Goal: Task Accomplishment & Management: Manage account settings

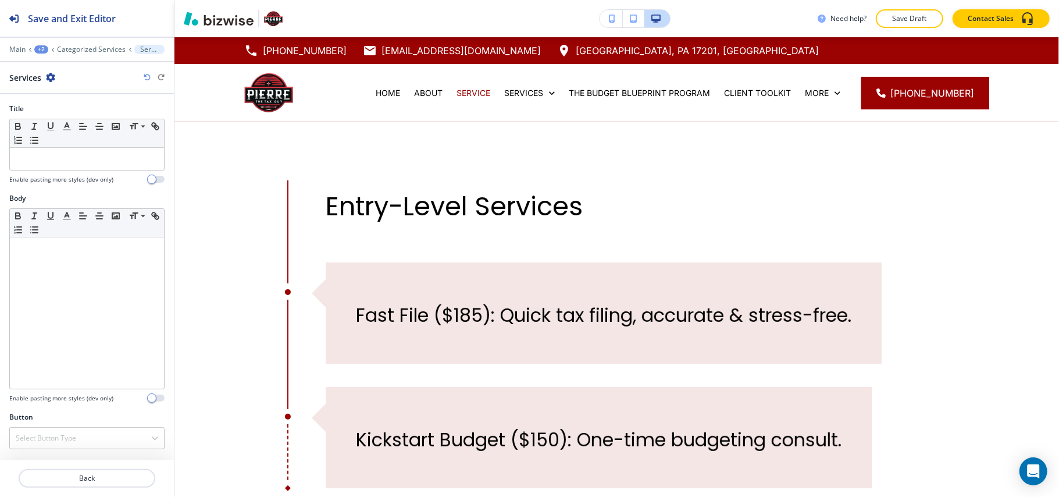
scroll to position [549, 0]
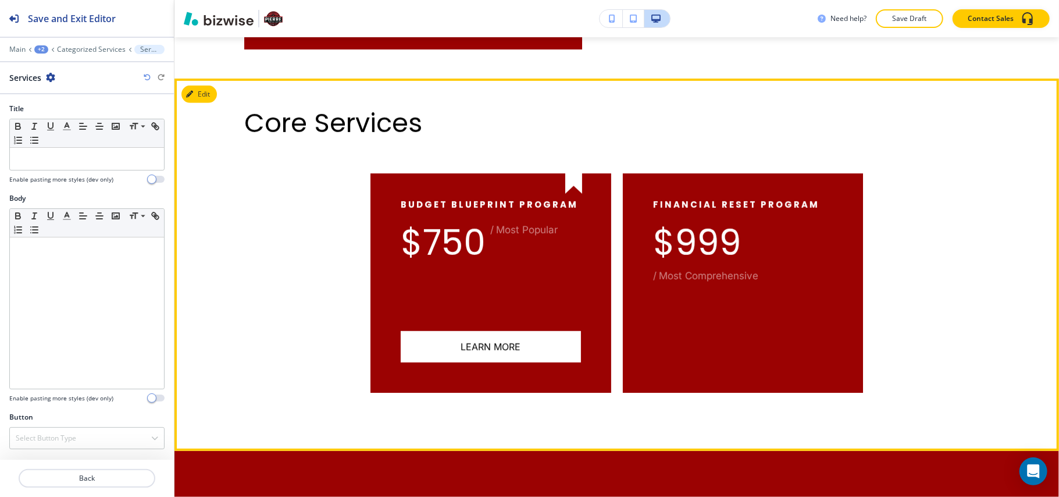
click at [890, 129] on div "Core Services" at bounding box center [616, 123] width 745 height 31
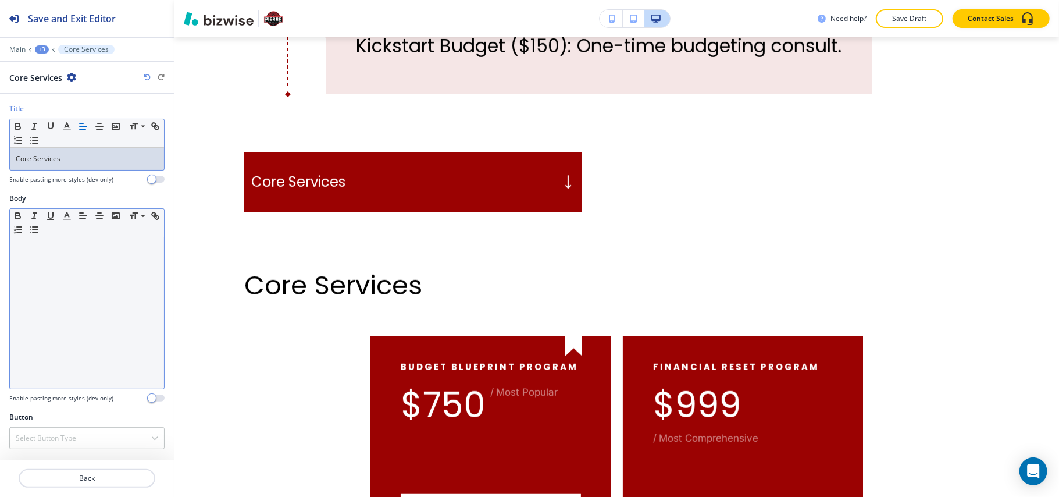
scroll to position [0, 0]
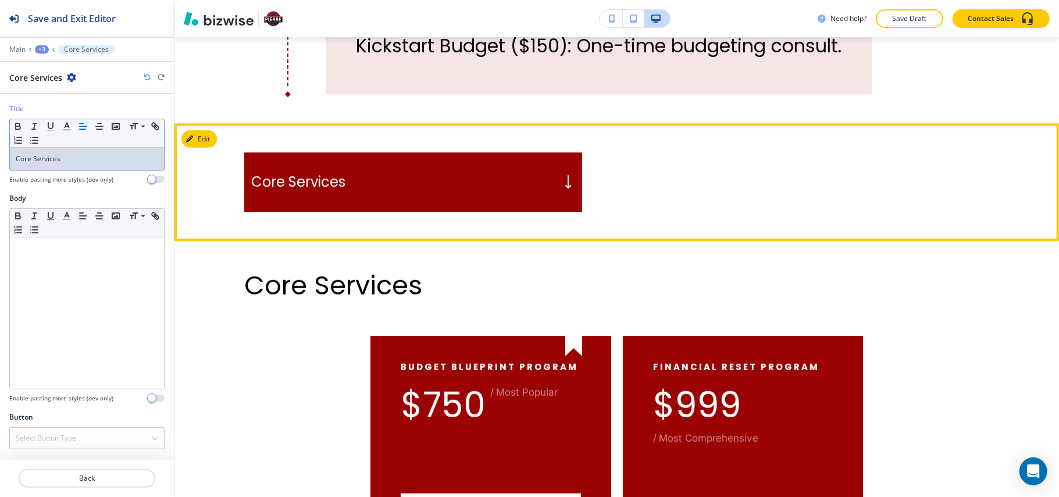
click at [202, 131] on button "Edit" at bounding box center [199, 138] width 35 height 17
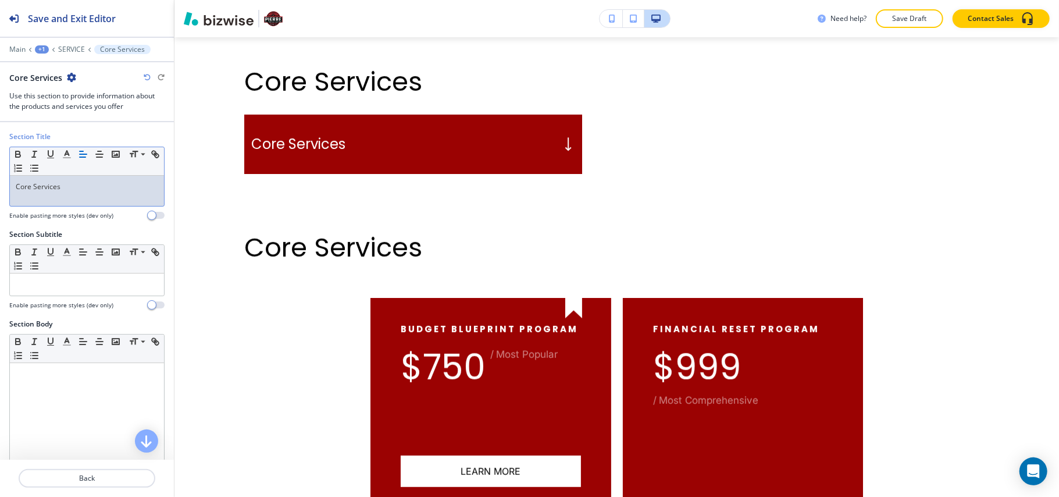
scroll to position [310, 0]
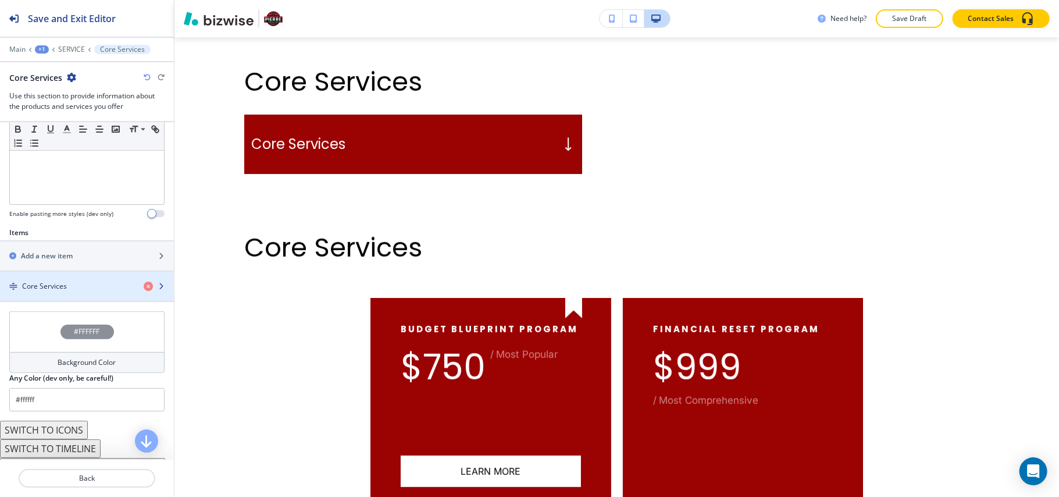
click at [56, 294] on div "button" at bounding box center [87, 295] width 174 height 9
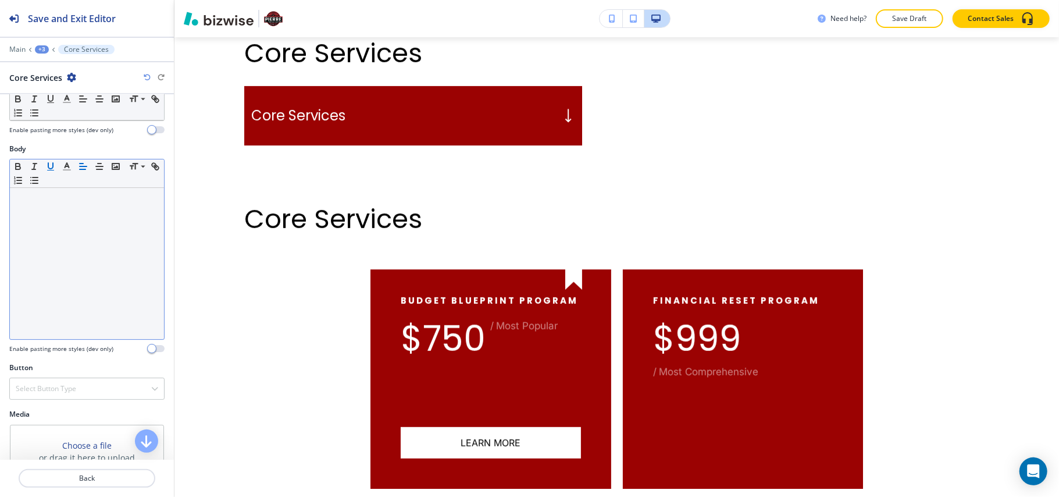
scroll to position [0, 0]
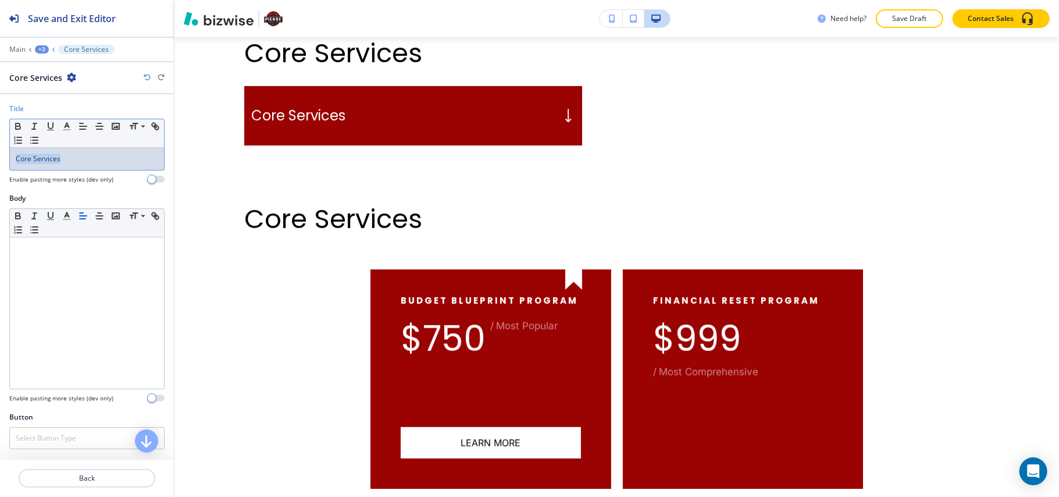
drag, startPoint x: 52, startPoint y: 157, endPoint x: 0, endPoint y: 157, distance: 51.8
click at [0, 157] on div "Title Small Normal Large Huge Core Services Enable pasting more styles (dev onl…" at bounding box center [87, 149] width 174 height 90
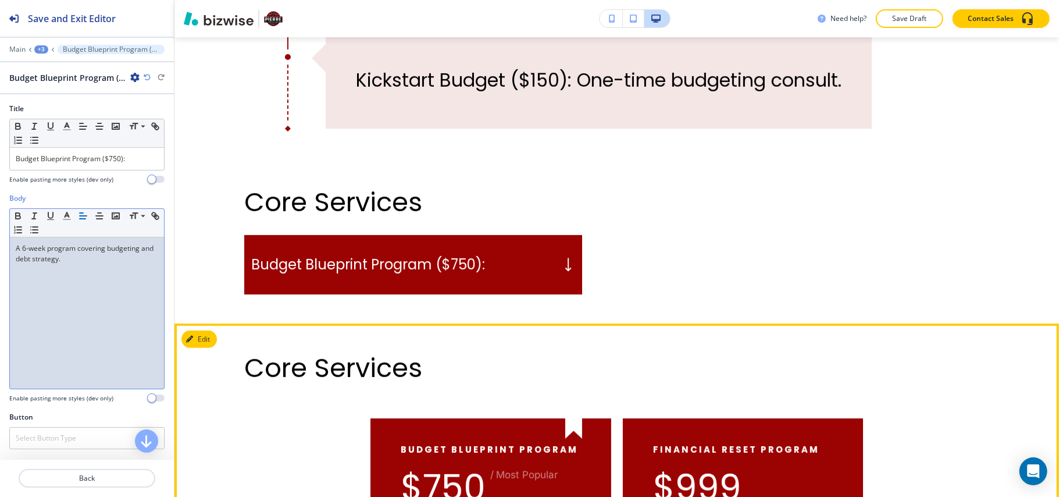
scroll to position [354, 0]
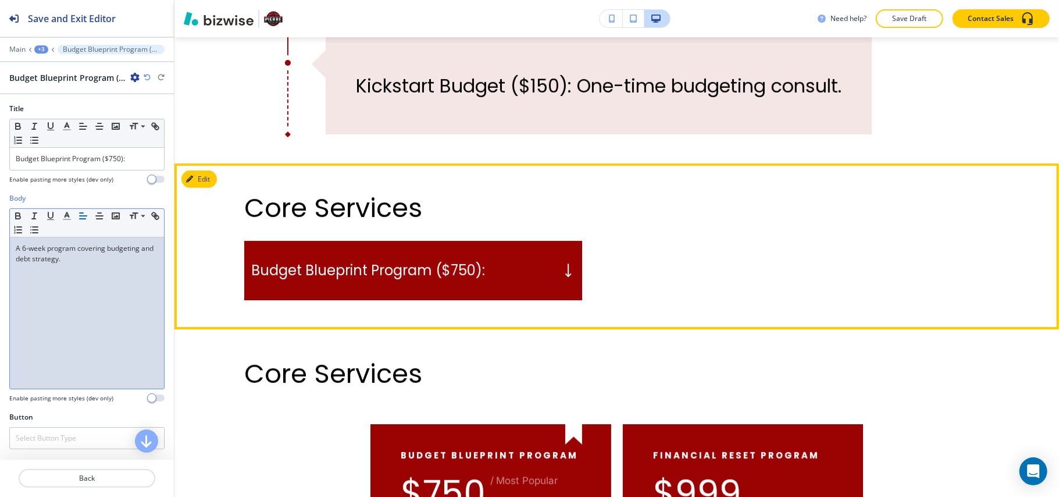
click at [475, 271] on p "Budget Blueprint Program ($750):" at bounding box center [368, 270] width 234 height 17
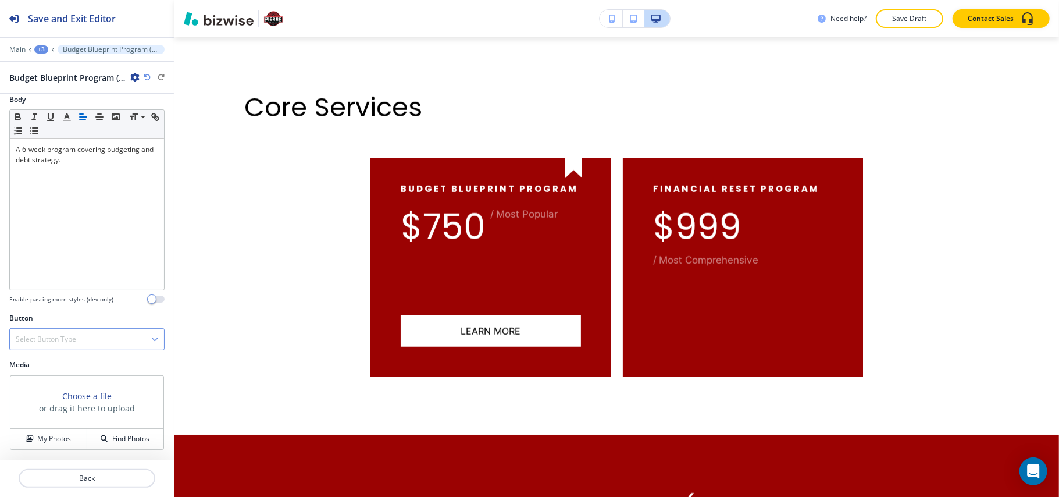
scroll to position [101, 0]
click at [27, 335] on h4 "Select Button Type" at bounding box center [46, 339] width 61 height 10
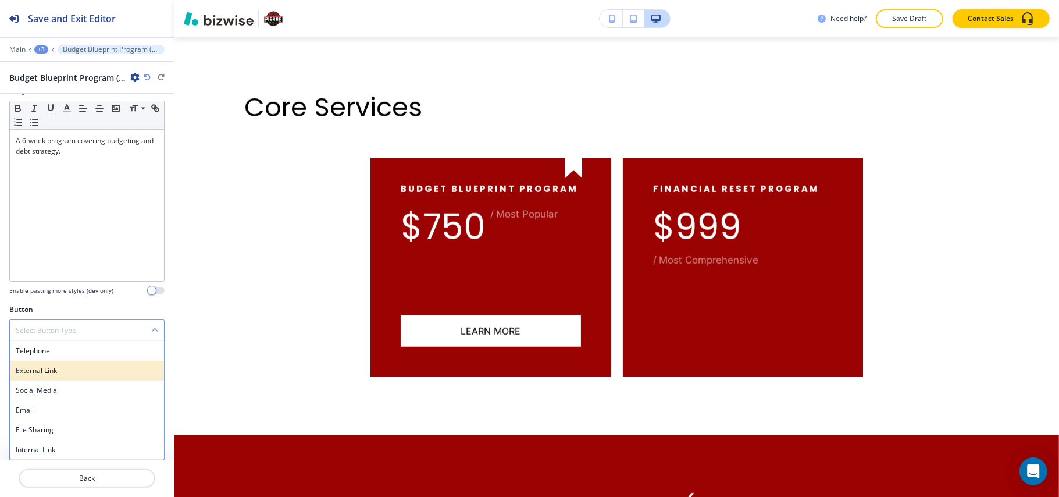
scroll to position [110, 0]
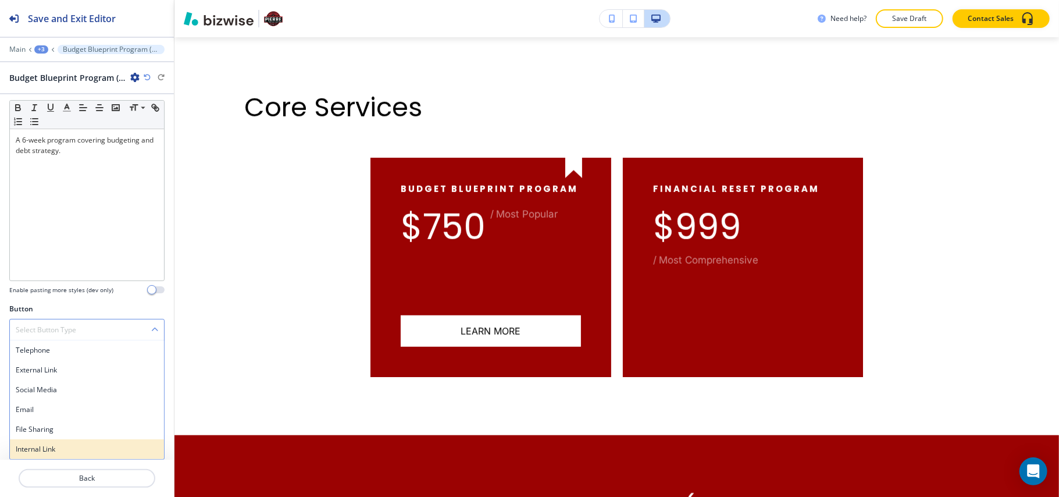
click at [47, 451] on h4 "Internal Link" at bounding box center [87, 449] width 143 height 10
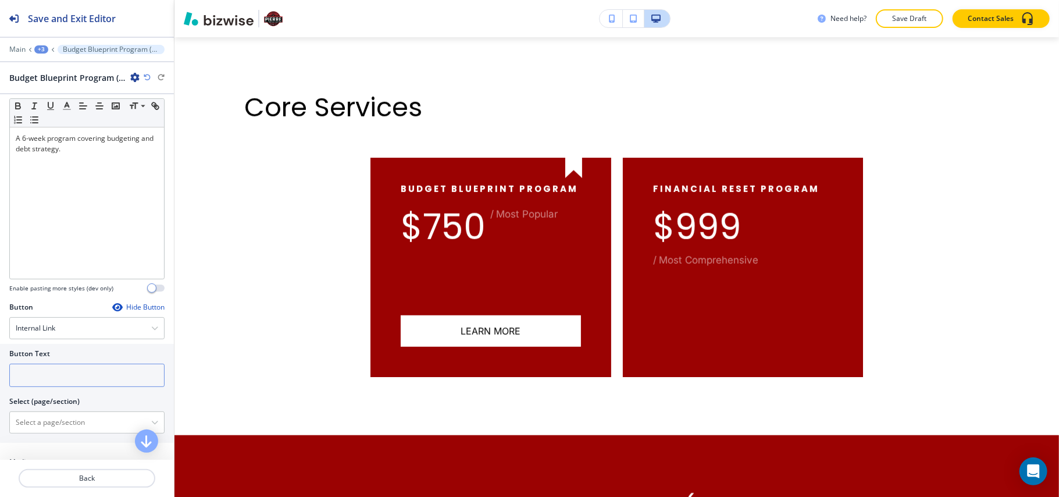
click at [64, 384] on input "text" at bounding box center [86, 375] width 155 height 23
type input "Learn More"
click at [78, 426] on \(page\/section\) "Manual Input" at bounding box center [80, 422] width 141 height 20
click at [77, 444] on h4 "The Budget Blueprint Program" at bounding box center [87, 443] width 143 height 10
type \(page\/section\) "The Budget Blueprint Program"
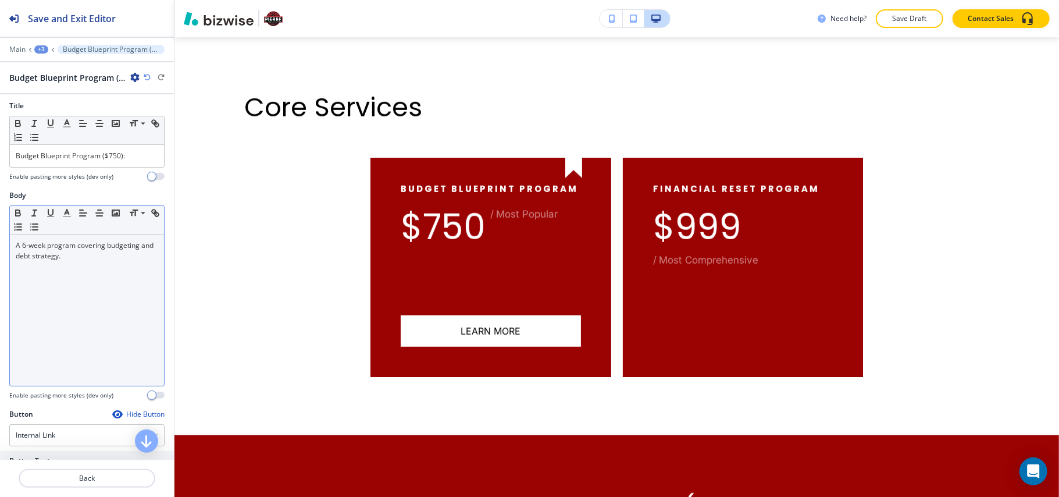
scroll to position [0, 0]
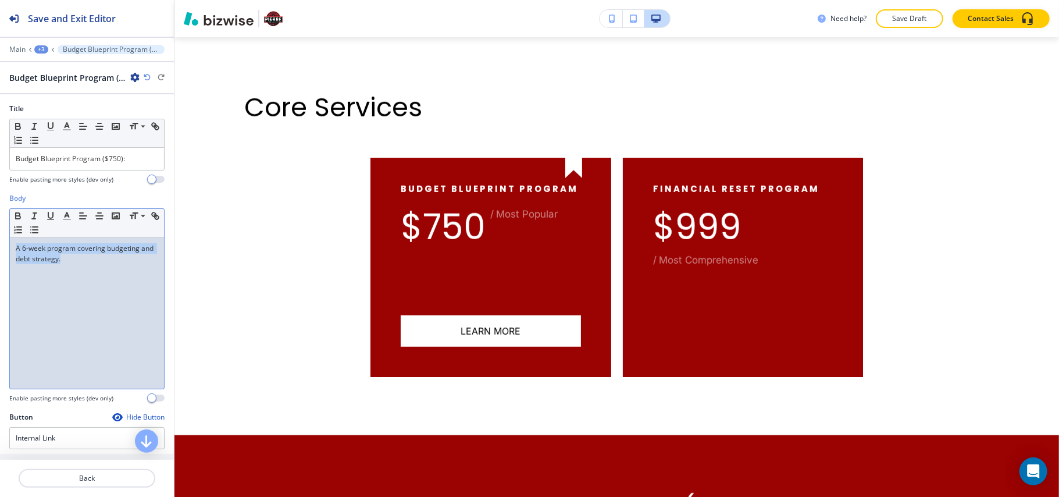
drag, startPoint x: 89, startPoint y: 265, endPoint x: 0, endPoint y: 250, distance: 90.3
click at [0, 250] on div "Body Small Normal Large Huge A 6-week program covering budgeting and debt strat…" at bounding box center [87, 302] width 174 height 219
copy p "A 6-week program covering budgeting and debt strategy."
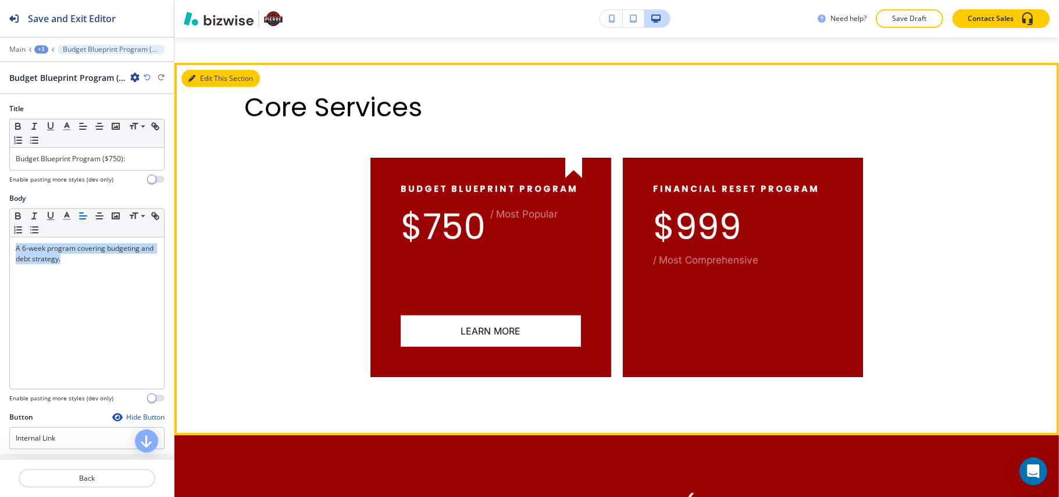
click at [203, 80] on button "Edit This Section" at bounding box center [221, 78] width 79 height 17
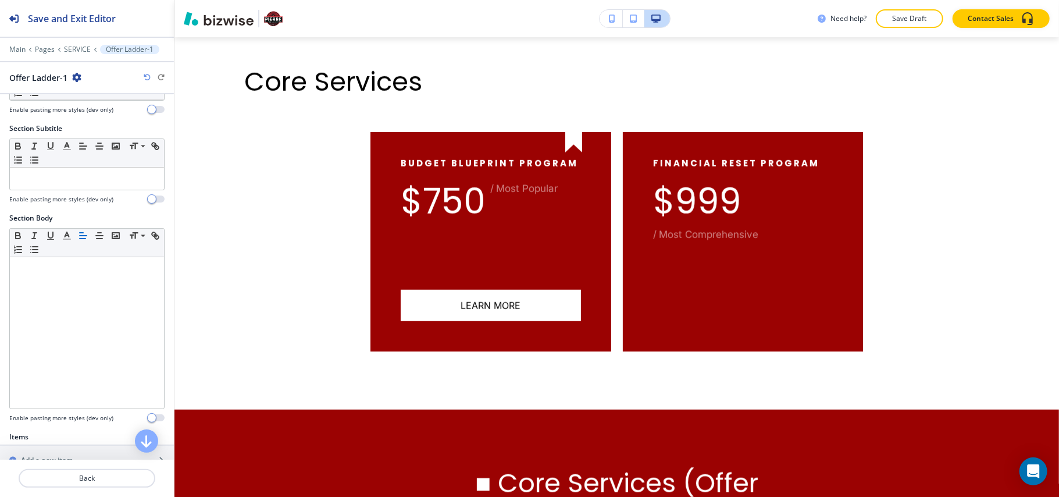
scroll to position [278, 0]
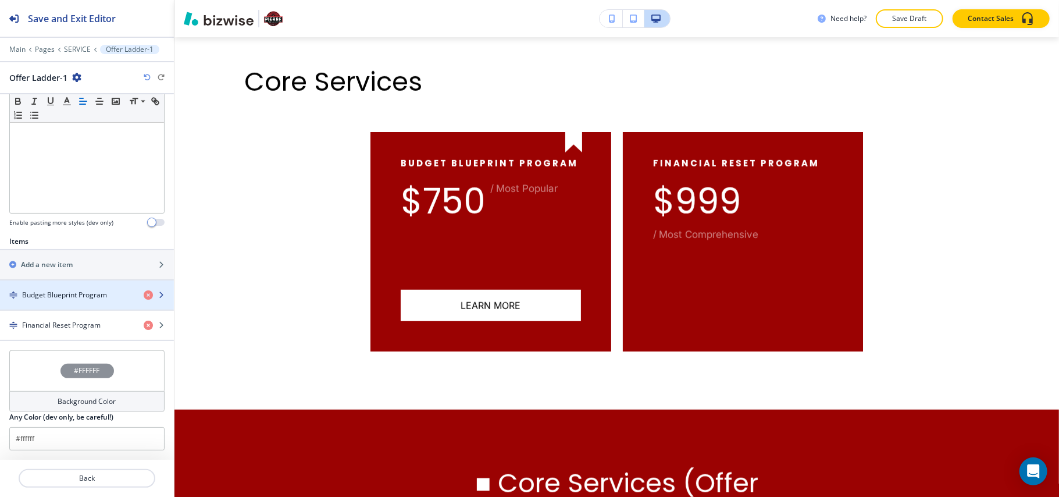
click at [43, 294] on h4 "Budget Blueprint Program" at bounding box center [64, 295] width 85 height 10
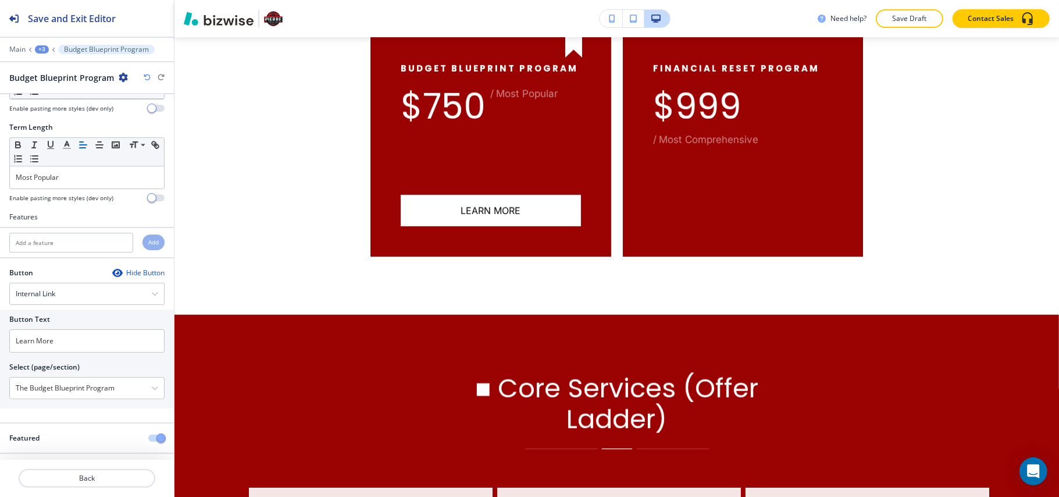
scroll to position [170, 0]
click at [49, 236] on input "text" at bounding box center [71, 239] width 124 height 20
paste input "A 6-week program covering budgeting and debt strategy."
type input "A 6-week program covering budgeting and debt strategy."
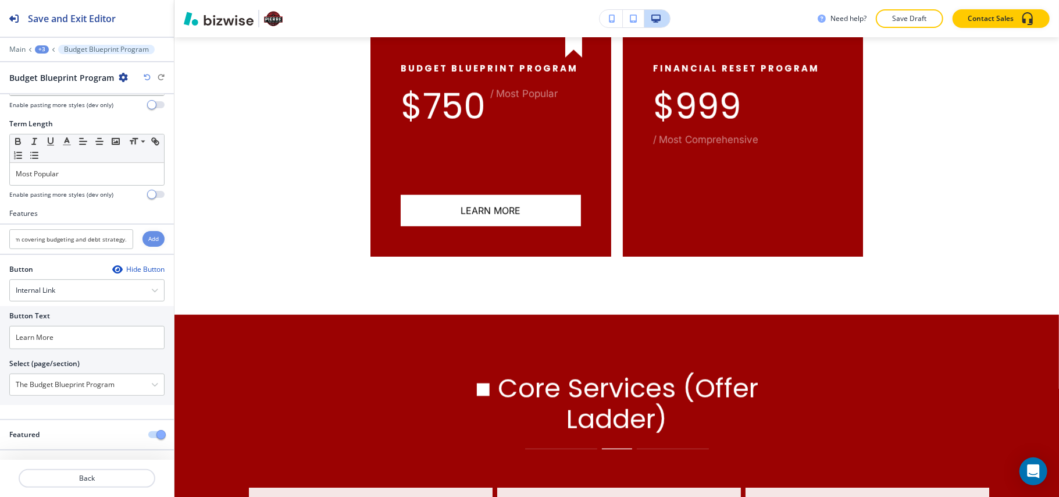
scroll to position [0, 0]
click at [148, 234] on h4 "Add" at bounding box center [153, 238] width 10 height 9
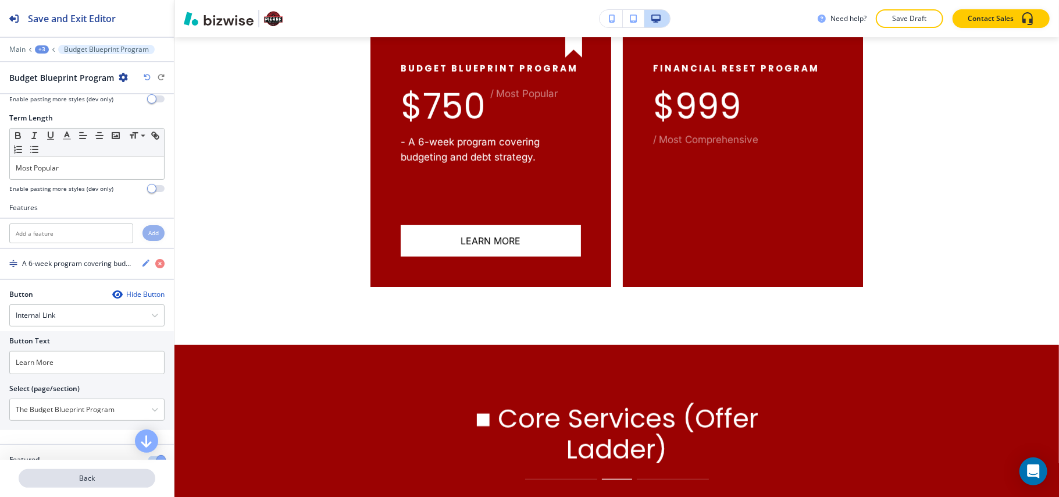
click at [108, 478] on p "Back" at bounding box center [87, 478] width 134 height 10
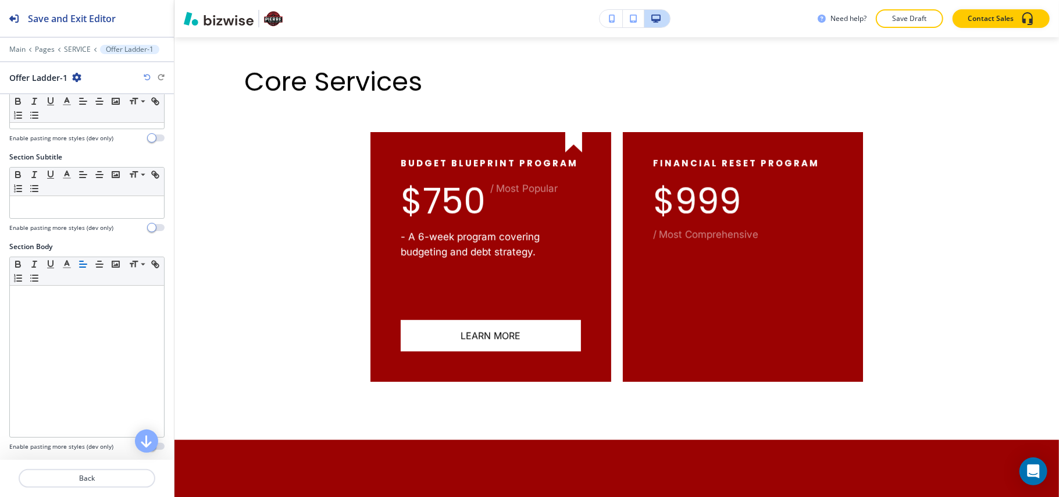
scroll to position [233, 0]
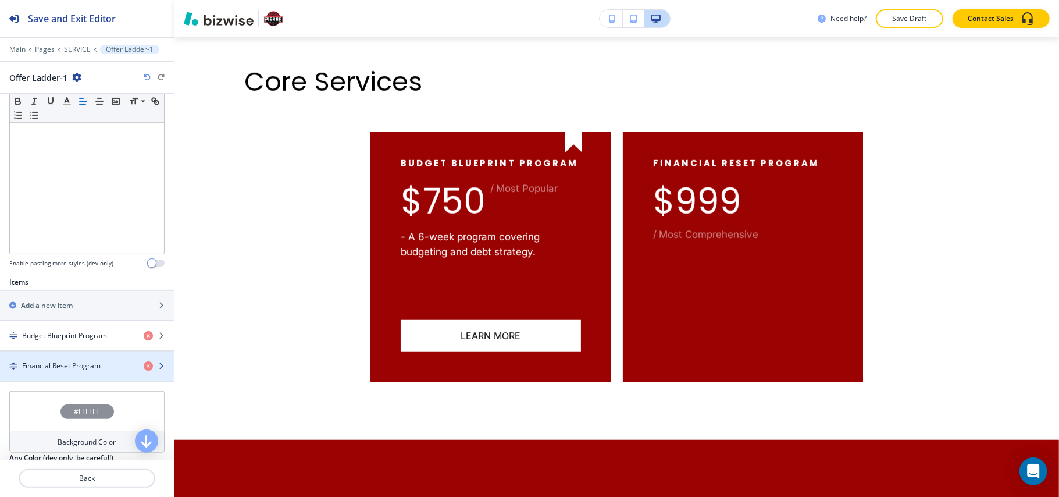
click at [52, 364] on h4 "Financial Reset Program" at bounding box center [61, 366] width 79 height 10
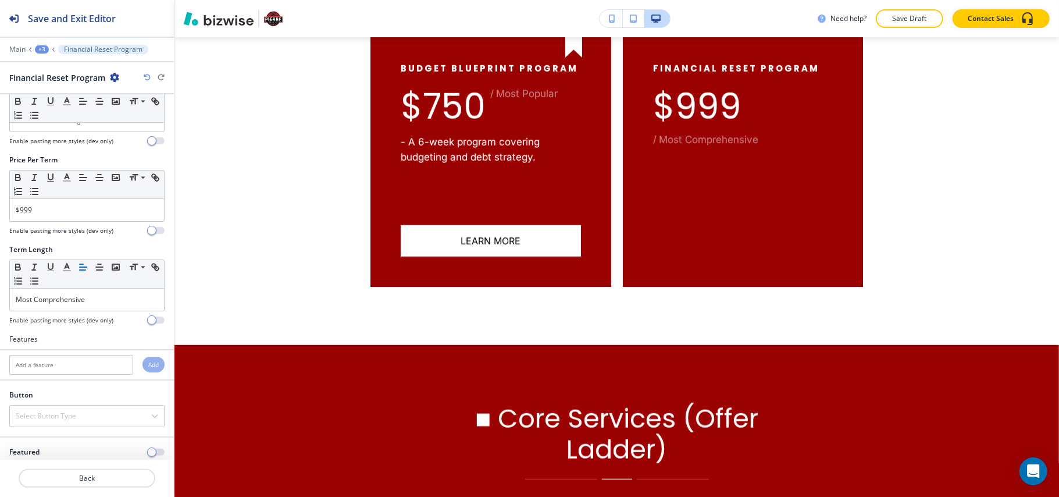
scroll to position [61, 0]
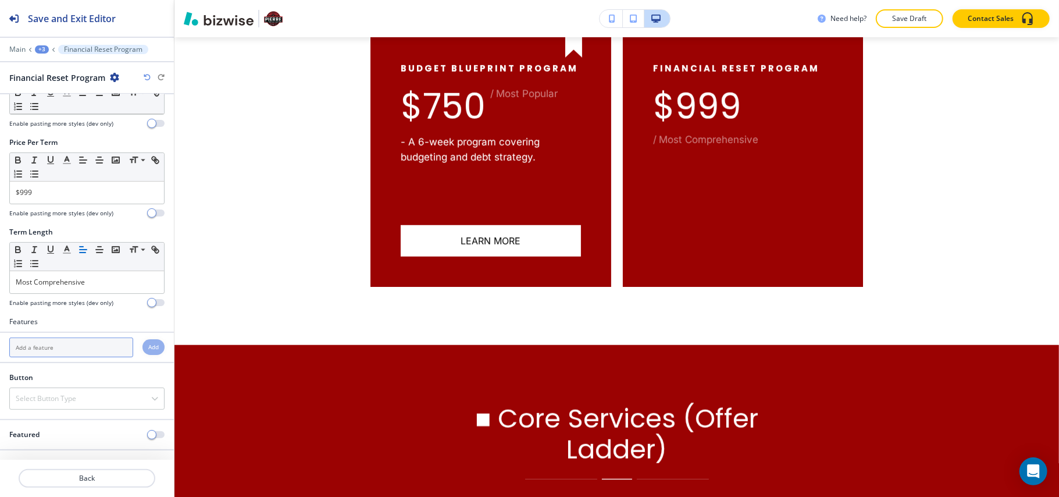
click at [52, 351] on input "text" at bounding box center [71, 347] width 124 height 20
paste input "Also a 6-week program, it includes budgeting, debt strategy, emergency fund roa…"
type input "Also a 6-week program, it includes budgeting, debt strategy, emergency fund roa…"
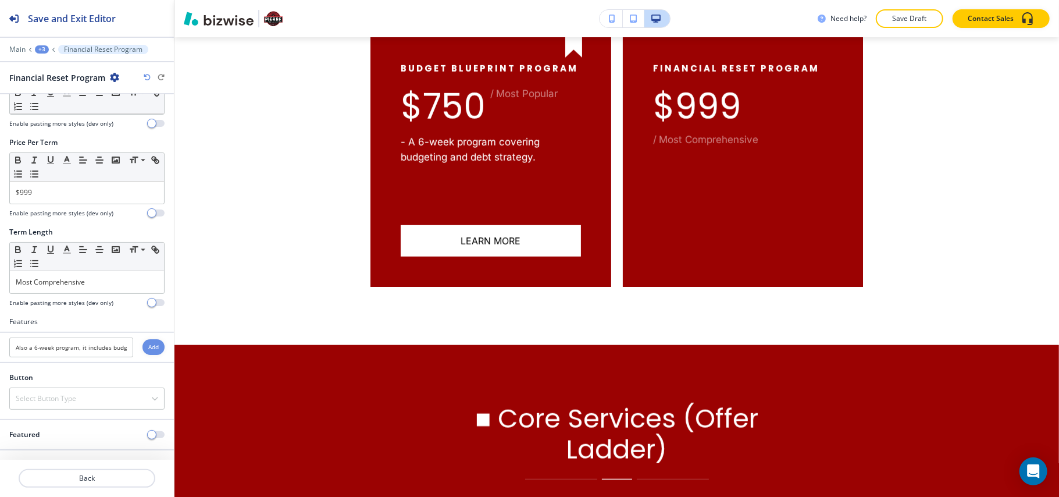
click at [148, 346] on h4 "Add" at bounding box center [153, 347] width 10 height 9
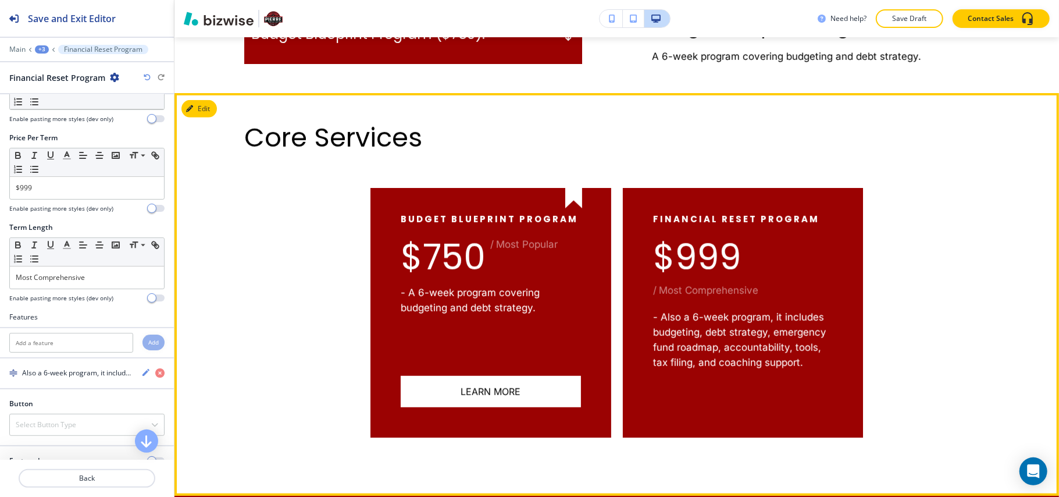
scroll to position [431, 0]
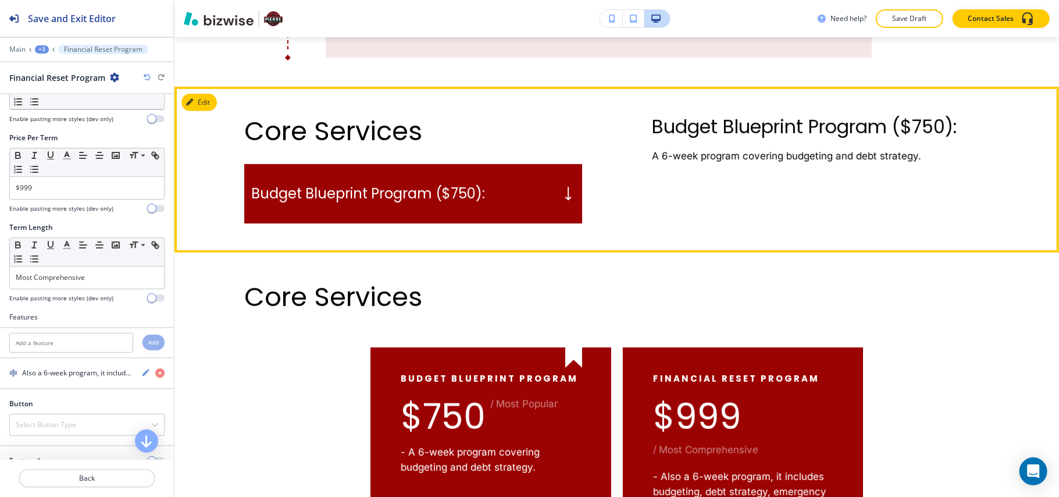
click at [210, 115] on div "Core Services Budget Blueprint Program ($750): Budget Blueprint Program ($750):…" at bounding box center [617, 170] width 885 height 166
click at [205, 98] on button "Edit This Section" at bounding box center [221, 102] width 79 height 17
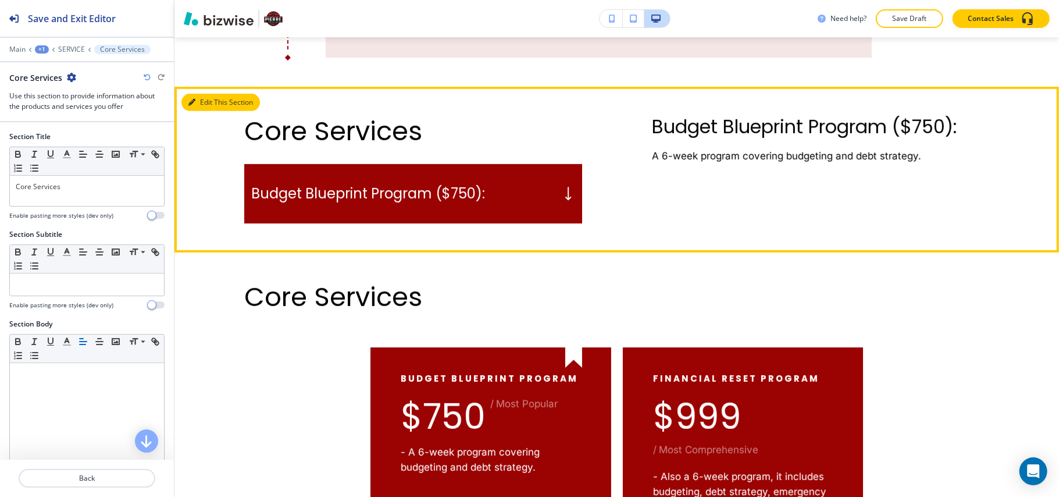
scroll to position [480, 0]
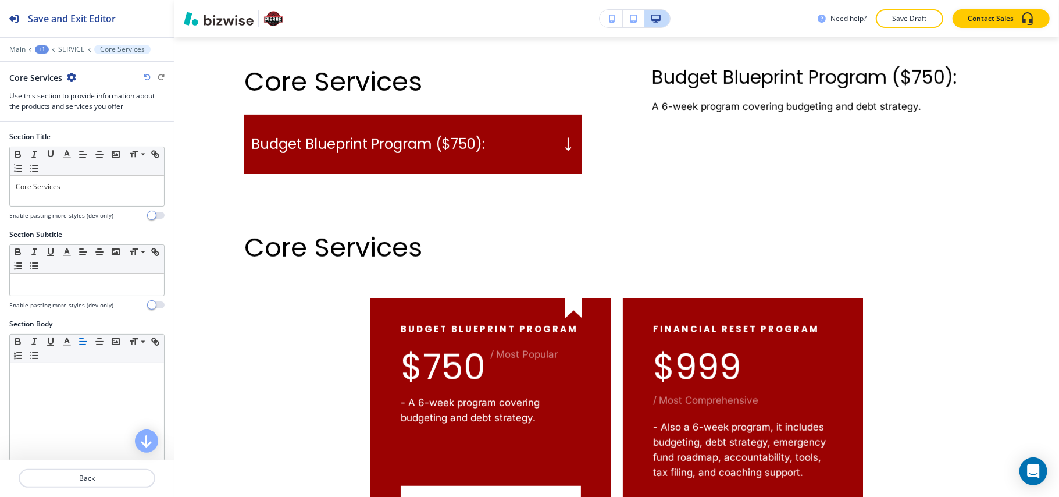
click at [70, 80] on icon "button" at bounding box center [71, 77] width 9 height 9
click at [93, 140] on p "Delete Section" at bounding box center [103, 139] width 59 height 10
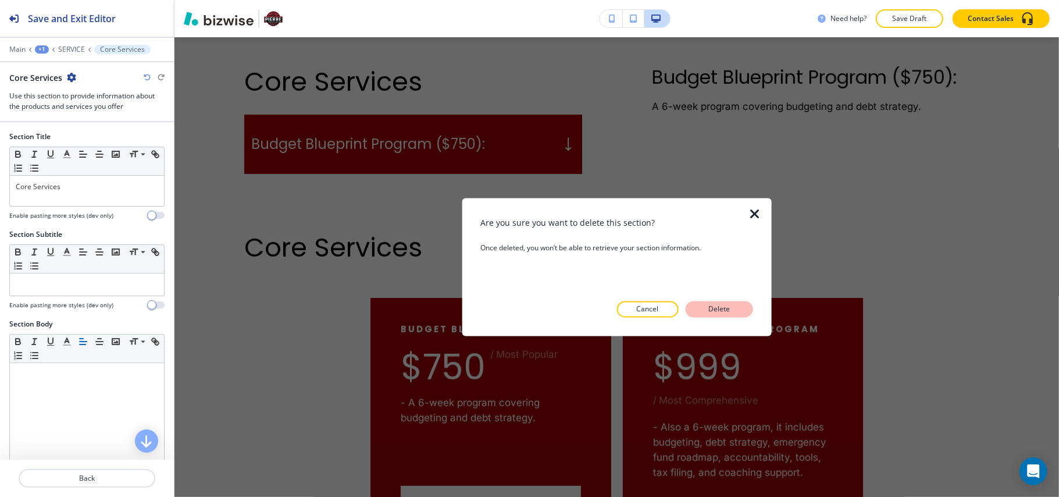
click at [725, 305] on p "Delete" at bounding box center [720, 309] width 28 height 10
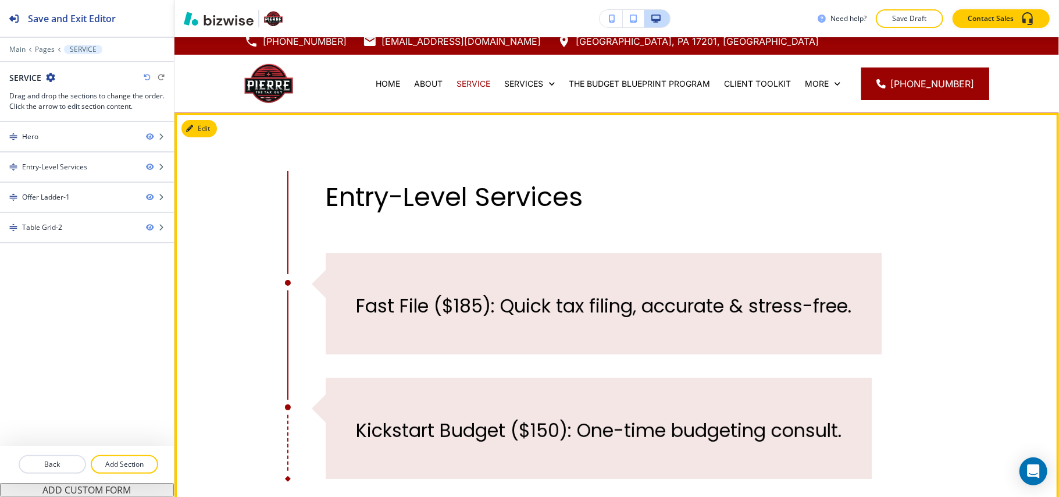
scroll to position [0, 0]
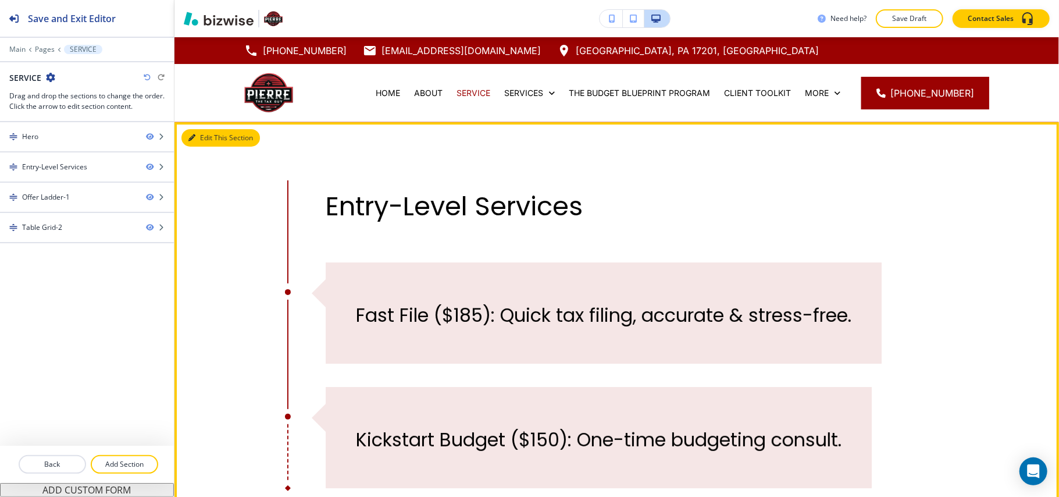
click at [202, 140] on button "Edit This Section" at bounding box center [221, 137] width 79 height 17
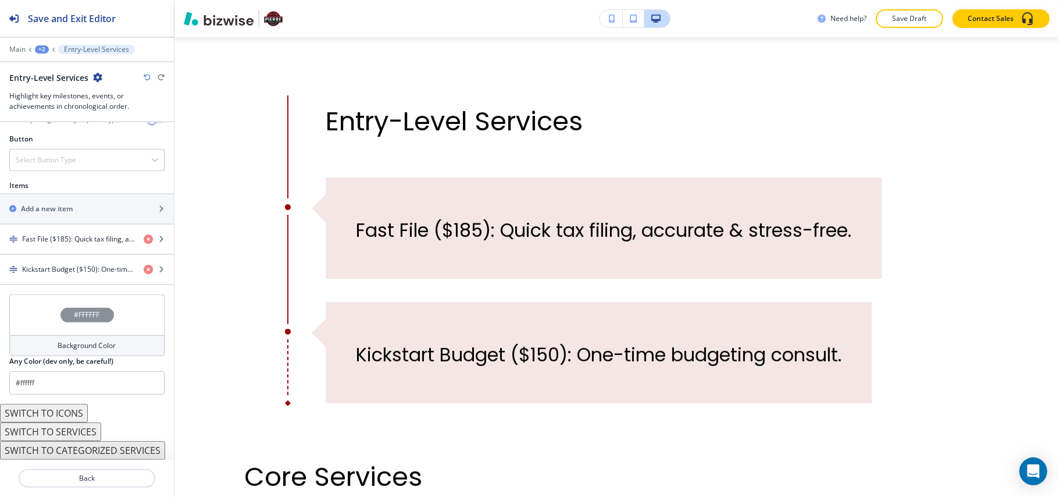
click at [27, 315] on div "#FFFFFF" at bounding box center [86, 314] width 155 height 41
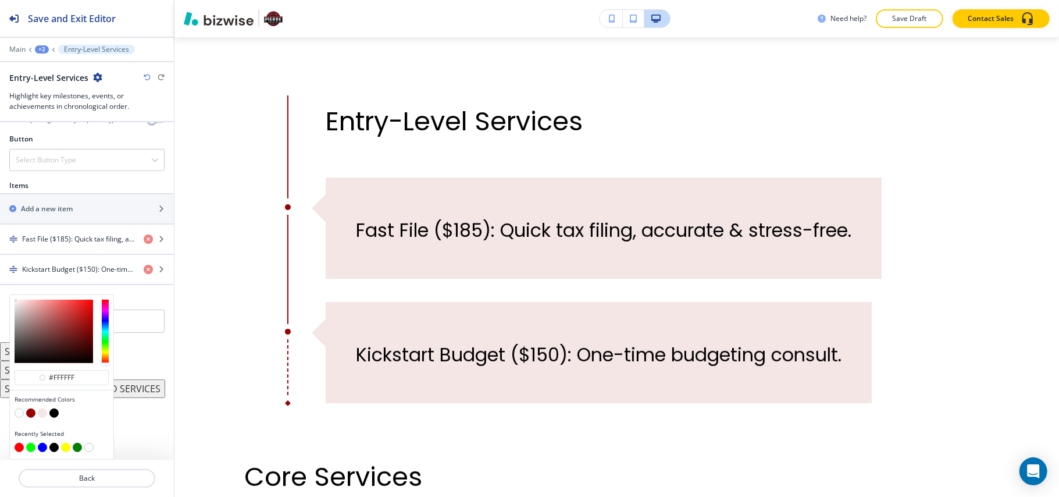
click at [36, 411] on div at bounding box center [62, 414] width 94 height 12
click at [42, 413] on button "button" at bounding box center [42, 412] width 9 height 9
type input "#f5e6e6"
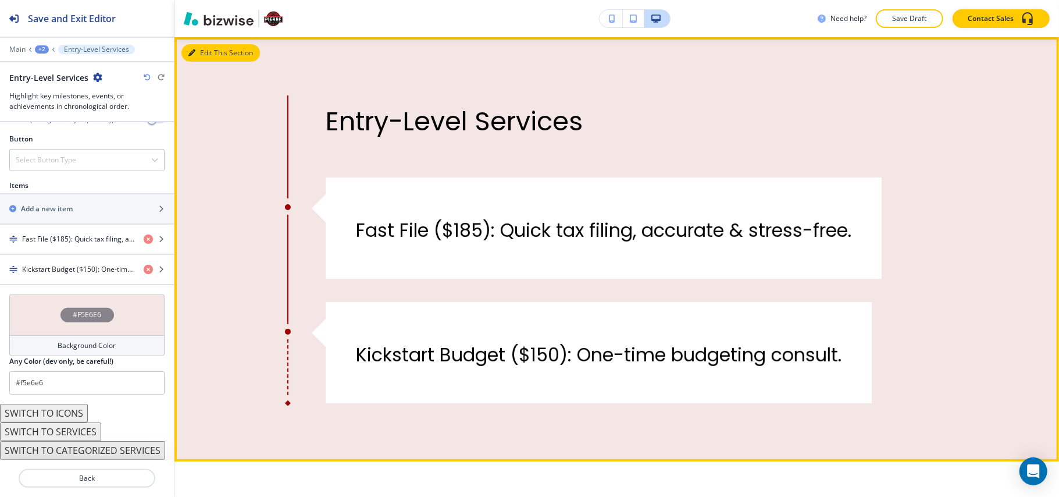
click at [194, 48] on button "Edit This Section" at bounding box center [221, 52] width 79 height 17
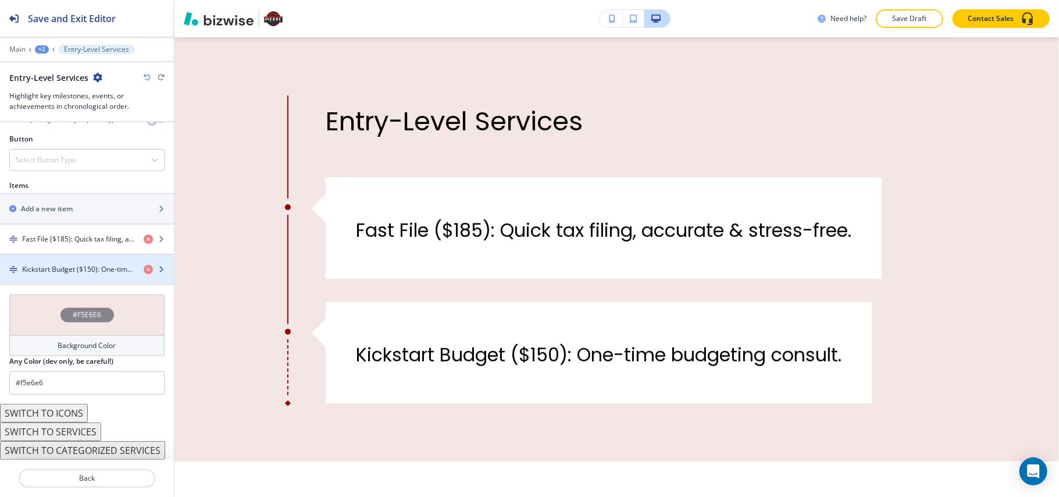
scroll to position [413, 0]
click at [59, 408] on button "SWITCH TO ICONS" at bounding box center [44, 413] width 88 height 19
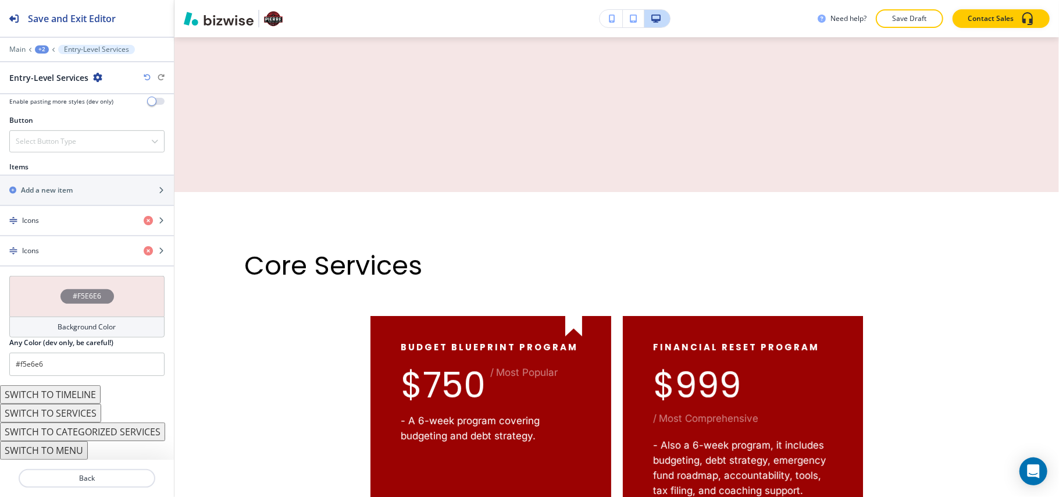
scroll to position [403, 0]
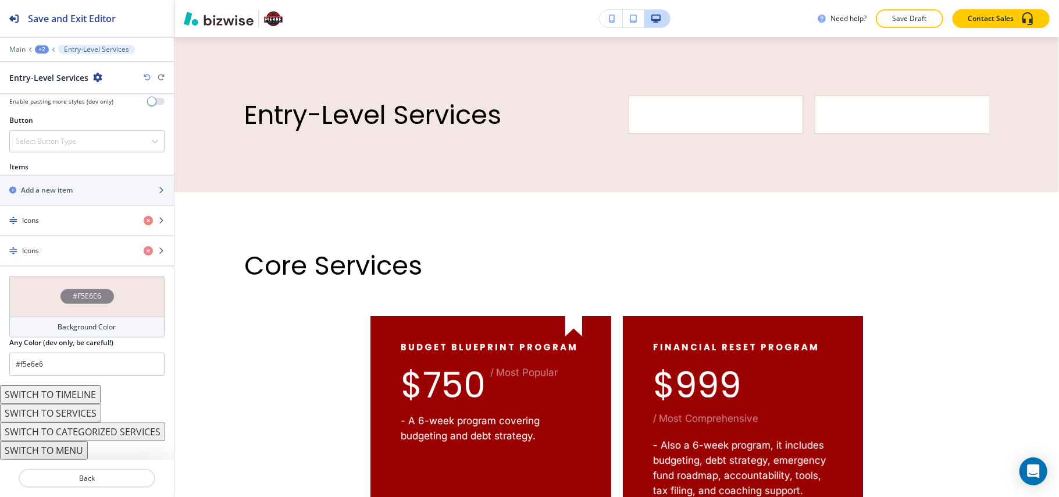
click at [142, 77] on div "Entry-Level Services" at bounding box center [86, 78] width 155 height 12
click at [145, 76] on icon "button" at bounding box center [147, 77] width 7 height 7
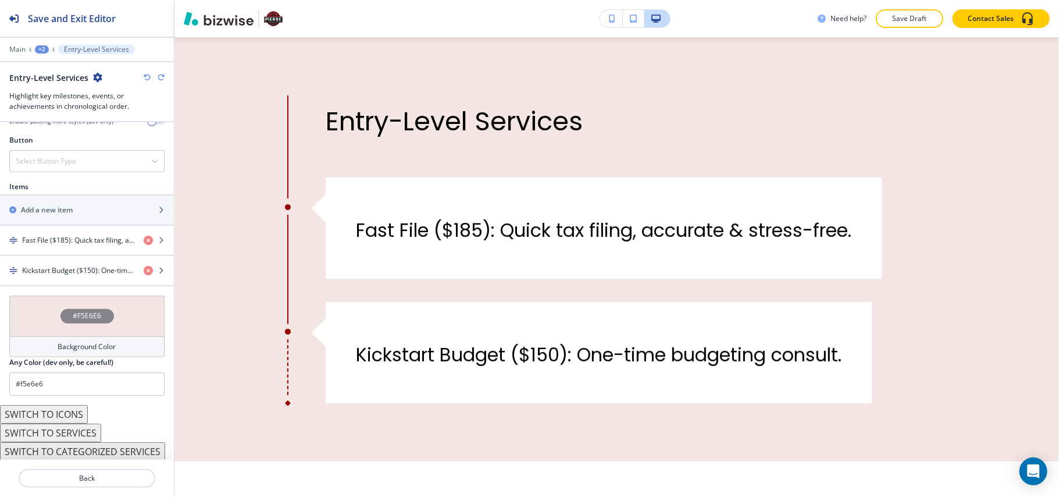
click at [109, 452] on button "SWITCH TO CATEGORIZED SERVICES" at bounding box center [82, 451] width 165 height 19
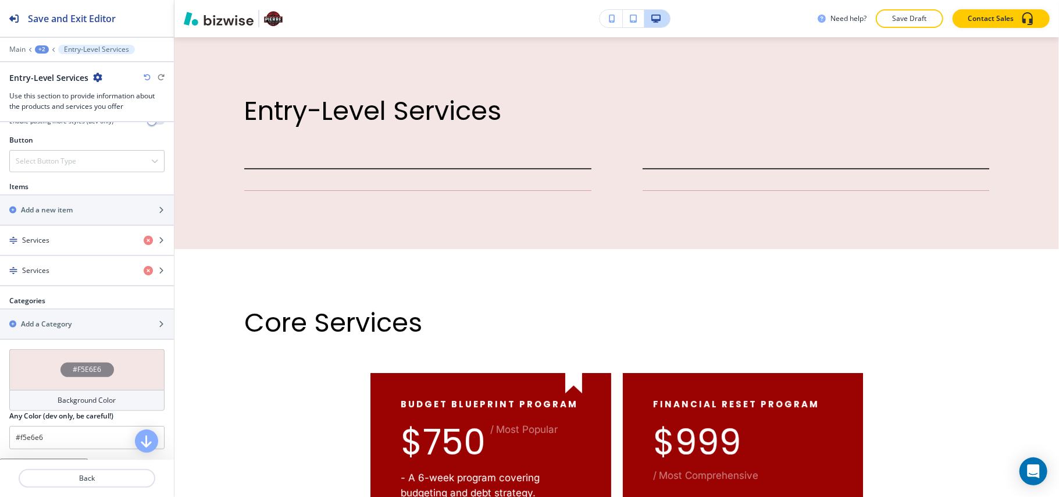
click at [147, 79] on icon "button" at bounding box center [147, 77] width 7 height 7
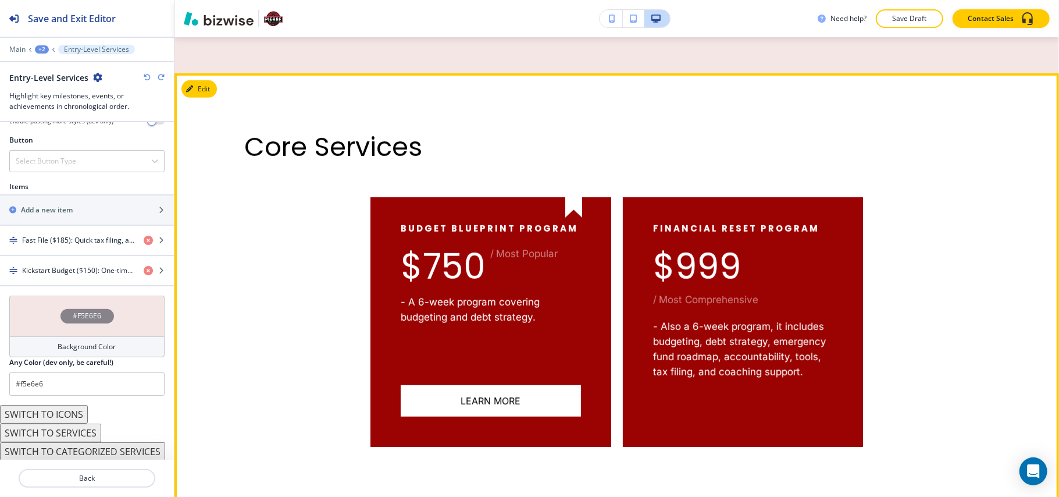
scroll to position [783, 0]
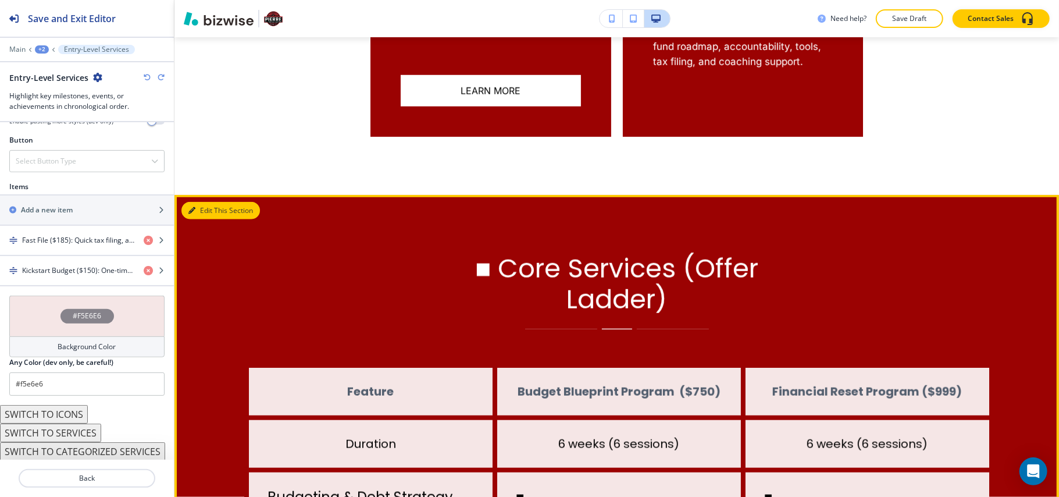
click at [202, 215] on button "Edit This Section" at bounding box center [221, 210] width 79 height 17
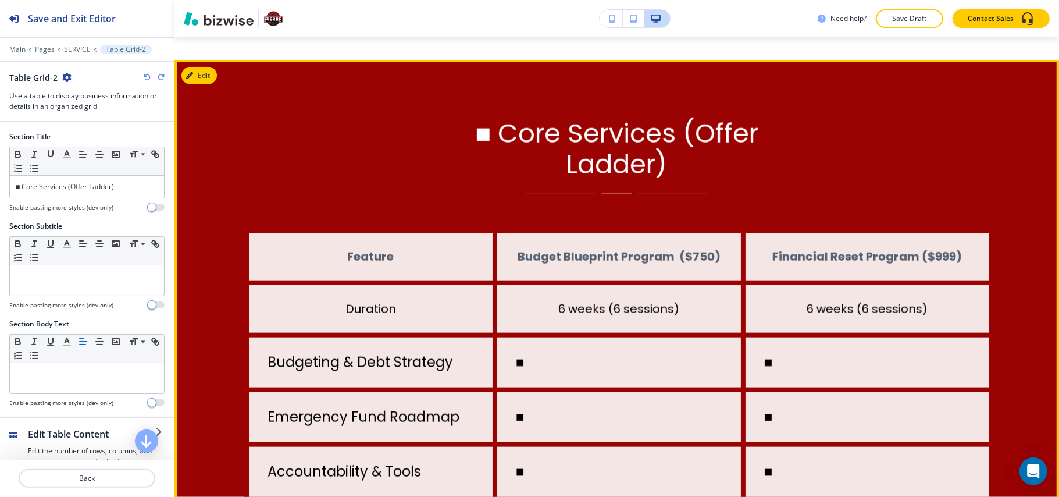
scroll to position [941, 0]
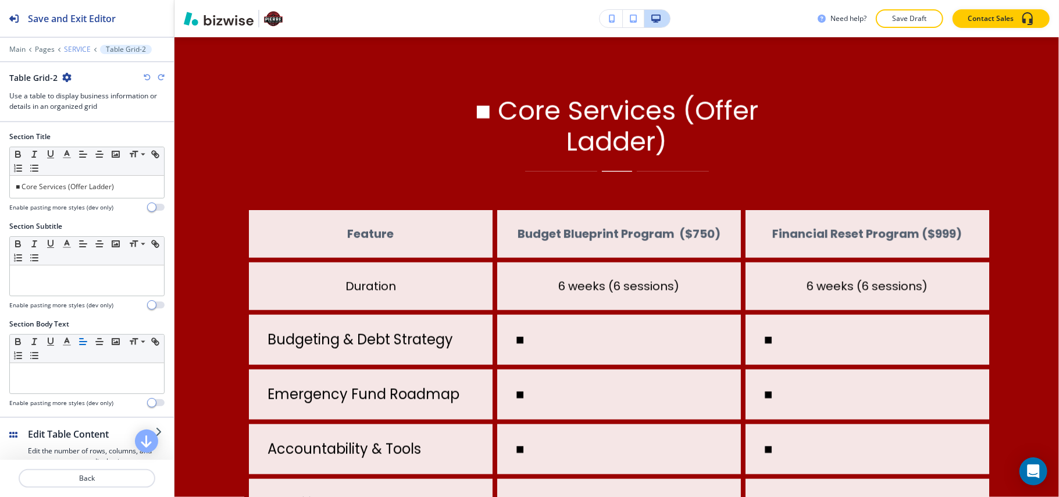
click at [80, 45] on p "SERVICE" at bounding box center [77, 49] width 27 height 8
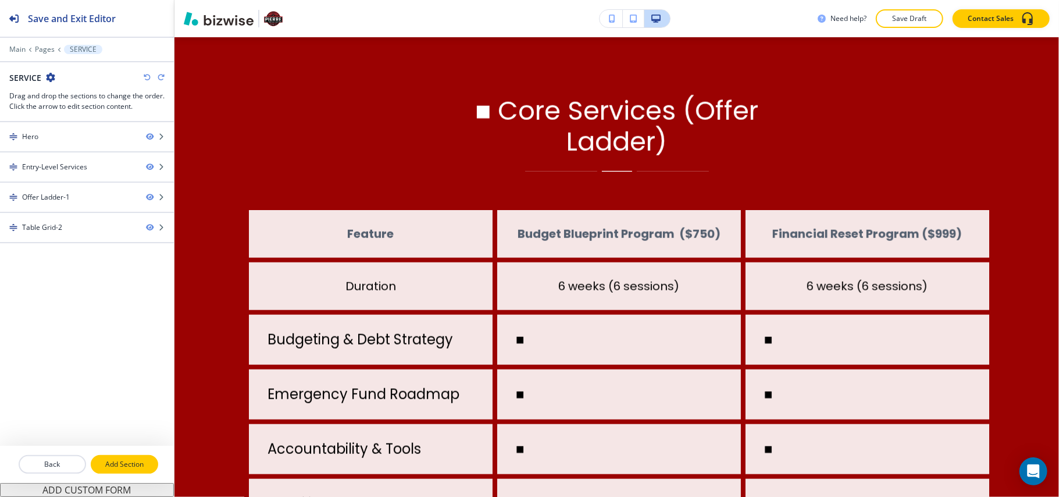
click at [126, 468] on p "Add Section" at bounding box center [124, 464] width 65 height 10
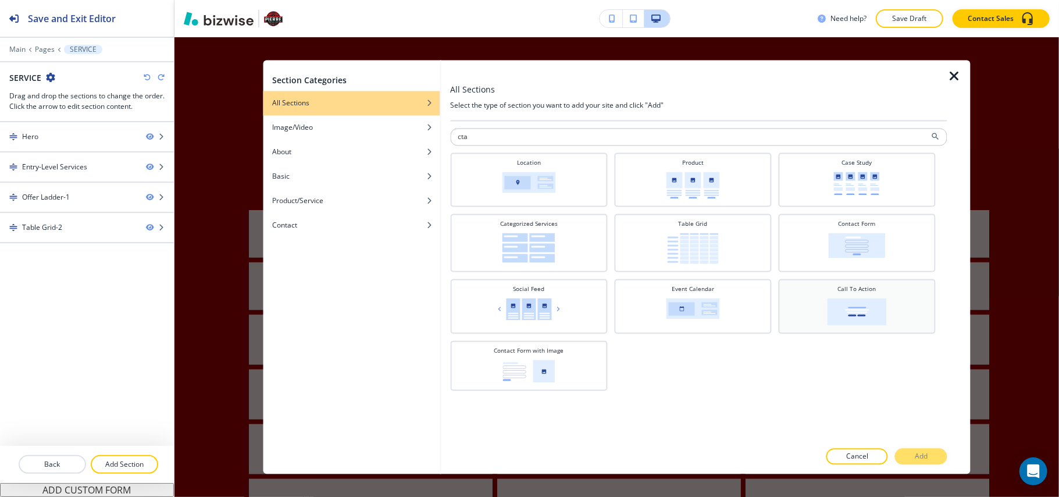
type input "cta"
click at [876, 292] on div "Call To Action" at bounding box center [856, 305] width 145 height 41
click at [938, 457] on button "Add" at bounding box center [921, 457] width 52 height 16
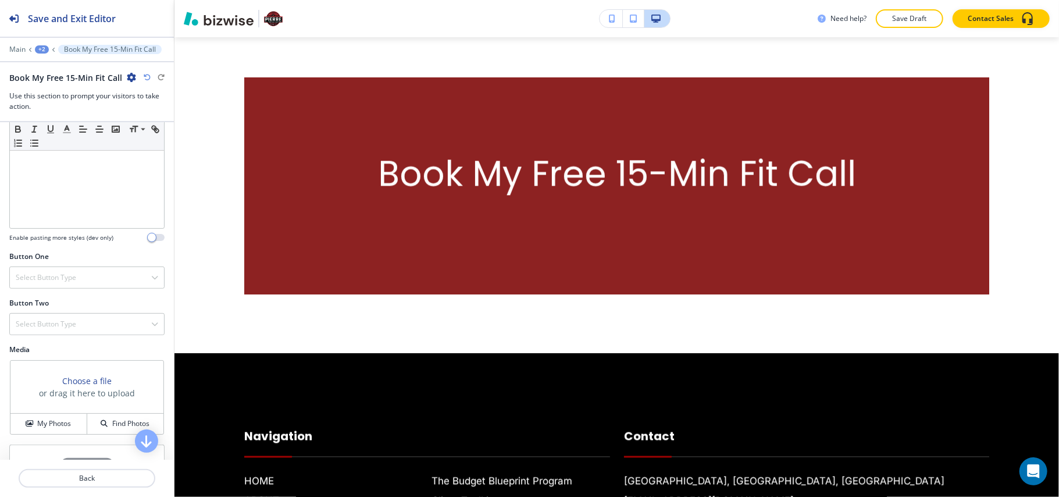
scroll to position [310, 0]
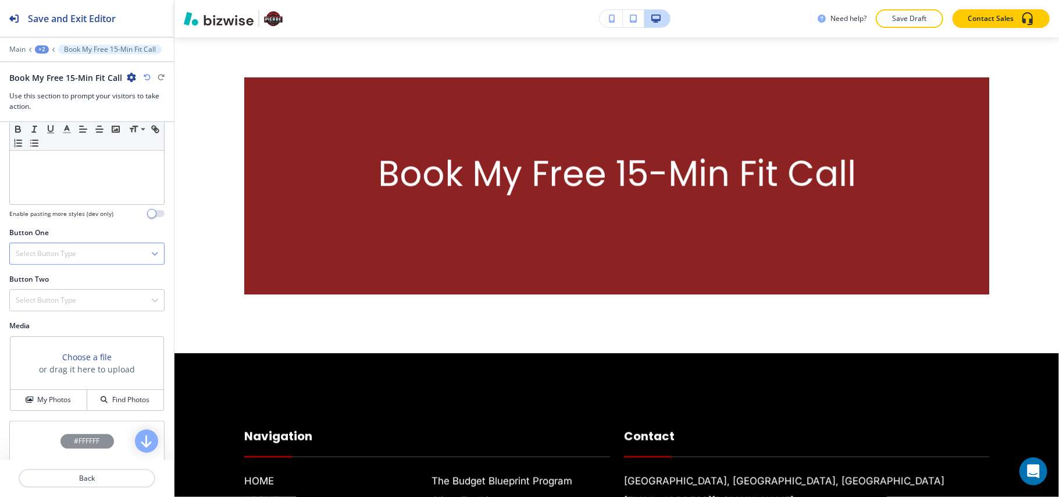
click at [54, 254] on h4 "Select Button Type" at bounding box center [46, 253] width 61 height 10
click at [38, 369] on div "Internal Link" at bounding box center [87, 373] width 154 height 20
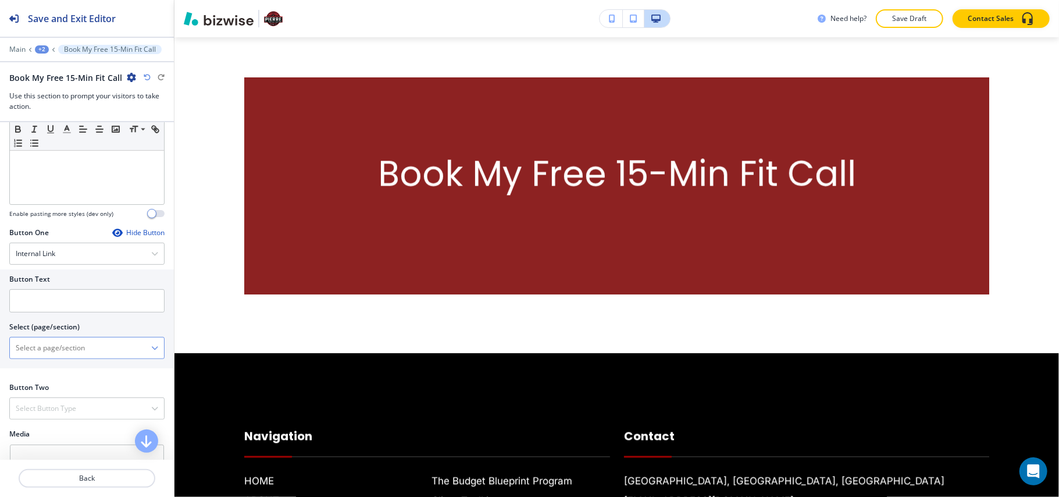
click at [50, 348] on \(page\/section\) "Manual Input" at bounding box center [80, 348] width 141 height 20
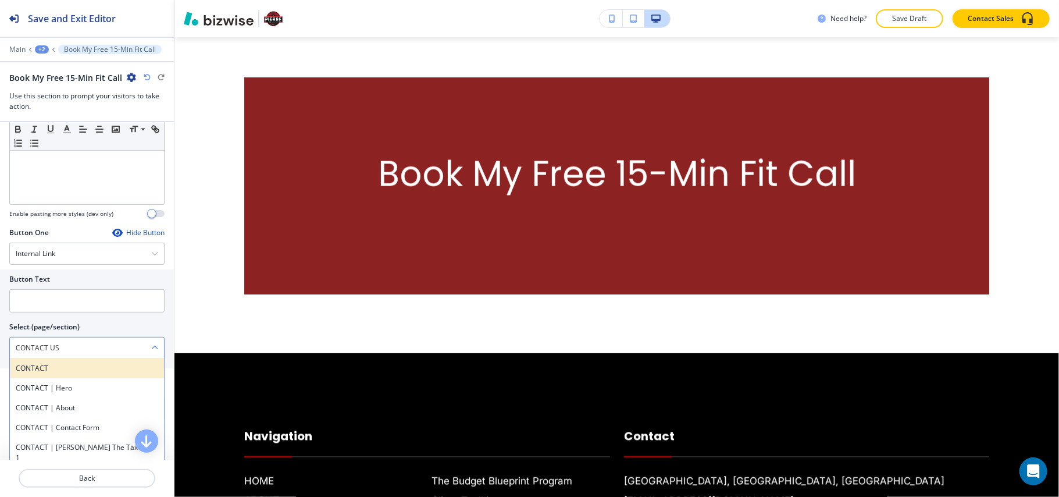
click at [49, 370] on h4 "CONTACT" at bounding box center [87, 368] width 143 height 10
type \(page\/section\) "CONTACT"
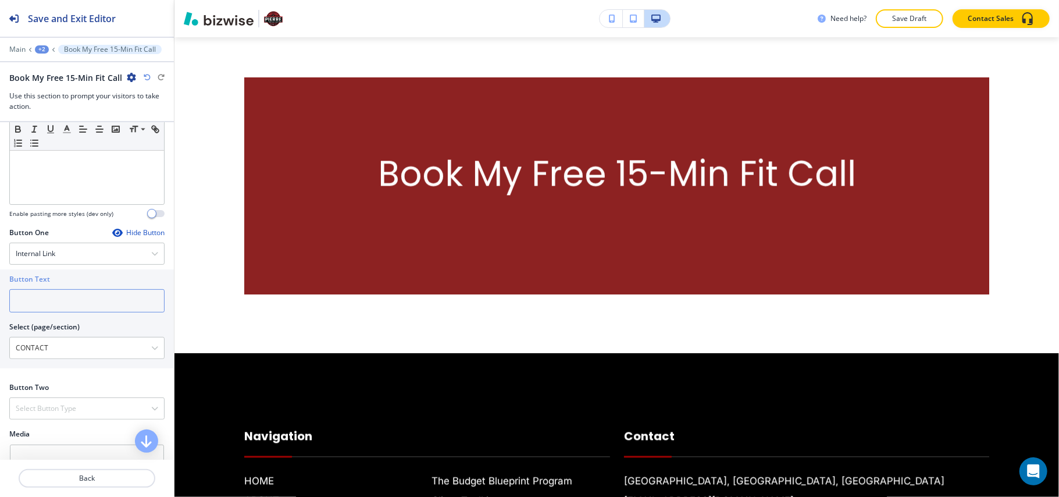
click at [51, 300] on input "text" at bounding box center [86, 300] width 155 height 23
paste input "CONTACT US"
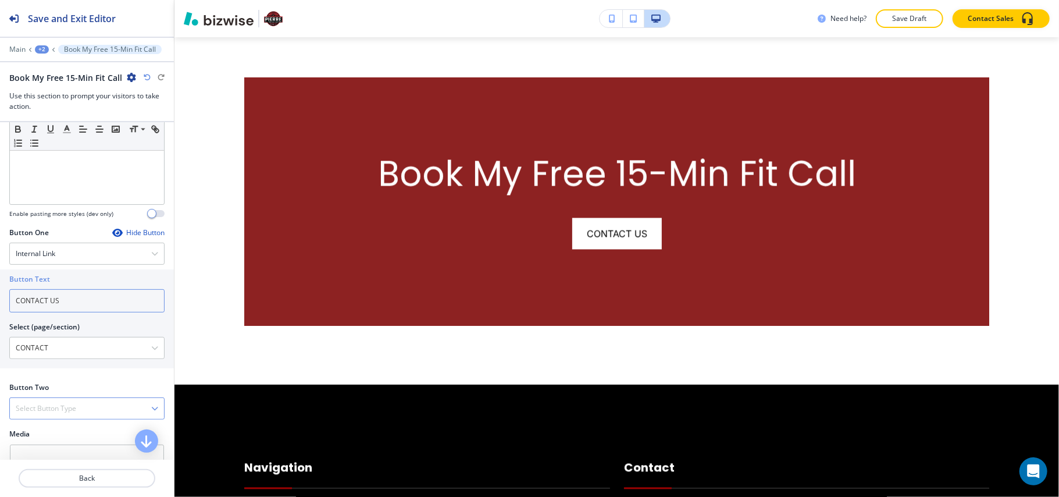
type input "CONTACT US"
click at [50, 414] on h4 "Select Button Type" at bounding box center [46, 408] width 61 height 10
click at [38, 425] on div "Telephone" at bounding box center [87, 429] width 154 height 20
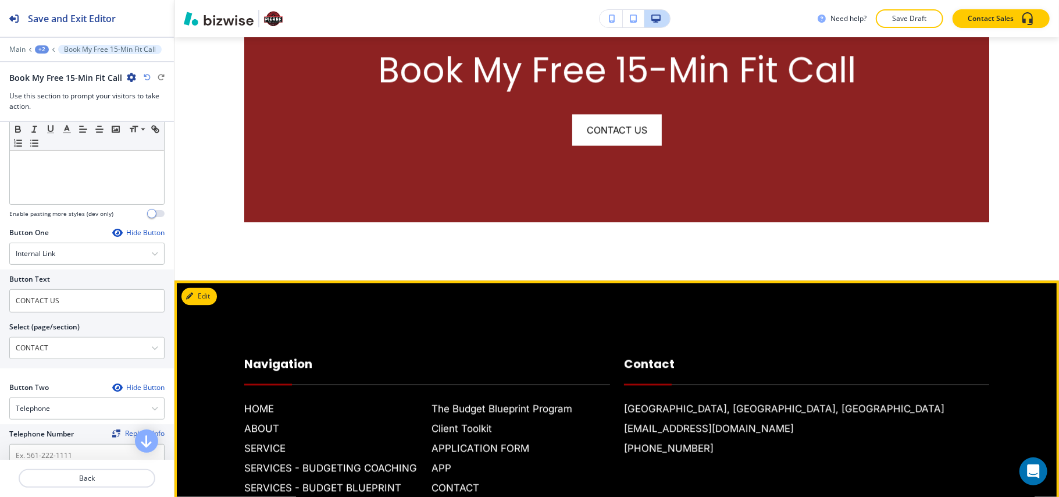
scroll to position [1878, 0]
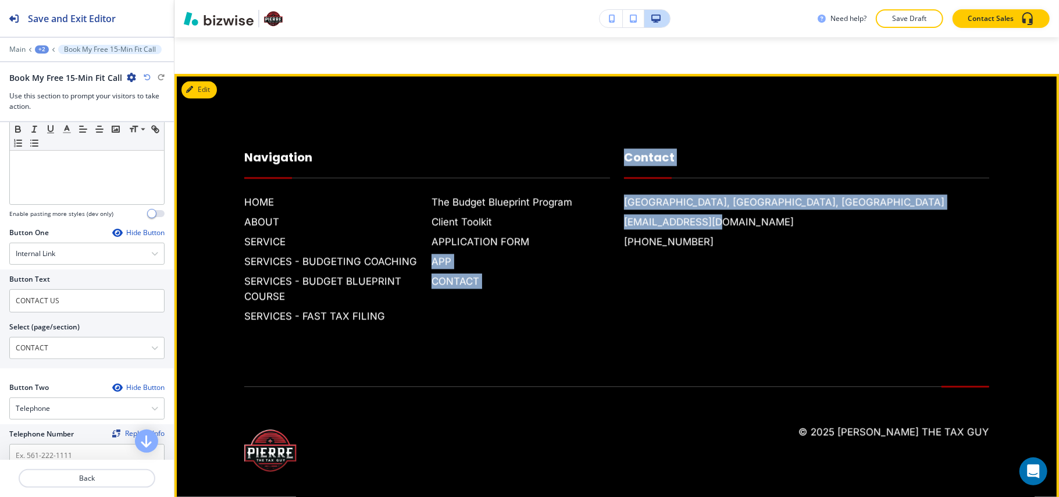
drag, startPoint x: 629, startPoint y: 259, endPoint x: 632, endPoint y: 268, distance: 9.2
click at [616, 261] on div "Contact [GEOGRAPHIC_DATA], [GEOGRAPHIC_DATA], [GEOGRAPHIC_DATA] [EMAIL_ADDRESS]…" at bounding box center [800, 224] width 380 height 198
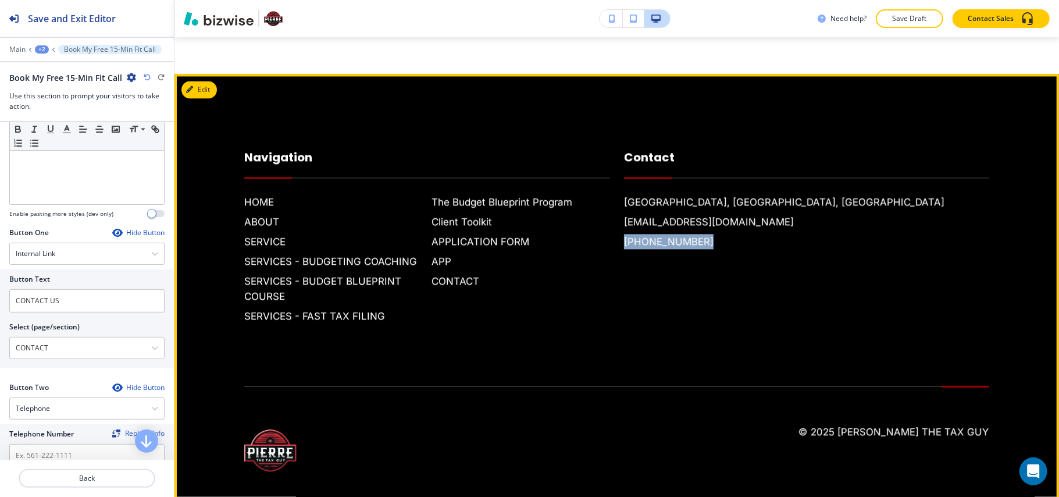
drag, startPoint x: 696, startPoint y: 264, endPoint x: 607, endPoint y: 264, distance: 89.0
click at [612, 261] on div "Contact [GEOGRAPHIC_DATA], [GEOGRAPHIC_DATA], [GEOGRAPHIC_DATA] [EMAIL_ADDRESS]…" at bounding box center [800, 224] width 380 height 198
copy h6 "[PHONE_NUMBER]"
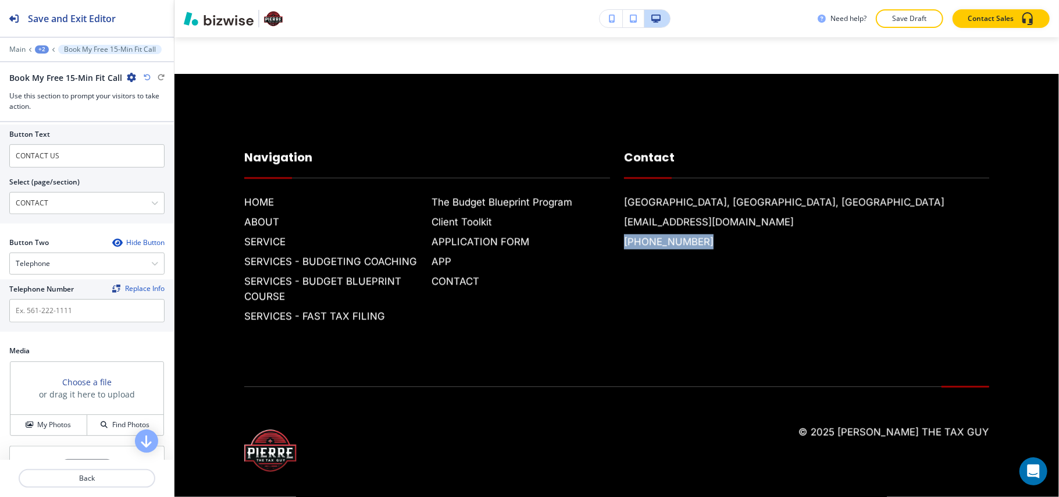
scroll to position [465, 0]
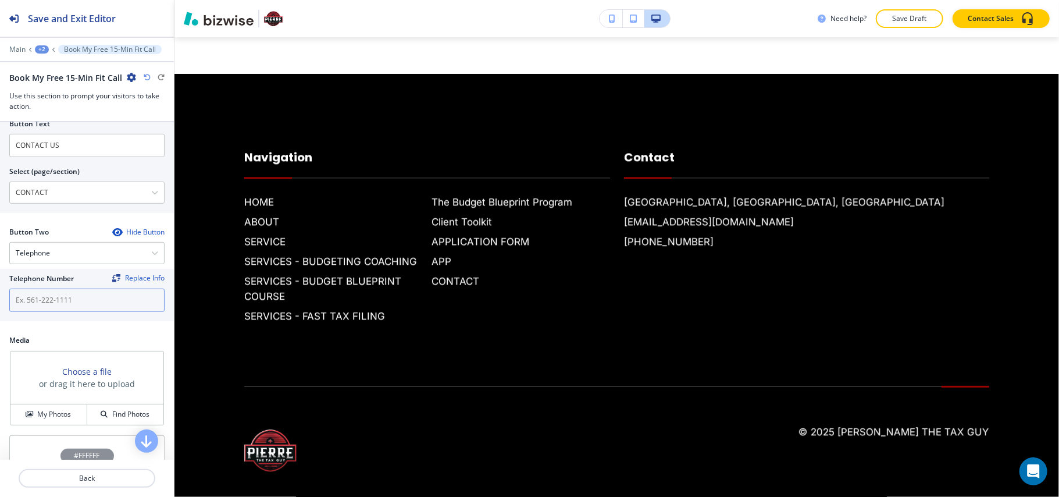
click at [42, 298] on input "text" at bounding box center [86, 300] width 155 height 23
paste input "[PHONE_NUMBER]"
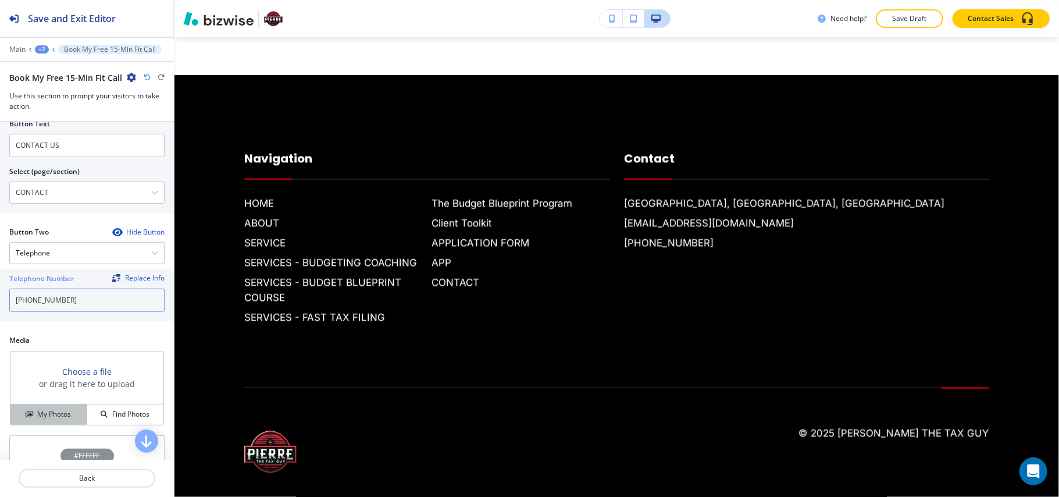
type input "[PHONE_NUMBER]"
click at [52, 415] on h4 "My Photos" at bounding box center [54, 414] width 34 height 10
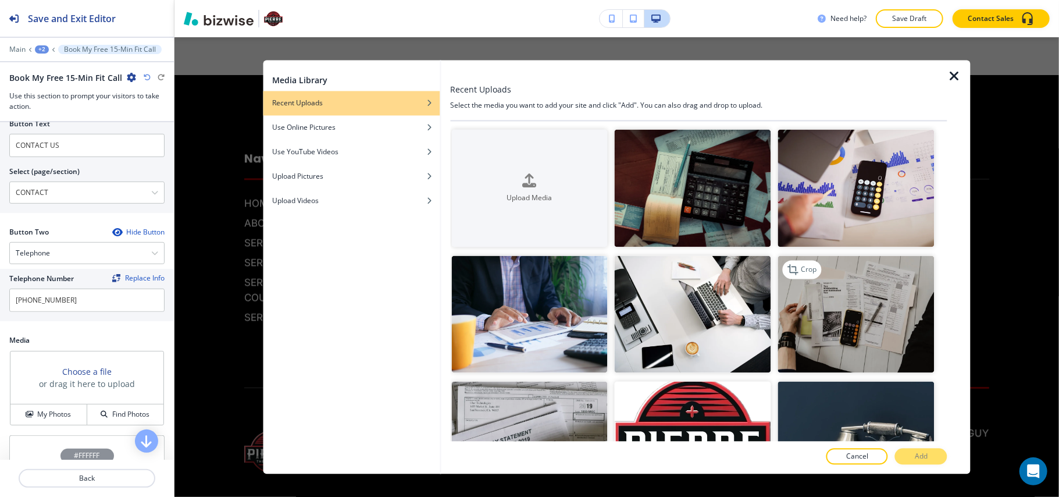
scroll to position [233, 0]
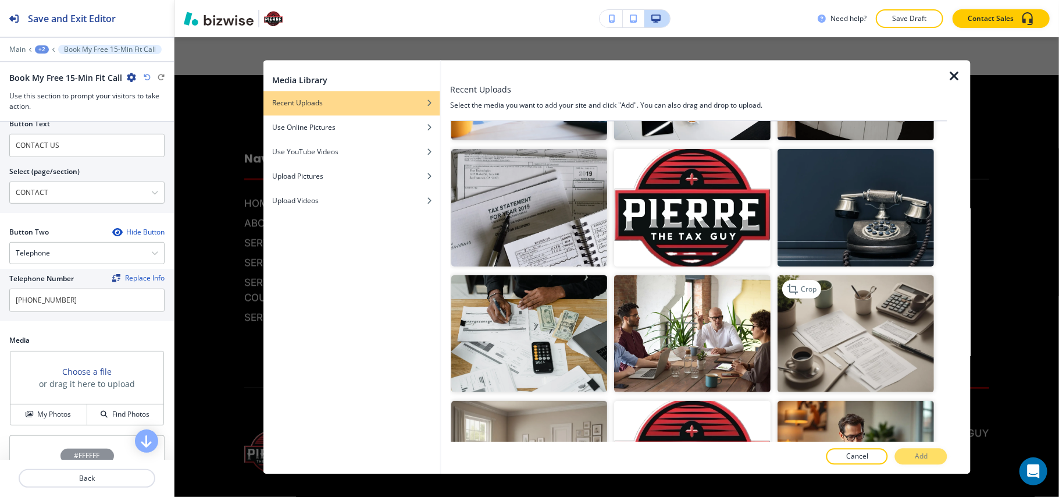
click at [862, 324] on img "button" at bounding box center [856, 334] width 157 height 118
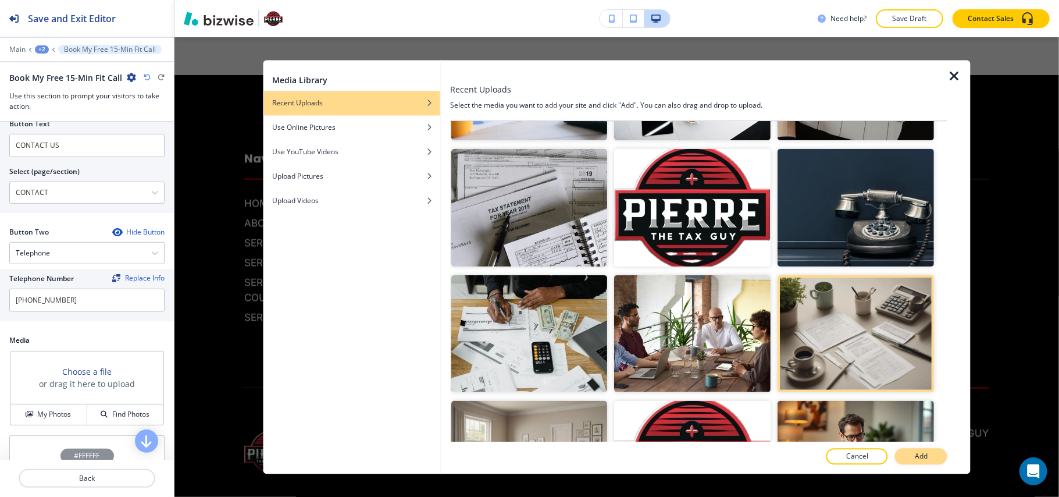
click at [920, 453] on p "Add" at bounding box center [921, 456] width 13 height 10
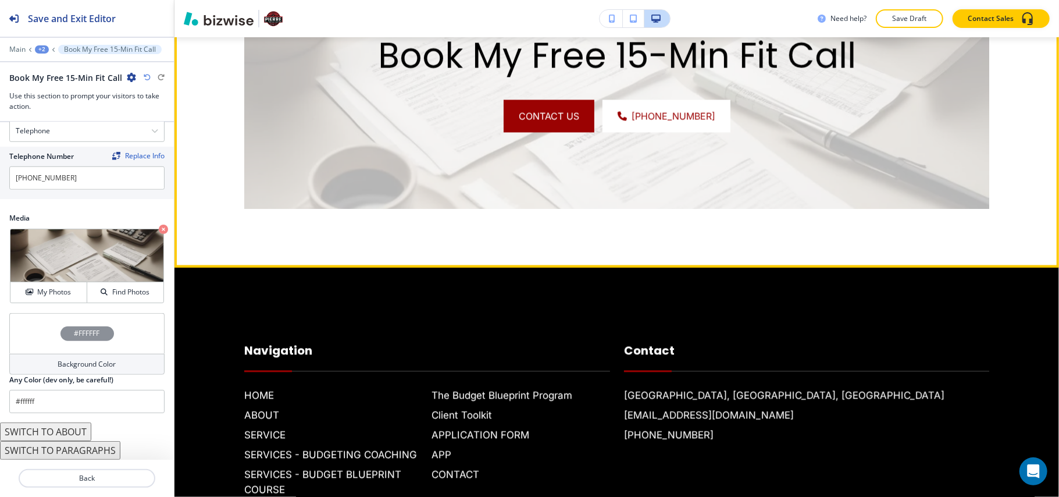
scroll to position [1723, 0]
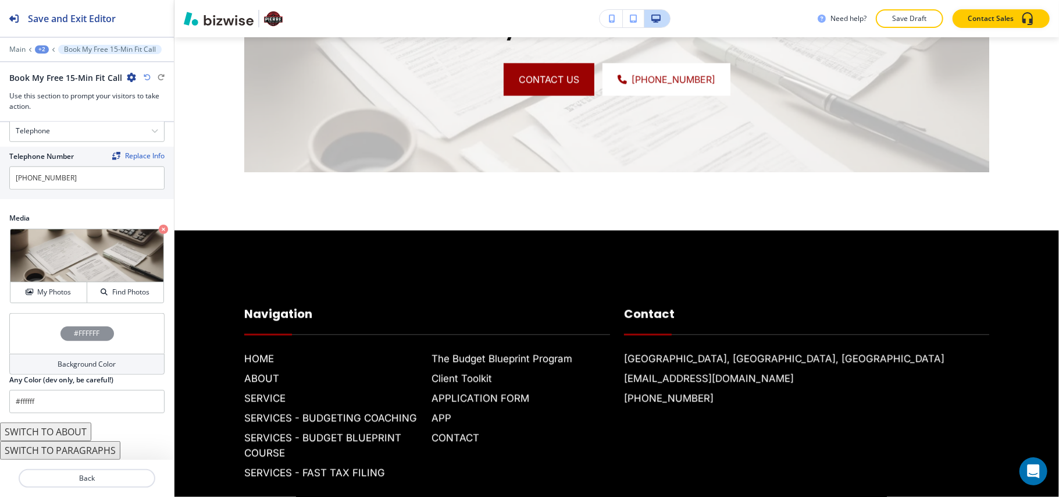
click at [45, 48] on div "+2" at bounding box center [42, 49] width 14 height 8
click at [52, 86] on p "SERVICE" at bounding box center [71, 89] width 59 height 10
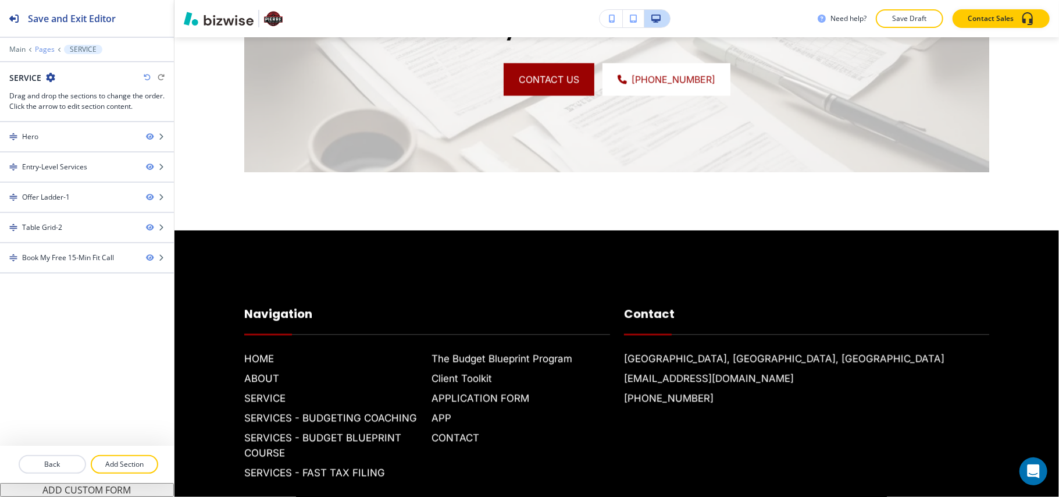
click at [42, 47] on p "Pages" at bounding box center [45, 49] width 20 height 8
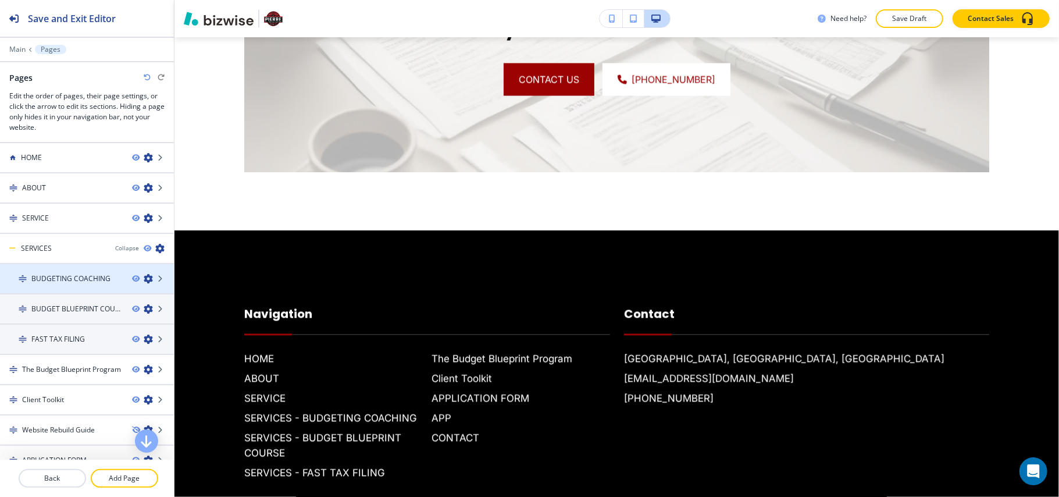
click at [144, 277] on icon "button" at bounding box center [148, 278] width 9 height 9
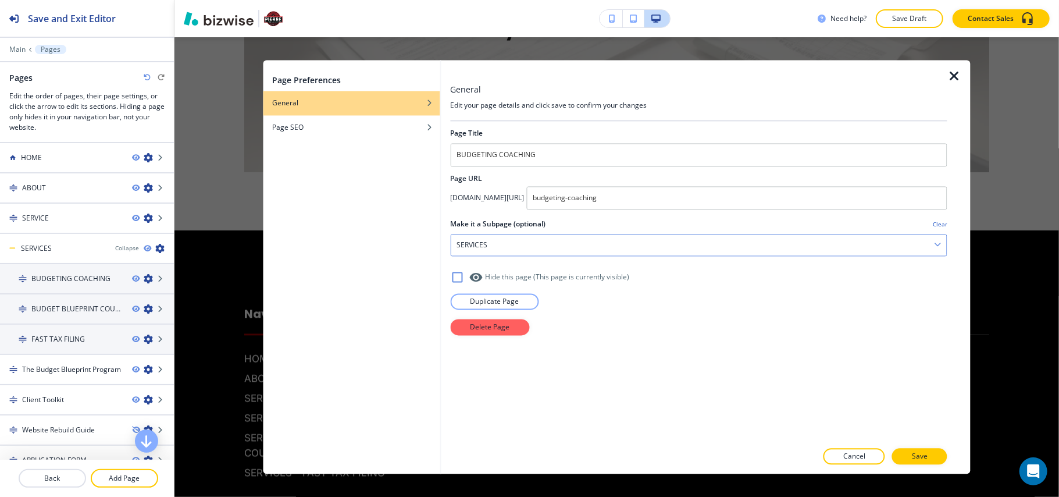
click at [536, 250] on div "SERVICES" at bounding box center [699, 245] width 496 height 21
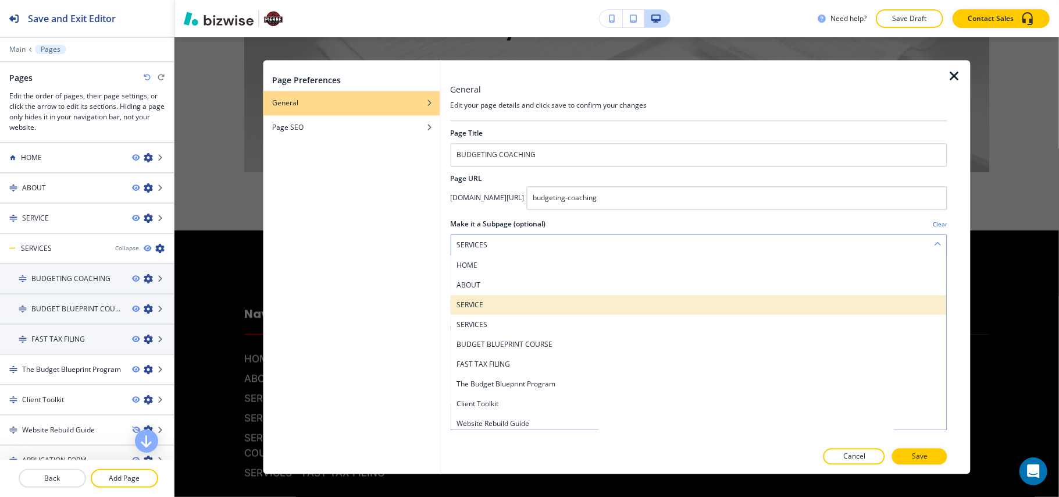
click at [506, 307] on h4 "SERVICE" at bounding box center [699, 305] width 485 height 10
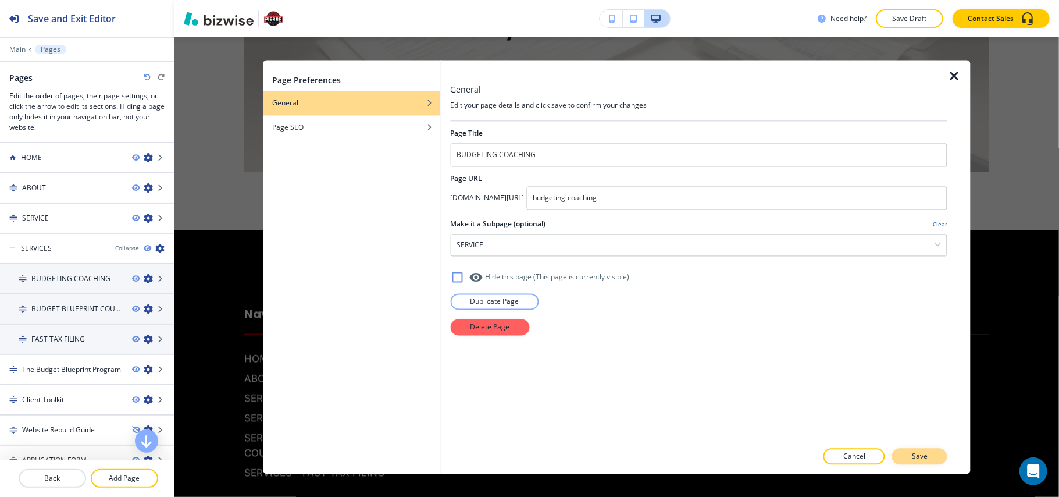
click at [926, 450] on button "Save" at bounding box center [919, 457] width 55 height 16
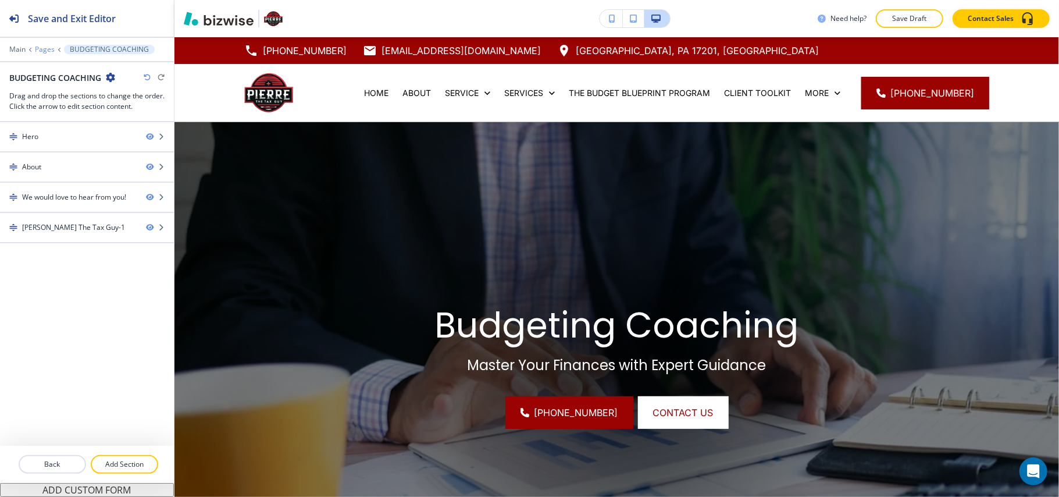
click at [45, 49] on p "Pages" at bounding box center [45, 49] width 20 height 8
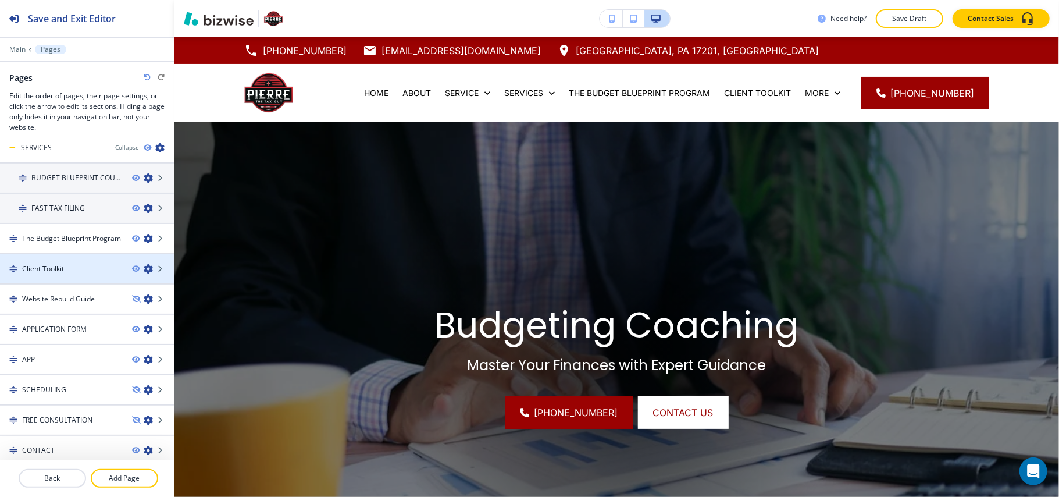
scroll to position [102, 0]
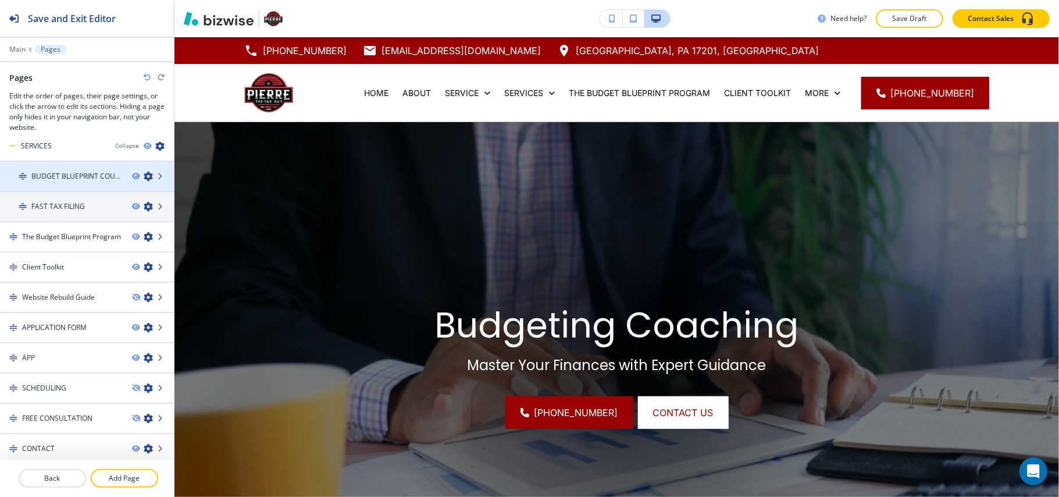
click at [144, 176] on icon "button" at bounding box center [148, 176] width 9 height 9
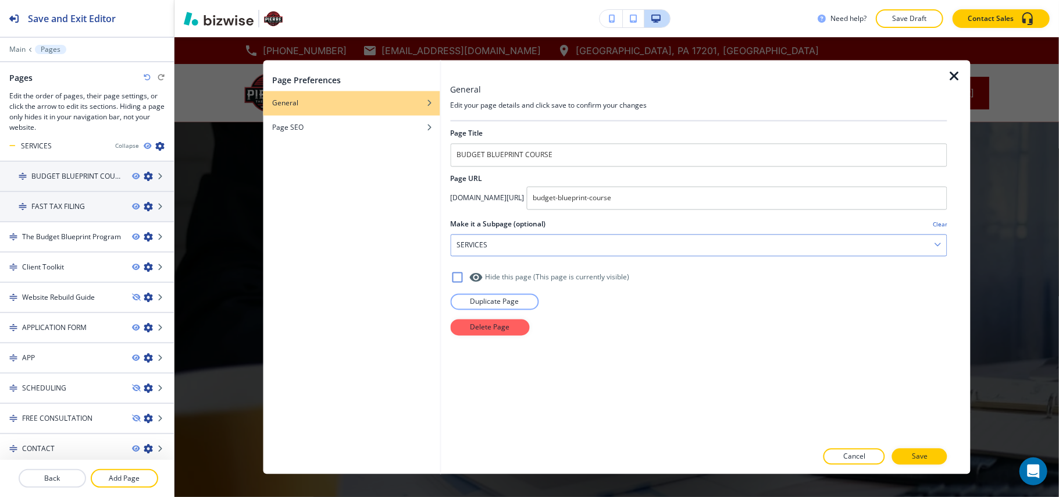
click at [510, 247] on div "SERVICES" at bounding box center [699, 245] width 496 height 21
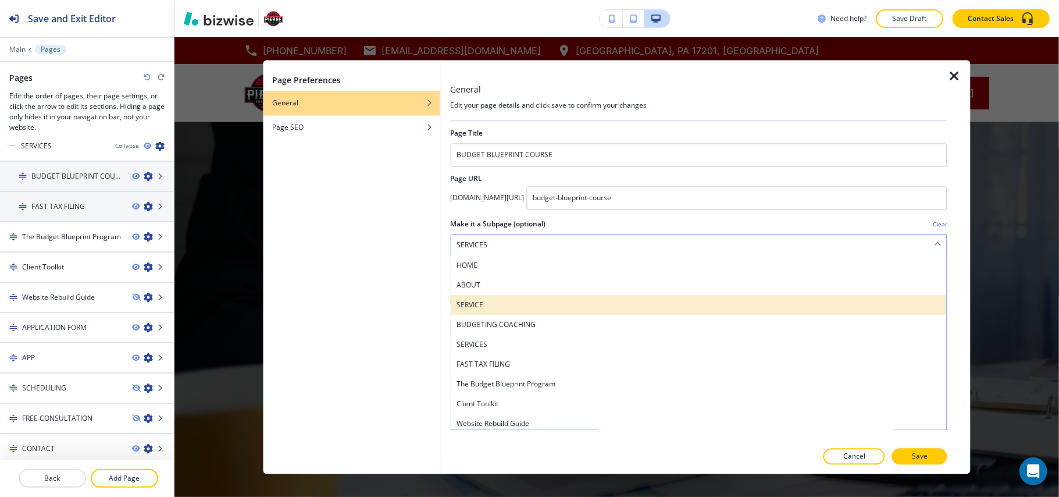
click at [503, 307] on h4 "SERVICE" at bounding box center [699, 305] width 485 height 10
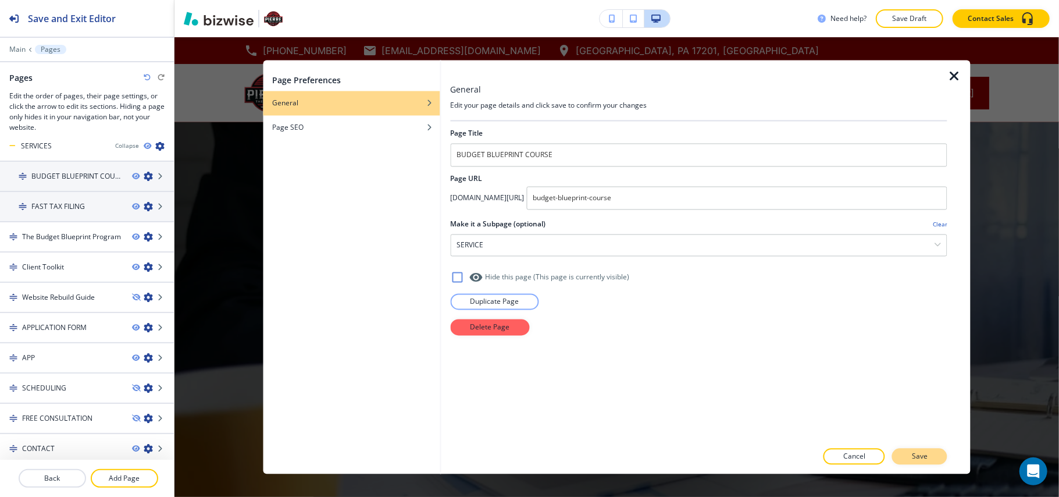
click at [913, 457] on p "Save" at bounding box center [920, 456] width 16 height 10
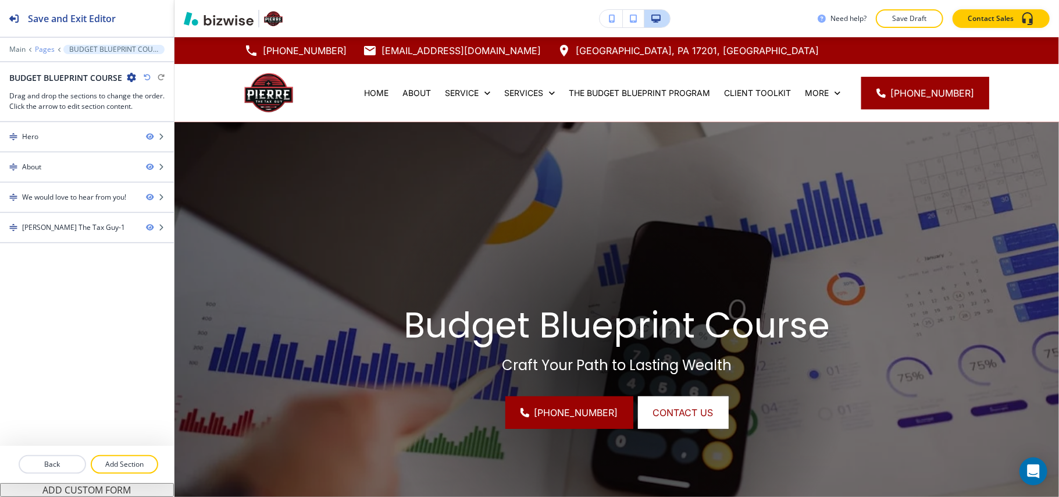
click at [43, 49] on p "Pages" at bounding box center [45, 49] width 20 height 8
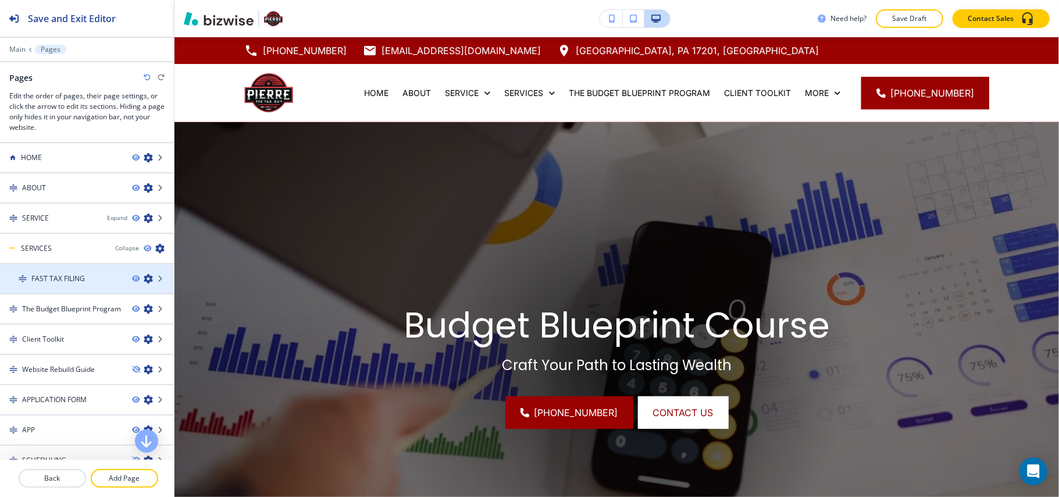
click at [144, 275] on icon "button" at bounding box center [148, 278] width 9 height 9
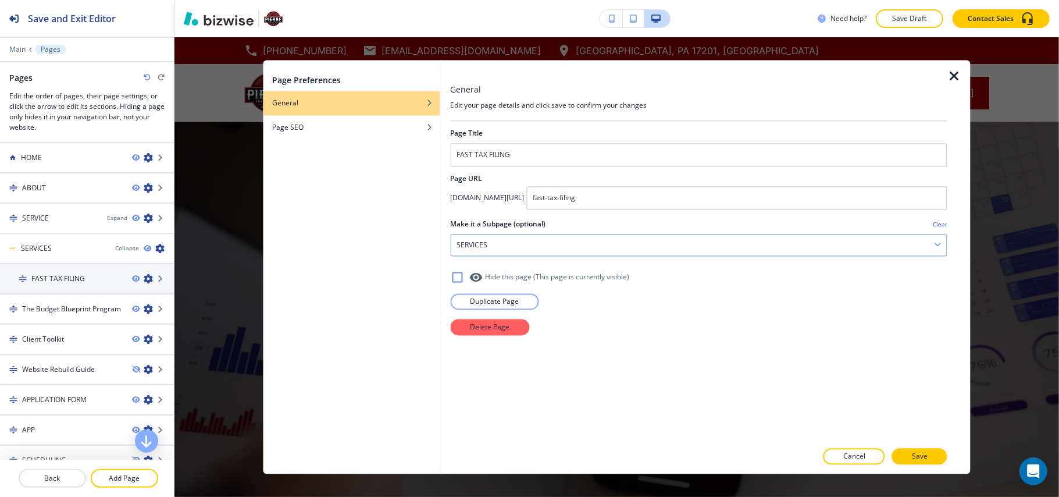
click at [539, 250] on div "SERVICES" at bounding box center [699, 245] width 496 height 21
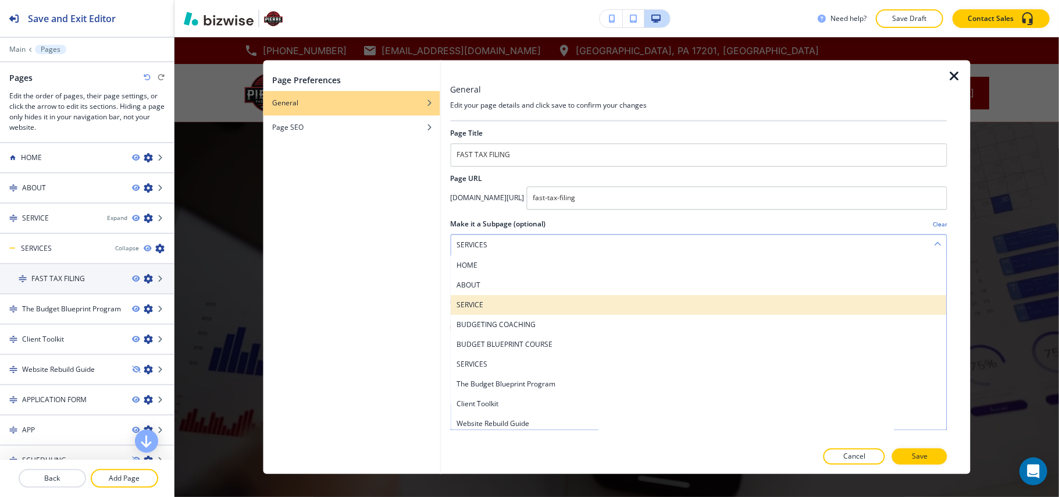
click at [506, 305] on h4 "SERVICE" at bounding box center [699, 305] width 485 height 10
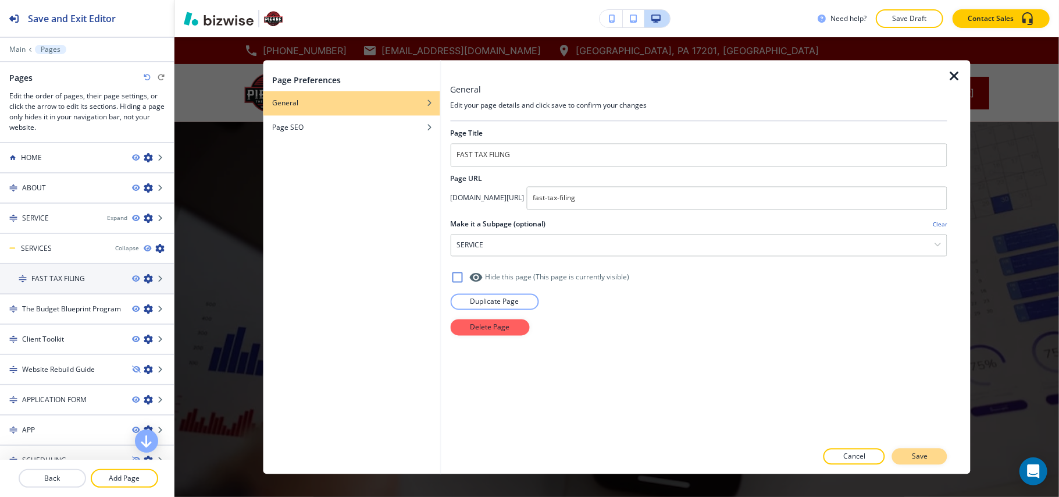
click at [924, 454] on p "Save" at bounding box center [920, 456] width 16 height 10
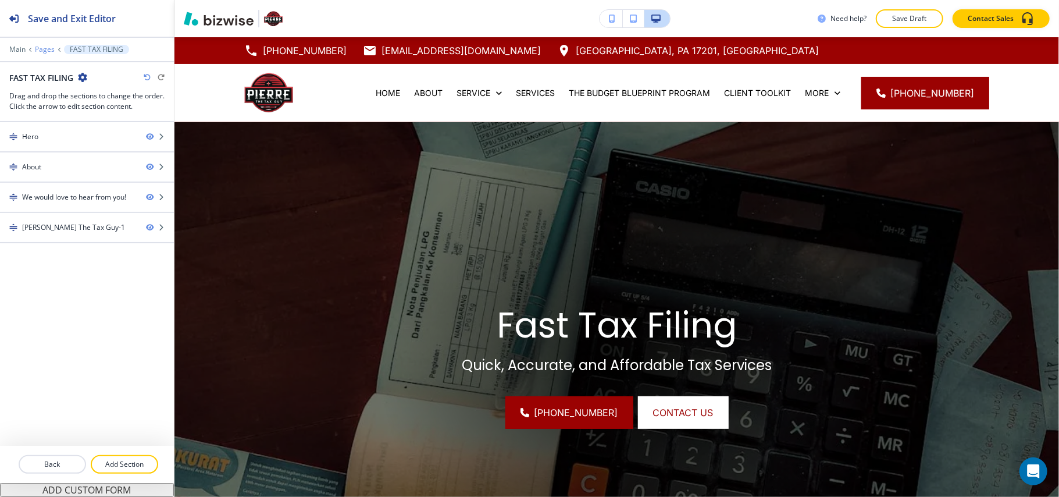
click at [35, 49] on p "Pages" at bounding box center [45, 49] width 20 height 8
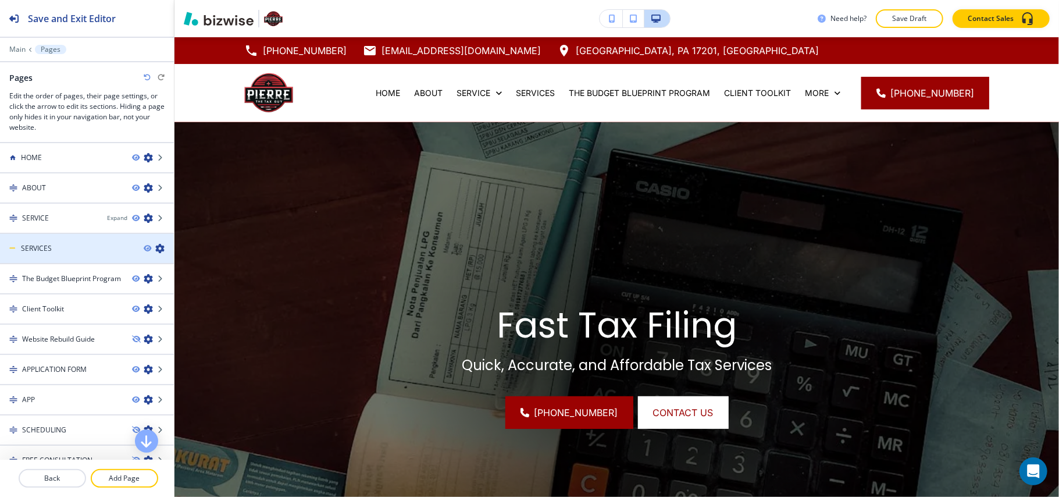
click at [155, 249] on icon "button" at bounding box center [159, 248] width 9 height 9
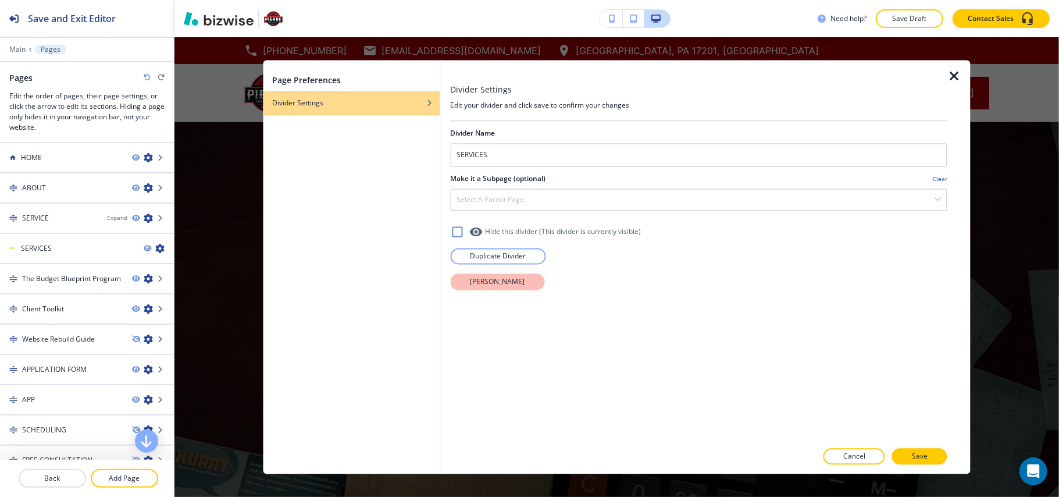
click at [507, 283] on p "[PERSON_NAME]" at bounding box center [497, 282] width 55 height 10
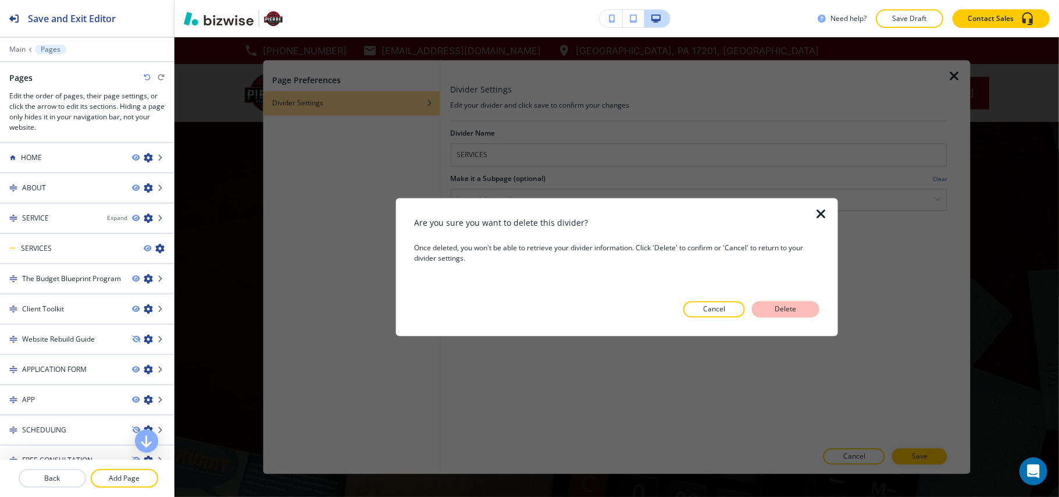
click at [794, 308] on p "Delete" at bounding box center [786, 309] width 28 height 10
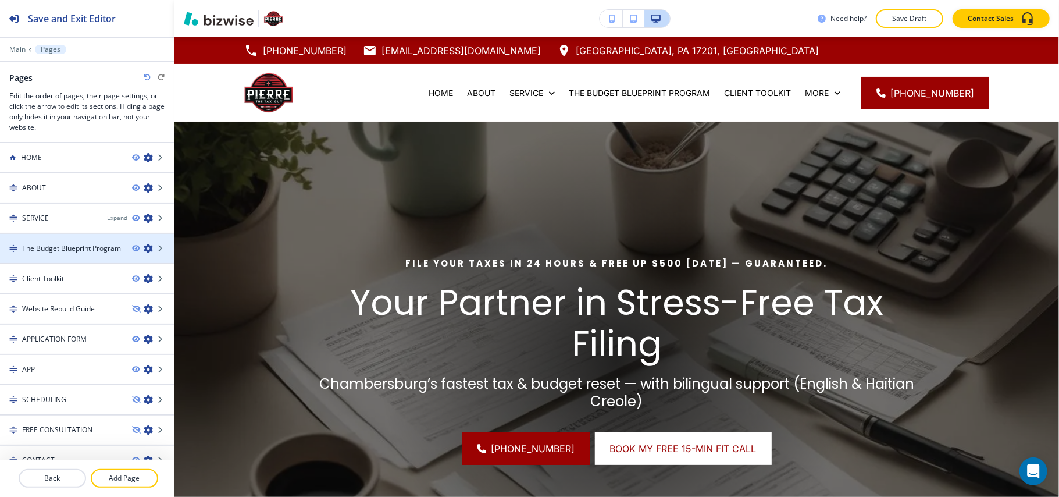
click at [144, 247] on icon "button" at bounding box center [148, 248] width 9 height 9
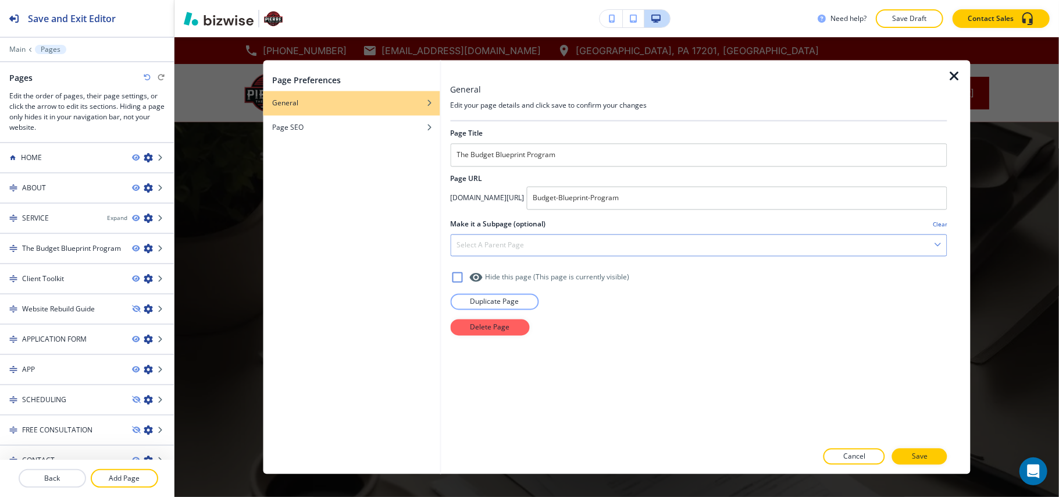
click at [506, 246] on h4 "Select a parent page" at bounding box center [490, 245] width 67 height 10
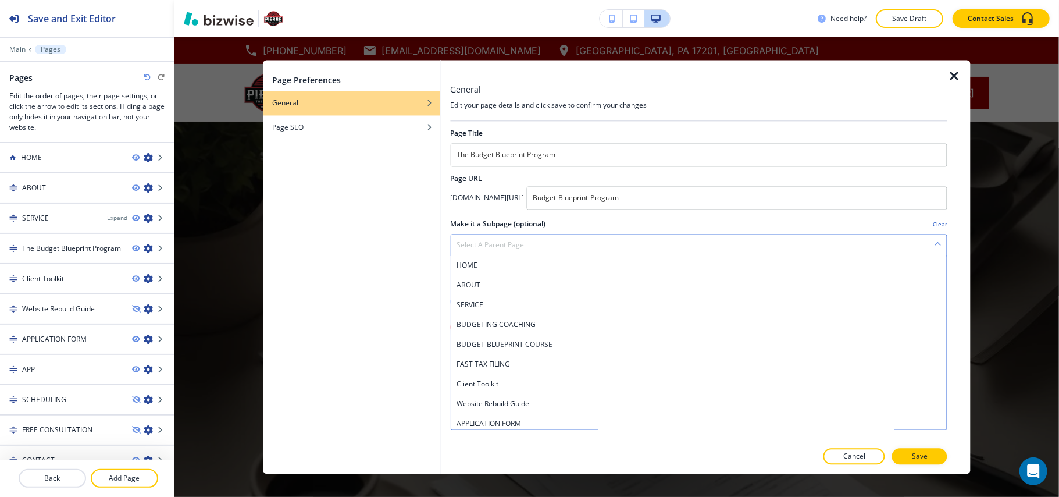
click at [506, 246] on h4 "Select a parent page" at bounding box center [490, 245] width 67 height 10
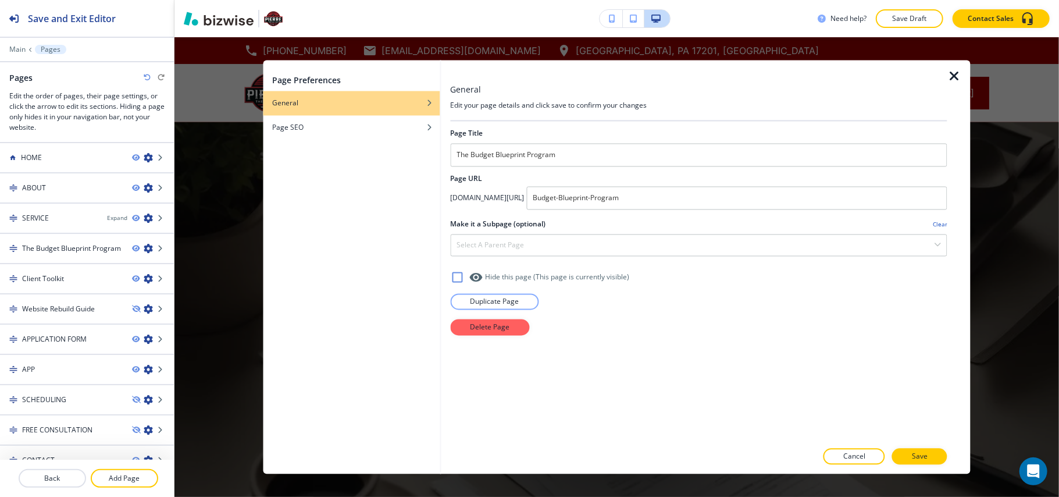
click at [954, 75] on icon "button" at bounding box center [955, 77] width 14 height 14
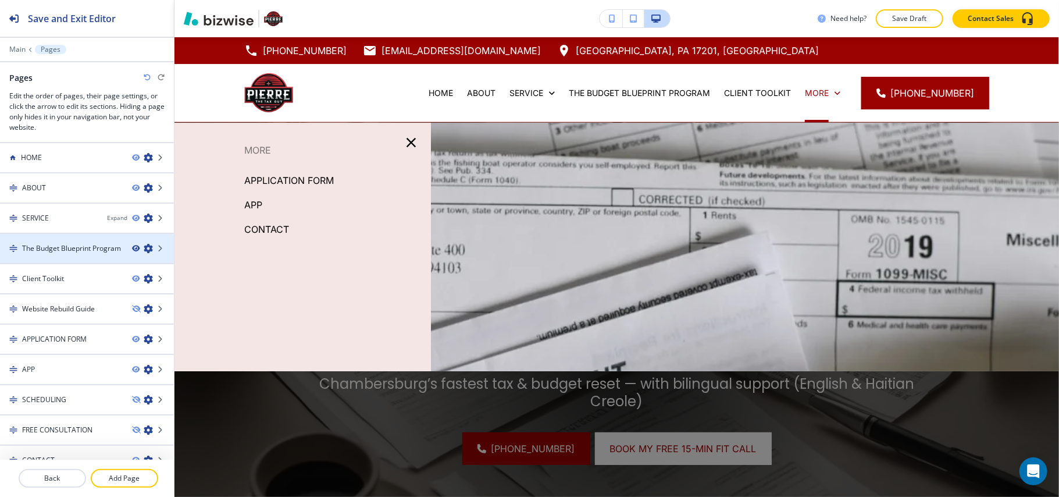
click at [132, 247] on icon "button" at bounding box center [135, 248] width 7 height 7
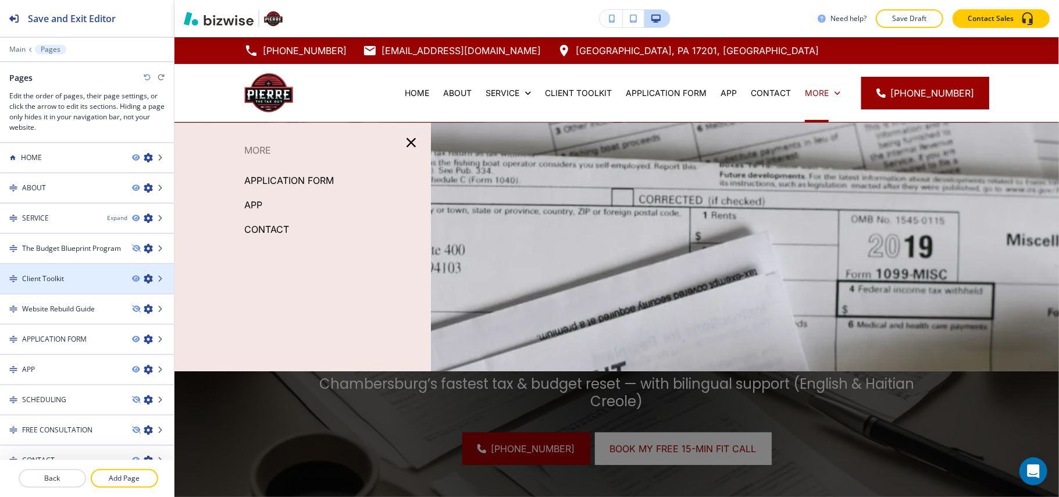
click at [144, 278] on icon "button" at bounding box center [148, 278] width 9 height 9
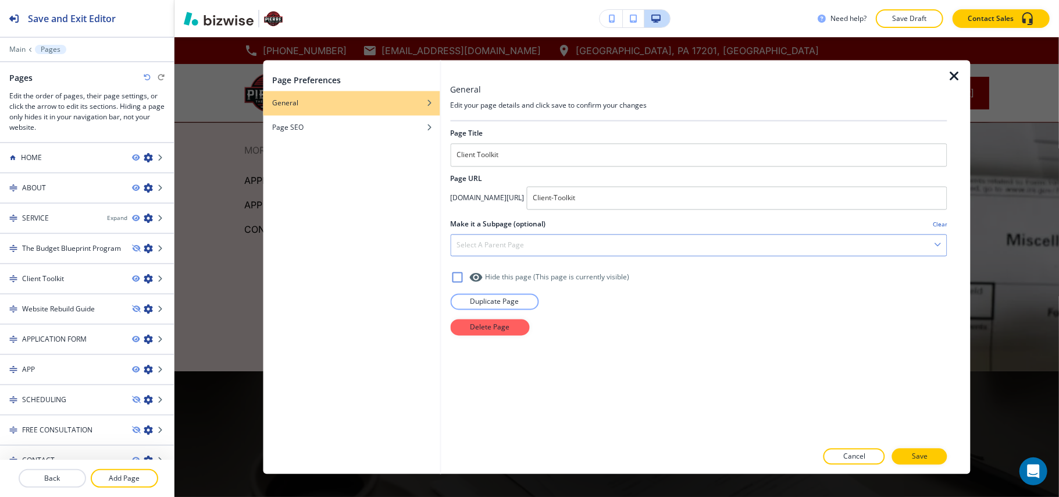
click at [533, 235] on div "Select a parent page HOME ABOUT SERVICE BUDGETING COACHING BUDGET BLUEPRINT COU…" at bounding box center [698, 245] width 497 height 22
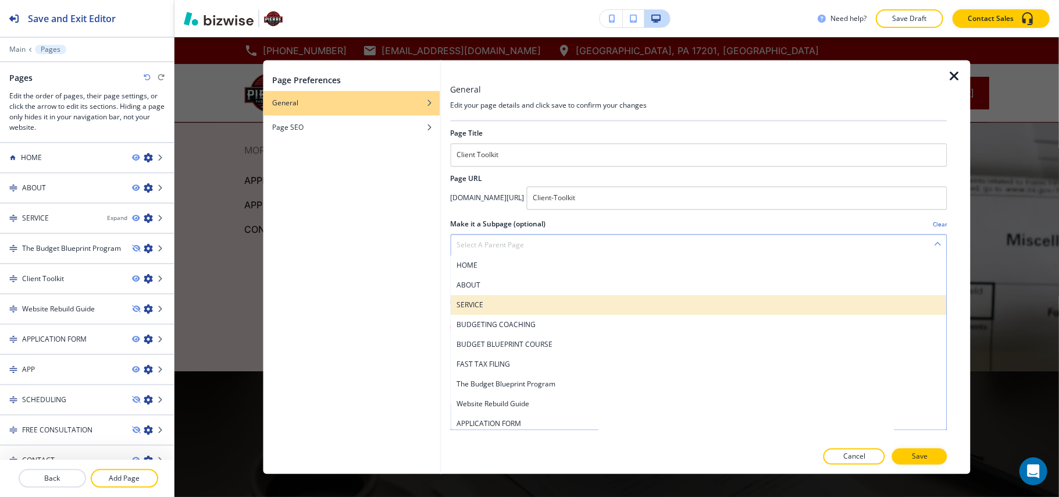
click at [493, 305] on h4 "SERVICE" at bounding box center [699, 305] width 485 height 10
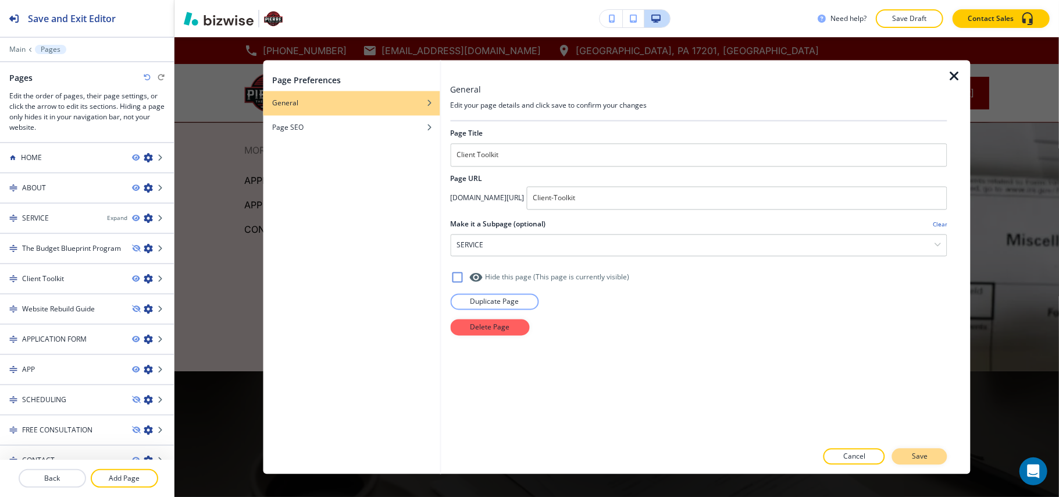
click at [925, 456] on p "Save" at bounding box center [920, 456] width 16 height 10
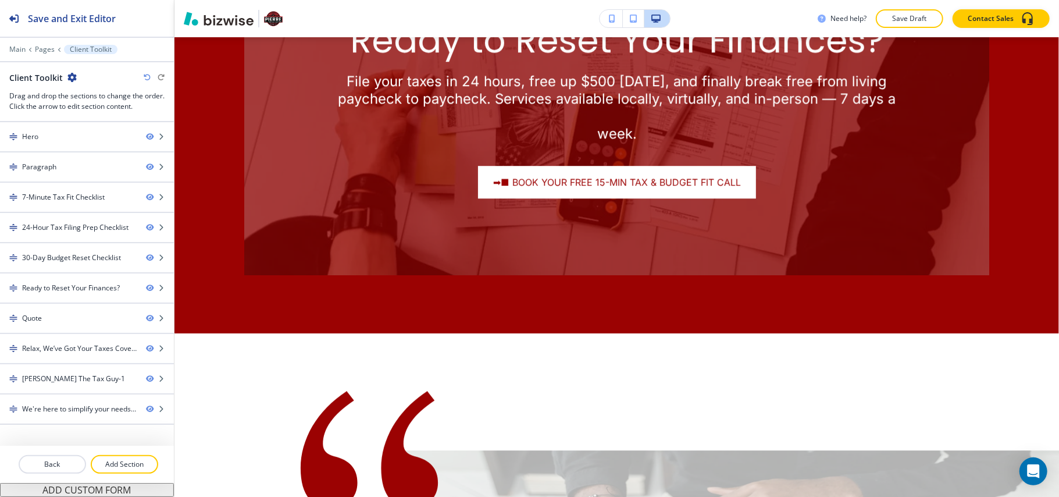
scroll to position [2293, 0]
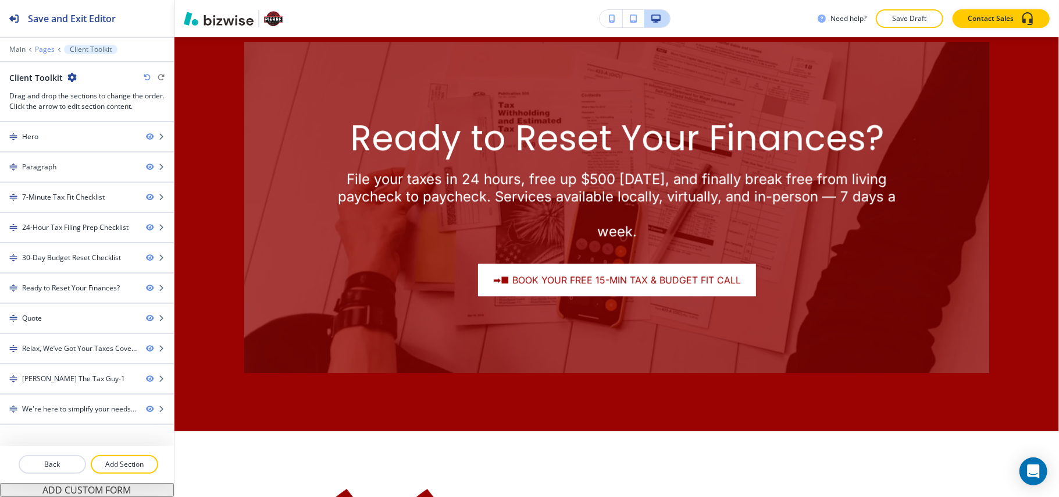
click at [45, 47] on p "Pages" at bounding box center [45, 49] width 20 height 8
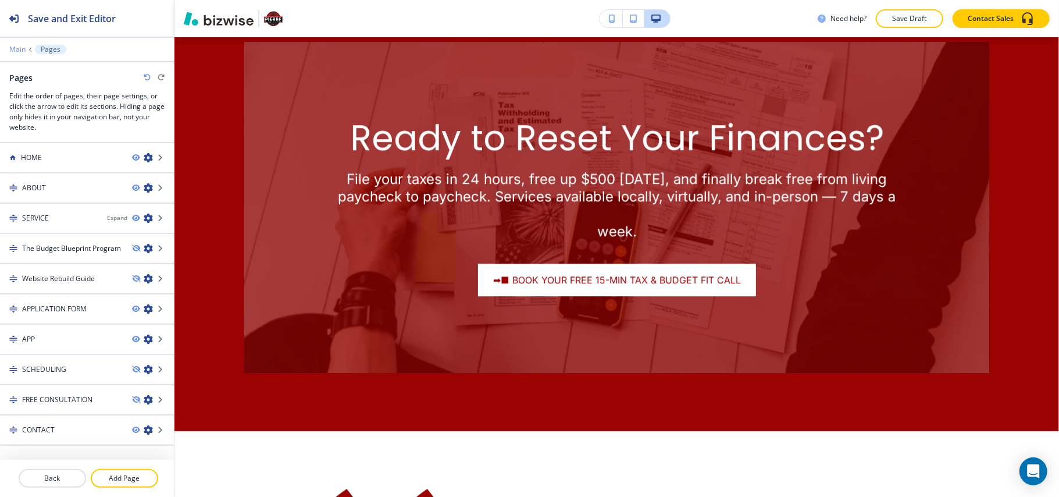
click at [19, 51] on p "Main" at bounding box center [17, 49] width 16 height 8
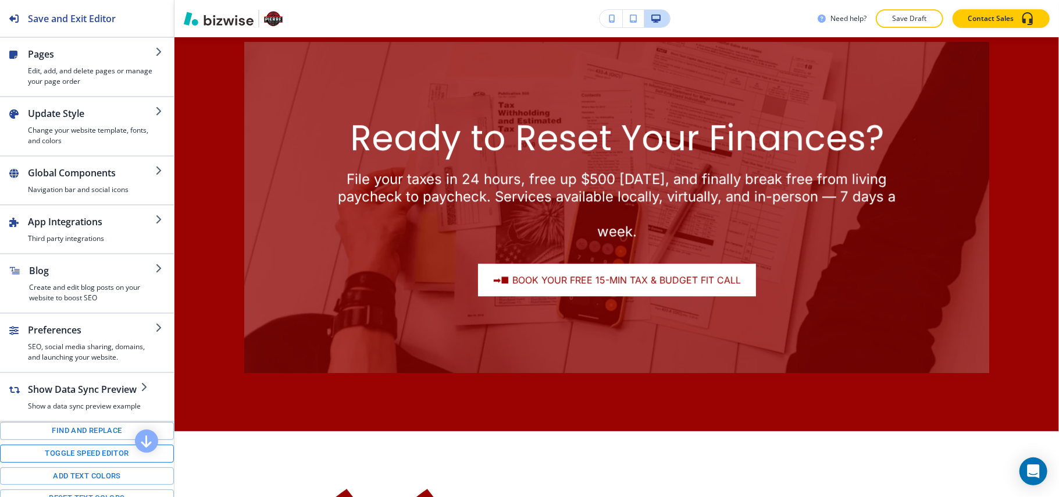
click at [89, 461] on button "Toggle speed editor" at bounding box center [87, 453] width 174 height 18
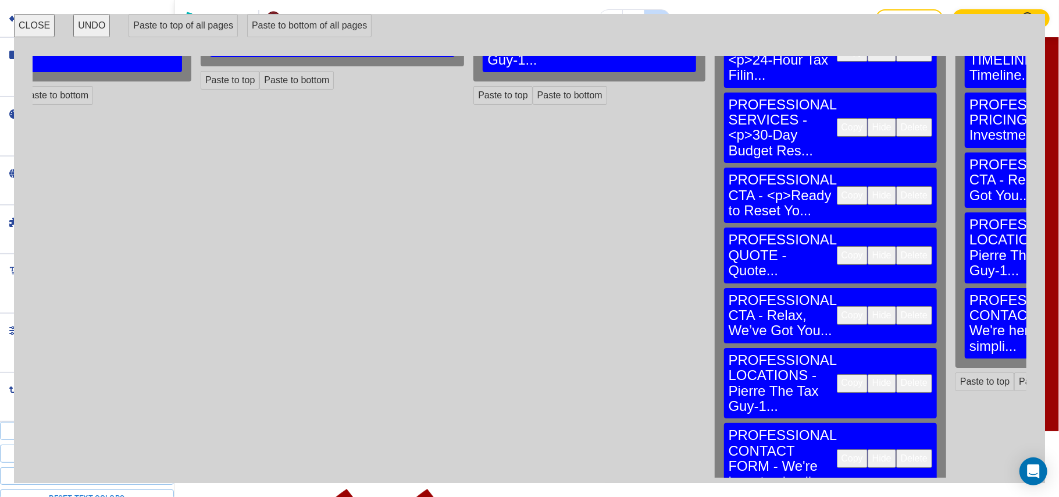
scroll to position [155, 833]
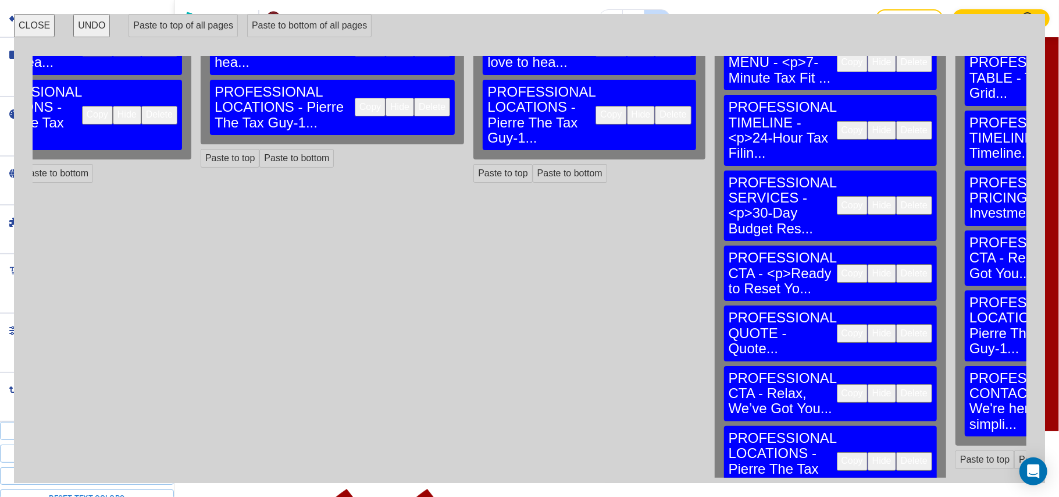
click at [837, 264] on button "Copy" at bounding box center [852, 273] width 31 height 19
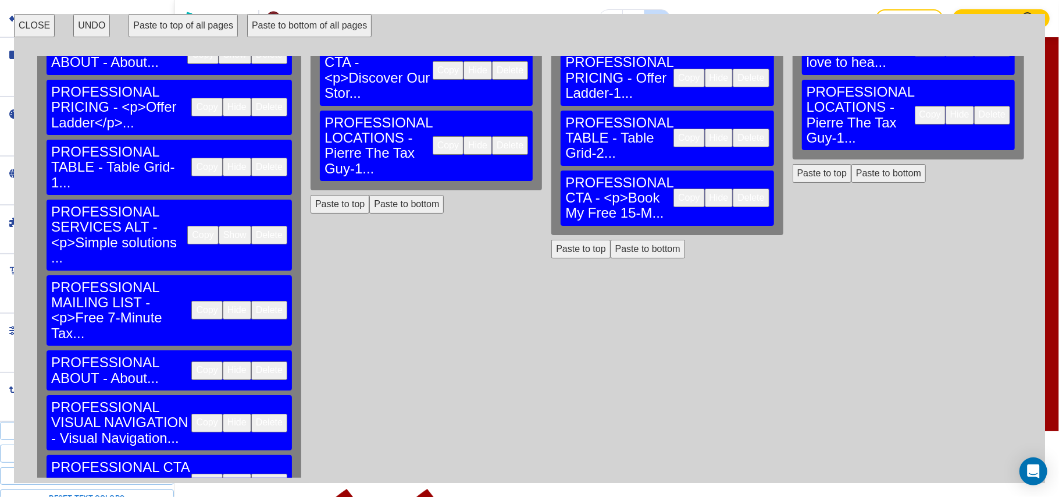
scroll to position [0, 0]
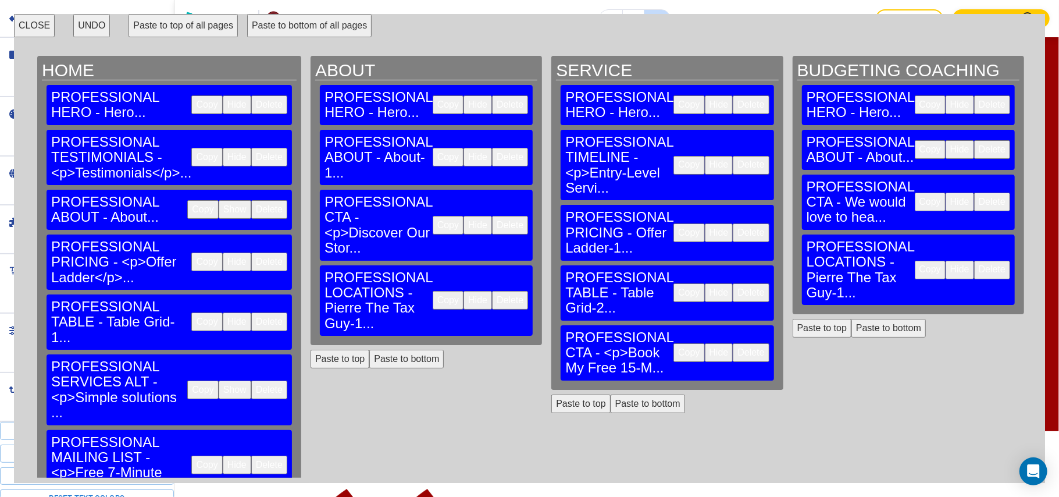
click at [611, 394] on button "Paste to bottom" at bounding box center [648, 403] width 74 height 19
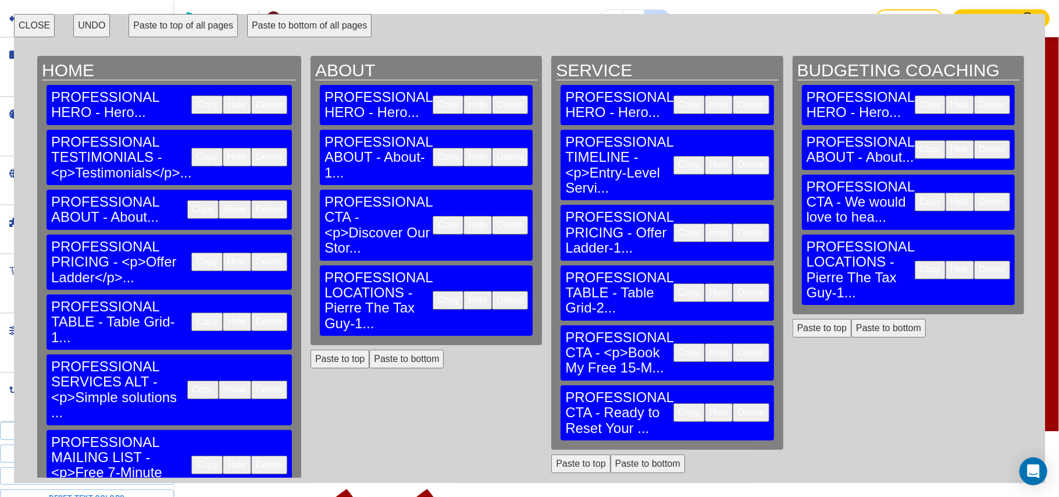
click at [24, 20] on button "CLOSE" at bounding box center [34, 25] width 41 height 23
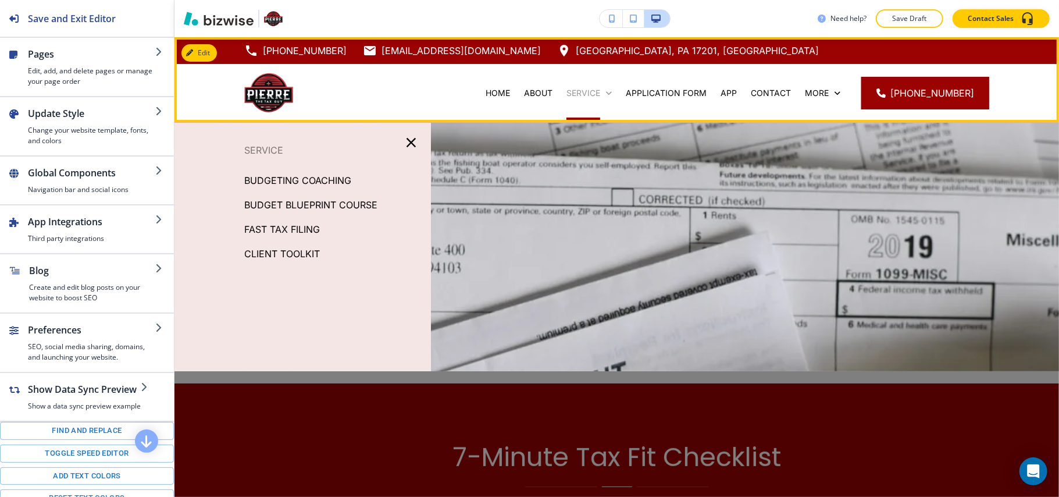
click at [592, 94] on p "SERVICE" at bounding box center [584, 93] width 34 height 12
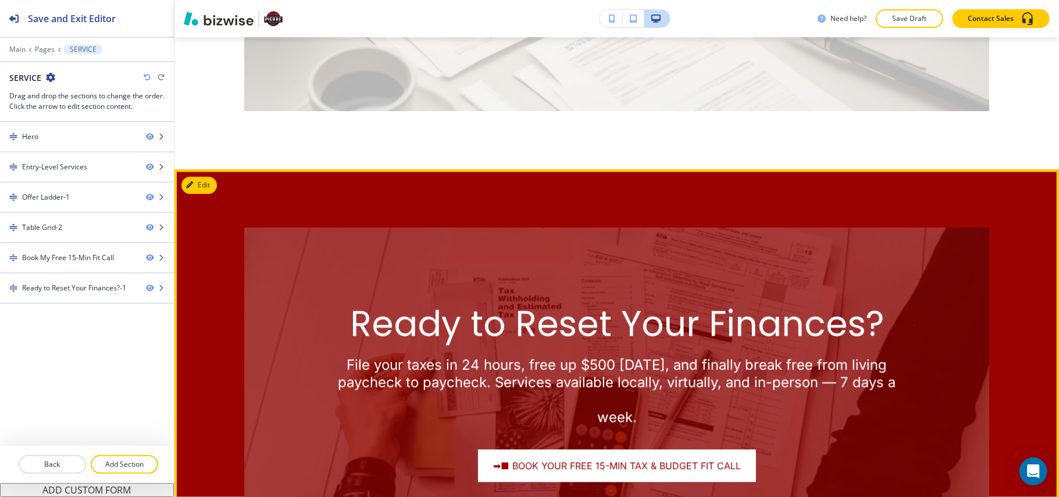
scroll to position [2016, 0]
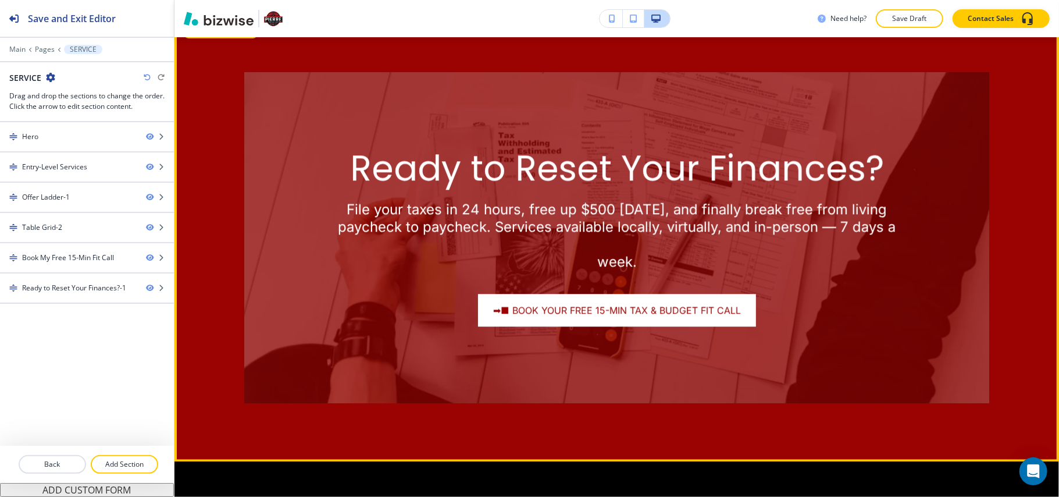
click at [201, 38] on button "Edit This Section" at bounding box center [221, 29] width 79 height 17
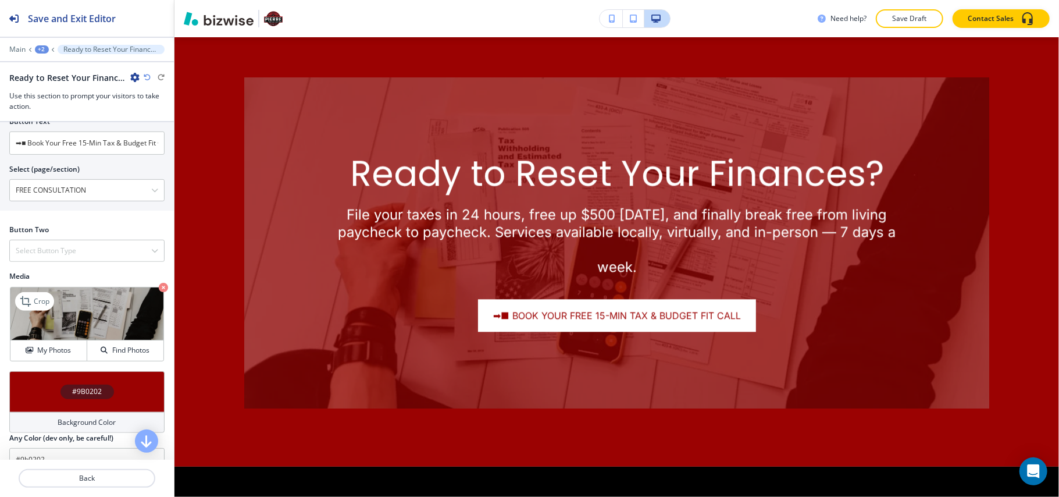
scroll to position [375, 0]
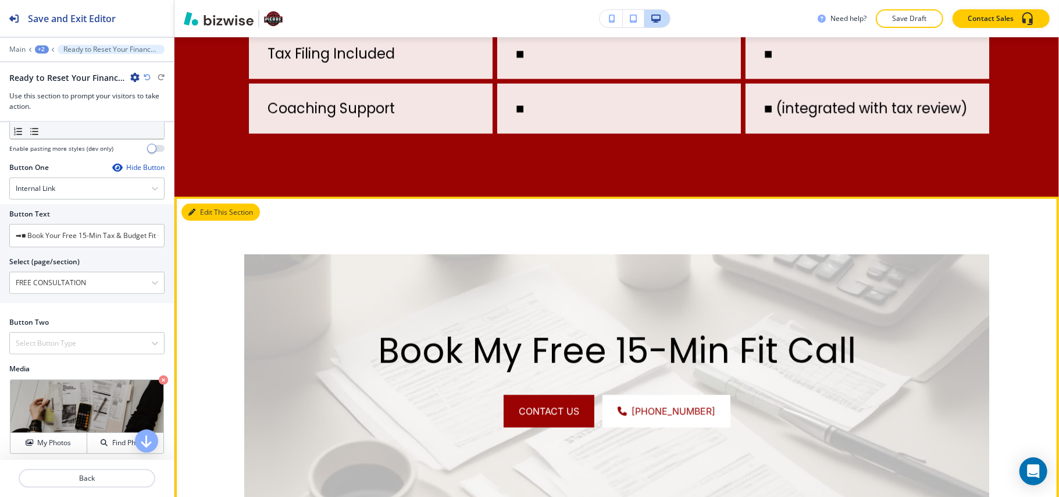
click at [200, 221] on button "Edit This Section" at bounding box center [221, 212] width 79 height 17
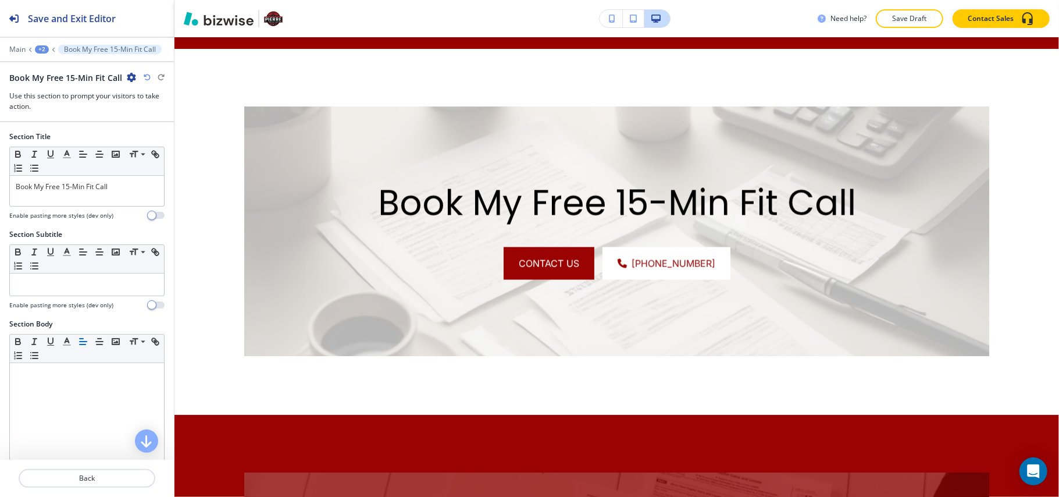
scroll to position [1567, 0]
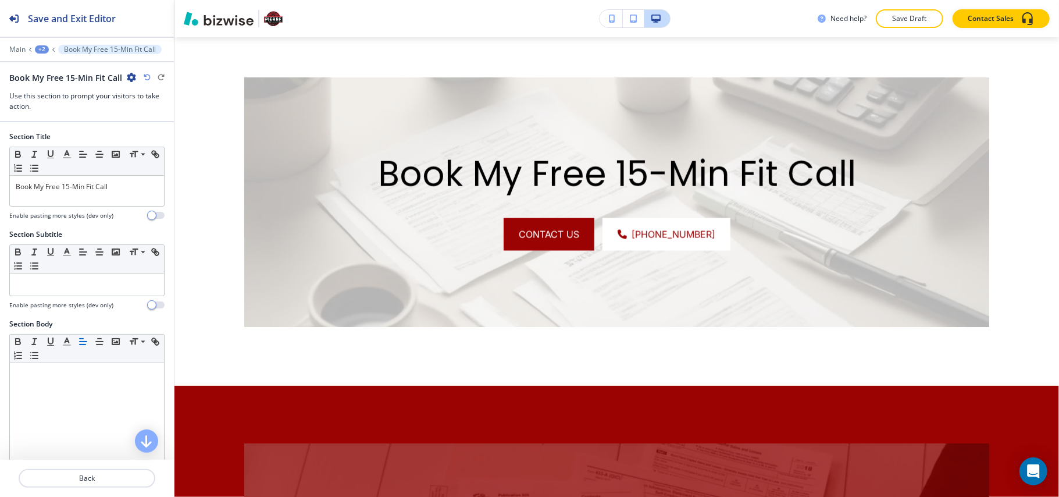
click at [133, 77] on icon "button" at bounding box center [131, 77] width 9 height 9
click at [151, 138] on p "Delete Section" at bounding box center [162, 139] width 59 height 10
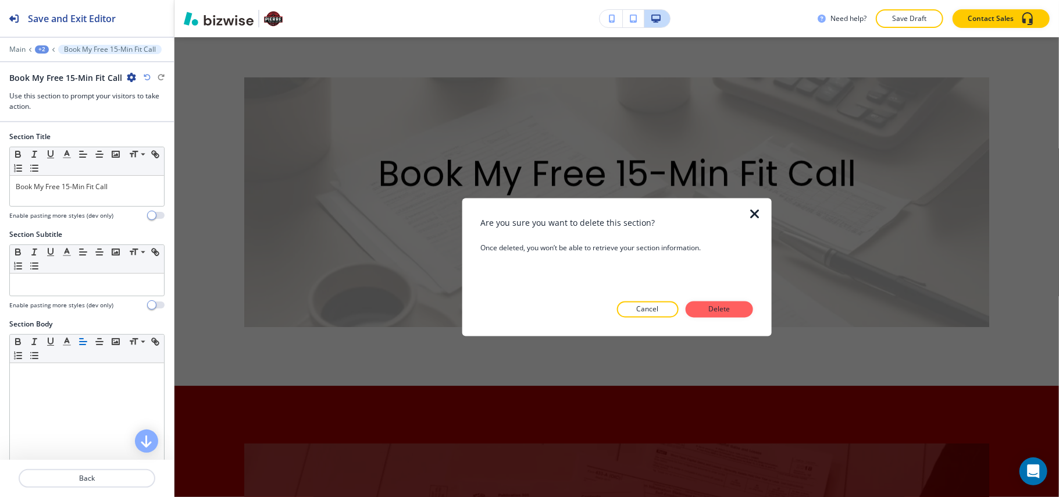
click at [719, 311] on p "Delete" at bounding box center [720, 309] width 28 height 10
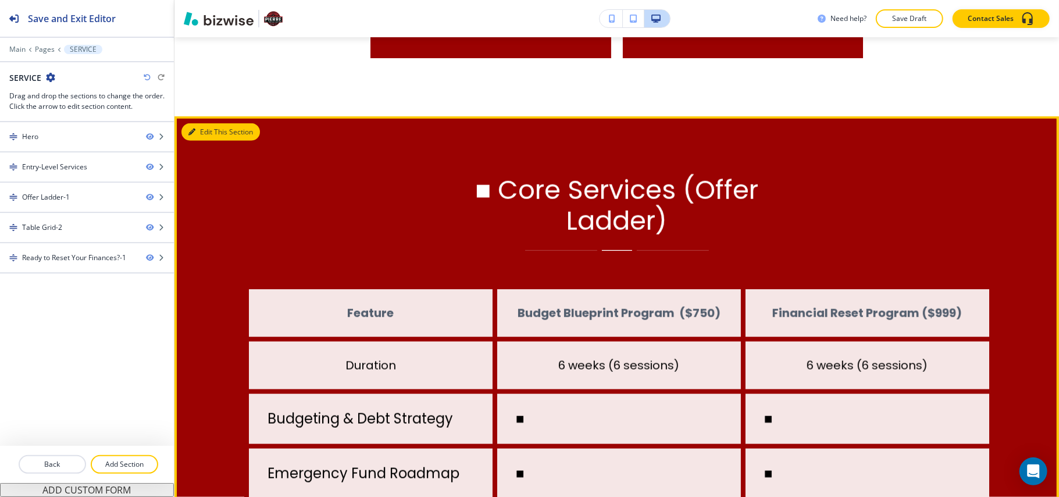
click at [209, 133] on button "Edit This Section" at bounding box center [221, 131] width 79 height 17
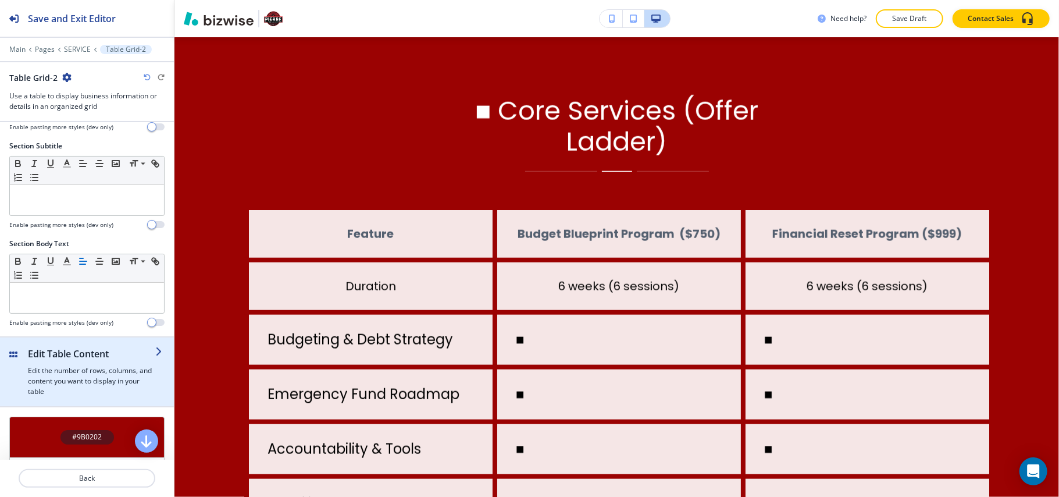
scroll to position [150, 0]
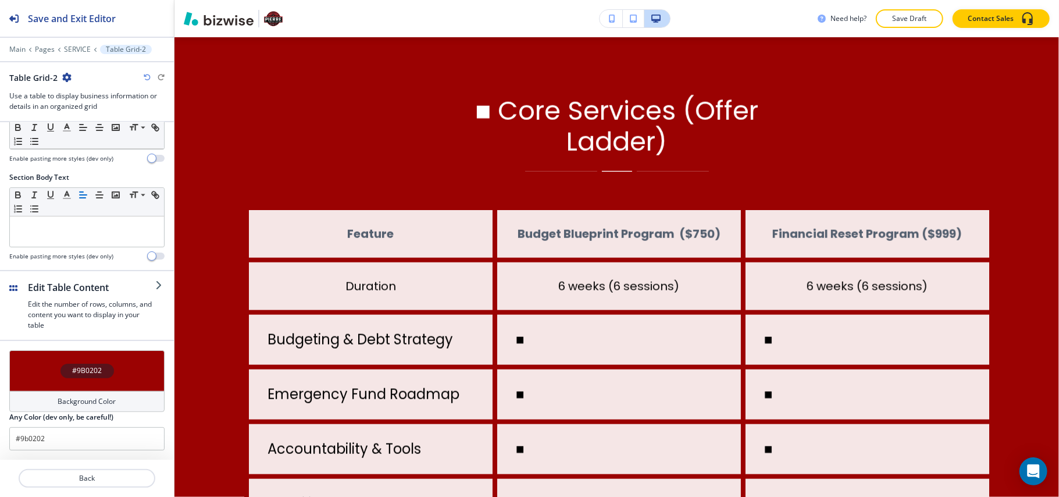
click at [29, 350] on div "#9B0202" at bounding box center [86, 370] width 155 height 41
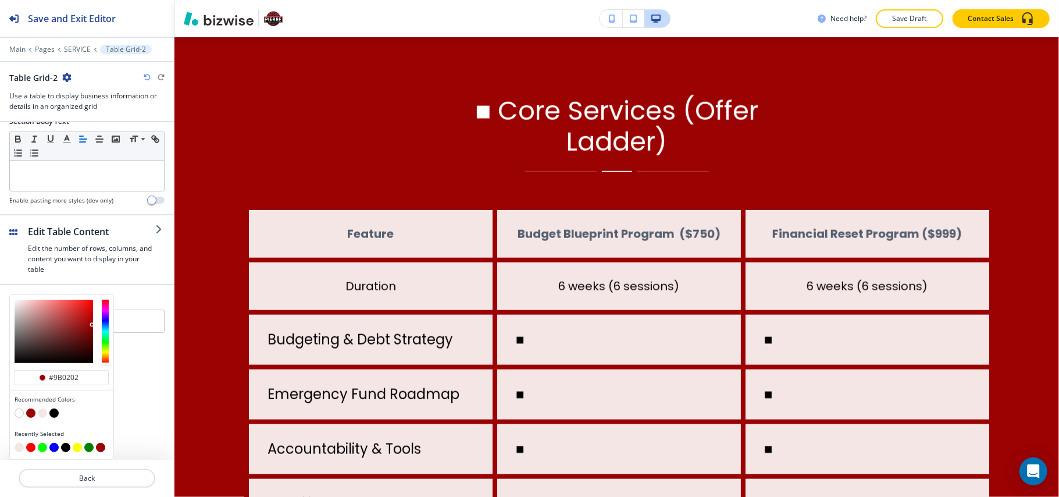
click at [40, 411] on button "button" at bounding box center [42, 412] width 9 height 9
type input "#f5e6e6"
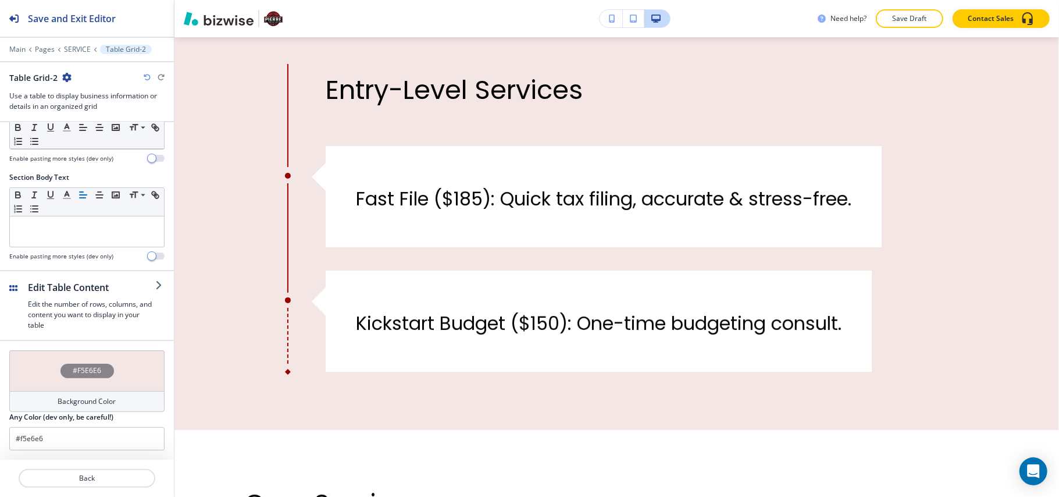
scroll to position [0, 0]
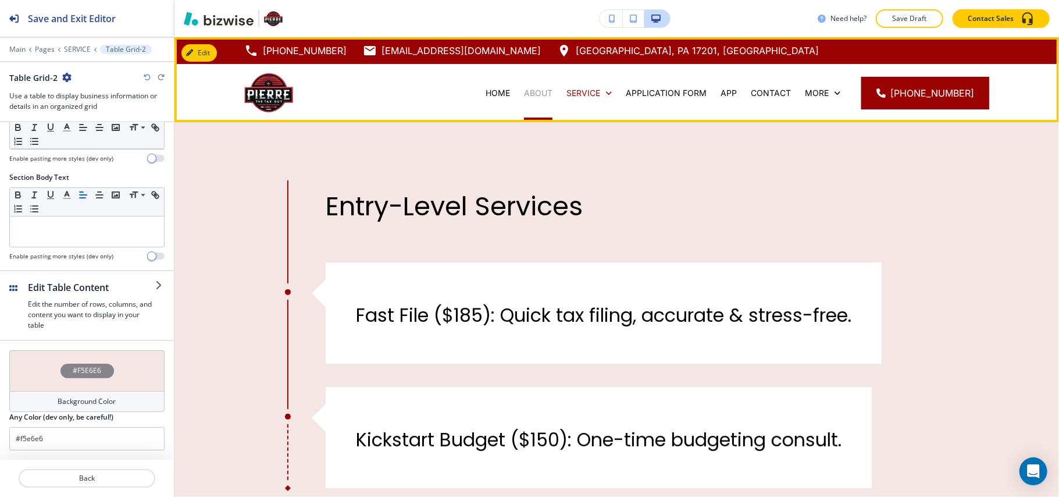
click at [553, 92] on p "ABOUT" at bounding box center [538, 93] width 29 height 12
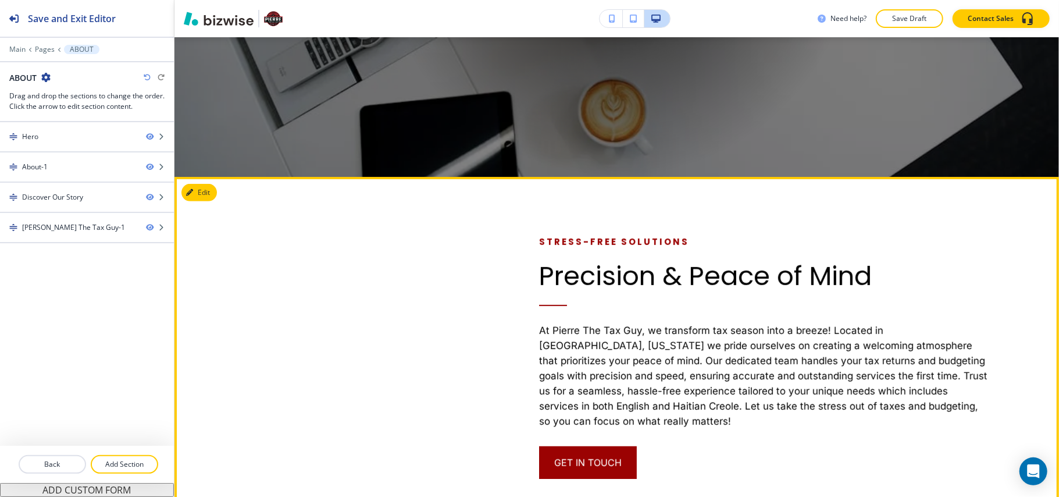
scroll to position [543, 0]
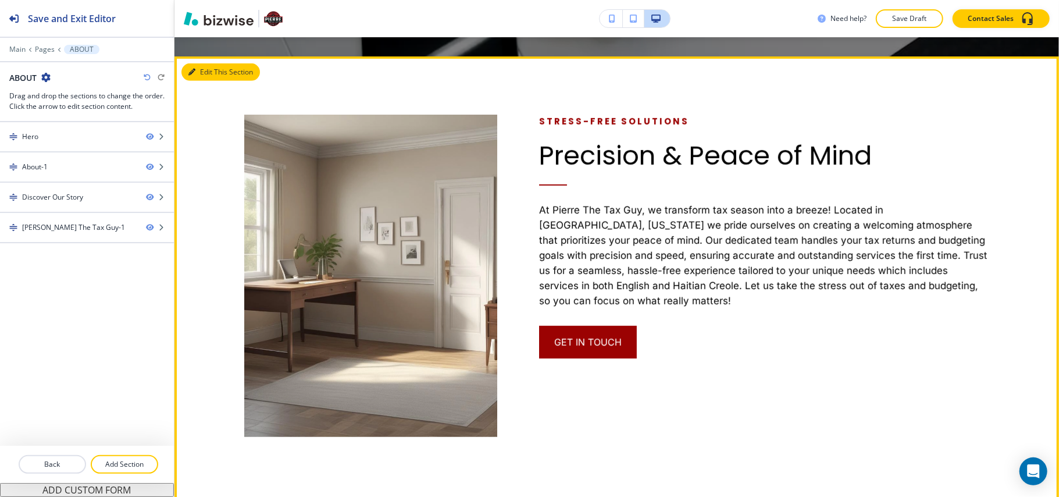
click at [196, 73] on button "Edit This Section" at bounding box center [221, 71] width 79 height 17
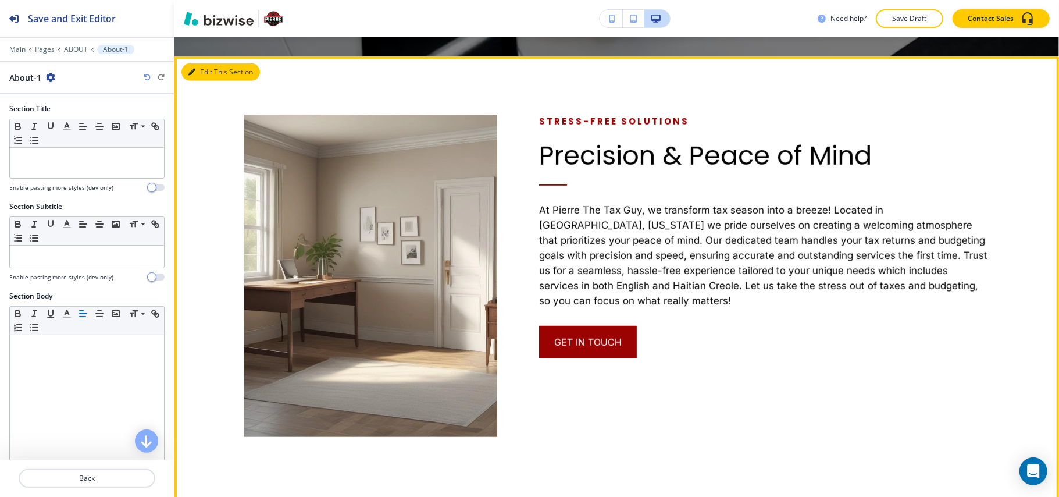
scroll to position [562, 0]
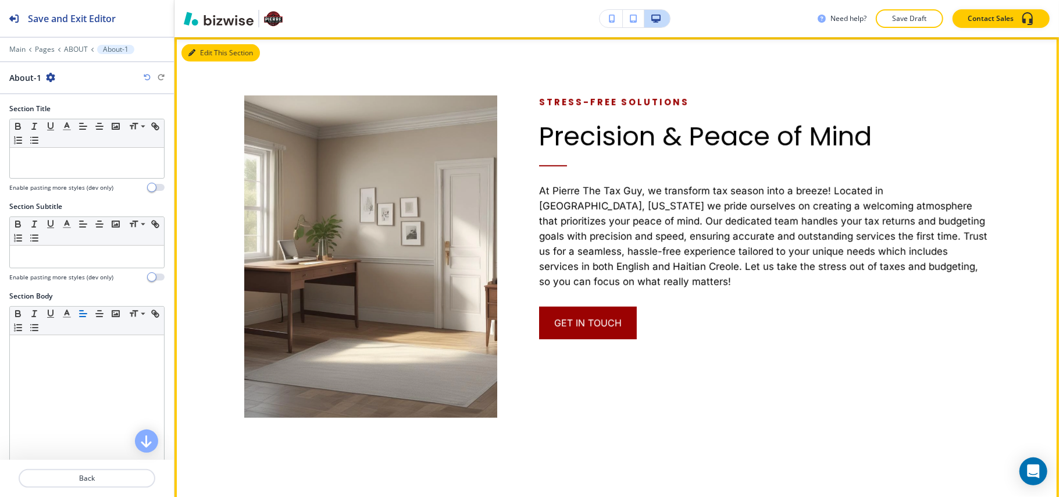
click at [201, 49] on button "Edit This Section" at bounding box center [221, 52] width 79 height 17
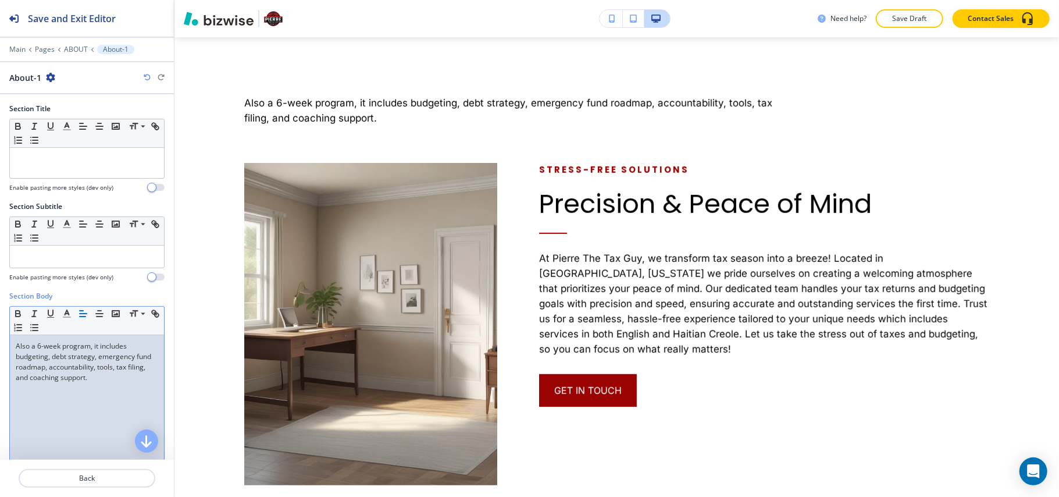
click at [98, 377] on p "Also a 6-week program, it includes budgeting, debt strategy, emergency fund roa…" at bounding box center [87, 362] width 143 height 42
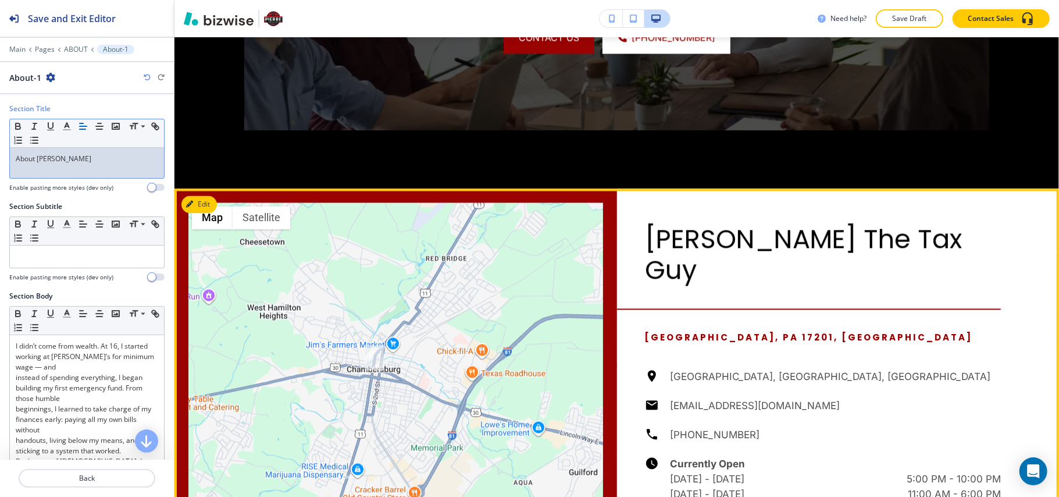
scroll to position [1415, 0]
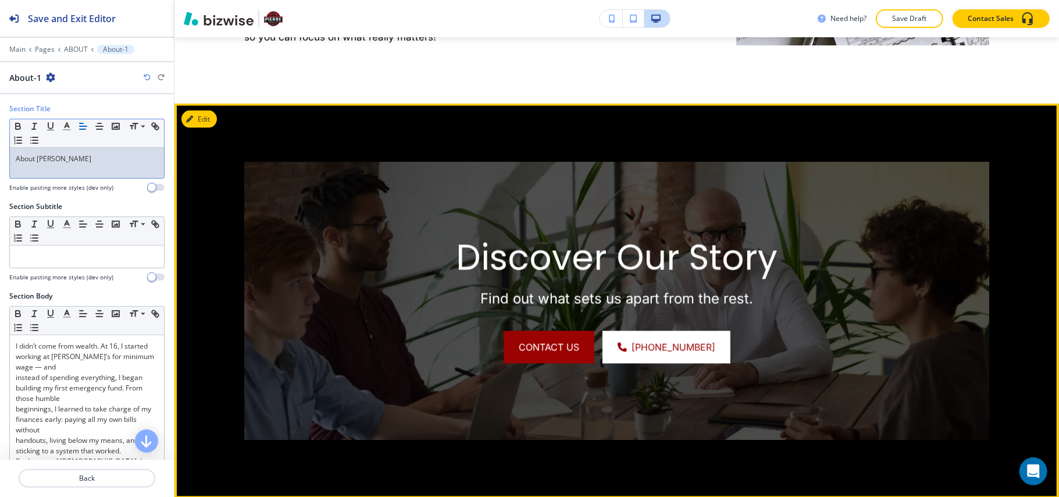
click at [207, 115] on button "Edit" at bounding box center [199, 119] width 35 height 17
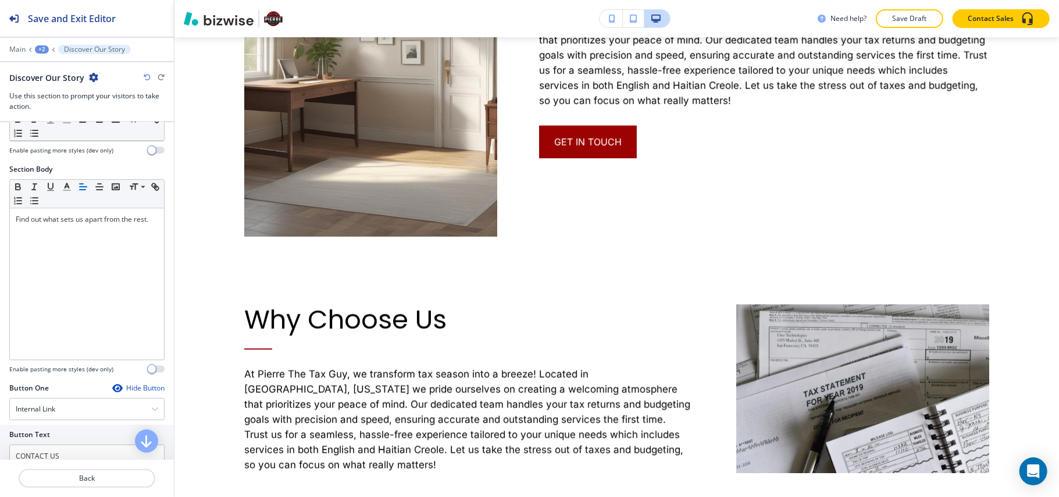
scroll to position [0, 0]
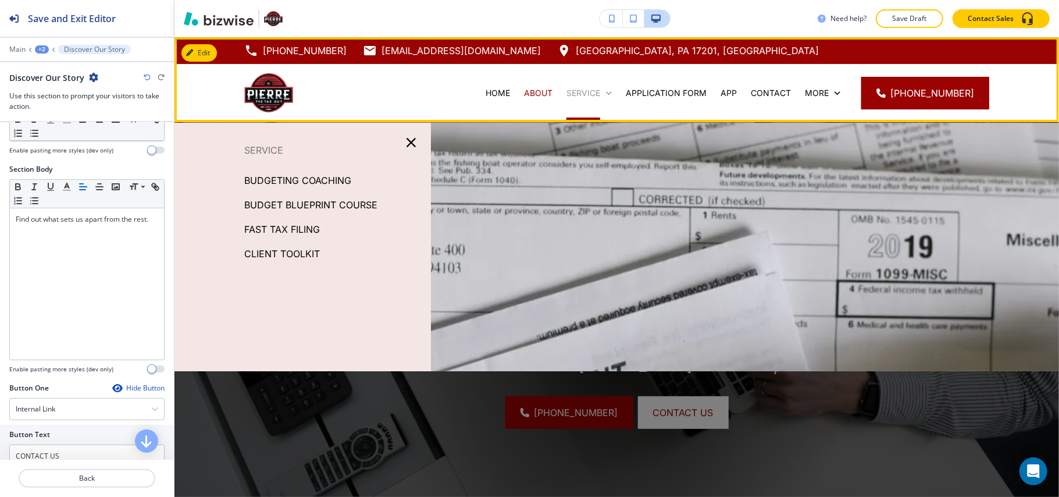
click at [599, 92] on p "SERVICE" at bounding box center [584, 93] width 34 height 12
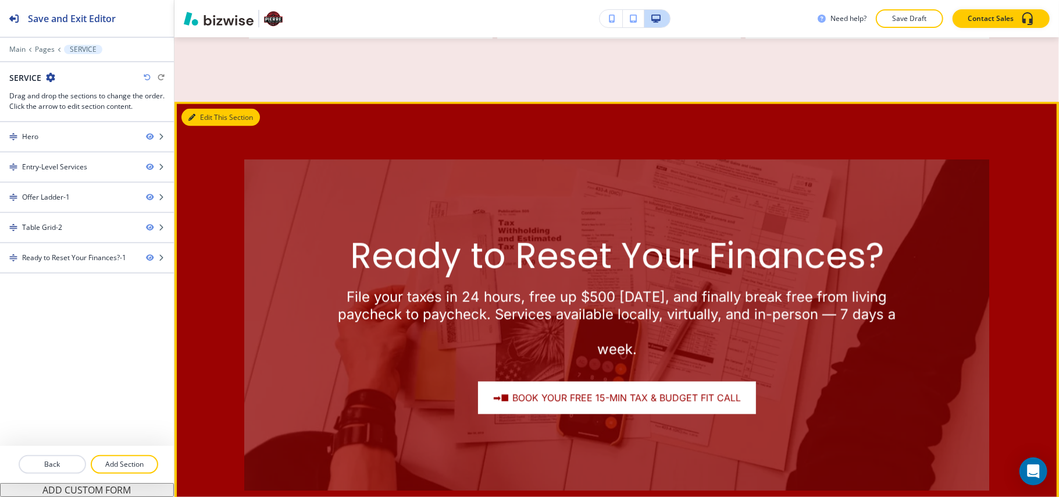
click at [206, 113] on button "Edit This Section" at bounding box center [221, 117] width 79 height 17
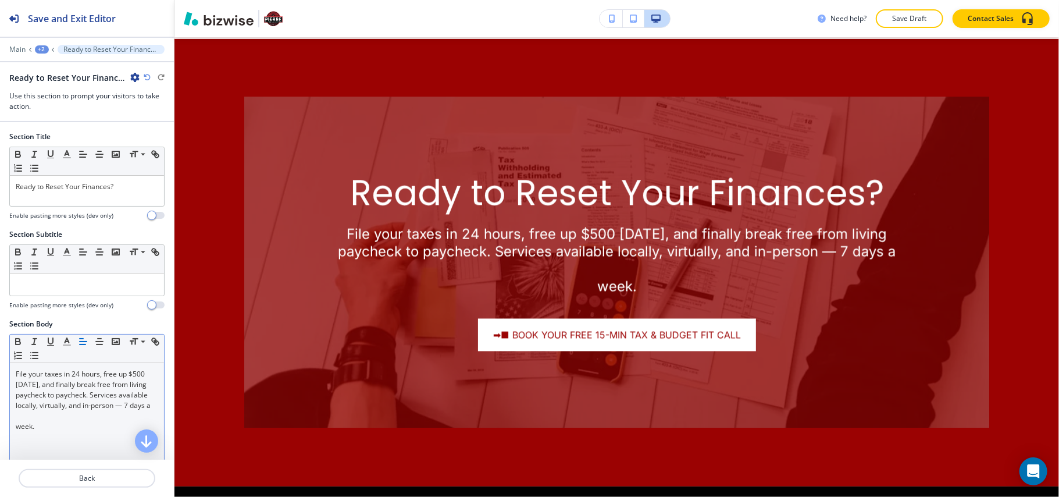
scroll to position [1538, 0]
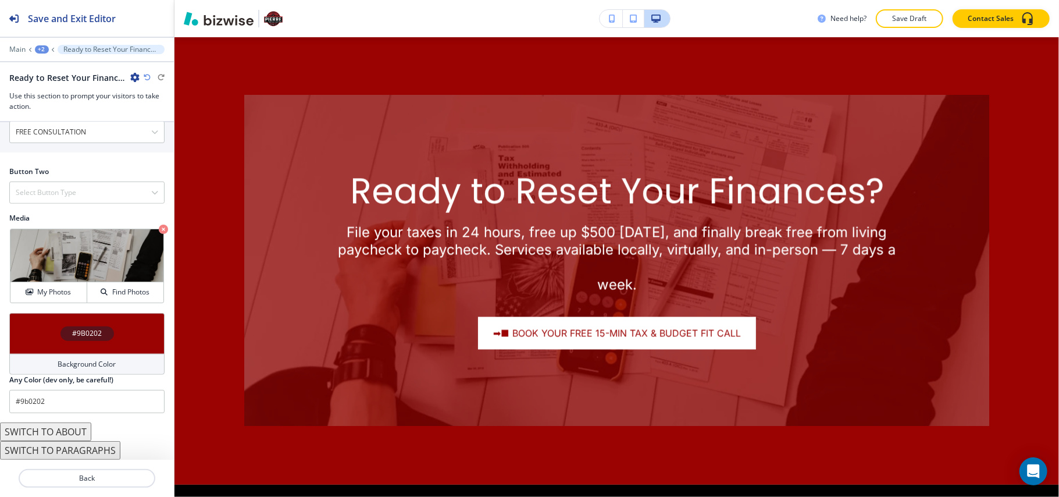
click at [34, 319] on div "#9B0202" at bounding box center [86, 333] width 155 height 41
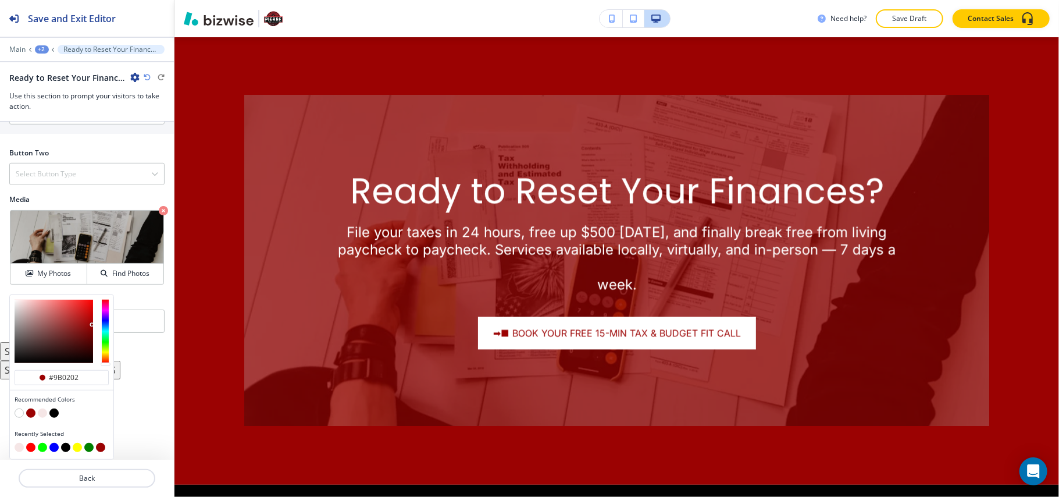
click at [51, 412] on button "button" at bounding box center [53, 412] width 9 height 9
type input "#000000"
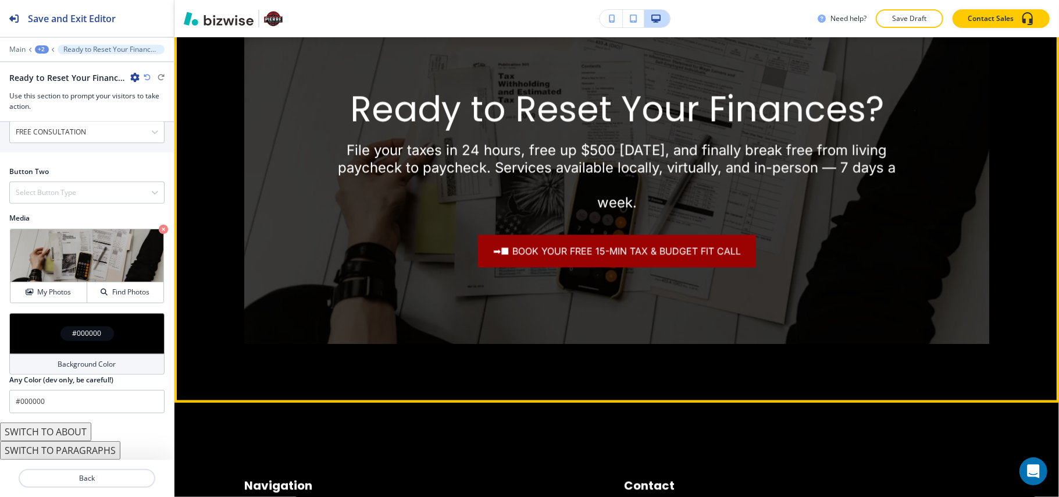
scroll to position [1771, 0]
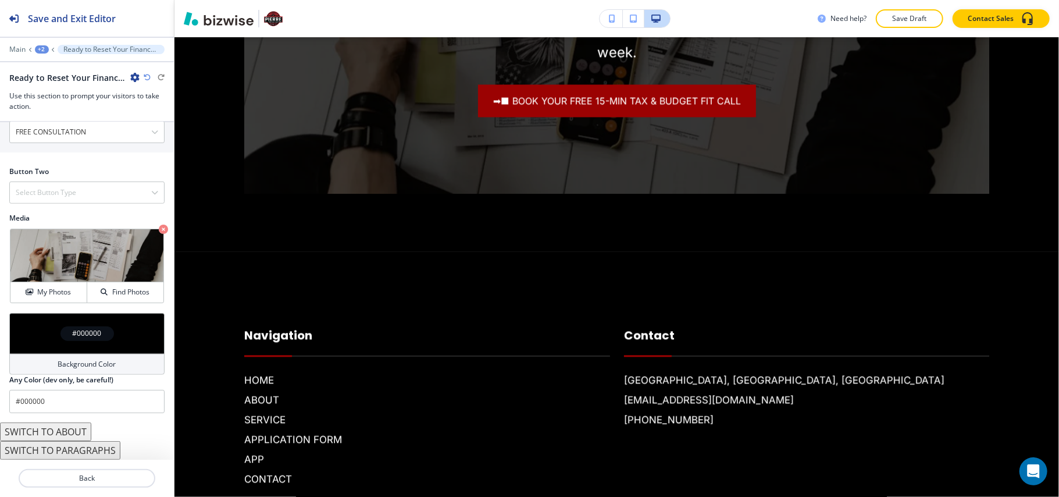
click at [45, 322] on div "#000000" at bounding box center [86, 333] width 155 height 41
click at [12, 45] on div "Main +2 Ready to Reset Your Finances?-1" at bounding box center [86, 49] width 155 height 9
click at [16, 52] on p "Main" at bounding box center [17, 49] width 16 height 8
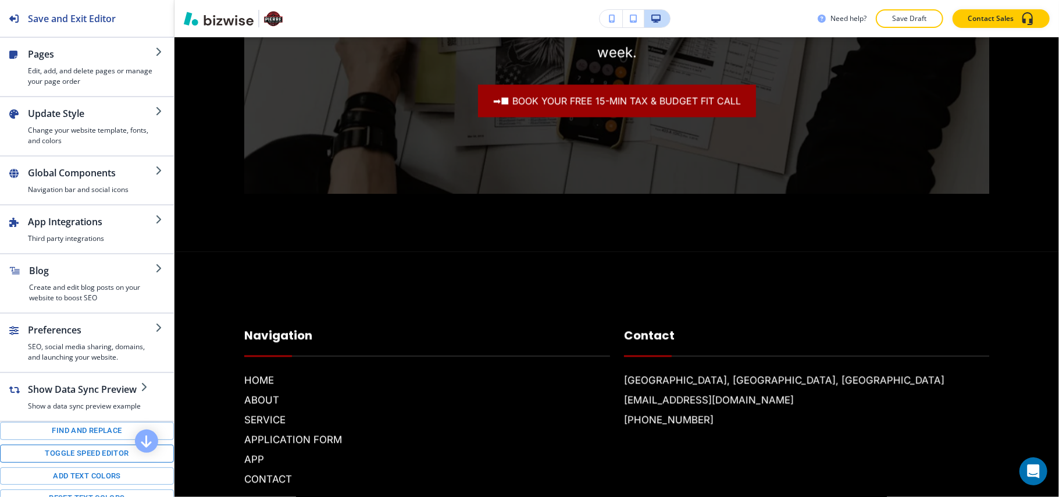
click at [74, 463] on button "Toggle speed editor" at bounding box center [87, 453] width 174 height 18
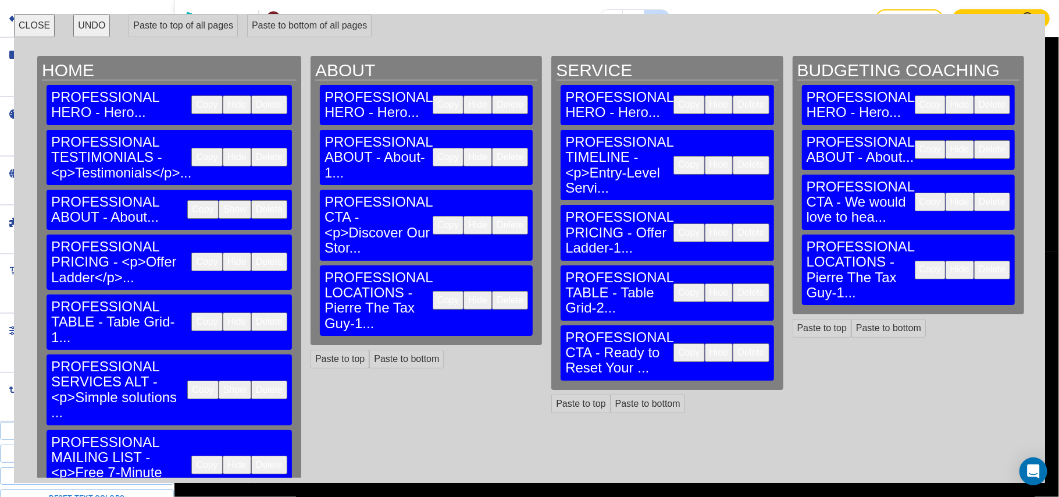
click at [433, 291] on button "Copy" at bounding box center [448, 300] width 31 height 19
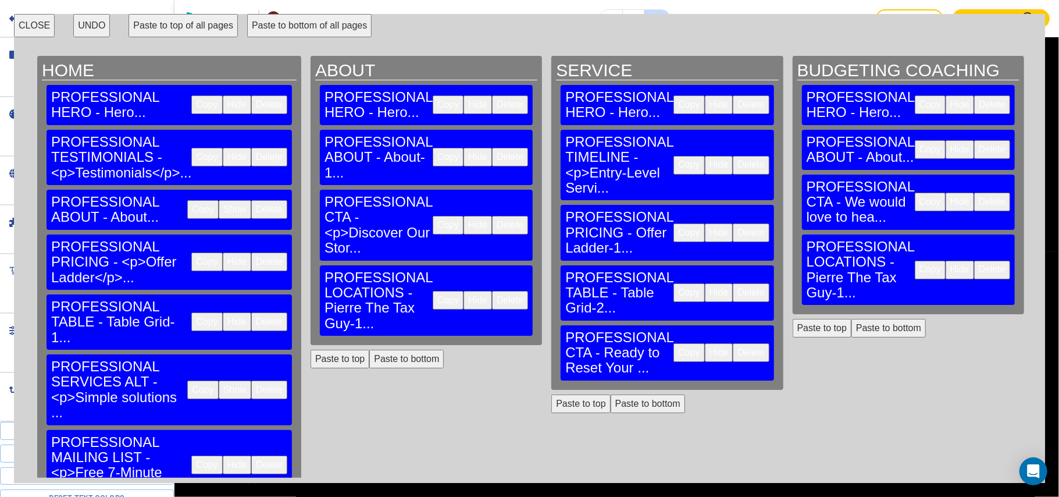
click at [611, 394] on button "Paste to bottom" at bounding box center [648, 403] width 74 height 19
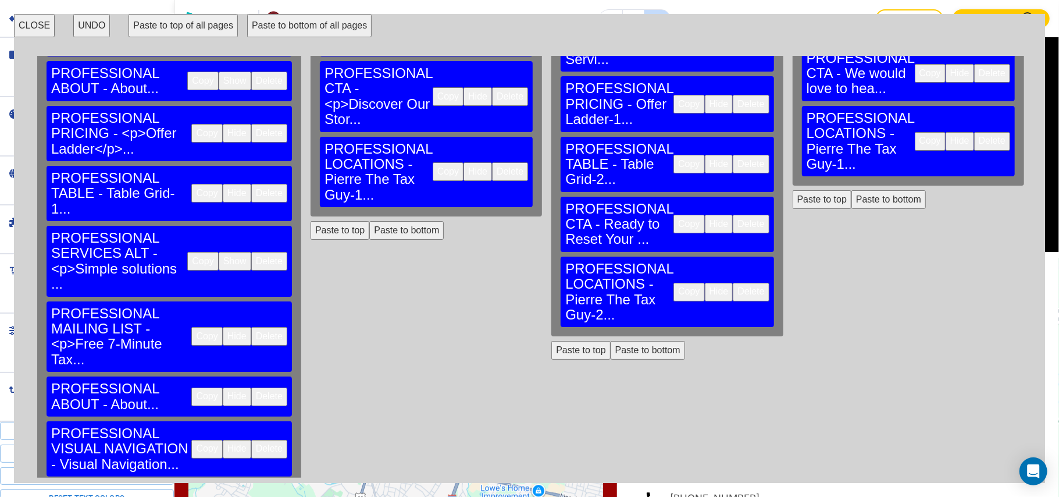
scroll to position [0, 0]
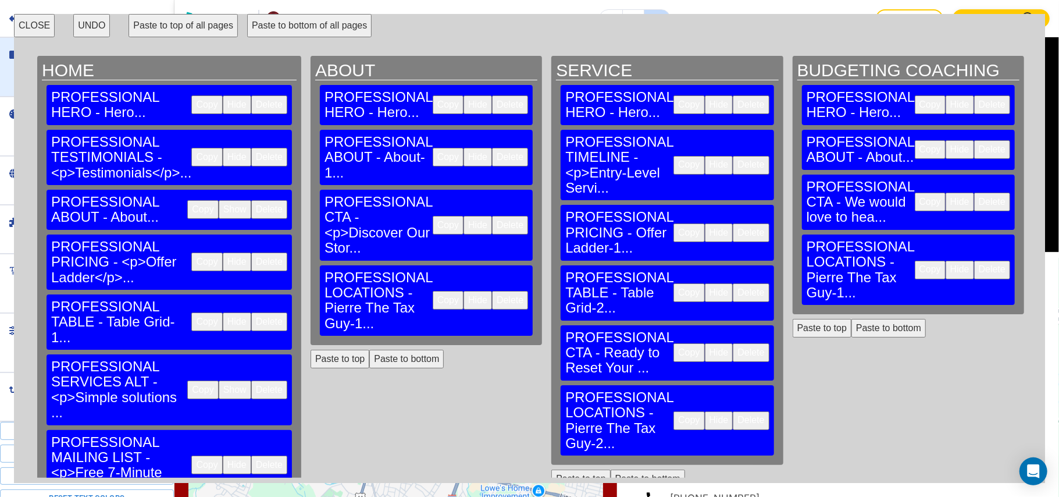
drag, startPoint x: 29, startPoint y: 22, endPoint x: 90, endPoint y: 65, distance: 74.6
click at [30, 22] on button "CLOSE" at bounding box center [34, 25] width 41 height 23
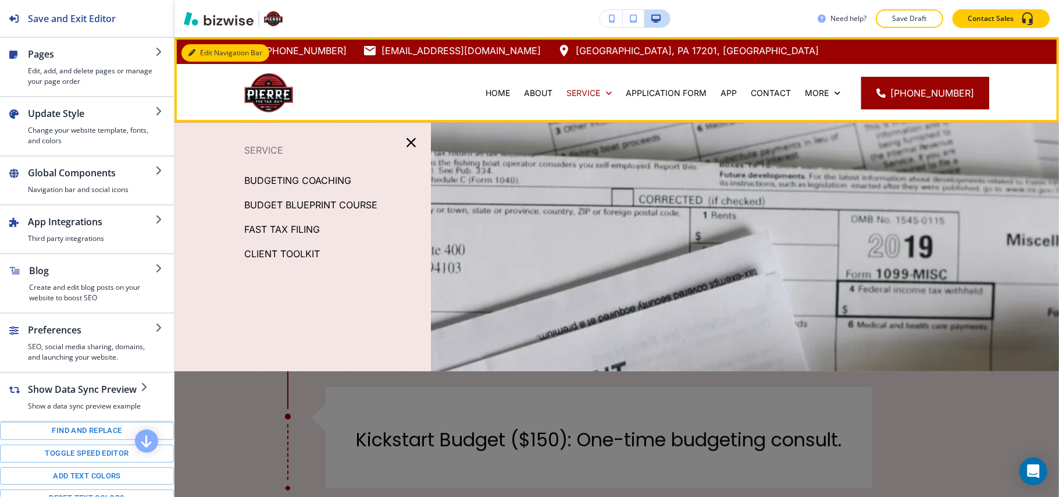
click at [198, 51] on div "Edit Navigation Bar [PHONE_NUMBER] [EMAIL_ADDRESS][DOMAIN_NAME] [GEOGRAPHIC_DAT…" at bounding box center [617, 79] width 885 height 85
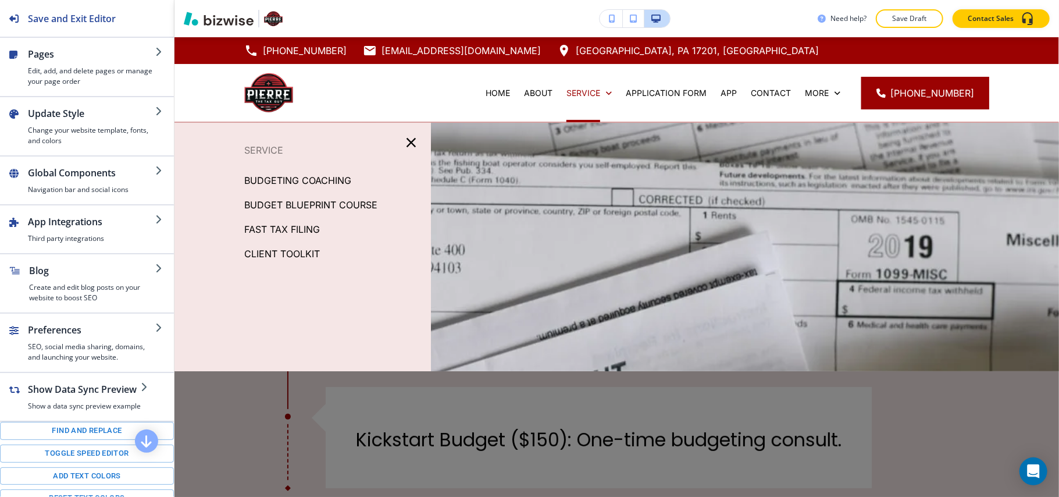
click at [408, 140] on icon "button" at bounding box center [411, 142] width 16 height 16
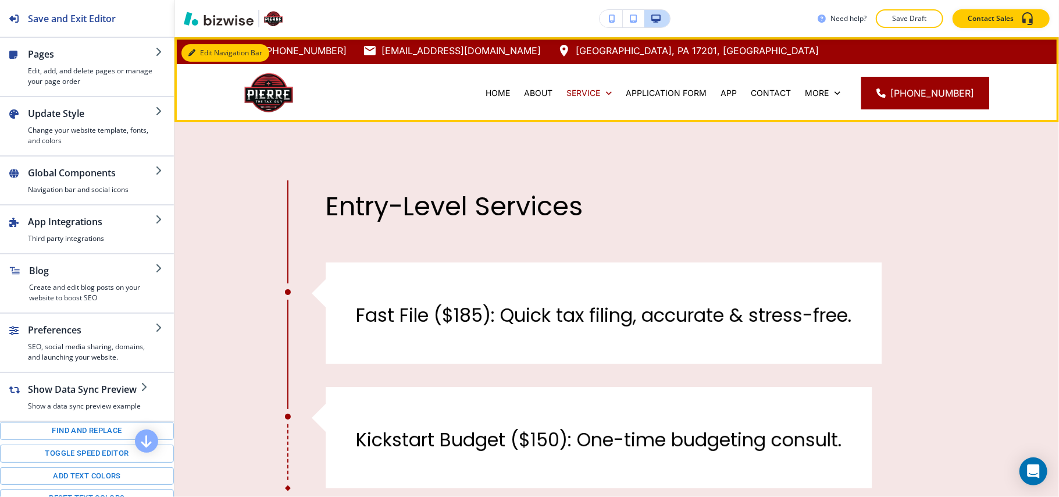
click at [195, 51] on button "Edit Navigation Bar" at bounding box center [226, 52] width 88 height 17
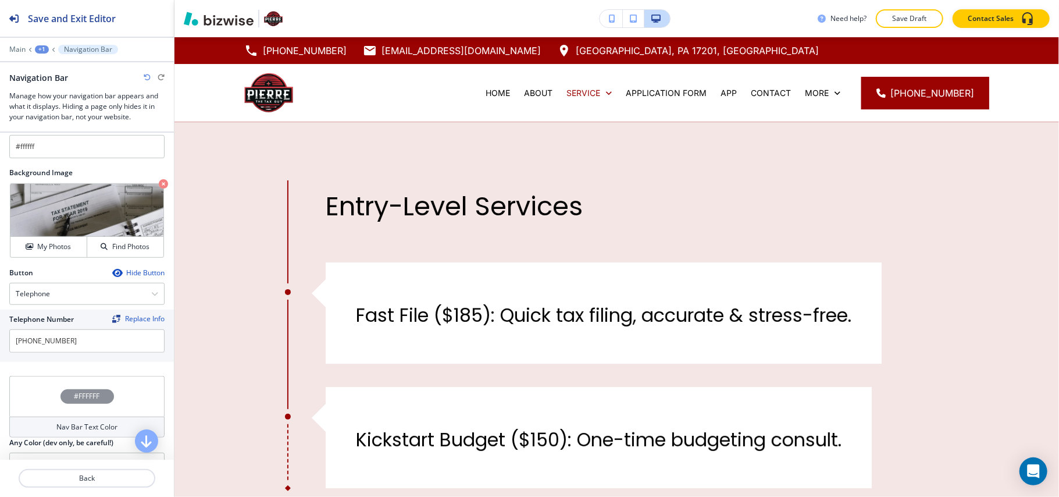
scroll to position [620, 0]
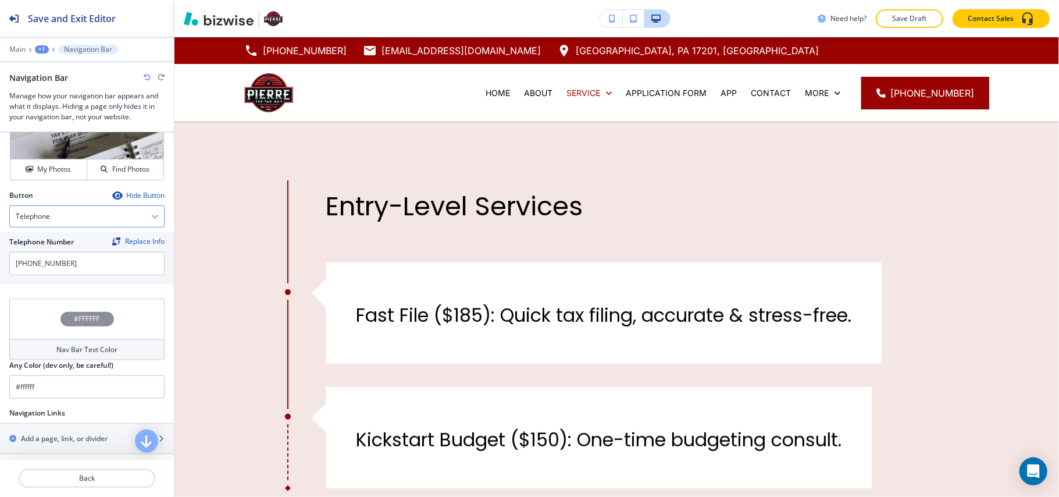
click at [76, 208] on div "Telephone" at bounding box center [87, 216] width 154 height 21
click at [47, 330] on h4 "Internal Link" at bounding box center [87, 335] width 143 height 10
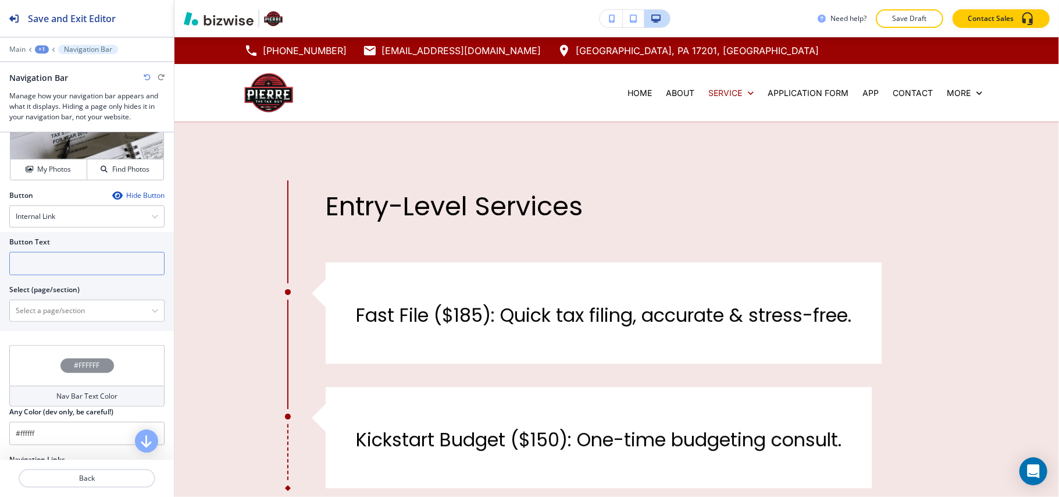
click at [56, 252] on input "text" at bounding box center [86, 263] width 155 height 23
paste input "Book My Free 15-Min Fit Call"
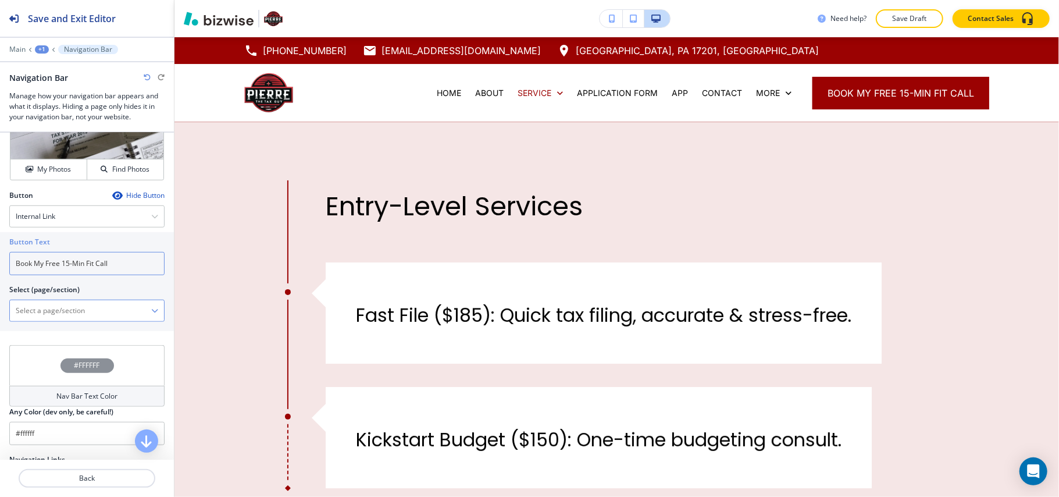
type input "Book My Free 15-Min Fit Call"
click at [55, 303] on \(page\/section\) "Manual Input" at bounding box center [80, 311] width 141 height 20
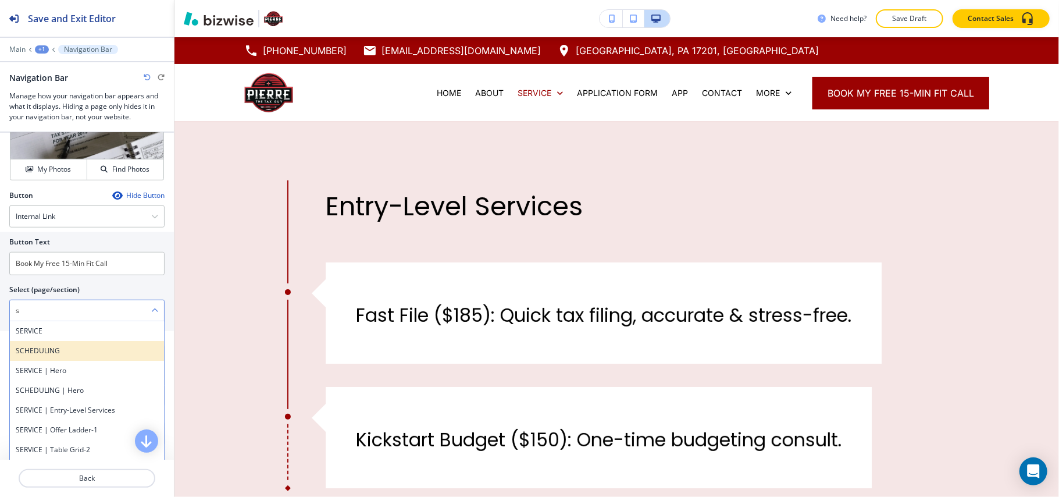
click at [40, 346] on h4 "SCHEDULING" at bounding box center [87, 351] width 143 height 10
type \(page\/section\) "SCHEDULING"
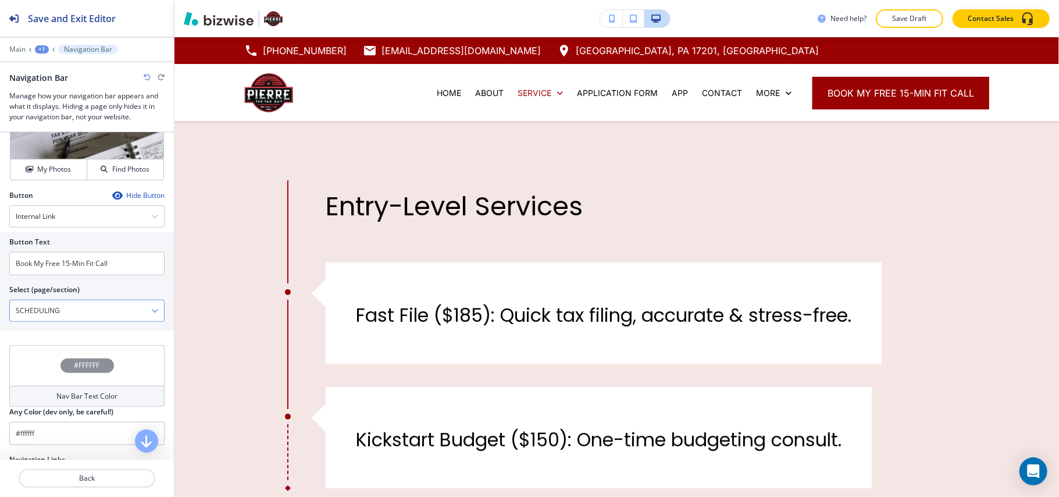
click at [86, 307] on \(page\/section\) "SCHEDULING" at bounding box center [80, 311] width 141 height 20
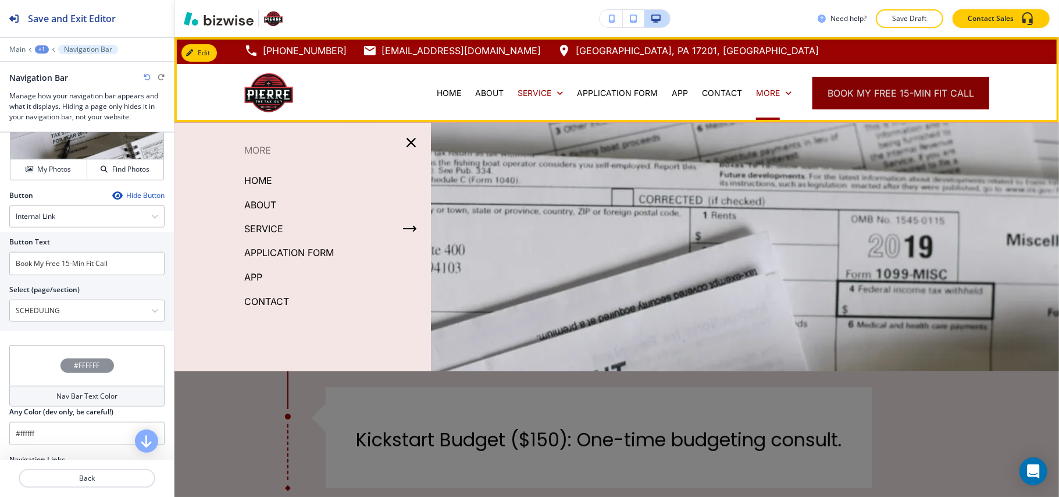
click at [862, 92] on button "Book My Free 15-Min Fit Call" at bounding box center [901, 93] width 177 height 33
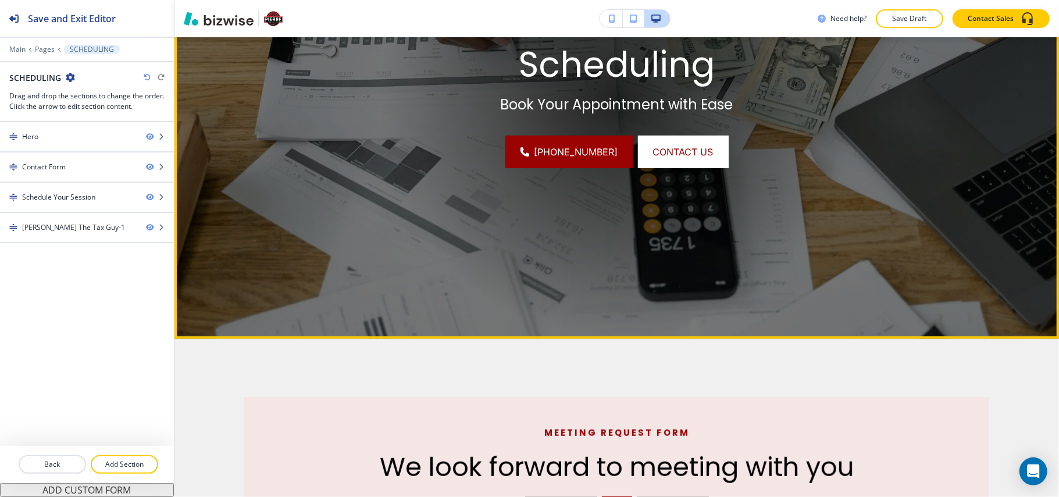
scroll to position [155, 0]
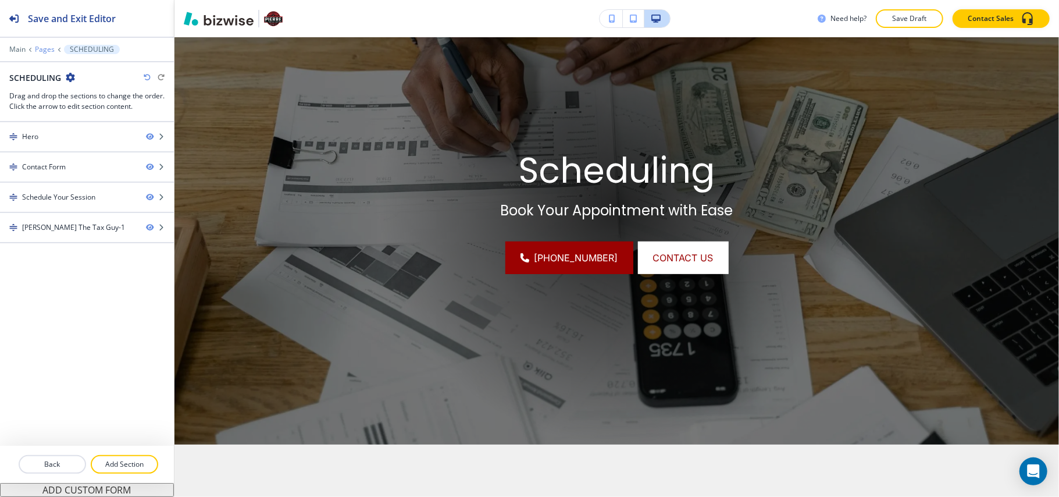
click at [52, 45] on p "Pages" at bounding box center [45, 49] width 20 height 8
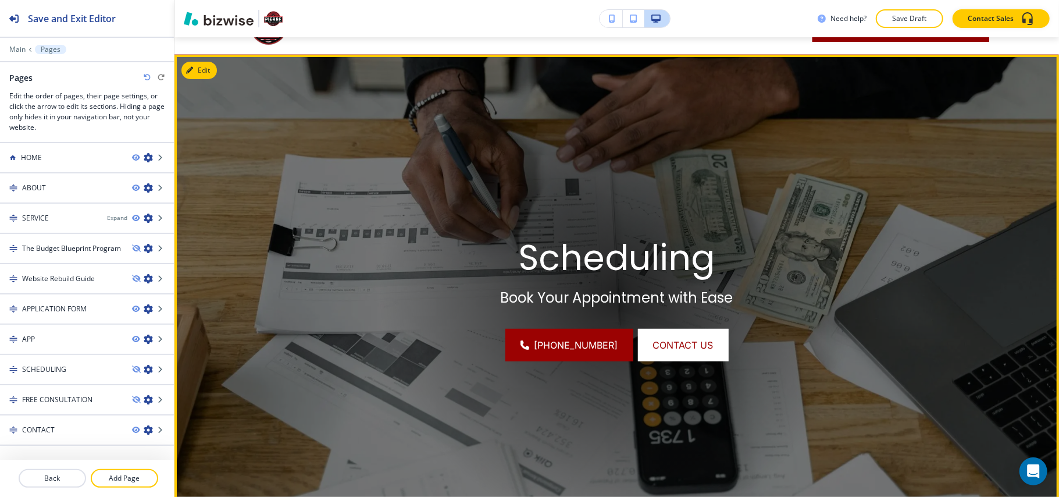
scroll to position [0, 0]
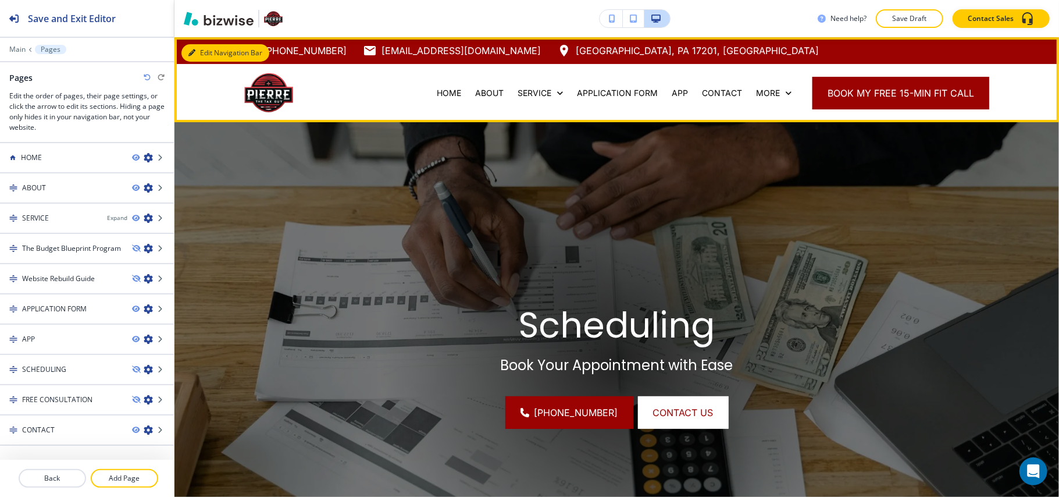
click at [193, 48] on button "Edit Navigation Bar" at bounding box center [226, 52] width 88 height 17
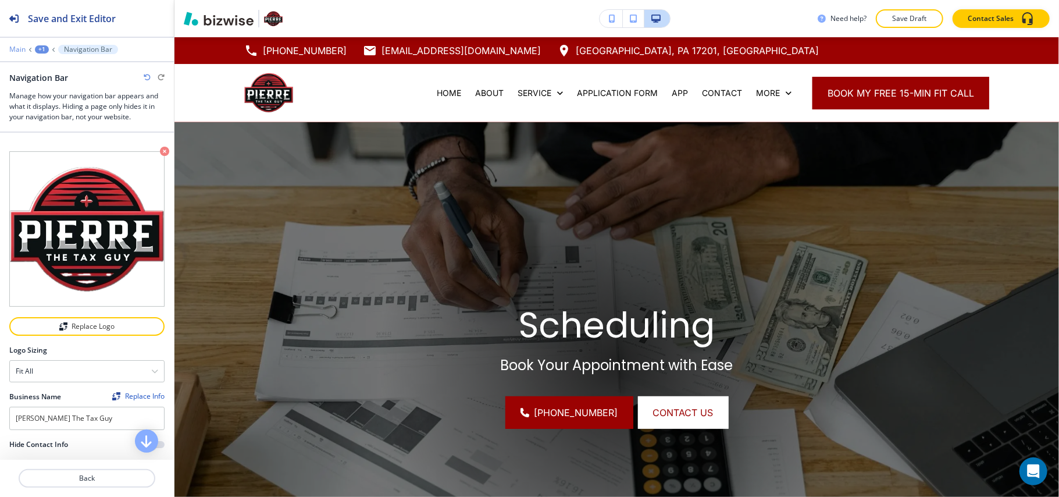
click at [23, 47] on p "Main" at bounding box center [17, 49] width 16 height 8
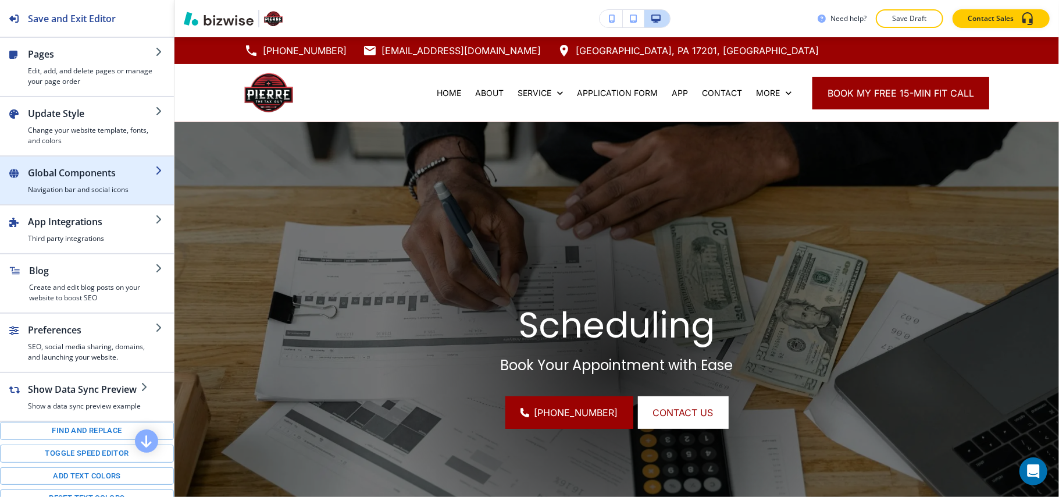
click at [91, 172] on h2 "Global Components" at bounding box center [91, 173] width 127 height 14
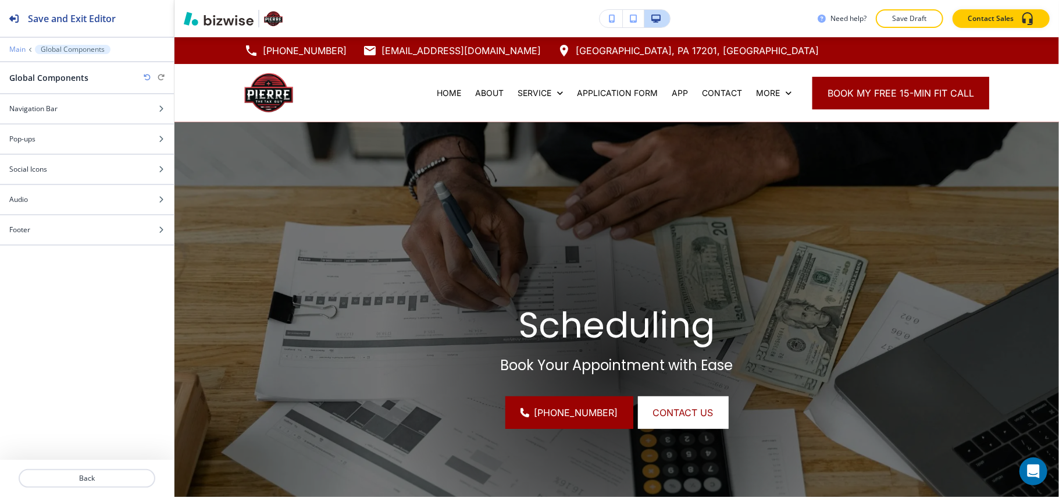
click at [20, 49] on p "Main" at bounding box center [17, 49] width 16 height 8
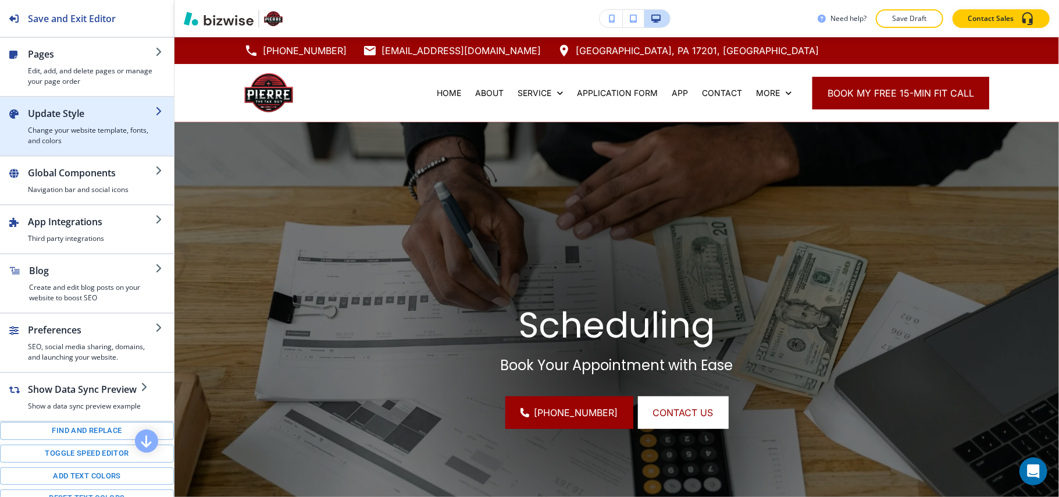
click at [89, 145] on h4 "Change your website template, fonts, and colors" at bounding box center [91, 135] width 127 height 21
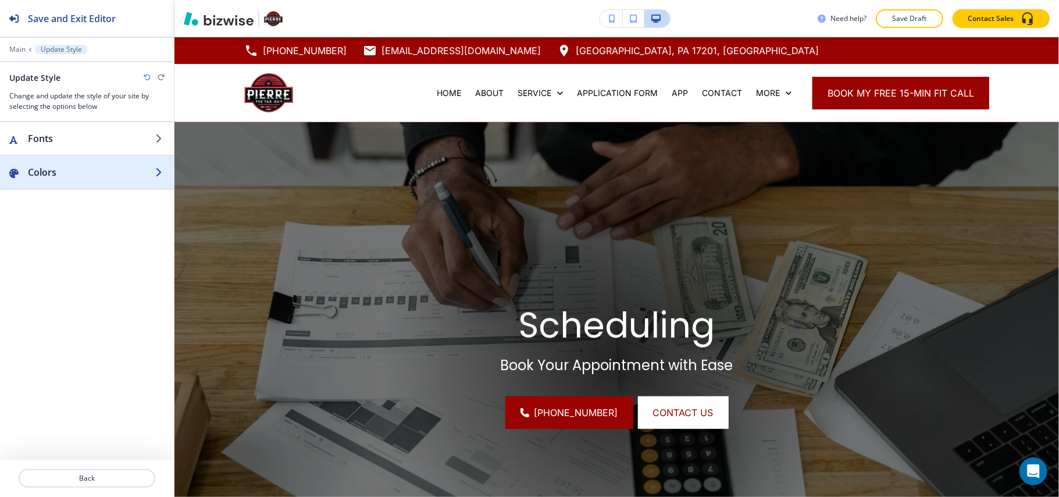
click at [67, 171] on h2 "Colors" at bounding box center [91, 172] width 127 height 14
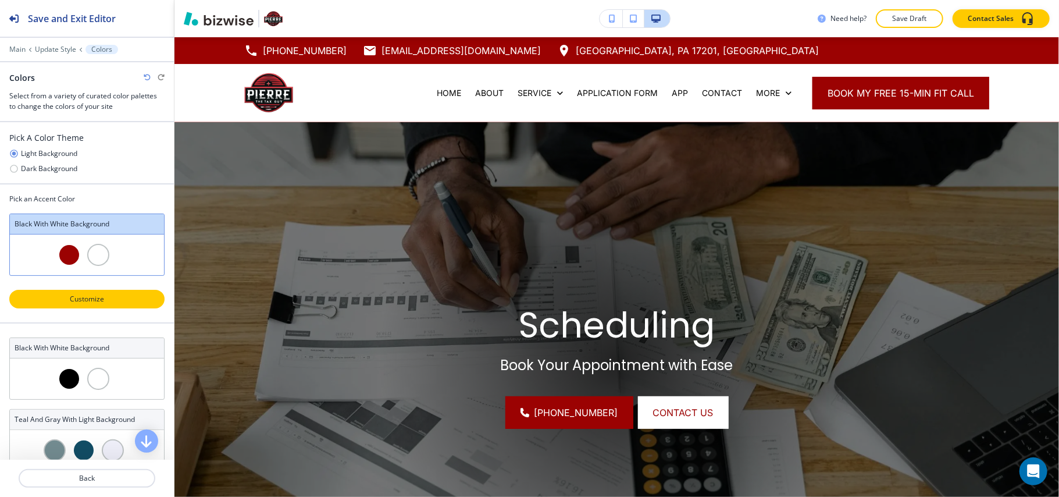
click at [77, 301] on p "Customize" at bounding box center [86, 299] width 125 height 10
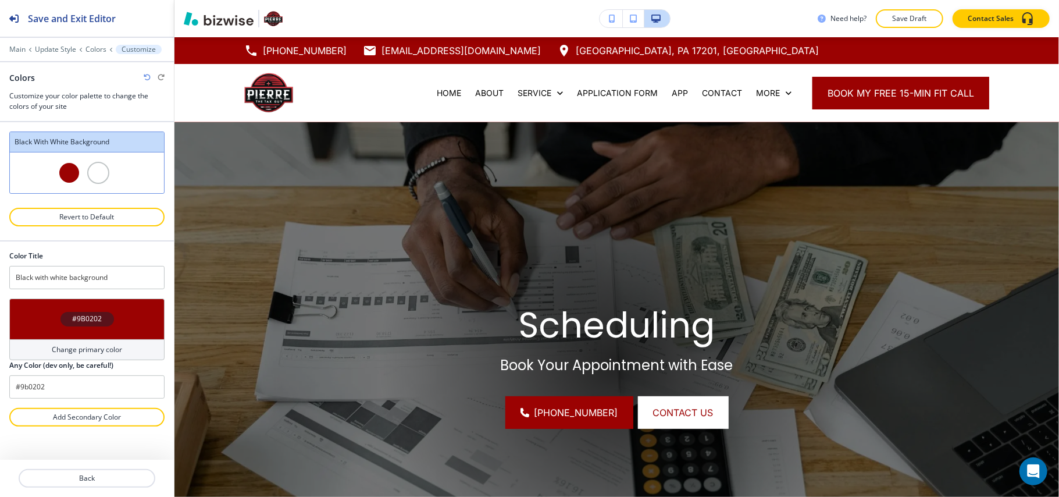
click at [61, 322] on div "#9B0202" at bounding box center [88, 319] width 54 height 15
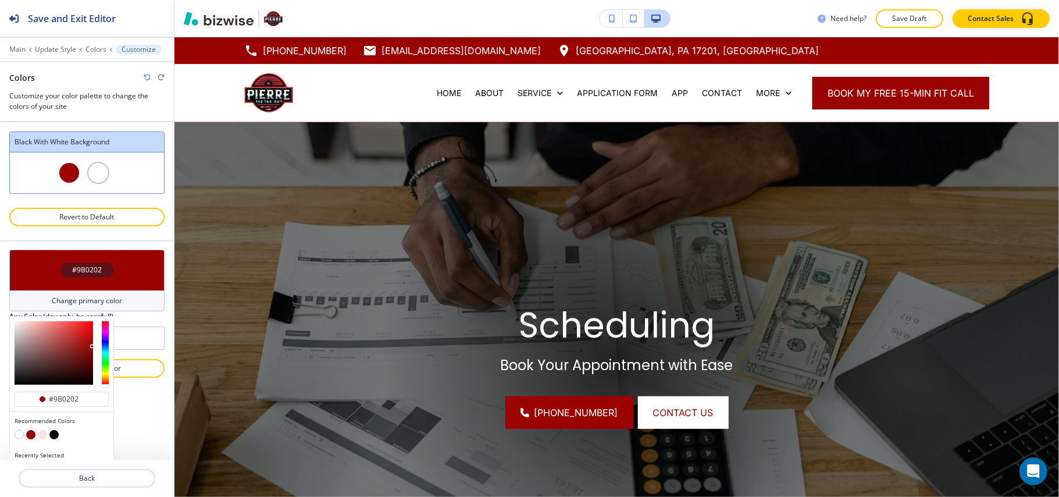
scroll to position [73, 0]
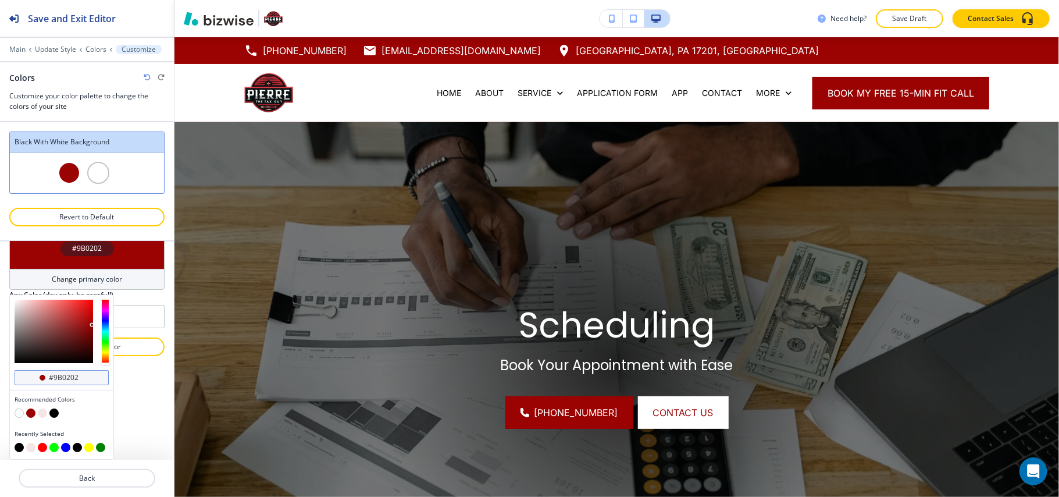
click at [83, 372] on div "#9b0202" at bounding box center [62, 377] width 94 height 15
click at [80, 377] on input "#9b0202" at bounding box center [68, 377] width 41 height 9
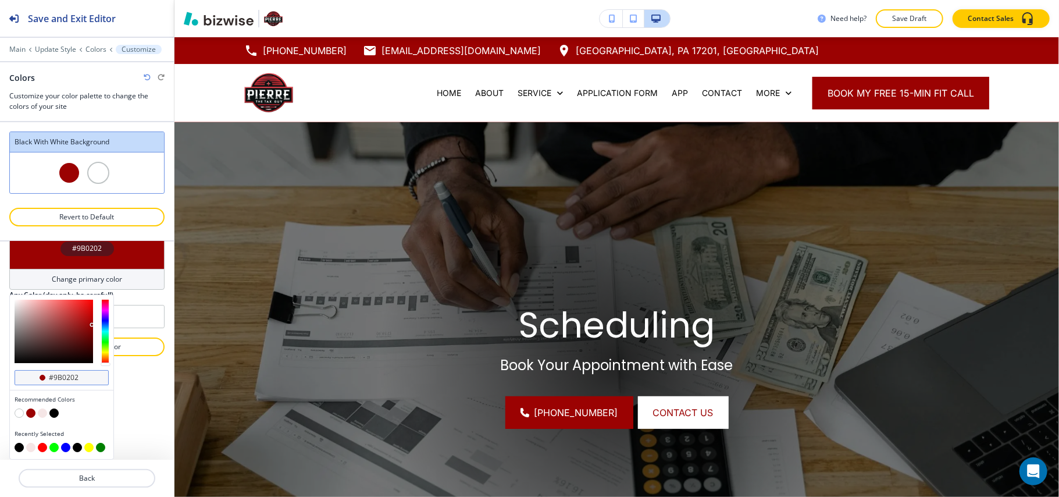
paste input "001F3F"
type input "#001F3F"
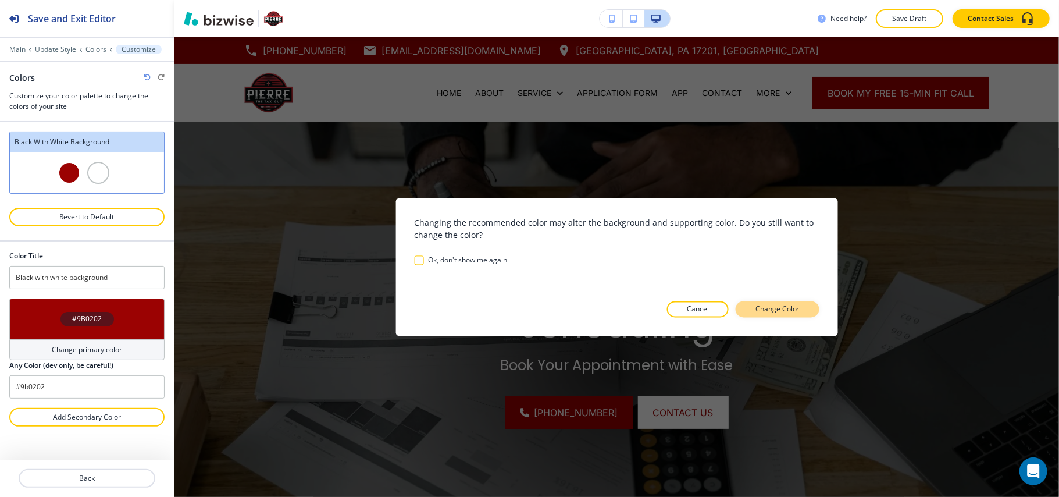
click at [773, 311] on p "Change Color" at bounding box center [778, 309] width 44 height 10
type input "Custom Black with white background"
type input "#001f3f"
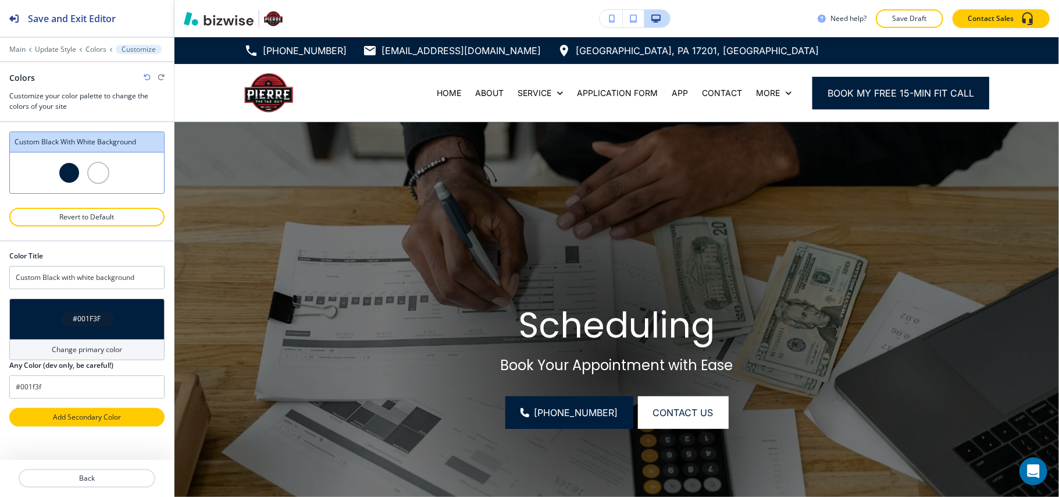
click at [91, 421] on p "Add Secondary Color" at bounding box center [86, 417] width 125 height 10
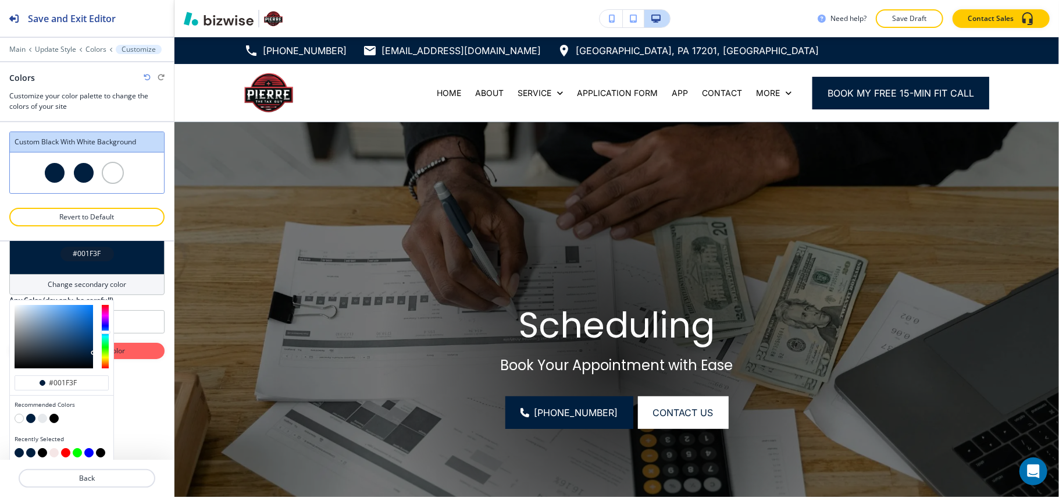
scroll to position [183, 0]
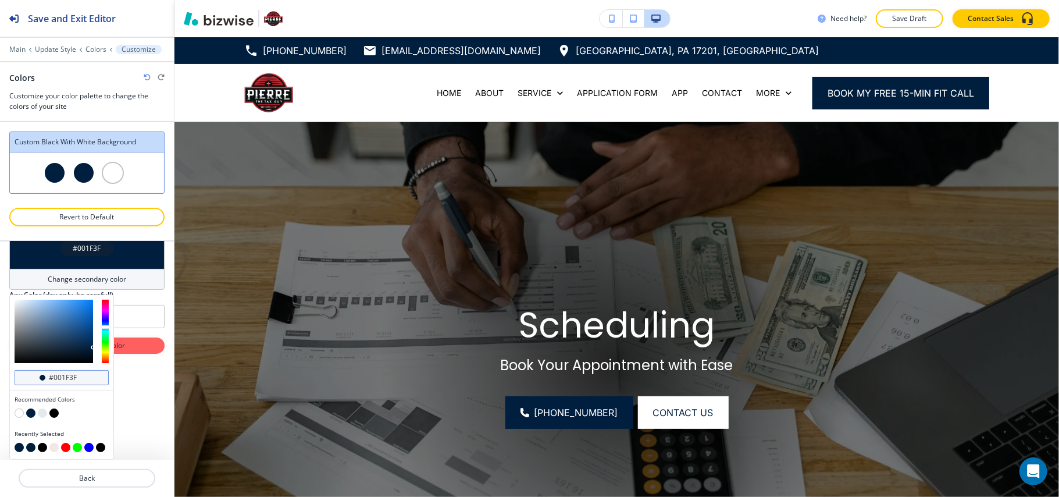
click at [81, 377] on input "#001f3f" at bounding box center [68, 377] width 41 height 9
click at [82, 376] on input "#001f3f" at bounding box center [68, 377] width 41 height 9
paste input "228B22"
type input "#228B22"
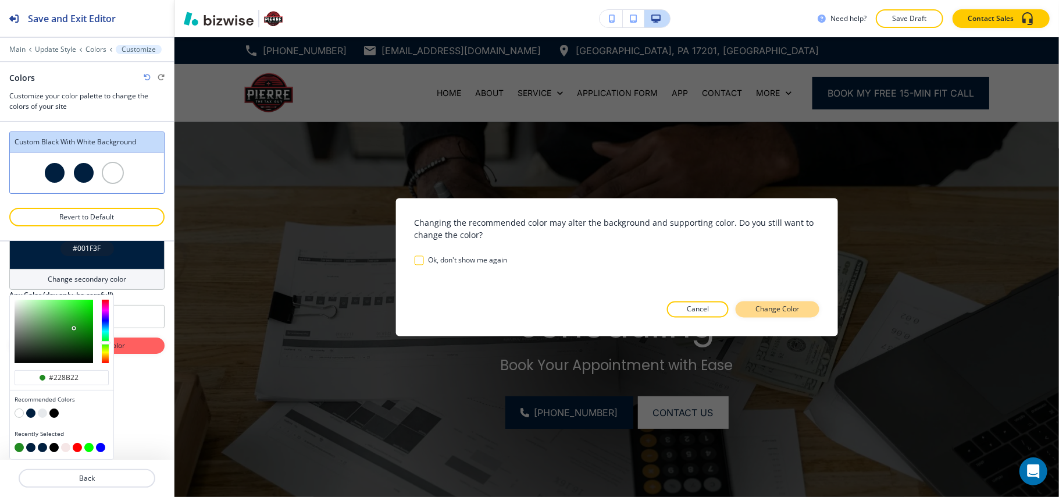
scroll to position [86, 0]
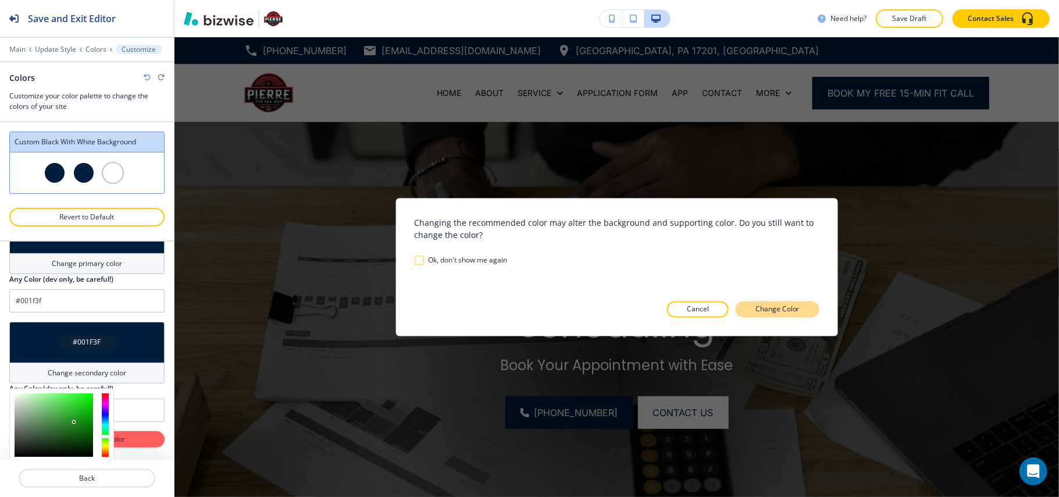
click at [784, 307] on p "Change Color" at bounding box center [778, 309] width 44 height 10
type input "#228b22"
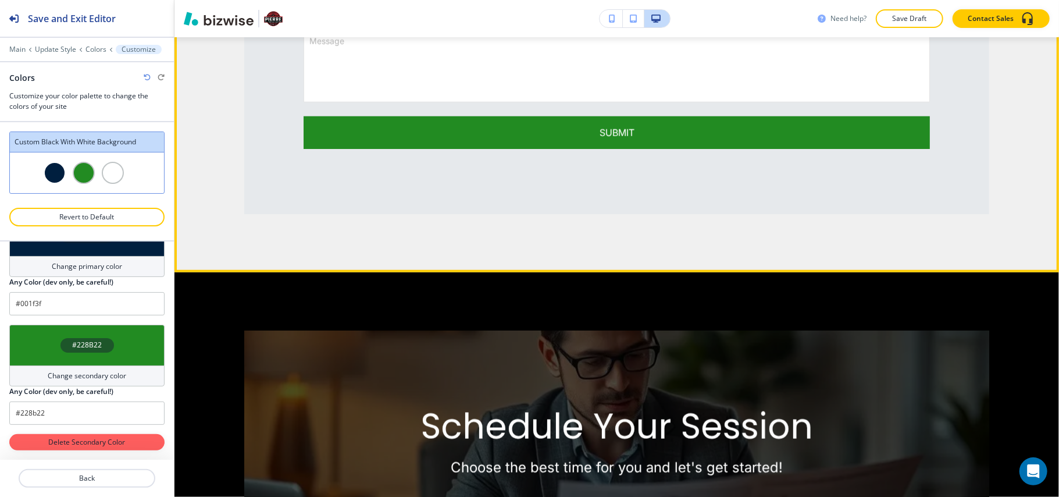
scroll to position [776, 0]
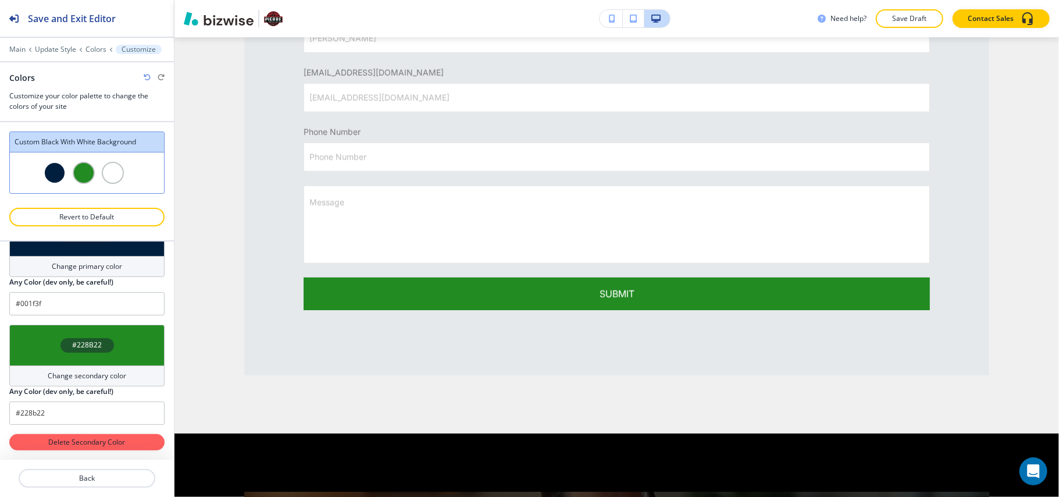
click at [38, 338] on div "#228B22" at bounding box center [86, 345] width 155 height 41
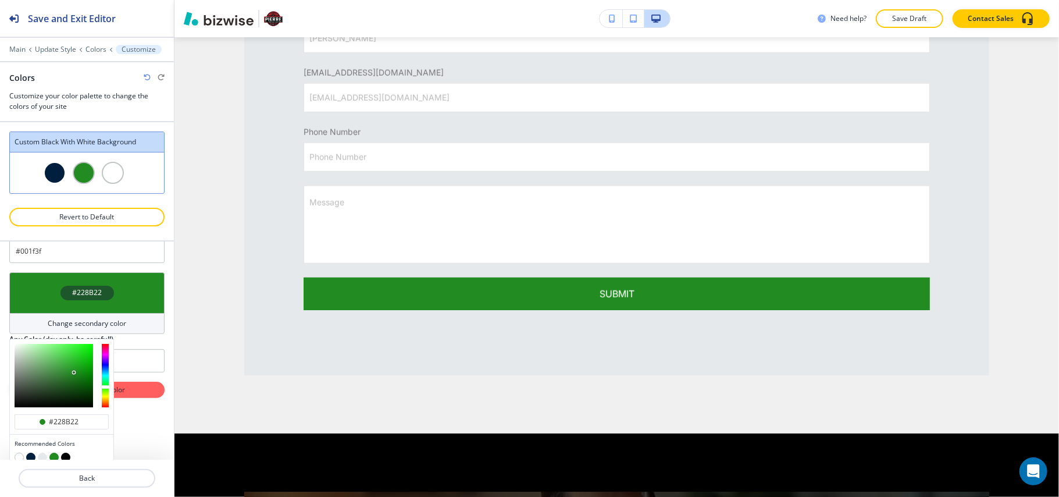
scroll to position [183, 0]
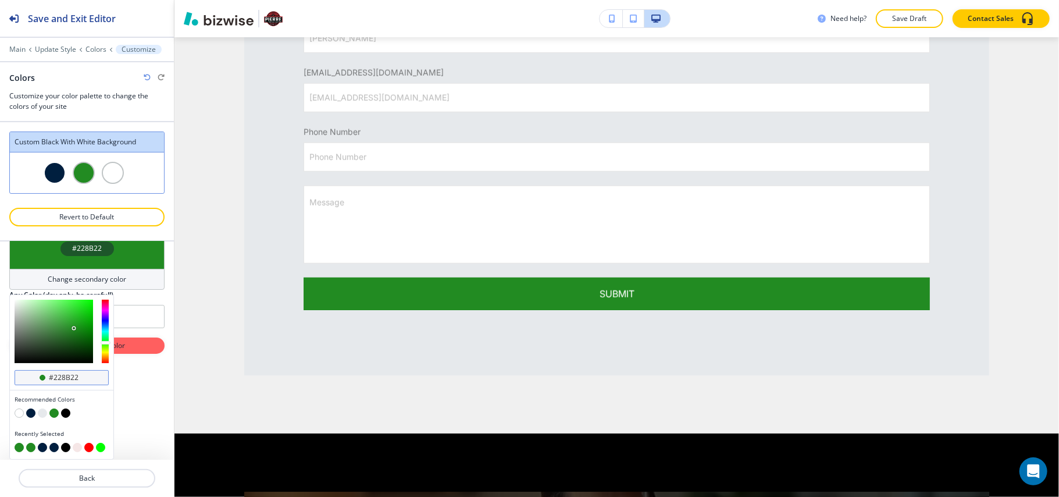
click at [78, 378] on input "#228b22" at bounding box center [68, 377] width 41 height 9
paste input "8A745"
type input "#28A745"
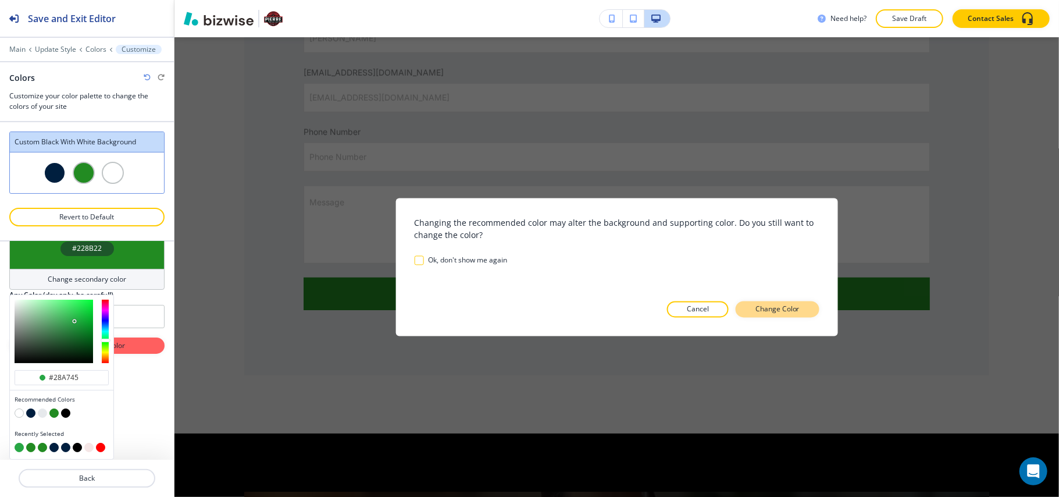
scroll to position [86, 0]
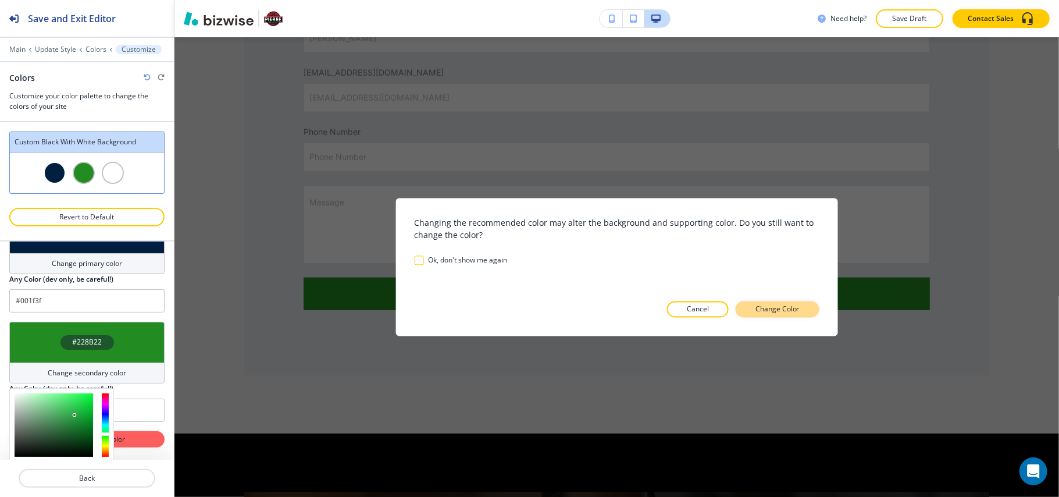
click at [806, 310] on button "Change Color" at bounding box center [778, 309] width 84 height 16
type input "#28a745"
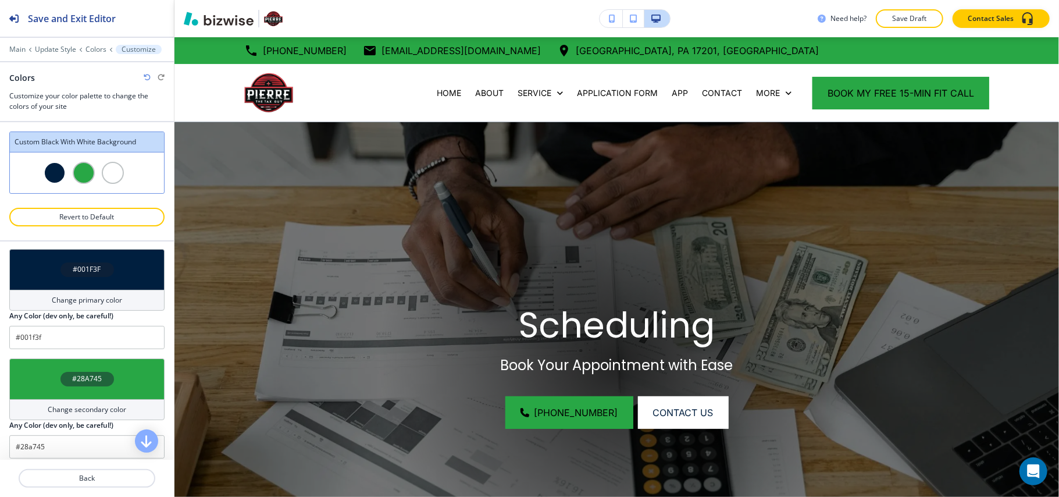
scroll to position [0, 0]
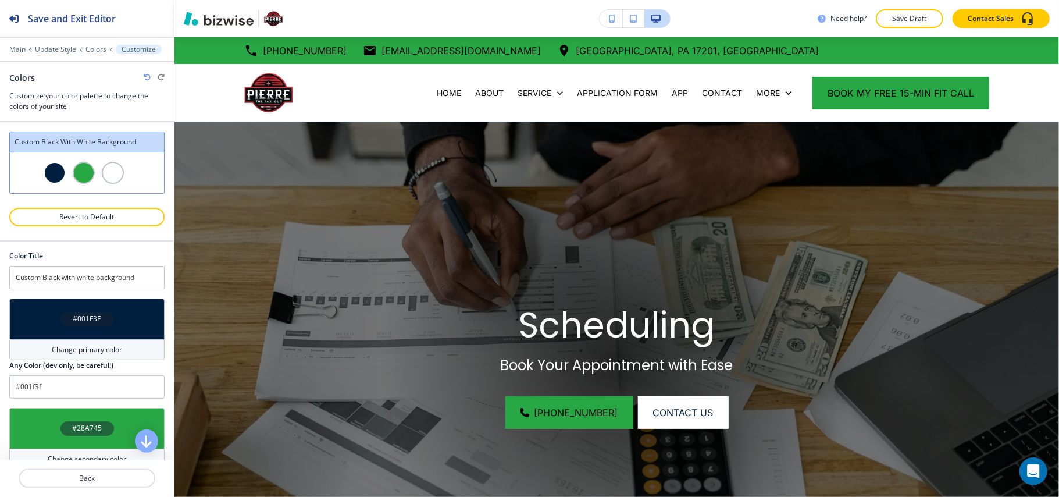
click at [40, 313] on div "#001F3F" at bounding box center [86, 318] width 155 height 41
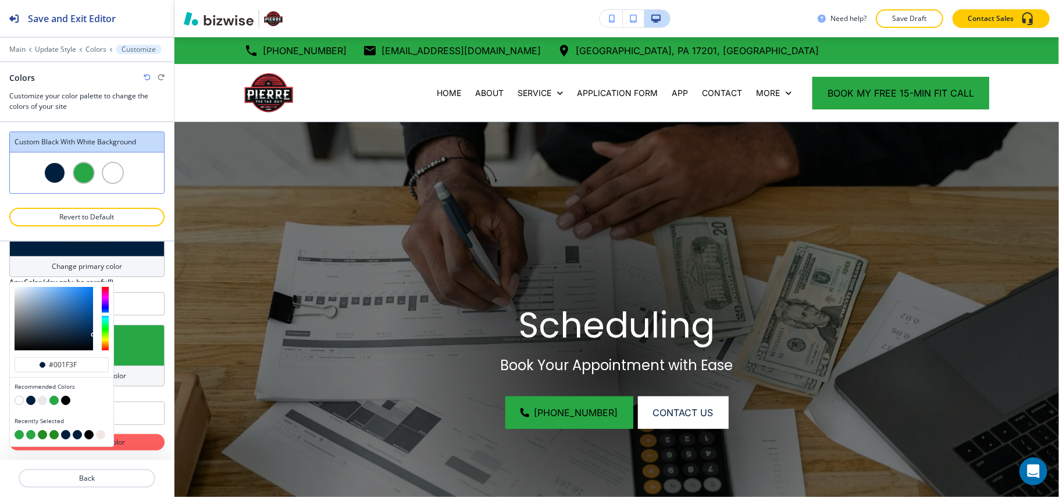
scroll to position [86, 0]
click at [77, 359] on div "#001f3f" at bounding box center [62, 364] width 94 height 15
click at [77, 364] on input "#001f3f" at bounding box center [68, 364] width 41 height 9
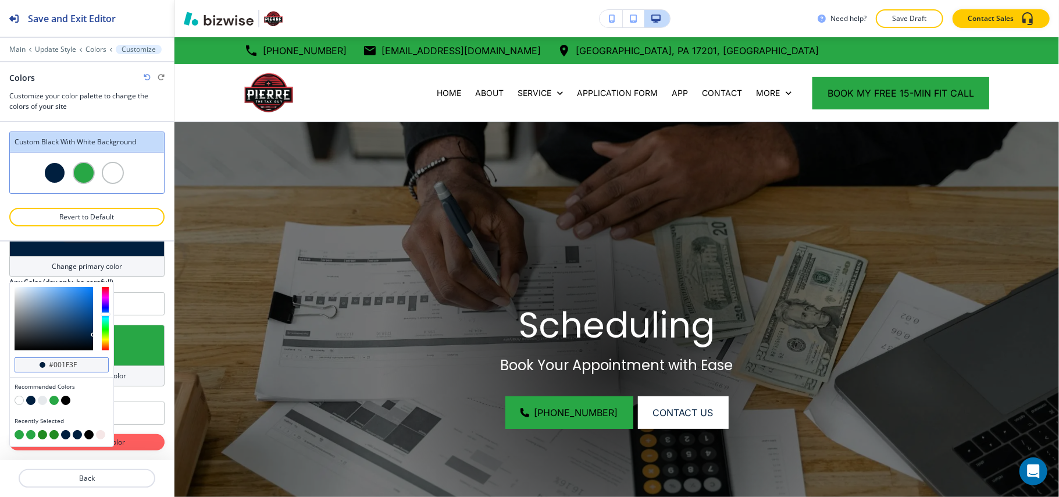
click at [77, 364] on input "#001f3f" at bounding box center [68, 364] width 41 height 9
paste input "3366"
type input "#003366"
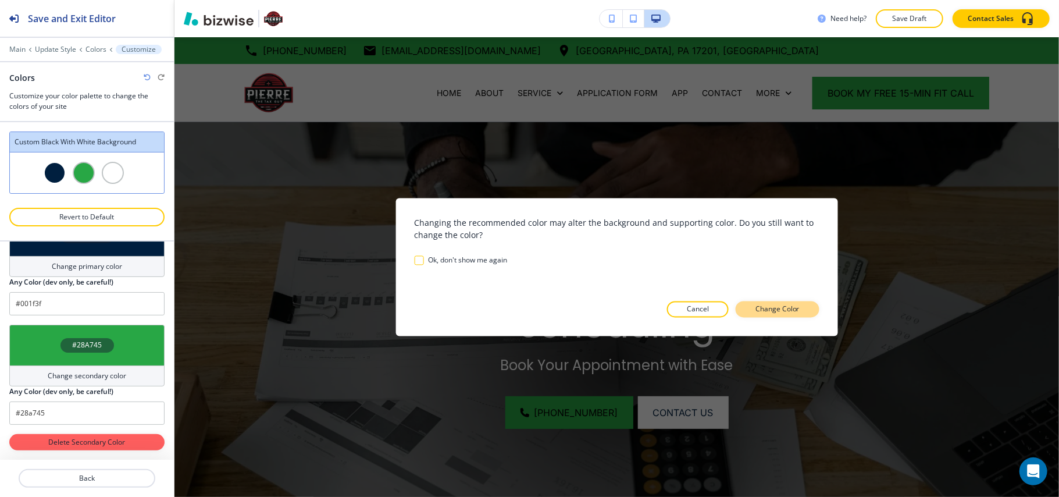
click at [769, 310] on p "Change Color" at bounding box center [778, 309] width 44 height 10
type input "#003366"
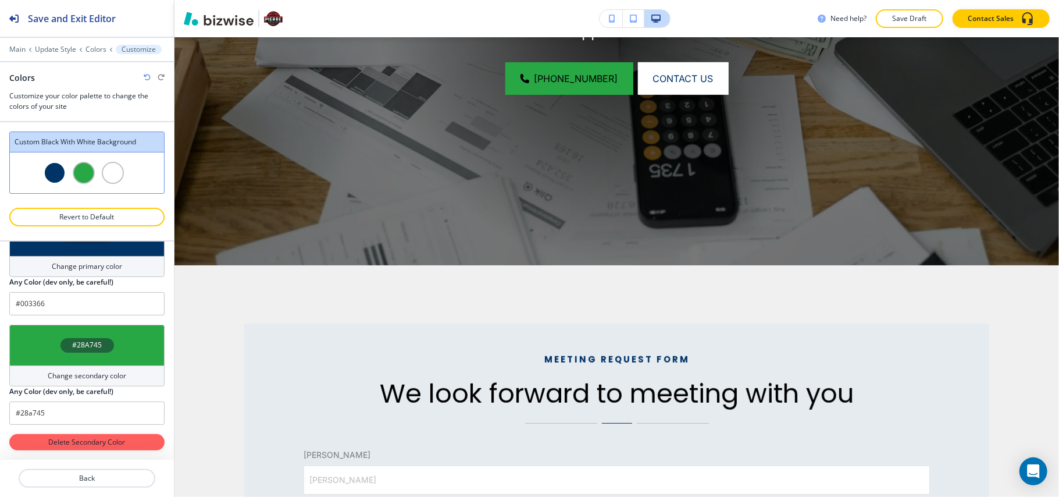
scroll to position [0, 0]
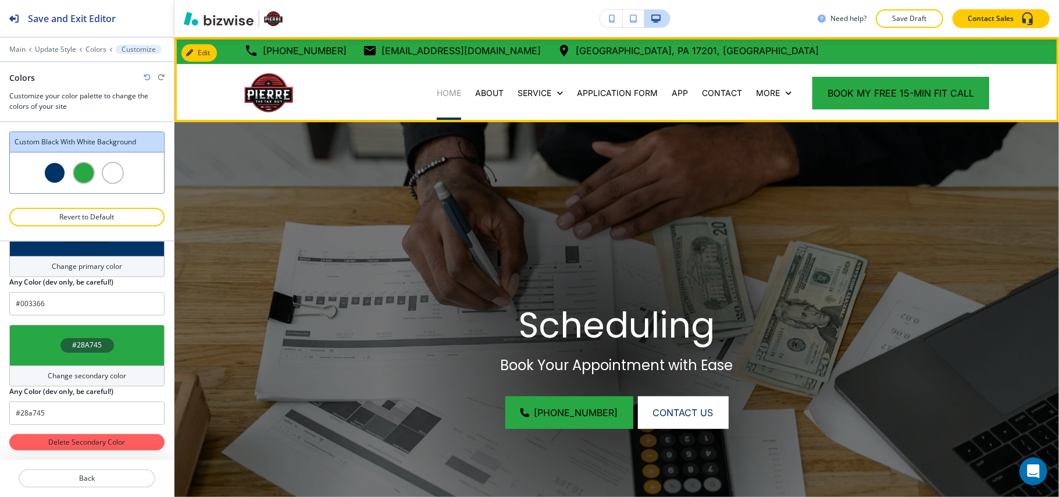
click at [440, 92] on p "HOME" at bounding box center [449, 93] width 24 height 12
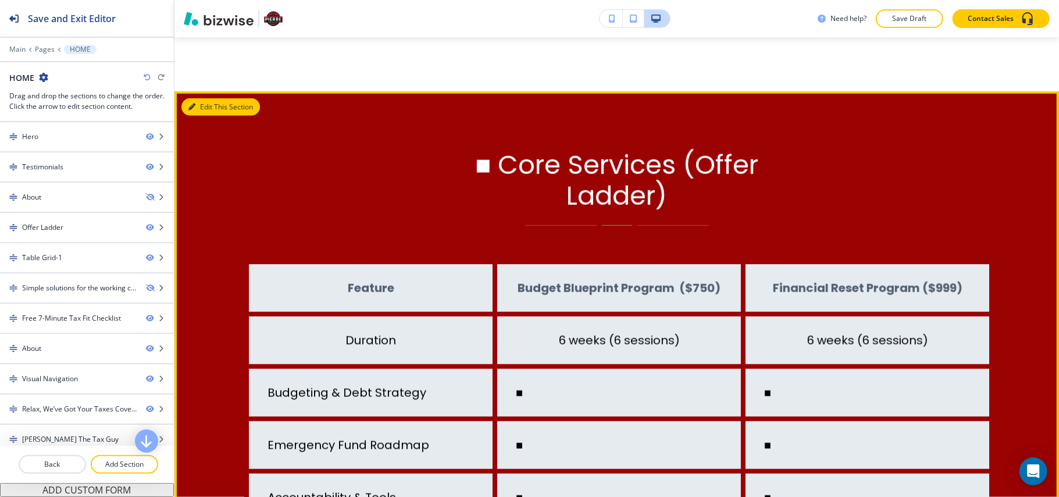
click at [191, 105] on icon "button" at bounding box center [191, 107] width 7 height 7
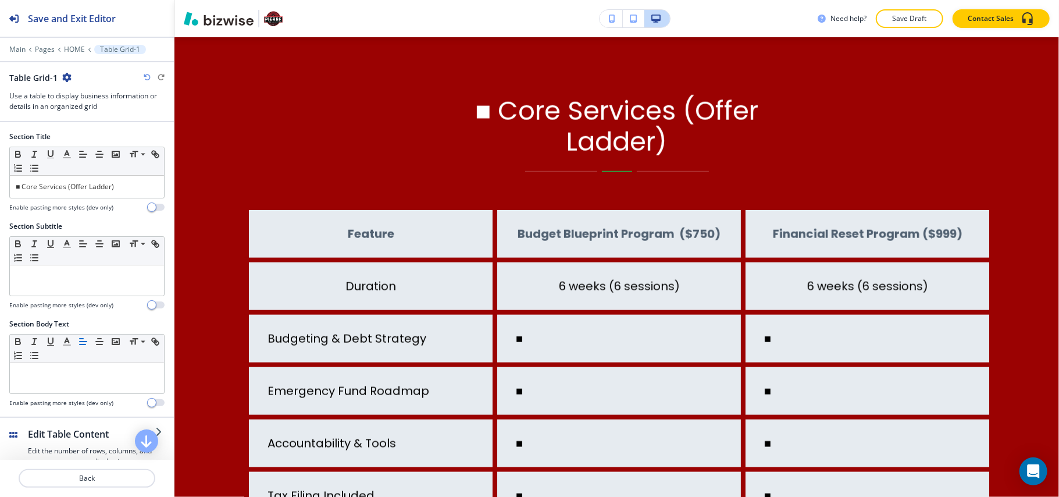
scroll to position [150, 0]
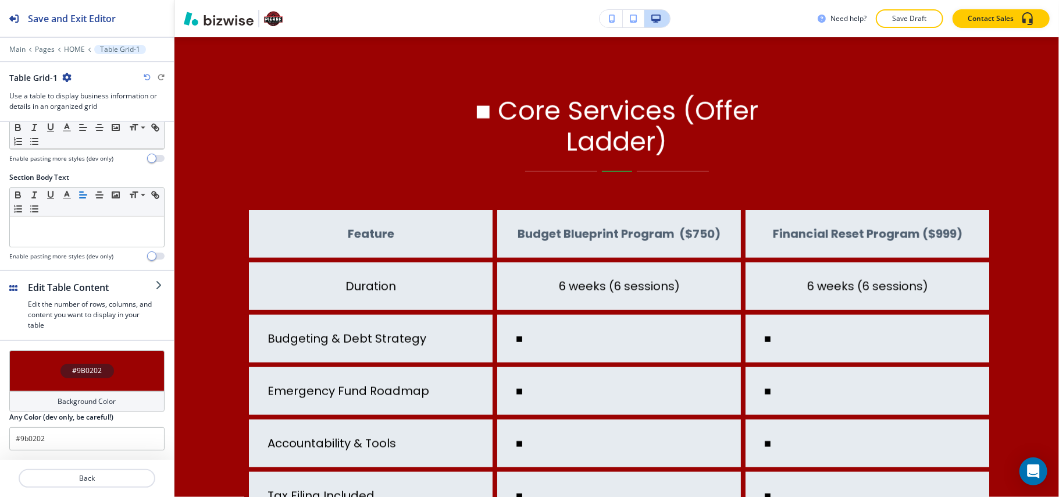
click at [40, 371] on div "#9B0202" at bounding box center [86, 370] width 155 height 41
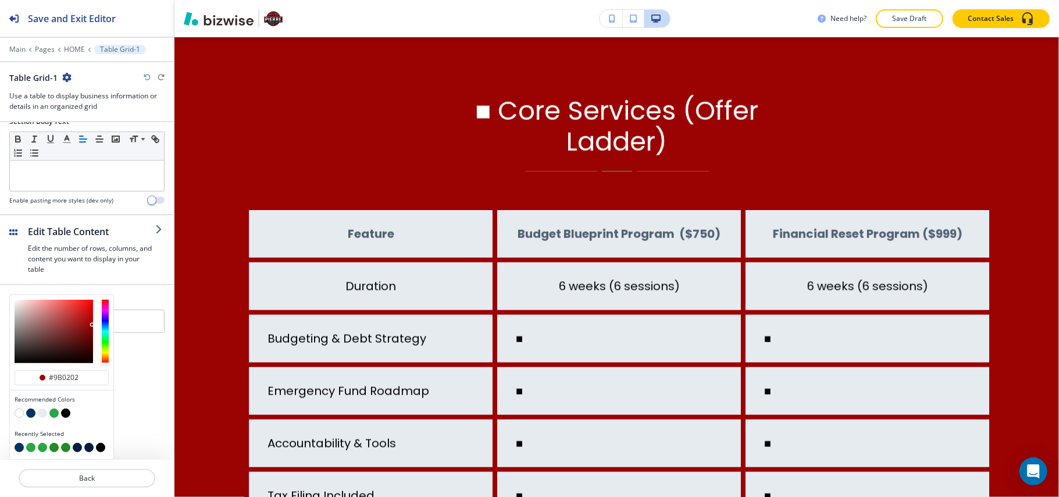
click at [42, 414] on button "button" at bounding box center [42, 412] width 9 height 9
type input "#e6ebf0"
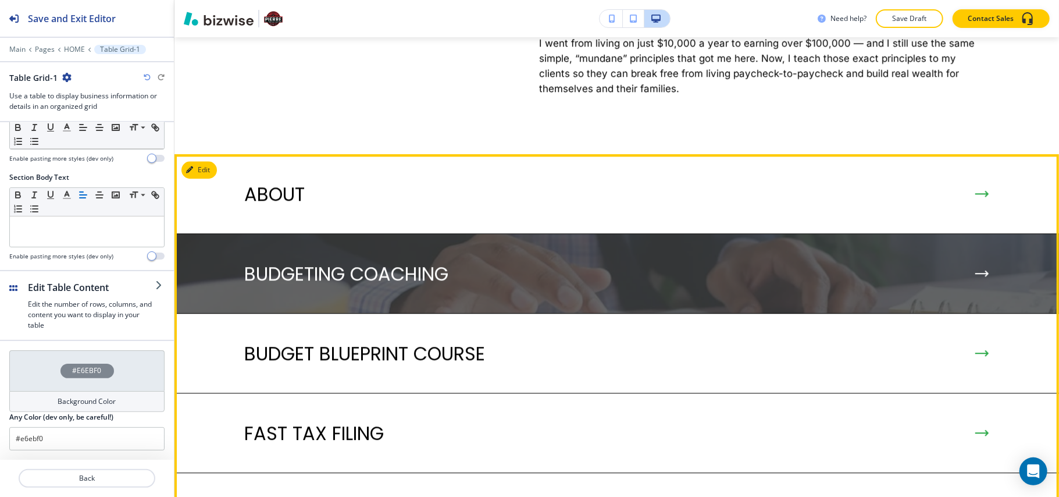
scroll to position [2226, 0]
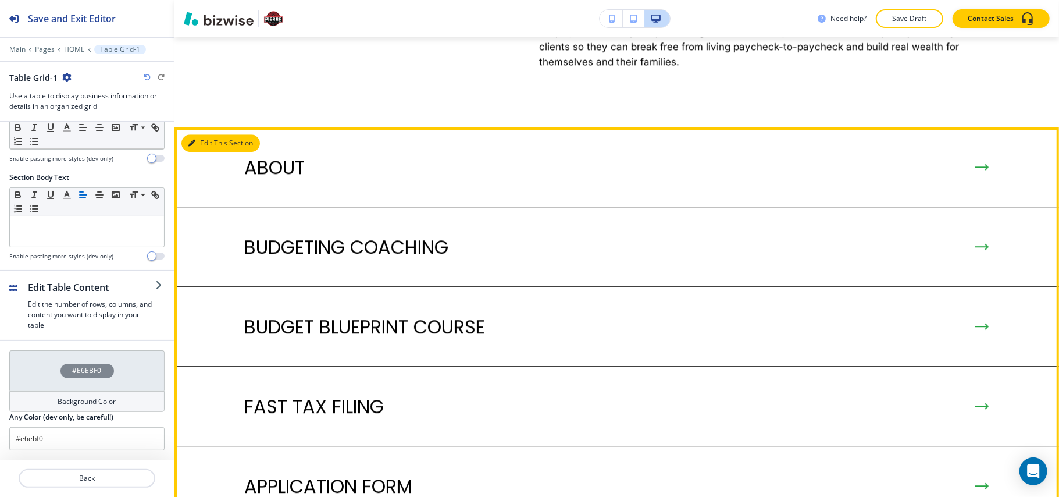
click at [202, 136] on button "Edit This Section" at bounding box center [221, 142] width 79 height 17
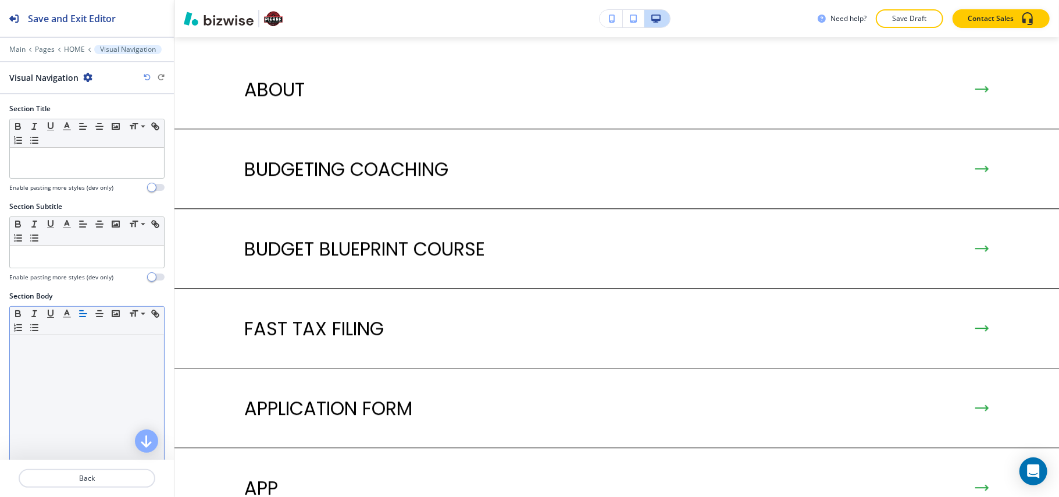
scroll to position [2307, 0]
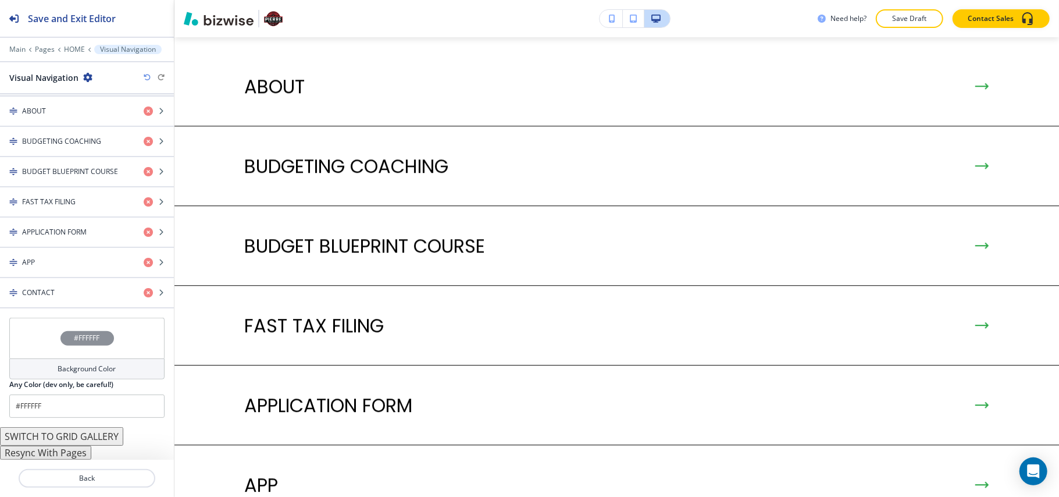
click at [54, 456] on button "Resync With Pages" at bounding box center [45, 453] width 91 height 14
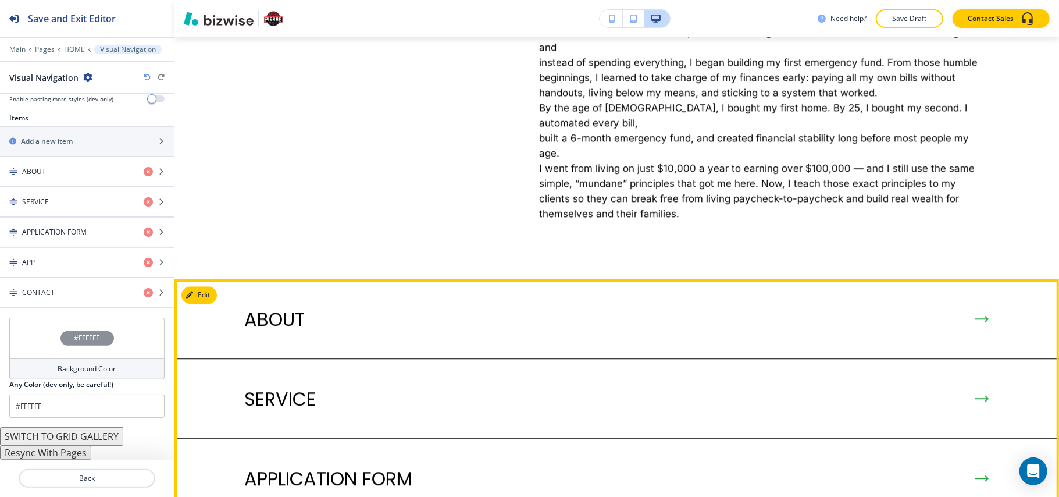
scroll to position [2384, 0]
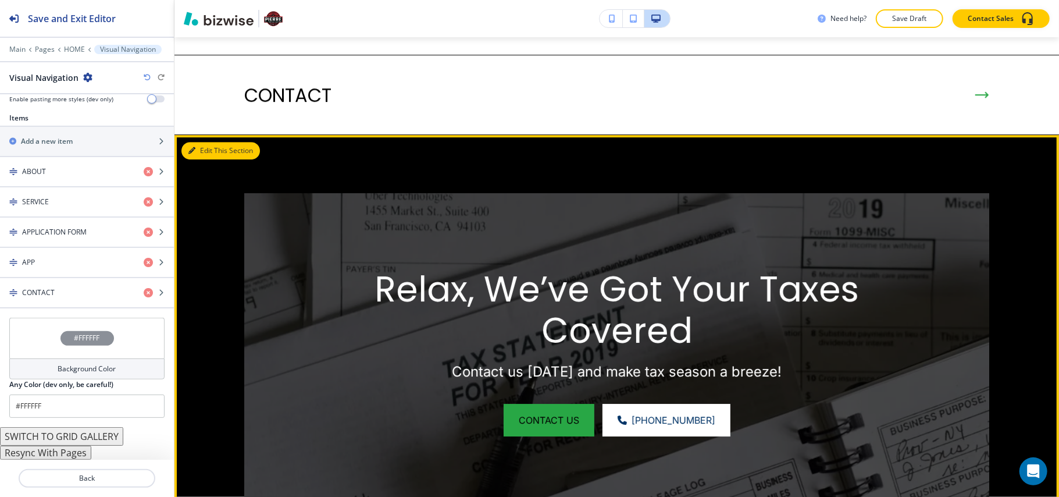
click at [193, 147] on icon "button" at bounding box center [191, 150] width 7 height 7
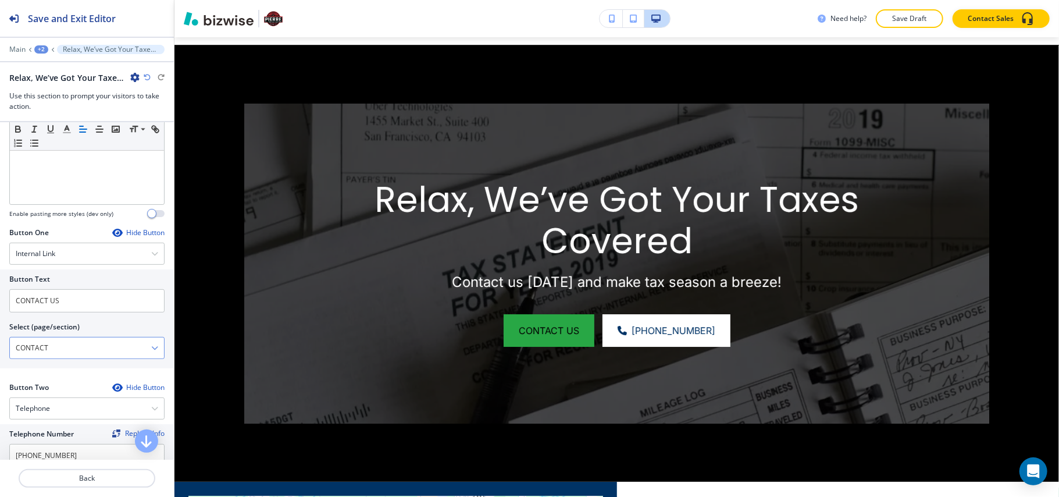
scroll to position [1, 0]
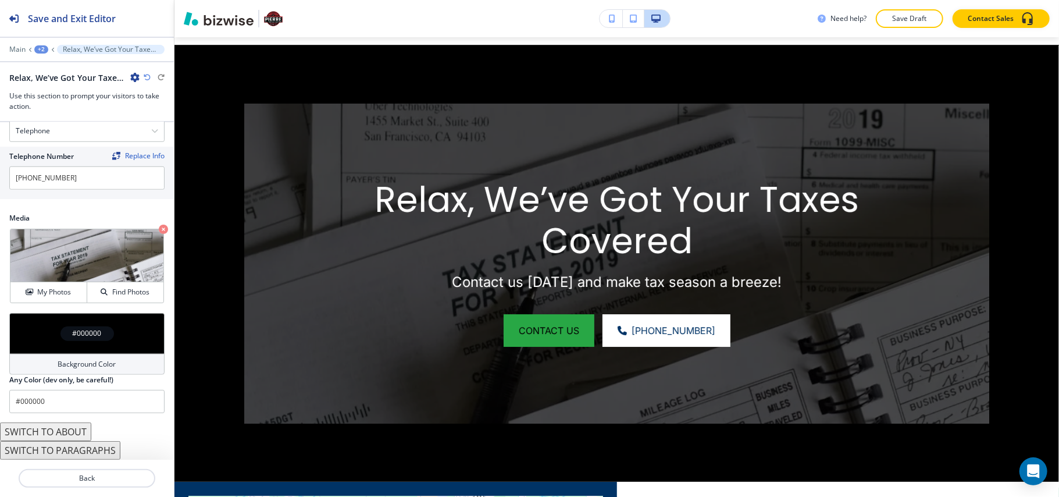
click at [23, 327] on div "#000000" at bounding box center [86, 333] width 155 height 41
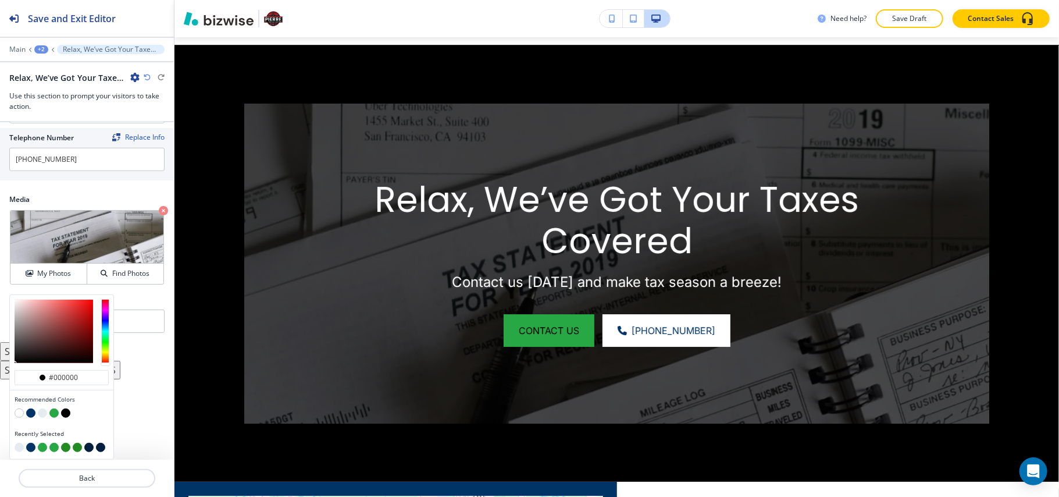
click at [28, 411] on button "button" at bounding box center [30, 412] width 9 height 9
type input "#003366"
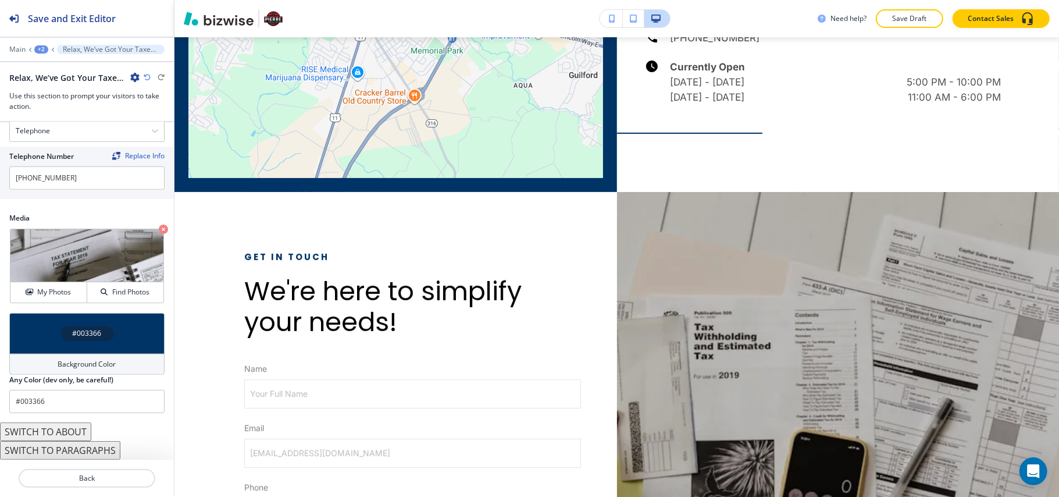
scroll to position [3388, 0]
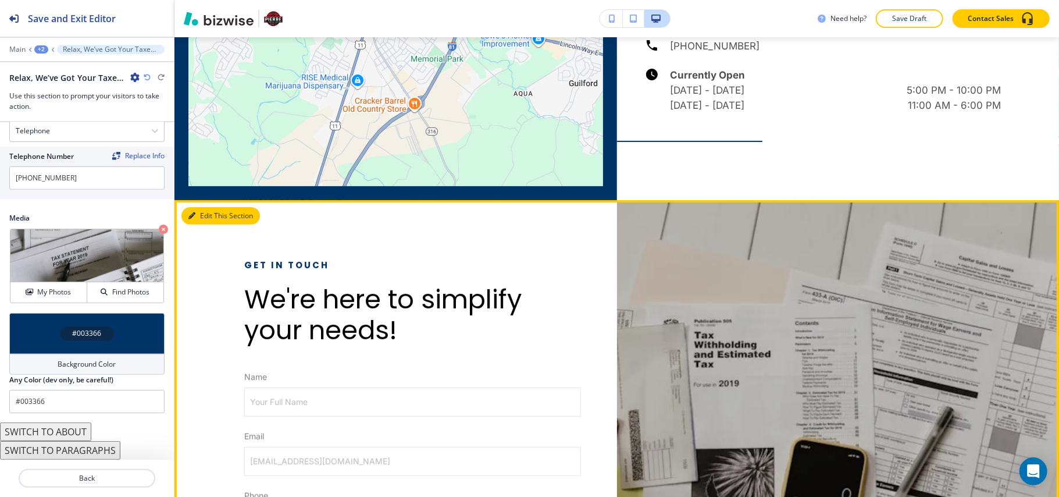
click at [205, 207] on button "Edit This Section" at bounding box center [221, 215] width 79 height 17
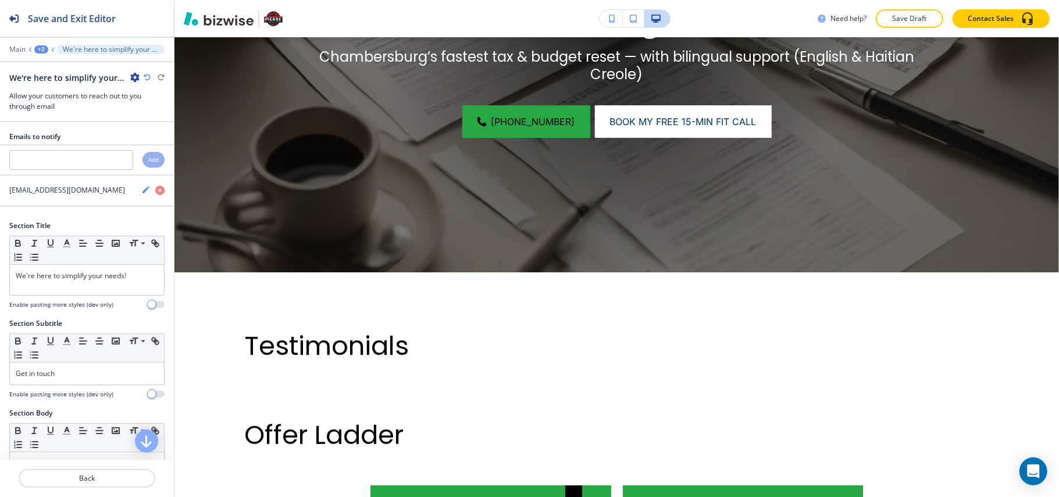
scroll to position [0, 0]
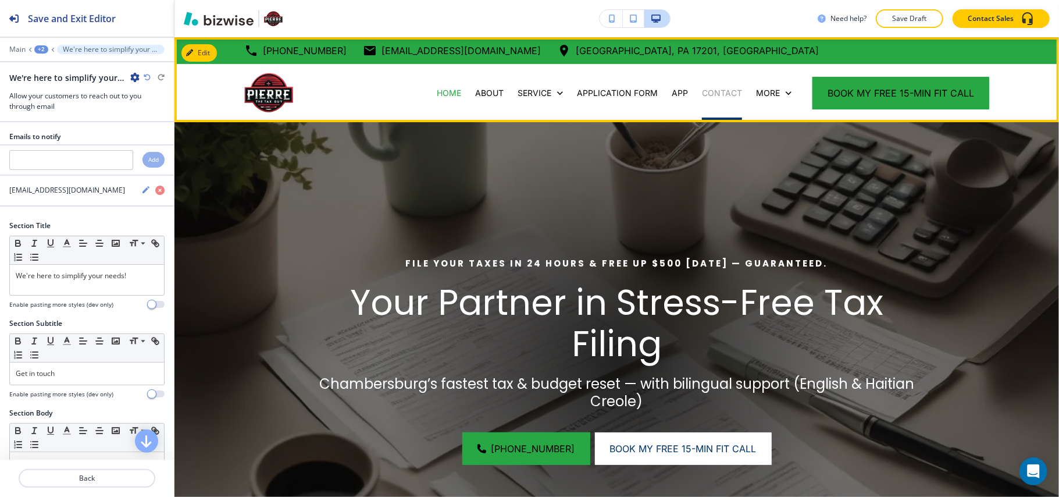
click at [716, 92] on p "CONTACT" at bounding box center [722, 93] width 40 height 12
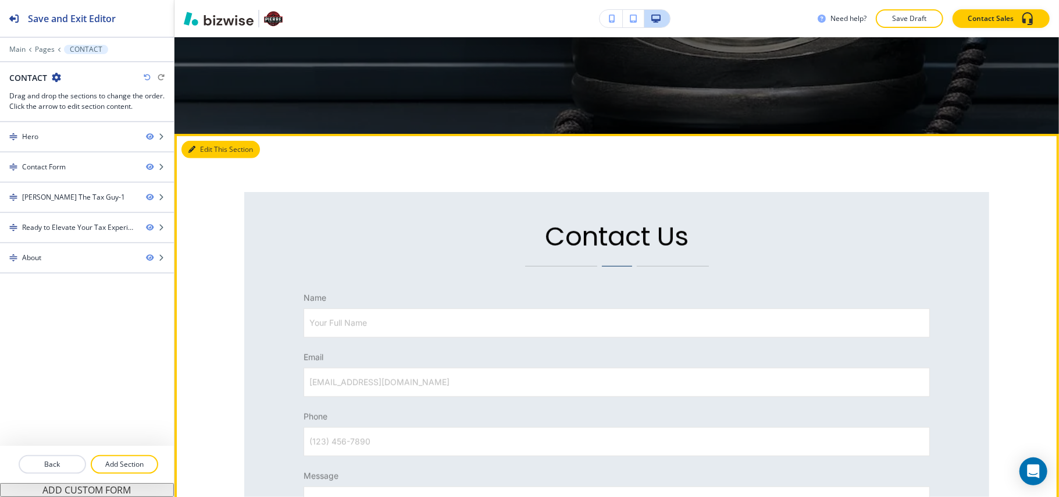
click at [207, 152] on button "Edit This Section" at bounding box center [221, 149] width 79 height 17
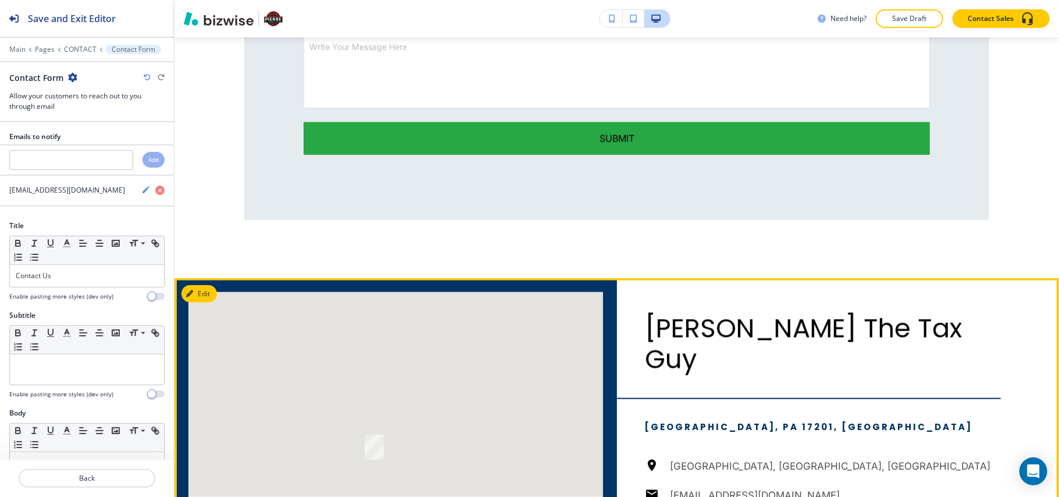
scroll to position [1183, 0]
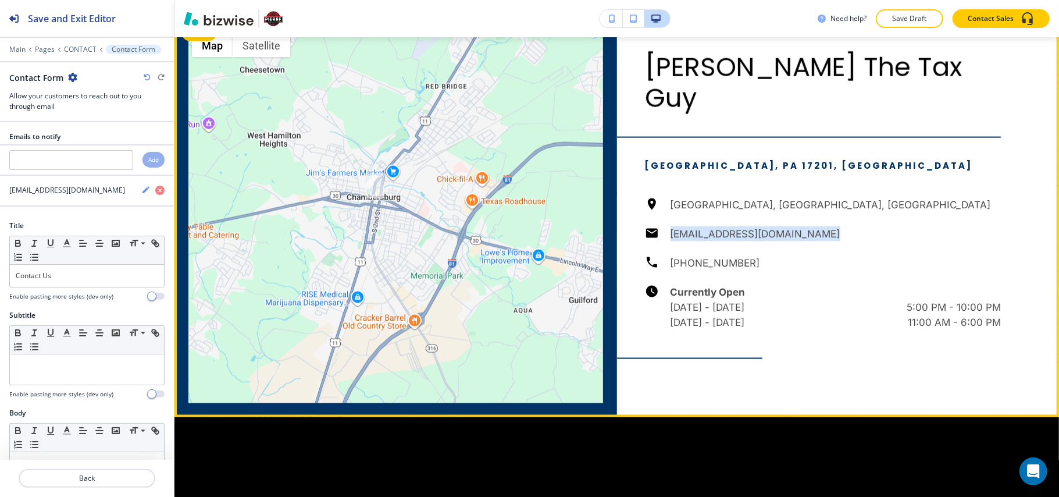
drag, startPoint x: 762, startPoint y: 207, endPoint x: 652, endPoint y: 209, distance: 109.4
click at [652, 209] on div "[GEOGRAPHIC_DATA], [GEOGRAPHIC_DATA], [GEOGRAPHIC_DATA] [EMAIL_ADDRESS][DOMAIN_…" at bounding box center [823, 263] width 357 height 133
copy h6 "[EMAIL_ADDRESS][DOMAIN_NAME]"
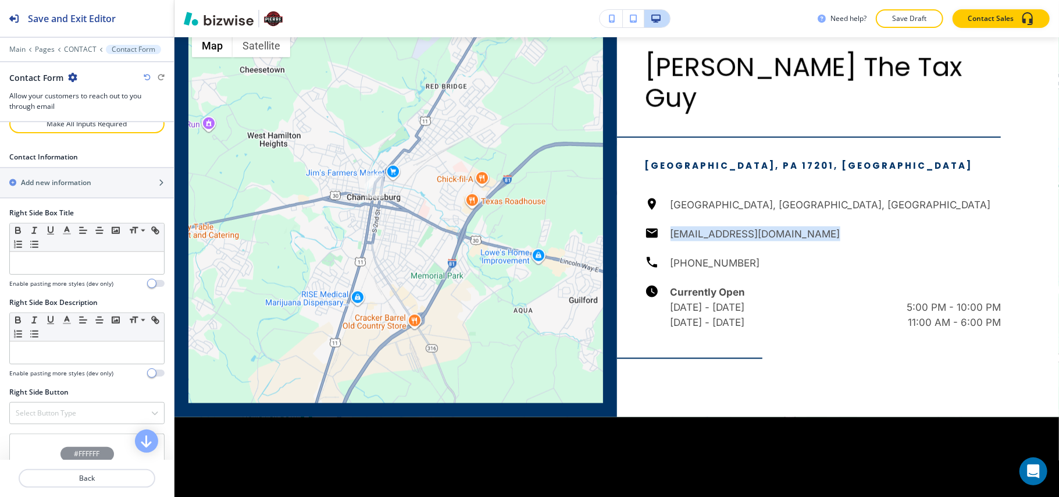
scroll to position [698, 0]
click at [86, 194] on div "button" at bounding box center [87, 191] width 174 height 9
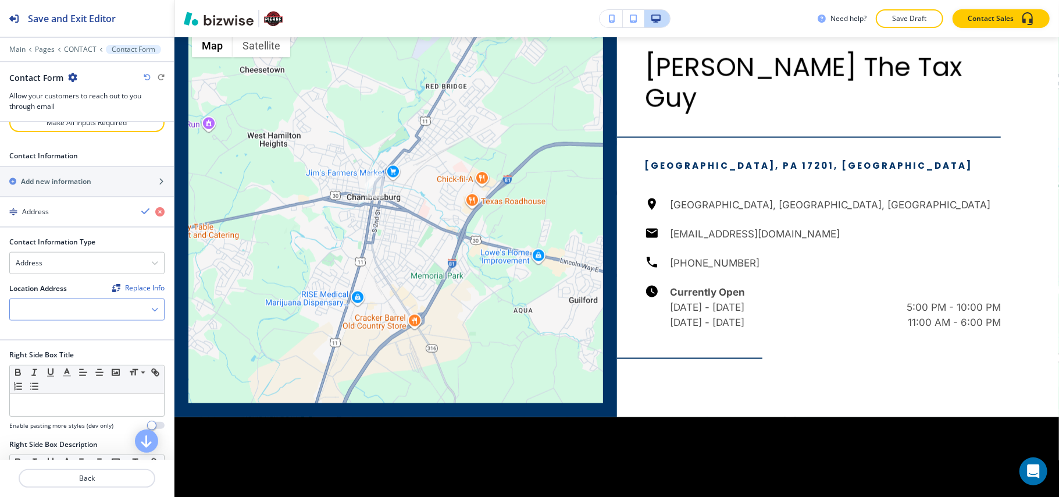
click at [49, 319] on div at bounding box center [87, 309] width 154 height 21
click at [50, 335] on h4 "[GEOGRAPHIC_DATA], [GEOGRAPHIC_DATA], [GEOGRAPHIC_DATA]" at bounding box center [87, 335] width 143 height 21
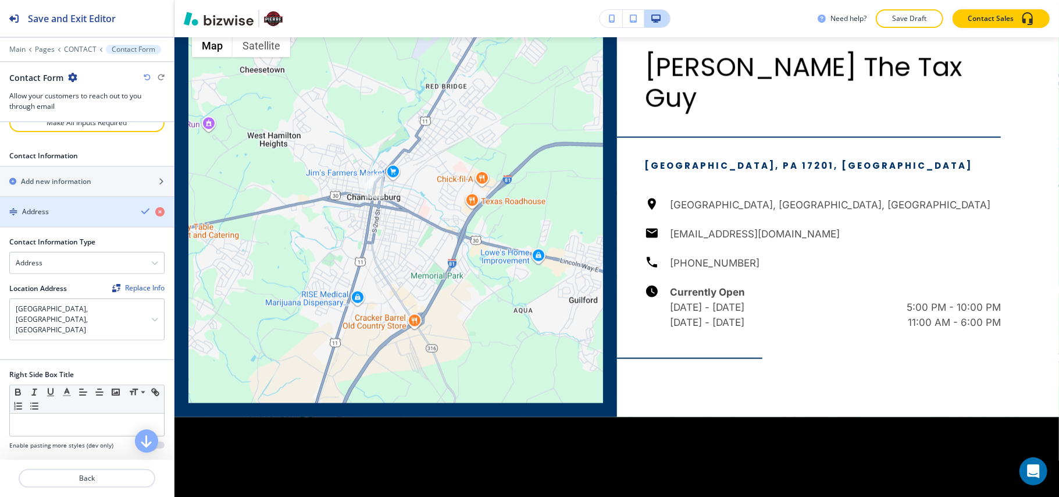
click at [78, 226] on div "button" at bounding box center [87, 221] width 174 height 9
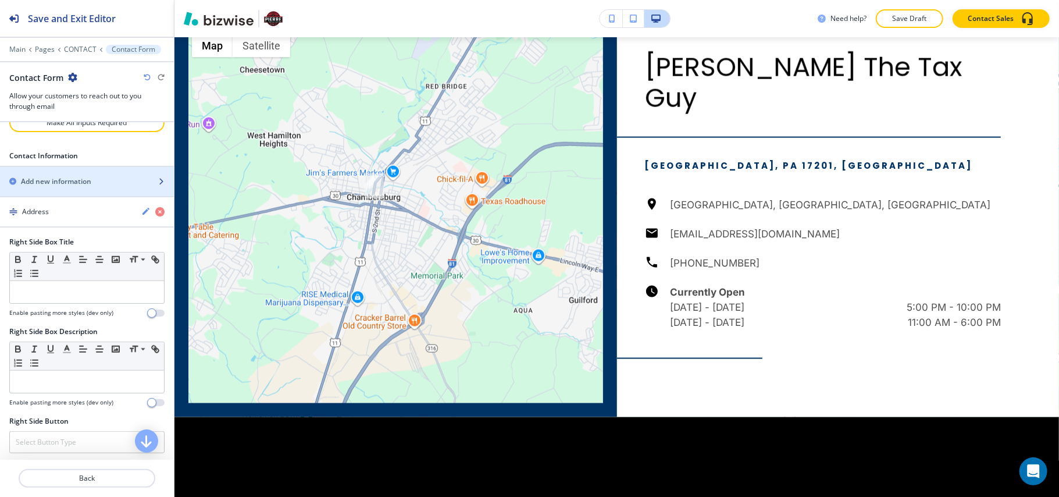
click at [84, 195] on div "button" at bounding box center [87, 191] width 174 height 9
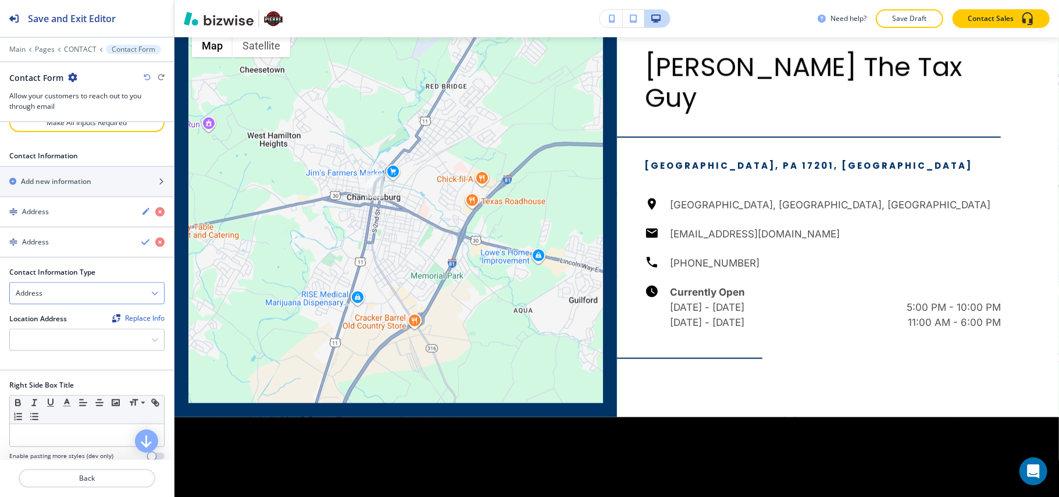
click at [75, 304] on div "Address" at bounding box center [87, 293] width 154 height 21
click at [70, 319] on h4 "Email Address" at bounding box center [87, 313] width 143 height 10
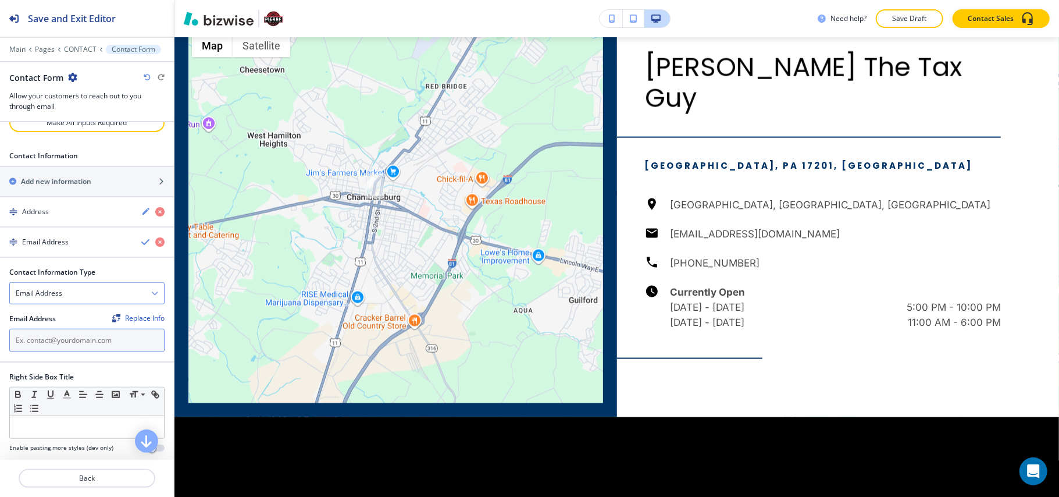
click at [67, 346] on input "text" at bounding box center [86, 340] width 155 height 23
paste input "[EMAIL_ADDRESS][DOMAIN_NAME]"
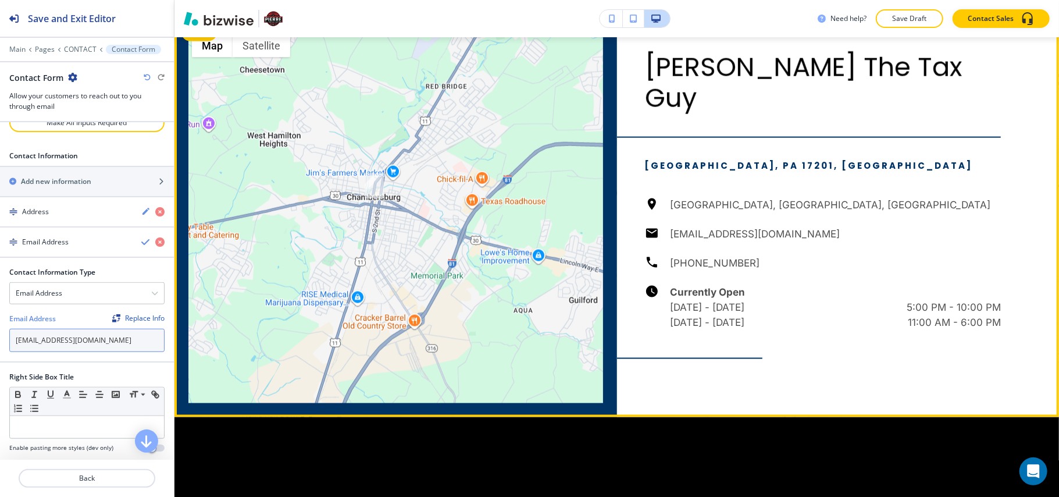
type input "[EMAIL_ADDRESS][DOMAIN_NAME]"
drag, startPoint x: 727, startPoint y: 233, endPoint x: 655, endPoint y: 233, distance: 72.7
click at [655, 233] on div "[GEOGRAPHIC_DATA], [GEOGRAPHIC_DATA], [GEOGRAPHIC_DATA] [EMAIL_ADDRESS][DOMAIN_…" at bounding box center [823, 263] width 357 height 133
copy h6 "[PHONE_NUMBER]"
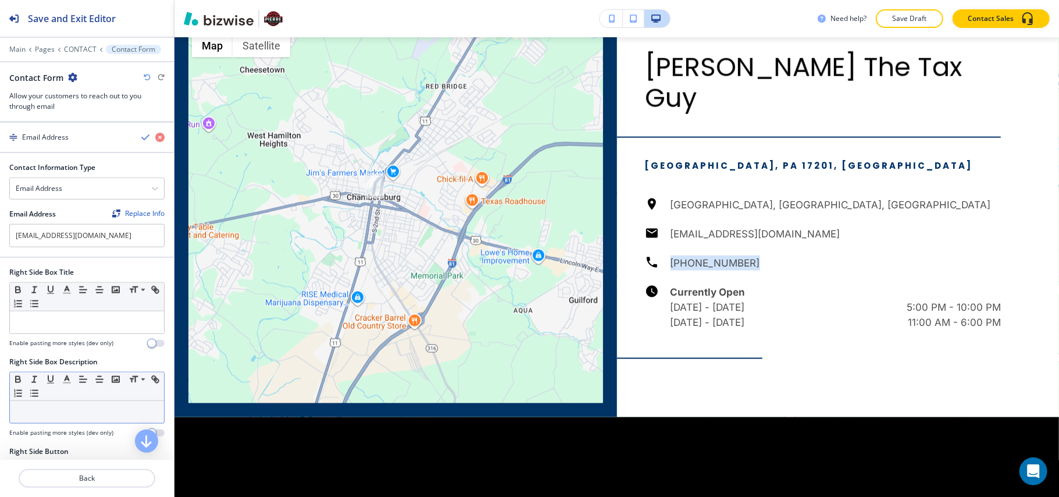
scroll to position [776, 0]
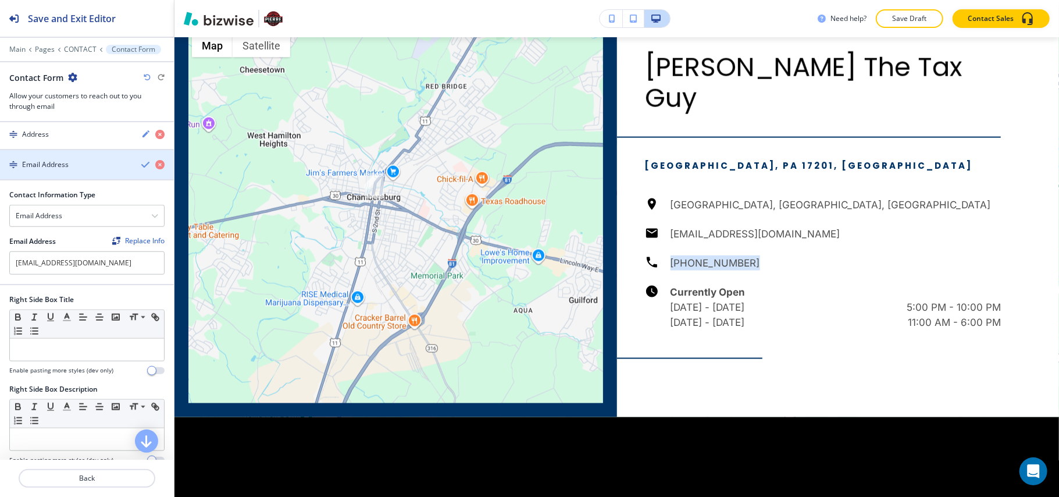
click at [54, 170] on h4 "Email Address" at bounding box center [45, 164] width 47 height 10
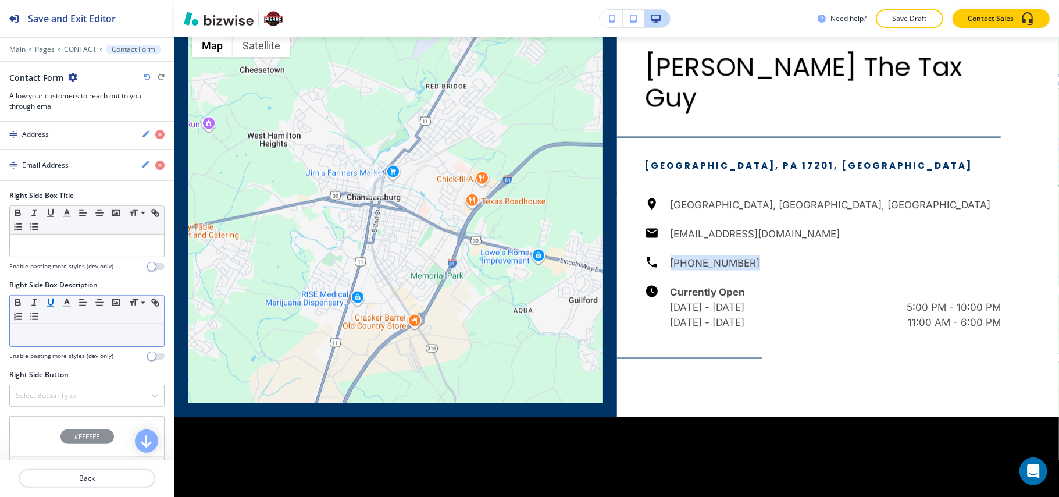
scroll to position [698, 0]
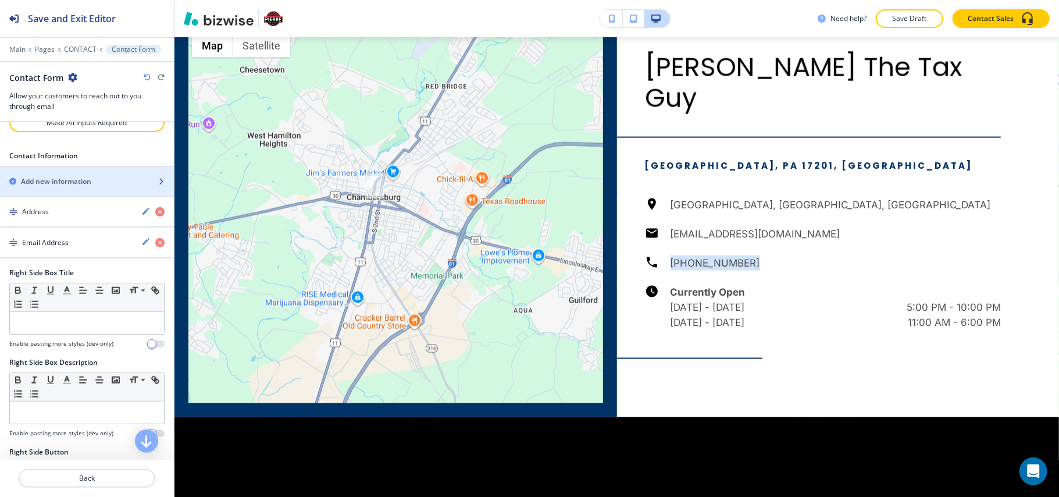
click at [56, 196] on div "button" at bounding box center [87, 191] width 174 height 9
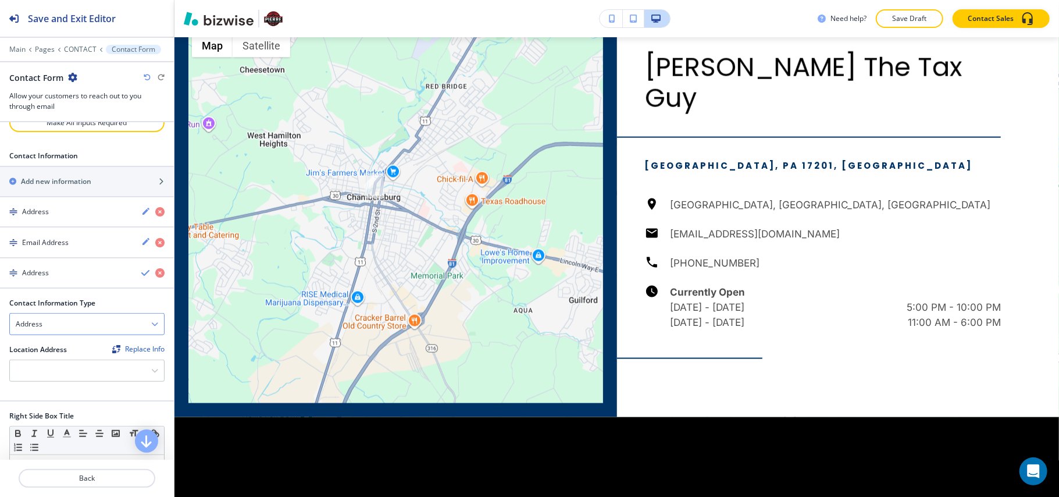
click at [56, 333] on div "Address" at bounding box center [87, 324] width 154 height 21
click at [51, 369] on h4 "Phone Number" at bounding box center [87, 364] width 143 height 10
click at [54, 378] on input "text" at bounding box center [86, 371] width 155 height 23
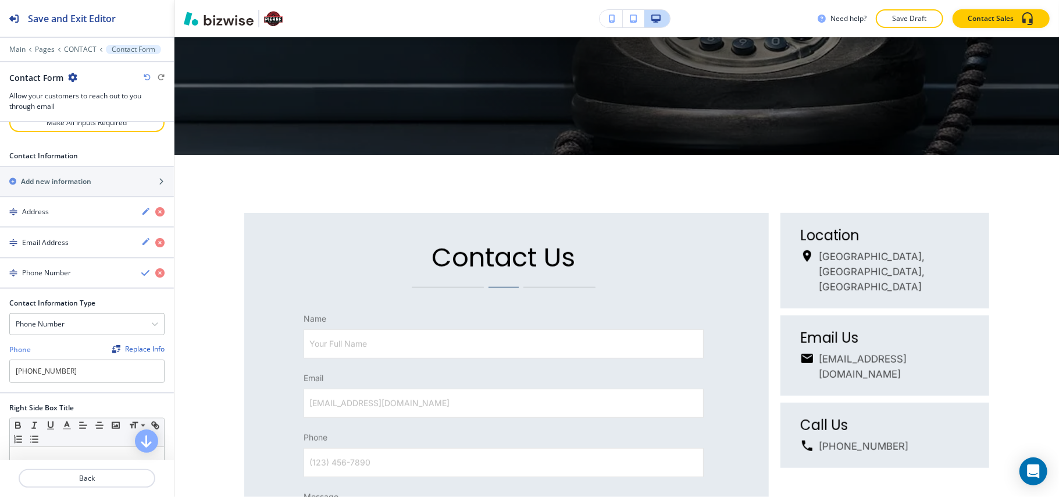
scroll to position [429, 0]
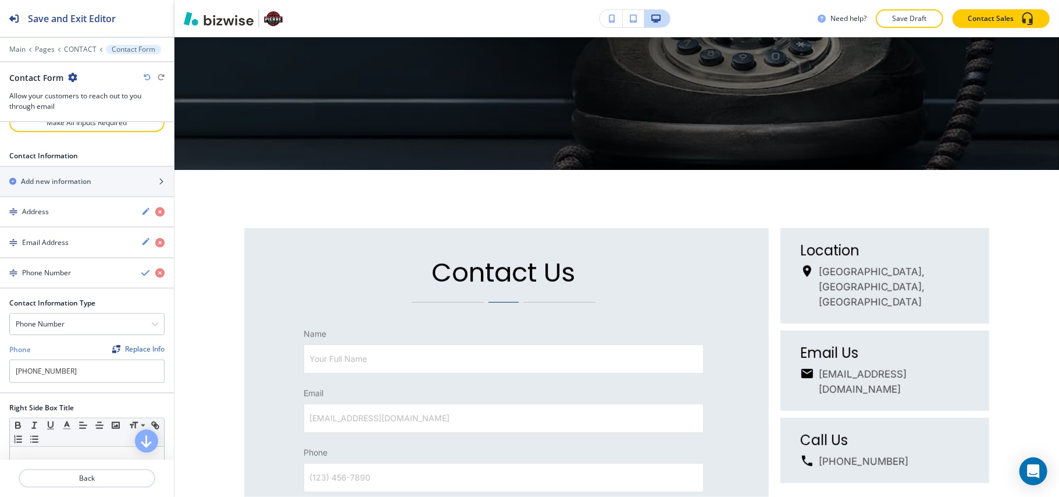
type input "[PHONE_NUMBER]"
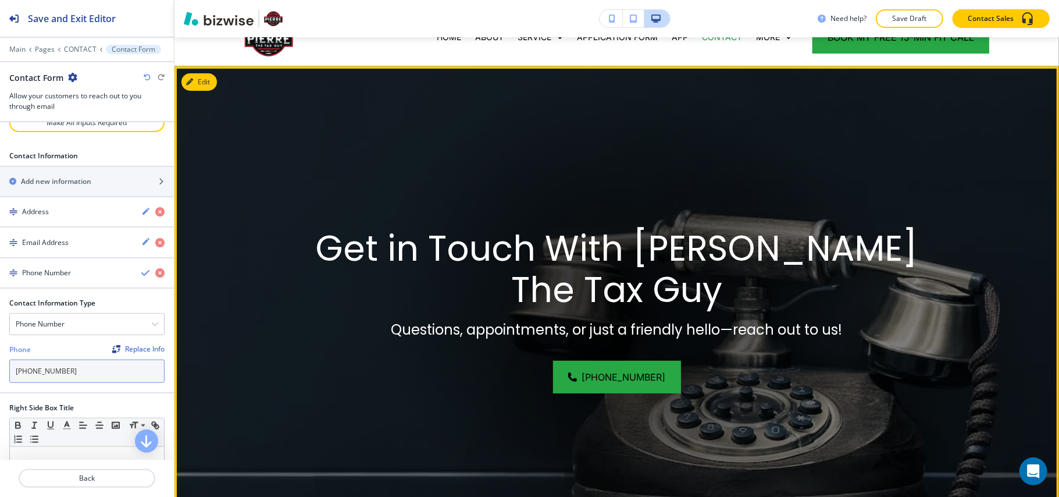
scroll to position [0, 0]
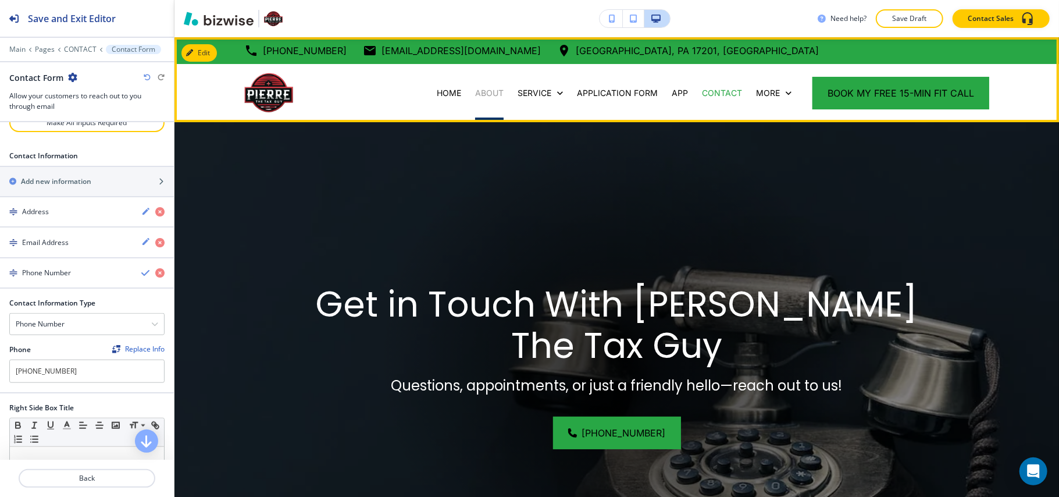
click at [478, 91] on p "ABOUT" at bounding box center [489, 93] width 29 height 12
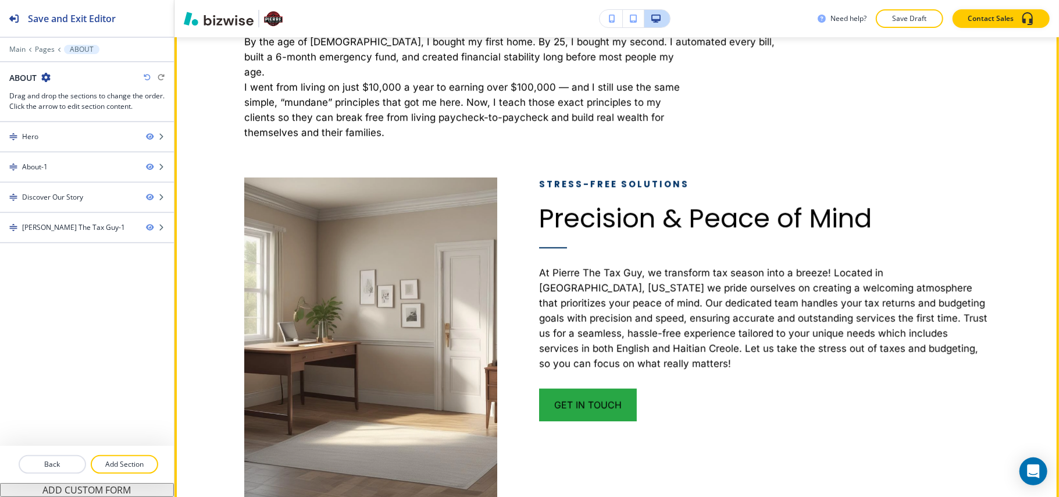
scroll to position [698, 0]
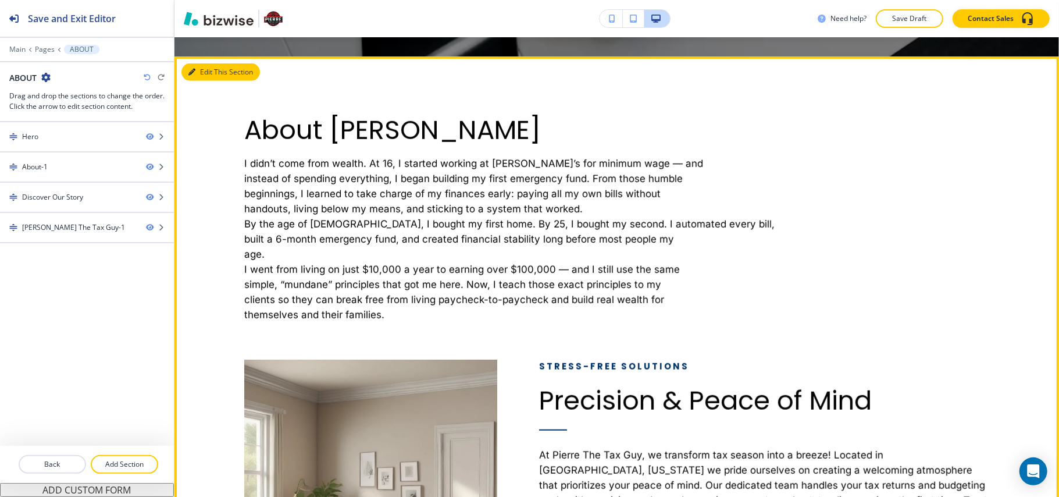
click at [196, 74] on button "Edit This Section" at bounding box center [221, 71] width 79 height 17
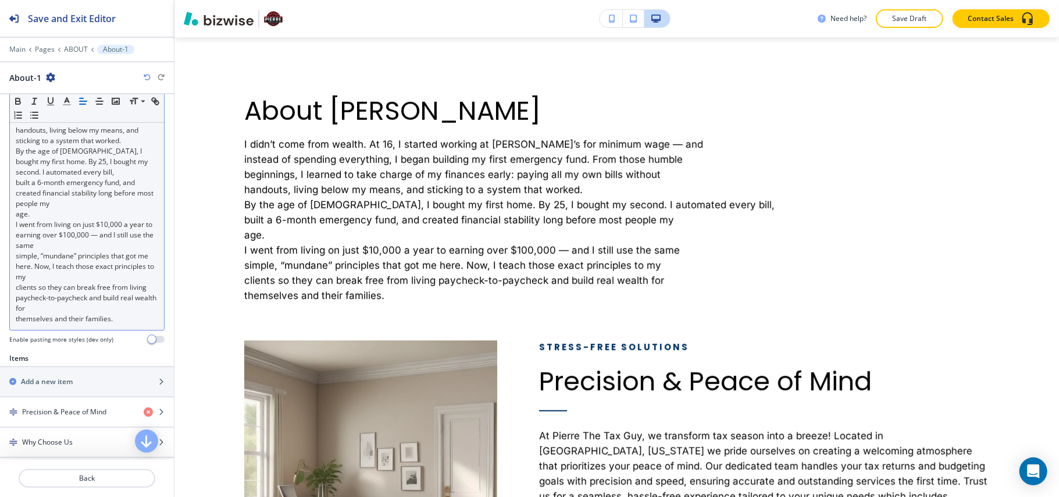
scroll to position [387, 0]
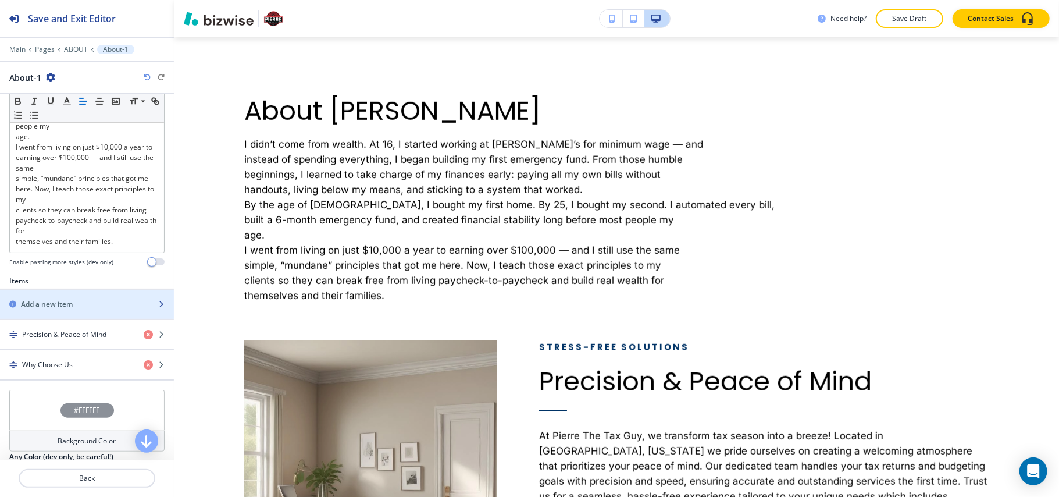
click at [71, 299] on div "button" at bounding box center [87, 294] width 174 height 9
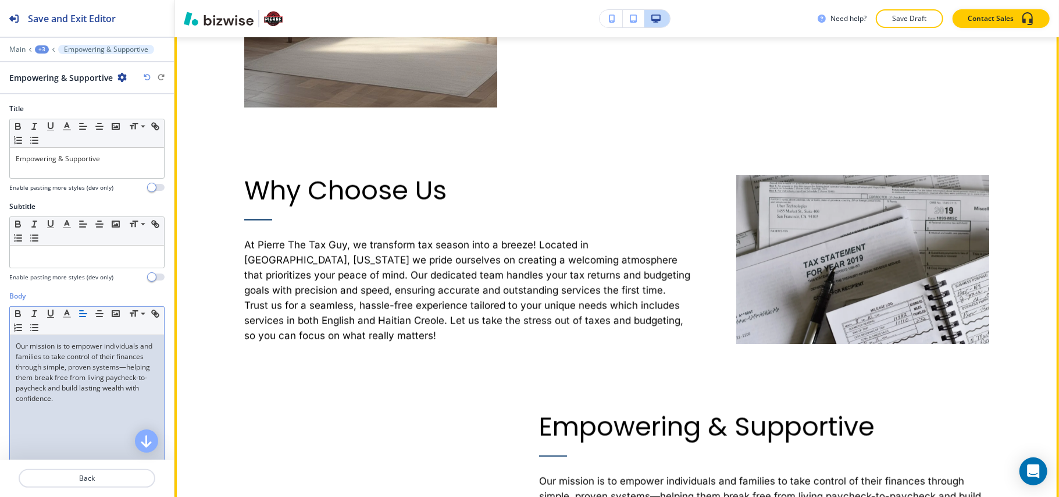
scroll to position [1116, 0]
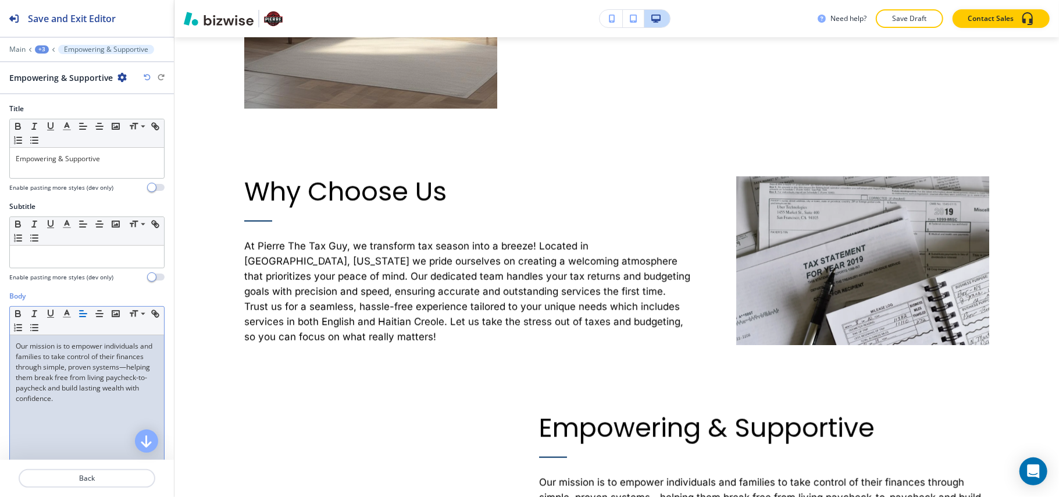
click at [33, 49] on div "Main +3 Empowering & Supportive" at bounding box center [86, 49] width 155 height 9
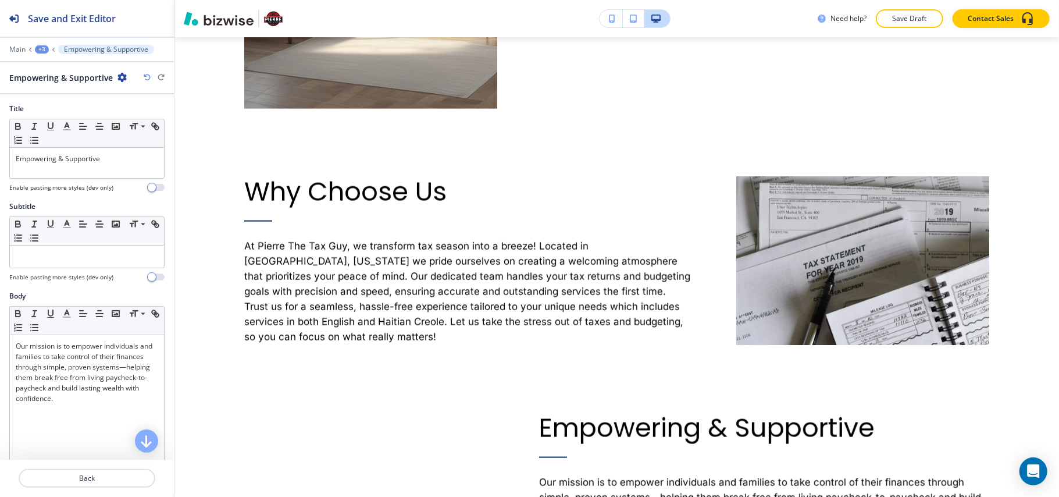
click at [45, 49] on div "+3" at bounding box center [42, 49] width 14 height 8
click at [52, 94] on button "ABOUT" at bounding box center [72, 89] width 74 height 20
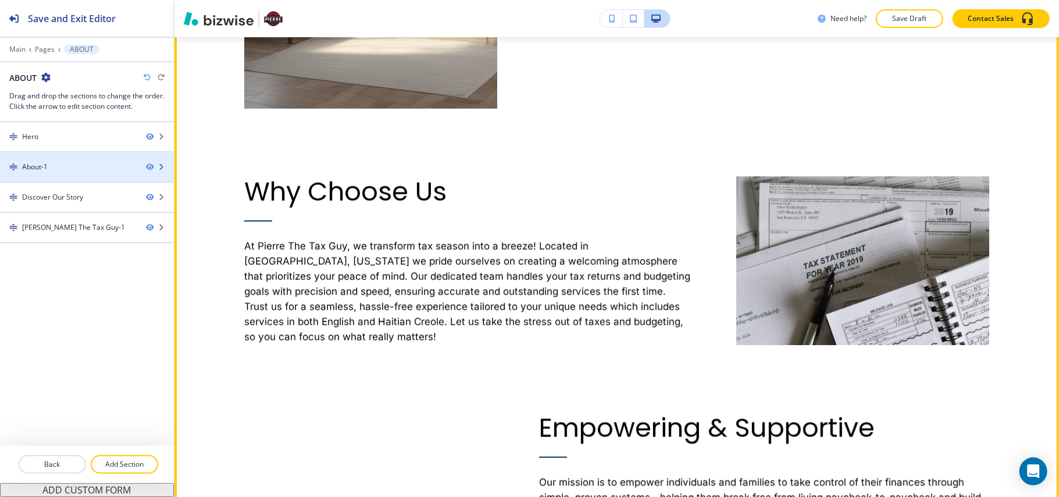
click at [75, 168] on div "About-1" at bounding box center [68, 167] width 137 height 10
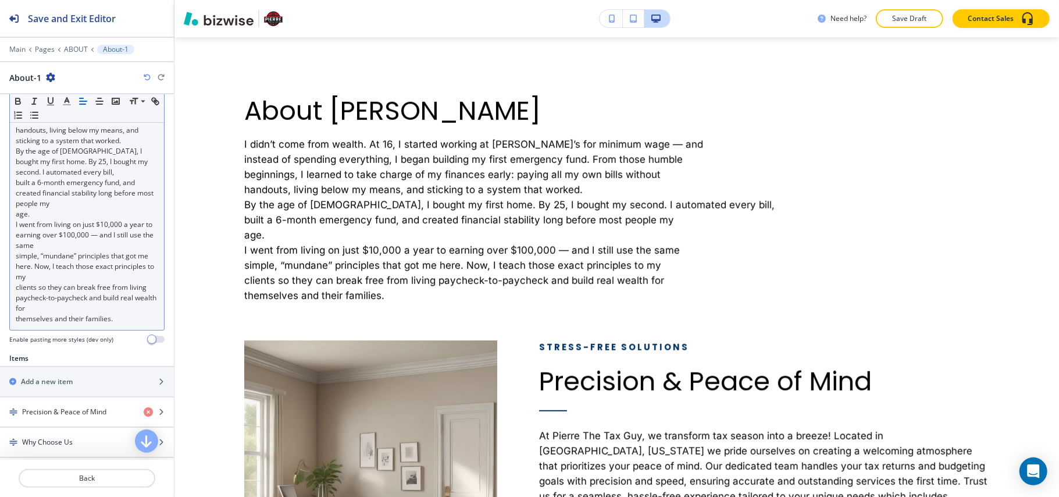
scroll to position [521, 0]
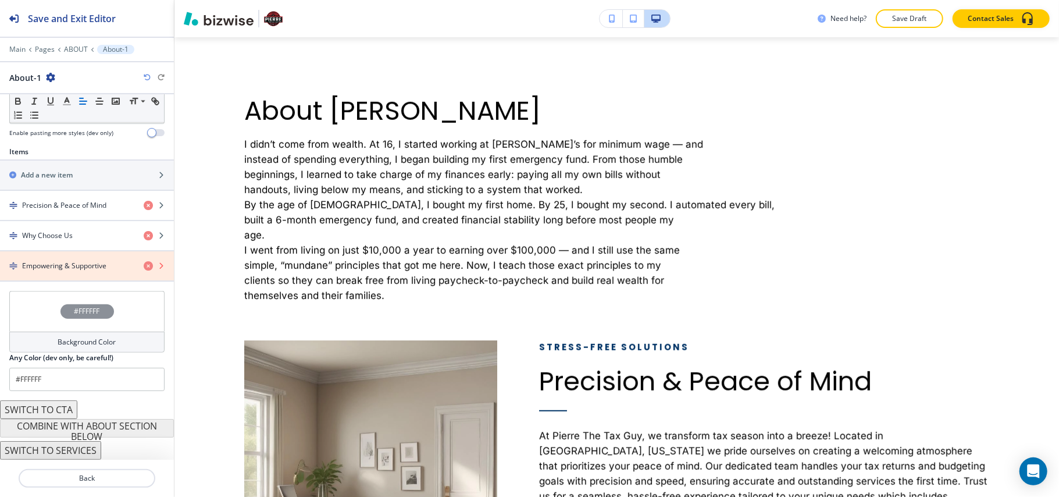
click at [144, 265] on icon "button" at bounding box center [148, 265] width 9 height 9
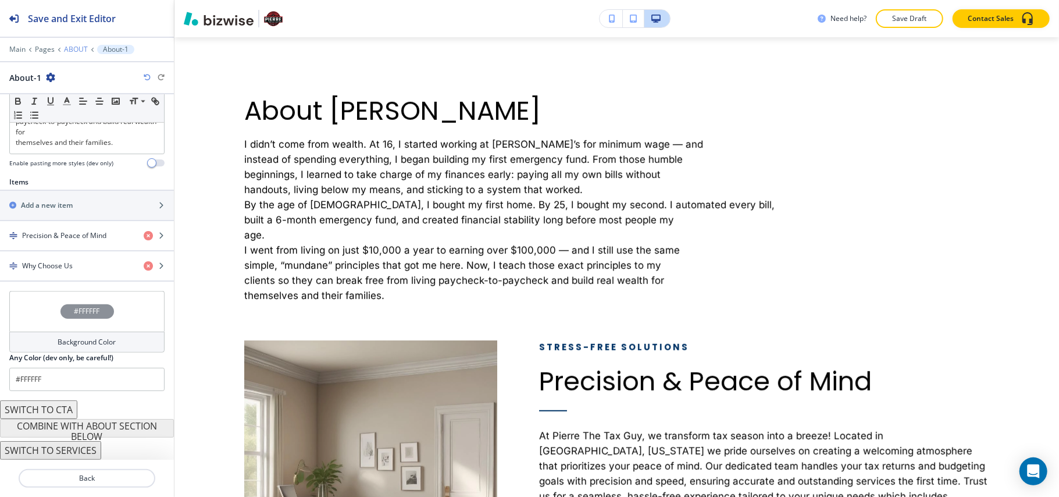
click at [72, 52] on p "ABOUT" at bounding box center [76, 49] width 24 height 8
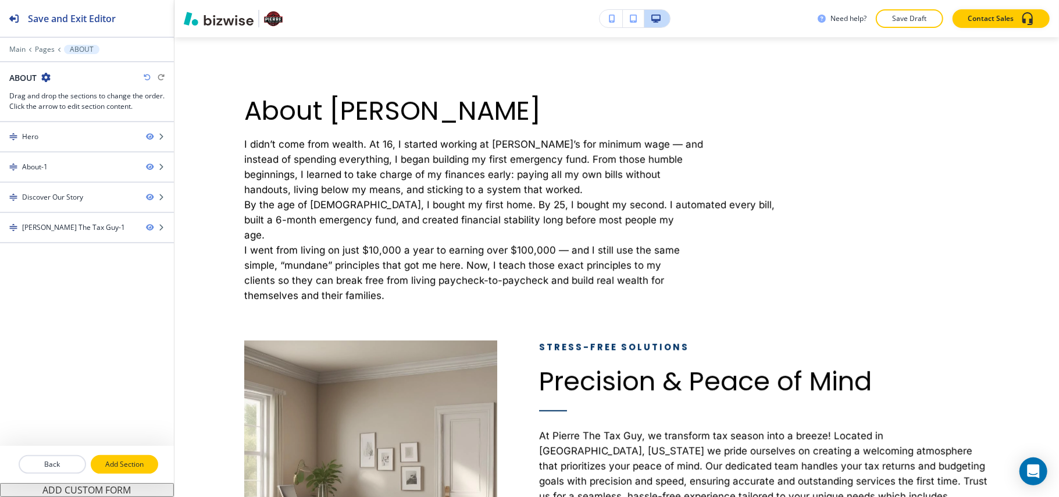
click at [125, 464] on p "Add Section" at bounding box center [124, 464] width 65 height 10
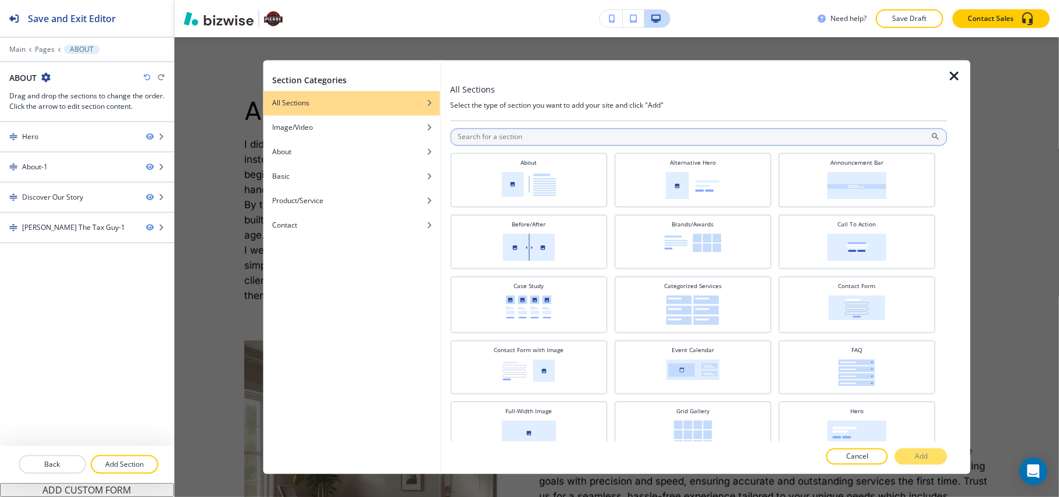
click at [638, 138] on input "text" at bounding box center [698, 137] width 497 height 17
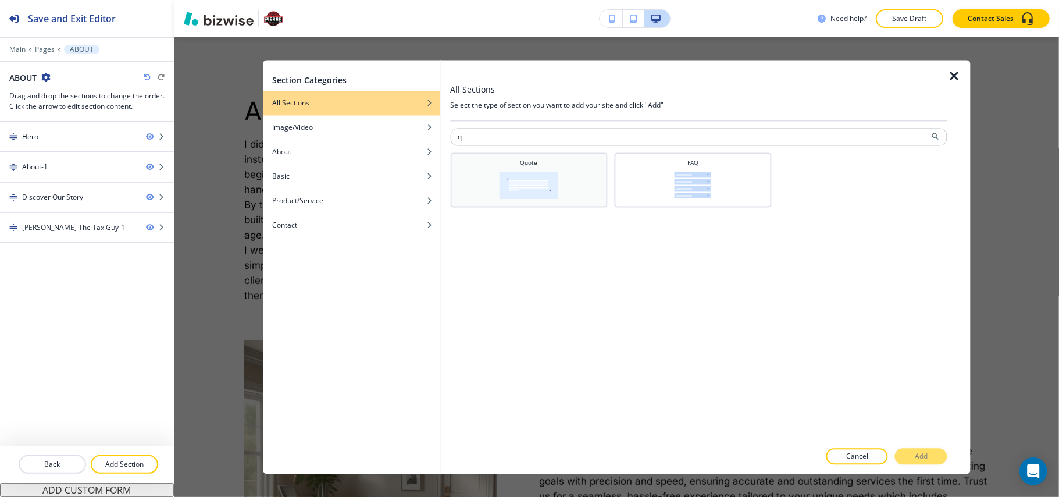
type input "q"
drag, startPoint x: 560, startPoint y: 171, endPoint x: 620, endPoint y: 185, distance: 62.1
click at [561, 171] on div "Quote" at bounding box center [528, 179] width 145 height 41
click at [920, 455] on p "Add" at bounding box center [921, 456] width 13 height 10
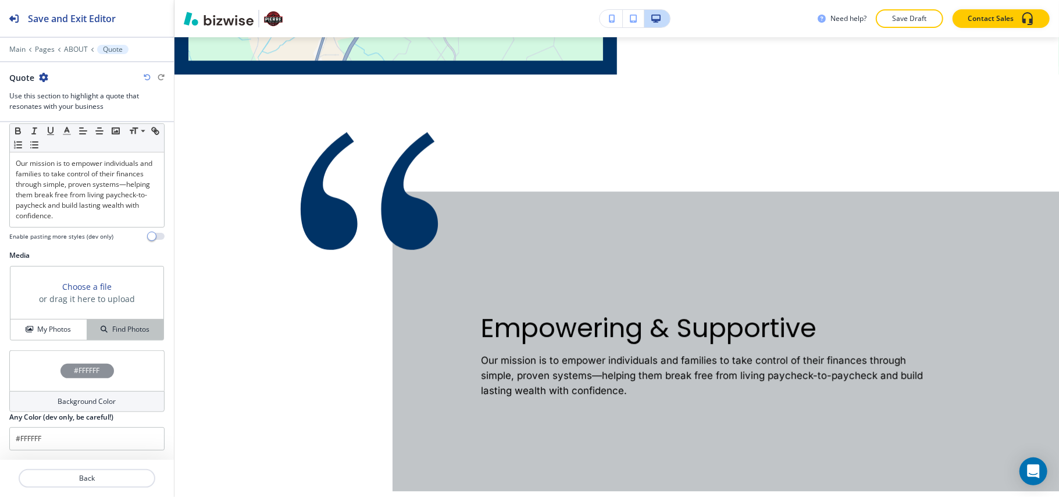
scroll to position [335, 0]
click at [73, 322] on button "My Photos" at bounding box center [48, 329] width 77 height 20
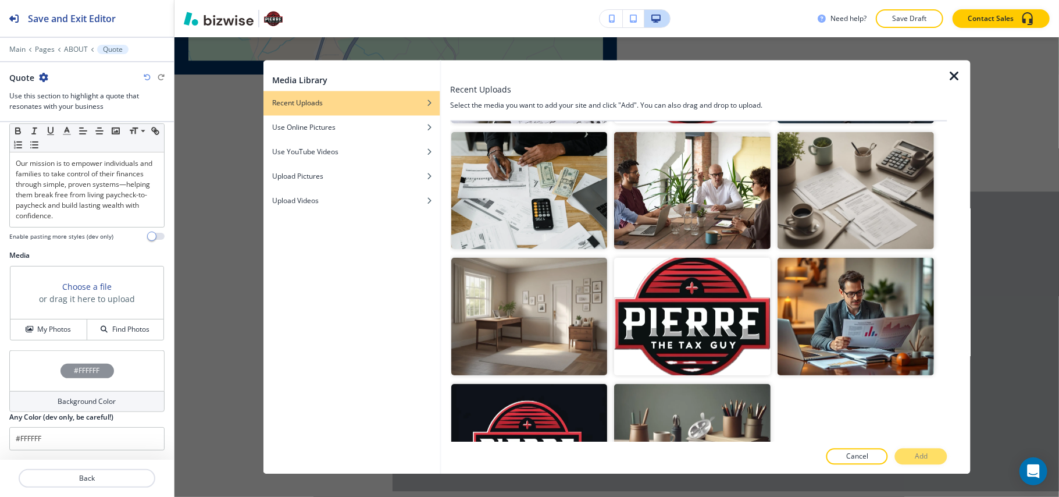
scroll to position [349, 0]
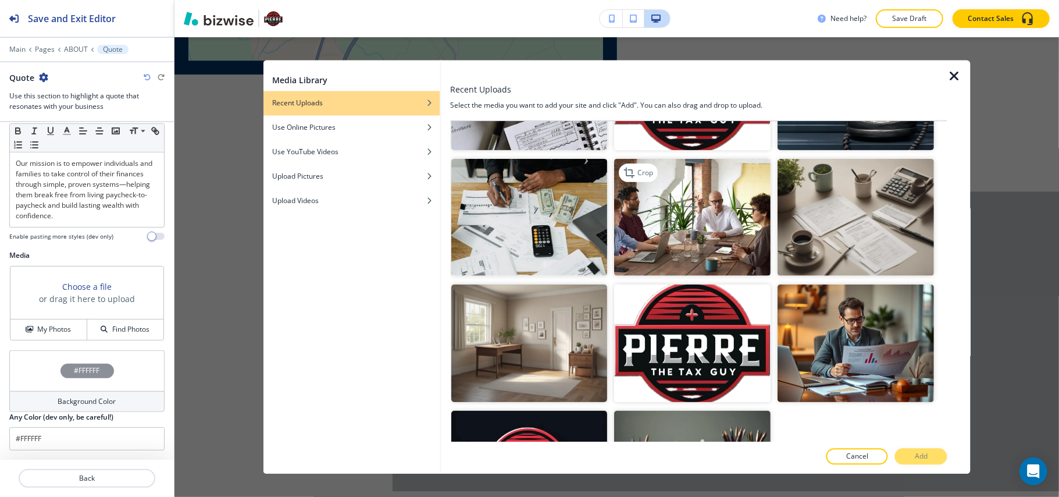
click at [685, 228] on img "button" at bounding box center [693, 217] width 157 height 118
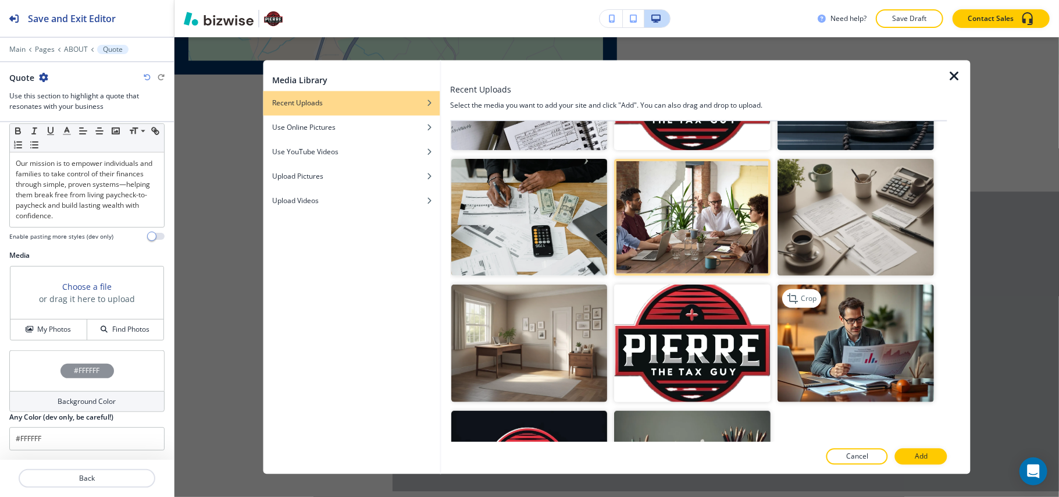
scroll to position [116, 0]
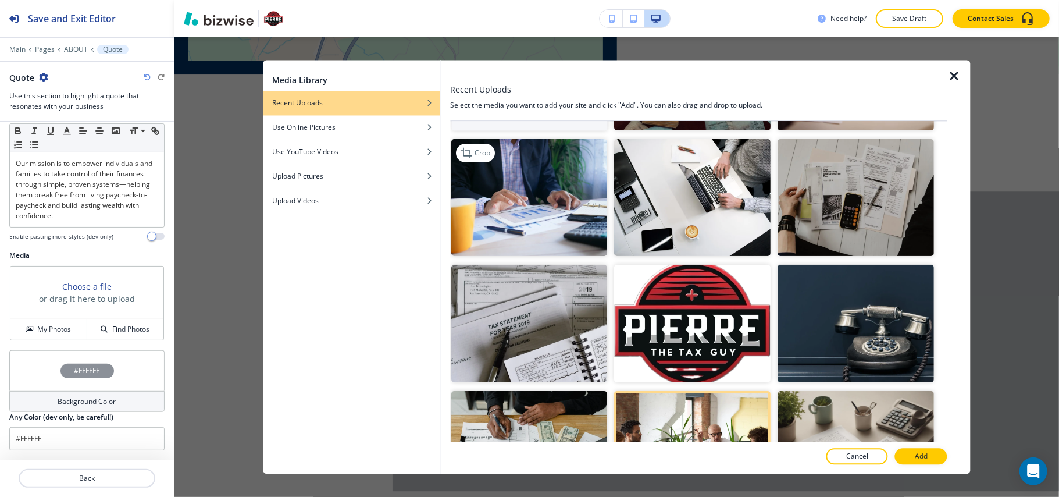
click at [520, 222] on img "button" at bounding box center [529, 198] width 157 height 118
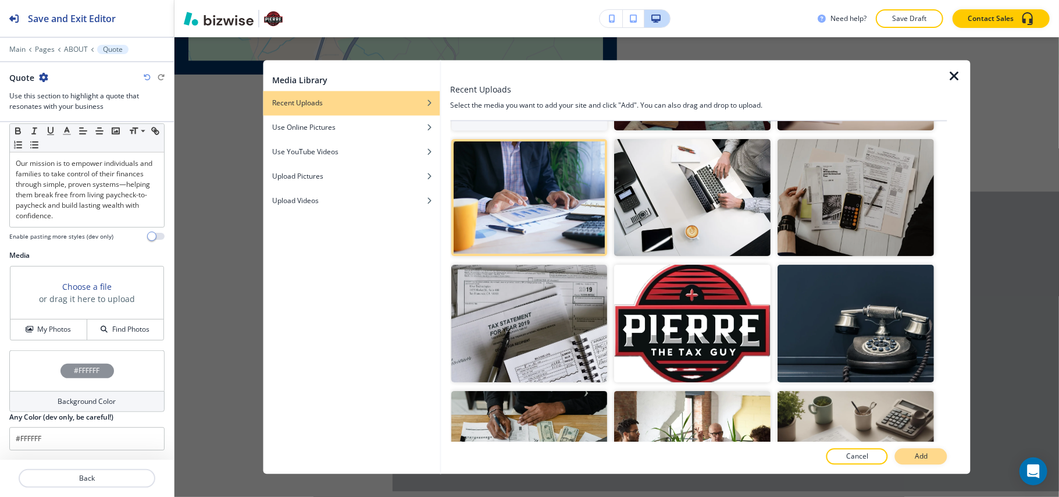
click at [912, 454] on button "Add" at bounding box center [921, 457] width 52 height 16
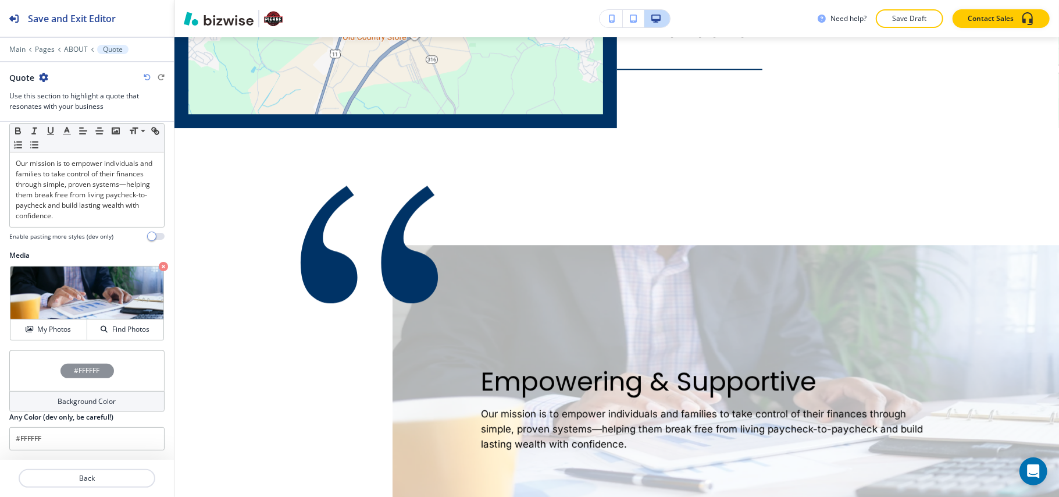
scroll to position [2163, 0]
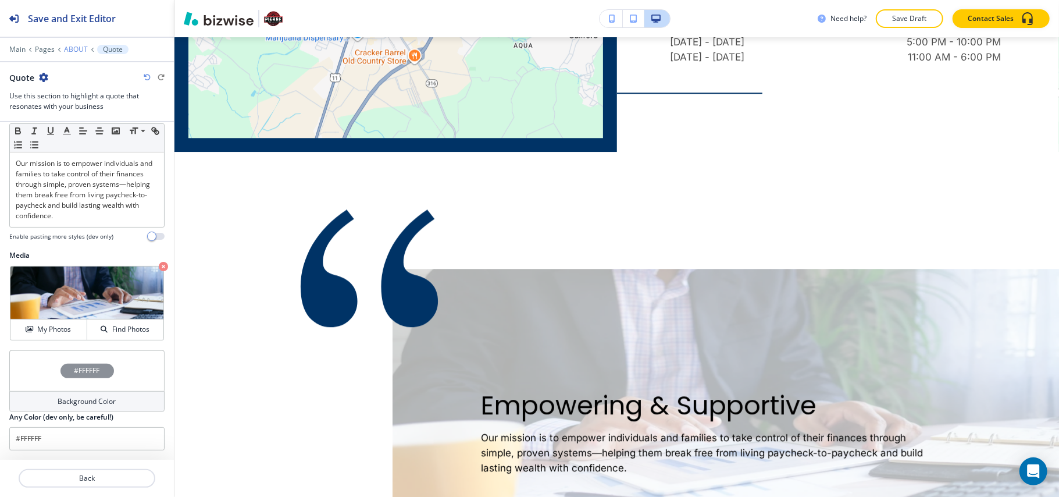
click at [75, 49] on p "ABOUT" at bounding box center [76, 49] width 24 height 8
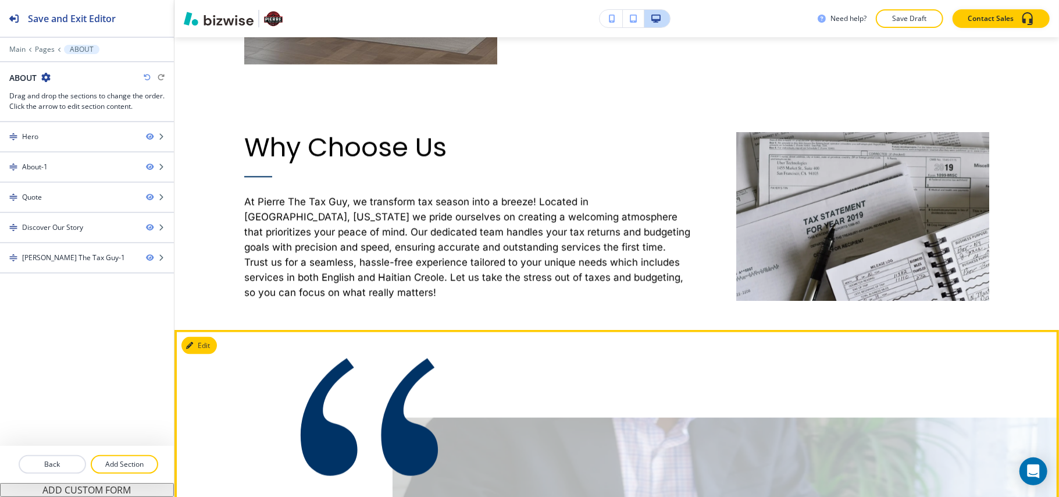
scroll to position [1136, 0]
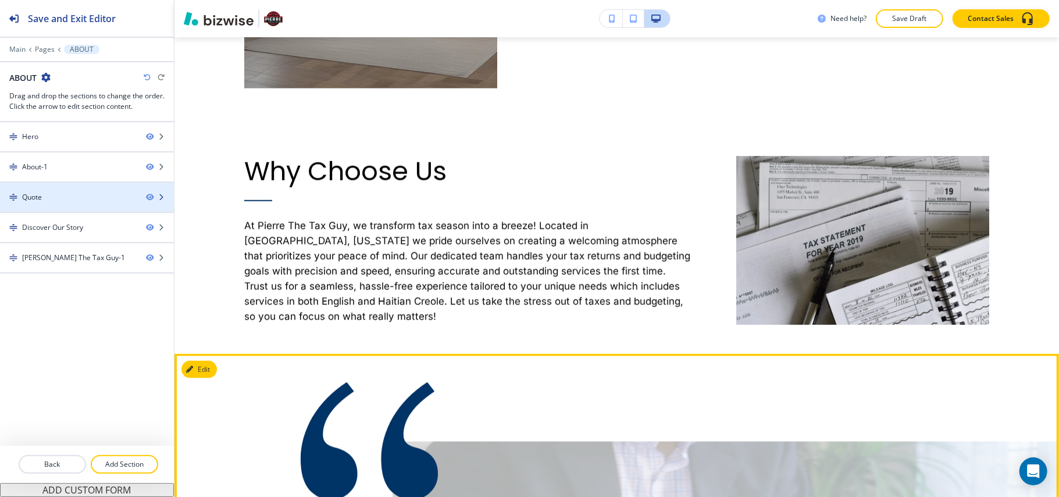
click at [57, 202] on div "Quote" at bounding box center [68, 197] width 137 height 10
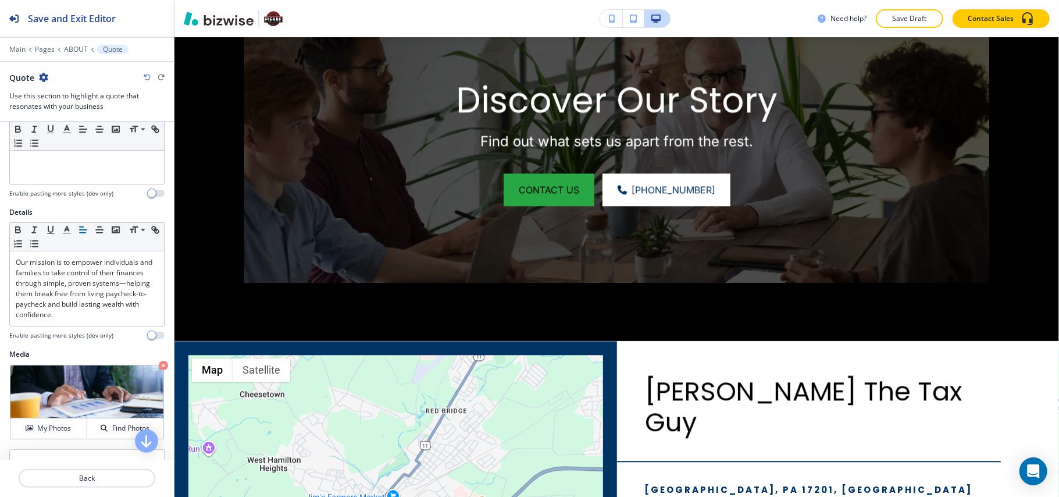
scroll to position [335, 0]
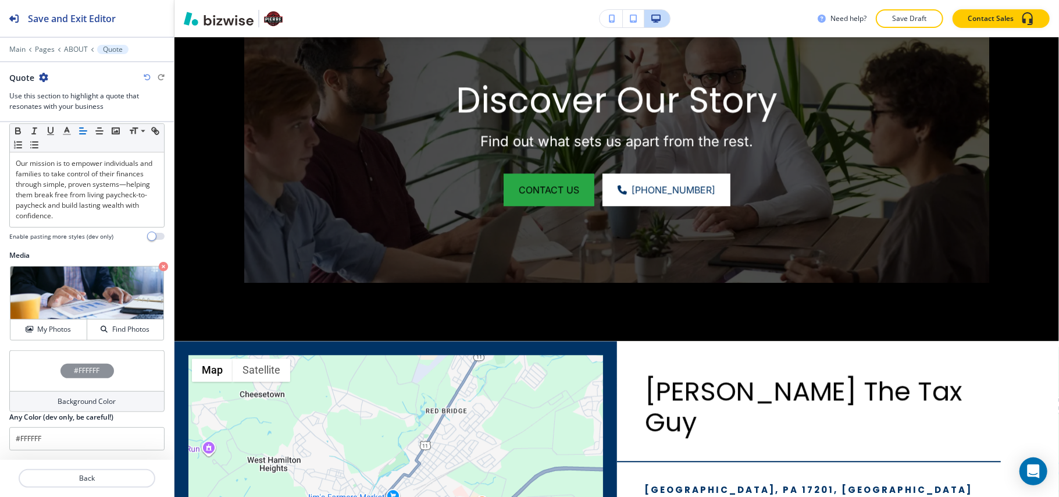
click at [40, 363] on div "#FFFFFF" at bounding box center [86, 370] width 155 height 41
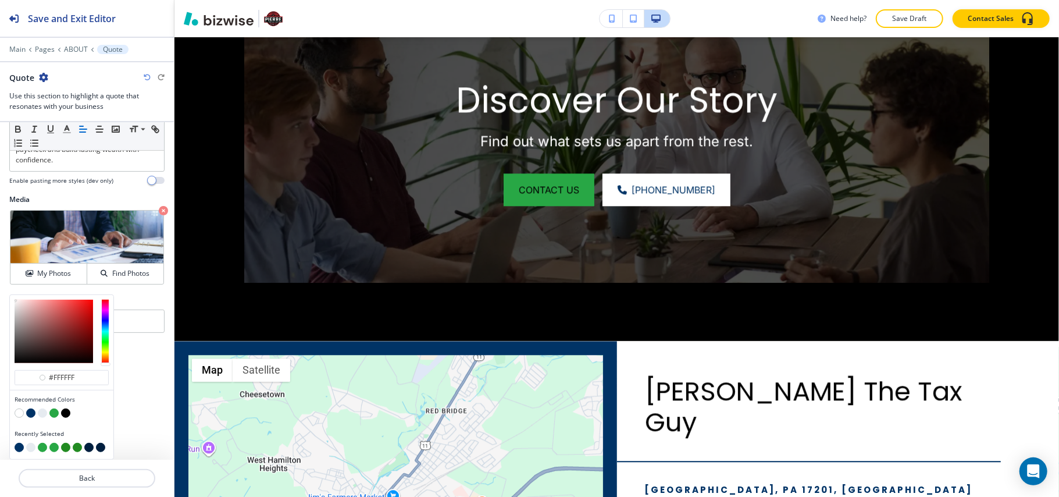
click at [41, 412] on button "button" at bounding box center [42, 412] width 9 height 9
type input "#e6ebf0"
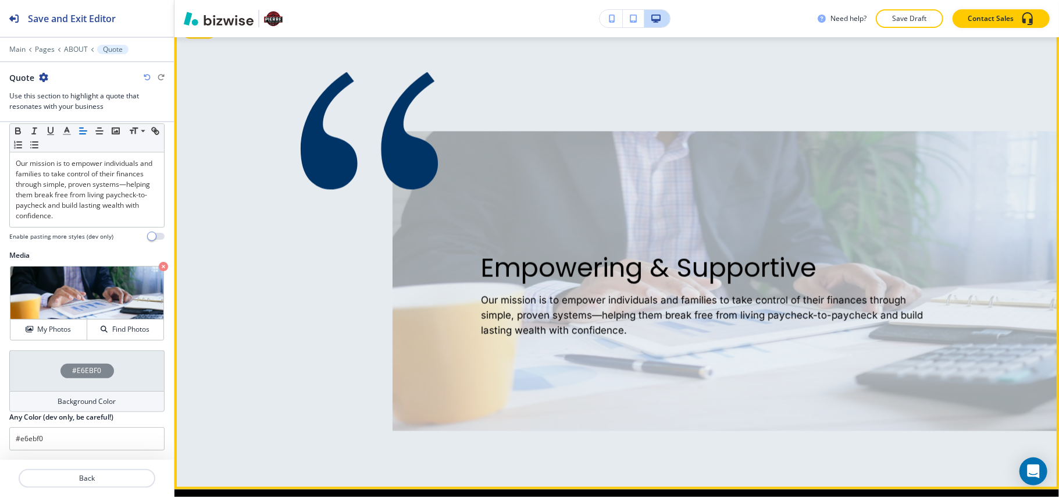
scroll to position [1272, 0]
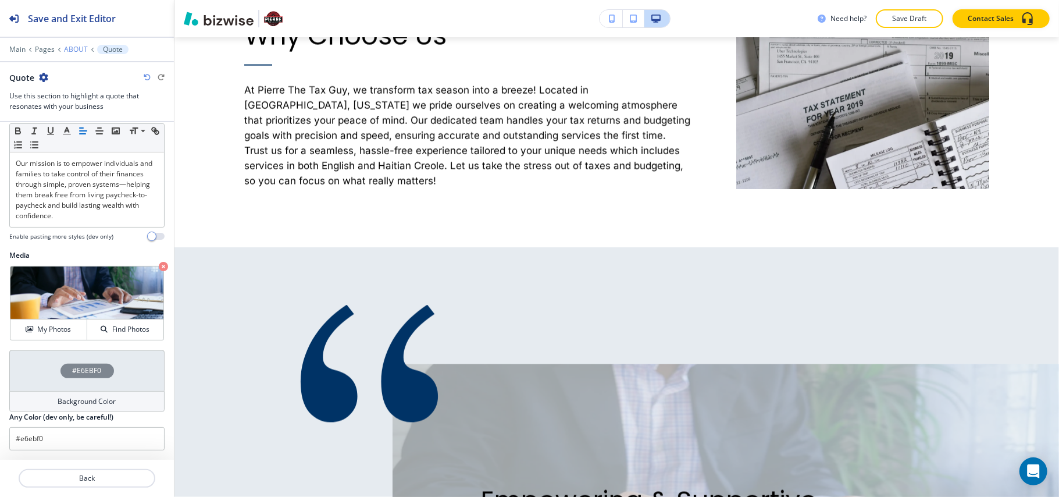
click at [76, 52] on p "ABOUT" at bounding box center [76, 49] width 24 height 8
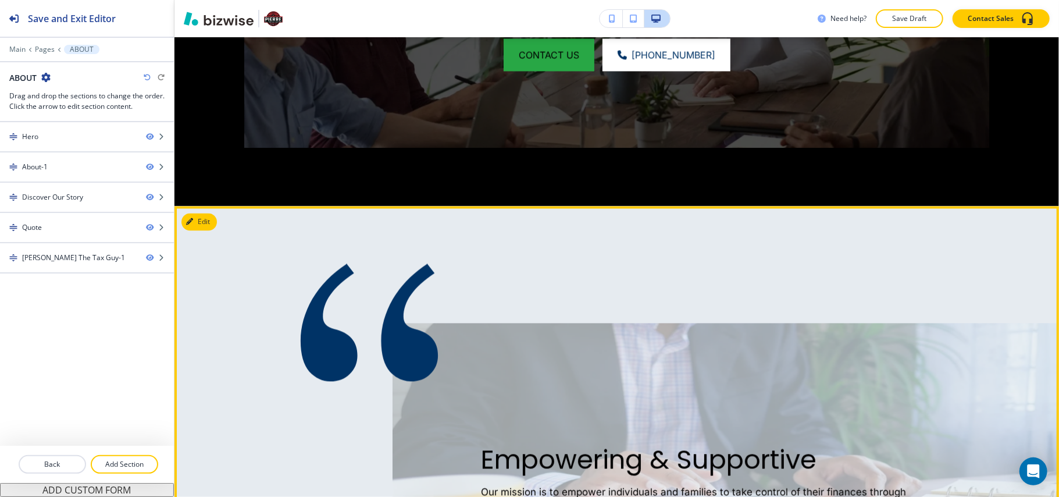
scroll to position [1475, 0]
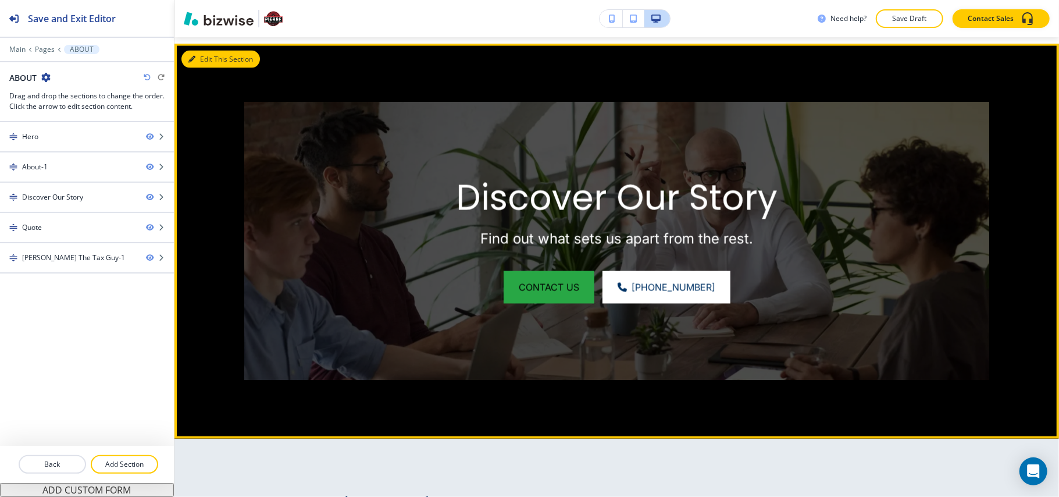
drag, startPoint x: 198, startPoint y: 54, endPoint x: 180, endPoint y: 65, distance: 21.2
click at [198, 54] on button "Edit This Section" at bounding box center [221, 59] width 79 height 17
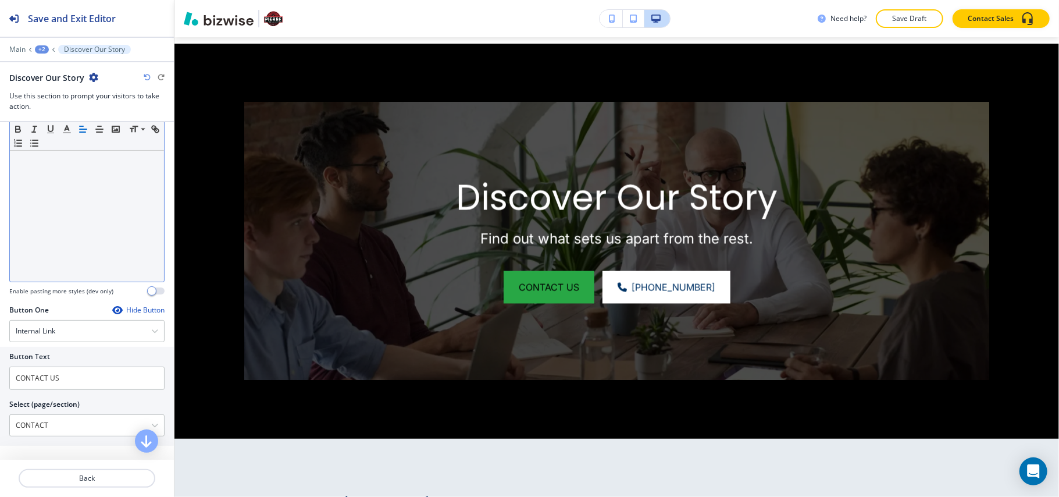
scroll to position [543, 0]
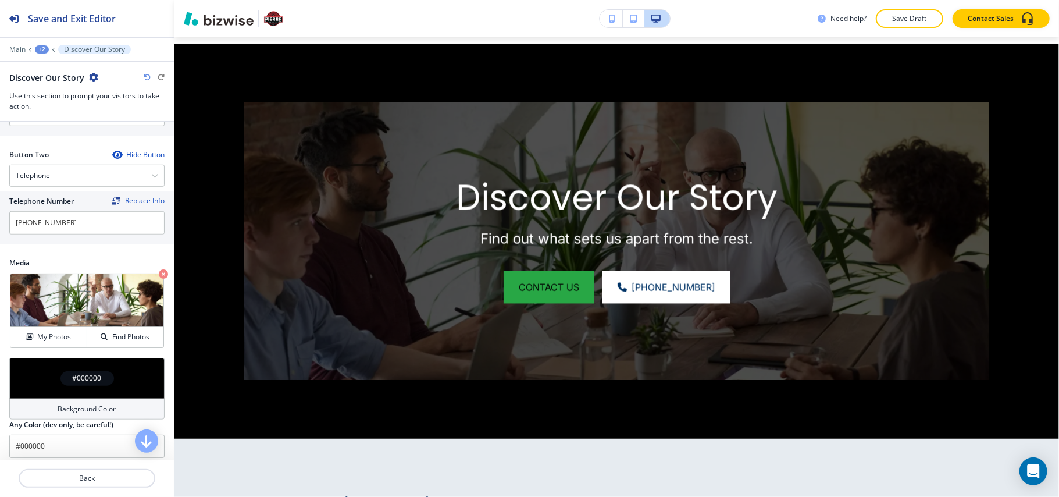
click at [36, 387] on div "#000000" at bounding box center [86, 378] width 155 height 41
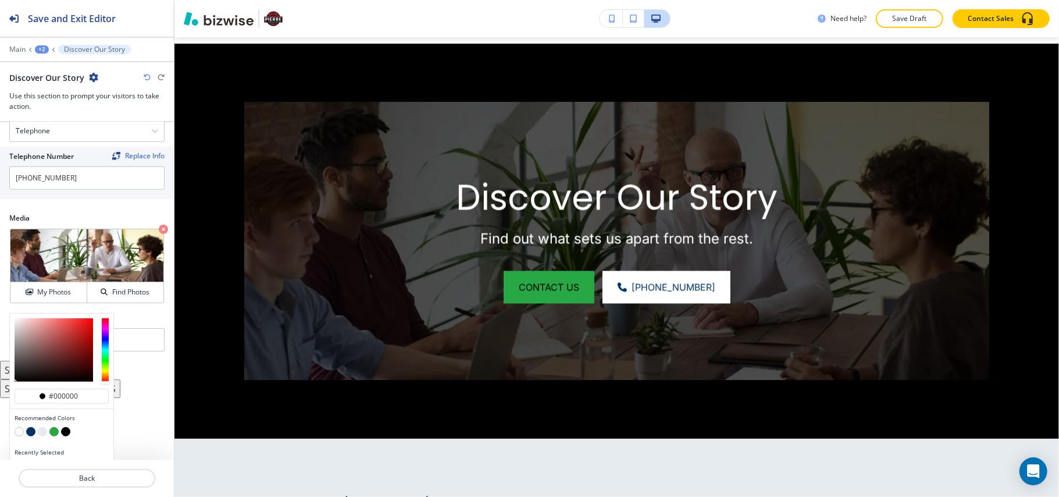
scroll to position [612, 0]
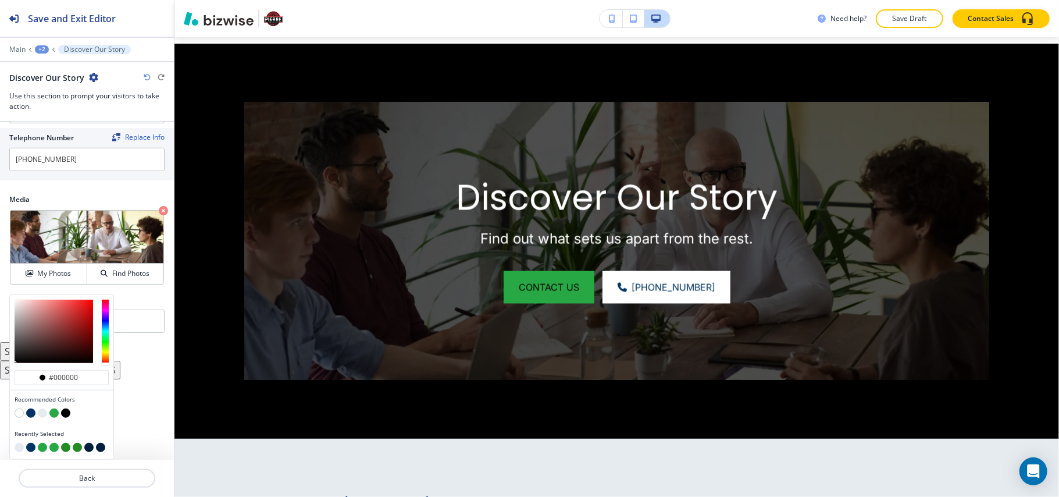
click at [31, 412] on button "button" at bounding box center [30, 412] width 9 height 9
type input "#003366"
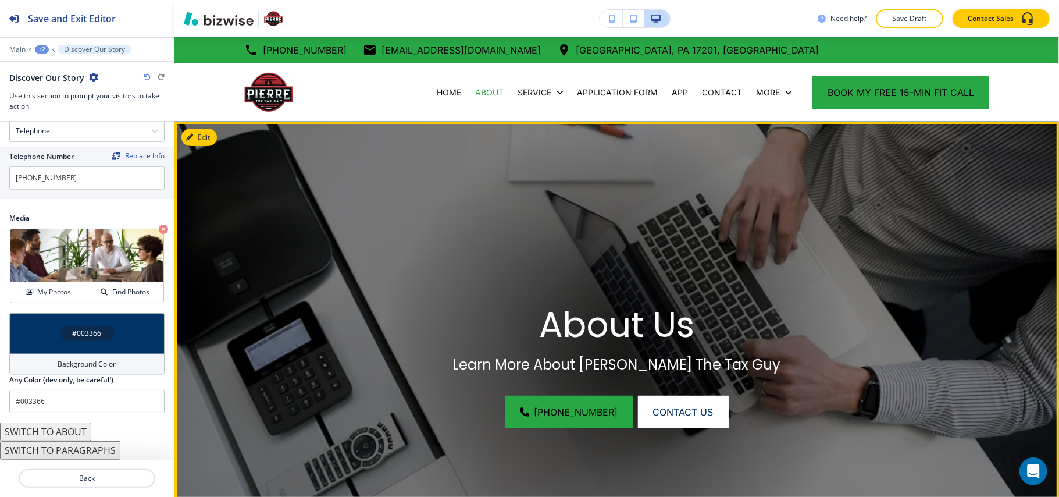
scroll to position [0, 0]
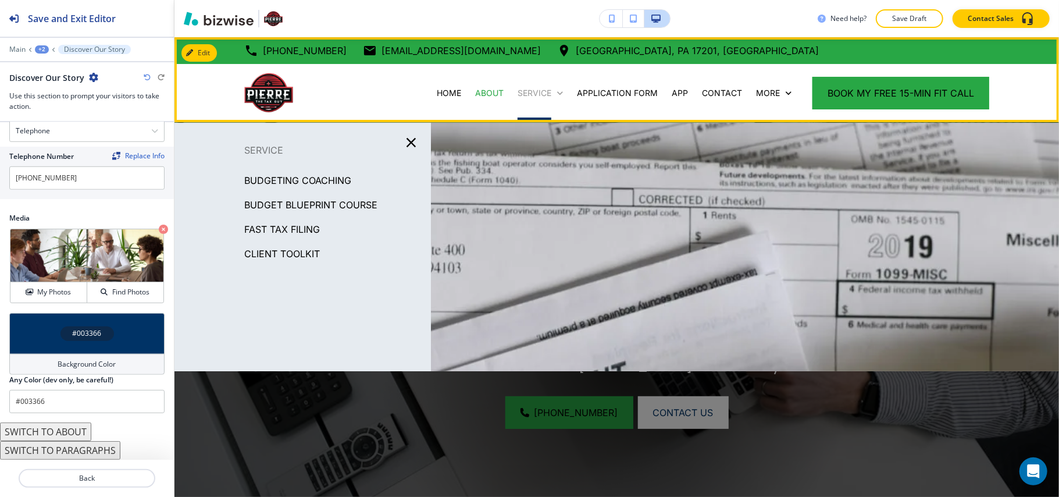
click at [539, 90] on p "SERVICE" at bounding box center [535, 93] width 34 height 12
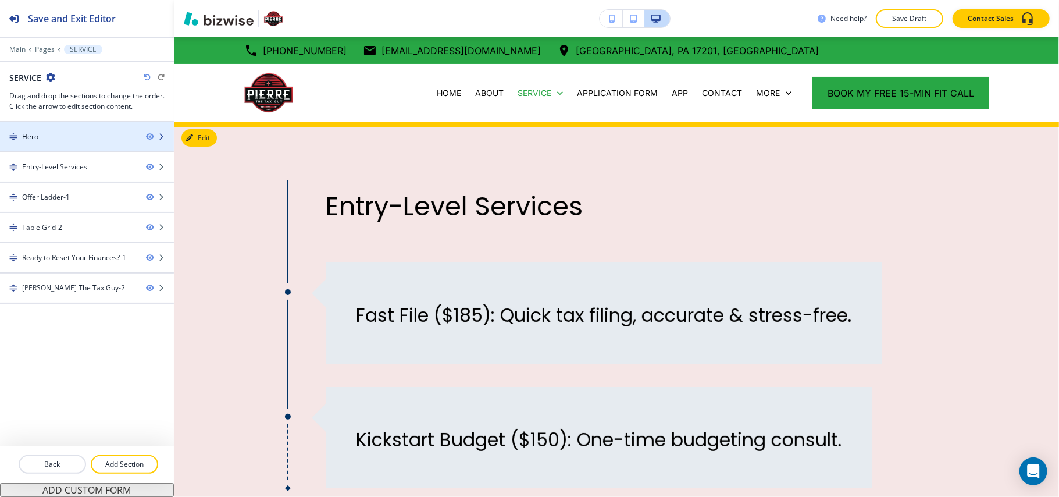
click at [58, 133] on div "Hero" at bounding box center [68, 136] width 137 height 10
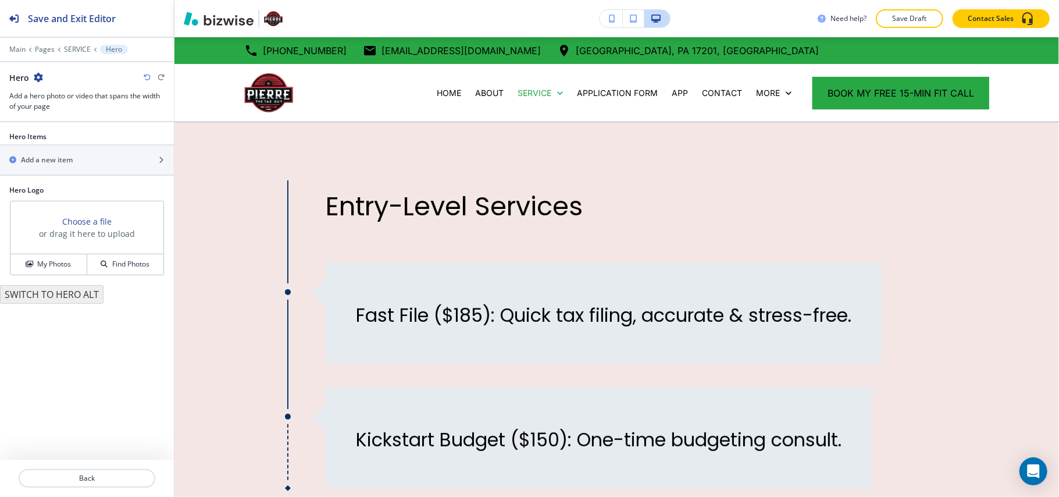
scroll to position [85, 0]
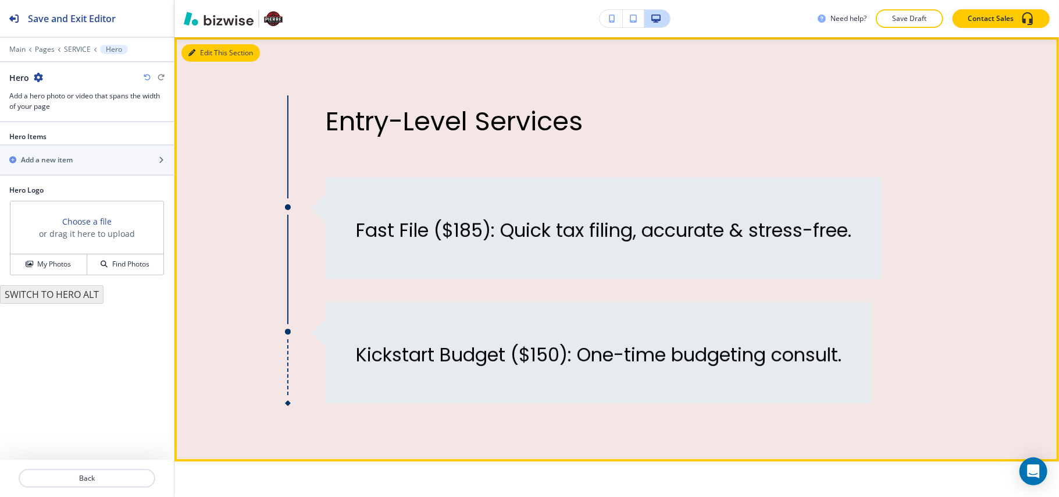
click at [204, 48] on button "Edit This Section" at bounding box center [221, 52] width 79 height 17
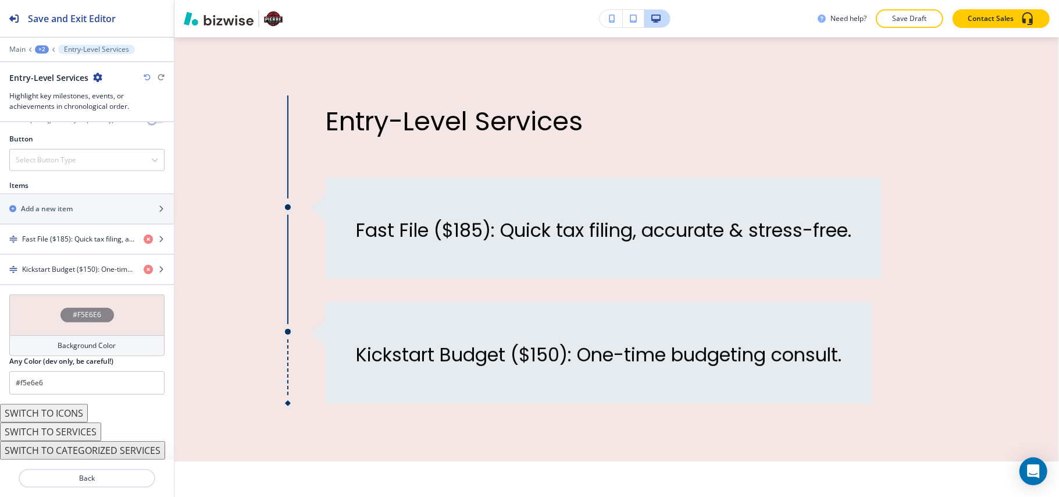
click at [36, 294] on div "#F5E6E6" at bounding box center [86, 314] width 155 height 41
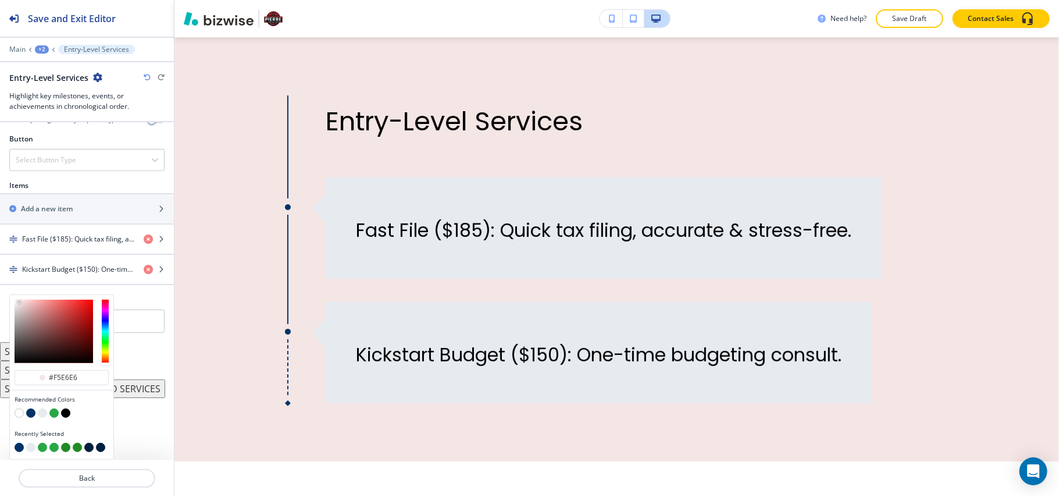
click at [44, 412] on button "button" at bounding box center [42, 412] width 9 height 9
type input "#e6ebf0"
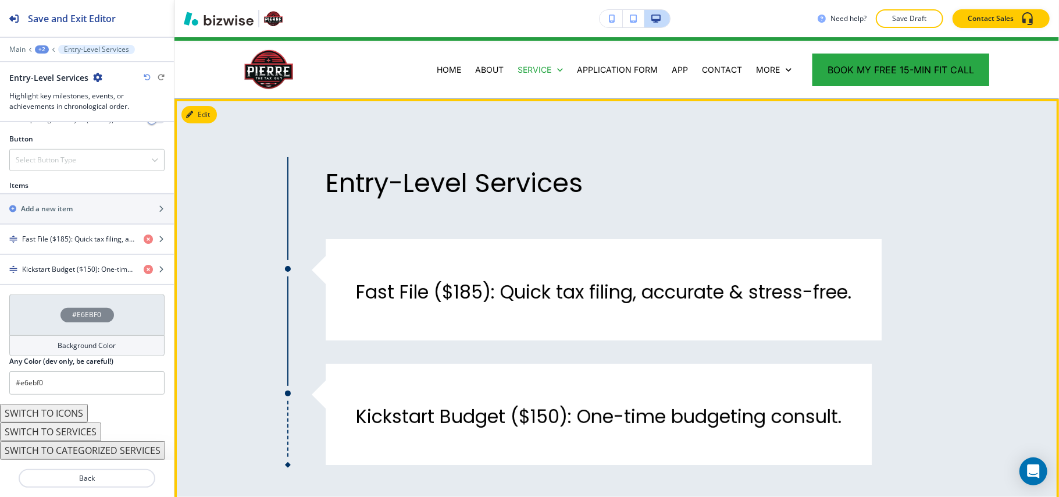
scroll to position [8, 0]
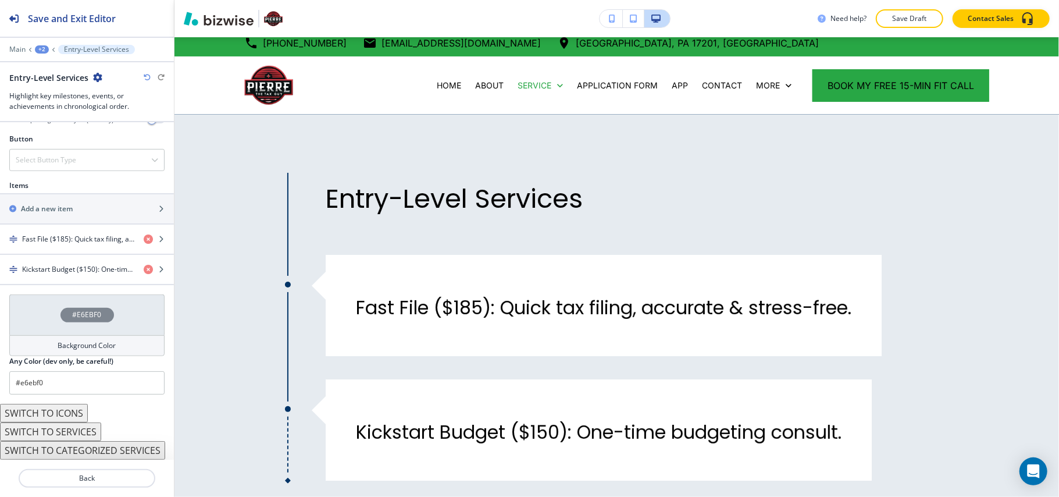
click at [48, 47] on button "+2" at bounding box center [42, 49] width 14 height 8
click at [56, 70] on p "Pages" at bounding box center [71, 68] width 59 height 10
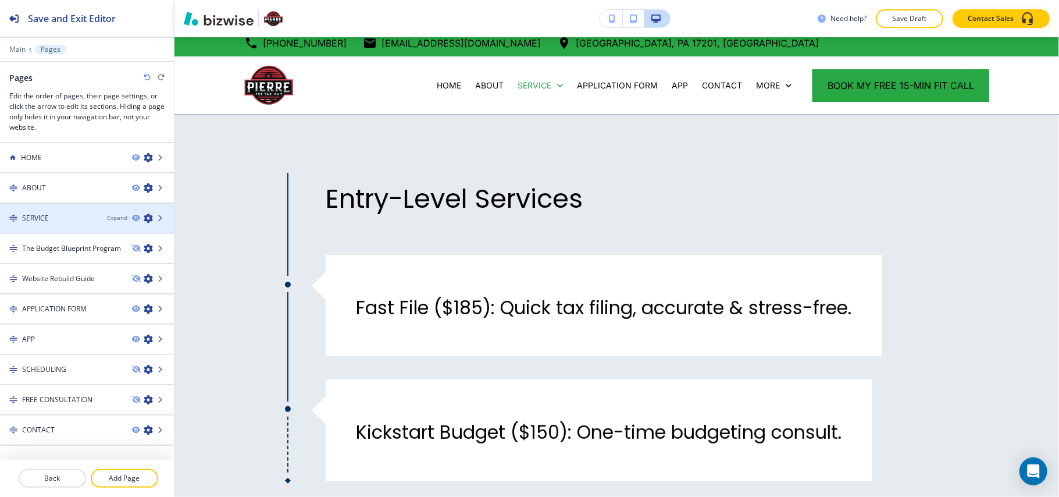
click at [56, 219] on div "SERVICE" at bounding box center [49, 218] width 98 height 10
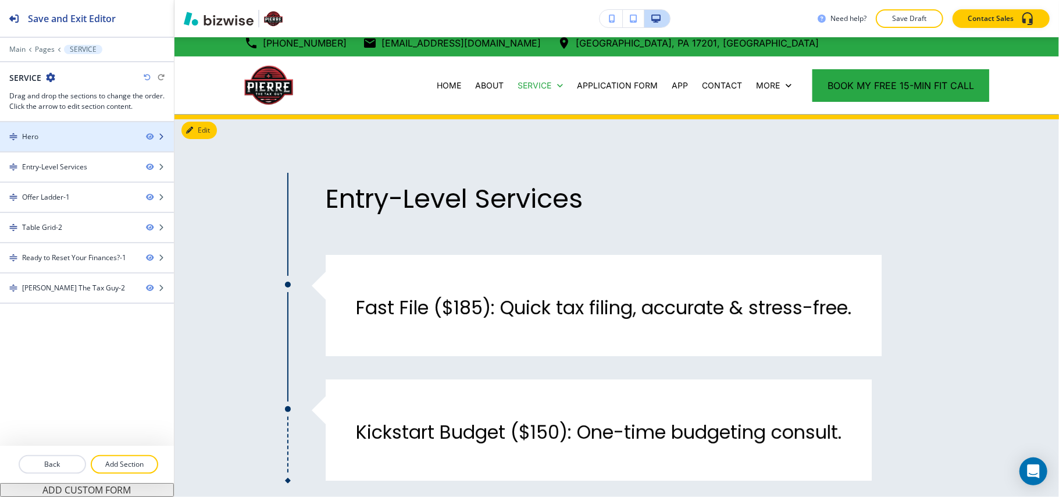
click at [61, 133] on div "Hero" at bounding box center [68, 136] width 137 height 10
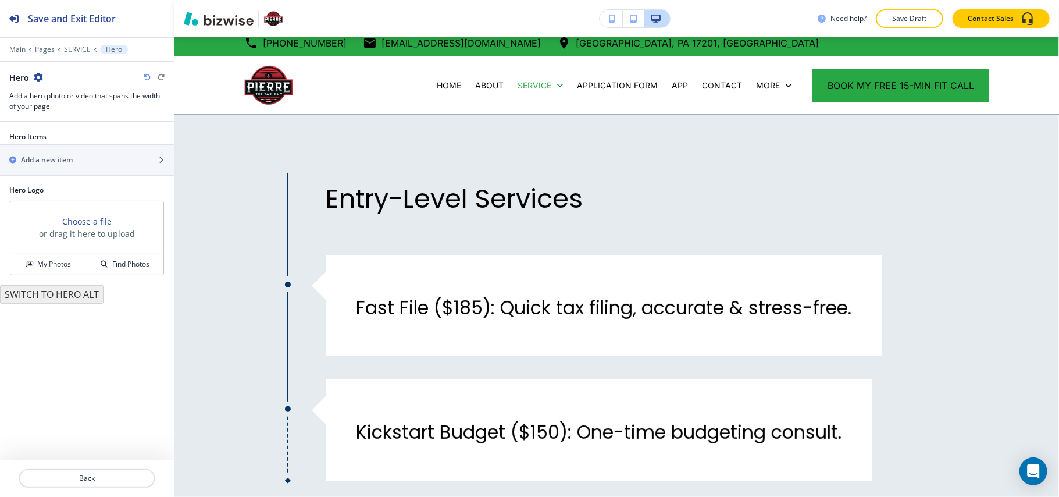
scroll to position [85, 0]
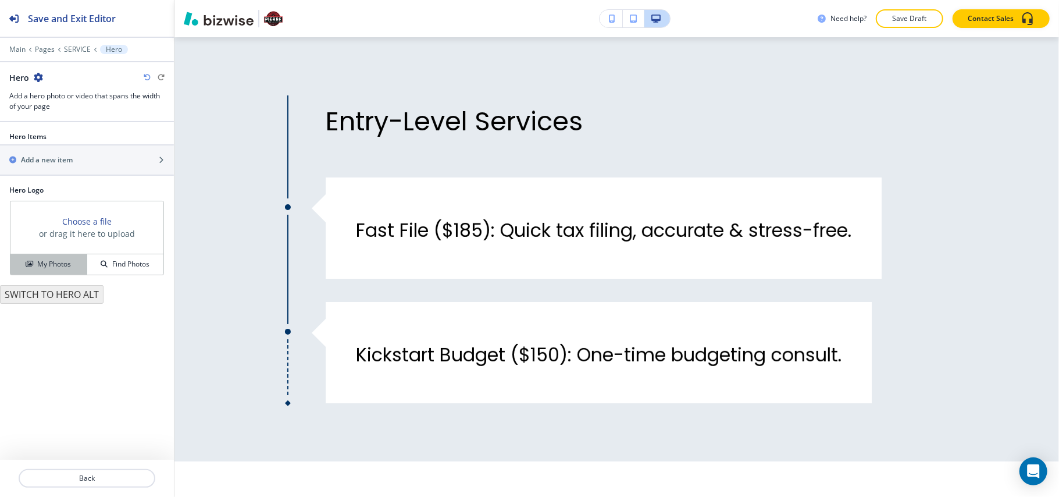
click at [57, 261] on h4 "My Photos" at bounding box center [54, 264] width 34 height 10
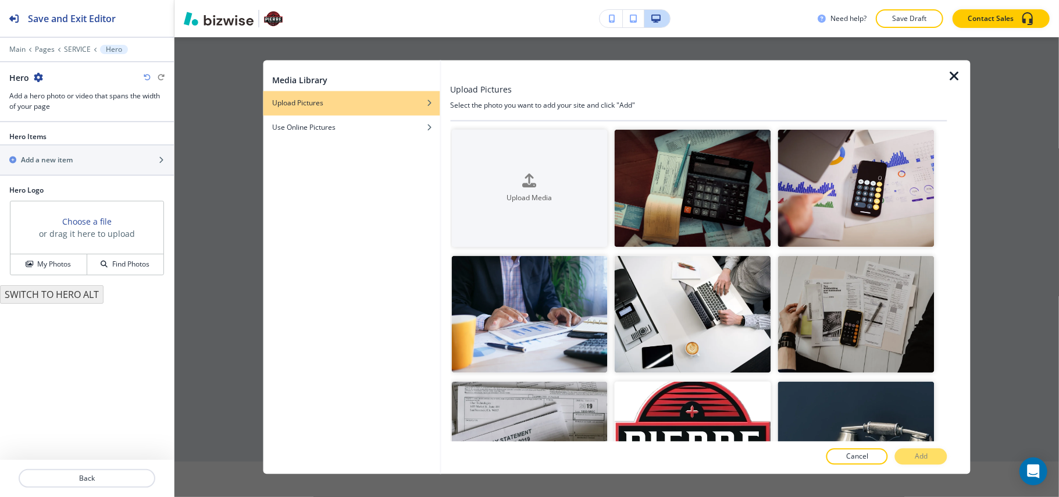
click at [950, 74] on icon "button" at bounding box center [955, 77] width 14 height 14
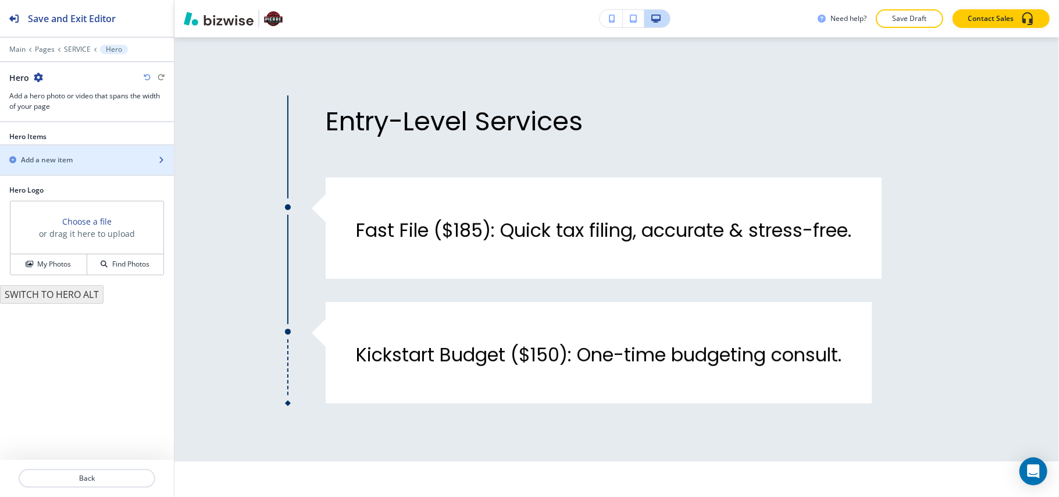
click at [27, 159] on h2 "Add a new item" at bounding box center [47, 160] width 52 height 10
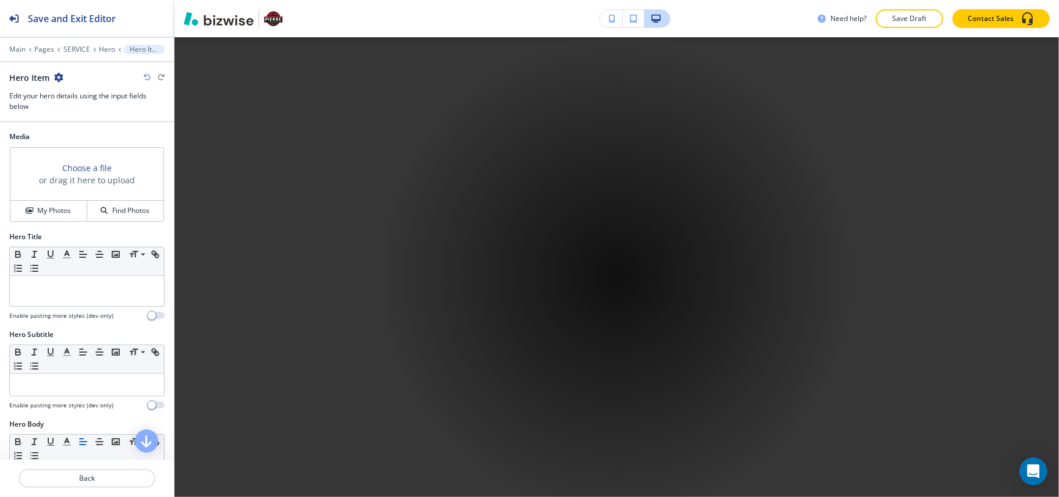
scroll to position [562, 0]
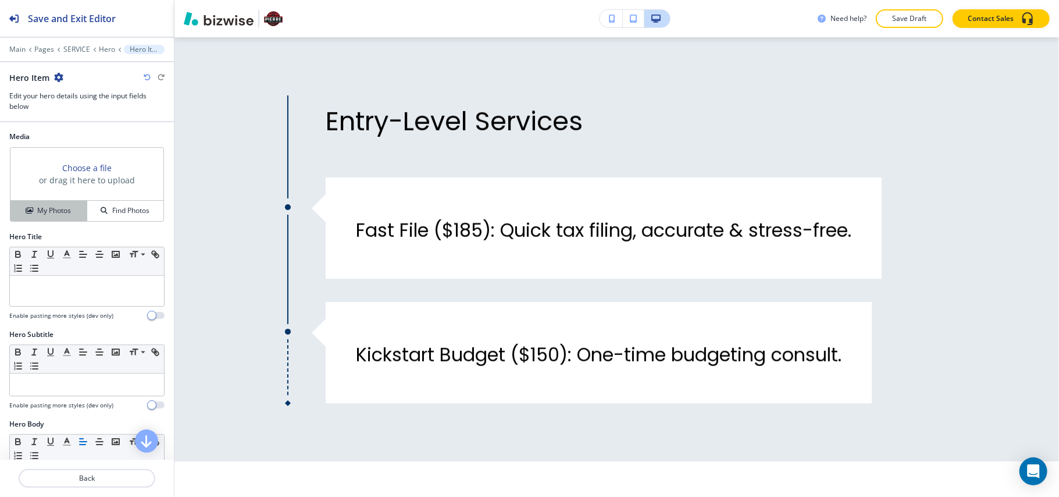
click at [51, 208] on h4 "My Photos" at bounding box center [54, 210] width 34 height 10
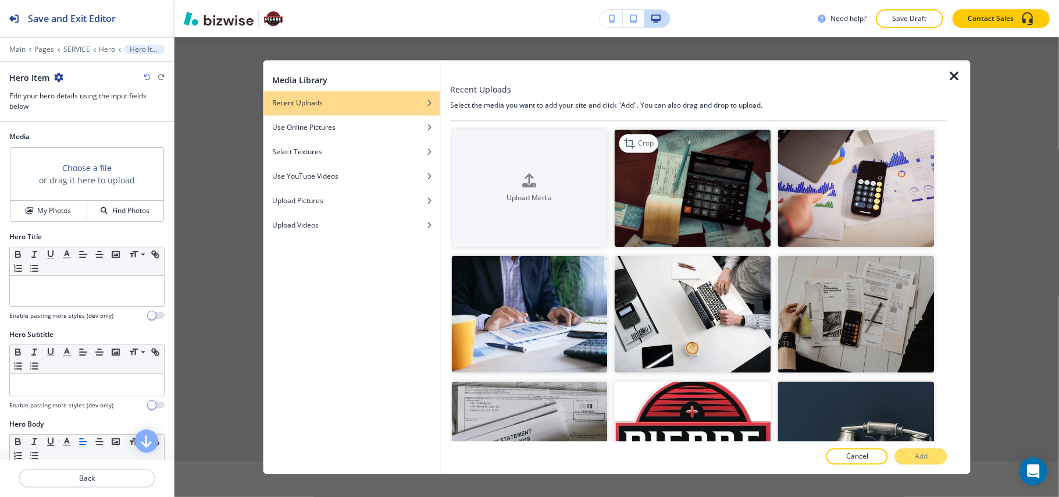
click at [681, 196] on img "button" at bounding box center [693, 189] width 157 height 118
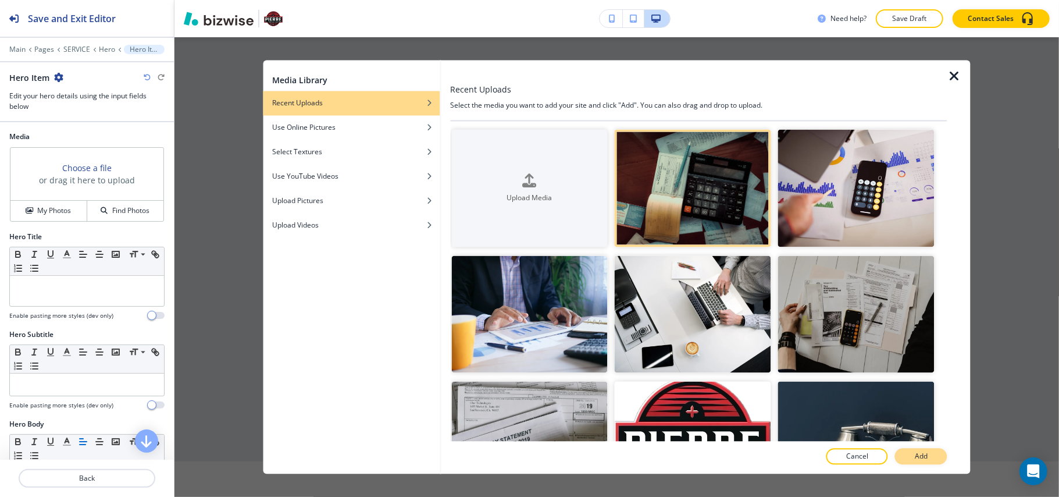
click at [915, 462] on button "Add" at bounding box center [921, 457] width 52 height 16
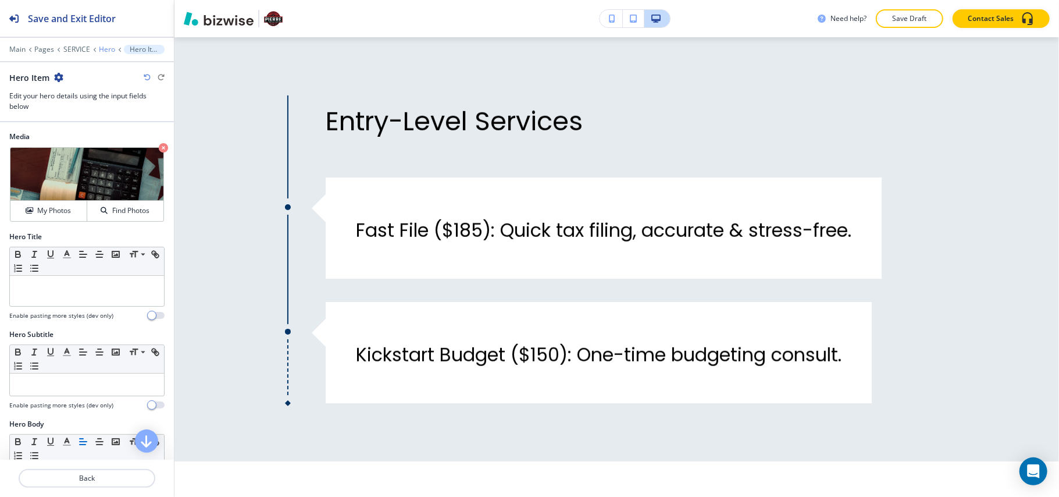
click at [108, 51] on p "Hero" at bounding box center [107, 49] width 16 height 8
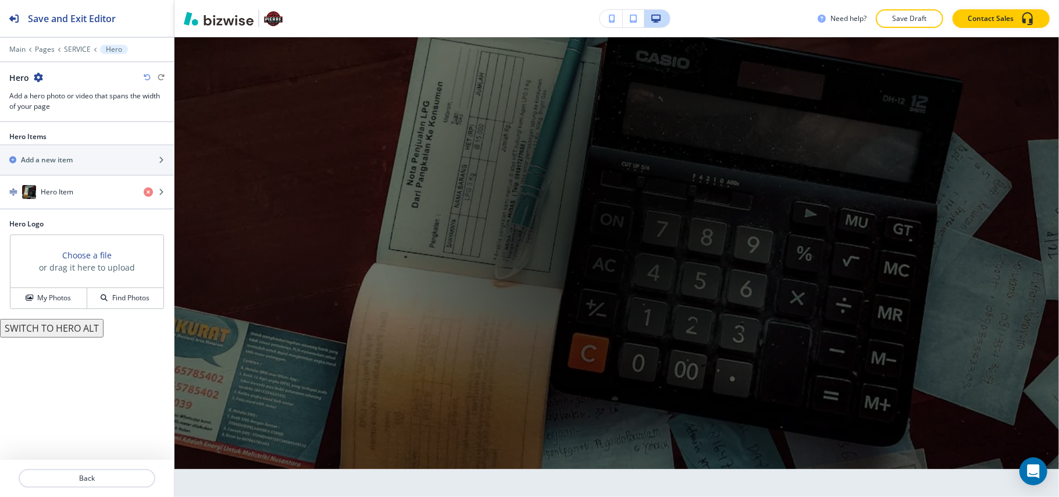
scroll to position [85, 0]
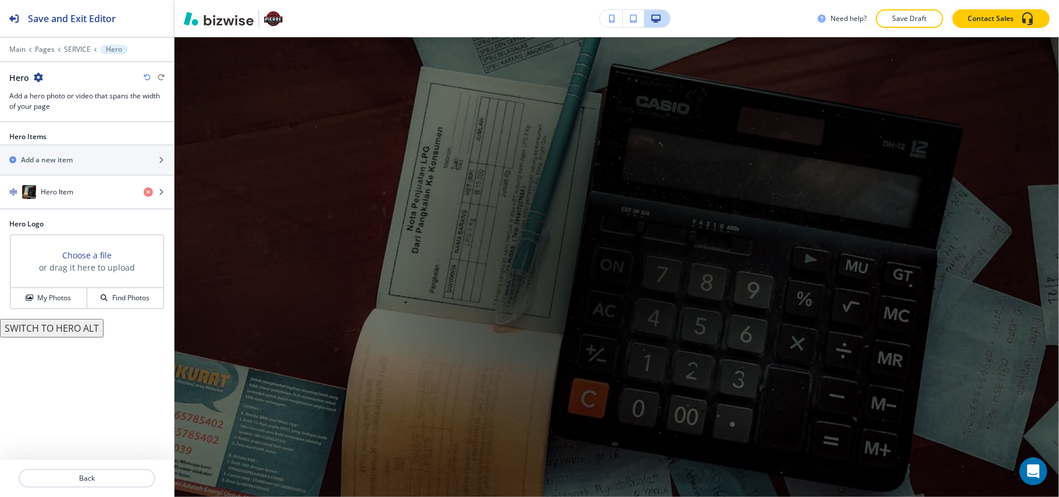
click at [54, 335] on button "SWITCH TO HERO ALT" at bounding box center [52, 328] width 104 height 19
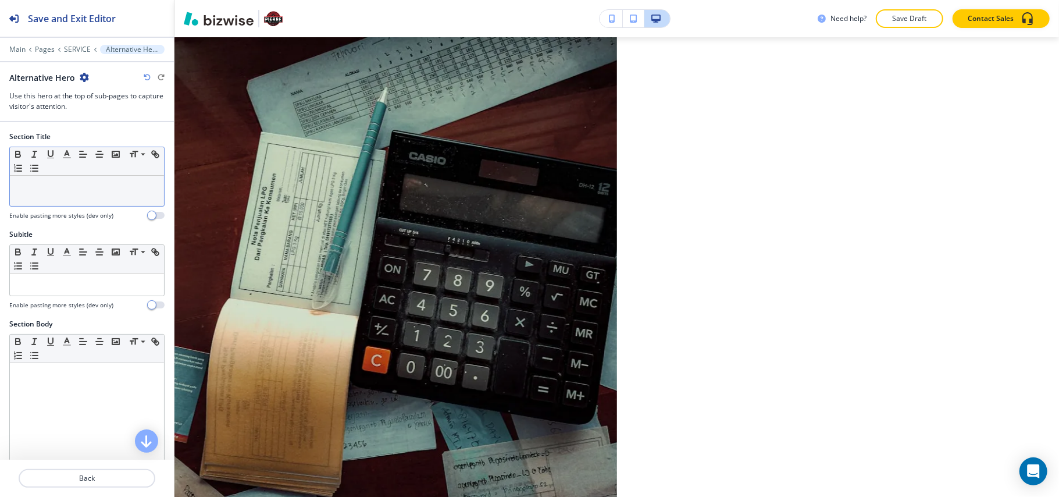
drag, startPoint x: 80, startPoint y: 170, endPoint x: 38, endPoint y: 187, distance: 45.9
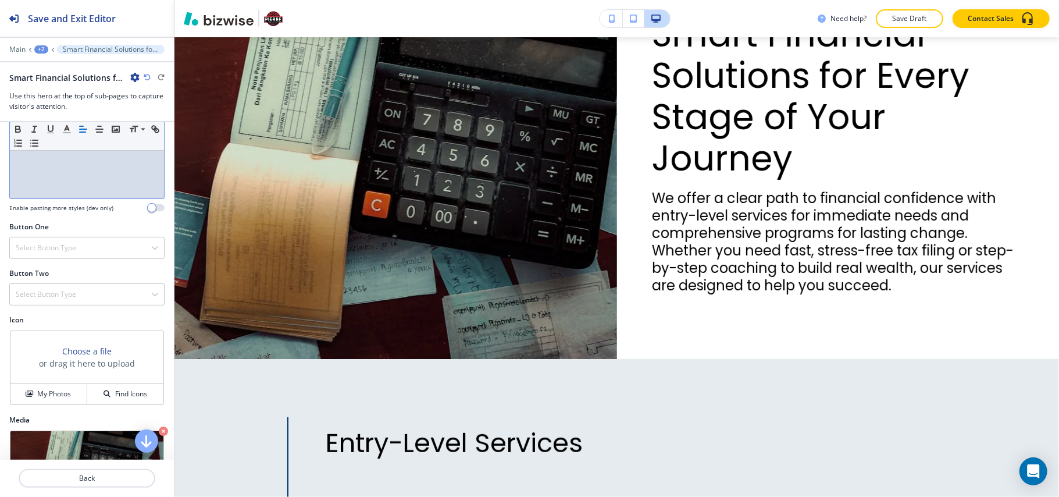
scroll to position [328, 0]
click at [52, 254] on h4 "Select Button Type" at bounding box center [46, 248] width 61 height 10
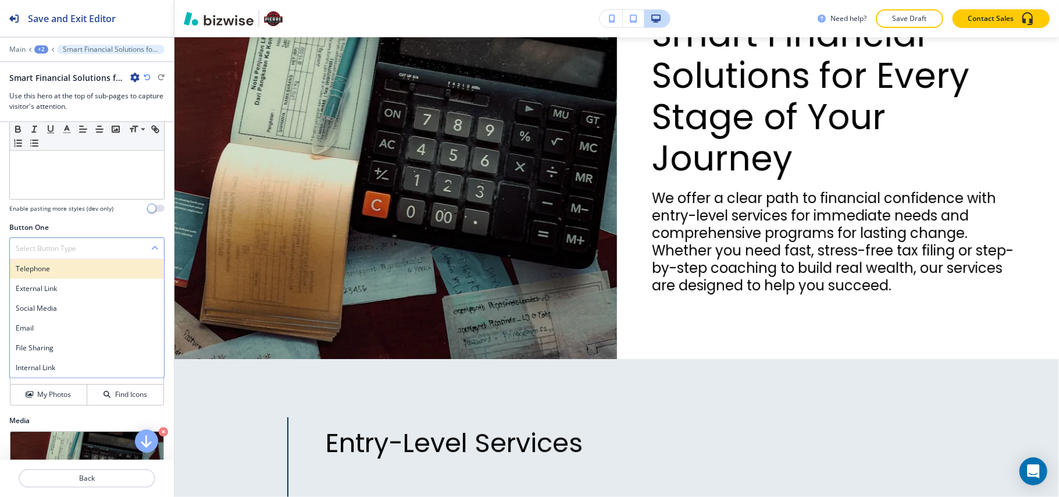
click at [47, 274] on h4 "Telephone" at bounding box center [87, 269] width 143 height 10
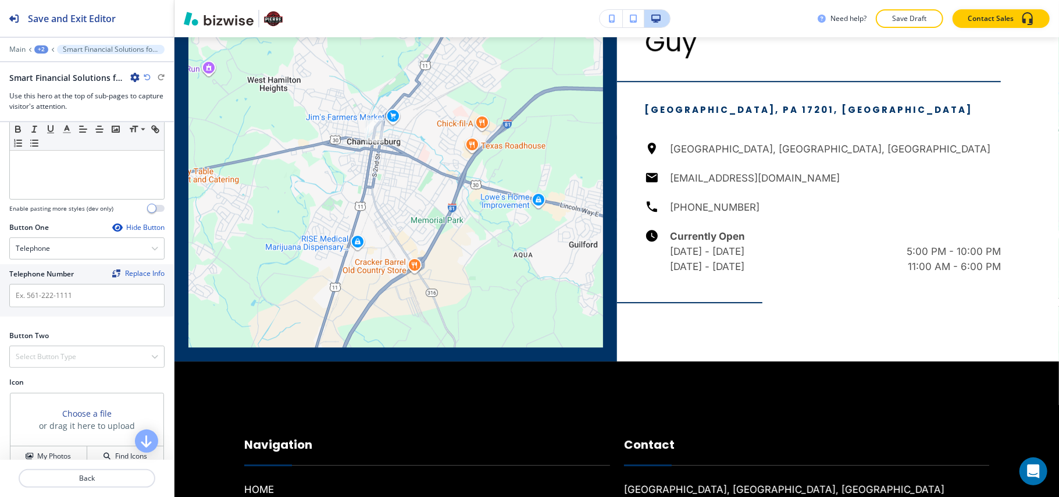
scroll to position [2445, 0]
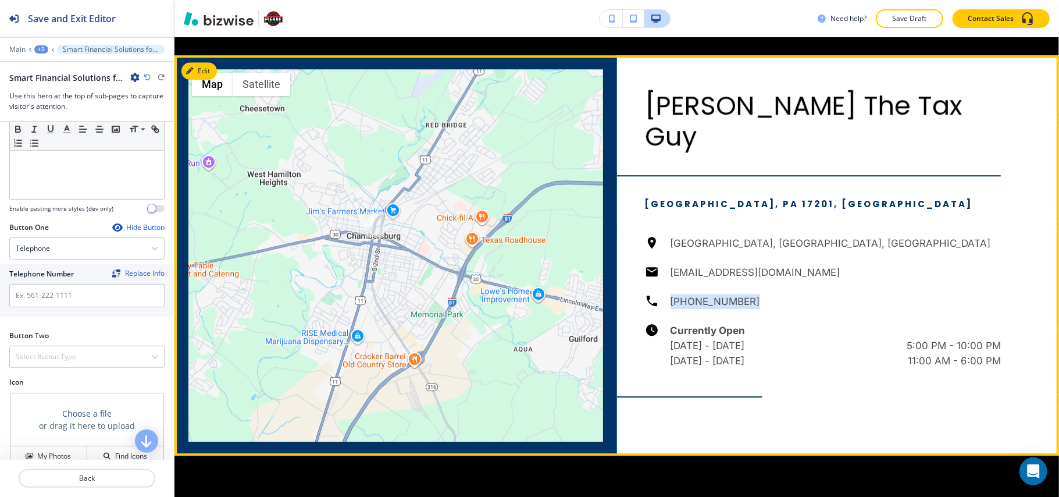
drag, startPoint x: 744, startPoint y: 265, endPoint x: 528, endPoint y: 246, distance: 216.2
click at [656, 269] on div "[GEOGRAPHIC_DATA], [GEOGRAPHIC_DATA], [GEOGRAPHIC_DATA] [EMAIL_ADDRESS][DOMAIN_…" at bounding box center [823, 302] width 357 height 133
copy h6 "[PHONE_NUMBER]"
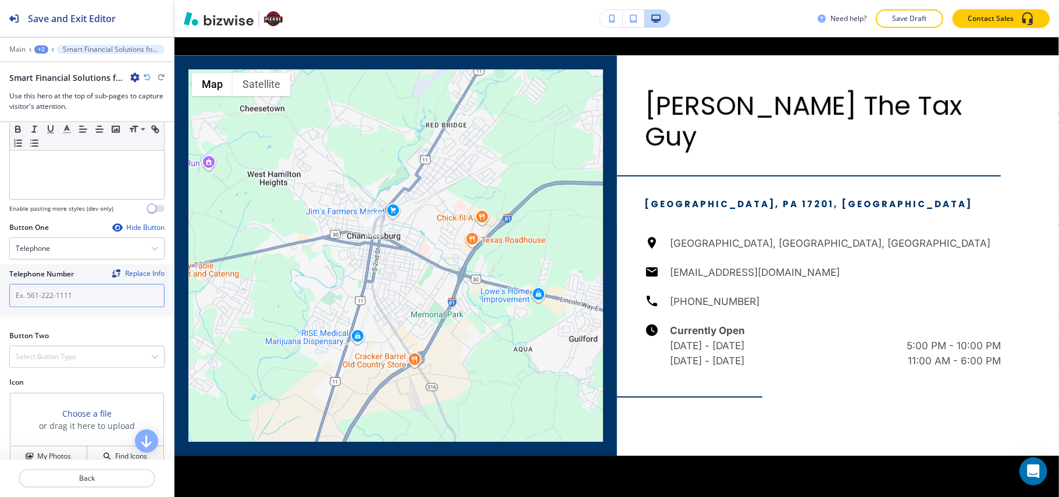
click at [49, 300] on input "text" at bounding box center [86, 295] width 155 height 23
paste input "[PHONE_NUMBER]"
type input "[PHONE_NUMBER]"
click at [70, 367] on div "Select Button Type" at bounding box center [87, 356] width 154 height 21
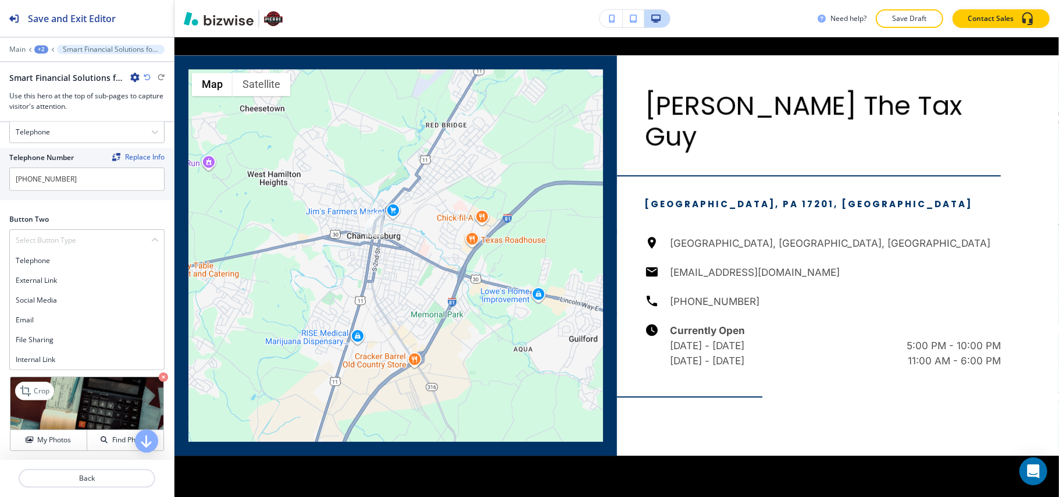
scroll to position [483, 0]
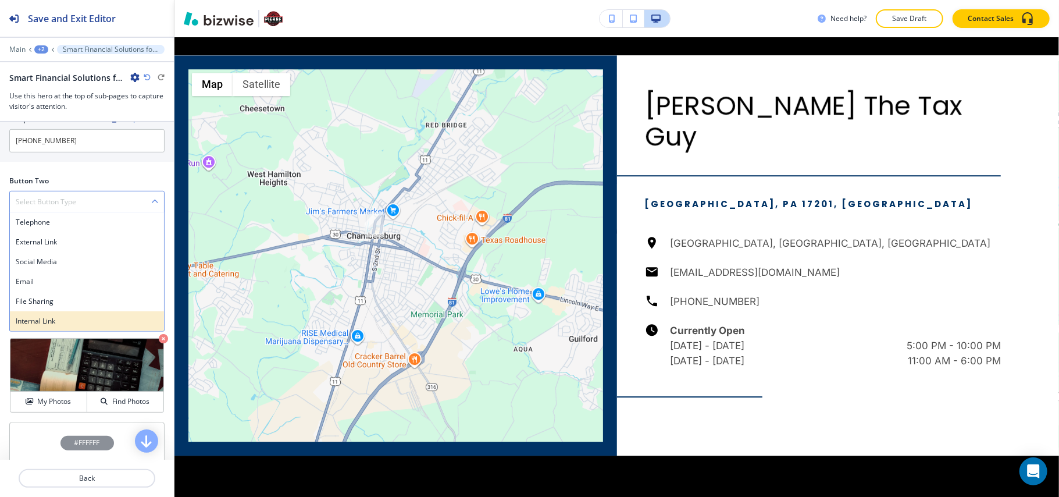
click at [61, 326] on h4 "Internal Link" at bounding box center [87, 321] width 143 height 10
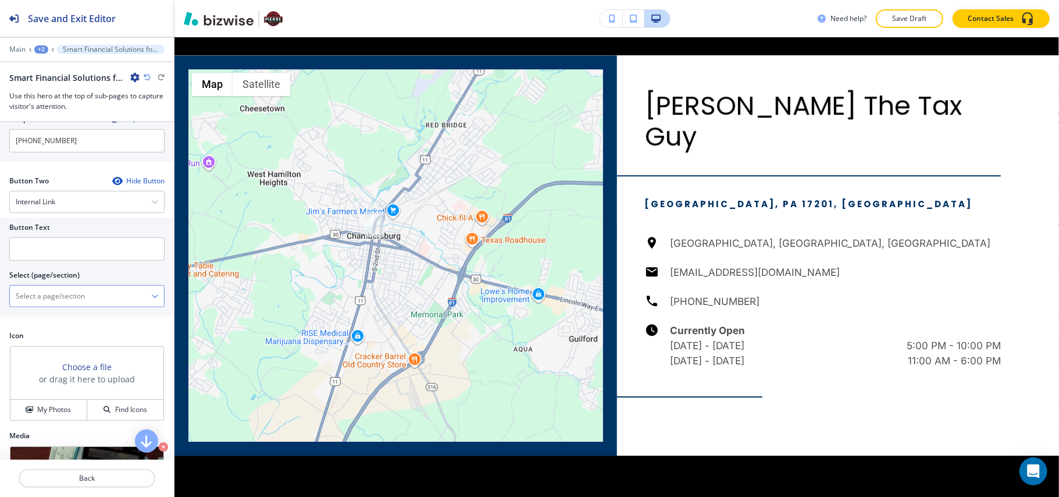
click at [84, 305] on \(page\/section\) "Manual Input" at bounding box center [80, 296] width 141 height 20
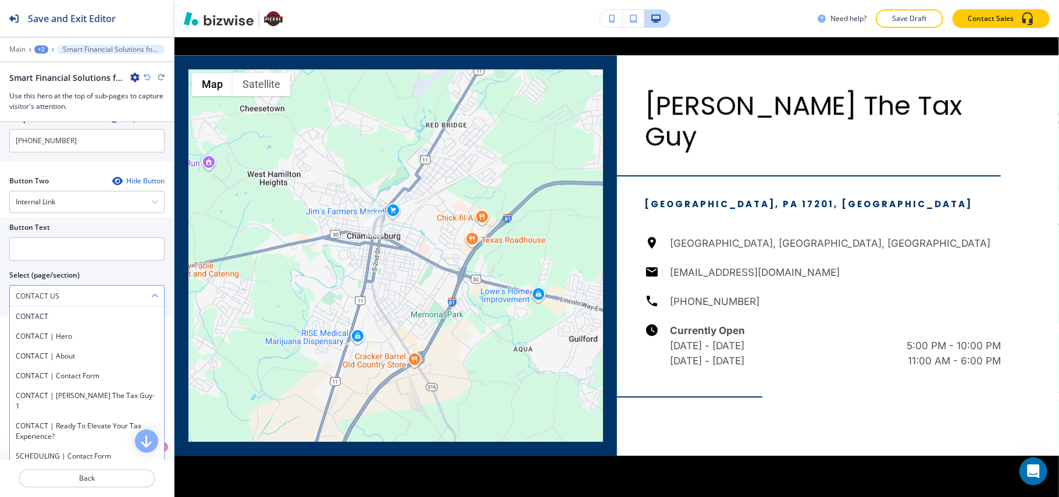
click at [85, 285] on div at bounding box center [86, 282] width 155 height 5
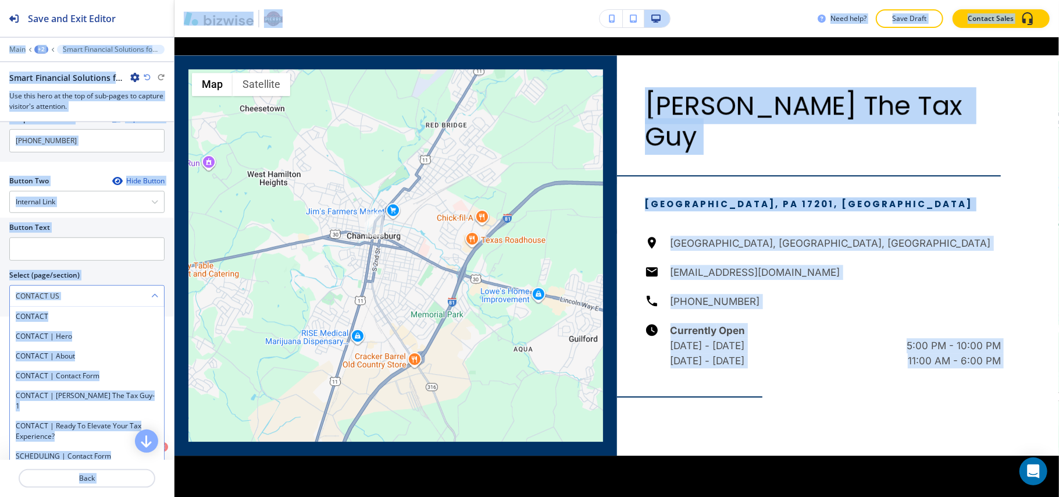
click at [75, 306] on \(page\/section\) "CONTACT US" at bounding box center [80, 296] width 141 height 20
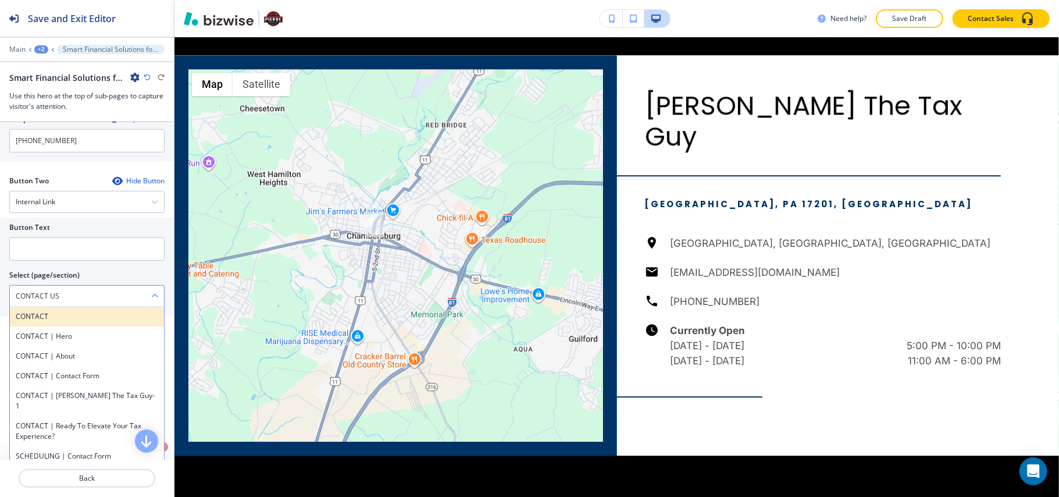
click at [64, 322] on h4 "CONTACT" at bounding box center [87, 316] width 143 height 10
type \(page\/section\) "CONTACT"
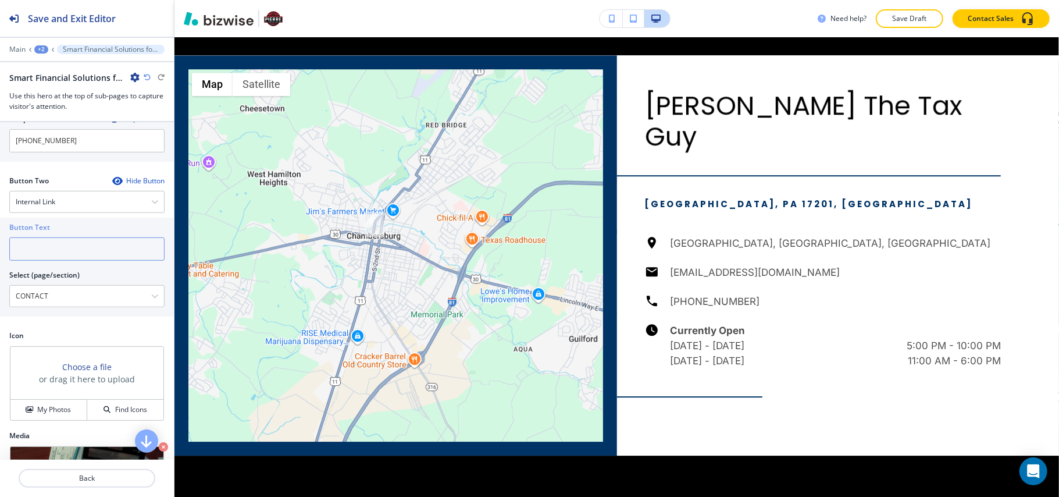
click at [47, 261] on input "text" at bounding box center [86, 248] width 155 height 23
paste input "CONTACT US"
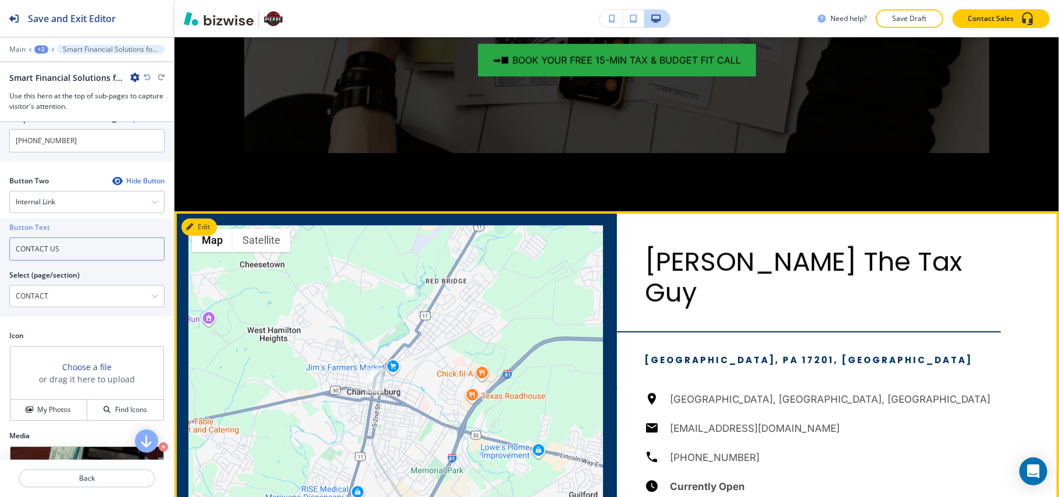
scroll to position [2212, 0]
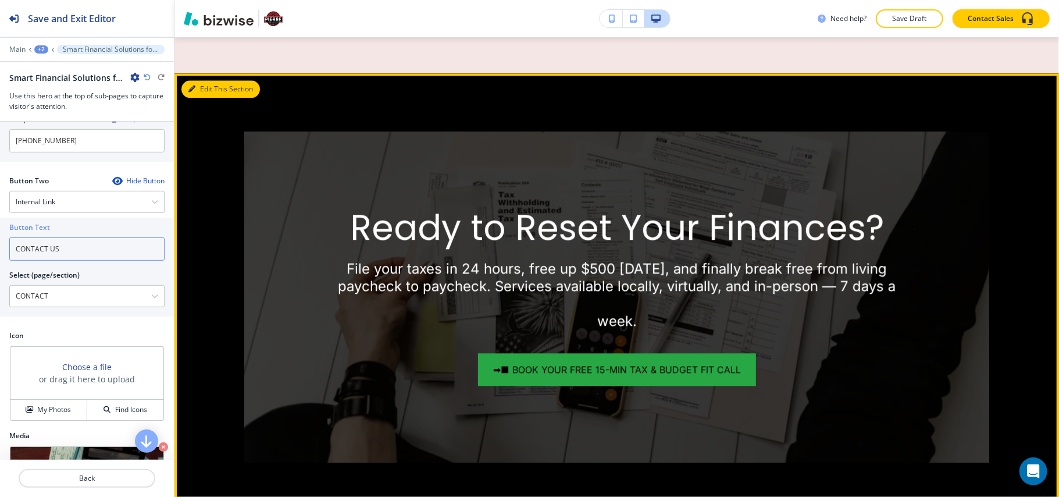
type input "CONTACT US"
click at [208, 88] on button "Edit This Section" at bounding box center [221, 88] width 79 height 17
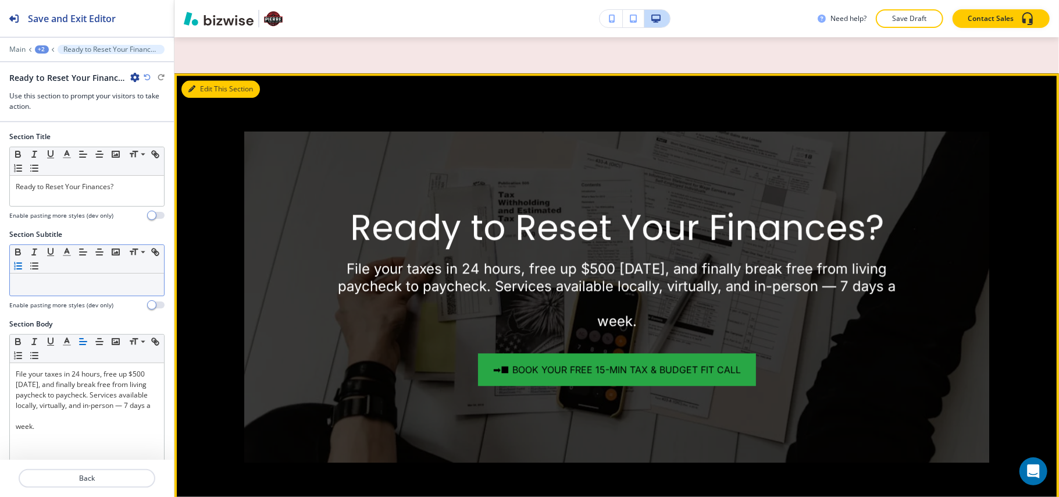
scroll to position [2015, 0]
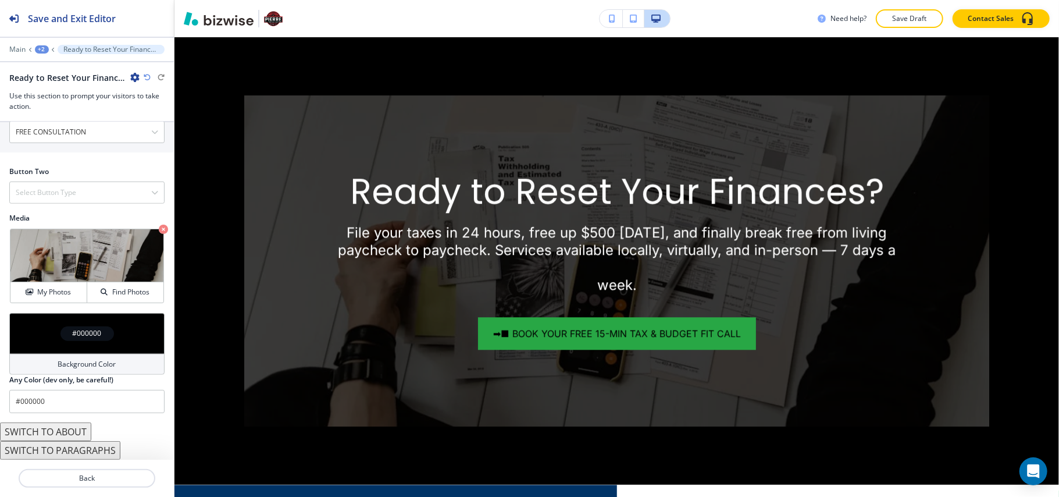
click at [29, 333] on div "#000000" at bounding box center [86, 333] width 155 height 41
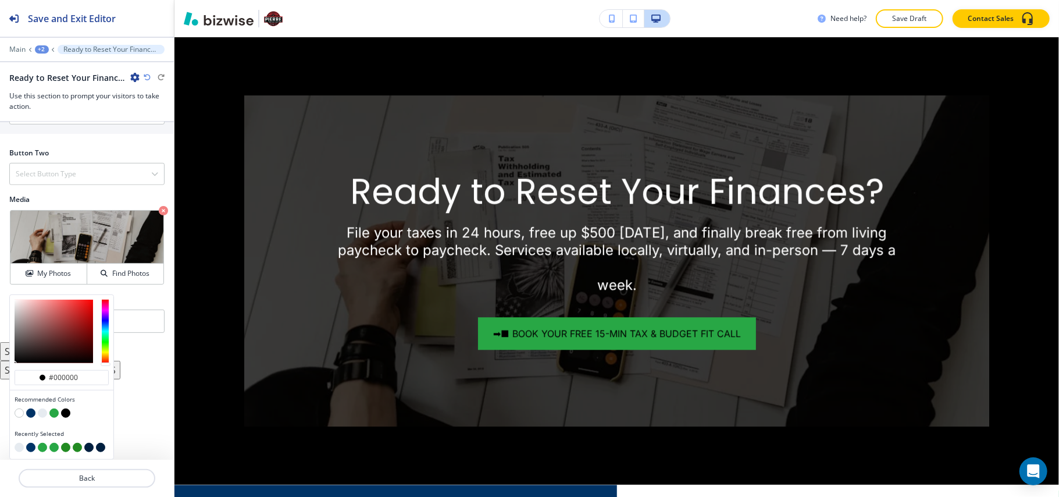
click at [33, 415] on button "button" at bounding box center [30, 412] width 9 height 9
type input "#003366"
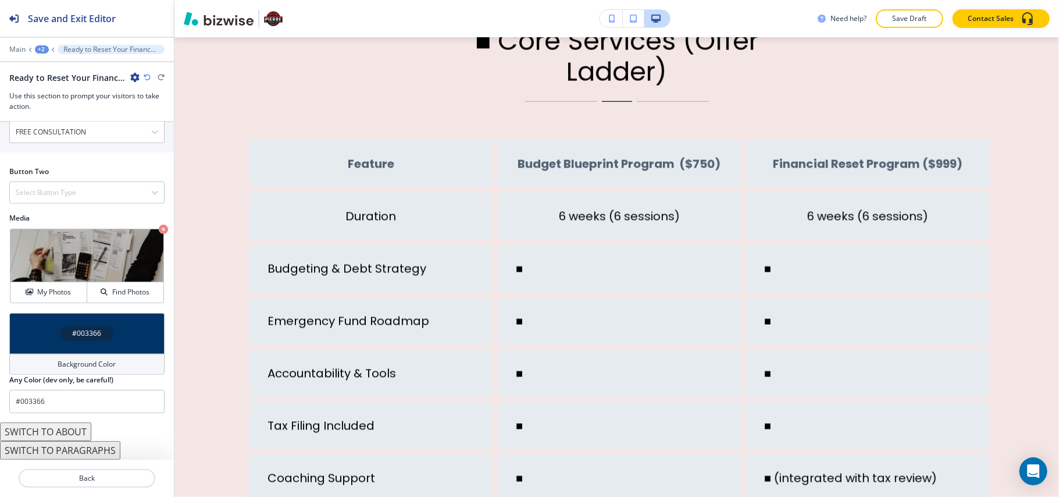
scroll to position [1435, 0]
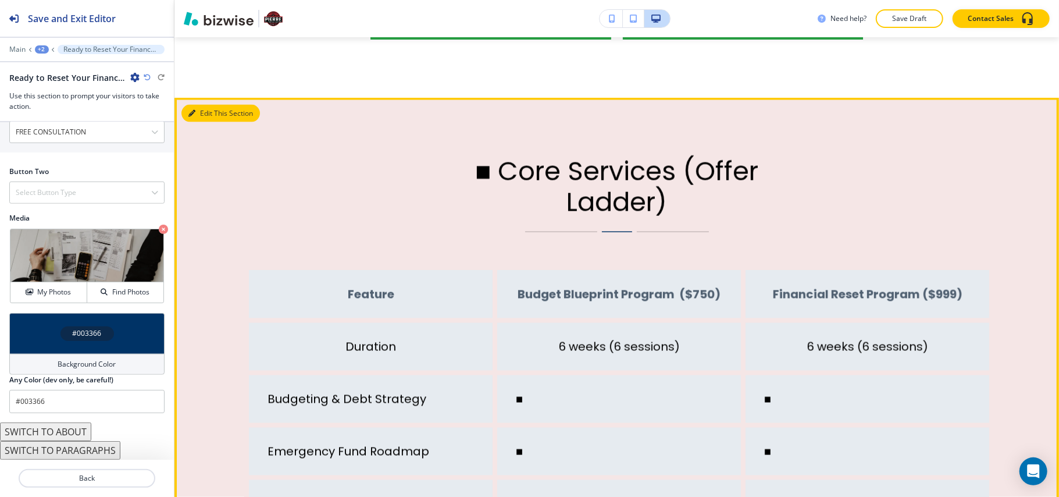
click at [198, 111] on button "Edit This Section" at bounding box center [221, 113] width 79 height 17
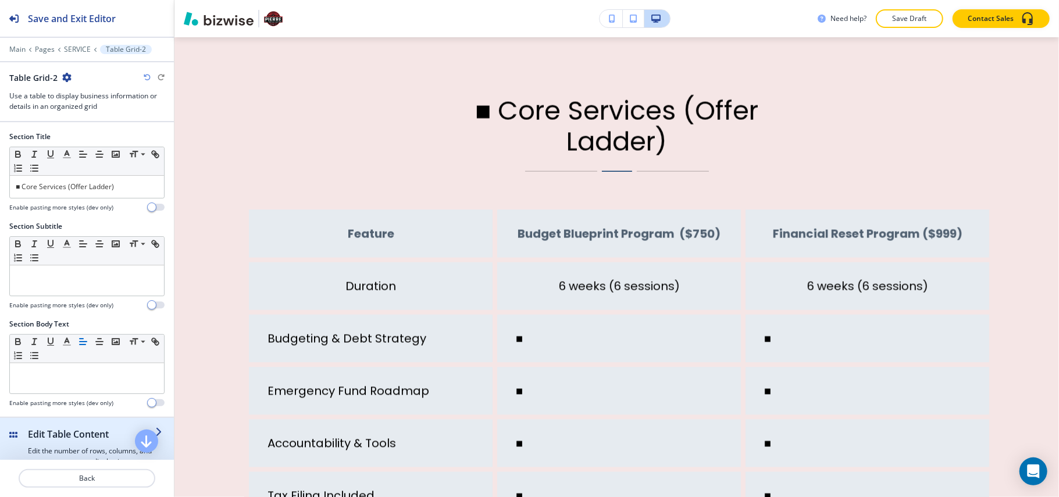
scroll to position [150, 0]
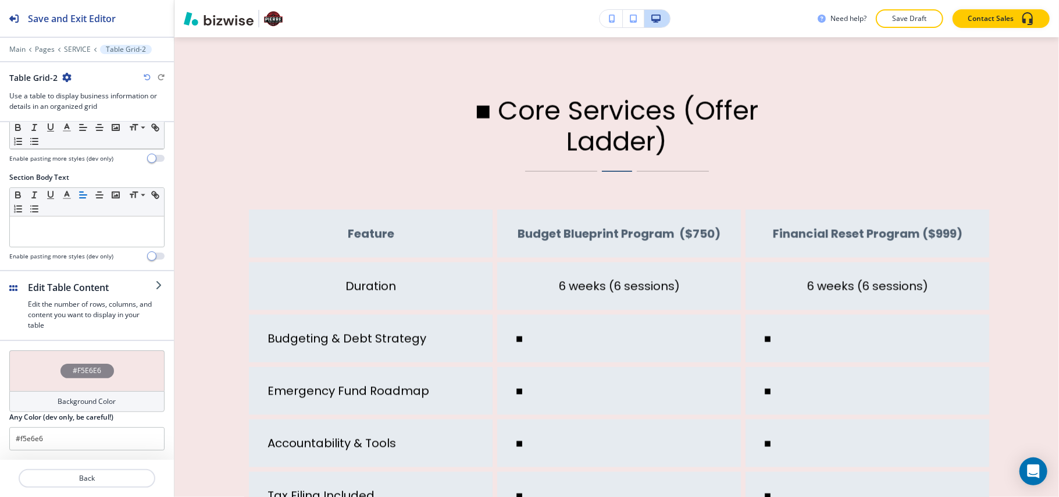
click at [29, 379] on div "#F5E6E6" at bounding box center [86, 370] width 155 height 41
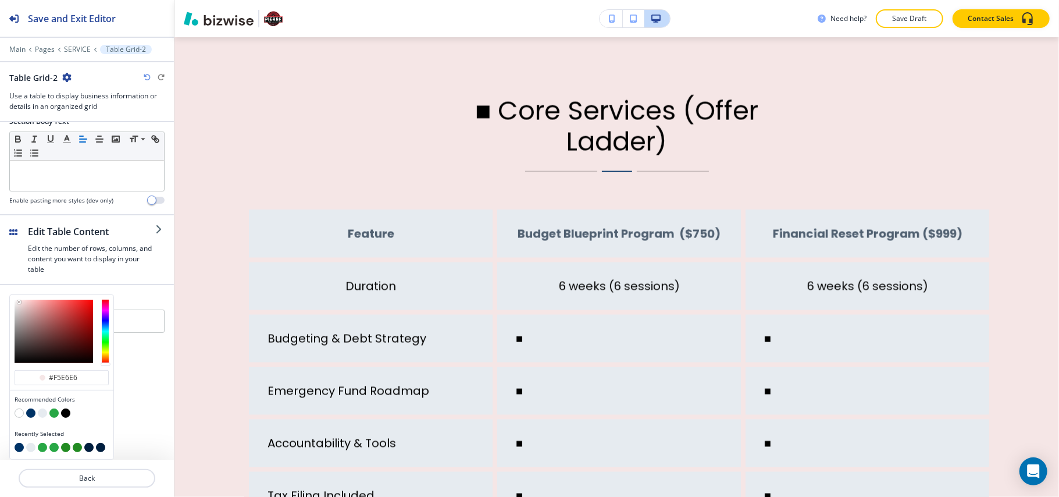
click at [40, 415] on button "button" at bounding box center [42, 412] width 9 height 9
type input "#e6ebf0"
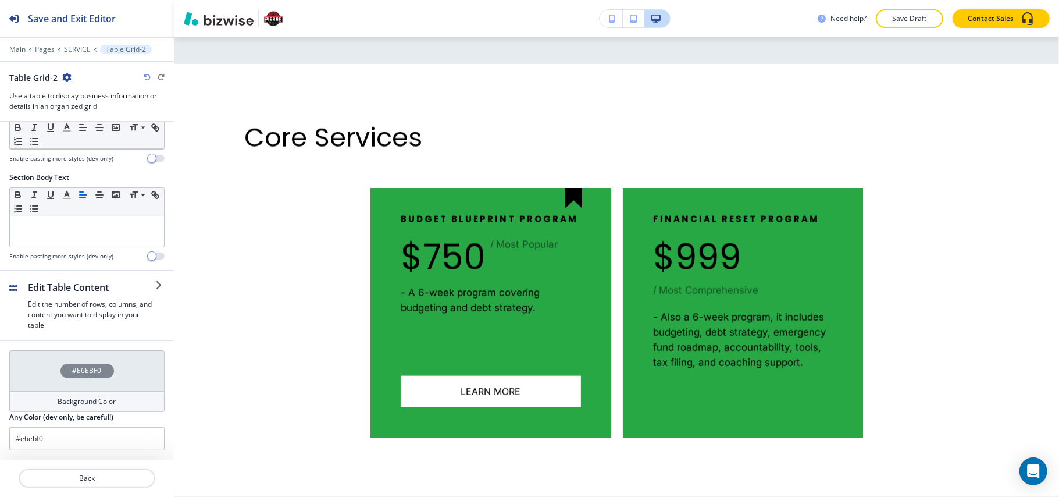
scroll to position [948, 0]
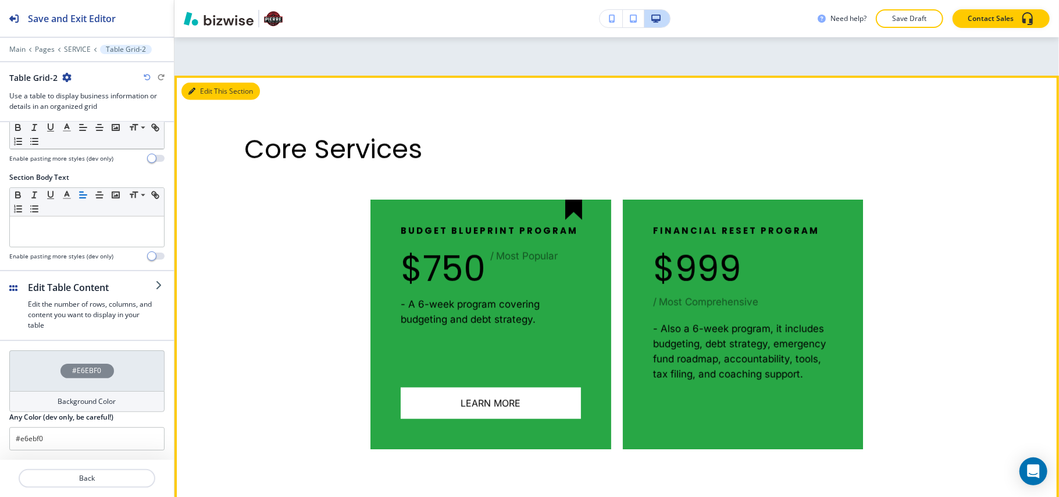
click at [202, 88] on button "Edit This Section" at bounding box center [221, 91] width 79 height 17
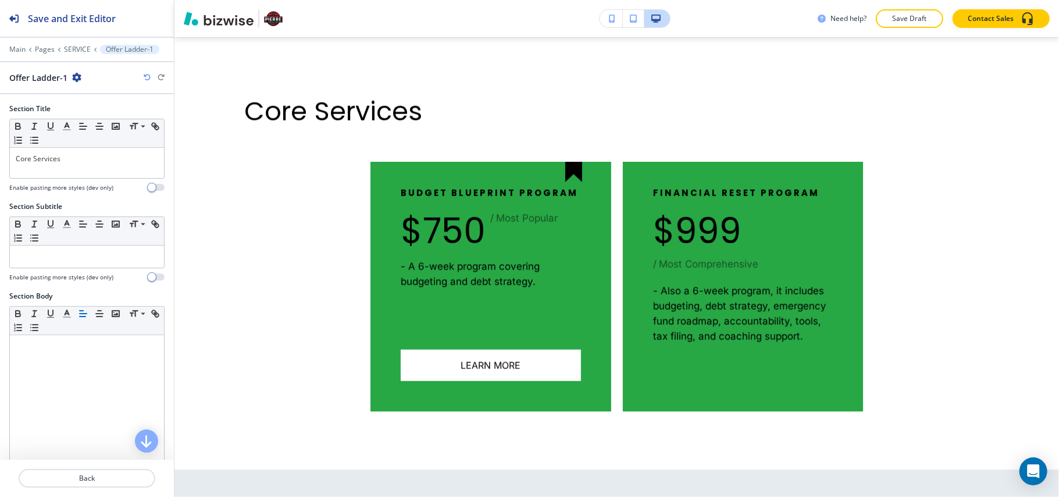
click at [15, 45] on div "Main Pages SERVICE Offer Ladder-1" at bounding box center [86, 49] width 155 height 9
click at [14, 49] on p "Main" at bounding box center [17, 49] width 16 height 8
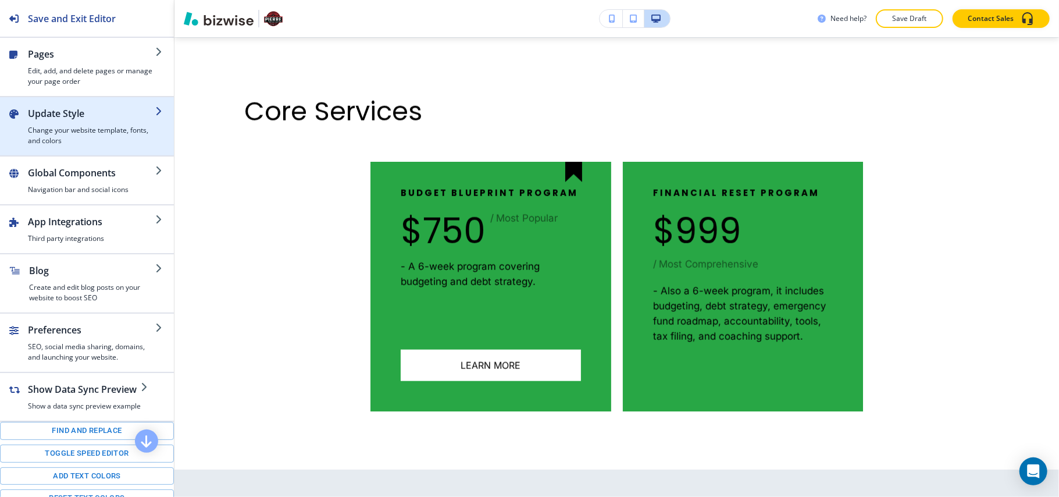
click at [80, 138] on h4 "Change your website template, fonts, and colors" at bounding box center [91, 135] width 127 height 21
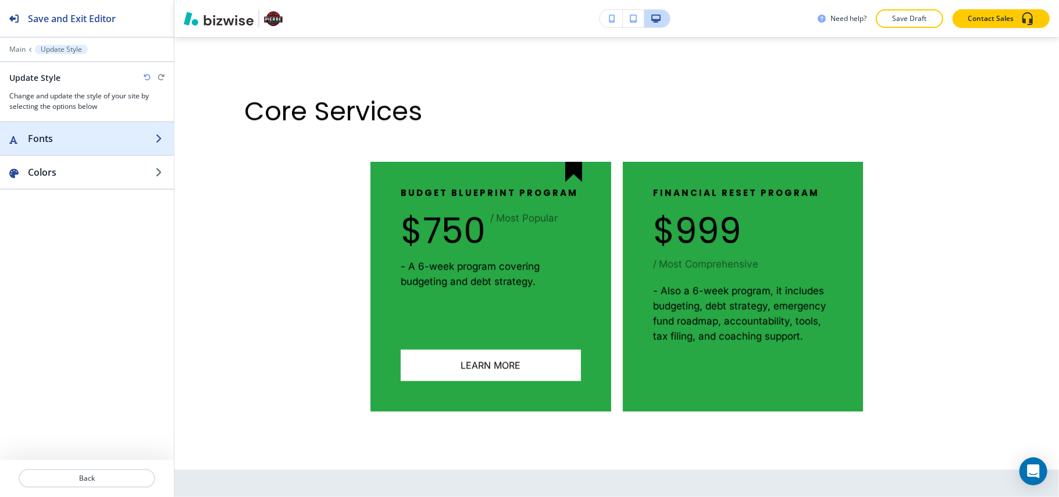
click at [58, 148] on div "button" at bounding box center [87, 149] width 174 height 9
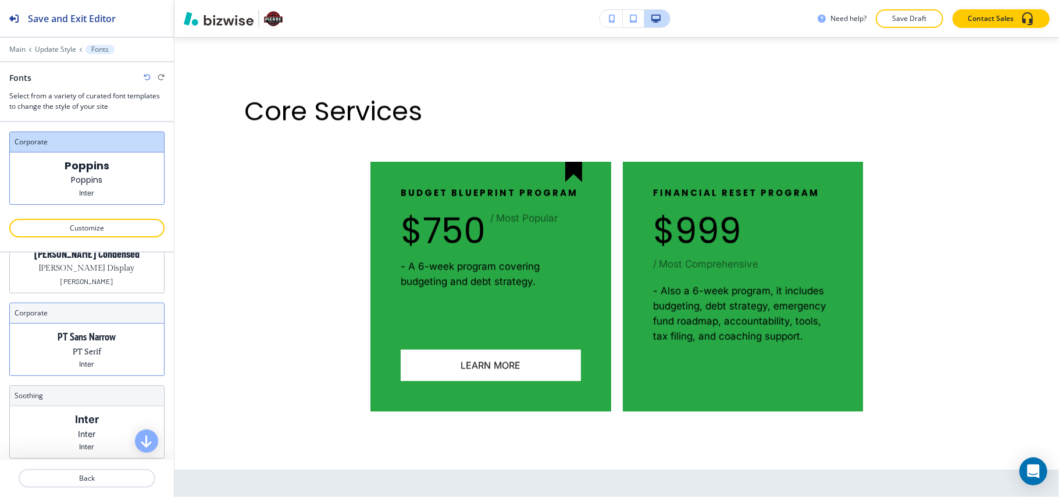
scroll to position [72, 0]
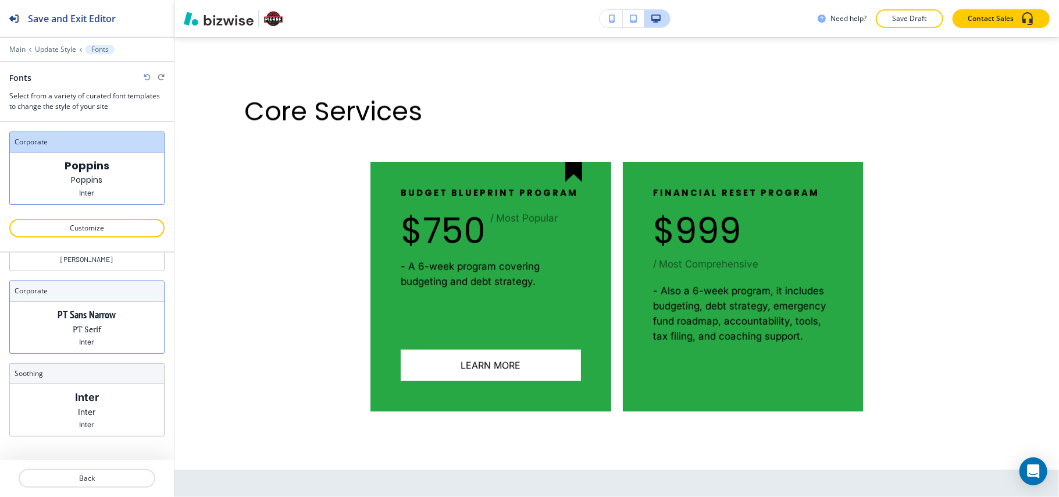
click at [94, 323] on p "PT Serif" at bounding box center [87, 329] width 29 height 12
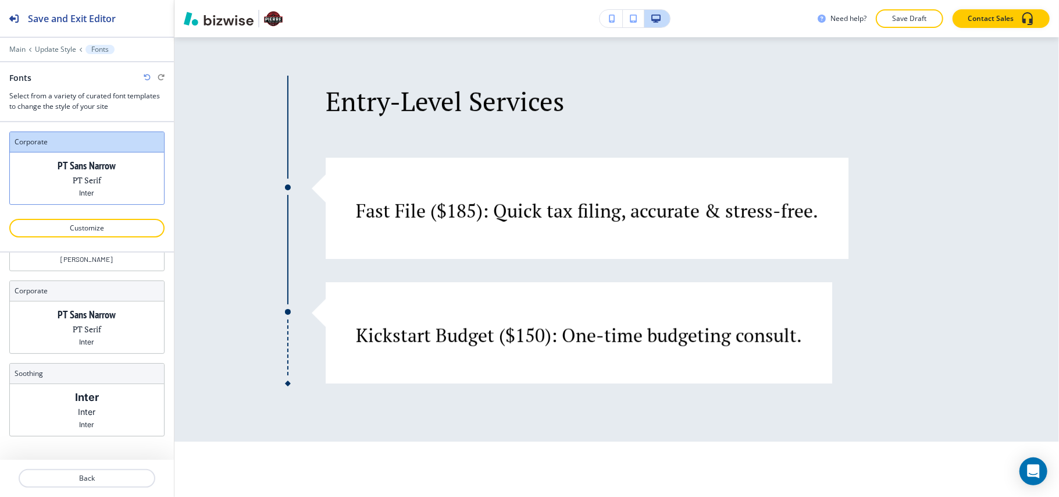
scroll to position [540, 0]
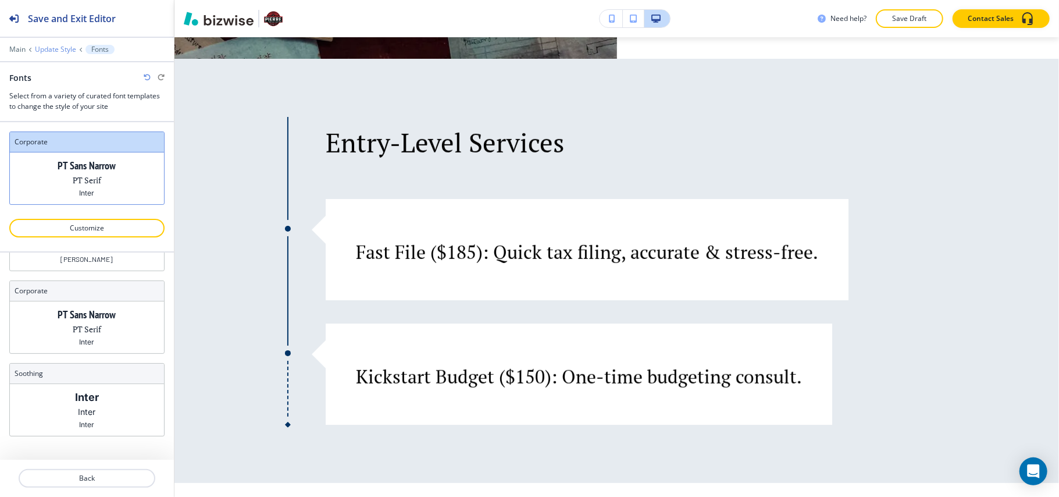
click at [67, 47] on p "Update Style" at bounding box center [55, 49] width 41 height 8
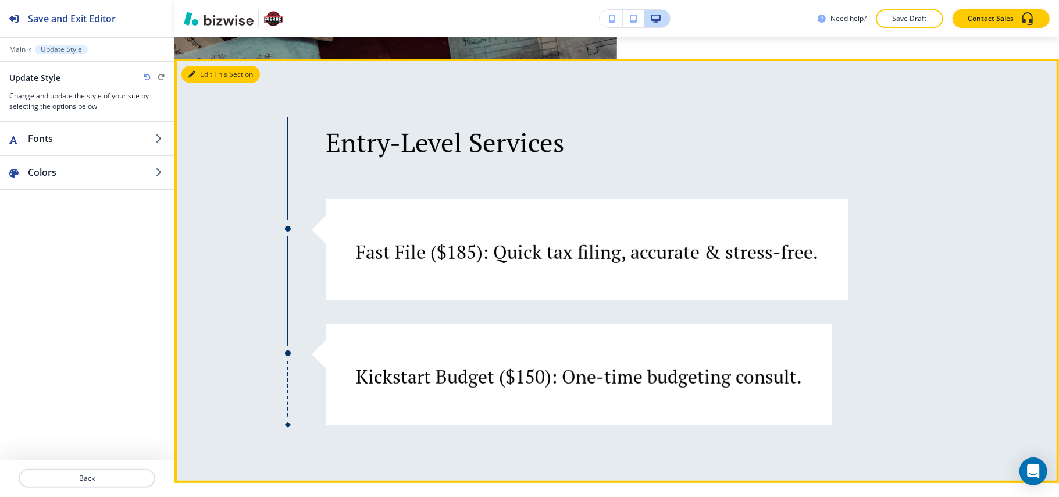
click at [211, 78] on button "Edit This Section" at bounding box center [221, 74] width 79 height 17
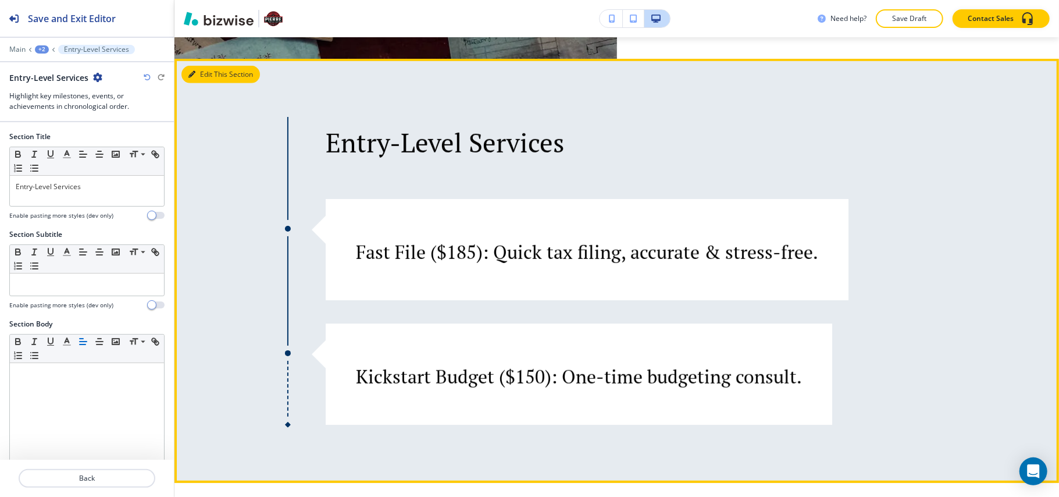
scroll to position [562, 0]
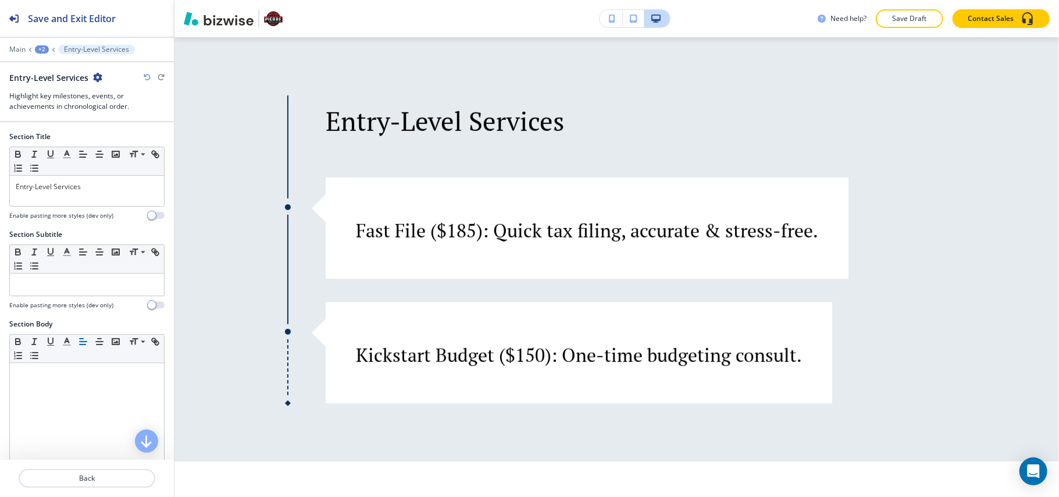
click at [44, 49] on div "+2" at bounding box center [42, 49] width 14 height 8
click at [51, 84] on p "SERVICE" at bounding box center [71, 89] width 59 height 10
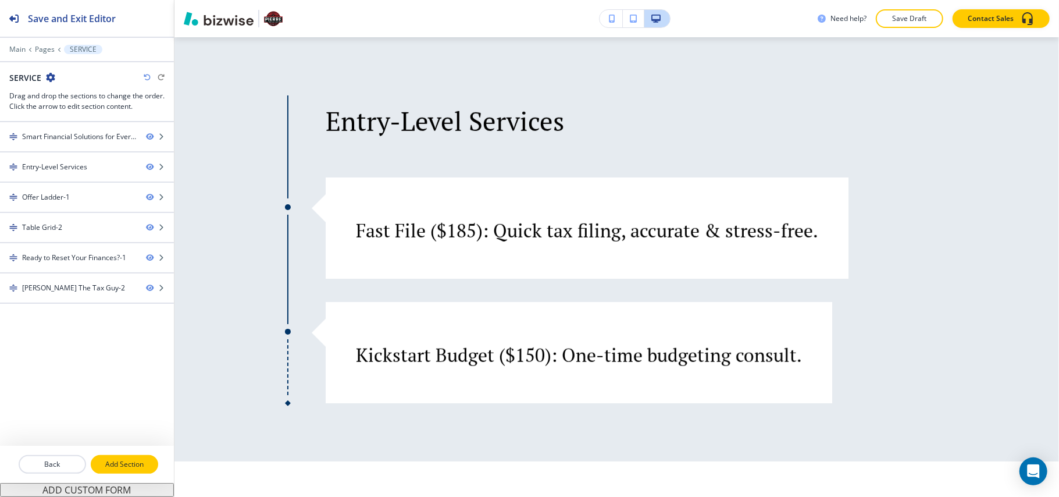
click at [119, 462] on p "Add Section" at bounding box center [124, 464] width 65 height 10
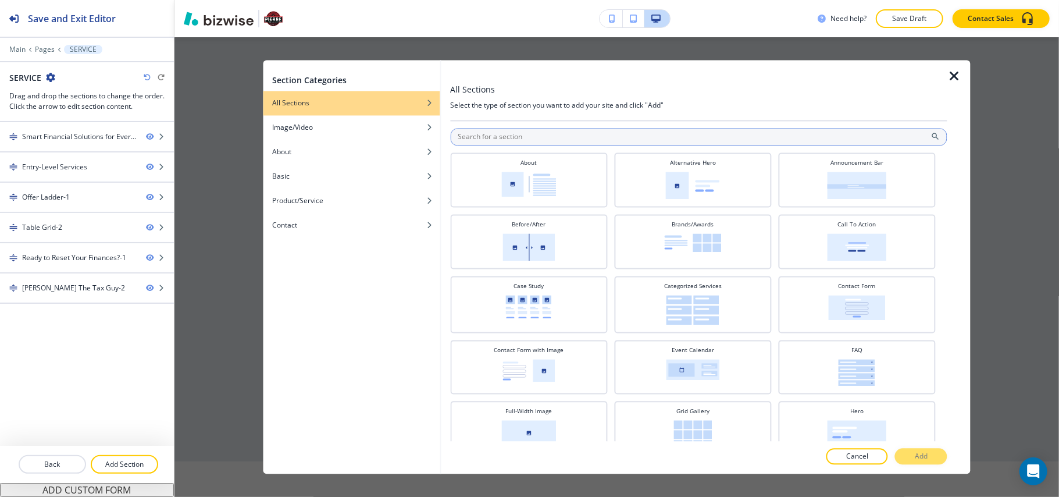
click at [485, 135] on input "text" at bounding box center [698, 137] width 497 height 17
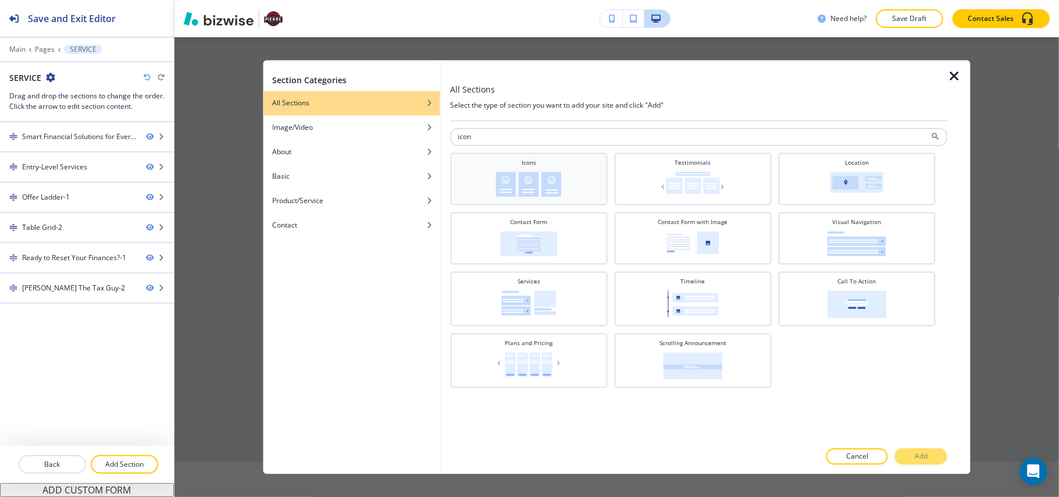
type input "icon"
click at [480, 175] on div "Icons" at bounding box center [528, 178] width 145 height 38
click at [915, 454] on p "Add" at bounding box center [921, 456] width 13 height 10
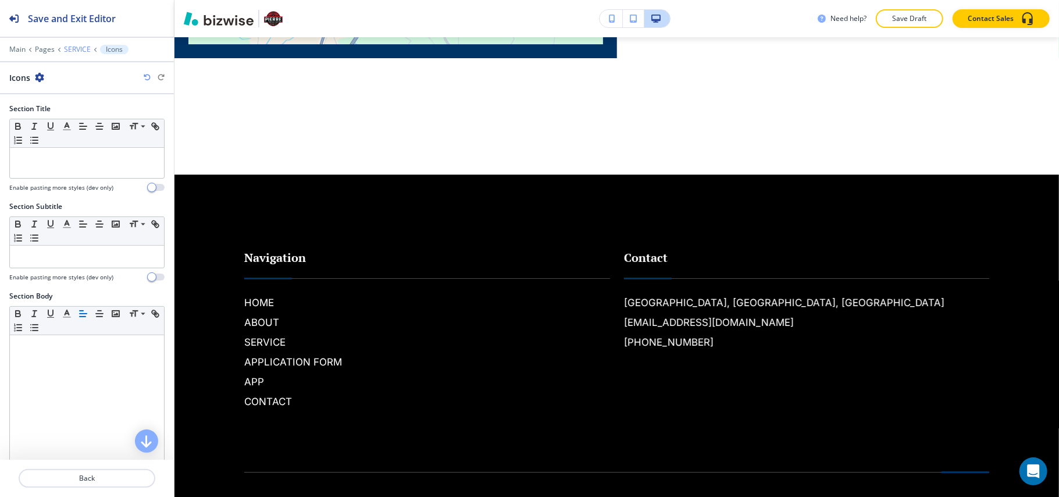
scroll to position [2814, 0]
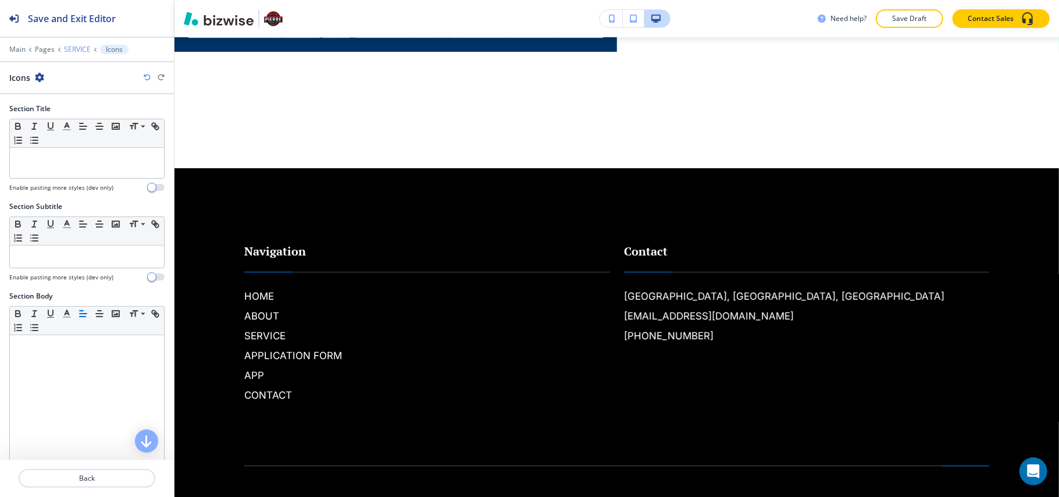
click at [73, 50] on p "SERVICE" at bounding box center [77, 49] width 27 height 8
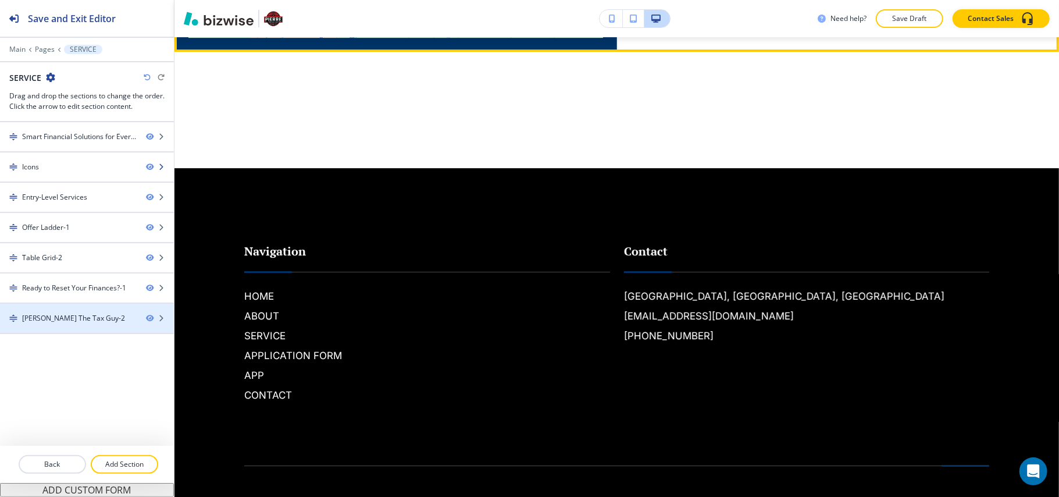
scroll to position [562, 0]
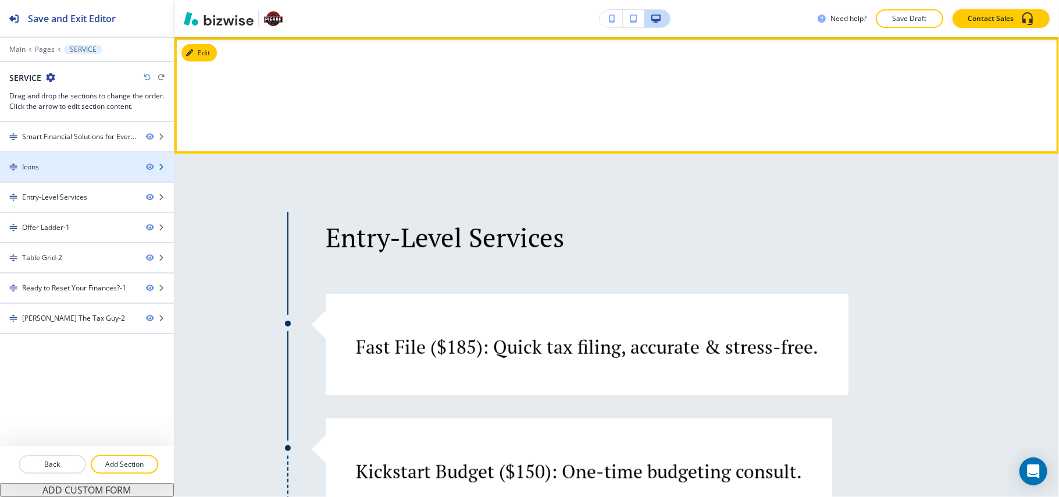
click at [61, 173] on div at bounding box center [87, 176] width 174 height 9
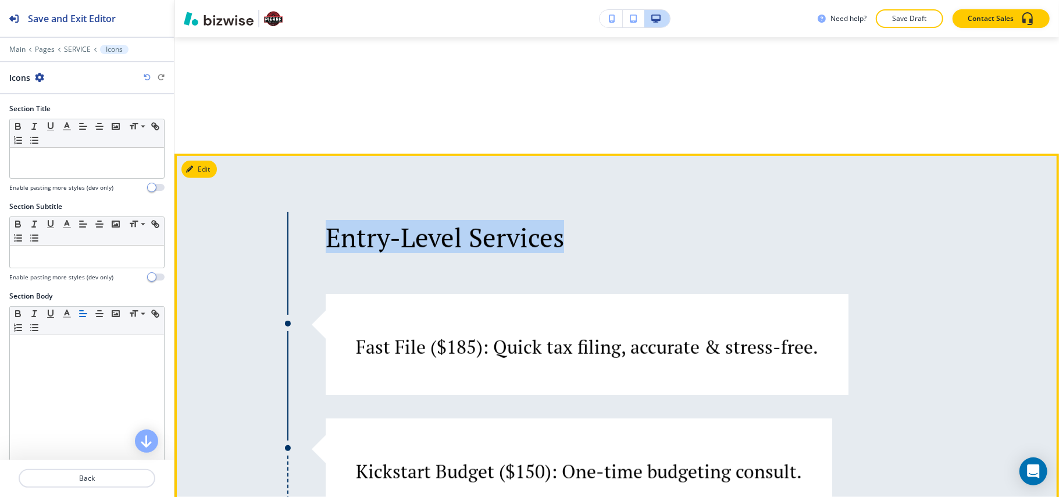
drag, startPoint x: 330, startPoint y: 236, endPoint x: 596, endPoint y: 238, distance: 265.3
click at [596, 238] on p "Entry-Level Services" at bounding box center [658, 237] width 664 height 31
copy p "Entry-Level Services"
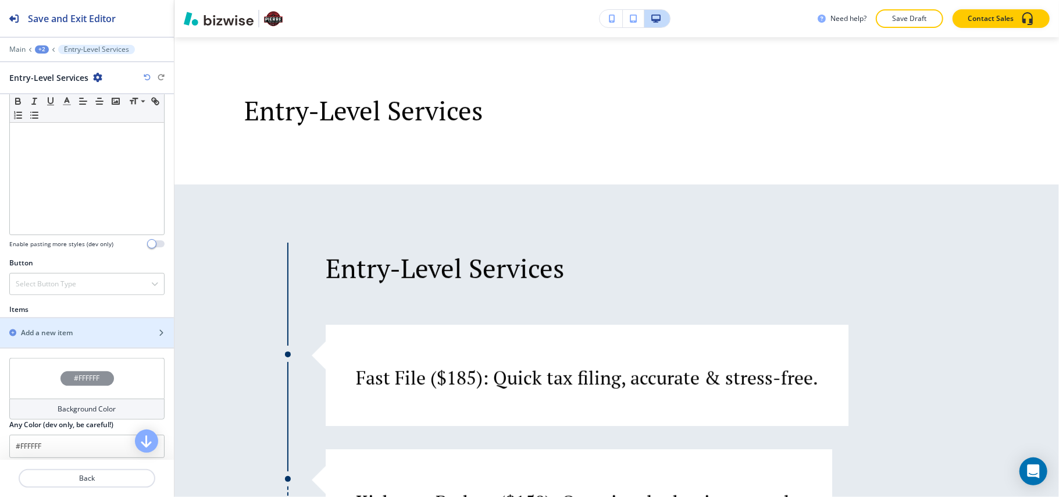
scroll to position [310, 0]
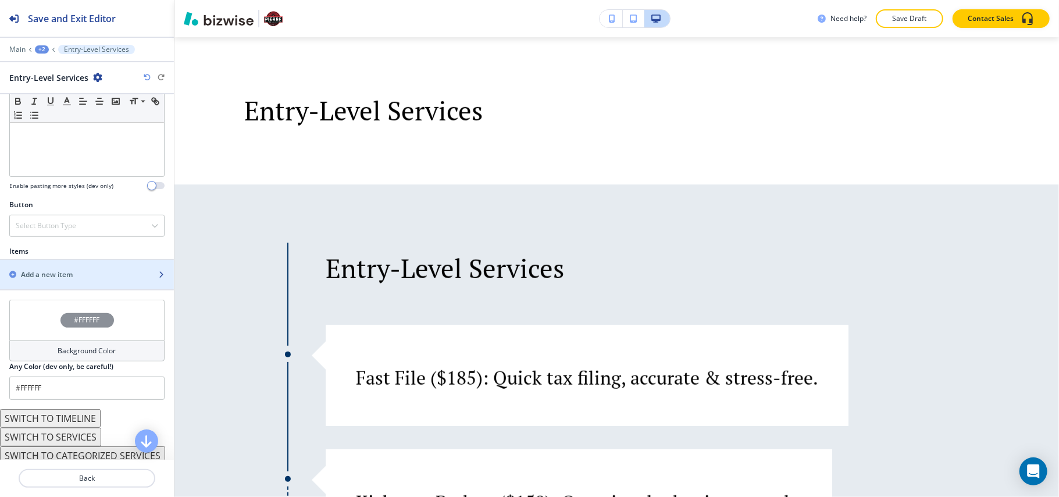
click at [70, 269] on div "button" at bounding box center [87, 264] width 174 height 9
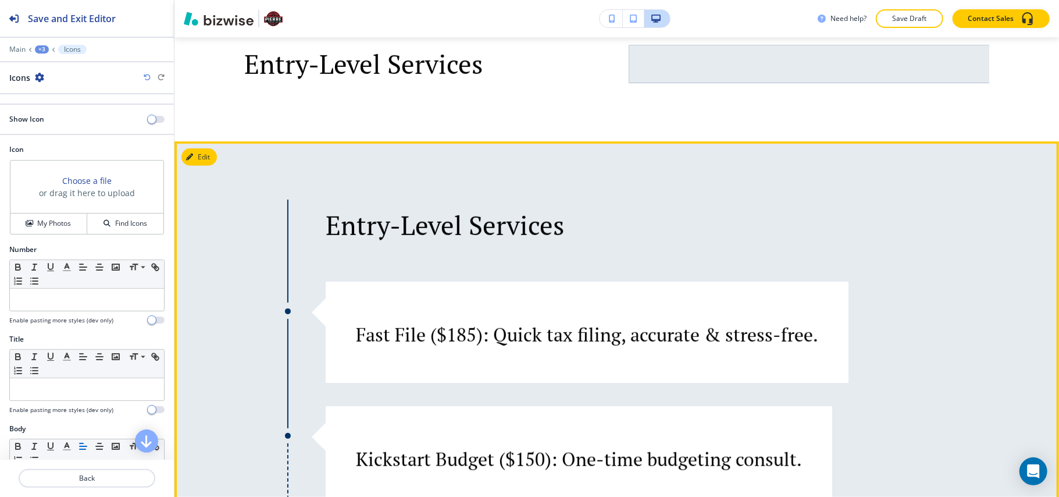
scroll to position [640, 0]
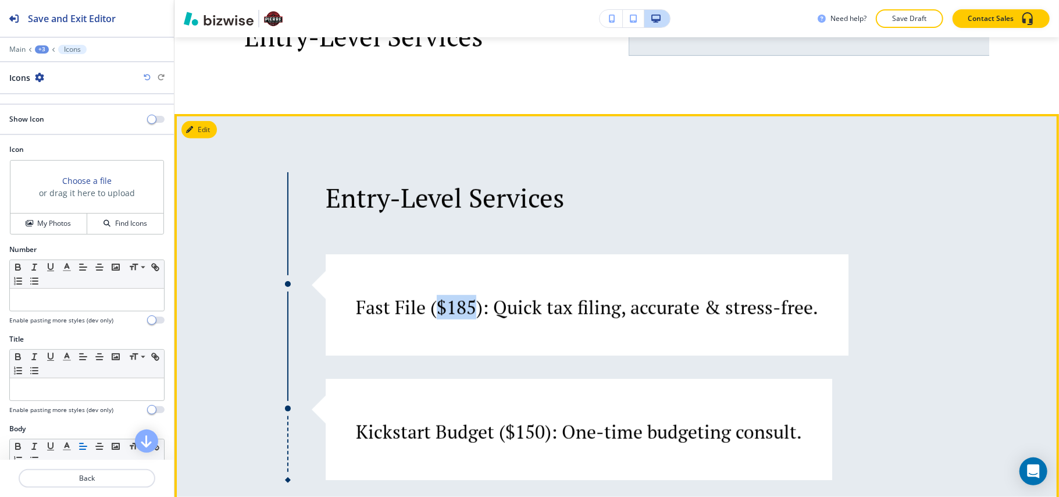
drag, startPoint x: 436, startPoint y: 306, endPoint x: 478, endPoint y: 306, distance: 41.9
click at [478, 306] on p "Fast File ($185): Quick tax filing, accurate & stress-free." at bounding box center [587, 307] width 463 height 22
copy p "$185"
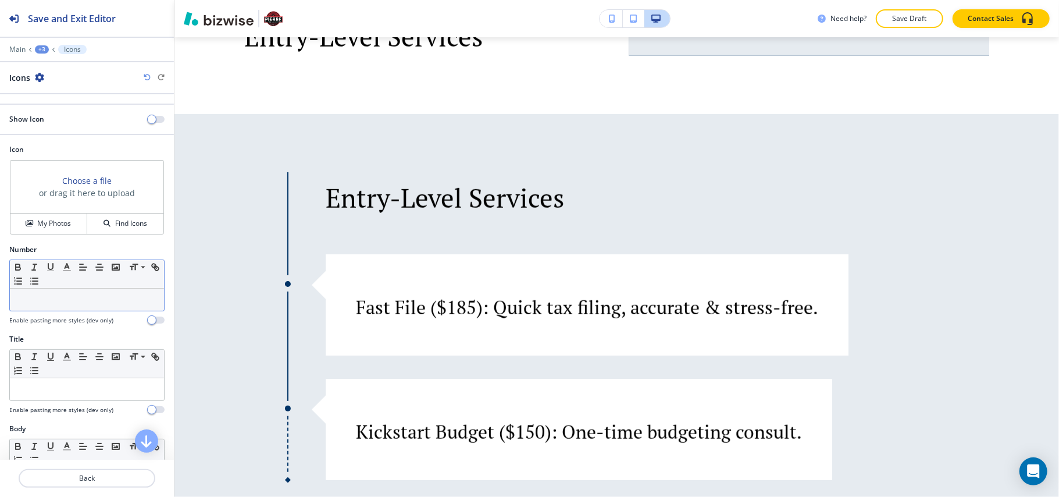
click at [103, 305] on p at bounding box center [87, 299] width 143 height 10
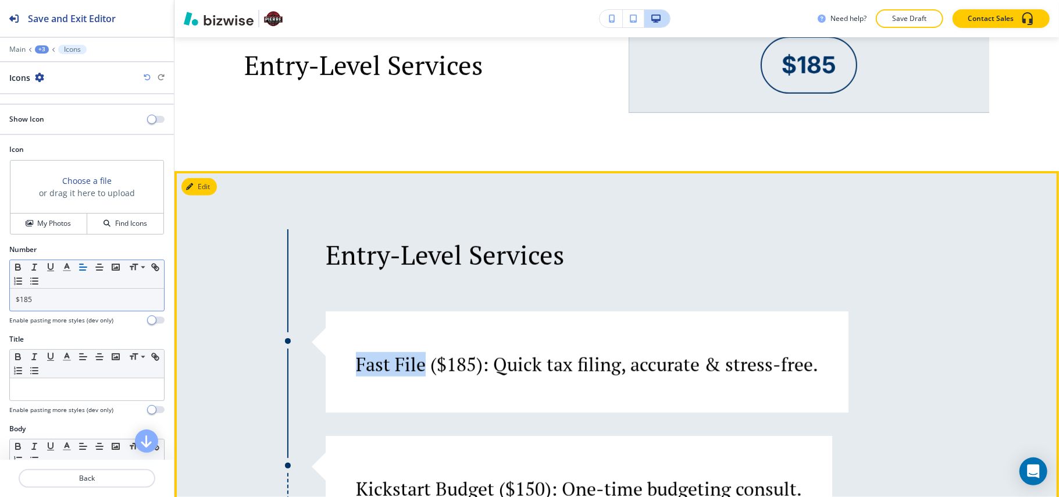
drag, startPoint x: 382, startPoint y: 364, endPoint x: 421, endPoint y: 364, distance: 39.0
click at [421, 364] on div "Fast File ($185): Quick tax filing, accurate & stress-free." at bounding box center [566, 352] width 504 height 45
copy p "Fast File"
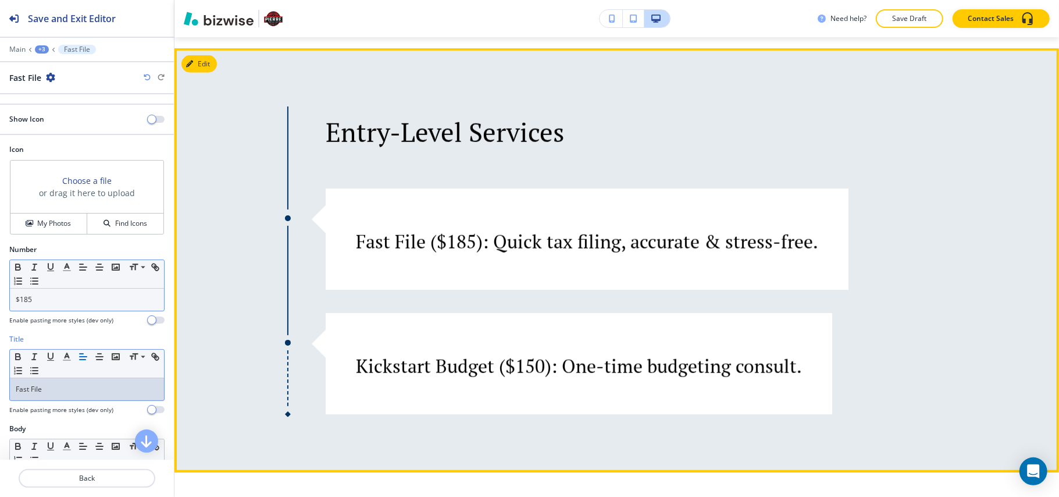
scroll to position [795, 0]
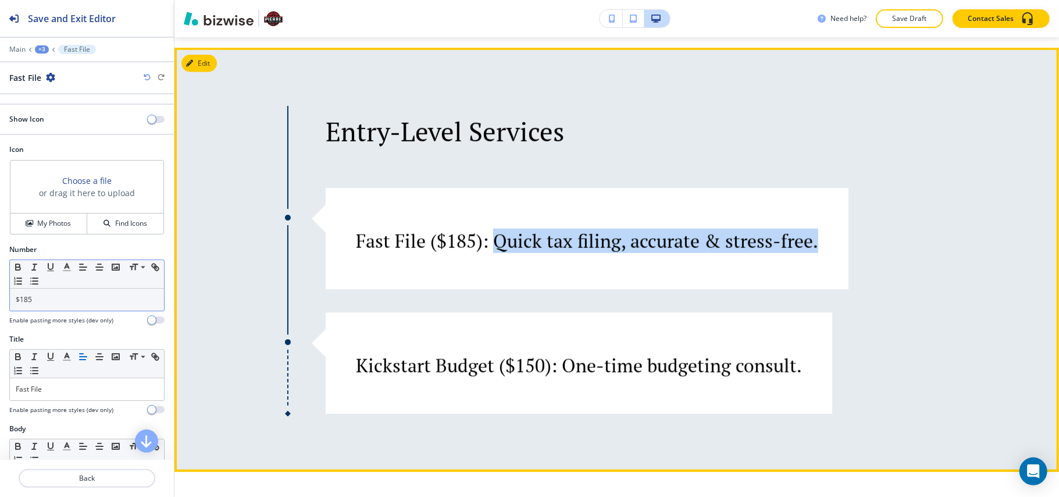
drag, startPoint x: 496, startPoint y: 245, endPoint x: 827, endPoint y: 241, distance: 330.5
click at [833, 241] on div "Fast File ($185): Quick tax filing, accurate & stress-free." at bounding box center [587, 238] width 523 height 101
copy p "Quick tax filing, accurate & stress-free."
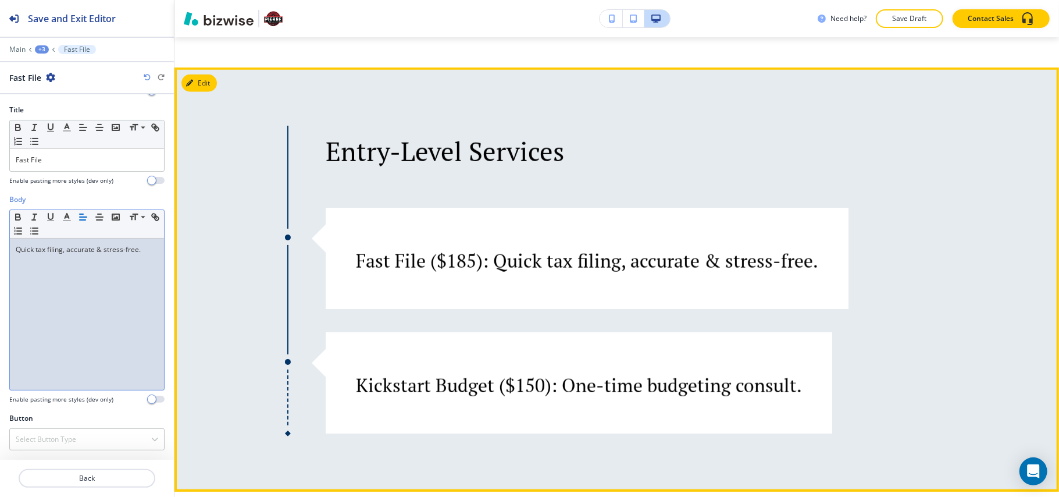
scroll to position [562, 0]
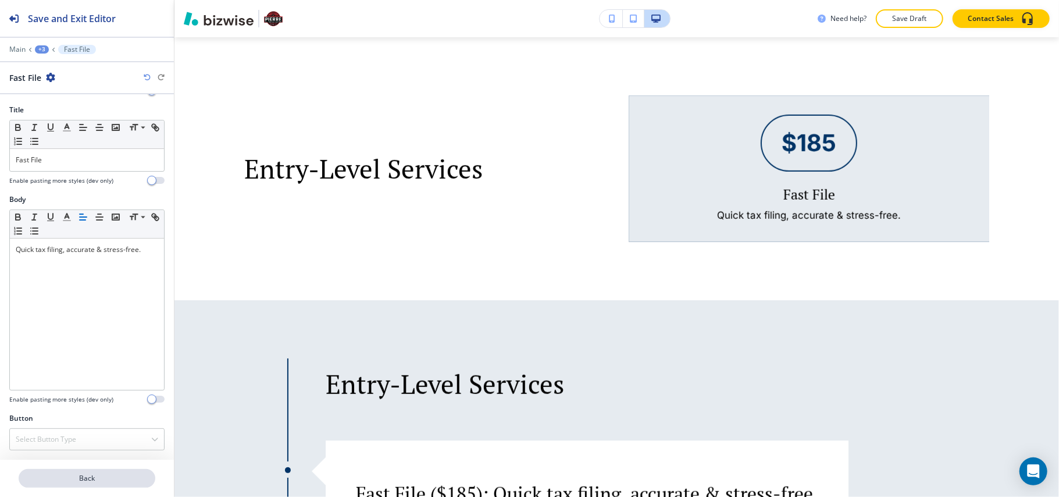
click at [92, 483] on p "Back" at bounding box center [87, 478] width 134 height 10
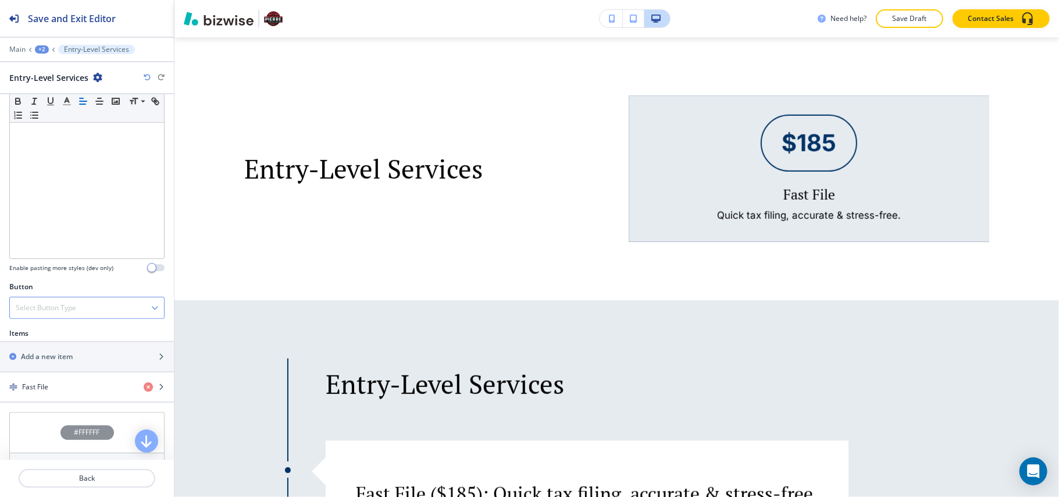
scroll to position [233, 0]
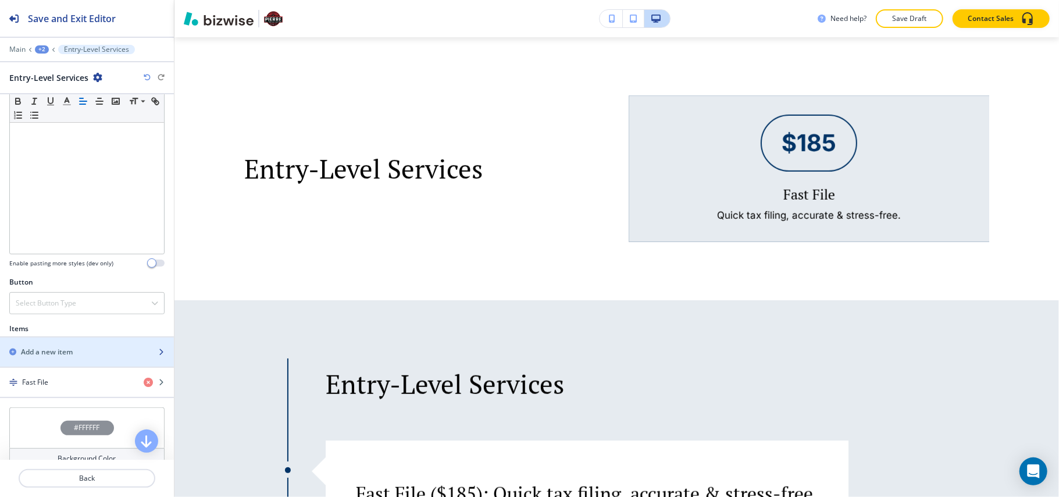
click at [62, 357] on h2 "Add a new item" at bounding box center [47, 352] width 52 height 10
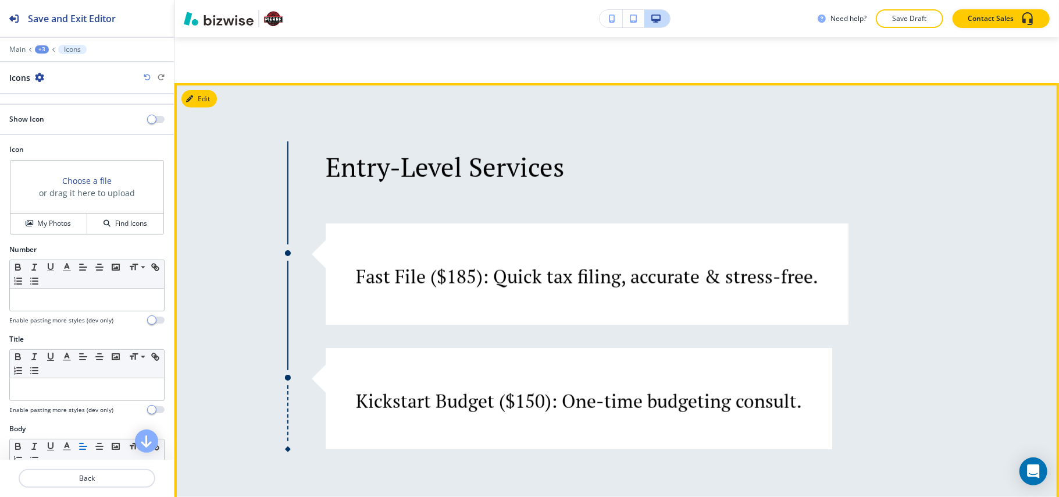
scroll to position [795, 0]
drag, startPoint x: 355, startPoint y: 400, endPoint x: 494, endPoint y: 400, distance: 139.0
click at [494, 400] on div "Kickstart Budget ($150): One-time budgeting consult." at bounding box center [558, 388] width 488 height 45
copy p "Kickstart Budget"
drag, startPoint x: 504, startPoint y: 399, endPoint x: 543, endPoint y: 401, distance: 39.6
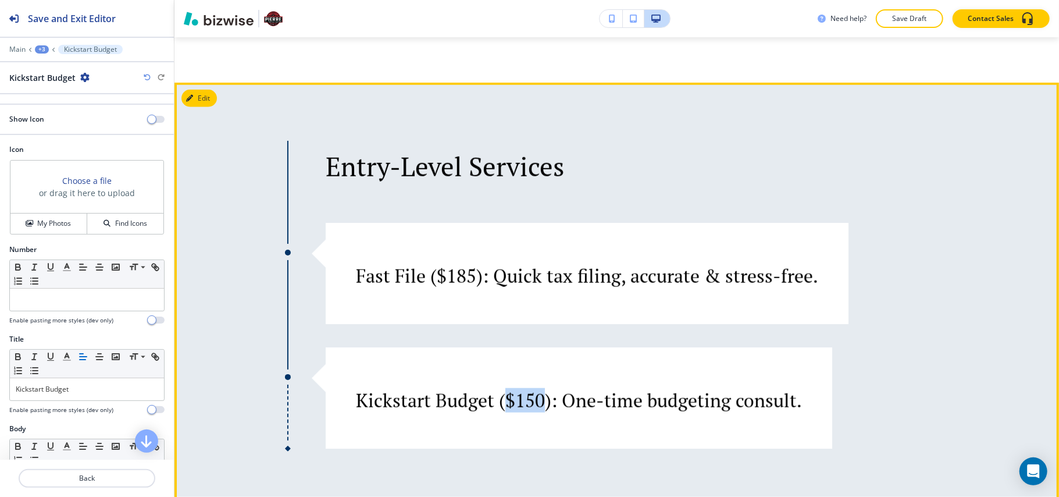
click at [543, 401] on p "Kickstart Budget ($150): One-time budgeting consult." at bounding box center [579, 400] width 446 height 22
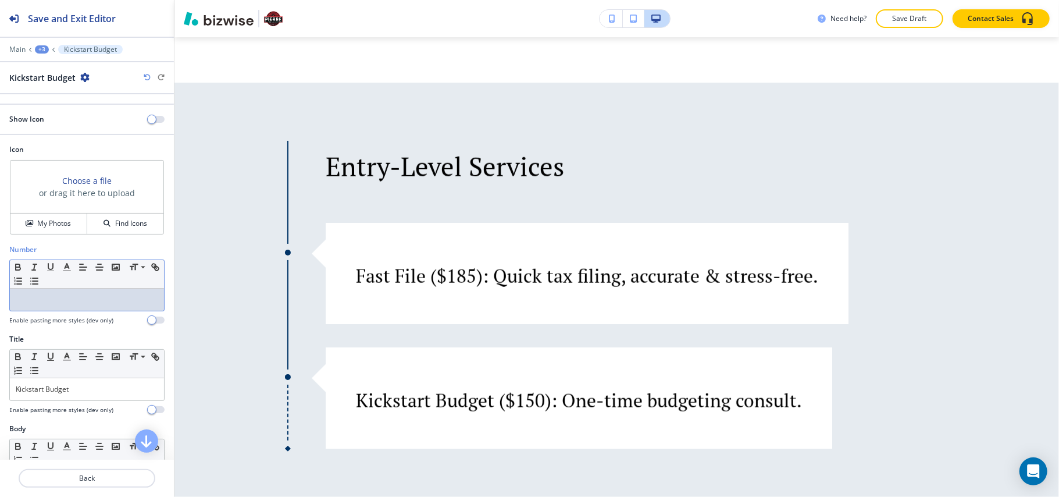
drag, startPoint x: 83, startPoint y: 313, endPoint x: 59, endPoint y: 310, distance: 24.0
click at [59, 310] on div at bounding box center [87, 300] width 154 height 22
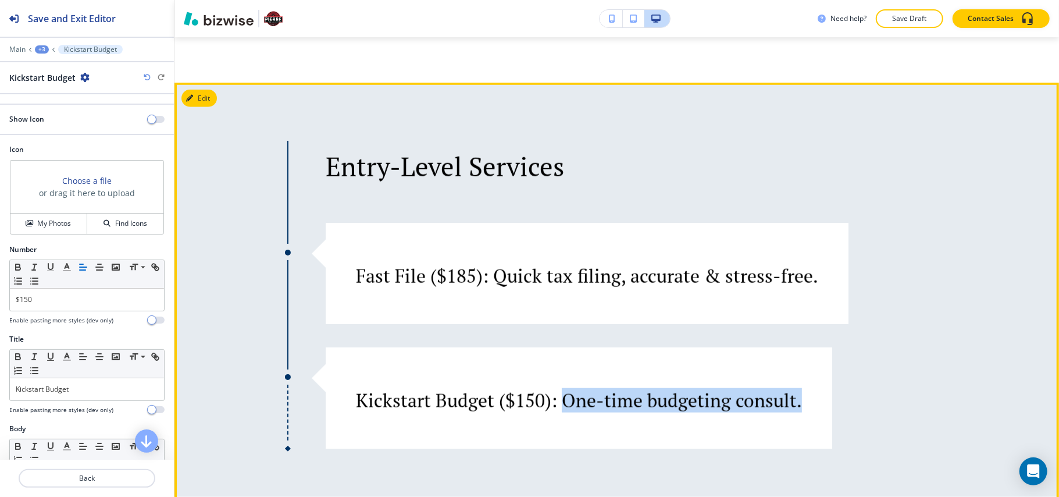
drag, startPoint x: 563, startPoint y: 403, endPoint x: 802, endPoint y: 401, distance: 238.5
click at [802, 401] on div "Kickstart Budget ($150): One-time budgeting consult." at bounding box center [579, 397] width 507 height 101
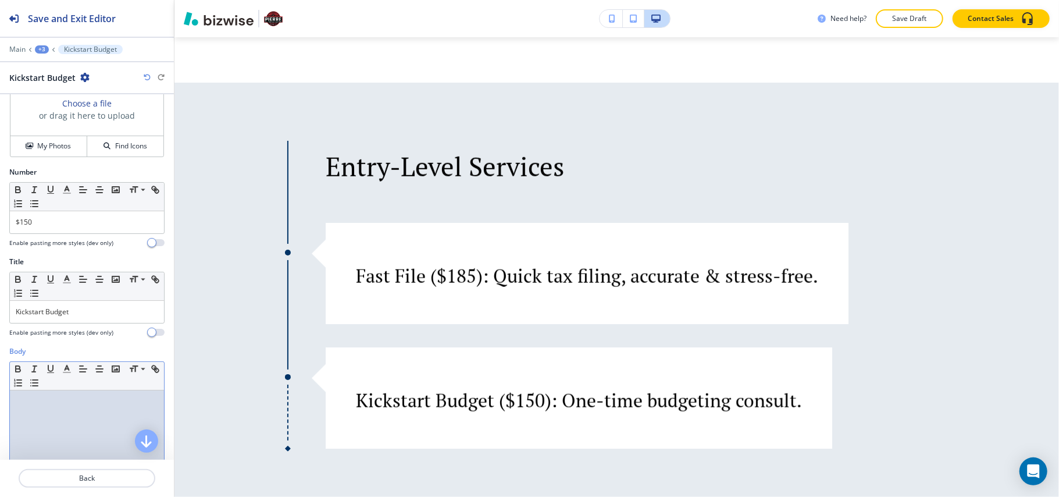
scroll to position [233, 0]
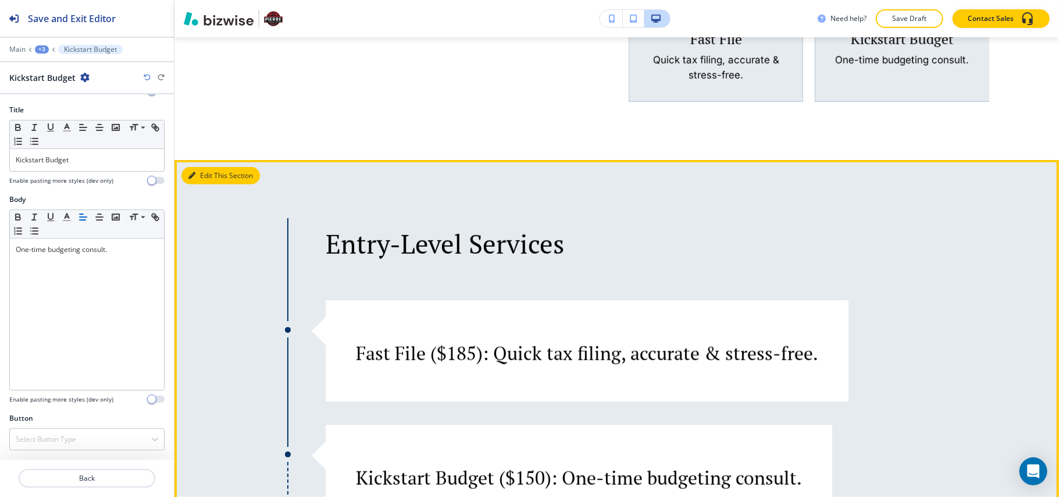
click at [205, 173] on button "Edit This Section" at bounding box center [221, 175] width 79 height 17
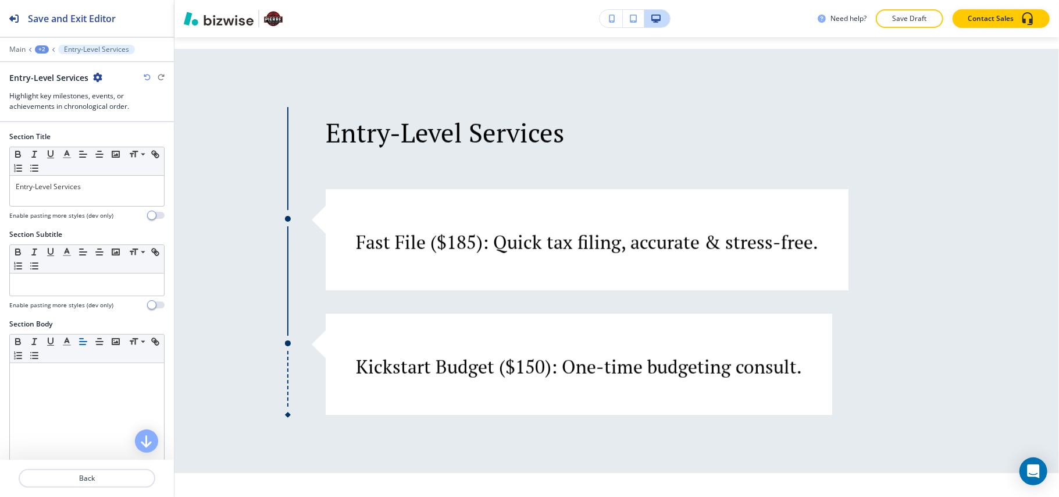
scroll to position [841, 0]
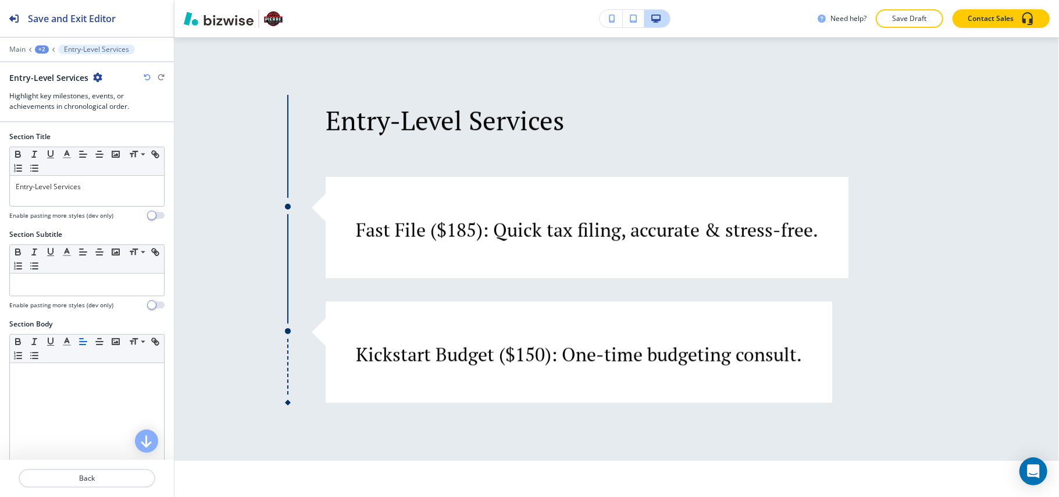
click at [95, 74] on icon "button" at bounding box center [97, 77] width 9 height 9
click at [122, 142] on p "Delete Section" at bounding box center [129, 139] width 59 height 10
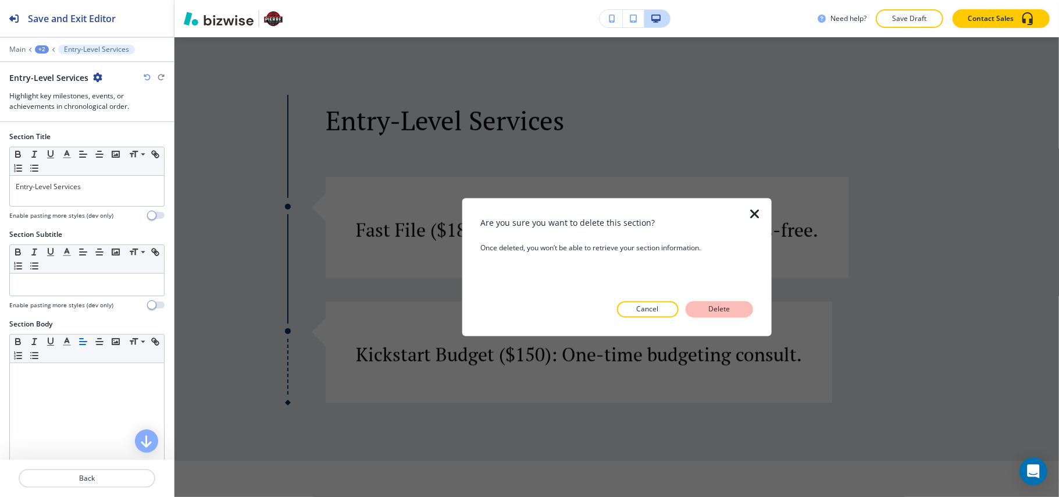
click at [734, 310] on p "Delete" at bounding box center [720, 309] width 28 height 10
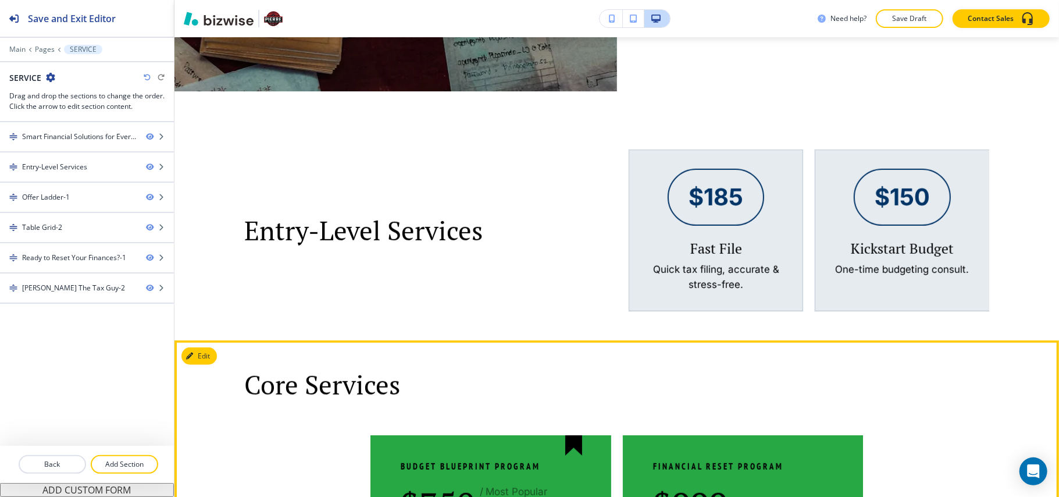
scroll to position [387, 0]
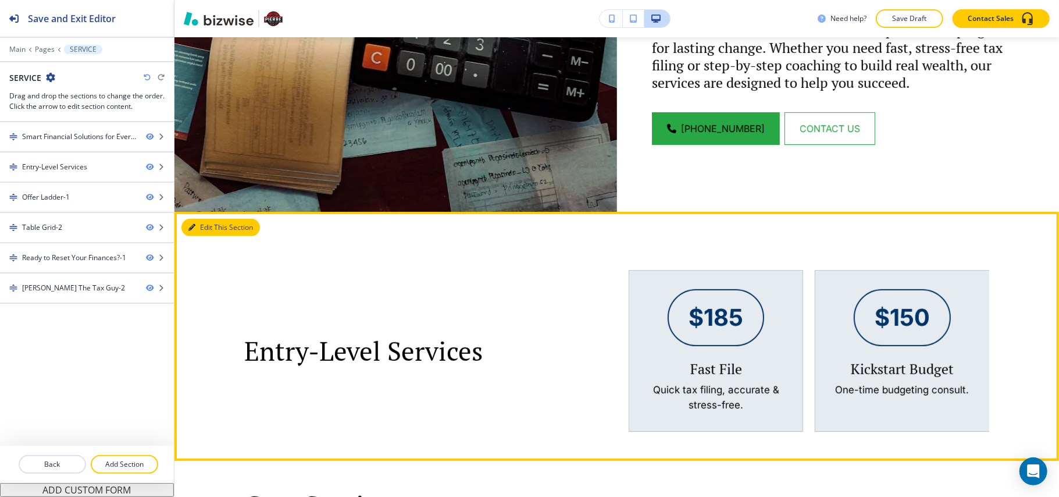
click at [203, 229] on button "Edit This Section" at bounding box center [221, 227] width 79 height 17
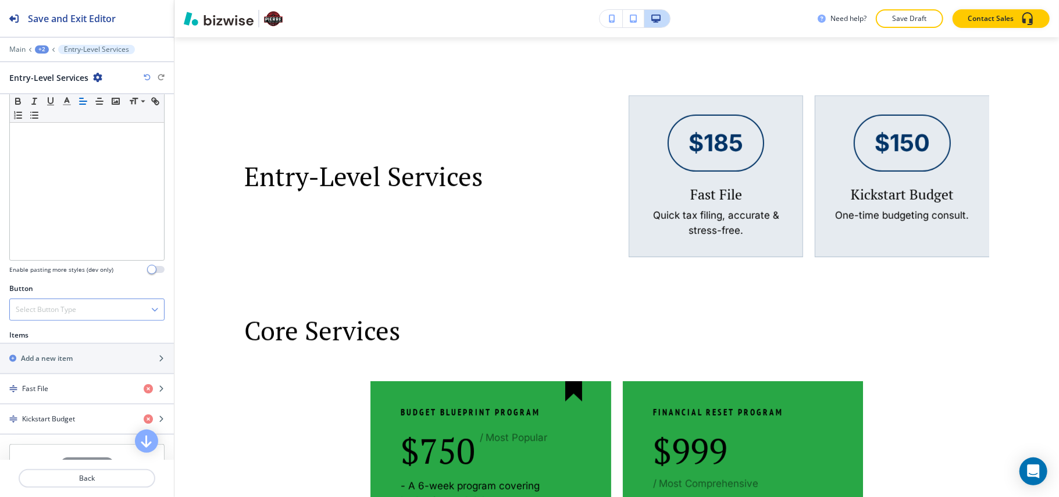
scroll to position [233, 0]
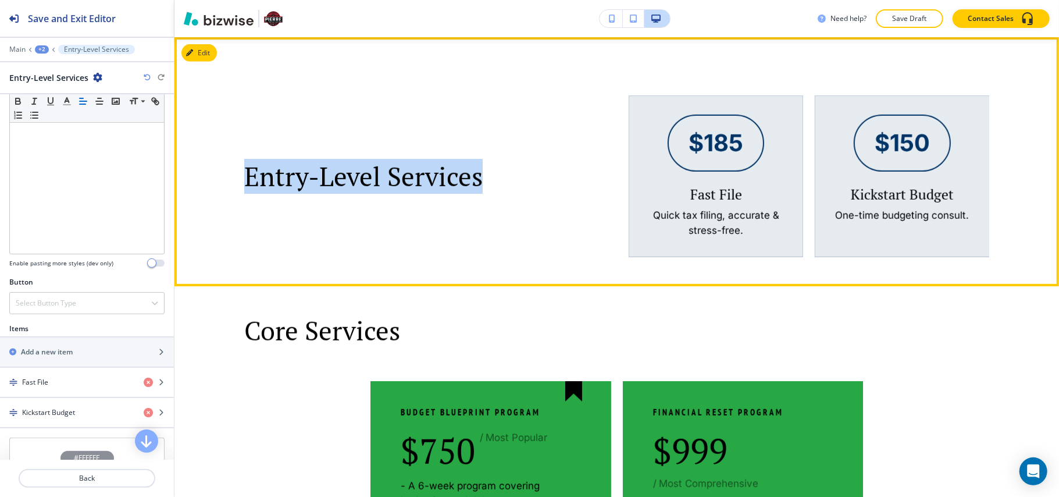
drag, startPoint x: 231, startPoint y: 169, endPoint x: 502, endPoint y: 176, distance: 270.6
click at [502, 176] on div "Entry-Level Services" at bounding box center [413, 176] width 385 height 162
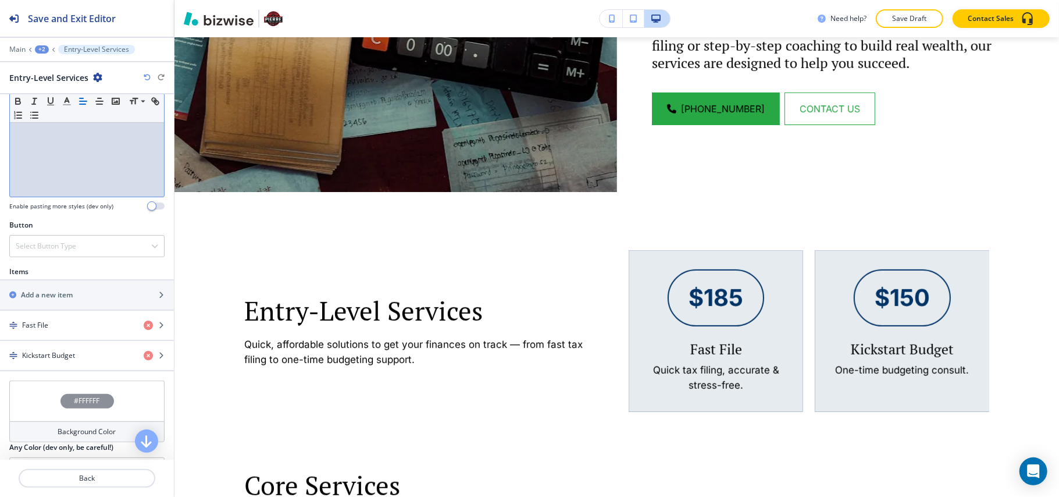
scroll to position [310, 0]
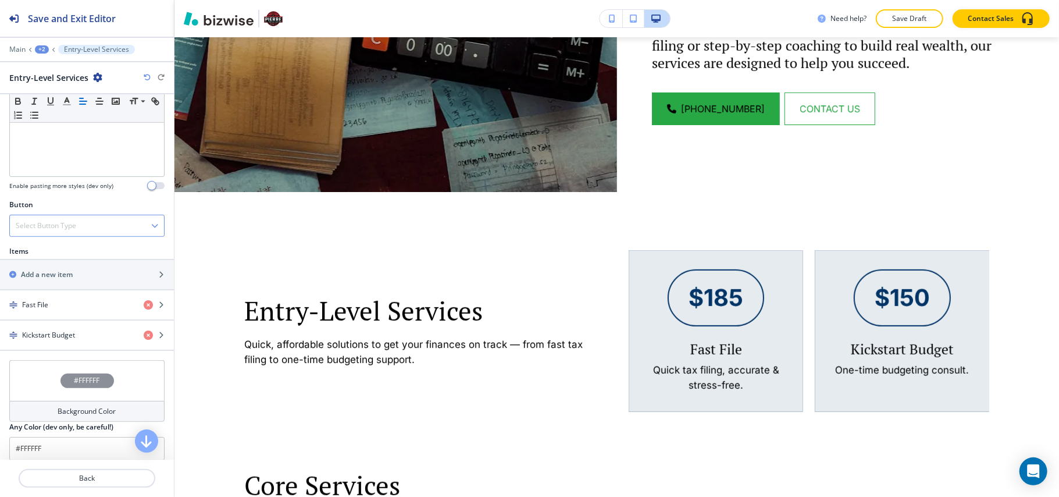
click at [52, 231] on h4 "Select Button Type" at bounding box center [46, 225] width 61 height 10
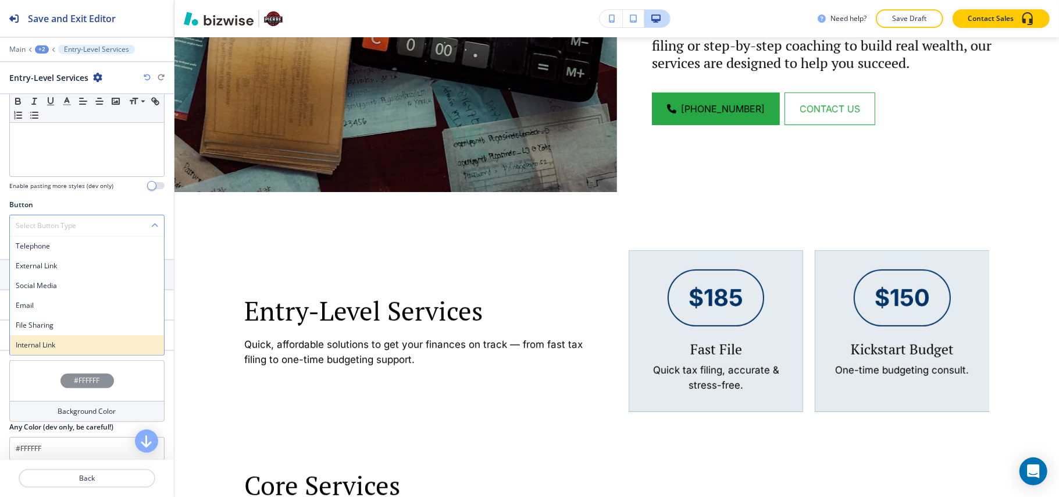
click at [56, 348] on h4 "Internal Link" at bounding box center [87, 345] width 143 height 10
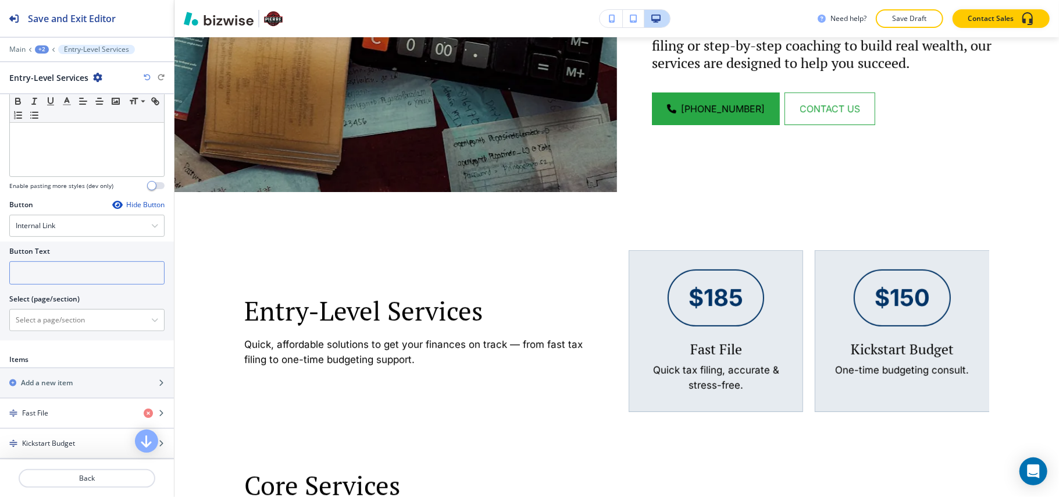
click at [103, 273] on input "text" at bounding box center [86, 272] width 155 height 23
paste input "Book My Free 15-Min Fit Call"
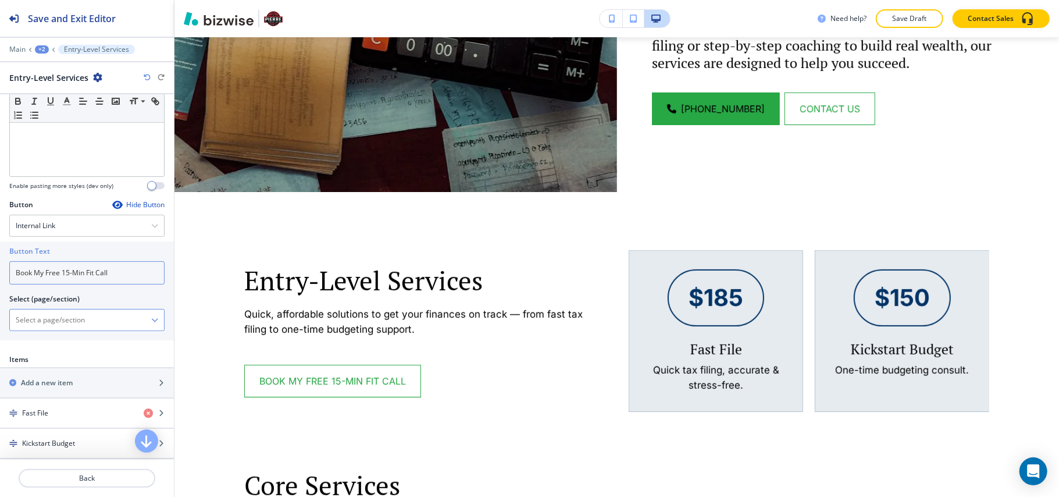
type input "Book My Free 15-Min Fit Call"
click at [61, 330] on \(page\/section\) "Manual Input" at bounding box center [80, 320] width 141 height 20
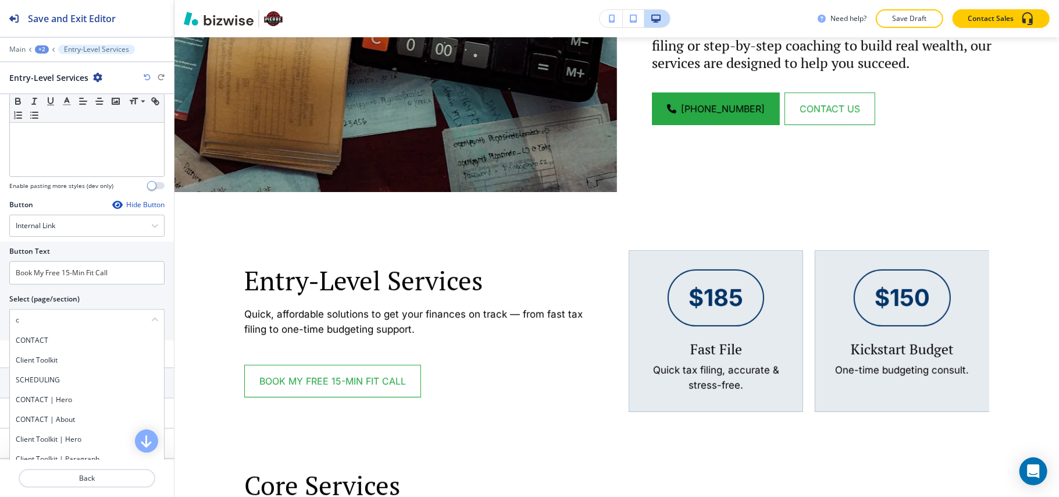
drag, startPoint x: 40, startPoint y: 319, endPoint x: 0, endPoint y: 319, distance: 39.6
click at [0, 319] on div "Button Text Book My Free 15-Min Fit Call Select (page/section) c CONTACT Client…" at bounding box center [87, 290] width 174 height 99
click at [59, 357] on div "SCHEDULING" at bounding box center [87, 360] width 154 height 20
type \(page\/section\) "SCHEDULING"
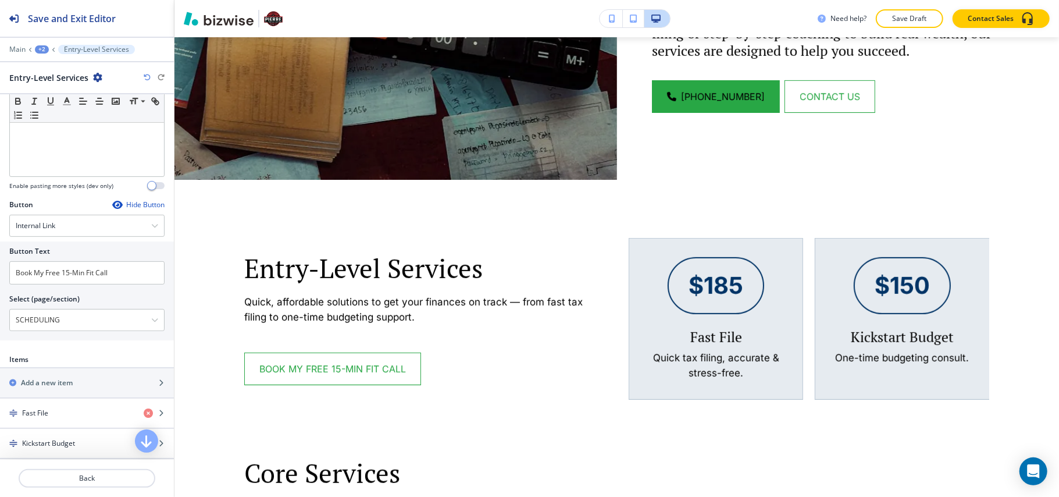
scroll to position [392, 0]
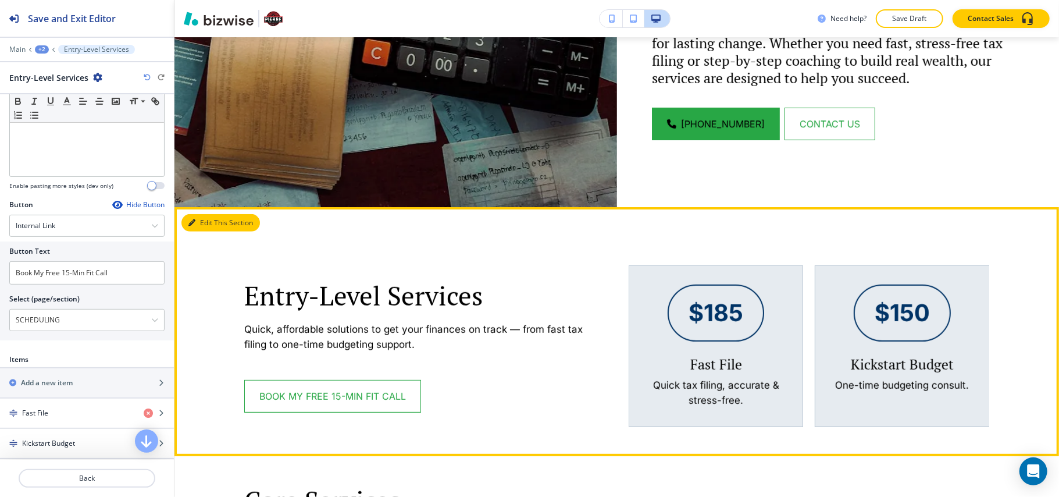
click at [192, 219] on icon "button" at bounding box center [191, 222] width 7 height 7
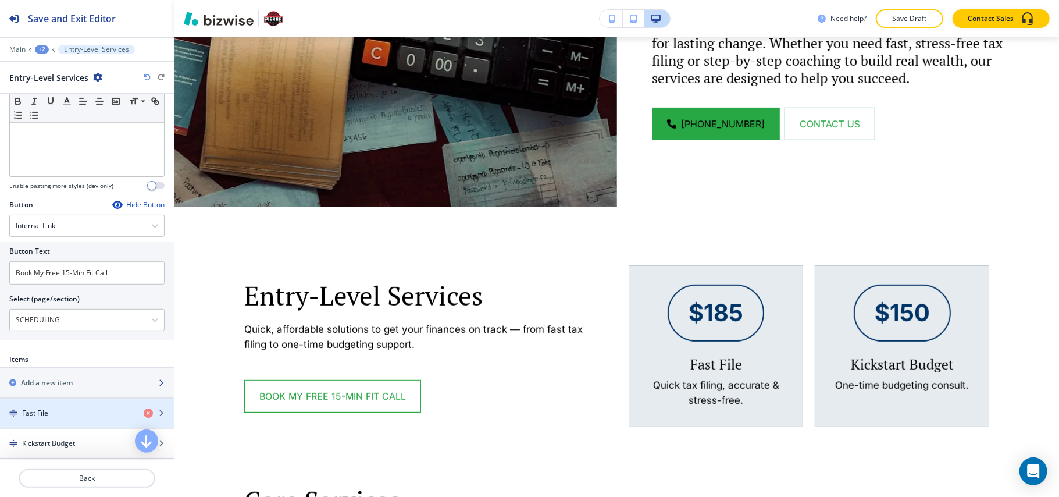
scroll to position [465, 0]
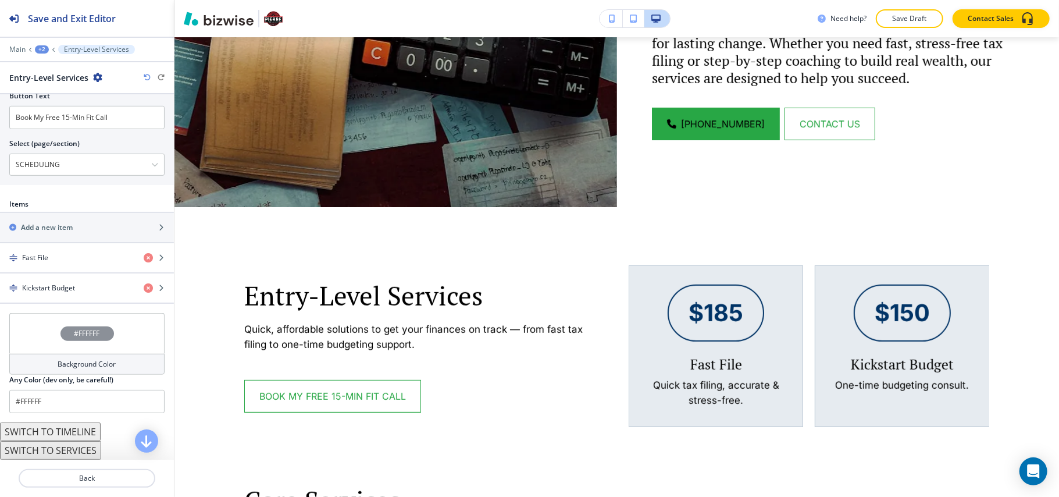
click at [19, 351] on div "#FFFFFF" at bounding box center [86, 333] width 155 height 41
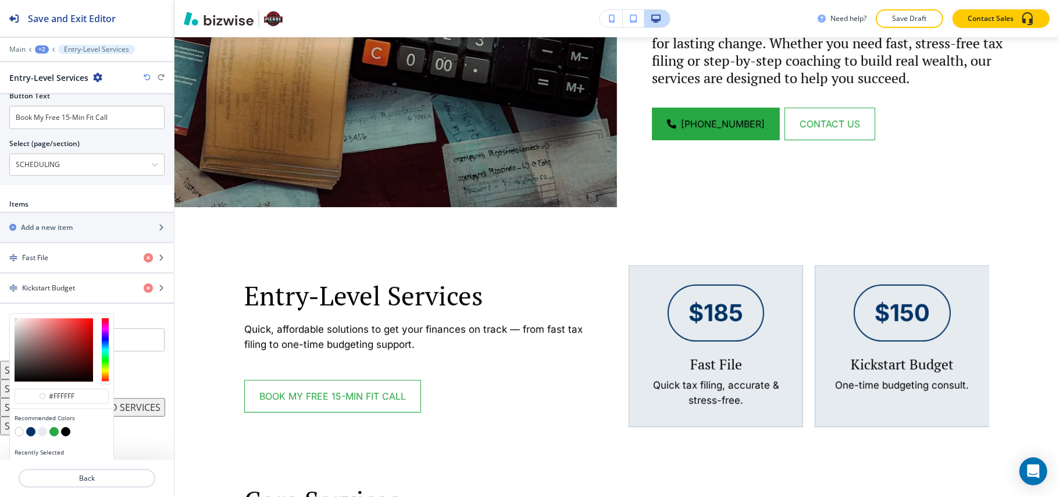
click at [40, 436] on button "button" at bounding box center [42, 431] width 9 height 9
type input "#e6ebf0"
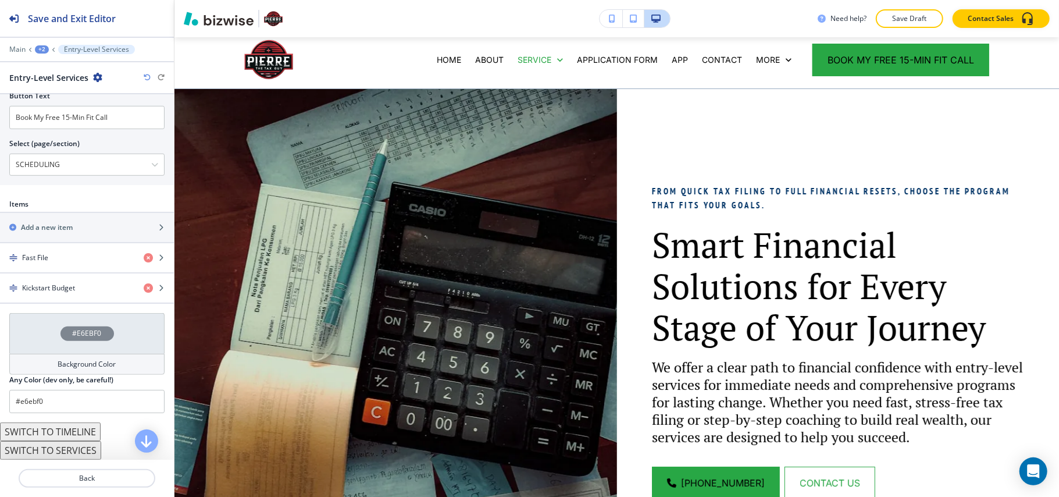
scroll to position [0, 0]
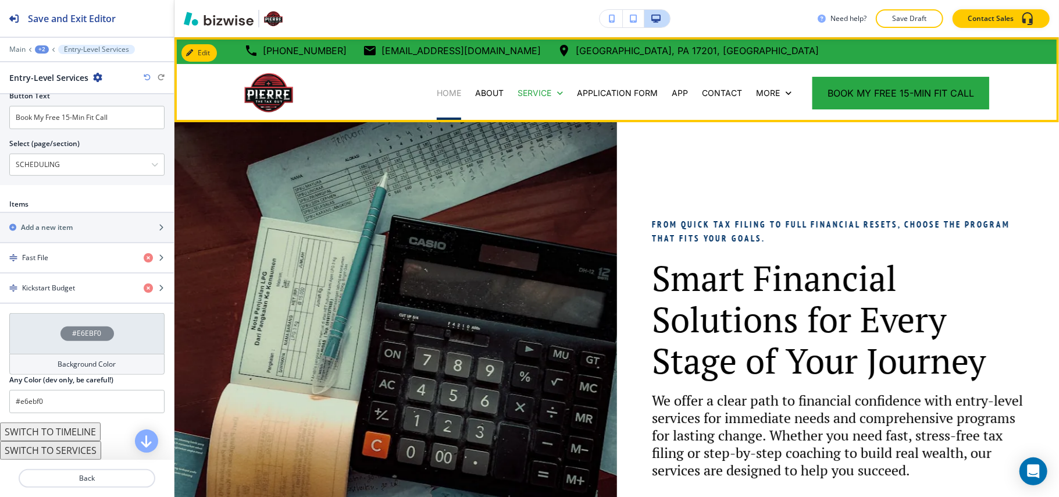
click at [444, 94] on p "HOME" at bounding box center [449, 93] width 24 height 12
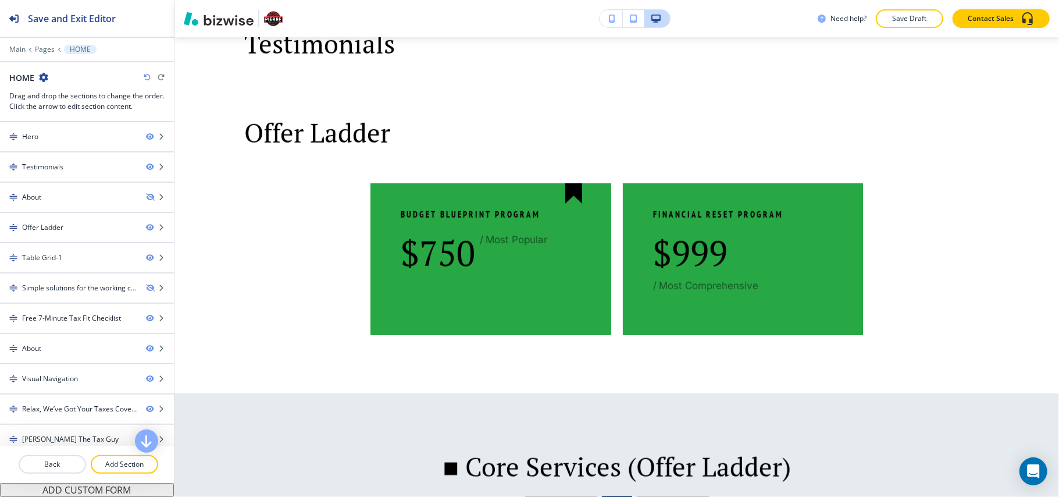
scroll to position [492, 0]
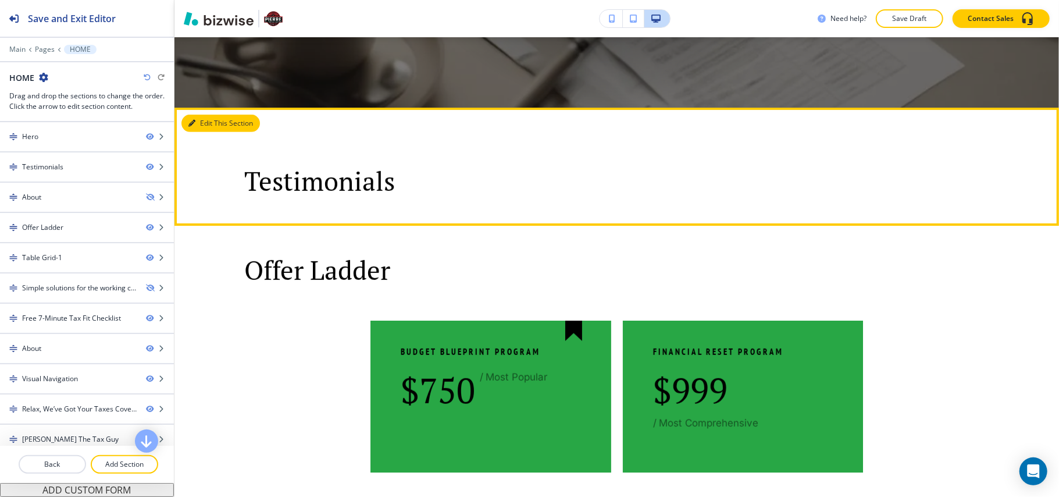
click at [208, 124] on button "Edit This Section" at bounding box center [221, 123] width 79 height 17
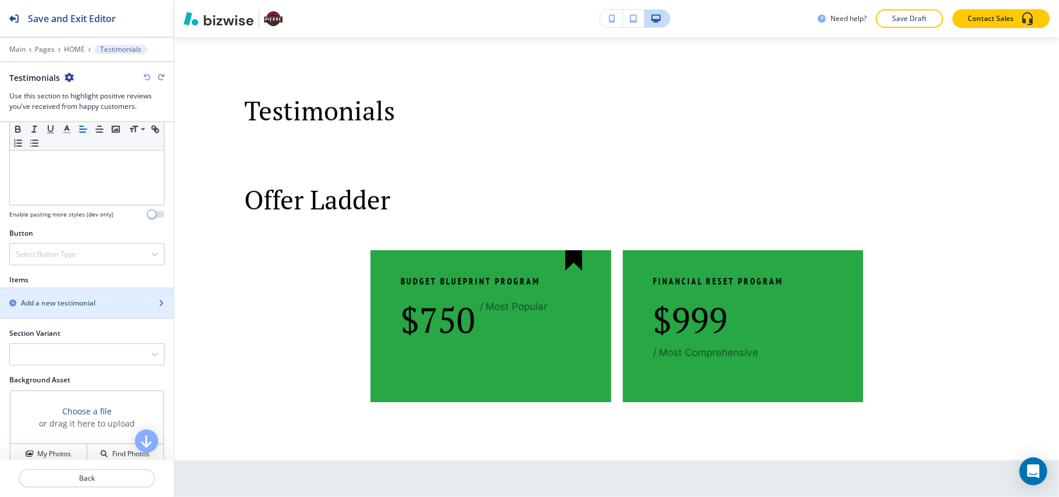
scroll to position [310, 0]
click at [64, 308] on h2 "Add a new testimonial" at bounding box center [58, 302] width 74 height 10
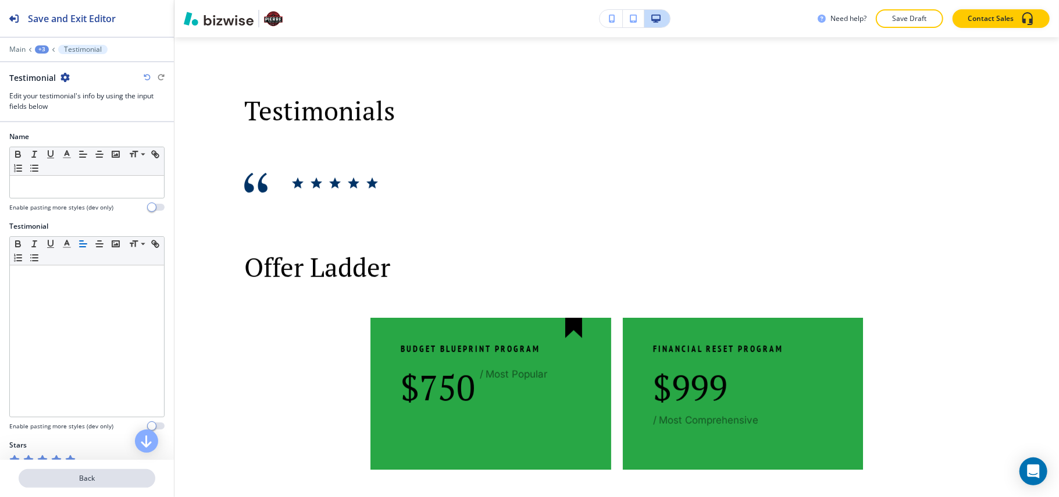
click at [94, 481] on p "Back" at bounding box center [87, 478] width 134 height 10
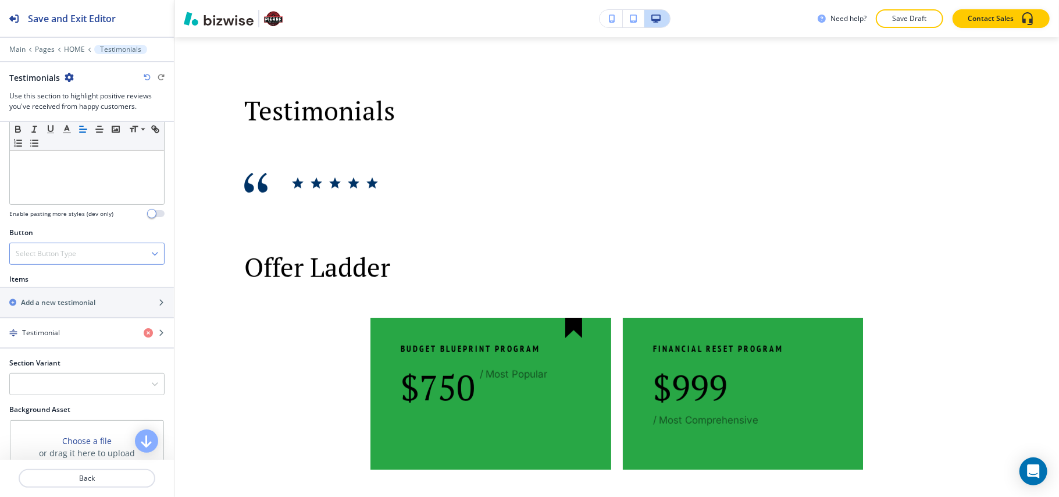
click at [61, 258] on h4 "Select Button Type" at bounding box center [46, 253] width 61 height 10
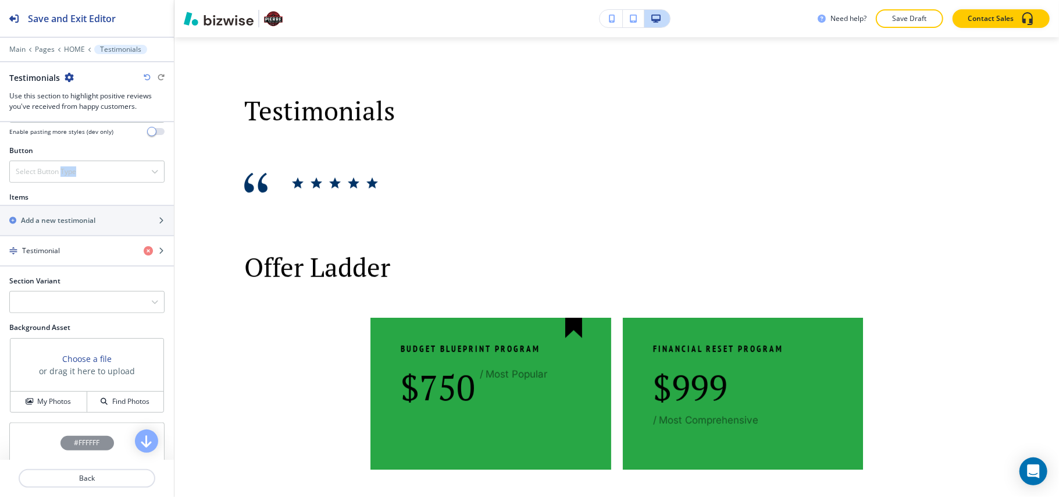
scroll to position [392, 0]
click at [68, 220] on h2 "Add a new testimonial" at bounding box center [58, 221] width 74 height 10
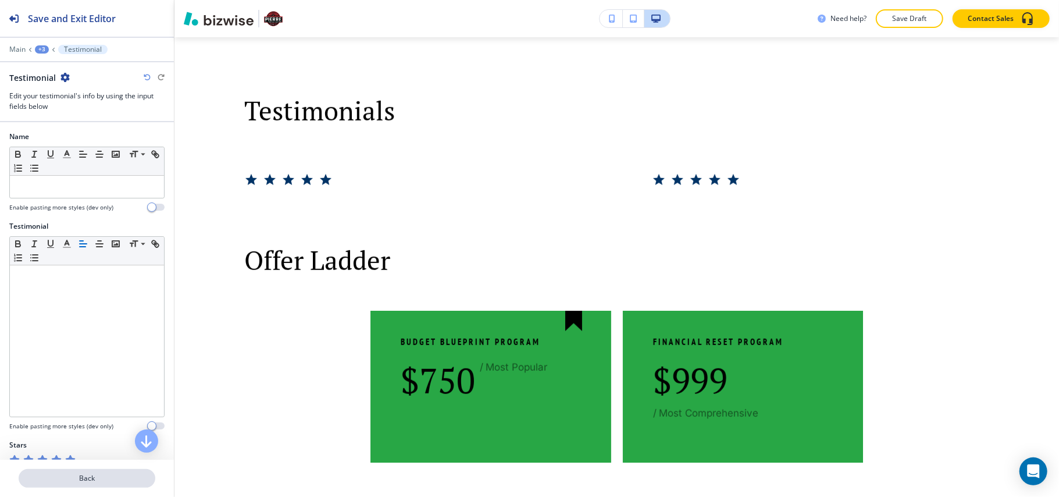
click at [59, 484] on button "Back" at bounding box center [87, 478] width 137 height 19
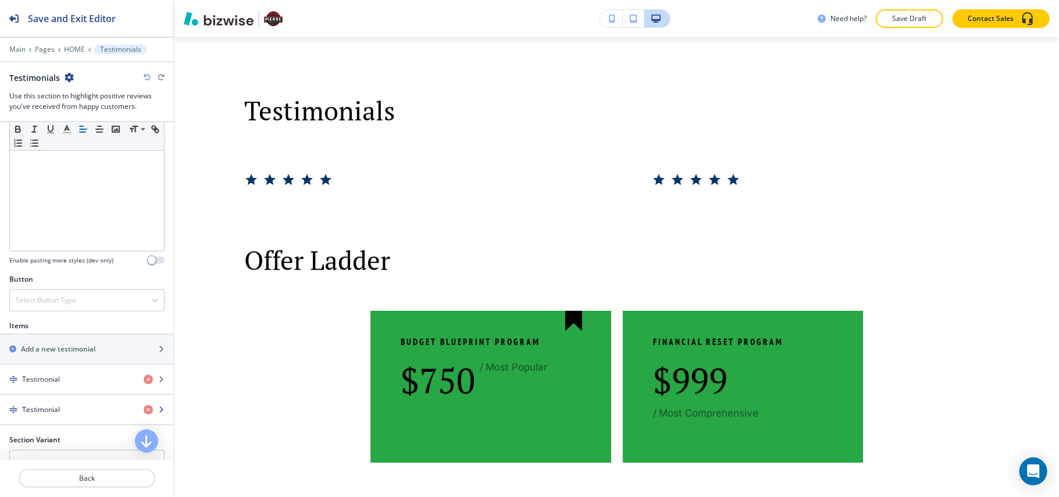
scroll to position [310, 0]
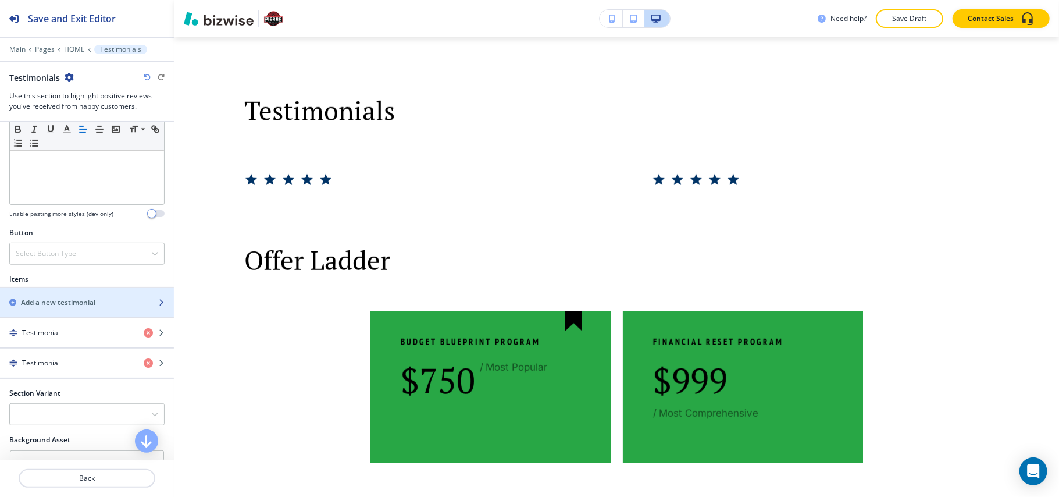
click at [47, 308] on h2 "Add a new testimonial" at bounding box center [58, 302] width 74 height 10
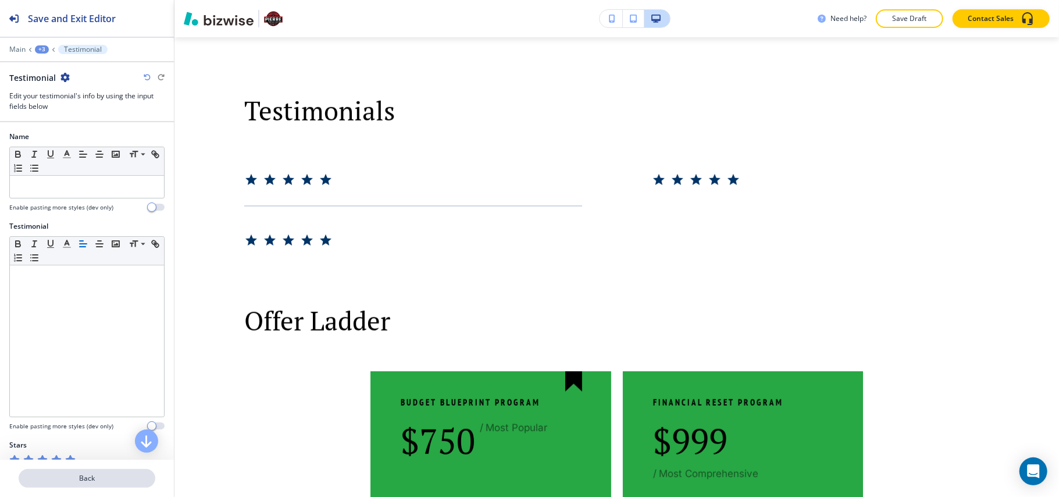
click at [88, 471] on button "Back" at bounding box center [87, 478] width 137 height 19
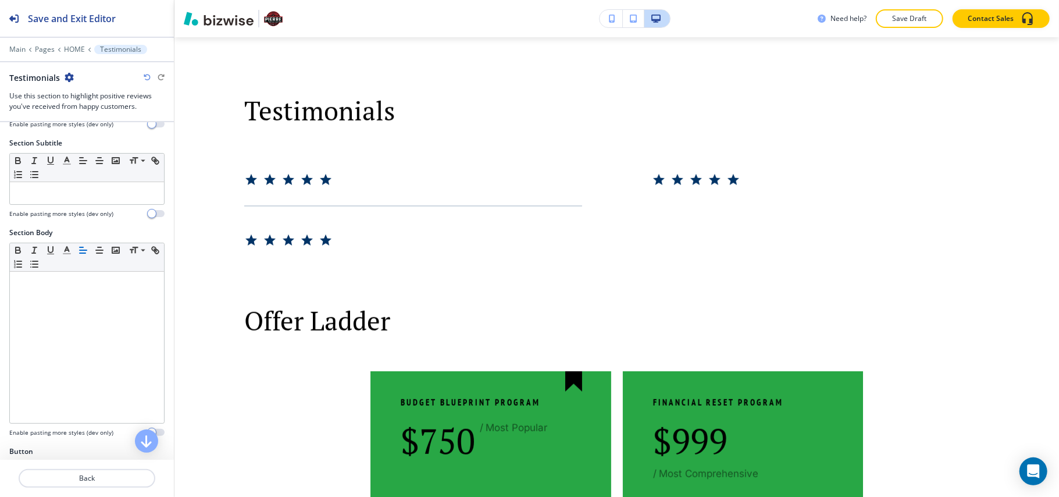
scroll to position [233, 0]
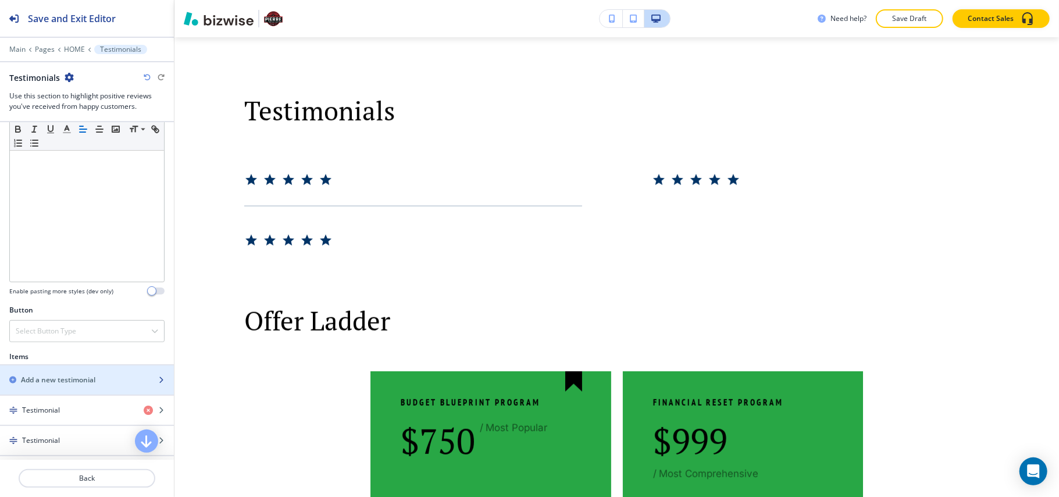
click at [55, 382] on h2 "Add a new testimonial" at bounding box center [58, 380] width 74 height 10
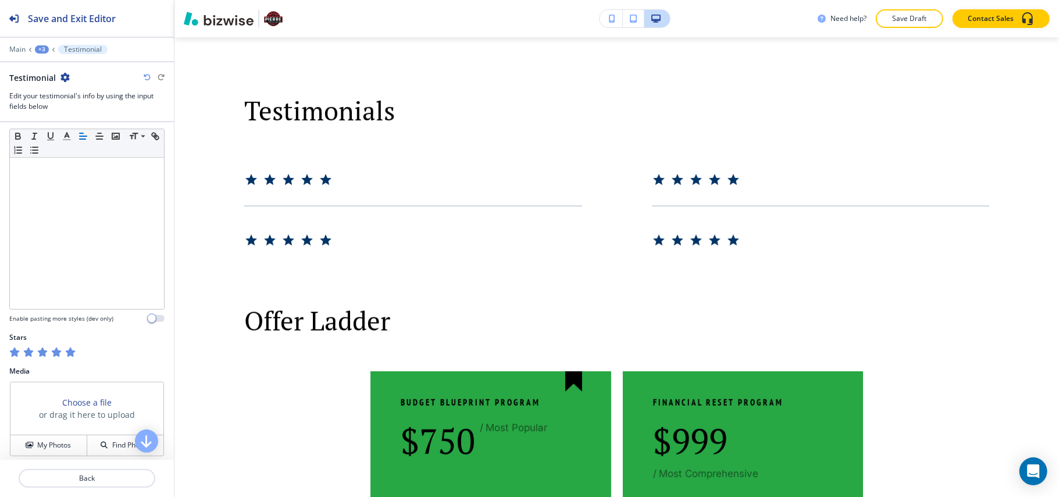
scroll to position [116, 0]
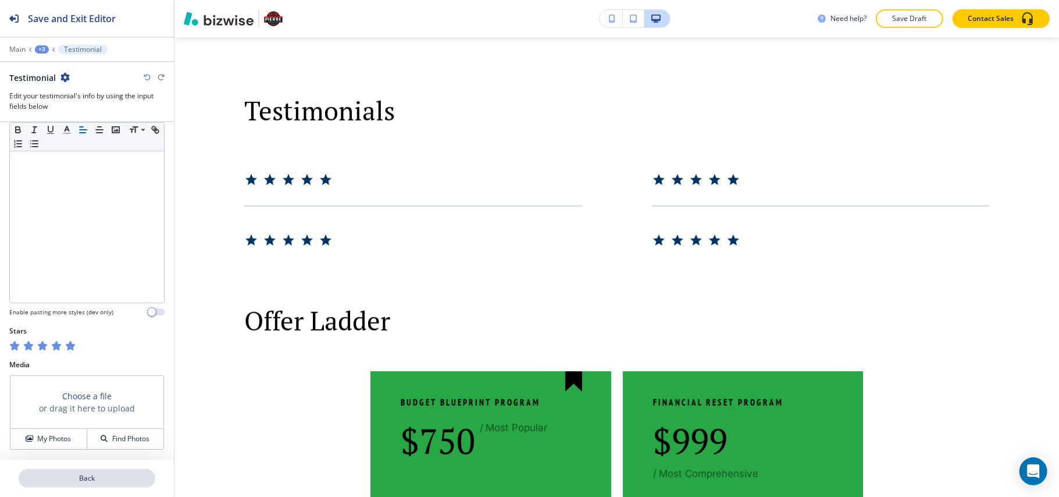
click at [72, 474] on p "Back" at bounding box center [87, 478] width 134 height 10
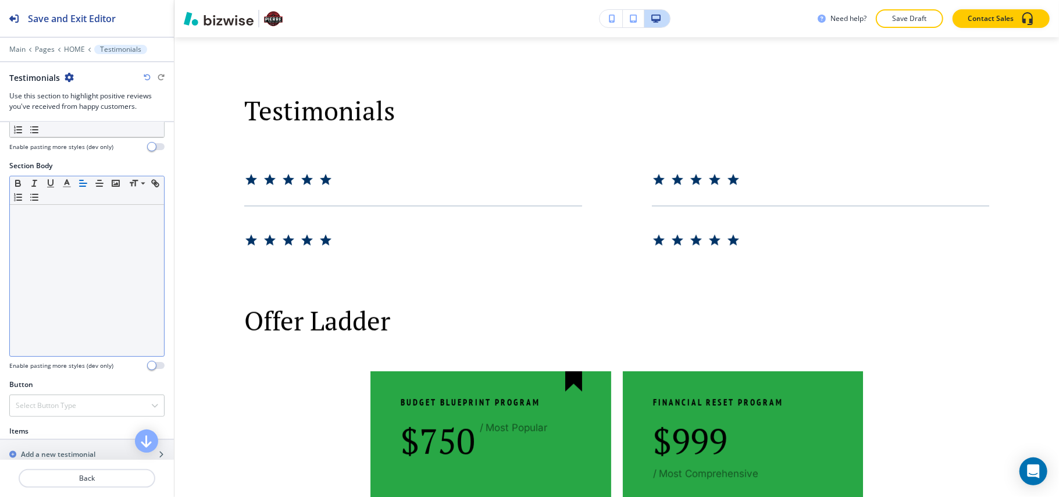
scroll to position [310, 0]
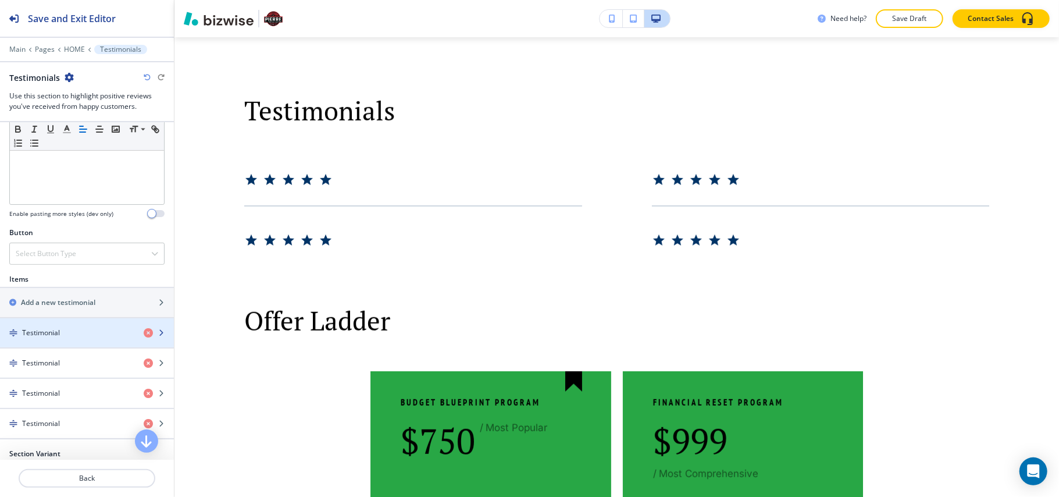
click at [70, 338] on div "Testimonial" at bounding box center [67, 333] width 134 height 10
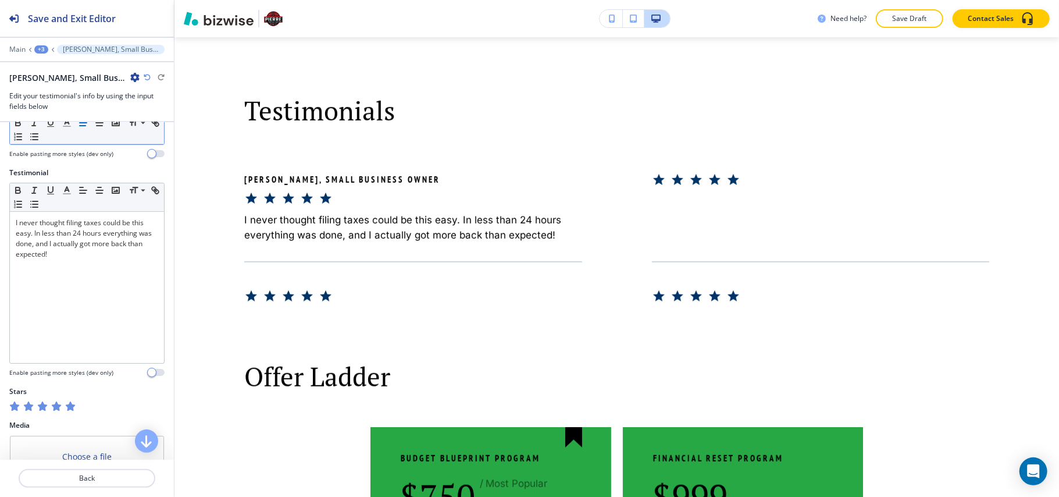
scroll to position [116, 0]
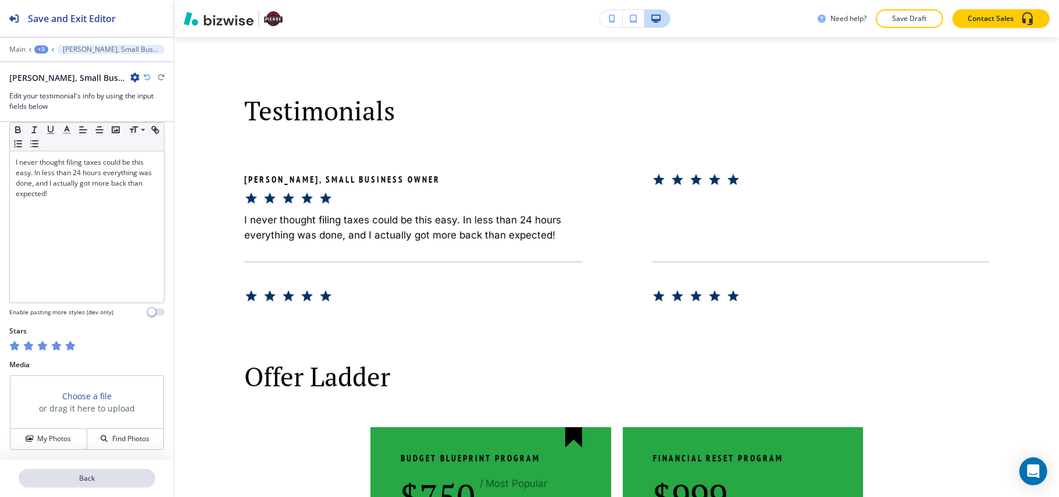
click at [98, 478] on p "Back" at bounding box center [87, 478] width 134 height 10
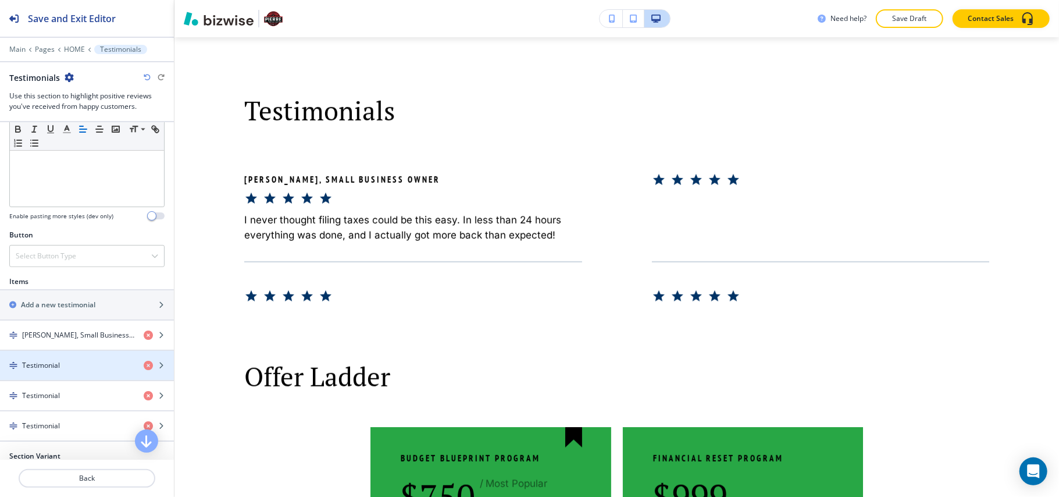
scroll to position [310, 0]
click at [55, 378] on div "button" at bounding box center [87, 372] width 174 height 9
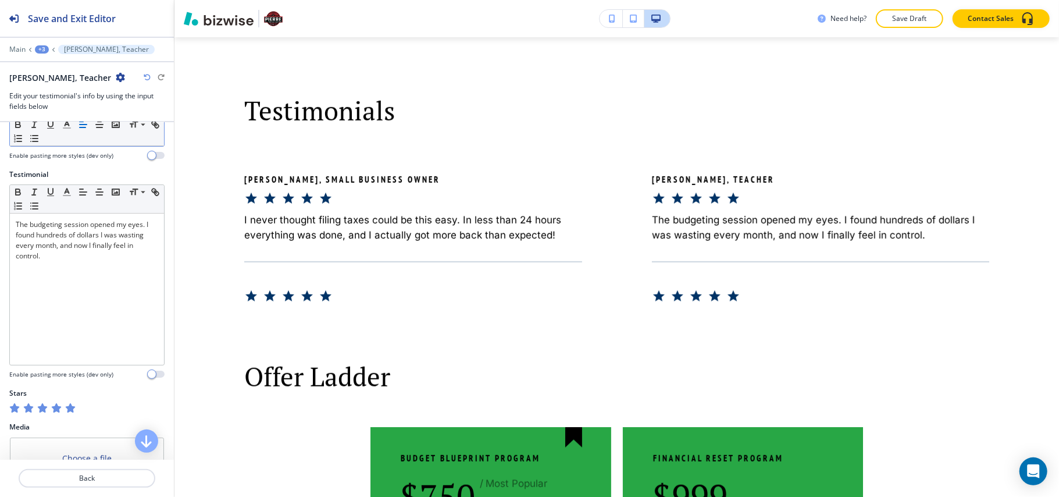
scroll to position [116, 0]
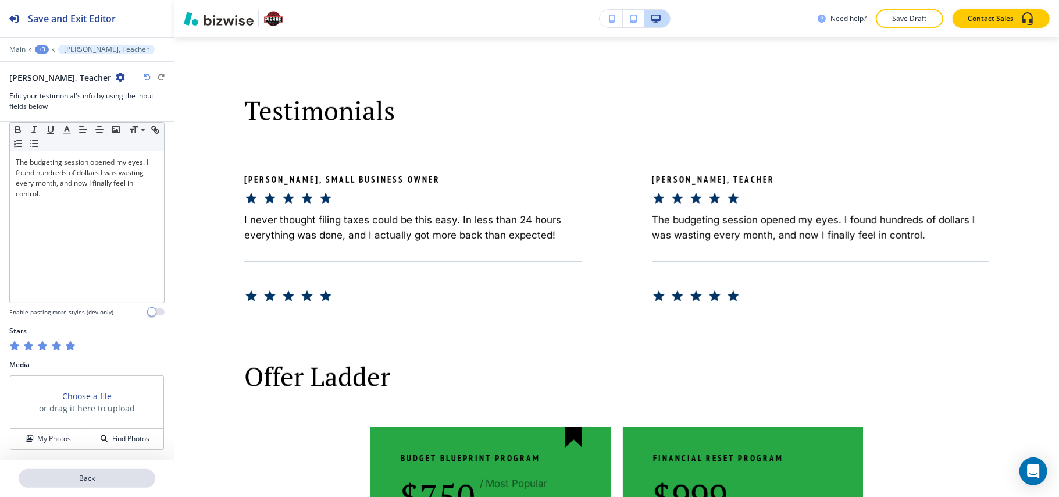
click at [98, 475] on p "Back" at bounding box center [87, 478] width 134 height 10
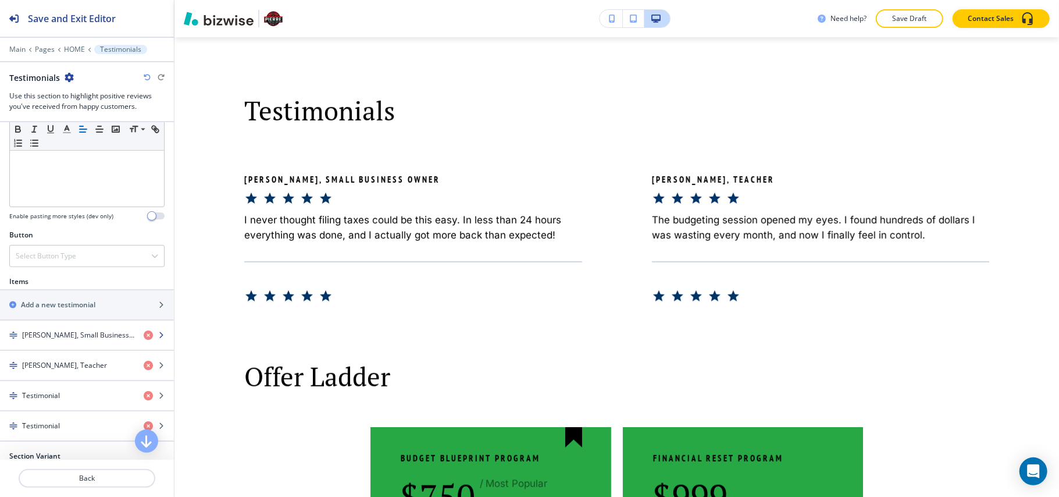
scroll to position [310, 0]
click at [54, 404] on div "button" at bounding box center [87, 403] width 174 height 9
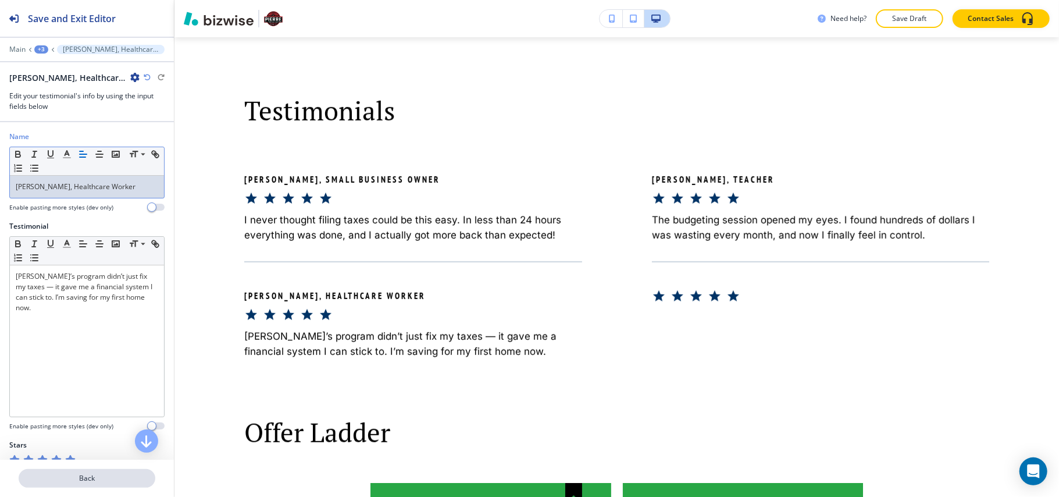
click at [77, 480] on p "Back" at bounding box center [87, 478] width 134 height 10
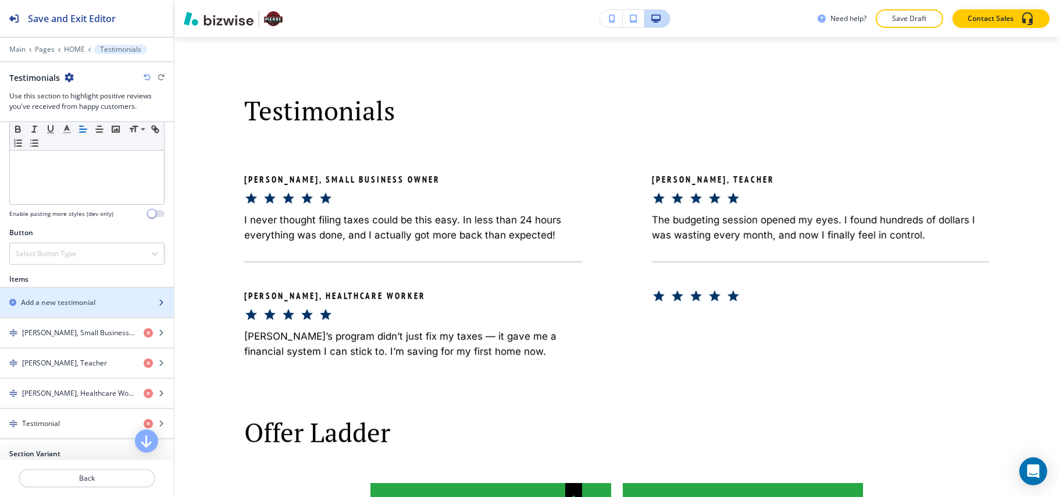
click at [80, 307] on h2 "Add a new testimonial" at bounding box center [58, 302] width 74 height 10
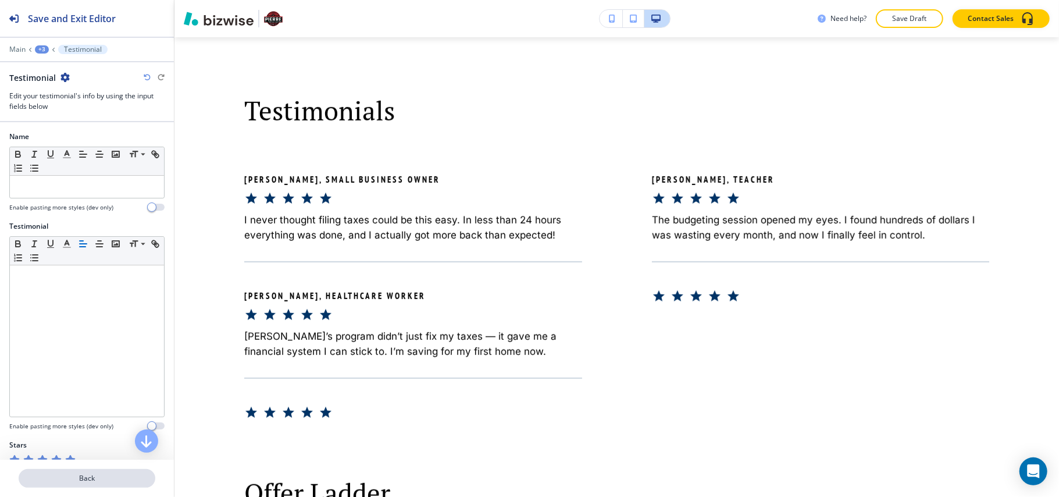
click at [67, 478] on p "Back" at bounding box center [87, 478] width 134 height 10
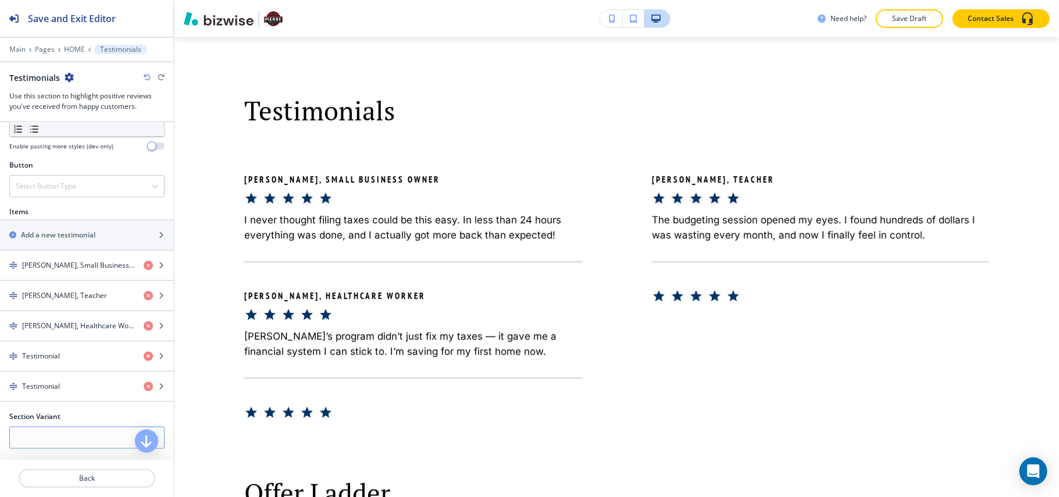
scroll to position [465, 0]
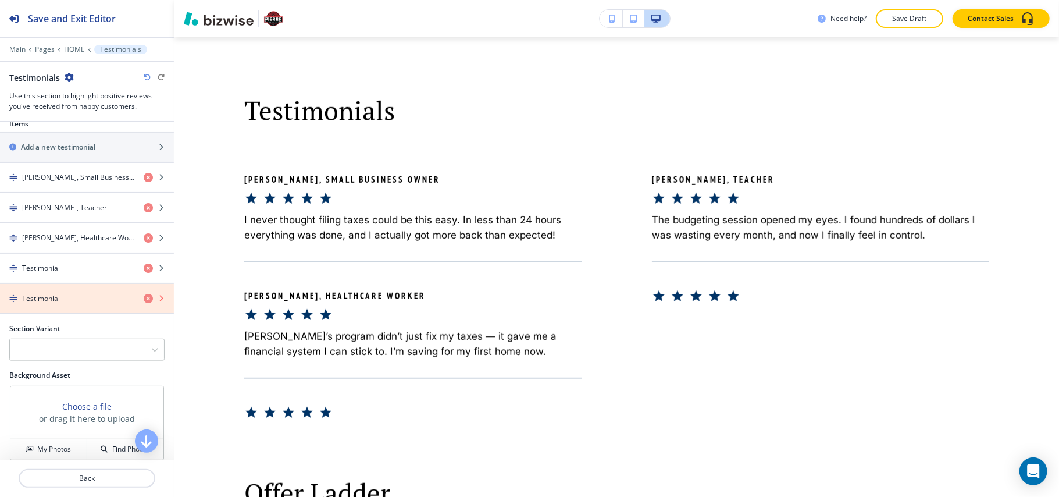
click at [144, 303] on icon "button" at bounding box center [148, 298] width 9 height 9
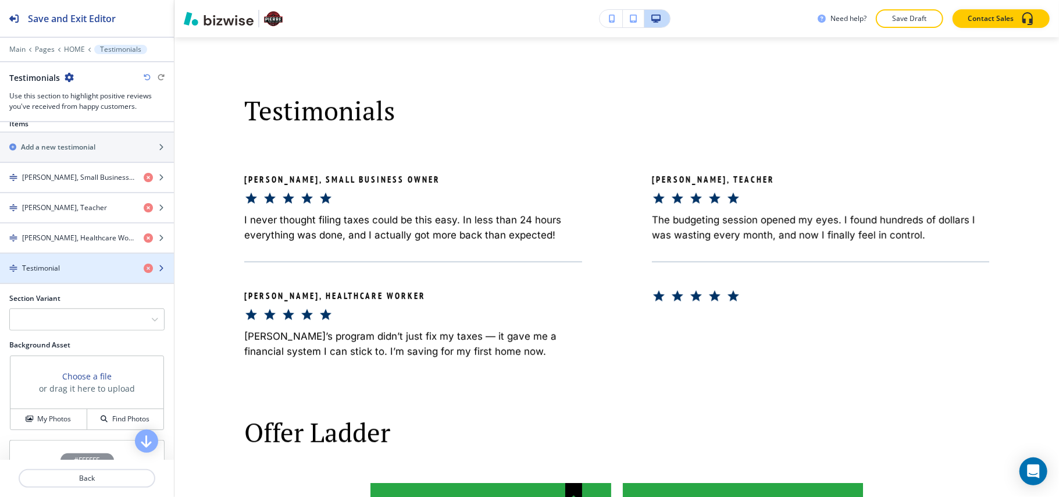
click at [92, 273] on div "Testimonial" at bounding box center [67, 268] width 134 height 10
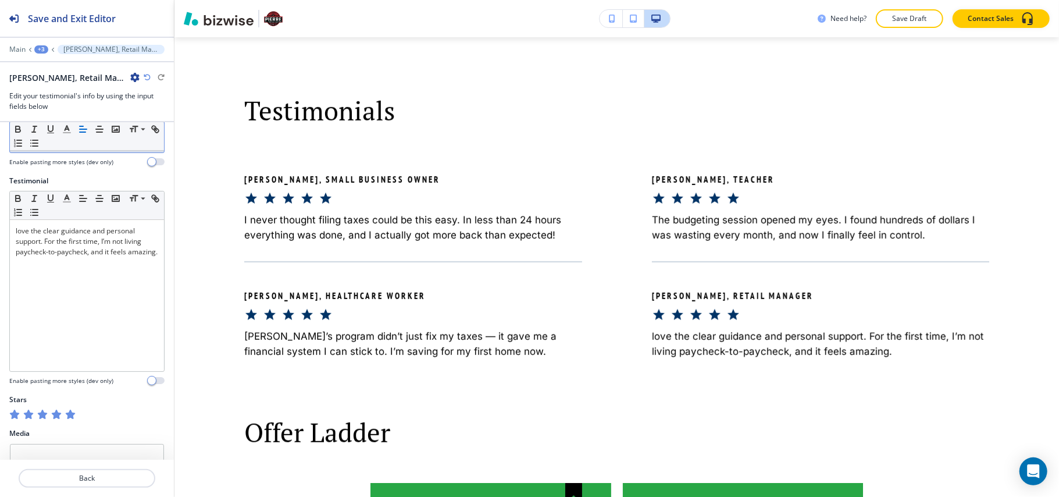
scroll to position [116, 0]
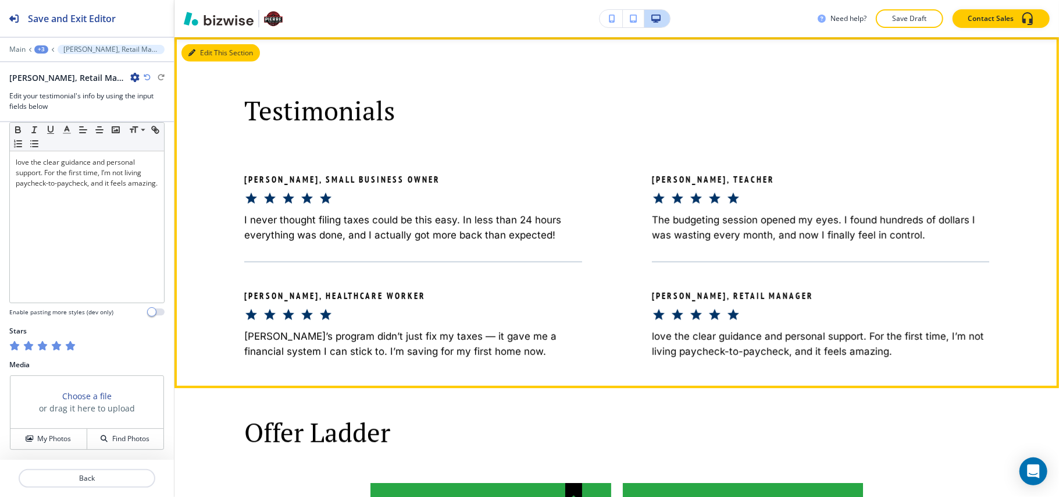
click at [204, 51] on button "Edit This Section" at bounding box center [221, 52] width 79 height 17
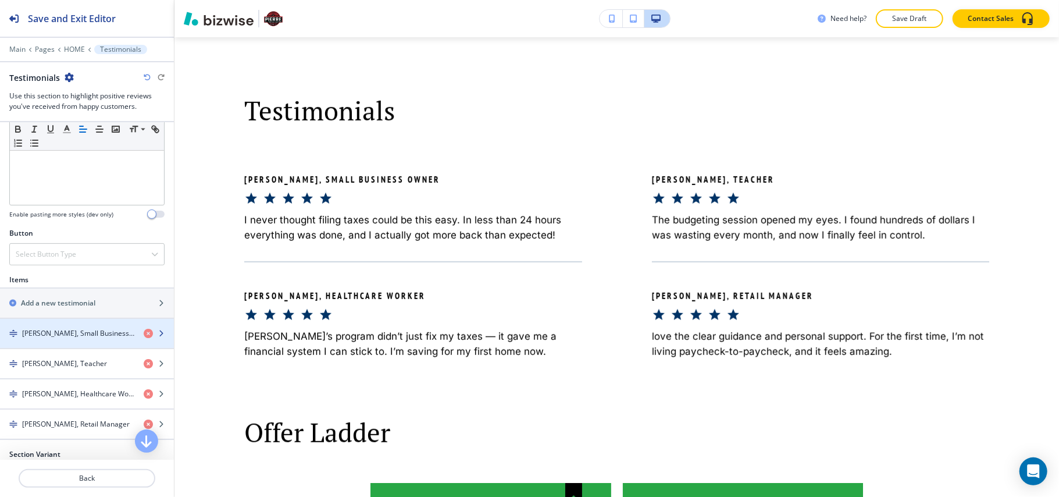
scroll to position [465, 0]
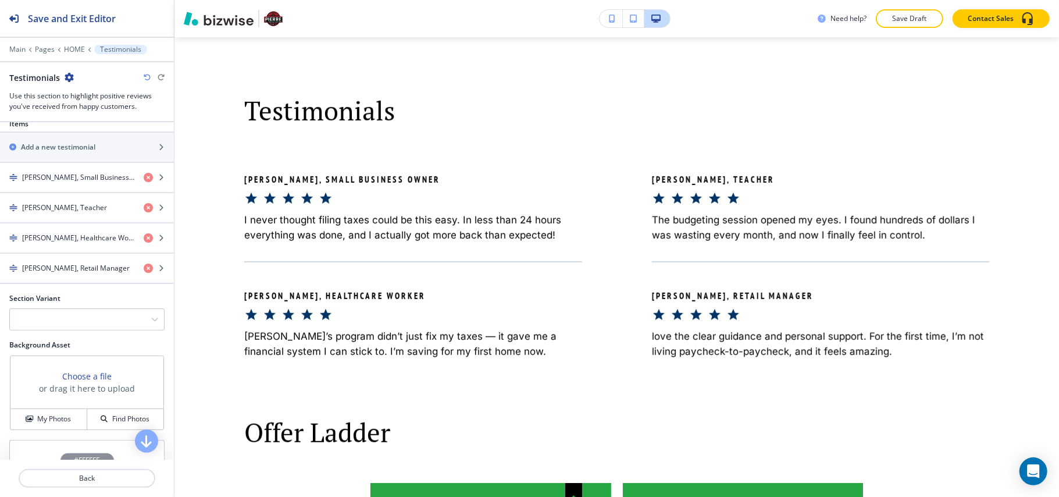
click at [56, 301] on h2 "Section Variant" at bounding box center [34, 298] width 51 height 10
click at [56, 328] on div at bounding box center [87, 319] width 154 height 21
click at [65, 345] on h4 "Slider" at bounding box center [87, 340] width 143 height 10
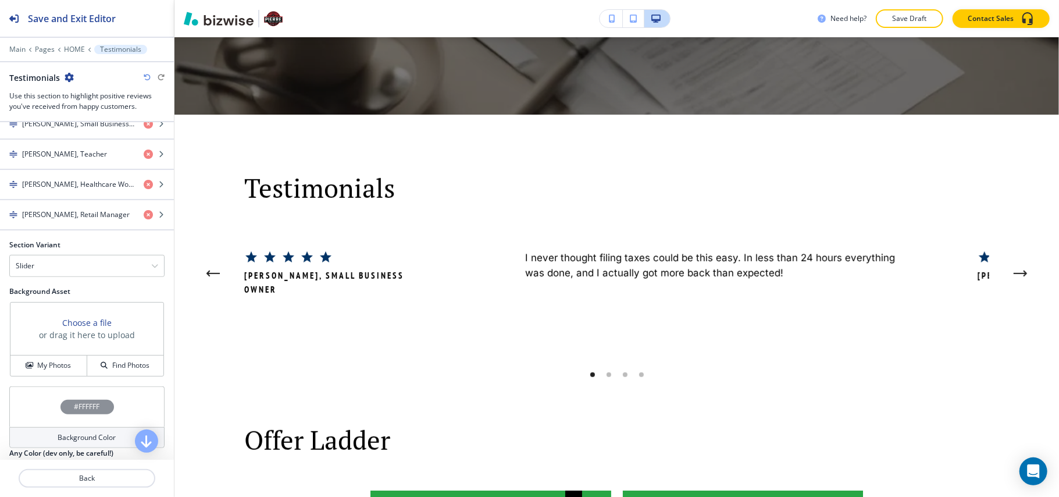
scroll to position [543, 0]
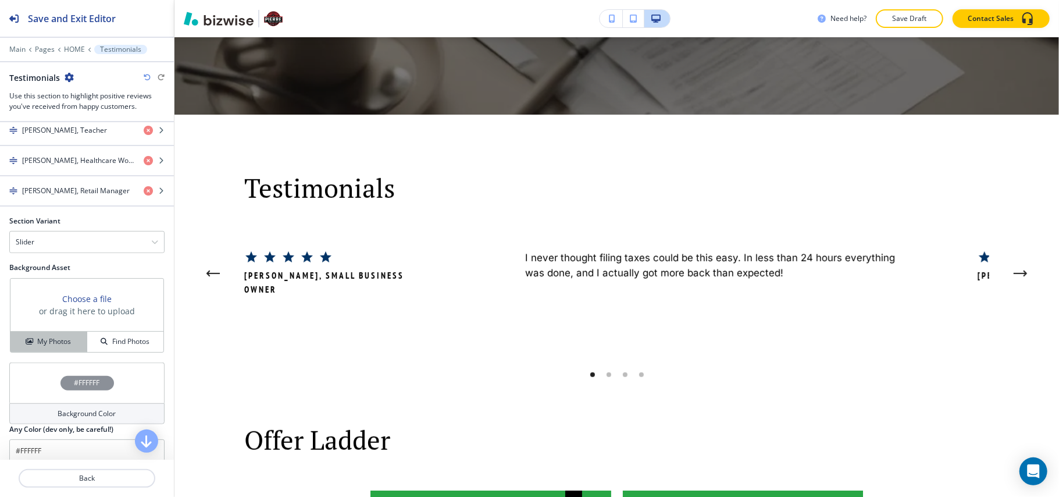
click at [41, 343] on h4 "My Photos" at bounding box center [54, 341] width 34 height 10
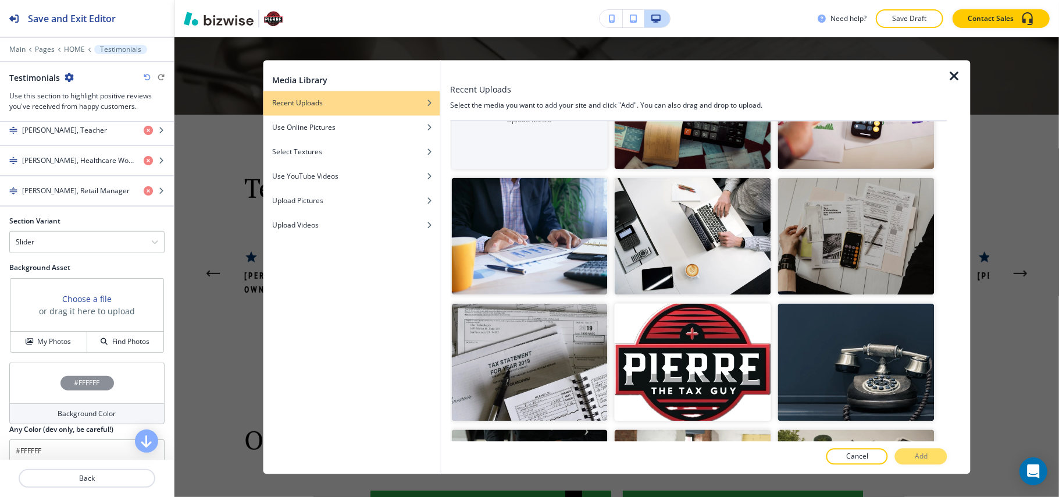
scroll to position [77, 0]
click at [856, 254] on img "button" at bounding box center [856, 237] width 157 height 118
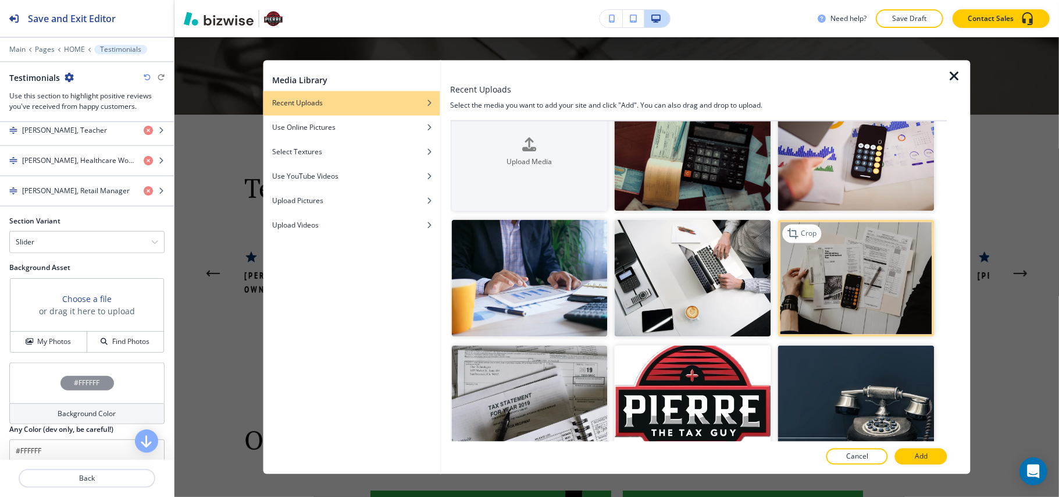
scroll to position [0, 0]
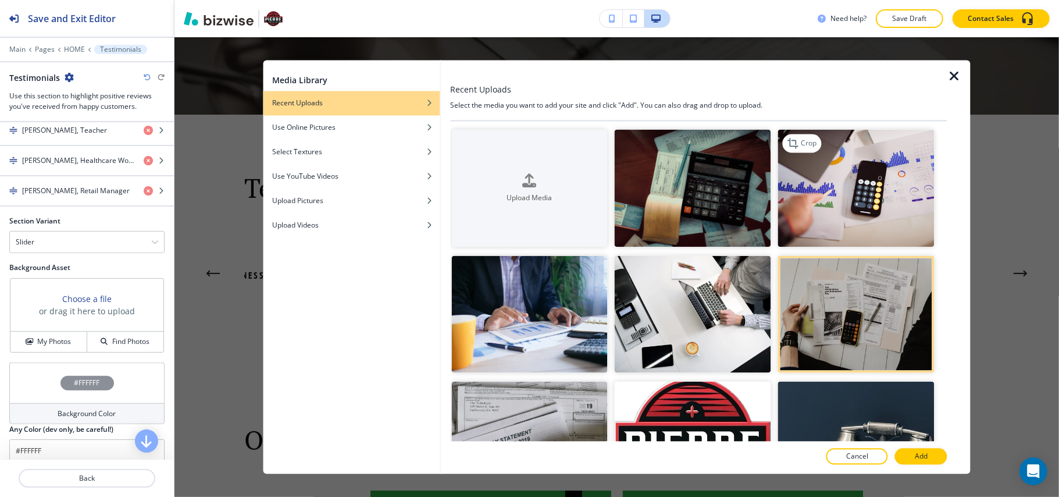
click at [866, 222] on img "button" at bounding box center [856, 189] width 157 height 118
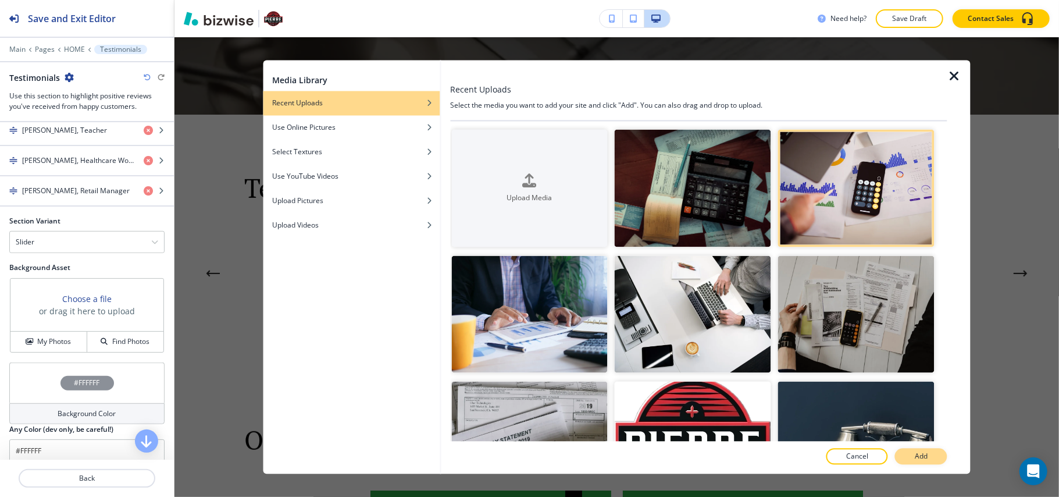
click at [916, 452] on p "Add" at bounding box center [921, 456] width 13 height 10
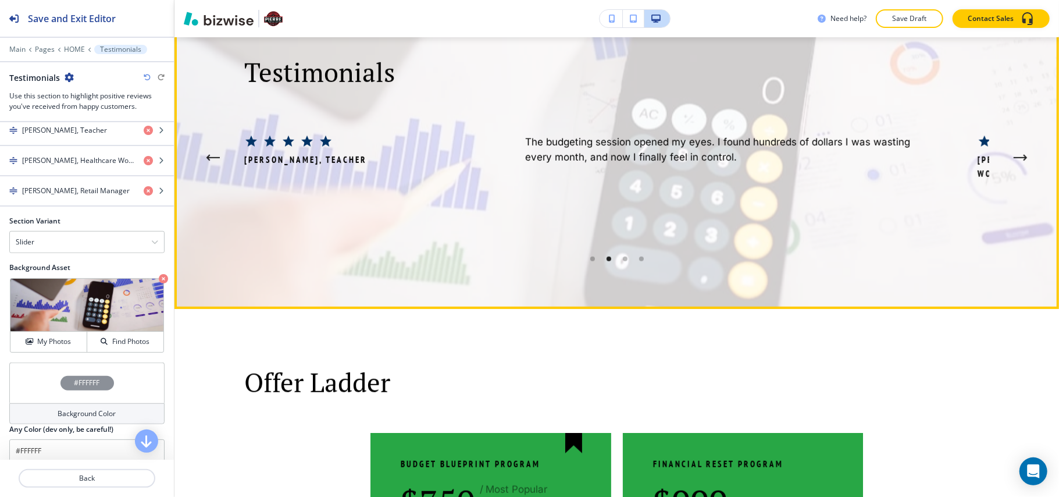
scroll to position [562, 0]
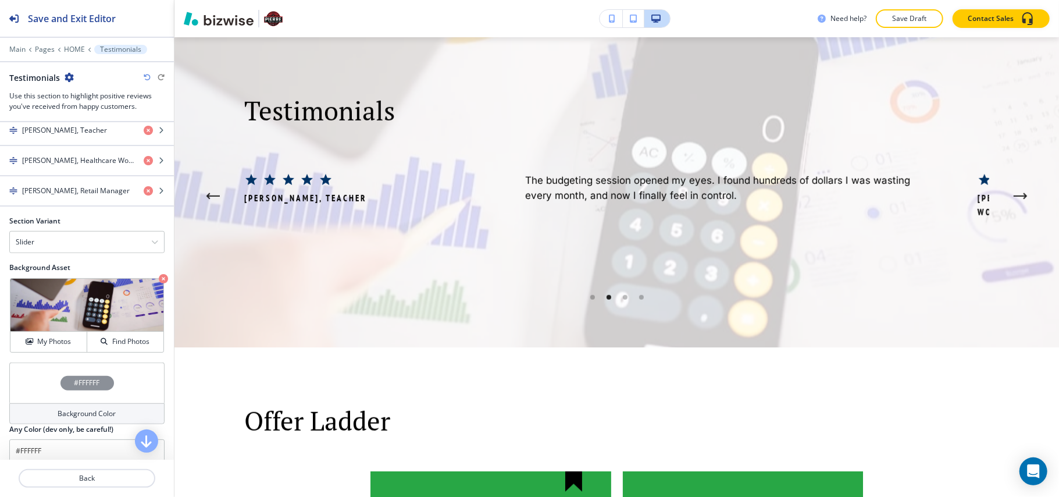
click at [38, 387] on div "#FFFFFF" at bounding box center [86, 382] width 155 height 41
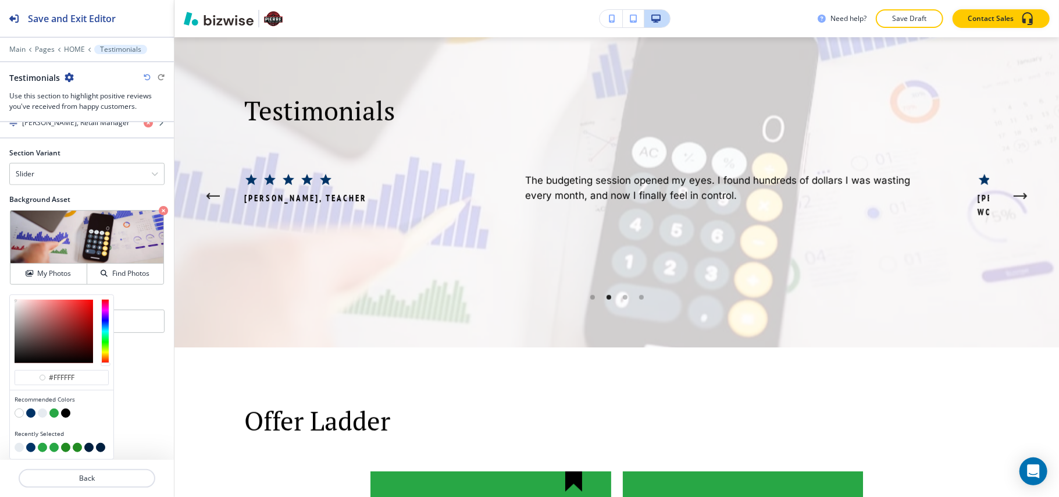
click at [29, 410] on button "button" at bounding box center [30, 412] width 9 height 9
type input "#003366"
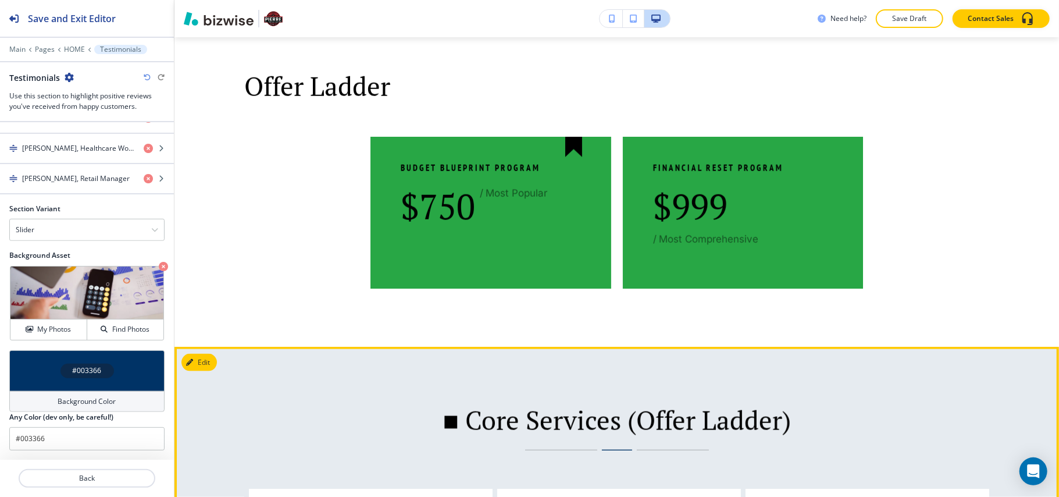
scroll to position [873, 0]
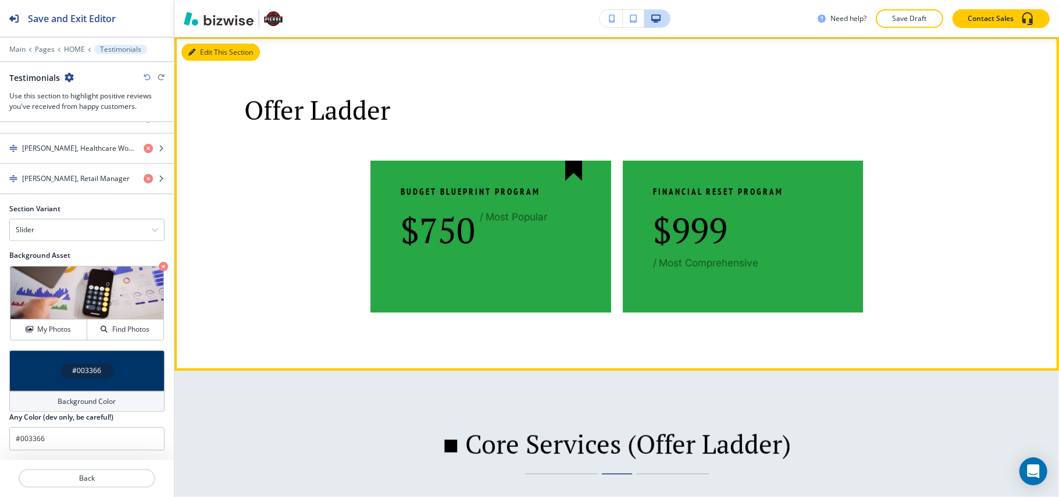
click at [194, 44] on button "Edit This Section" at bounding box center [221, 52] width 79 height 17
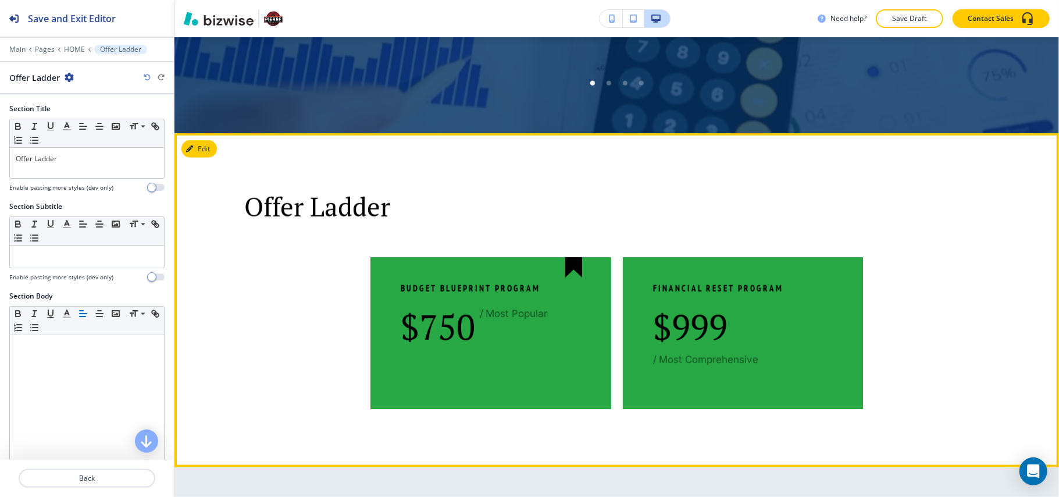
scroll to position [780, 0]
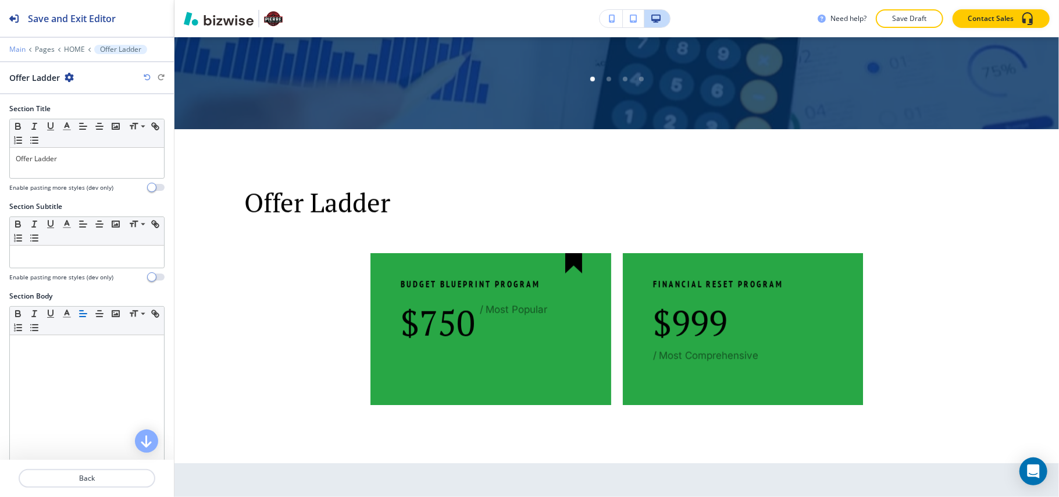
click at [20, 47] on p "Main" at bounding box center [17, 49] width 16 height 8
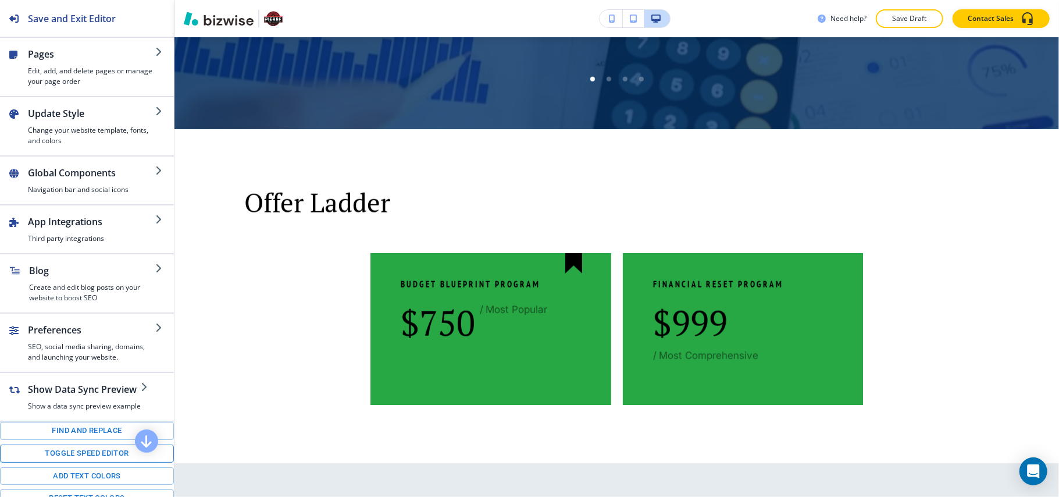
click at [65, 463] on button "Toggle speed editor" at bounding box center [87, 453] width 174 height 18
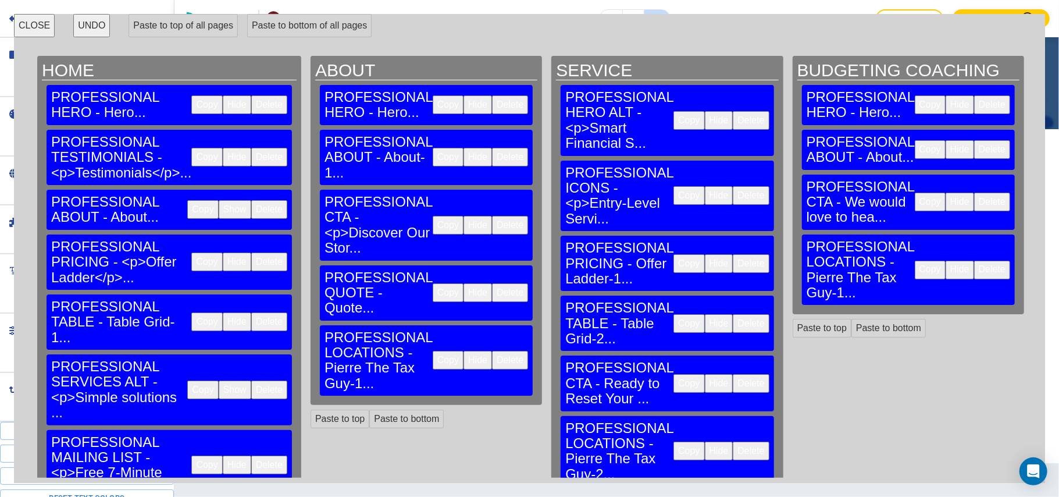
click at [674, 254] on button "Copy" at bounding box center [689, 263] width 31 height 19
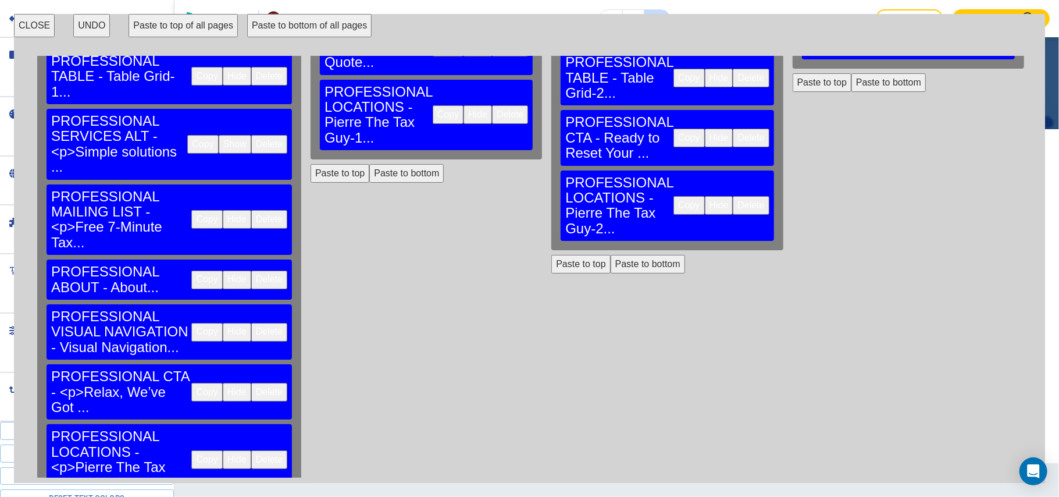
scroll to position [258, 0]
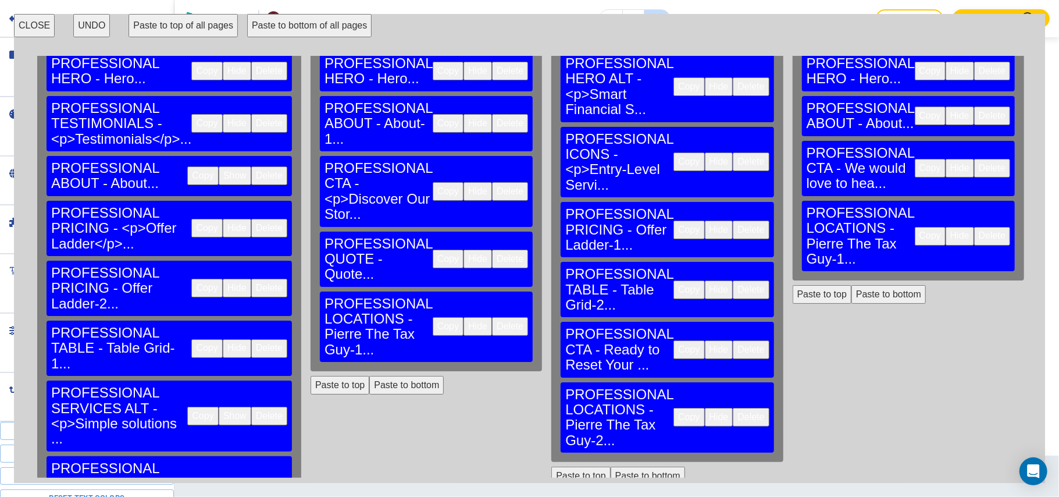
scroll to position [1162, 0]
click at [29, 27] on button "CLOSE" at bounding box center [34, 25] width 41 height 23
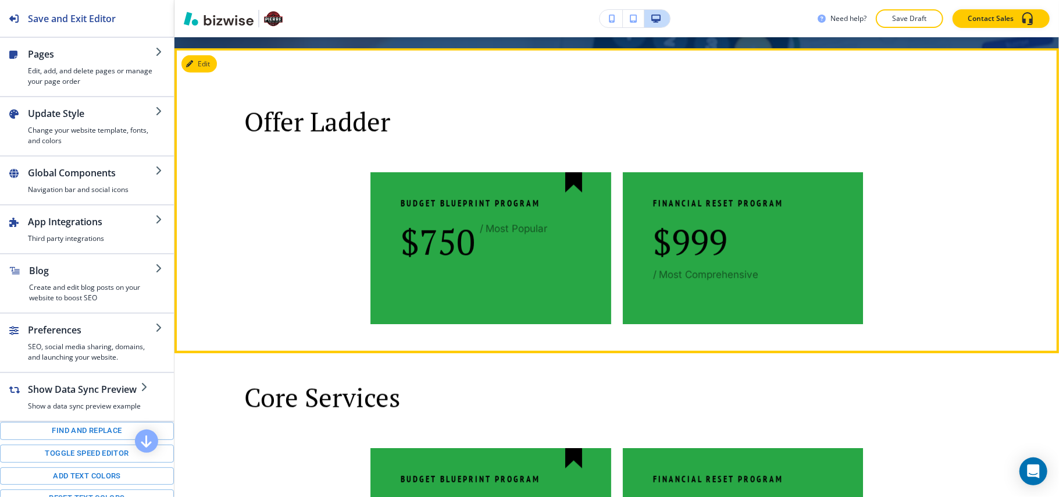
scroll to position [775, 0]
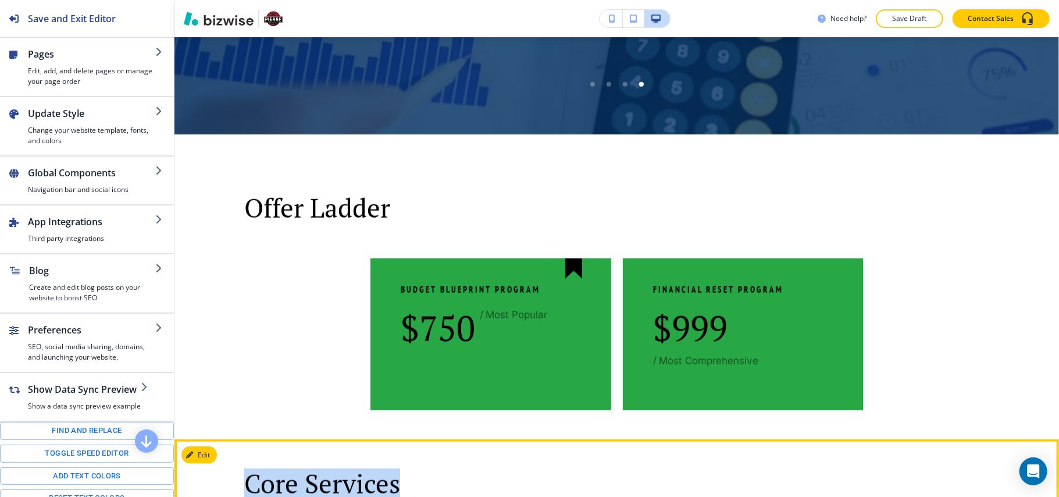
drag, startPoint x: 234, startPoint y: 467, endPoint x: 398, endPoint y: 328, distance: 214.7
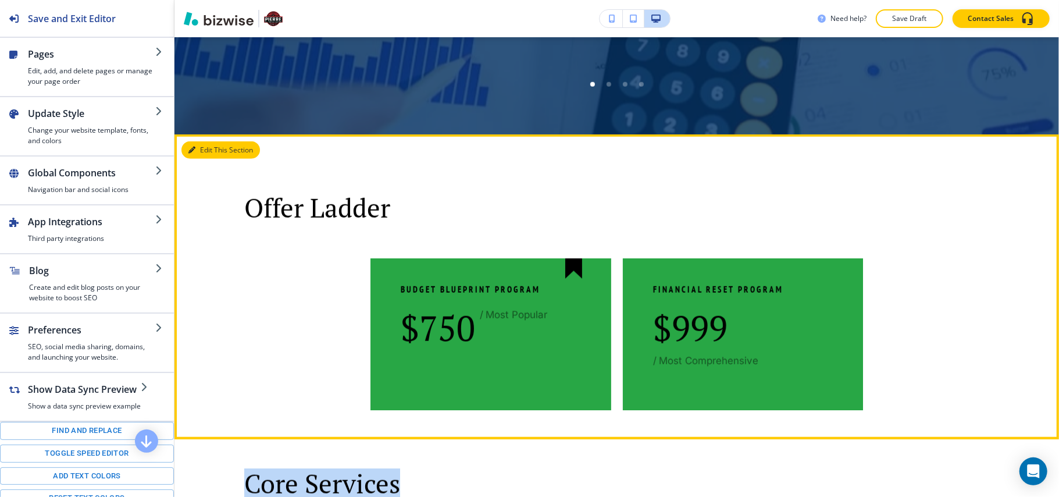
click at [203, 141] on button "Edit This Section" at bounding box center [221, 149] width 79 height 17
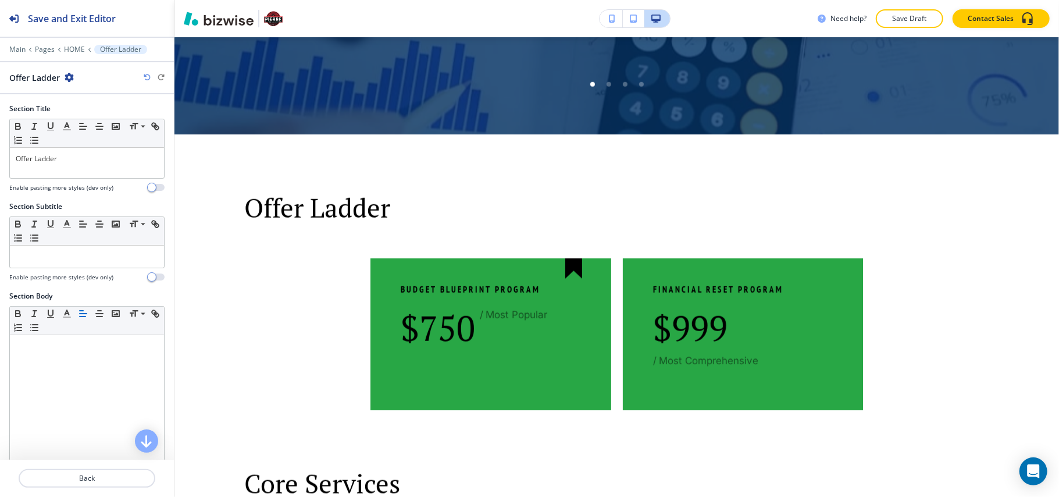
scroll to position [858, 0]
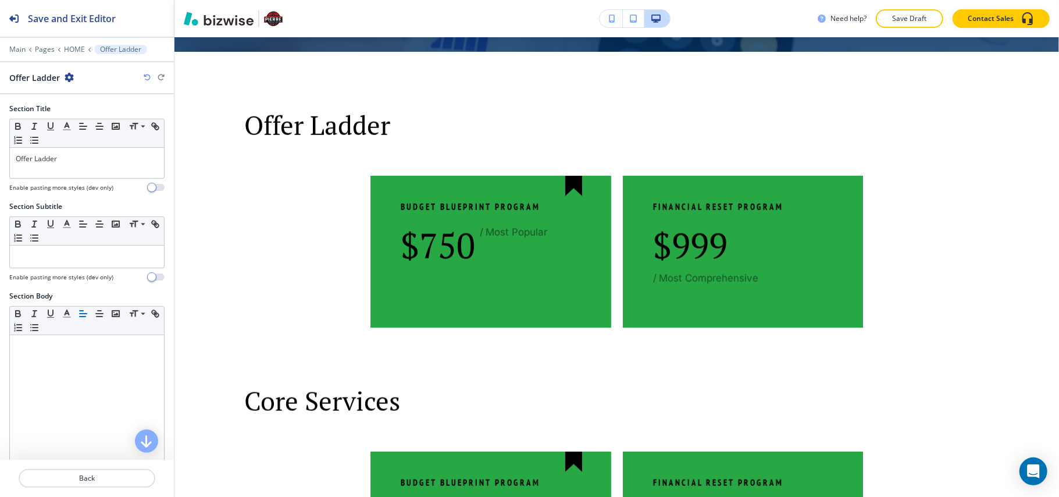
click at [66, 77] on icon "button" at bounding box center [69, 77] width 9 height 9
click at [82, 136] on p "Delete Section" at bounding box center [101, 139] width 59 height 10
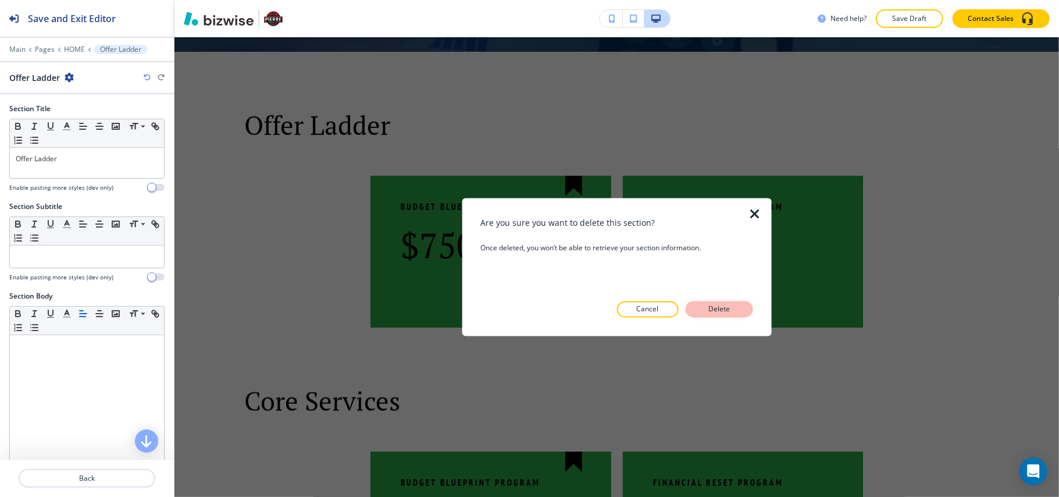
click at [729, 305] on p "Delete" at bounding box center [720, 309] width 28 height 10
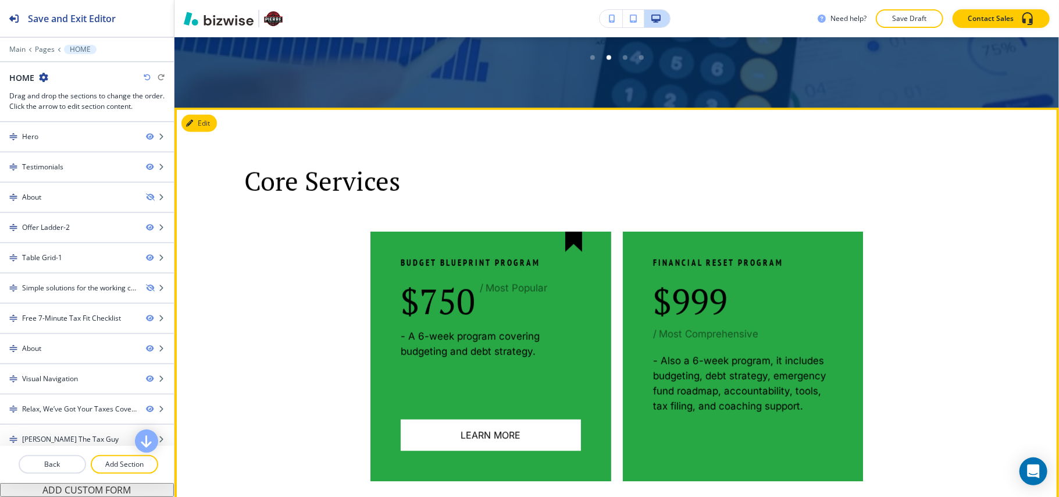
scroll to position [780, 0]
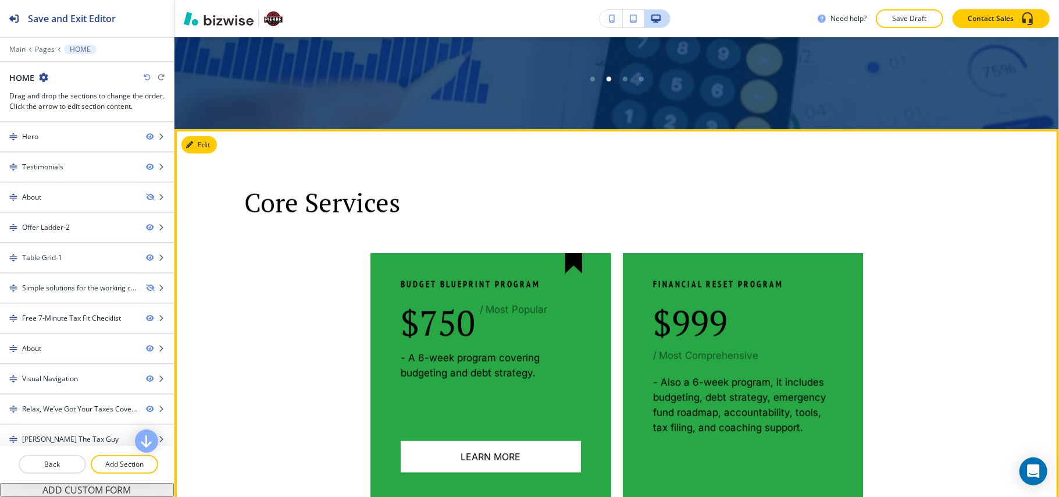
drag, startPoint x: 194, startPoint y: 116, endPoint x: 200, endPoint y: 127, distance: 12.3
click at [196, 129] on div "Core Services Budget Blueprint Program $750 / Most Popular - A 6-week program c…" at bounding box center [617, 345] width 885 height 432
click at [201, 136] on button "Edit This Section" at bounding box center [221, 144] width 79 height 17
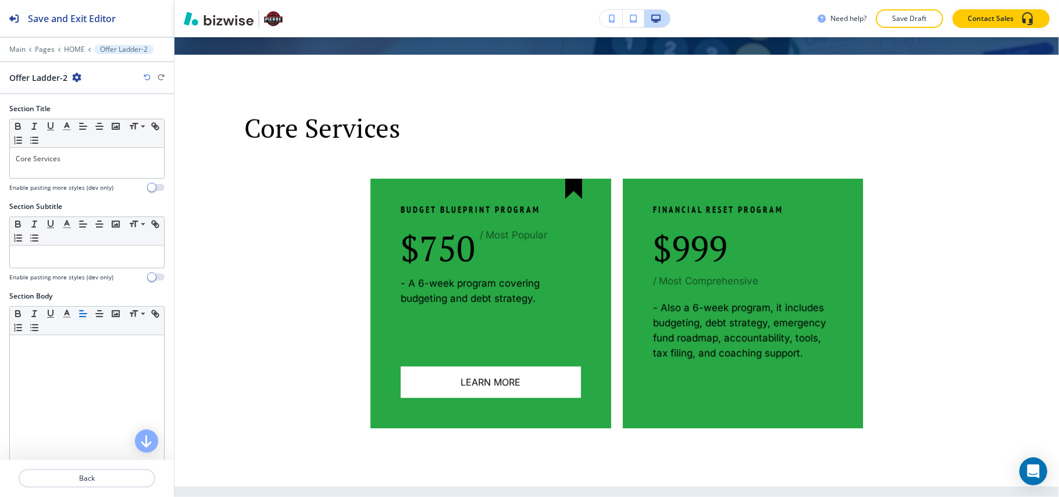
scroll to position [858, 0]
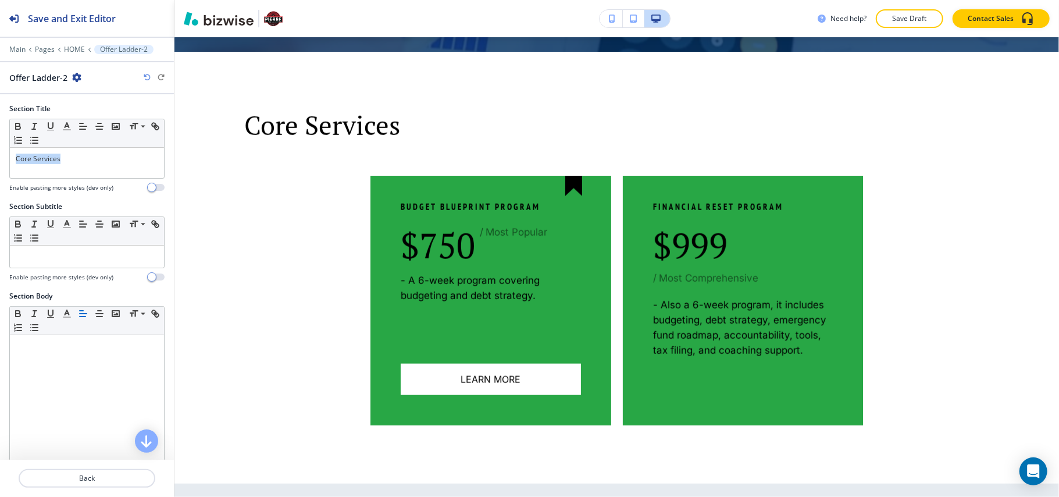
drag, startPoint x: 86, startPoint y: 156, endPoint x: 0, endPoint y: 156, distance: 86.1
click at [0, 156] on div "Section Title Small Normal Large Huge Core Services Enable pasting more styles …" at bounding box center [87, 153] width 174 height 98
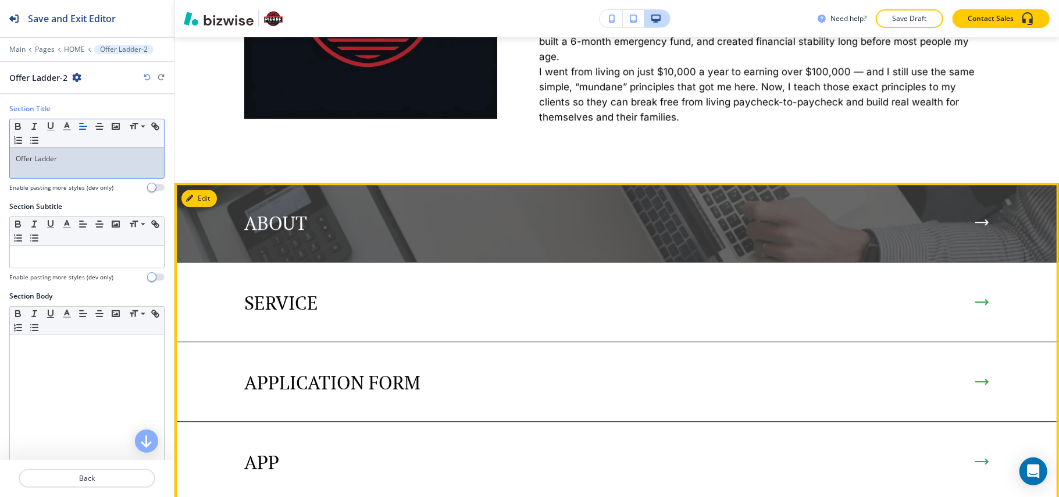
scroll to position [2487, 0]
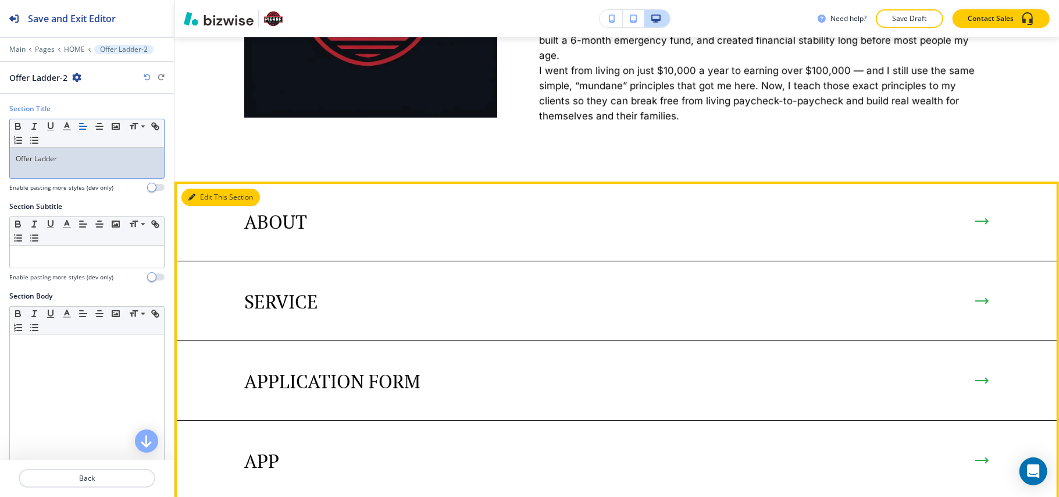
click at [210, 188] on button "Edit This Section" at bounding box center [221, 196] width 79 height 17
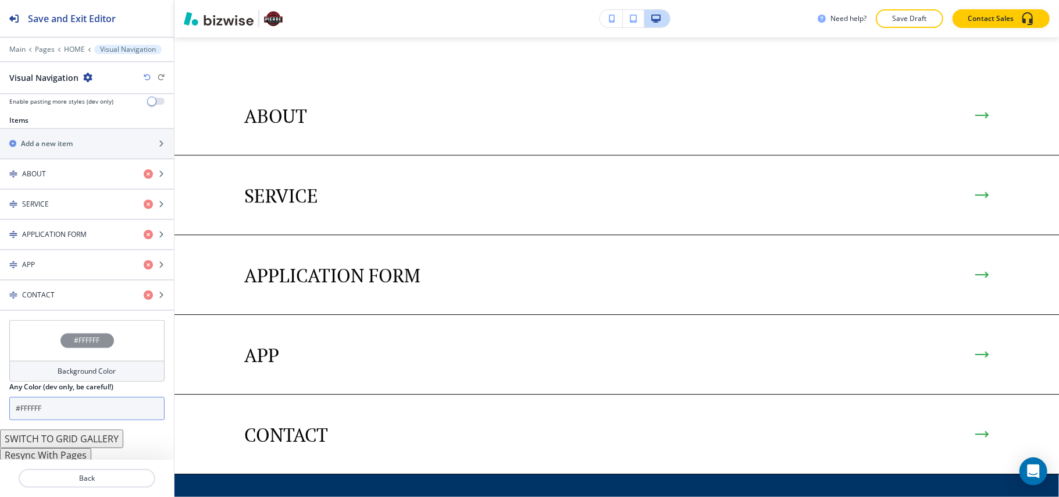
scroll to position [401, 0]
click at [33, 454] on button "Resync With Pages" at bounding box center [45, 453] width 91 height 14
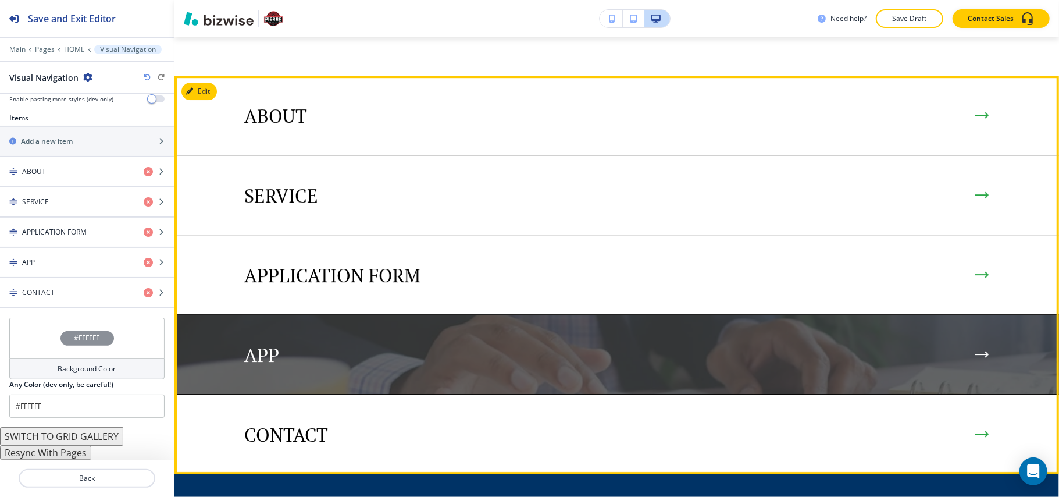
scroll to position [2360, 0]
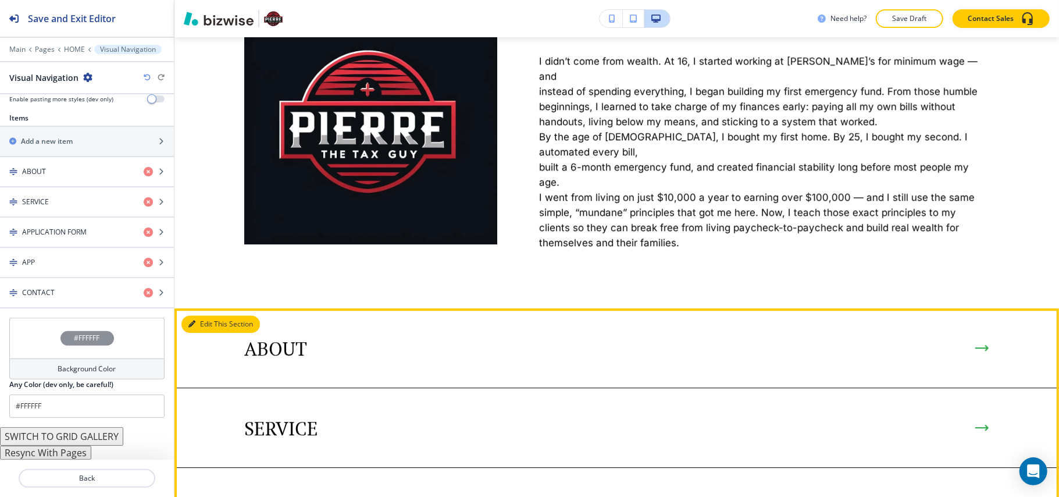
click at [209, 315] on button "Edit This Section" at bounding box center [221, 323] width 79 height 17
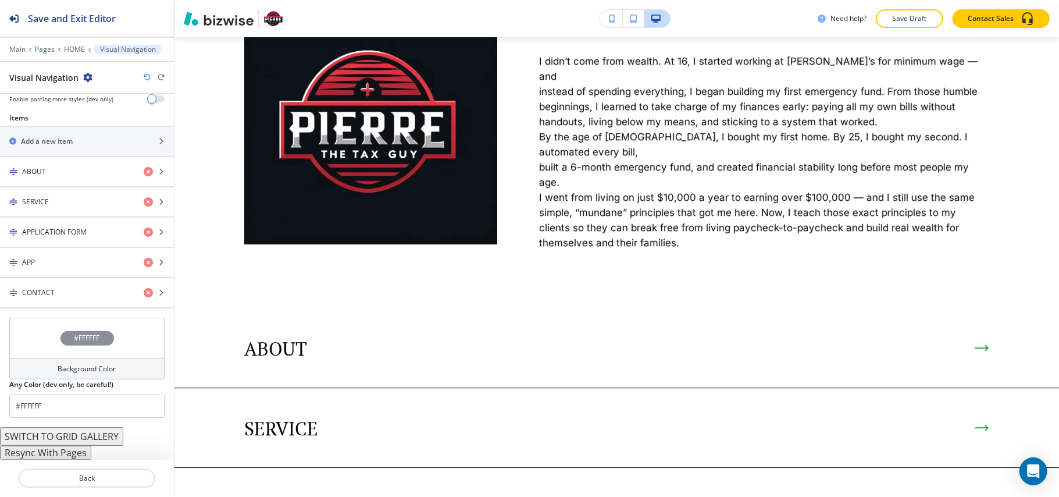
click at [33, 335] on div "#FFFFFF" at bounding box center [86, 338] width 155 height 41
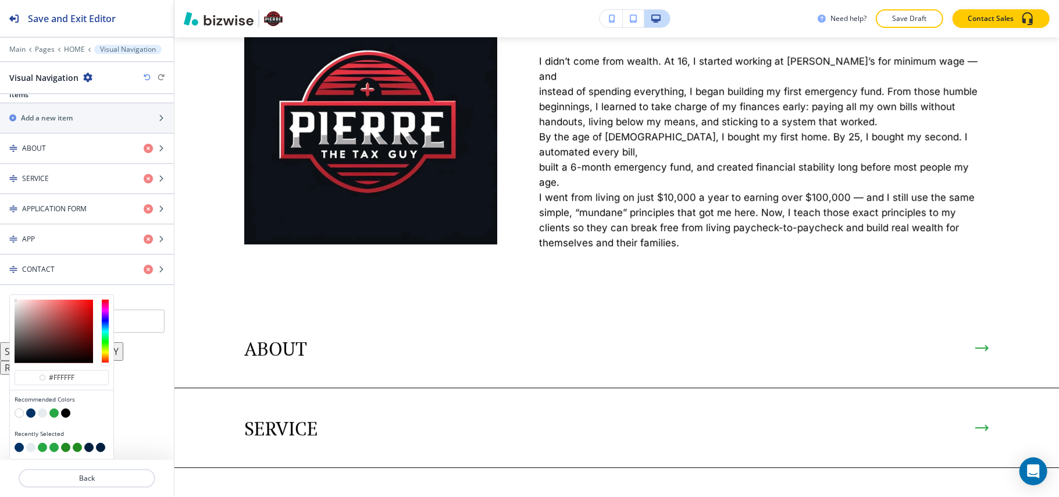
click at [43, 415] on button "button" at bounding box center [42, 412] width 9 height 9
type input "#e6ebf0"
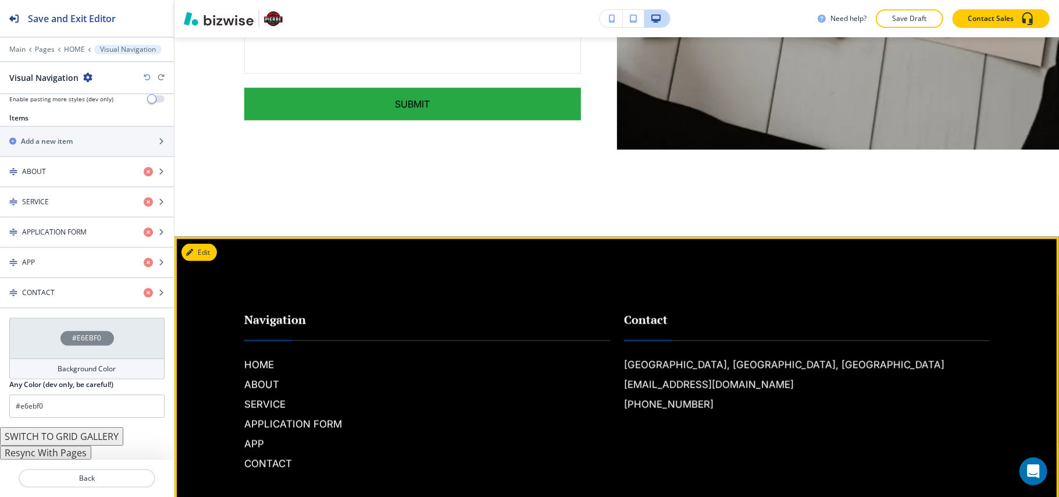
scroll to position [4221, 0]
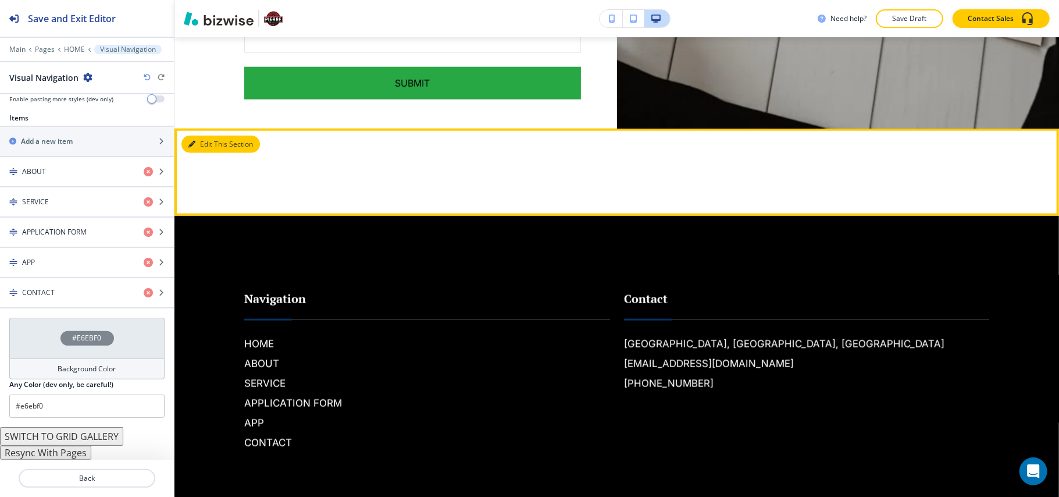
click at [210, 136] on button "Edit This Section" at bounding box center [221, 144] width 79 height 17
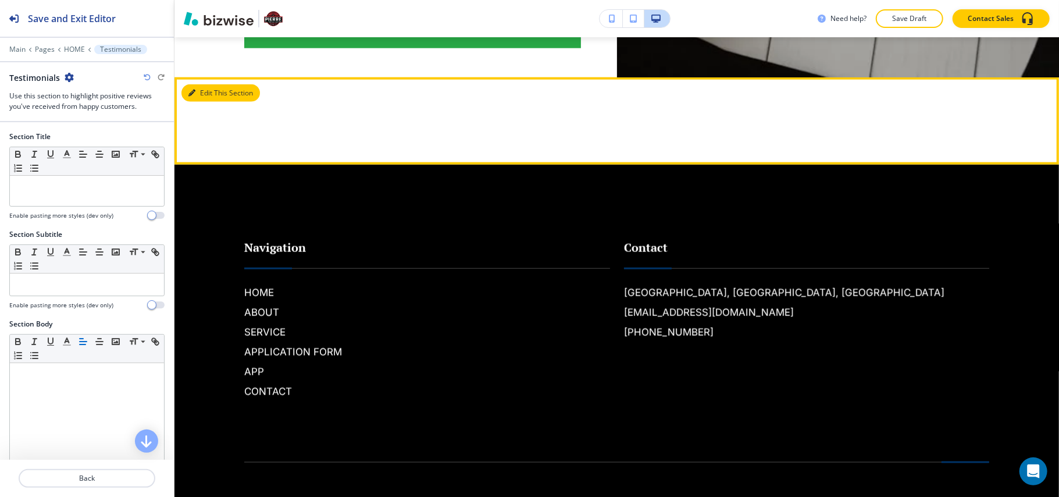
scroll to position [4277, 0]
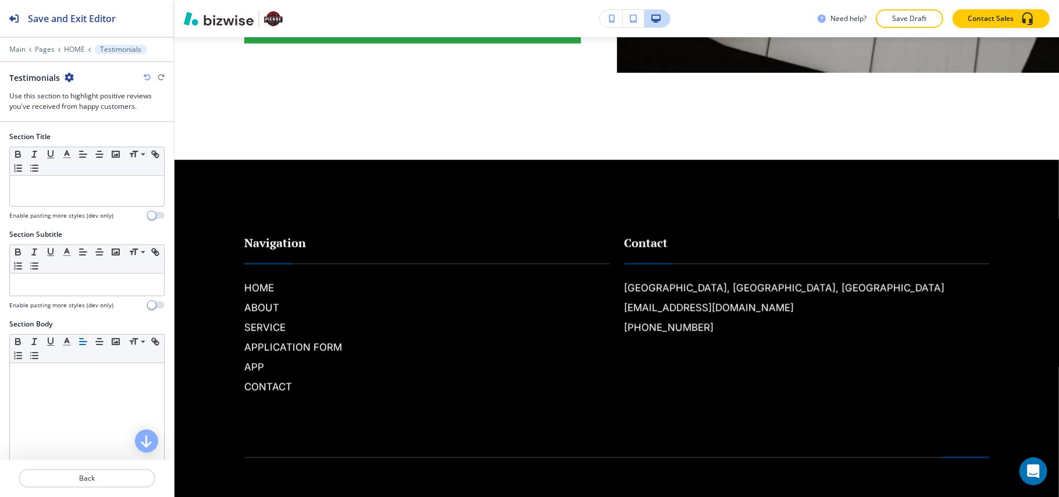
click at [69, 77] on icon "button" at bounding box center [69, 77] width 9 height 9
click at [91, 141] on p "Delete Section" at bounding box center [100, 139] width 59 height 10
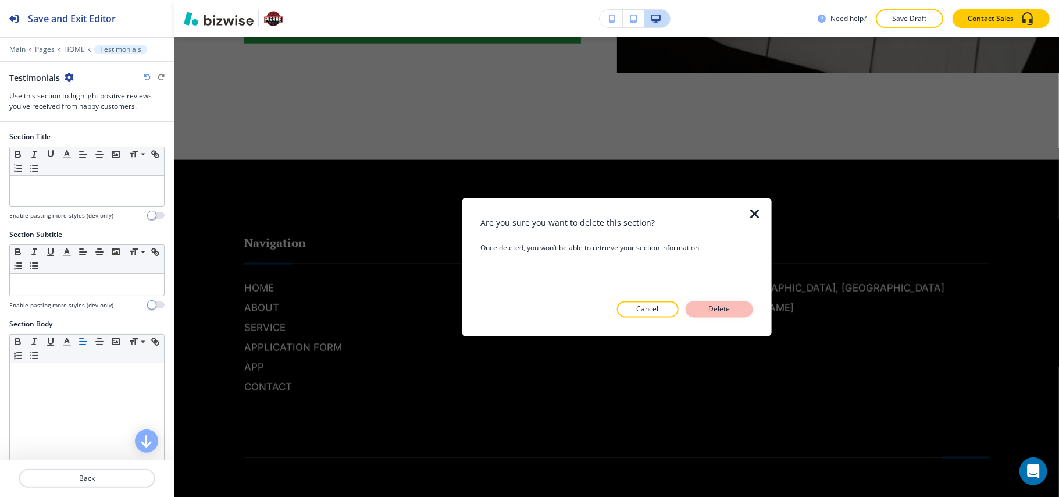
click at [717, 305] on p "Delete" at bounding box center [720, 309] width 28 height 10
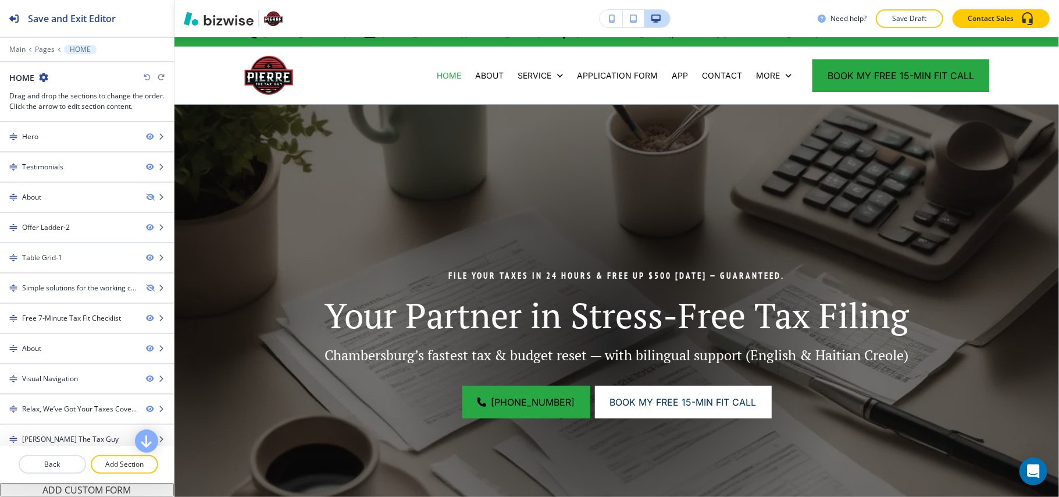
scroll to position [0, 0]
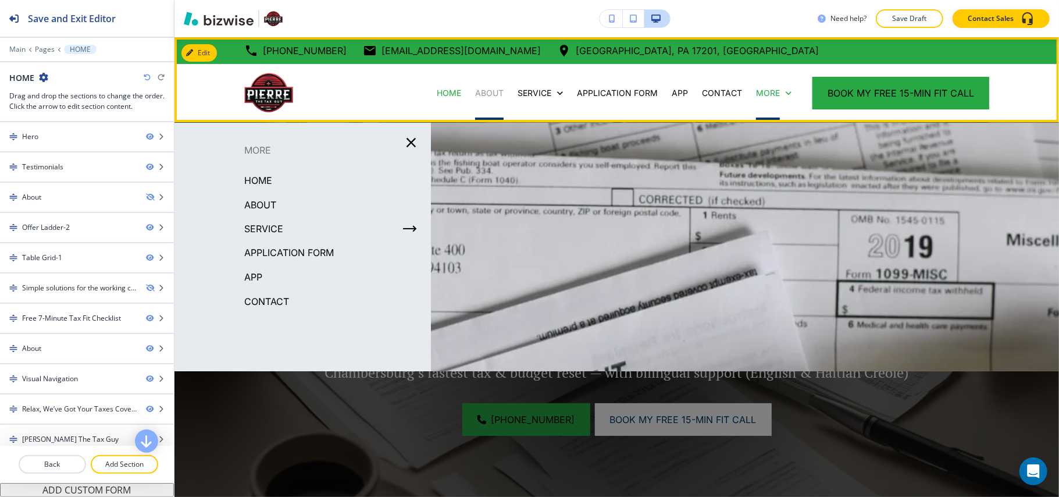
click at [477, 94] on p "ABOUT" at bounding box center [489, 93] width 29 height 12
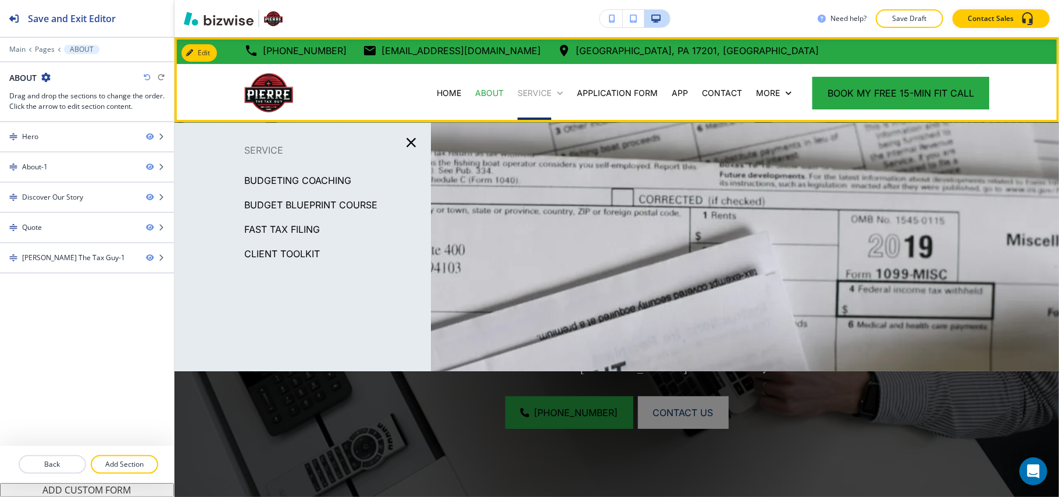
click at [538, 94] on p "SERVICE" at bounding box center [535, 93] width 34 height 12
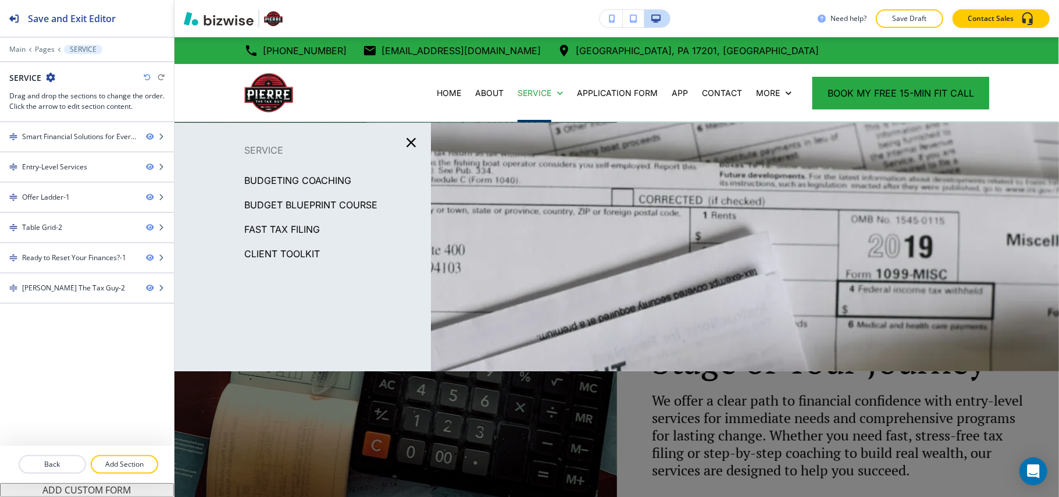
click at [314, 175] on p "BUDGETING COACHING" at bounding box center [297, 180] width 107 height 17
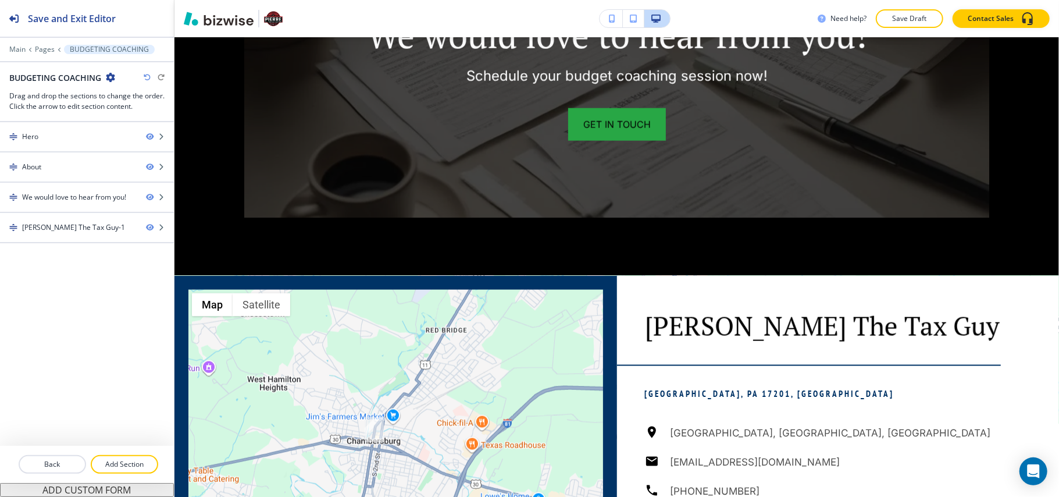
scroll to position [887, 0]
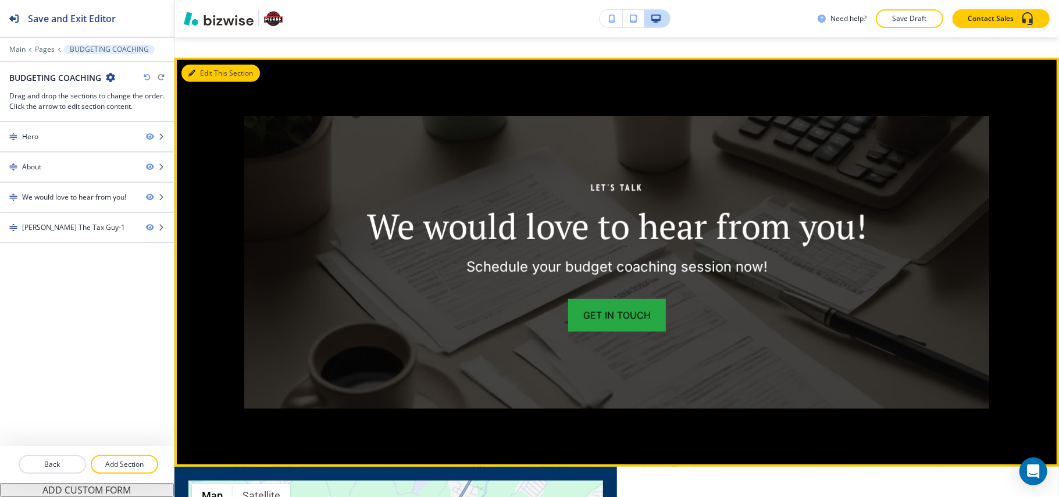
click at [204, 82] on button "Edit This Section" at bounding box center [221, 73] width 79 height 17
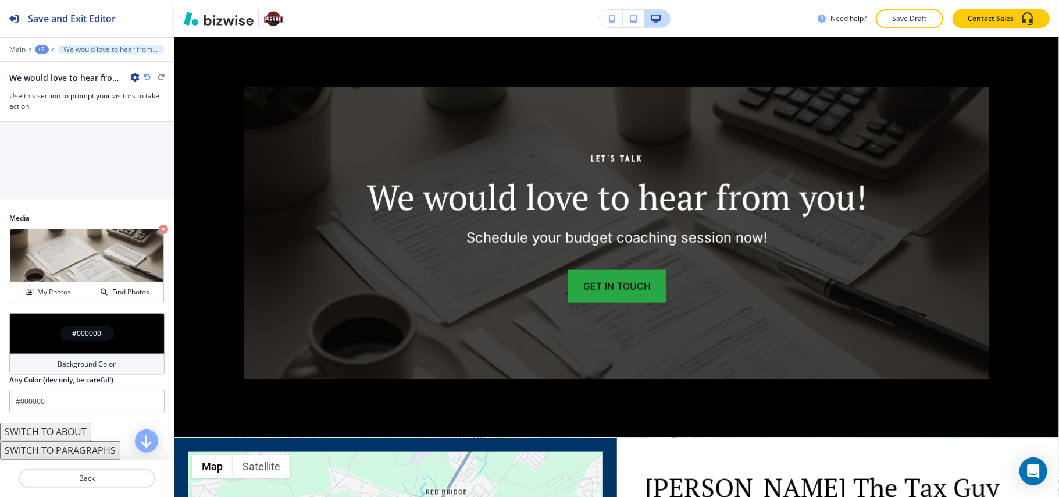
scroll to position [631, 0]
click at [44, 343] on div "#000000" at bounding box center [86, 333] width 155 height 41
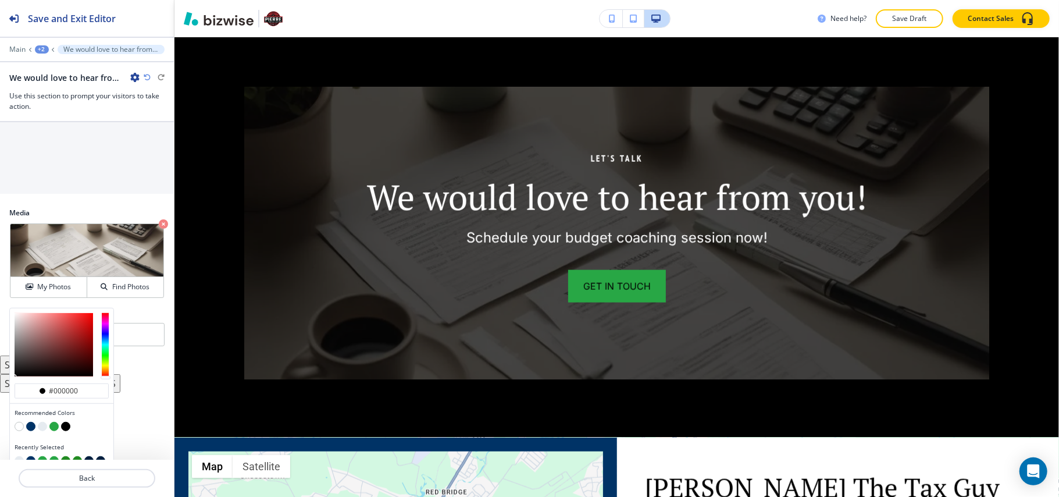
click at [27, 431] on button "button" at bounding box center [30, 426] width 9 height 9
type input "#003366"
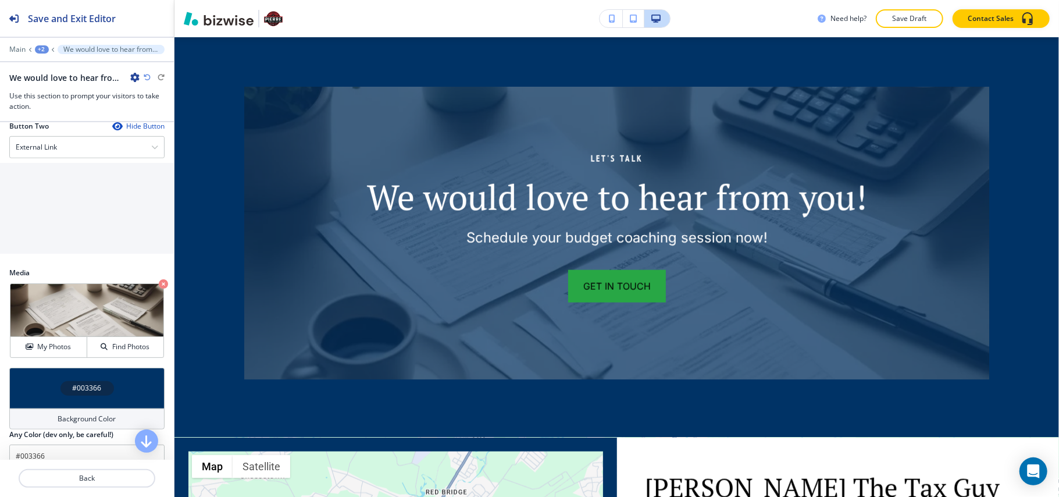
scroll to position [476, 0]
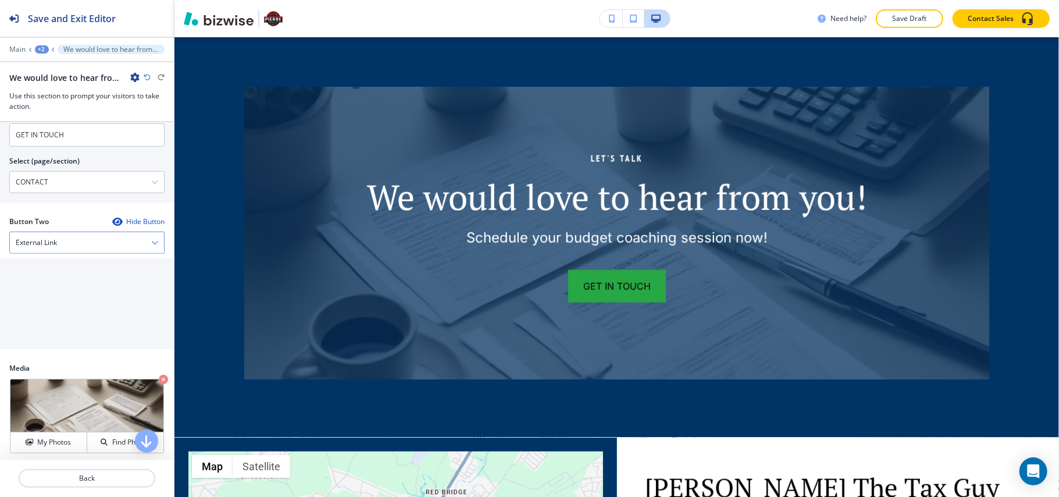
click at [52, 247] on h4 "External Link" at bounding box center [36, 242] width 41 height 10
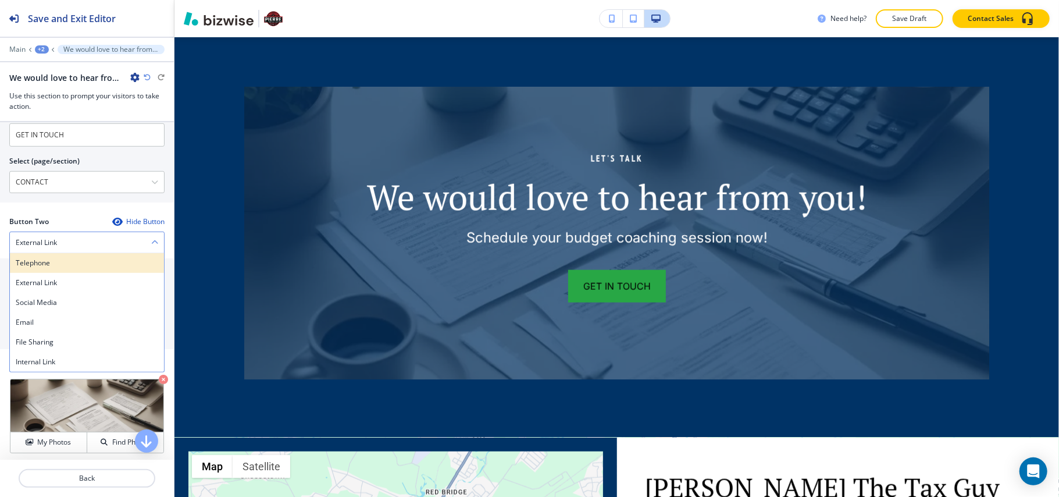
click at [48, 264] on h4 "Telephone" at bounding box center [87, 263] width 143 height 10
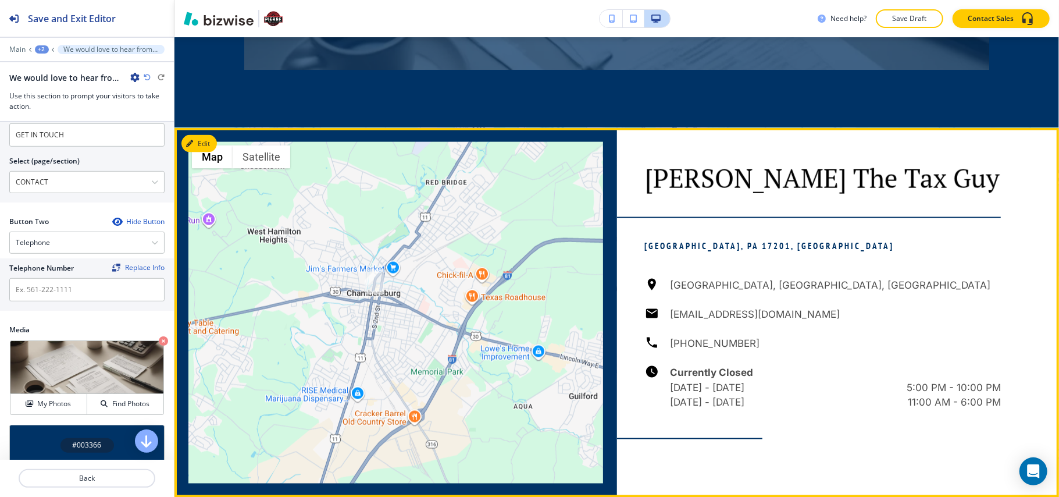
scroll to position [1226, 0]
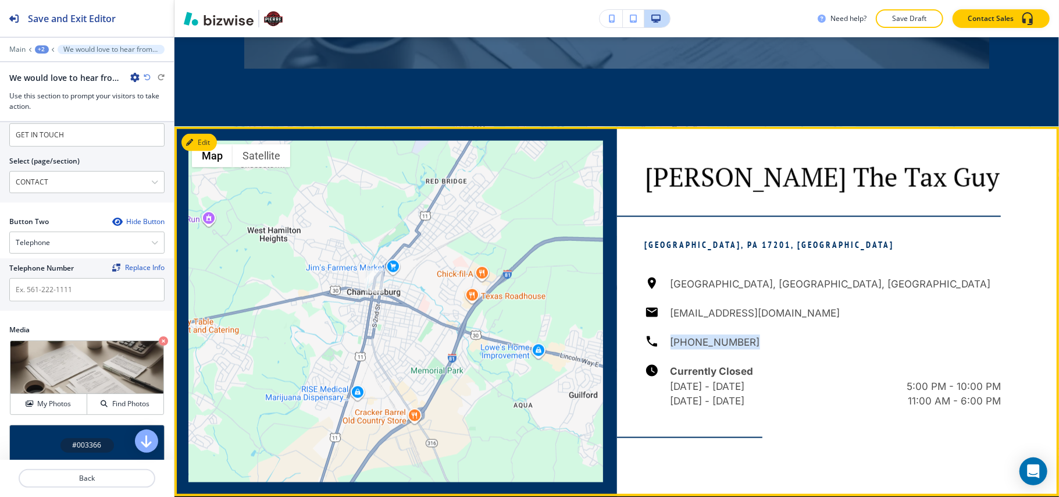
drag, startPoint x: 741, startPoint y: 353, endPoint x: 417, endPoint y: 307, distance: 327.2
click at [666, 356] on div "[GEOGRAPHIC_DATA], [GEOGRAPHIC_DATA], [GEOGRAPHIC_DATA] [EMAIL_ADDRESS][DOMAIN_…" at bounding box center [823, 342] width 357 height 133
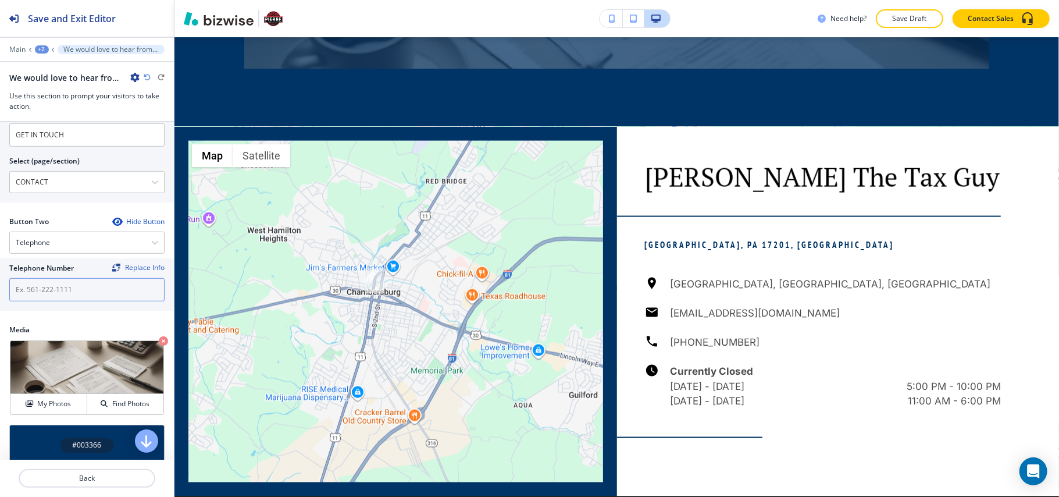
click at [38, 291] on input "text" at bounding box center [86, 289] width 155 height 23
paste input "[PHONE_NUMBER]"
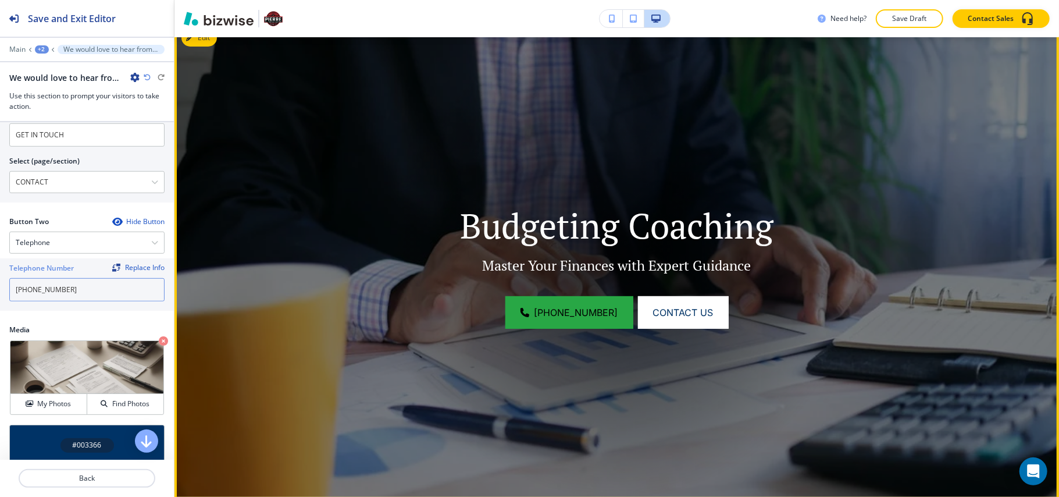
scroll to position [0, 0]
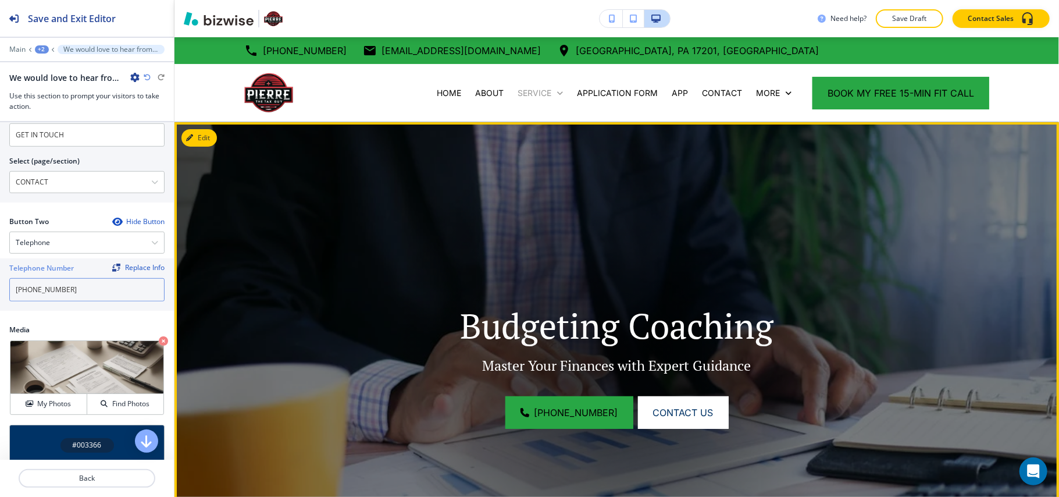
type input "[PHONE_NUMBER]"
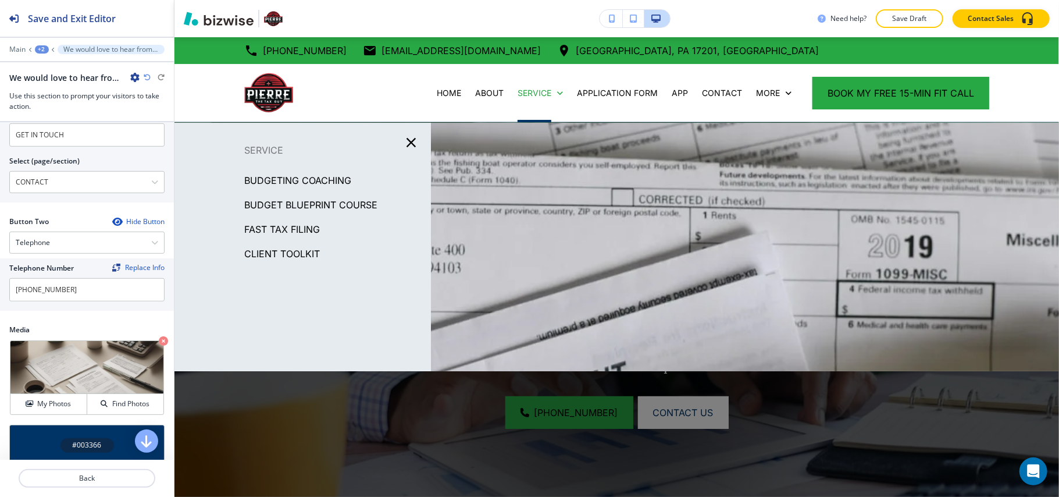
click at [339, 204] on p "BUDGET BLUEPRINT COURSE" at bounding box center [310, 204] width 133 height 17
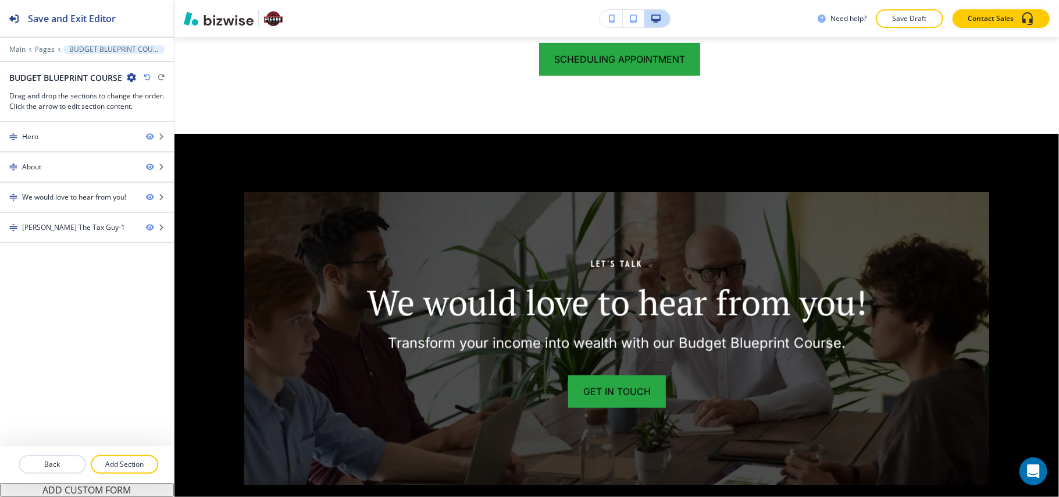
scroll to position [818, 0]
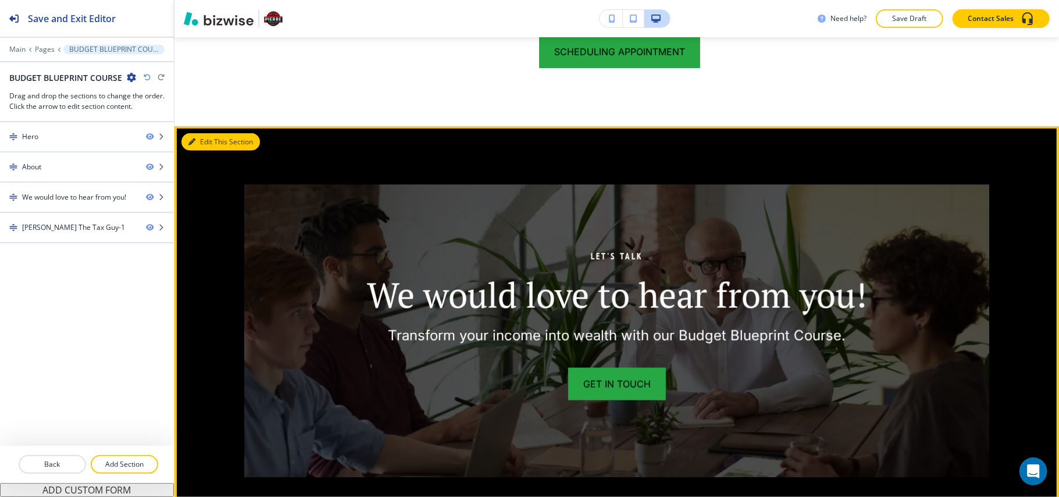
click at [191, 145] on icon "button" at bounding box center [191, 141] width 7 height 7
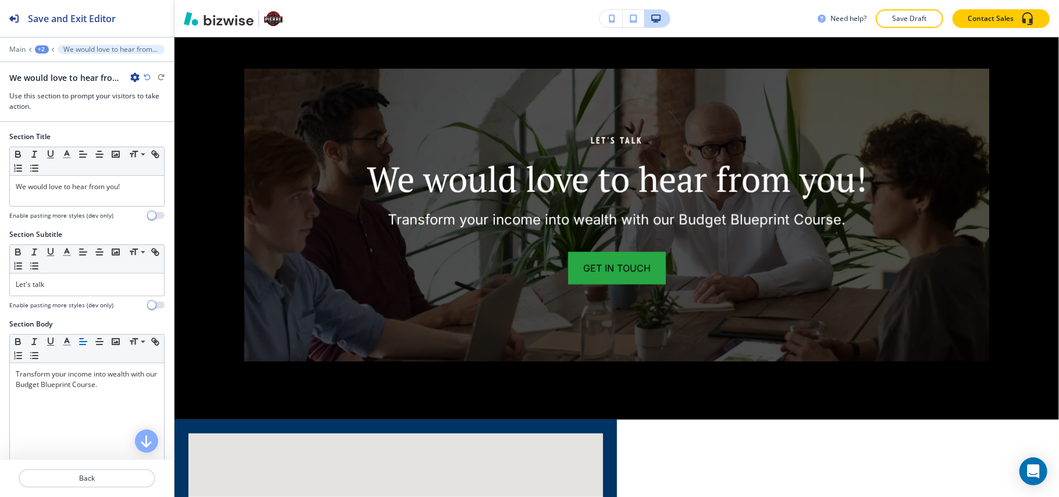
scroll to position [948, 0]
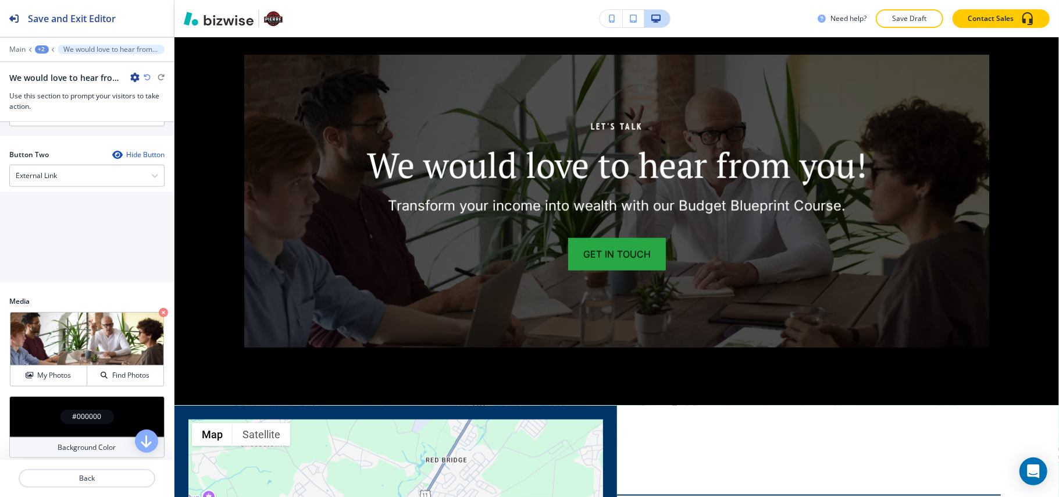
click at [28, 414] on div "#000000" at bounding box center [86, 416] width 155 height 41
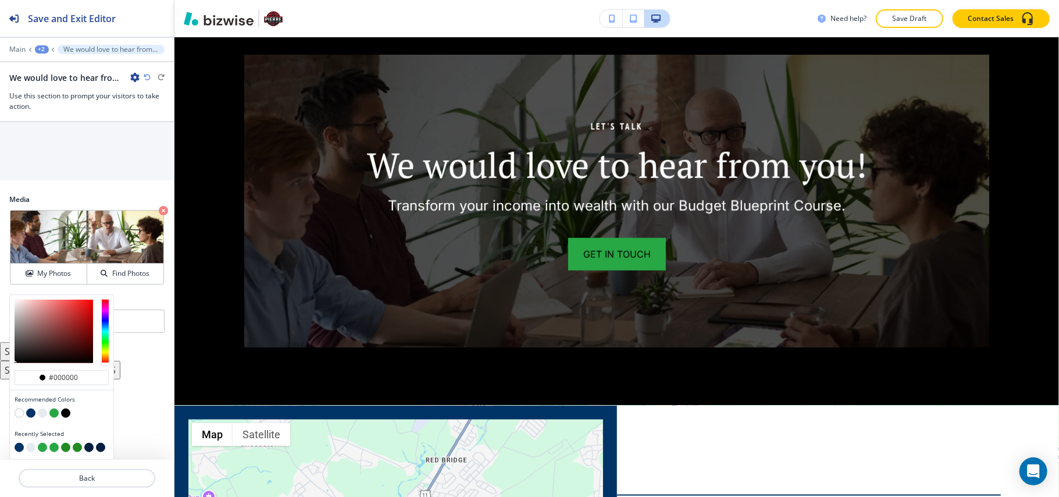
click at [29, 412] on button "button" at bounding box center [30, 412] width 9 height 9
type input "#003366"
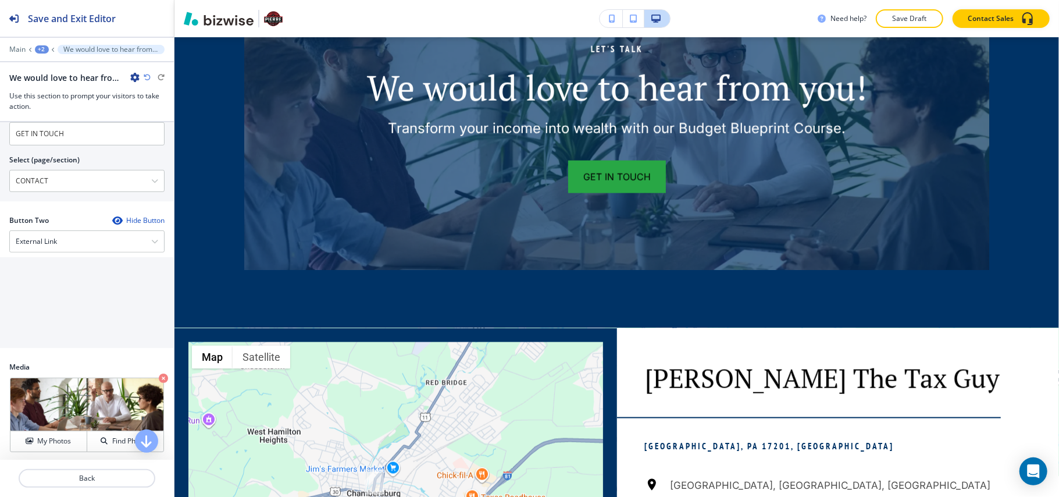
scroll to position [476, 0]
click at [54, 243] on h4 "External Link" at bounding box center [36, 242] width 41 height 10
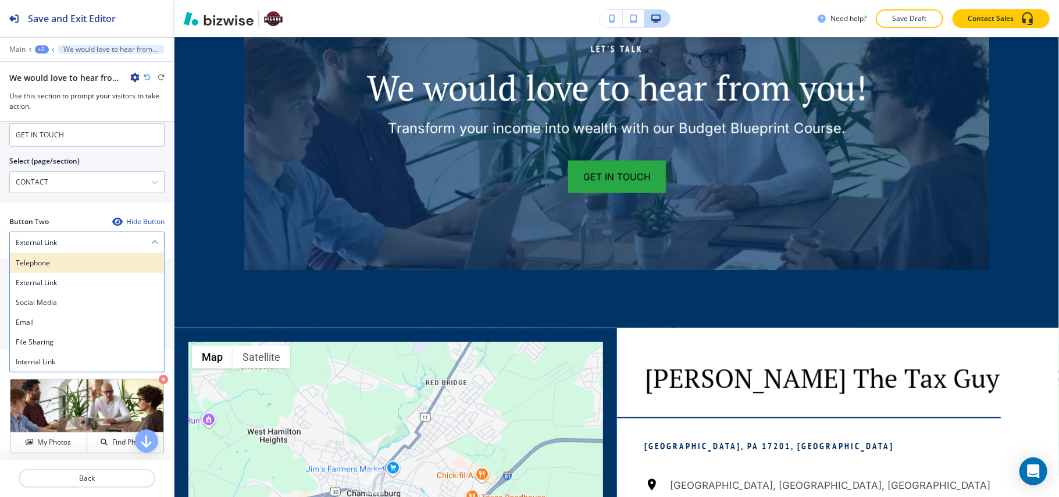
click at [54, 264] on h4 "Telephone" at bounding box center [87, 263] width 143 height 10
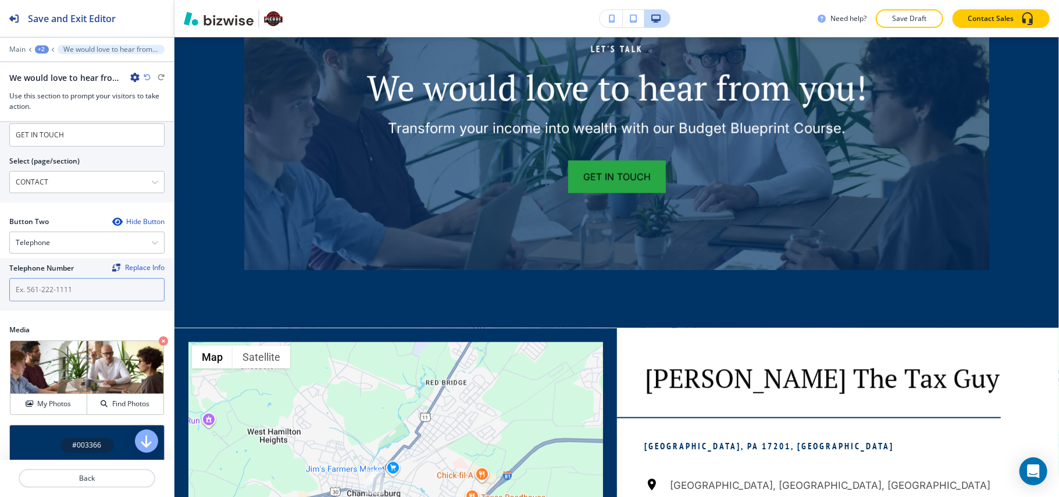
click at [58, 292] on input "text" at bounding box center [86, 289] width 155 height 23
paste input "[PHONE_NUMBER]"
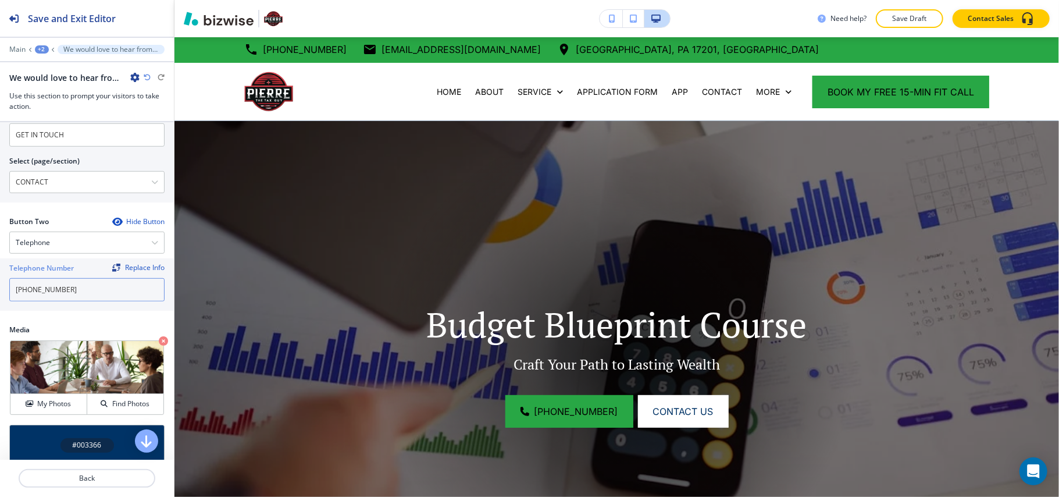
scroll to position [0, 0]
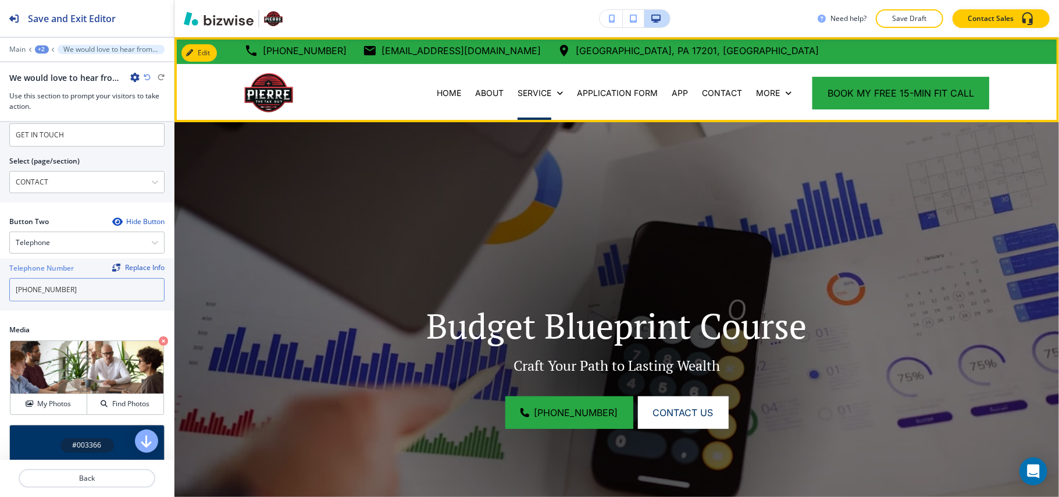
type input "[PHONE_NUMBER]"
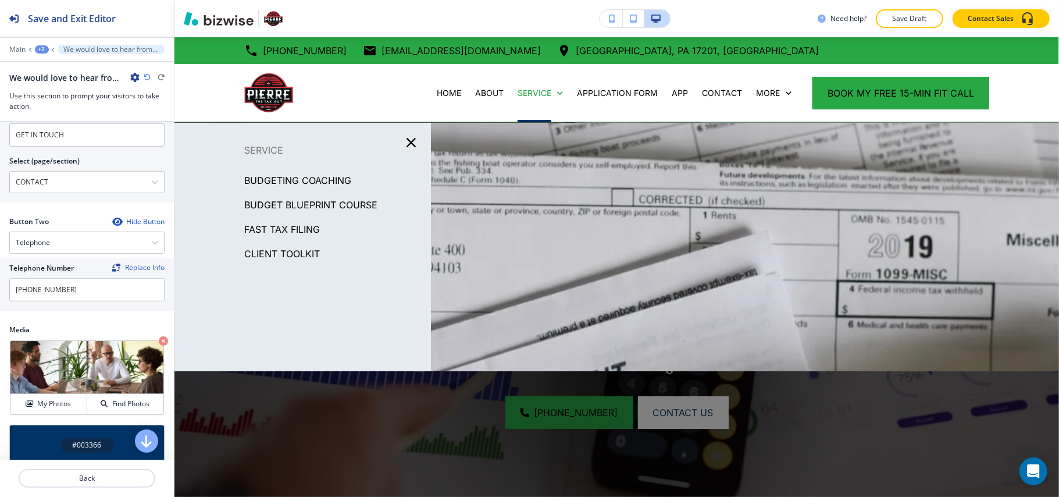
click at [300, 231] on p "FAST TAX FILING" at bounding box center [282, 228] width 76 height 17
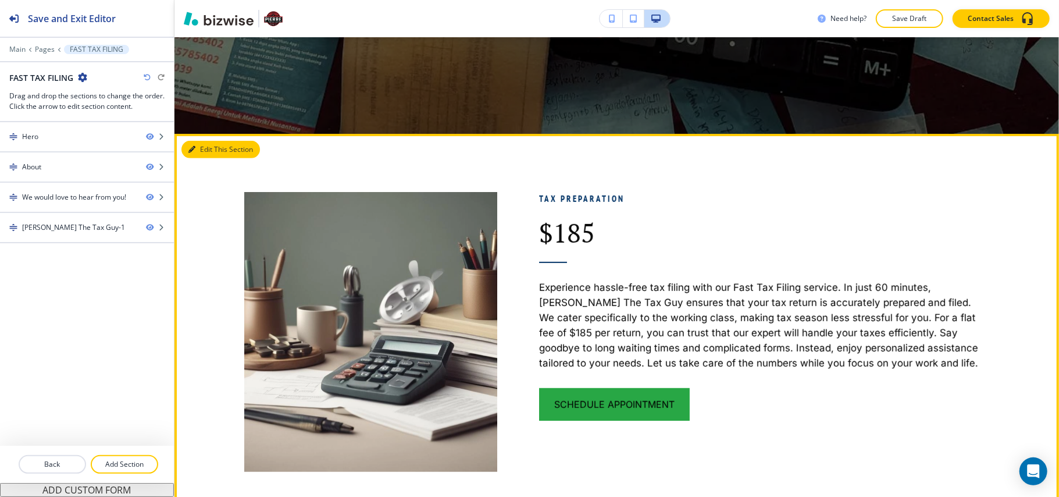
click at [214, 154] on button "Edit This Section" at bounding box center [221, 149] width 79 height 17
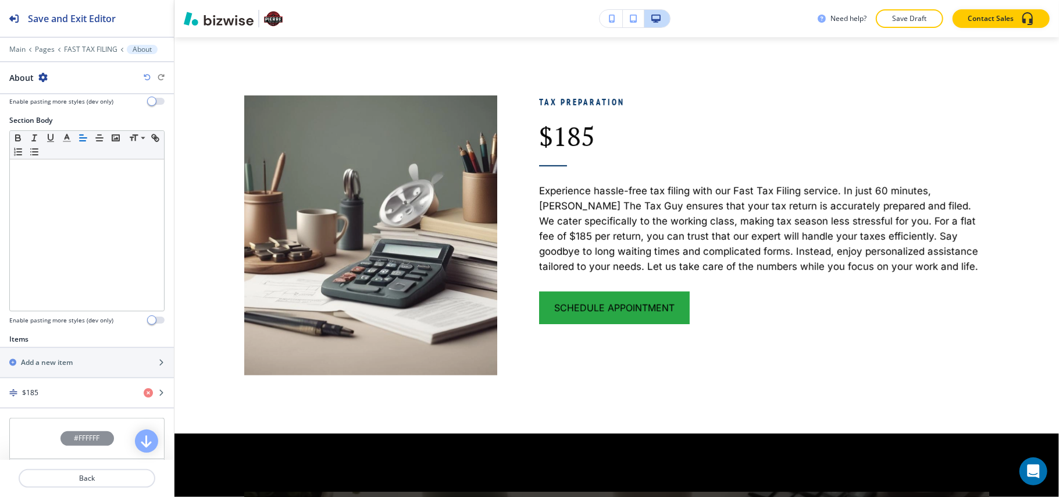
scroll to position [306, 0]
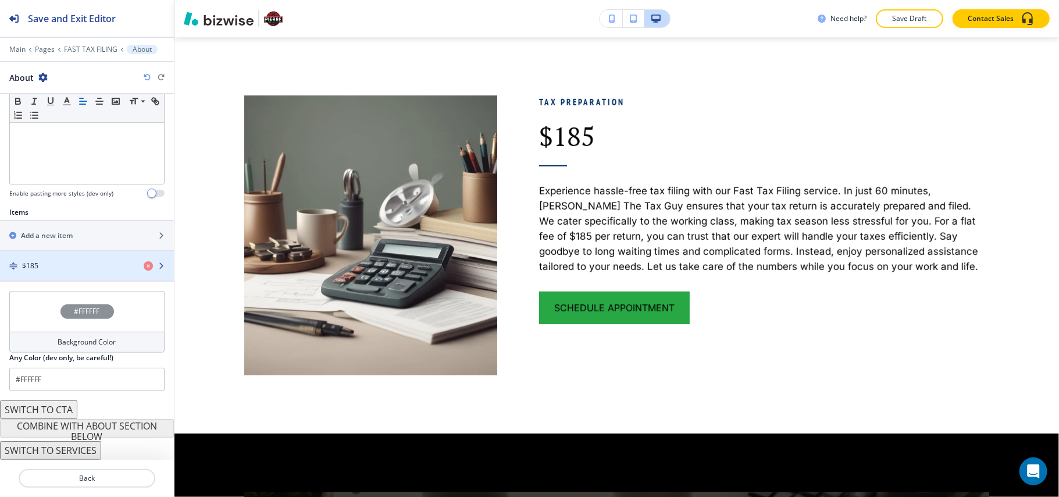
click at [61, 265] on div "$185" at bounding box center [67, 266] width 134 height 10
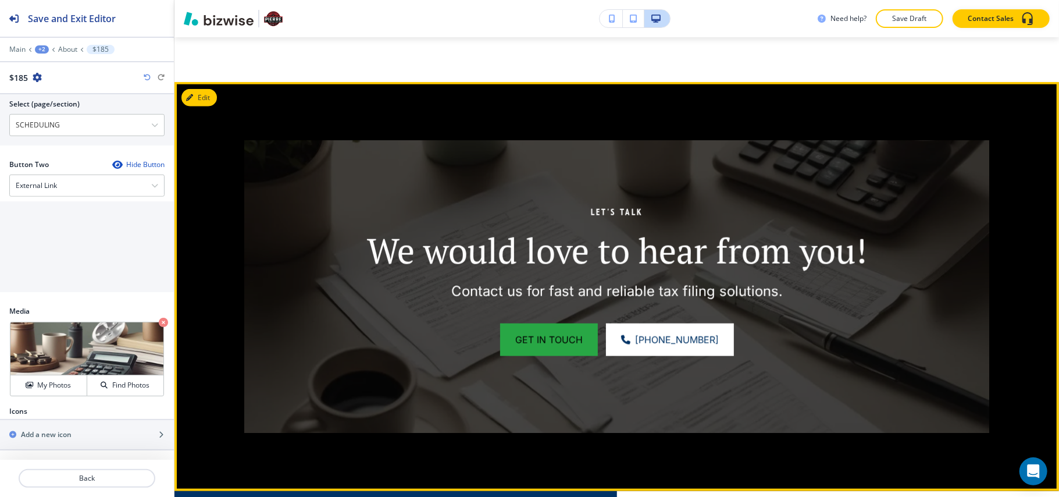
scroll to position [950, 0]
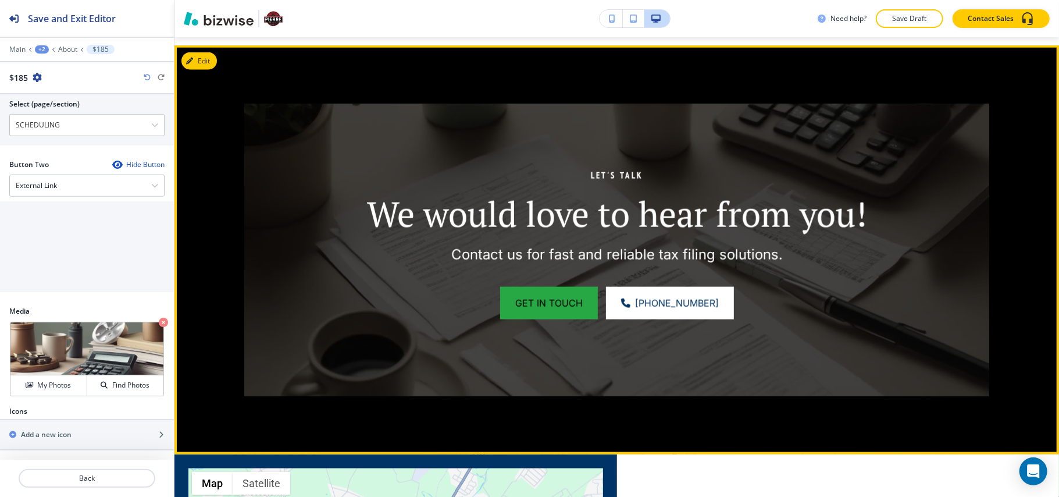
click at [224, 52] on div "Let's talk We would love to hear from you! Contact us for fast and reliable tax…" at bounding box center [617, 249] width 885 height 409
click at [212, 54] on button "Edit This Section" at bounding box center [221, 60] width 79 height 17
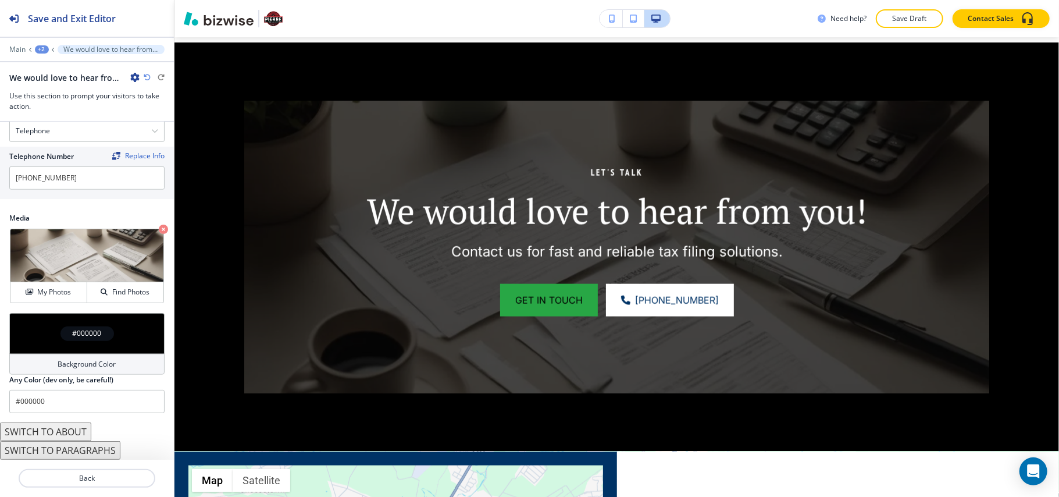
click at [49, 329] on div "#000000" at bounding box center [86, 333] width 155 height 41
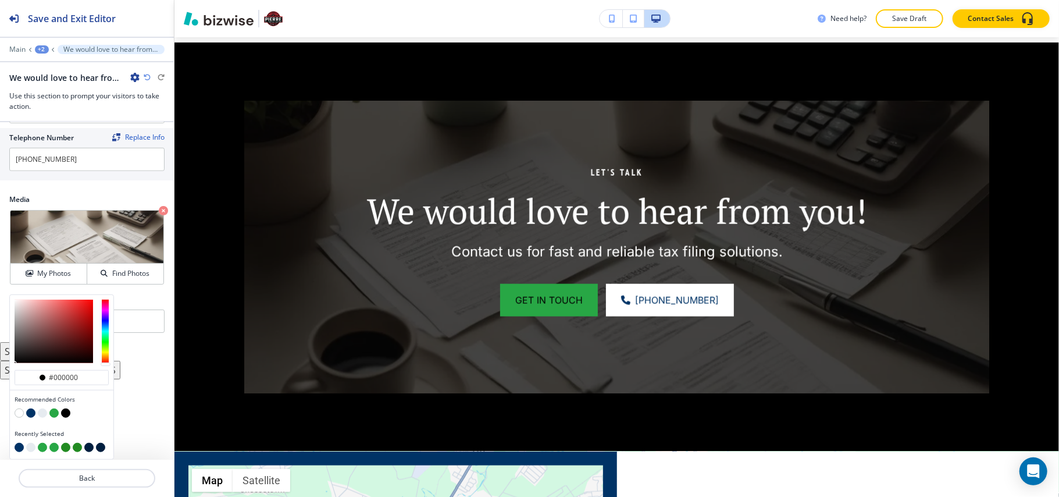
click at [33, 412] on button "button" at bounding box center [30, 412] width 9 height 9
type input "#003366"
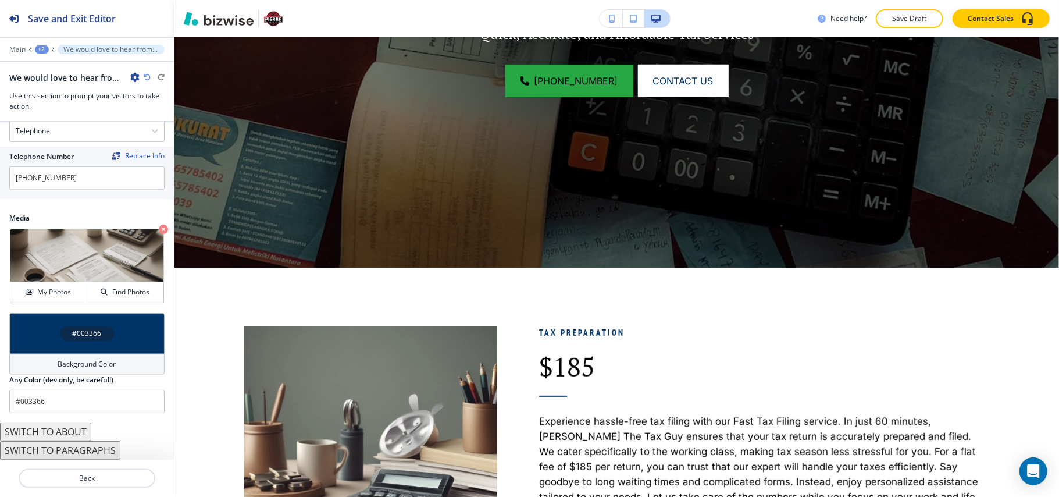
scroll to position [0, 0]
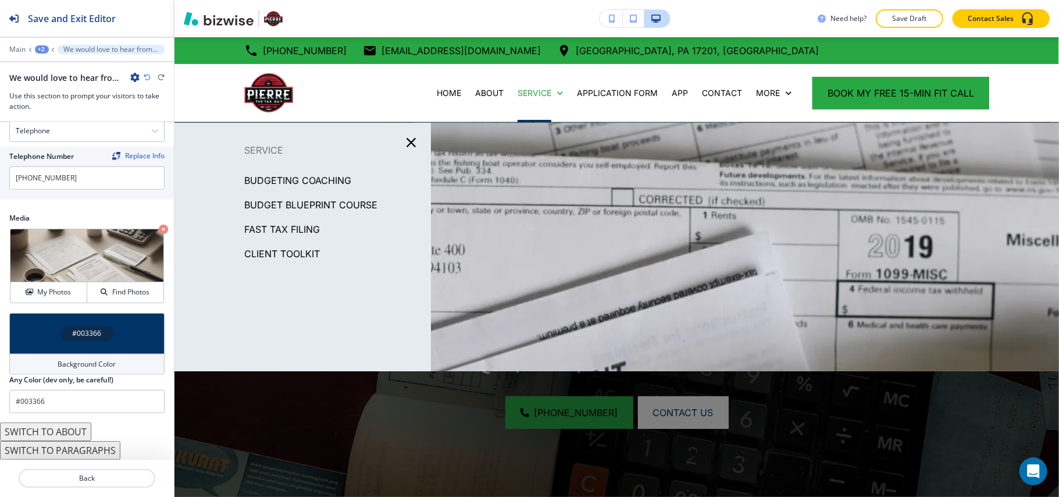
click at [301, 249] on p "Client Toolkit" at bounding box center [282, 253] width 76 height 17
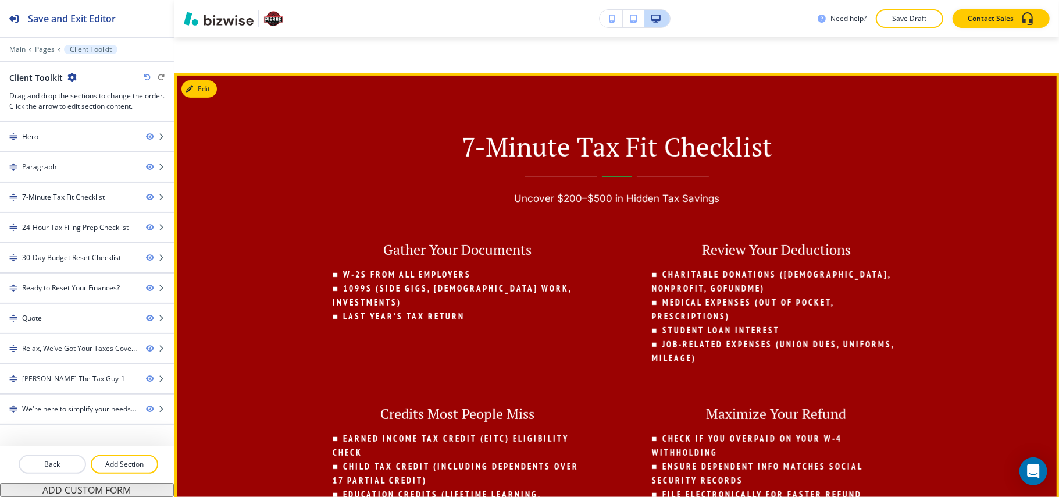
click at [208, 84] on button "Edit" at bounding box center [199, 88] width 35 height 17
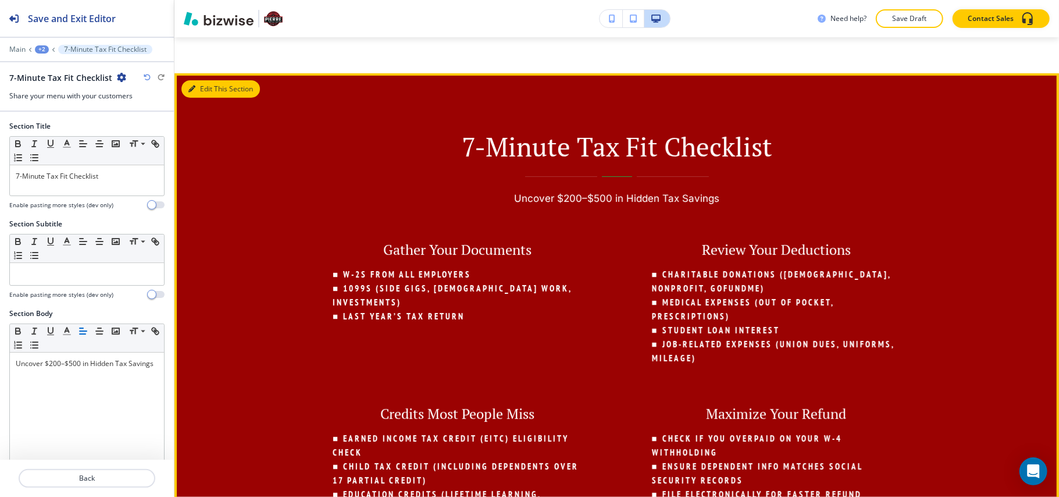
scroll to position [346, 0]
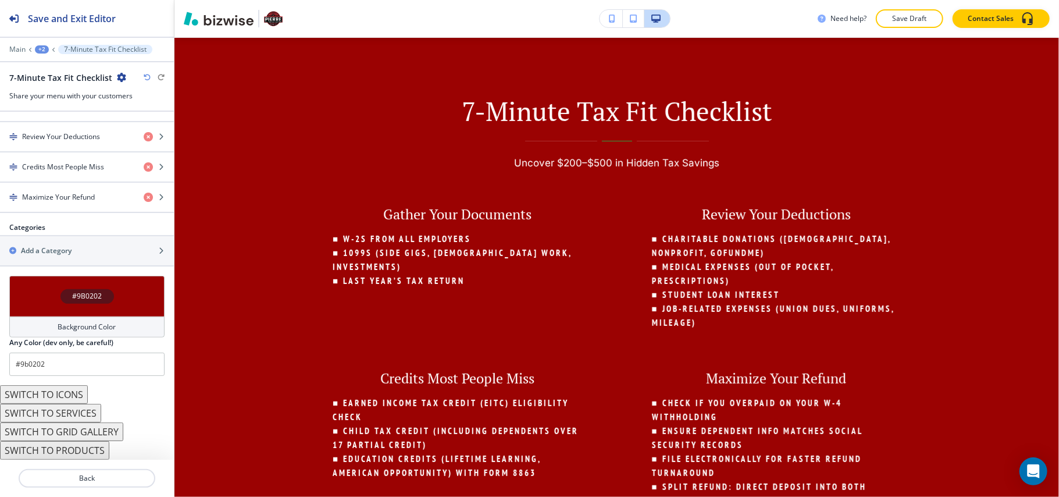
click at [27, 298] on div "#9B0202" at bounding box center [86, 296] width 155 height 41
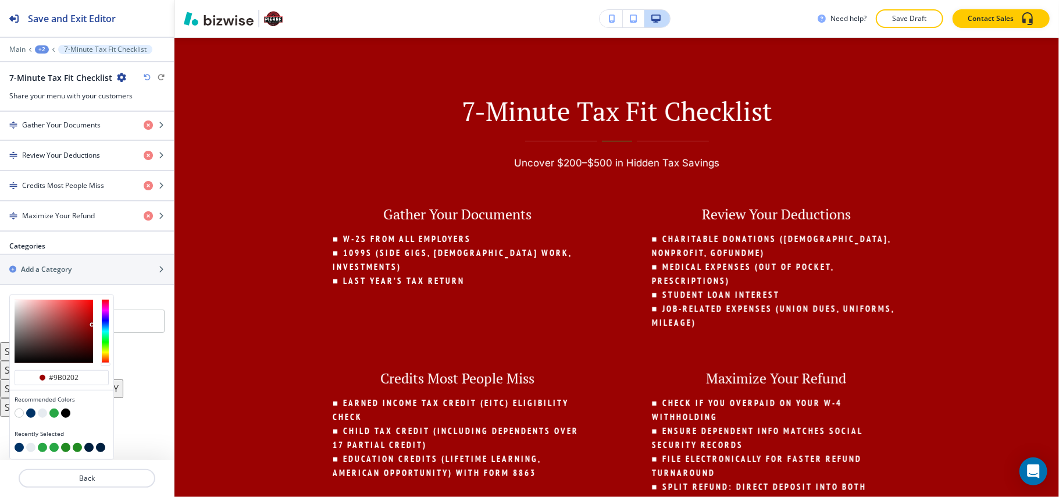
scroll to position [467, 0]
click at [44, 419] on div at bounding box center [62, 414] width 94 height 12
click at [44, 415] on button "button" at bounding box center [42, 412] width 9 height 9
type input "#e6ebf0"
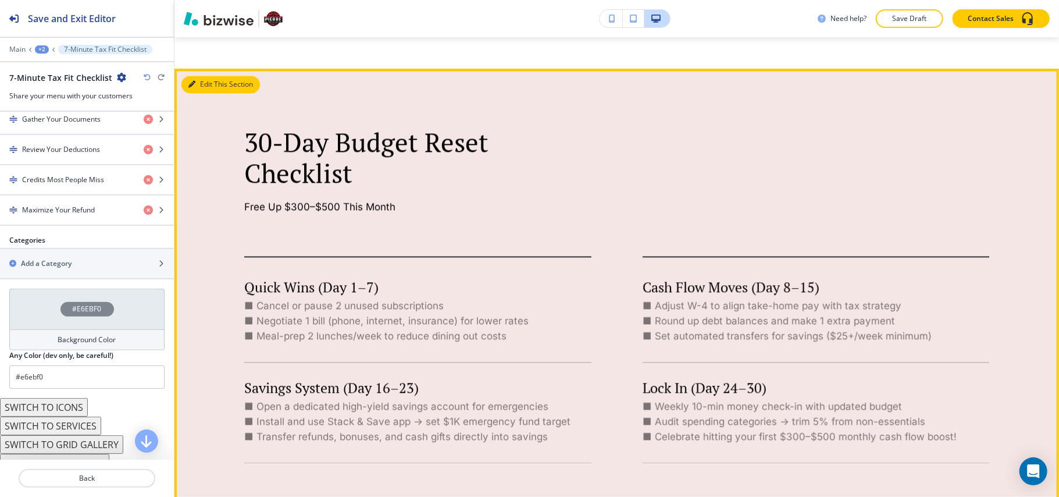
click at [194, 78] on button "Edit This Section" at bounding box center [221, 84] width 79 height 17
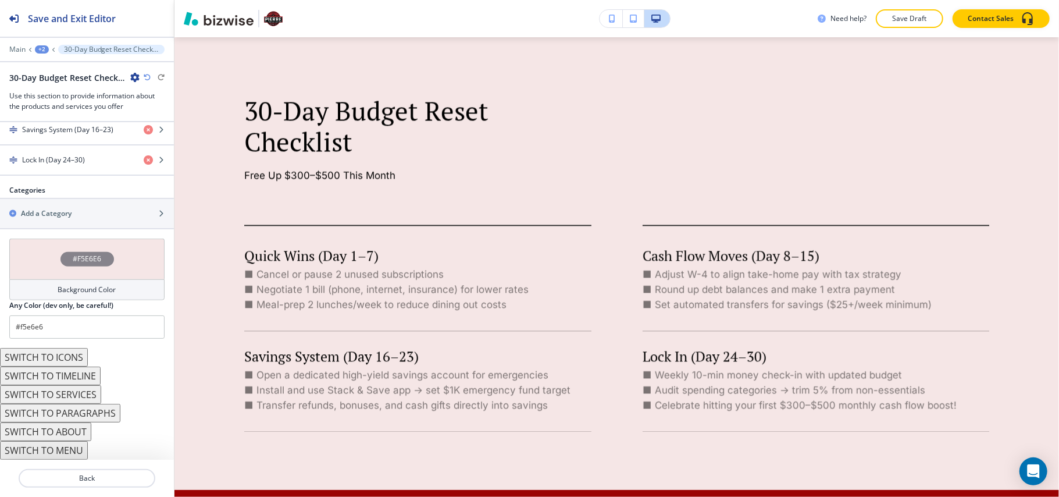
click at [26, 250] on div "#F5E6E6" at bounding box center [86, 259] width 155 height 41
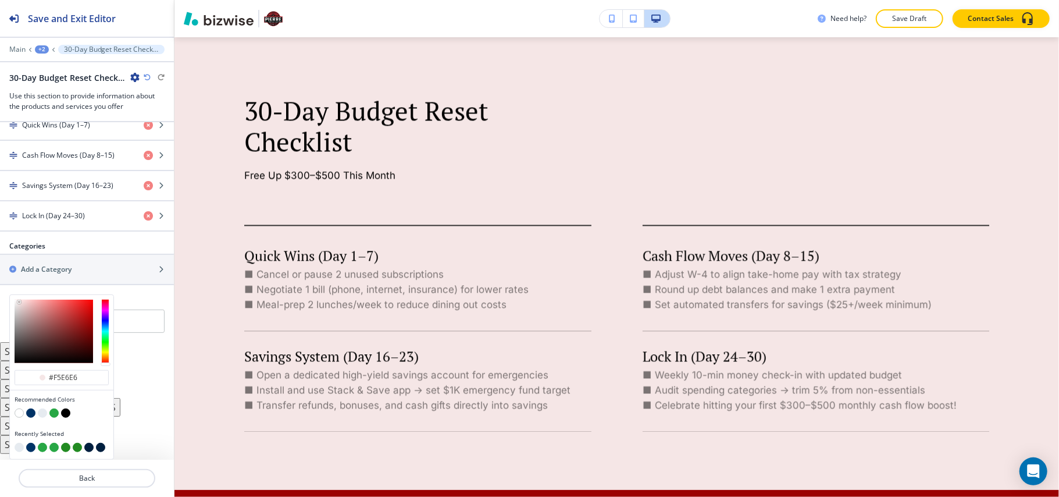
click at [43, 411] on button "button" at bounding box center [42, 412] width 9 height 9
type input "#e6ebf0"
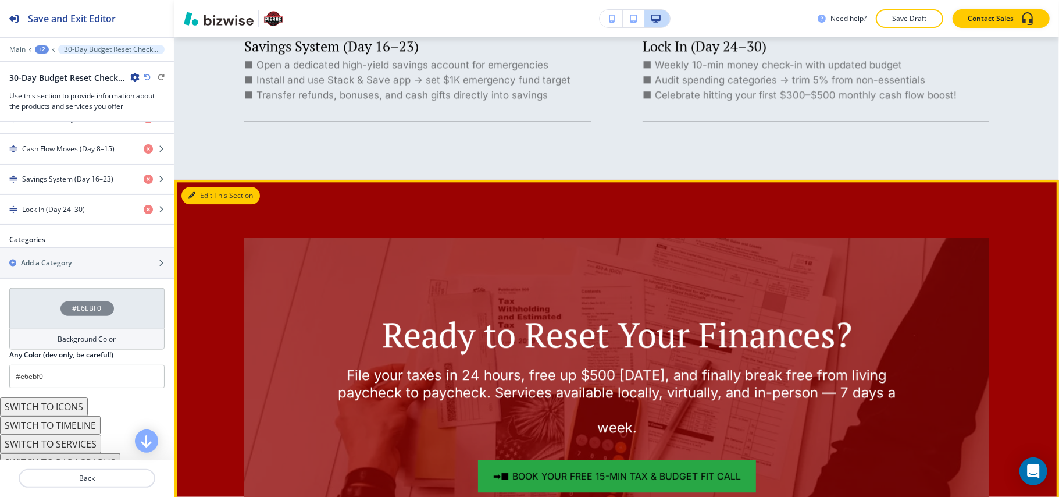
click at [207, 189] on button "Edit This Section" at bounding box center [221, 195] width 79 height 17
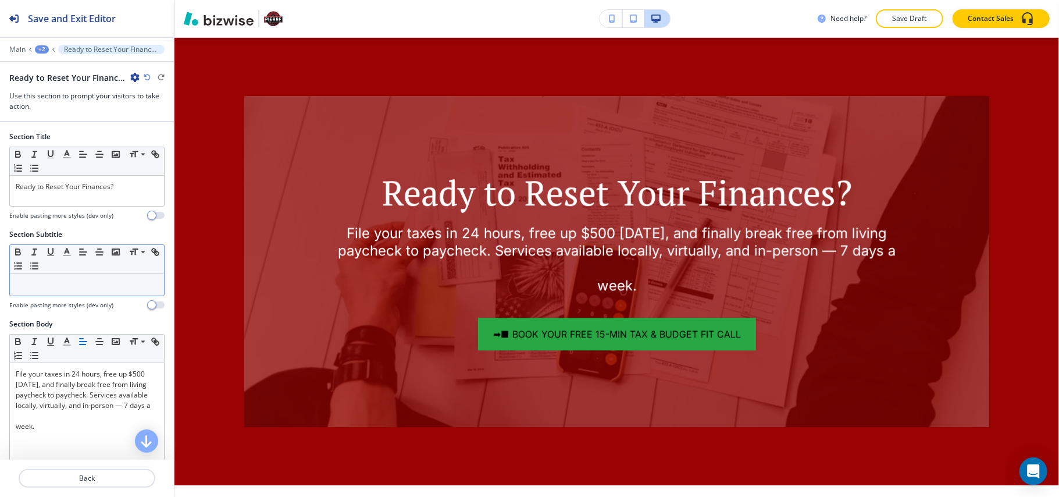
scroll to position [2226, 0]
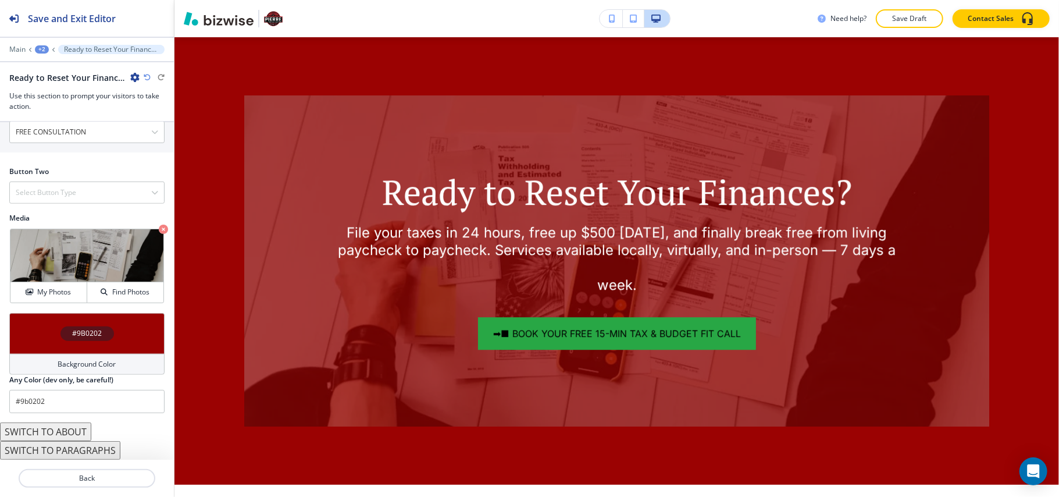
click at [24, 320] on div "#9B0202" at bounding box center [86, 333] width 155 height 41
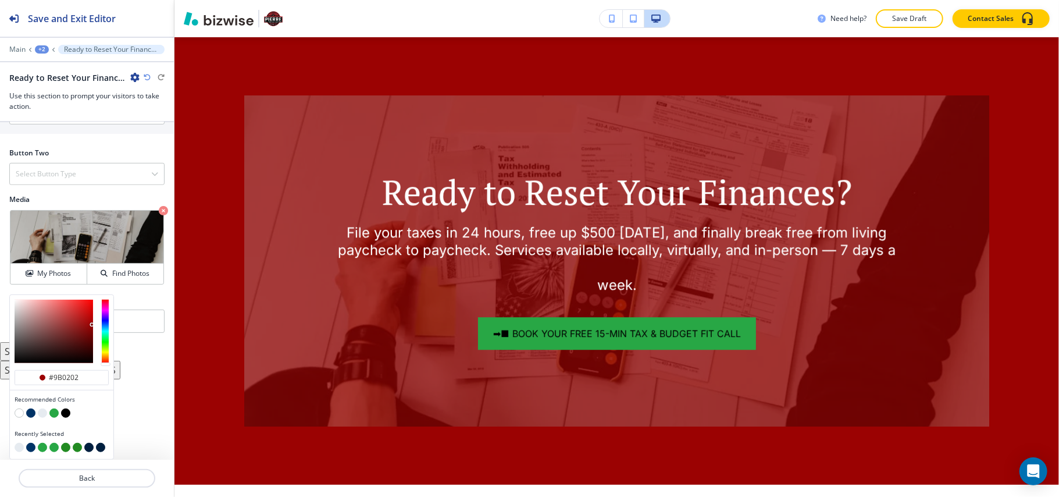
click at [31, 413] on button "button" at bounding box center [30, 412] width 9 height 9
type input "#003366"
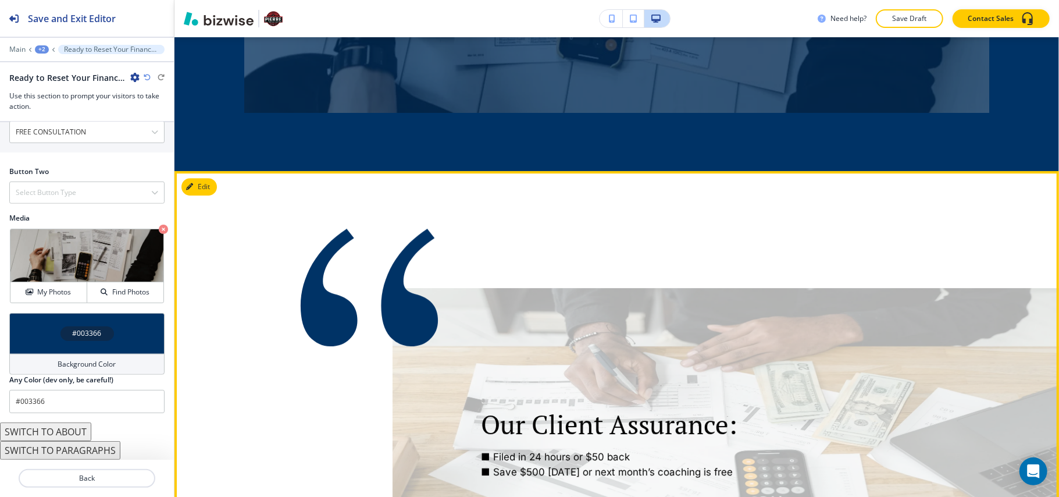
scroll to position [2537, 0]
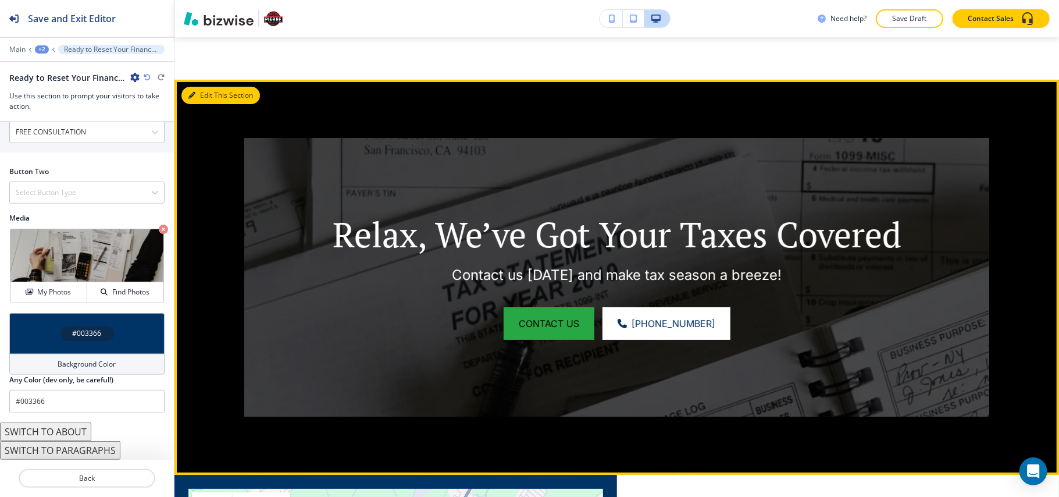
click at [207, 98] on button "Edit This Section" at bounding box center [221, 95] width 79 height 17
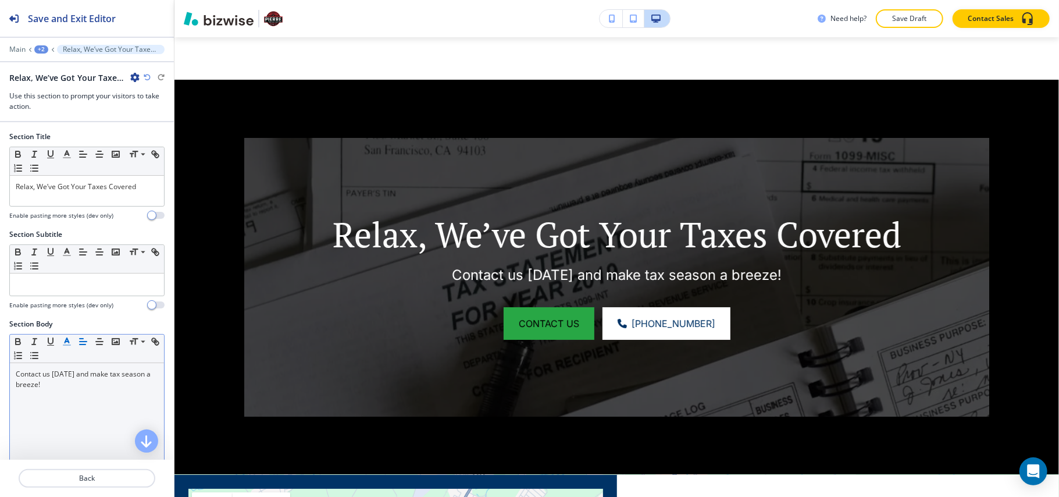
scroll to position [3133, 0]
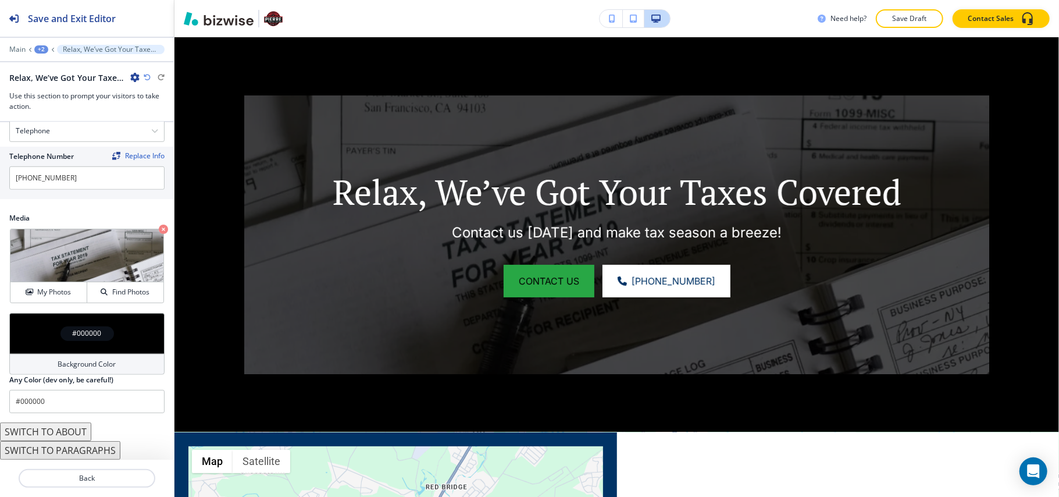
click at [42, 327] on div "#000000" at bounding box center [86, 333] width 155 height 41
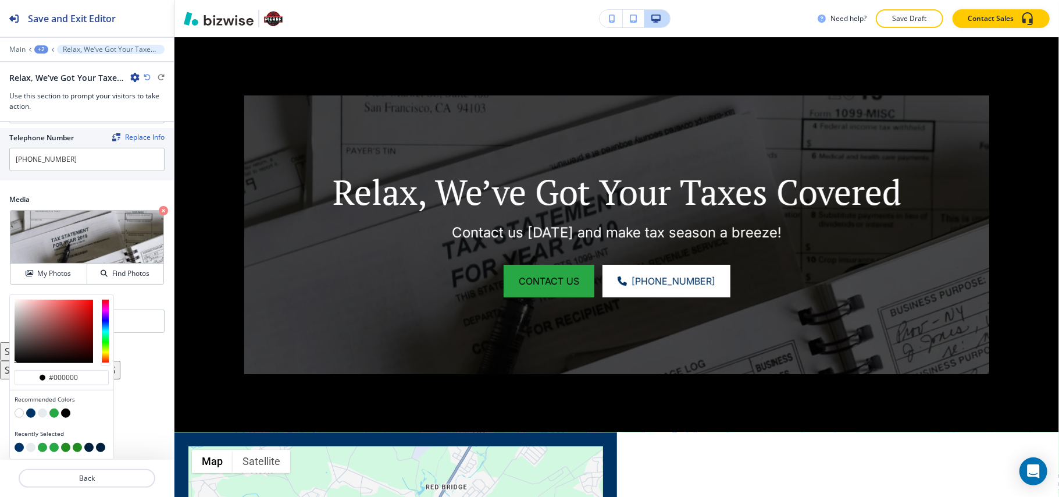
click at [40, 412] on button "button" at bounding box center [42, 412] width 9 height 9
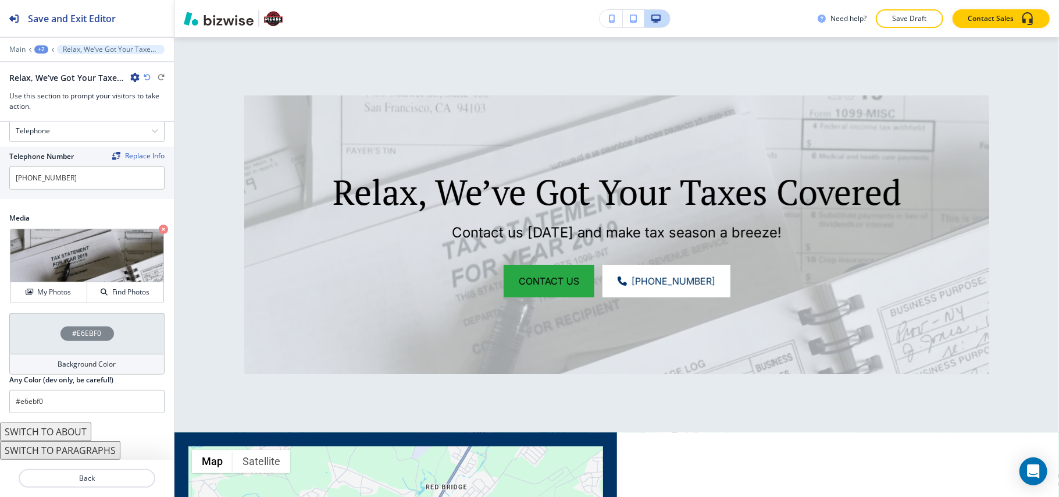
click at [33, 347] on div "#E6EBF0" at bounding box center [86, 333] width 155 height 41
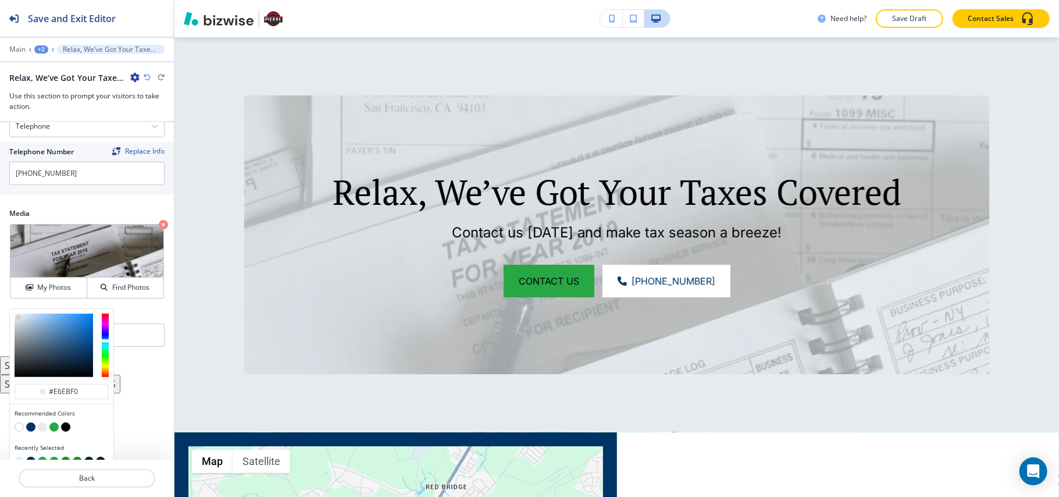
click at [27, 432] on button "button" at bounding box center [30, 426] width 9 height 9
type input "#003366"
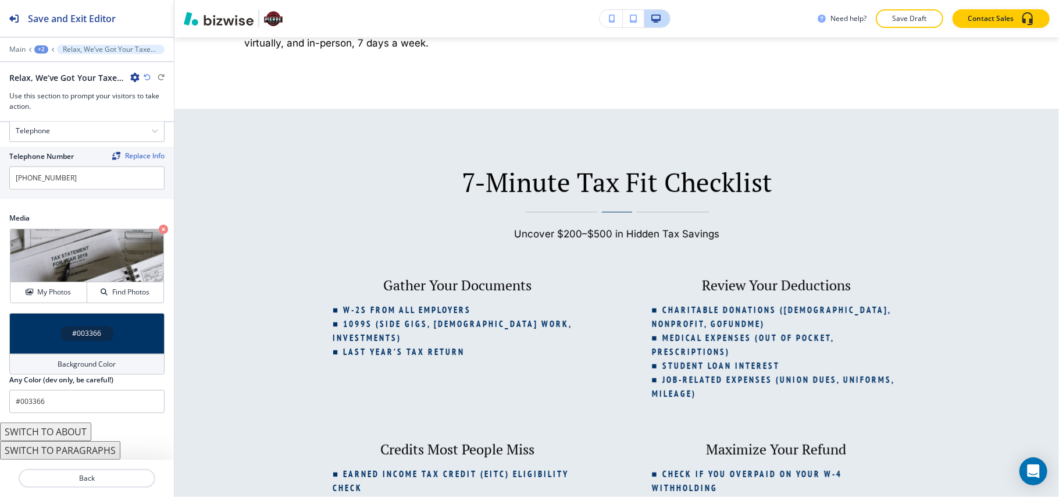
scroll to position [0, 0]
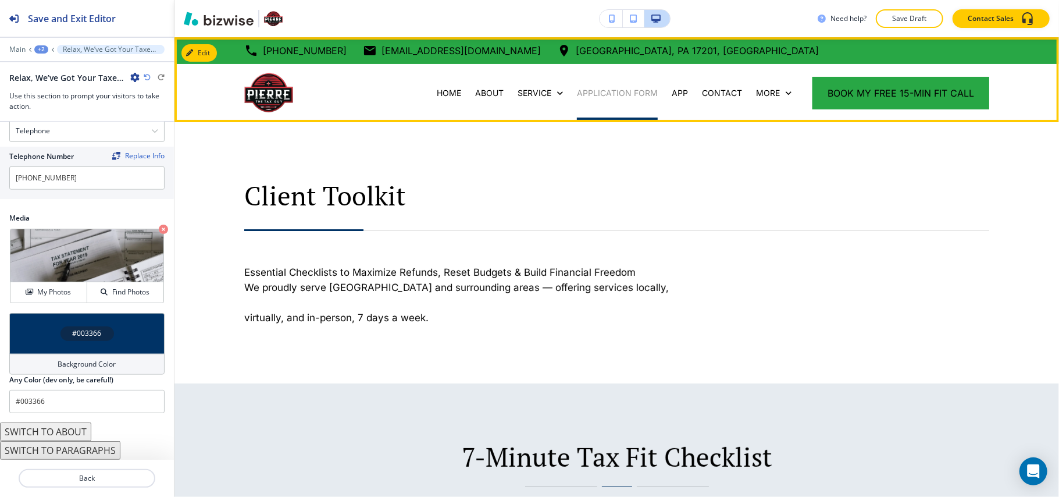
click at [599, 95] on p "APPLICATION FORM" at bounding box center [617, 93] width 81 height 12
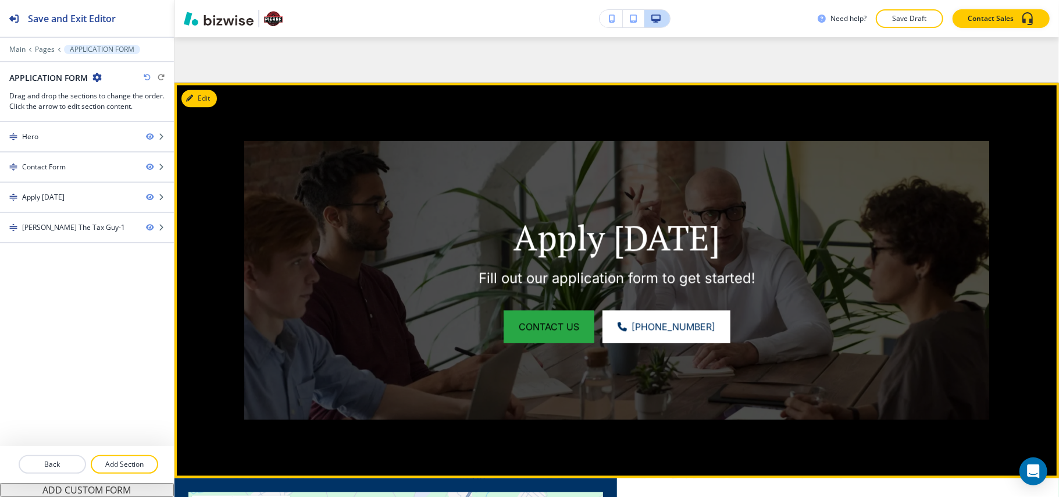
scroll to position [1672, 0]
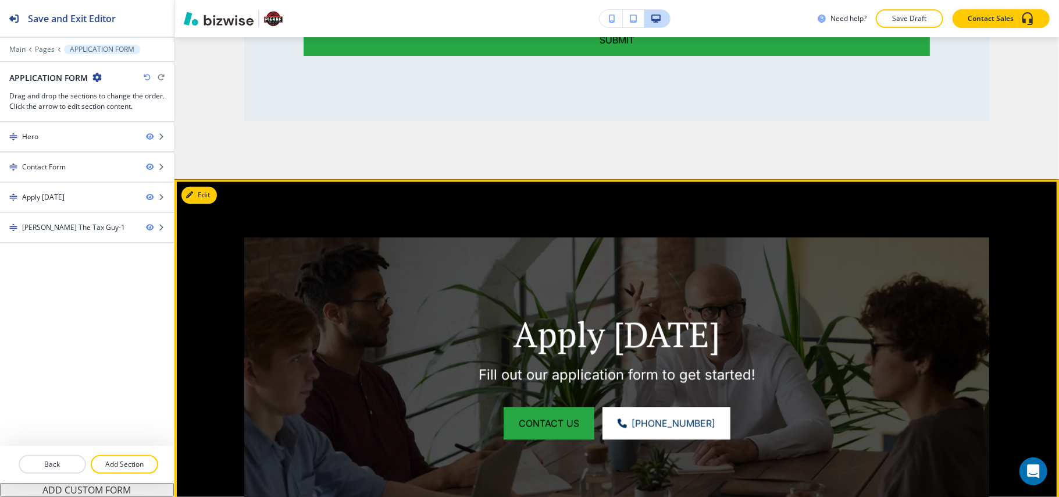
click at [184, 184] on div "Apply [DATE] Fill out our application form to get started! CONTACT US [PHONE_NU…" at bounding box center [617, 376] width 885 height 395
click at [215, 209] on div "Apply [DATE] Fill out our application form to get started! CONTACT US [PHONE_NU…" at bounding box center [617, 376] width 885 height 395
click at [194, 196] on icon "button" at bounding box center [191, 194] width 7 height 7
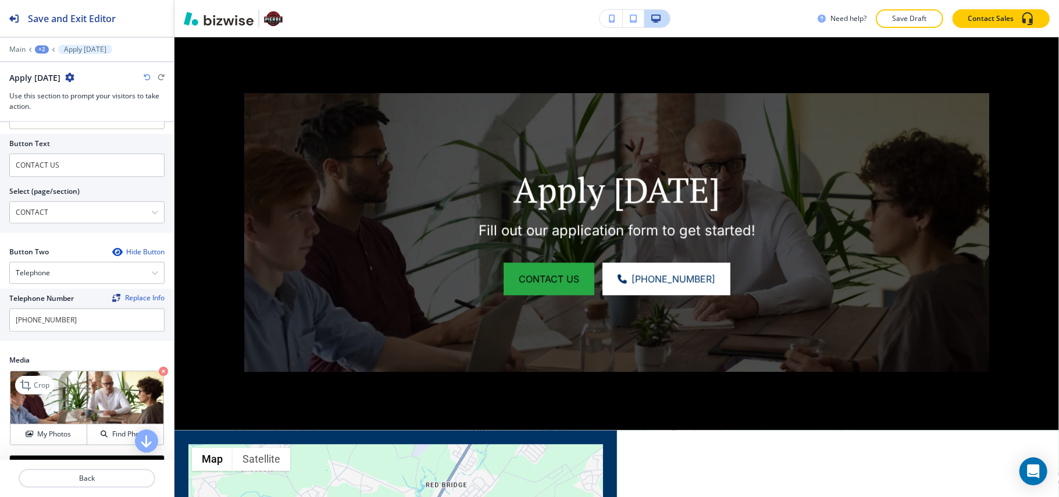
scroll to position [592, 0]
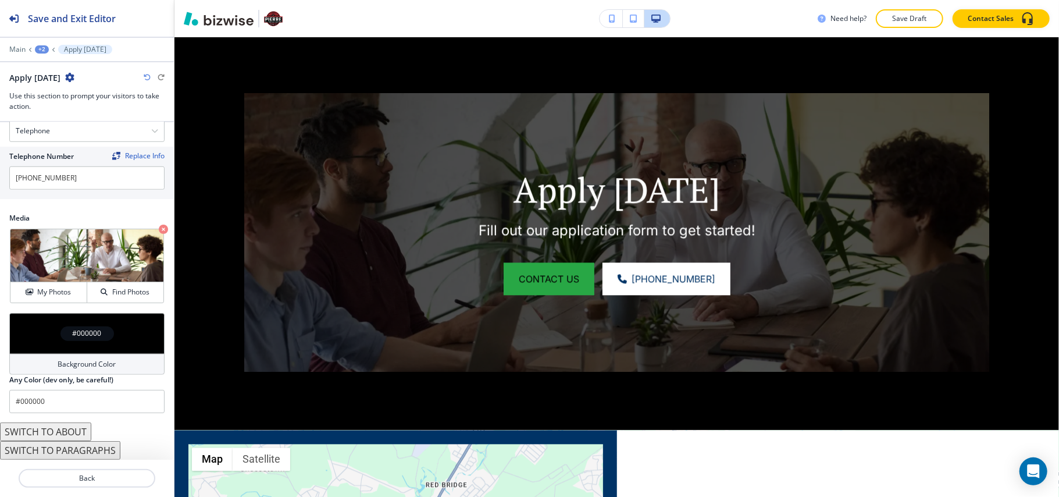
drag, startPoint x: 8, startPoint y: 336, endPoint x: 35, endPoint y: 354, distance: 32.6
click at [9, 336] on div "#000000 Background Color Any Color (dev only, be careful!) #000000" at bounding box center [87, 367] width 174 height 109
click at [35, 329] on div "#000000" at bounding box center [86, 333] width 155 height 41
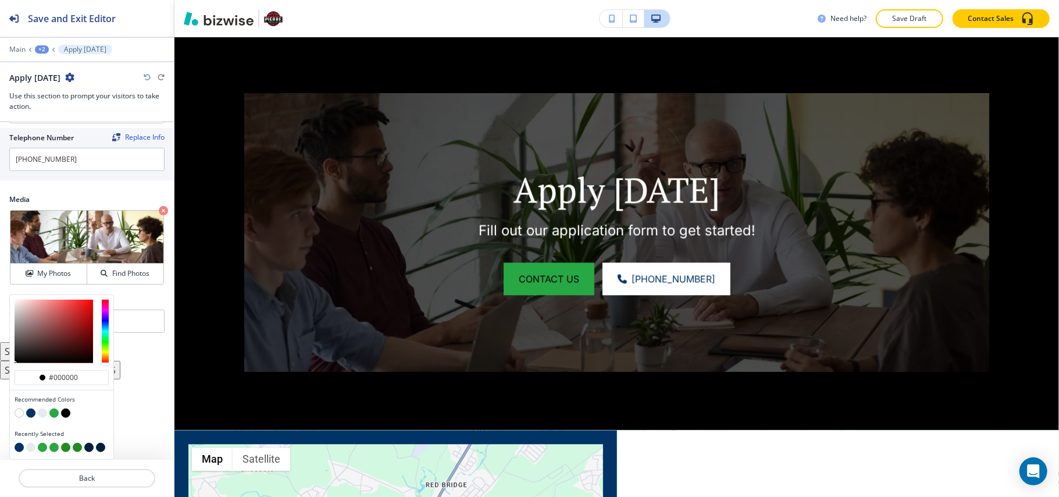
click at [30, 411] on button "button" at bounding box center [30, 412] width 9 height 9
type input "#003366"
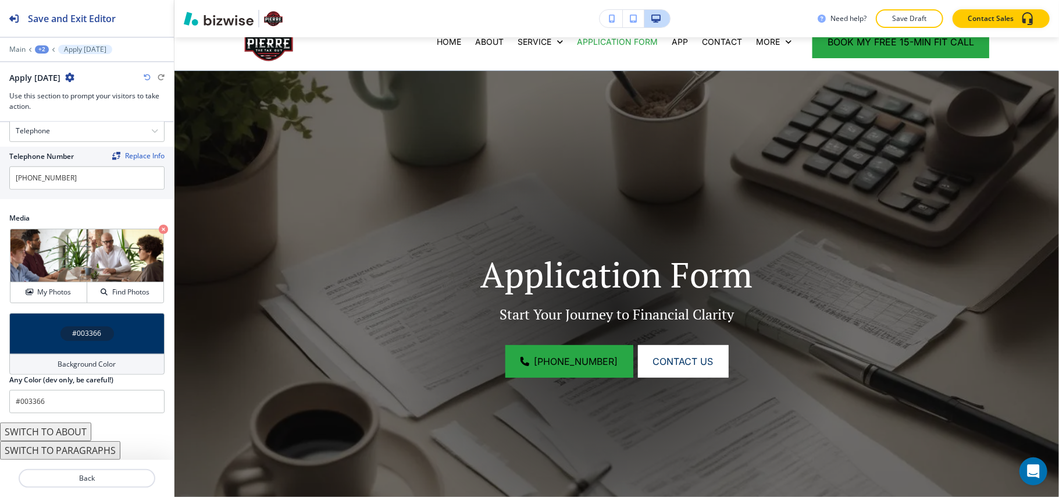
scroll to position [13, 0]
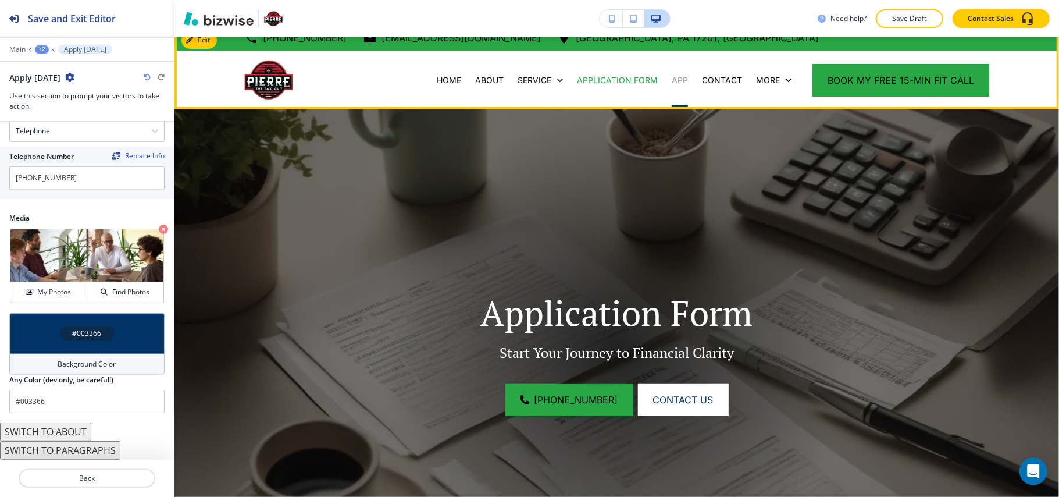
click at [674, 79] on p "APP" at bounding box center [680, 80] width 16 height 12
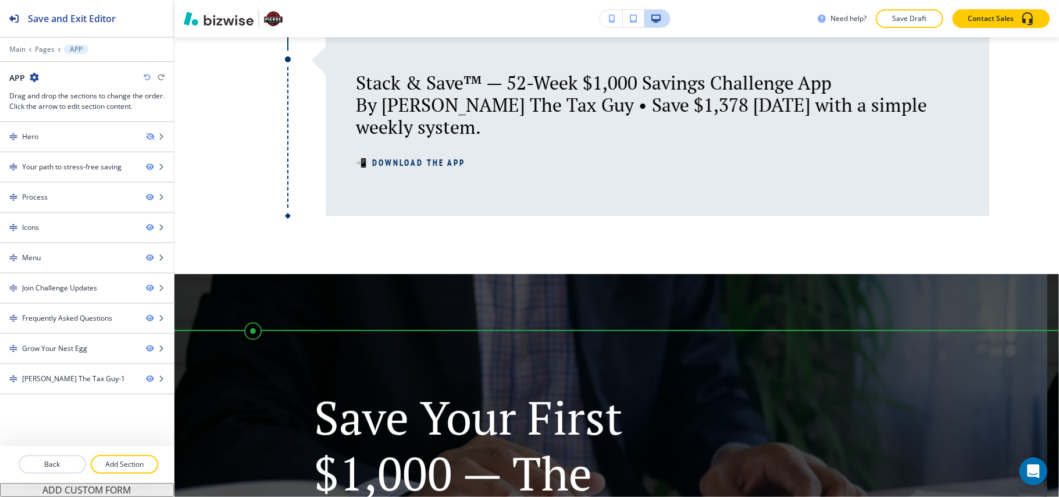
scroll to position [453, 0]
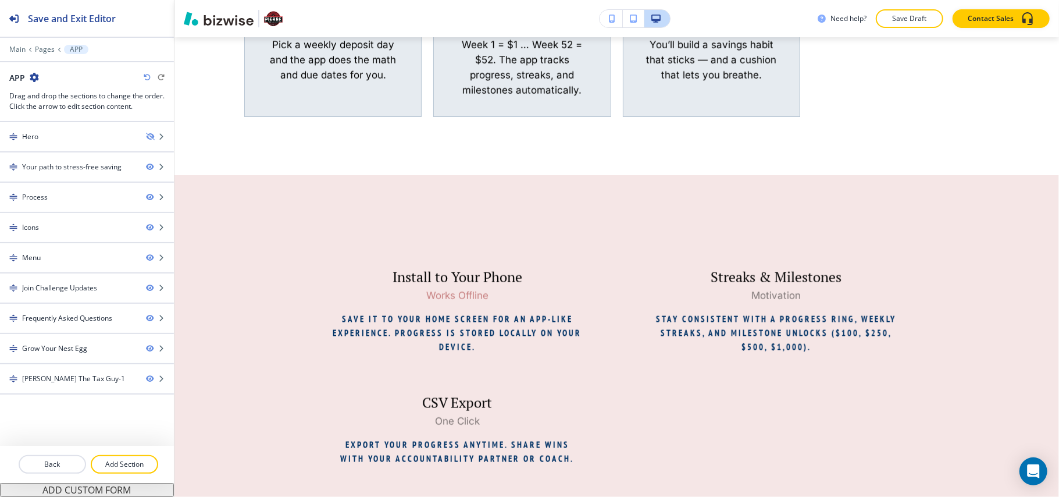
scroll to position [1245, 0]
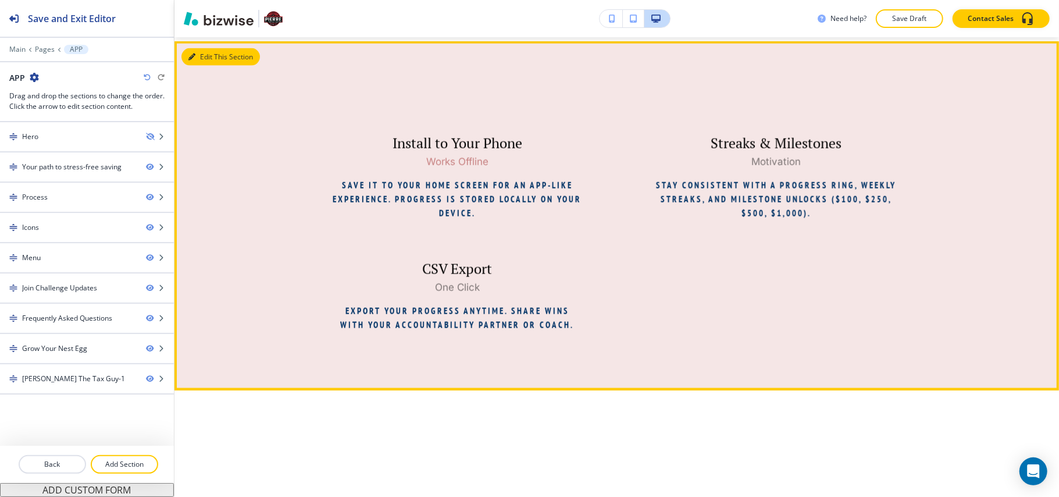
click at [205, 54] on button "Edit This Section" at bounding box center [221, 56] width 79 height 17
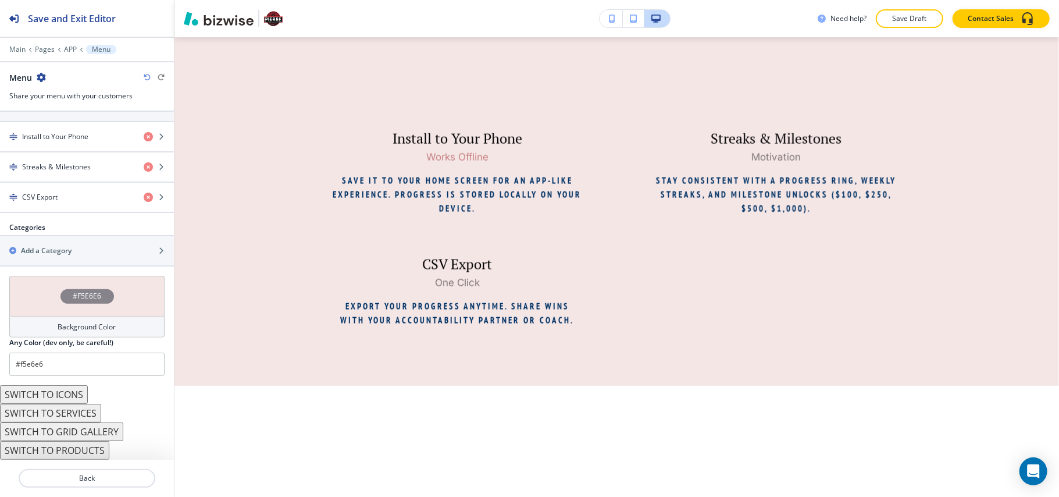
click at [47, 306] on div "#F5E6E6" at bounding box center [86, 296] width 155 height 41
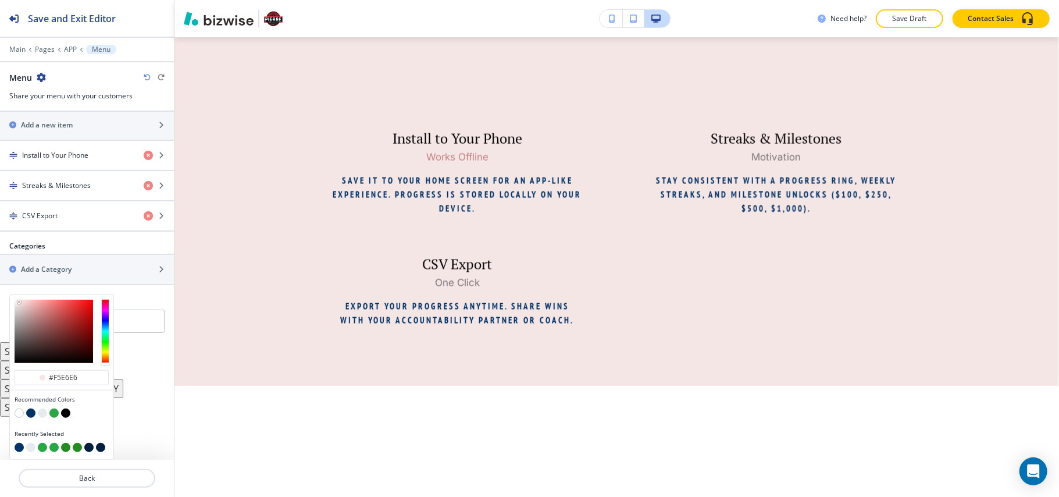
click at [31, 413] on button "button" at bounding box center [30, 412] width 9 height 9
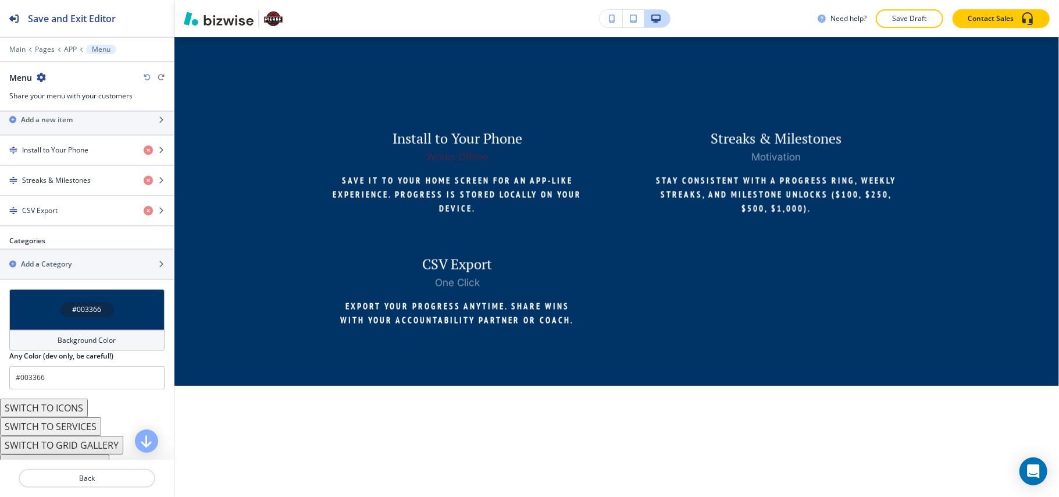
click at [42, 298] on div "#003366" at bounding box center [86, 309] width 155 height 41
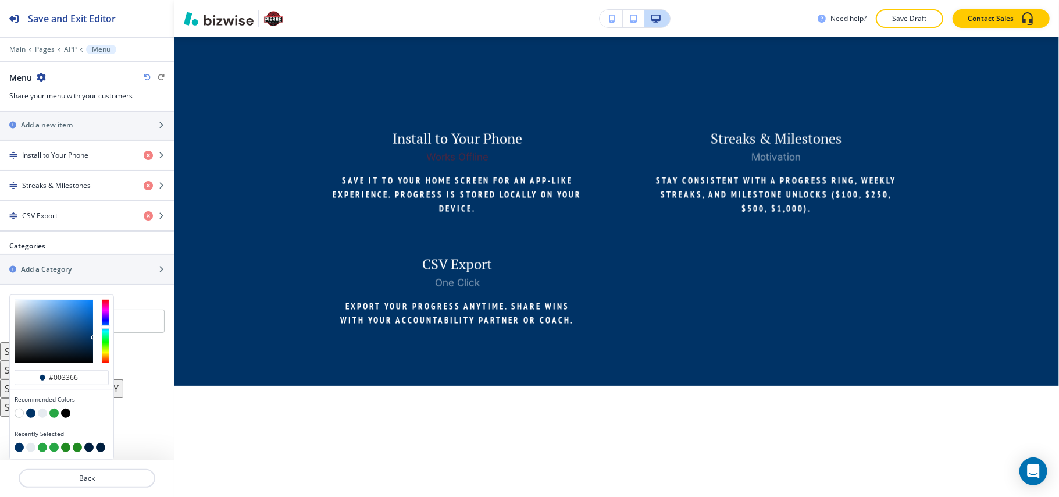
click at [37, 414] on div at bounding box center [62, 414] width 94 height 12
click at [43, 412] on button "button" at bounding box center [42, 412] width 9 height 9
type input "#e6ebf0"
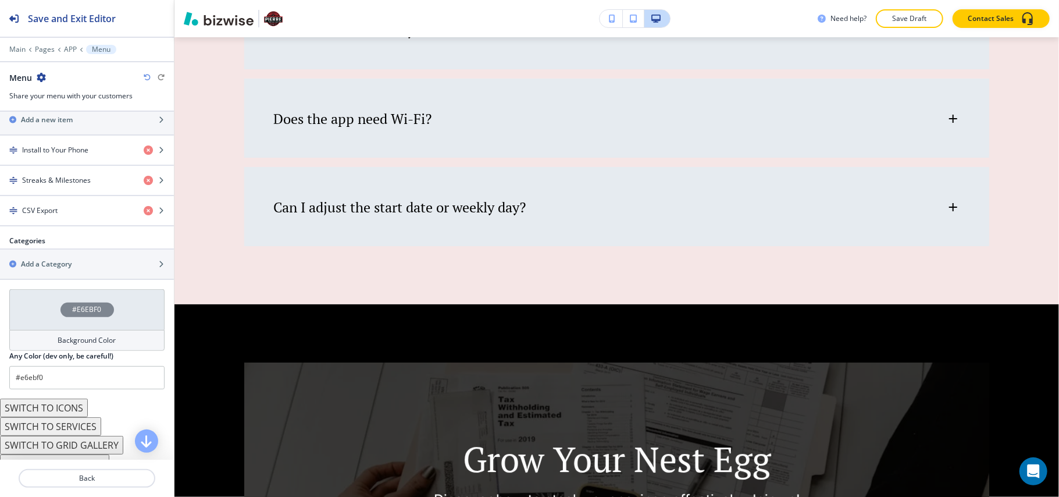
scroll to position [2039, 0]
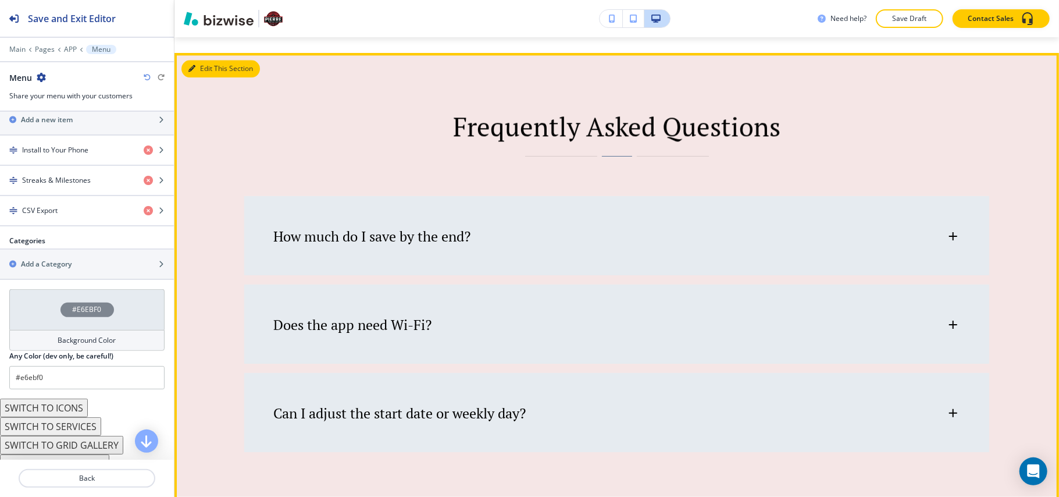
click at [198, 69] on button "Edit This Section" at bounding box center [221, 68] width 79 height 17
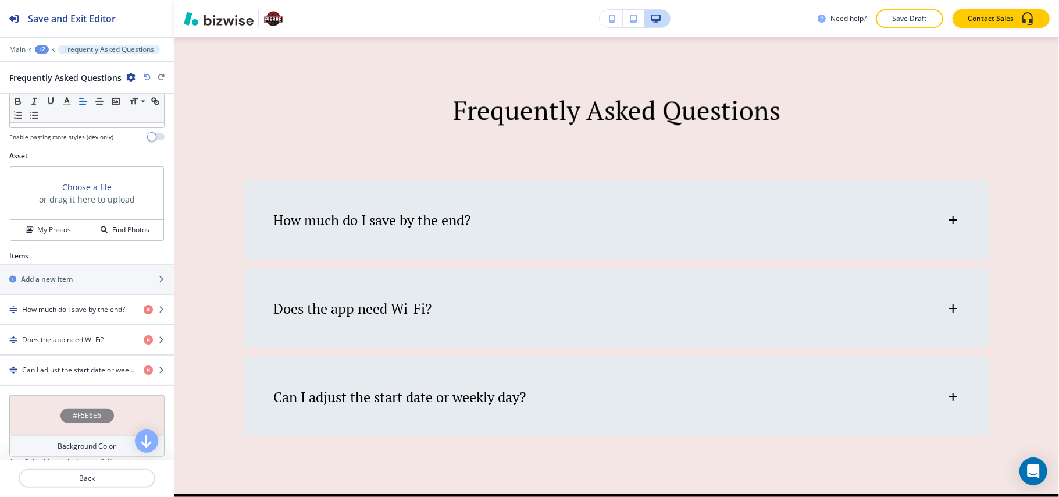
scroll to position [427, 0]
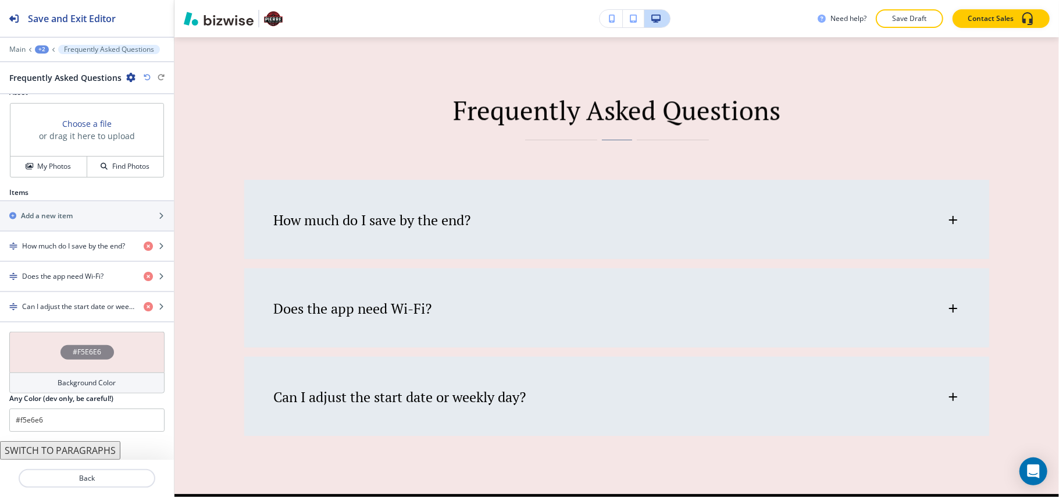
click at [33, 336] on div "#F5E6E6" at bounding box center [86, 352] width 155 height 41
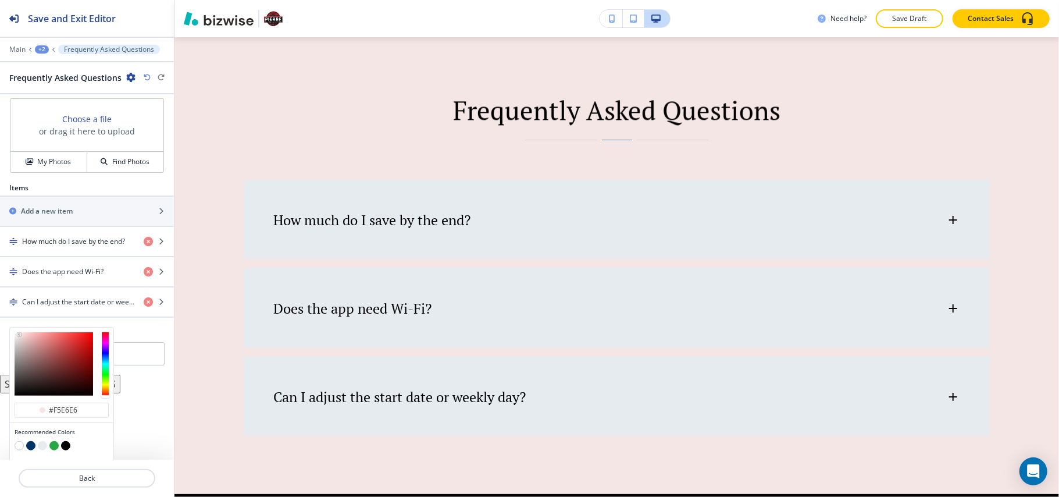
click at [29, 450] on button "button" at bounding box center [30, 445] width 9 height 9
type input "#003366"
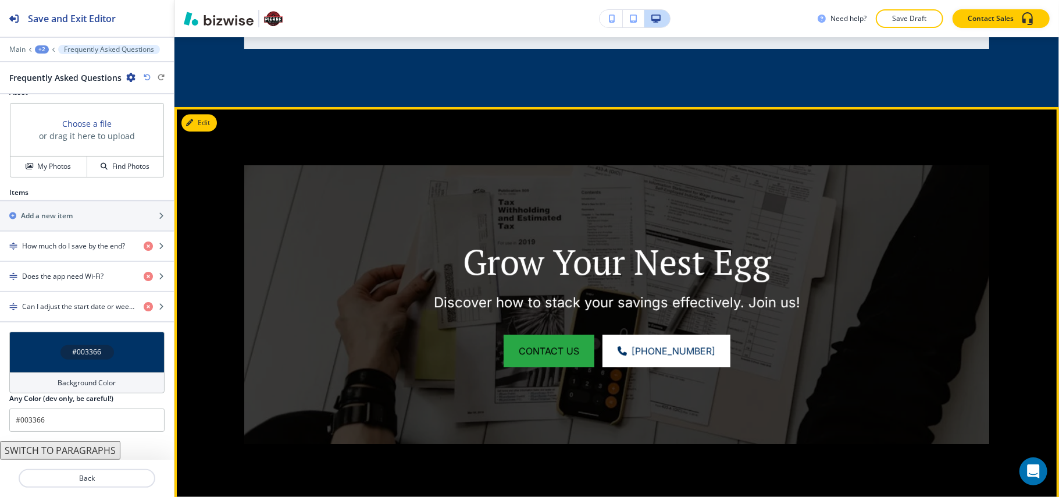
scroll to position [2442, 0]
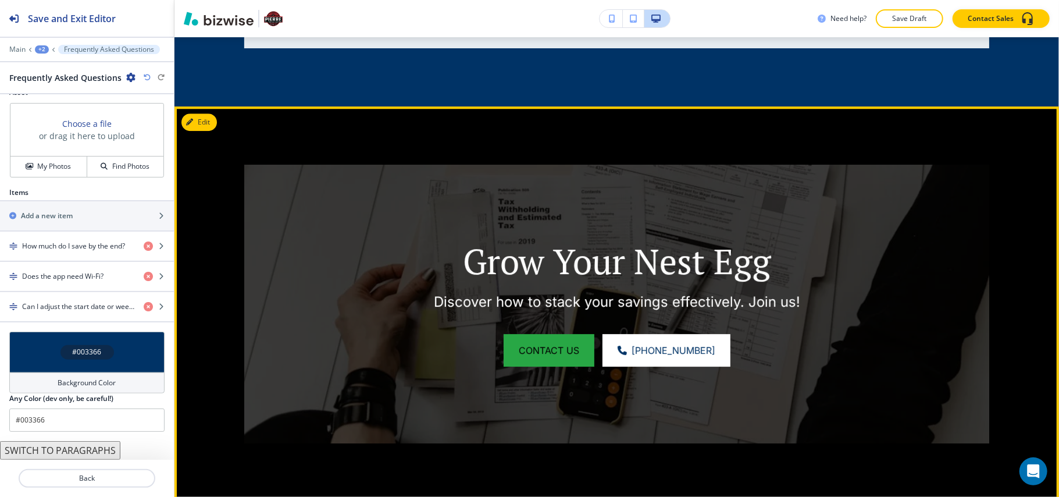
click at [205, 129] on button "Edit" at bounding box center [199, 121] width 35 height 17
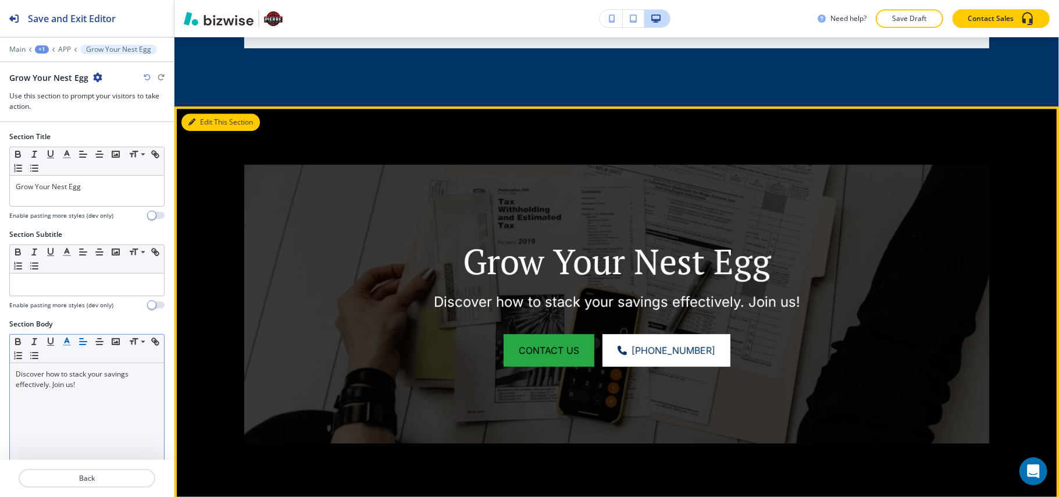
scroll to position [2512, 0]
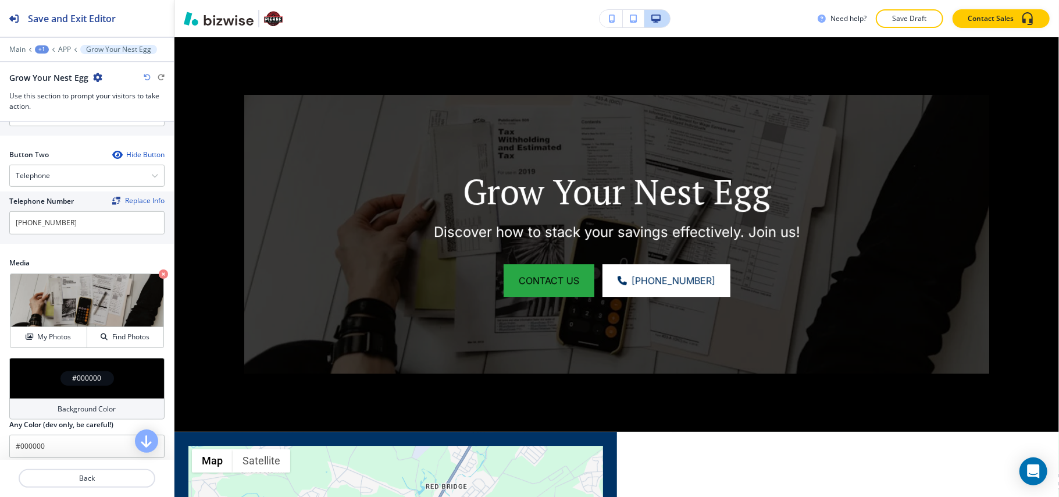
click at [34, 386] on div "#000000" at bounding box center [86, 378] width 155 height 41
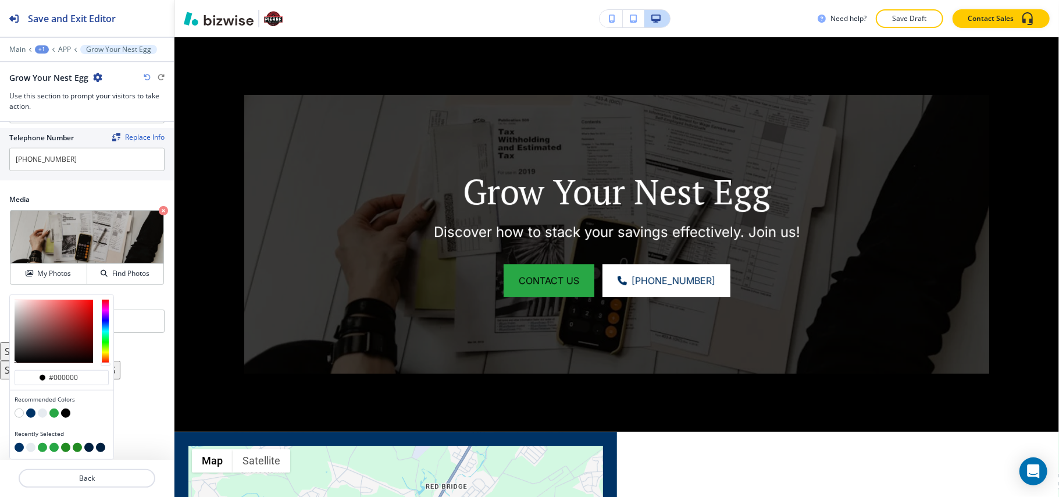
click at [29, 412] on button "button" at bounding box center [30, 412] width 9 height 9
type input "#003366"
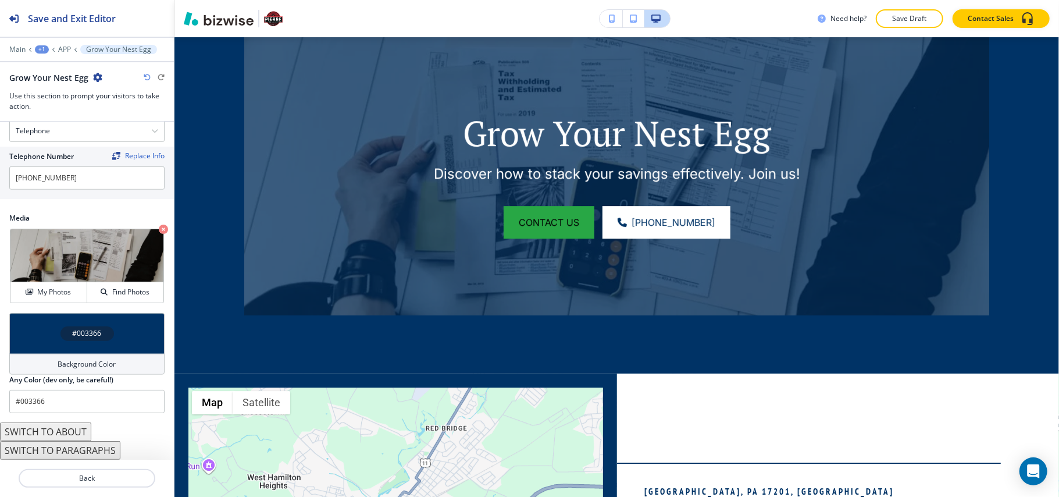
scroll to position [592, 0]
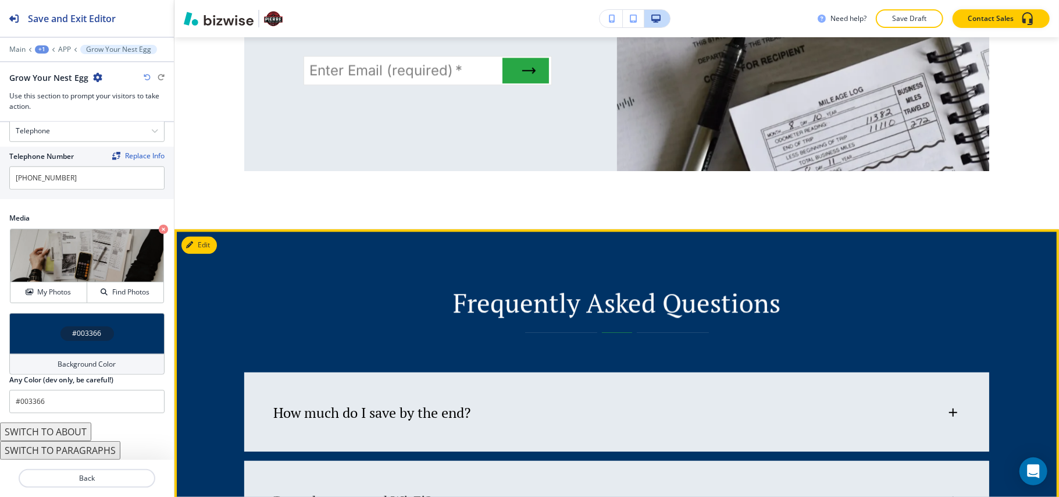
click at [211, 245] on button "Edit" at bounding box center [199, 244] width 35 height 17
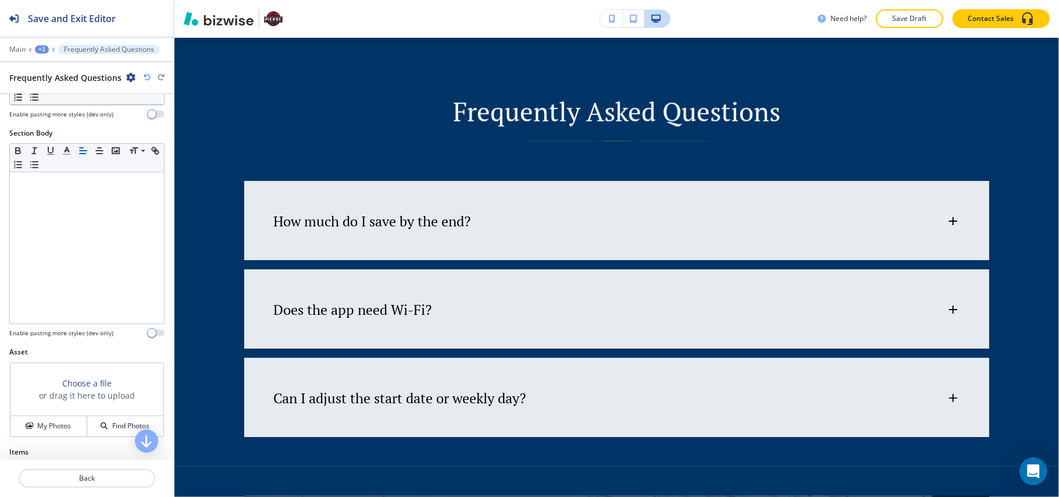
scroll to position [2055, 0]
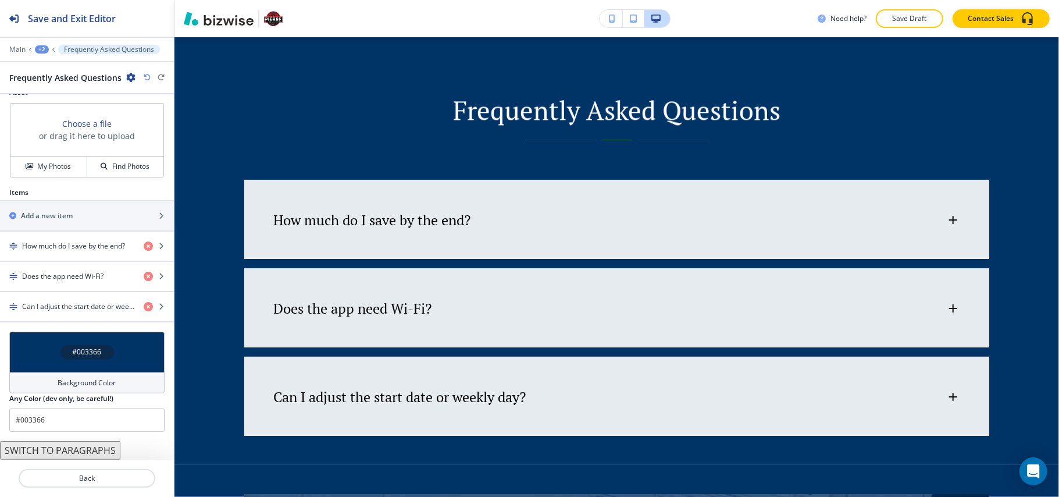
click at [28, 360] on div "#003366" at bounding box center [86, 352] width 155 height 41
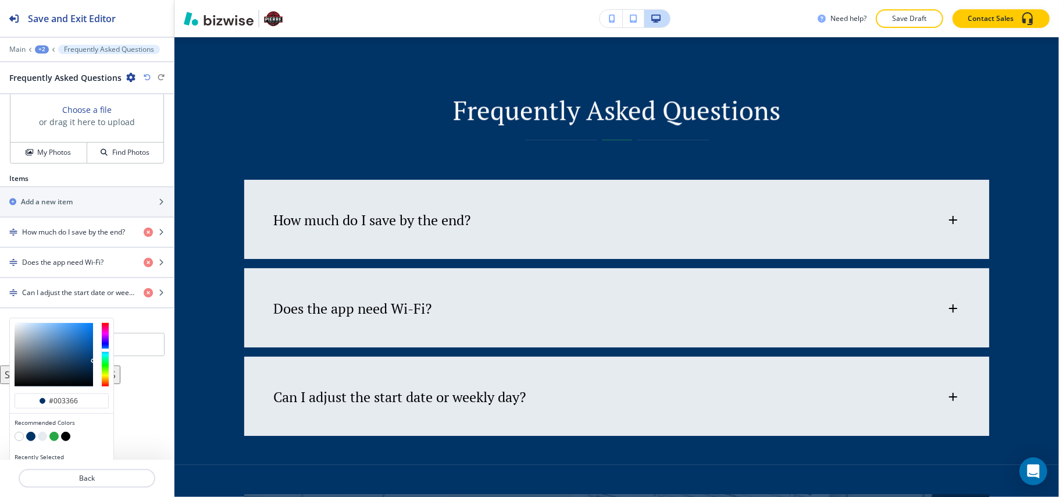
scroll to position [465, 0]
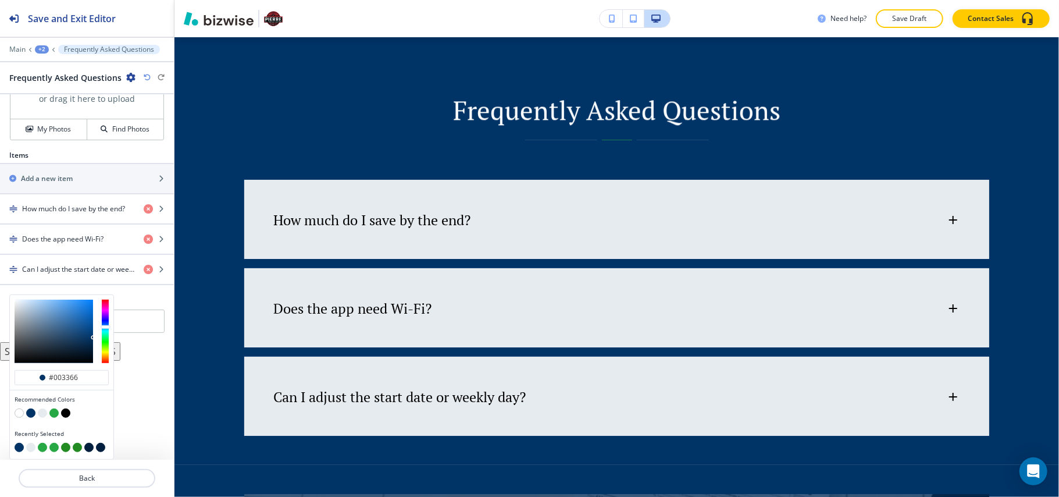
click at [37, 414] on div at bounding box center [62, 414] width 94 height 12
click at [45, 410] on button "button" at bounding box center [42, 412] width 9 height 9
type input "#e6ebf0"
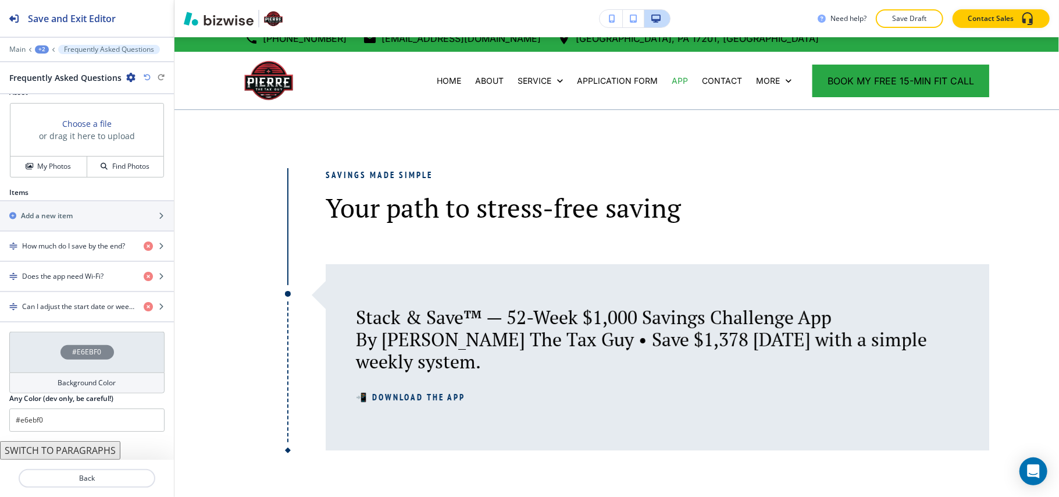
scroll to position [0, 0]
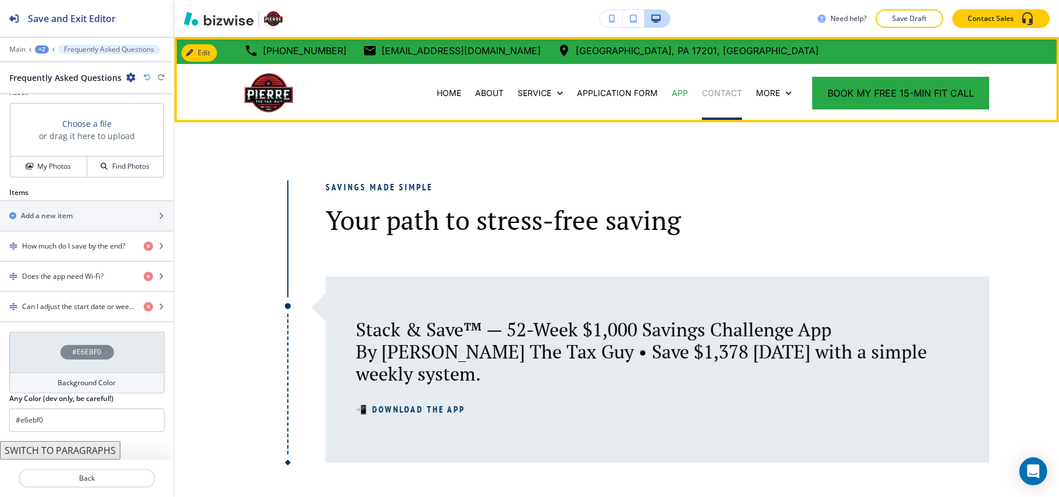
click at [720, 91] on p "CONTACT" at bounding box center [722, 93] width 40 height 12
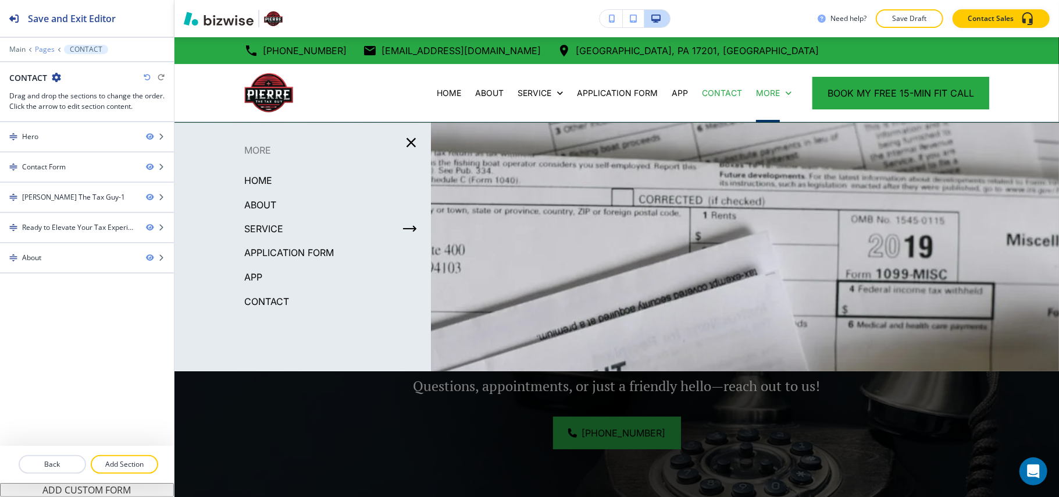
click at [37, 51] on p "Pages" at bounding box center [45, 49] width 20 height 8
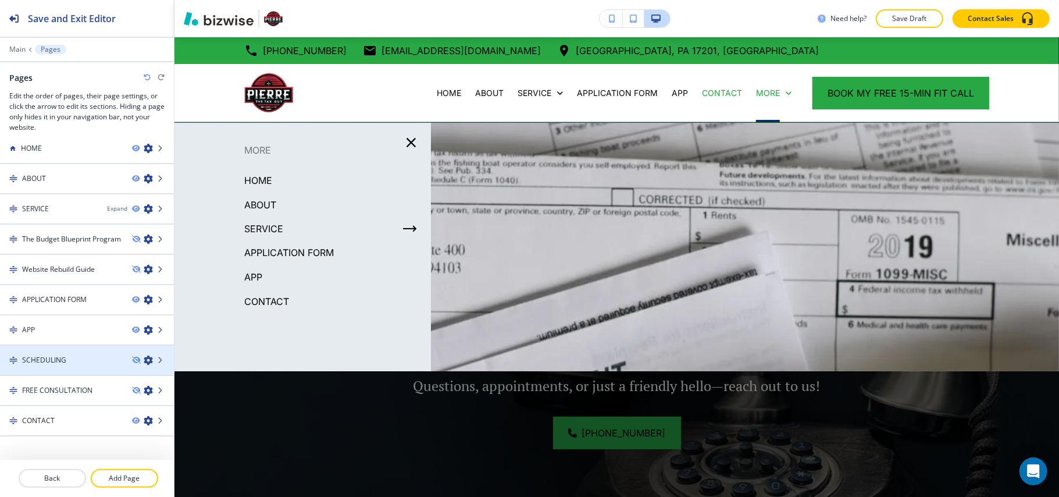
scroll to position [14, 0]
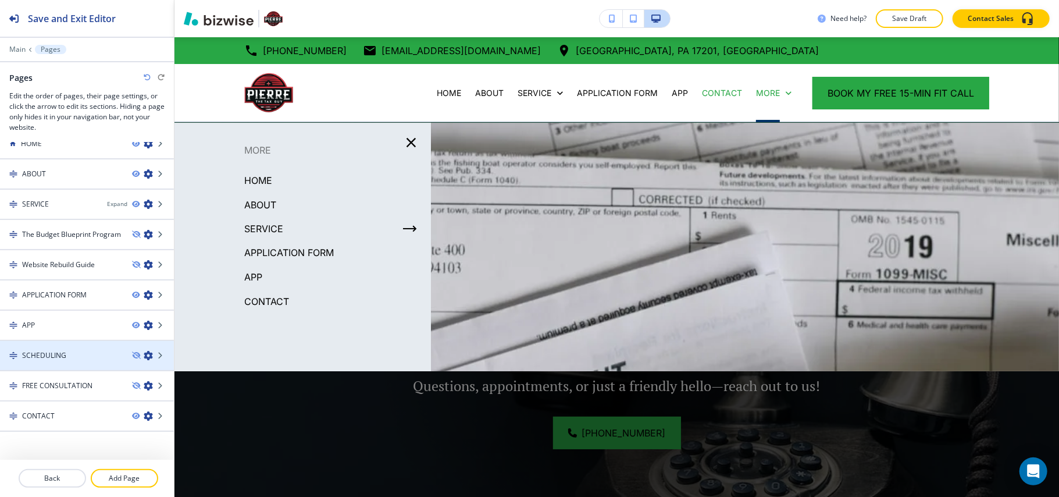
click at [54, 351] on h4 "SCHEDULING" at bounding box center [44, 355] width 44 height 10
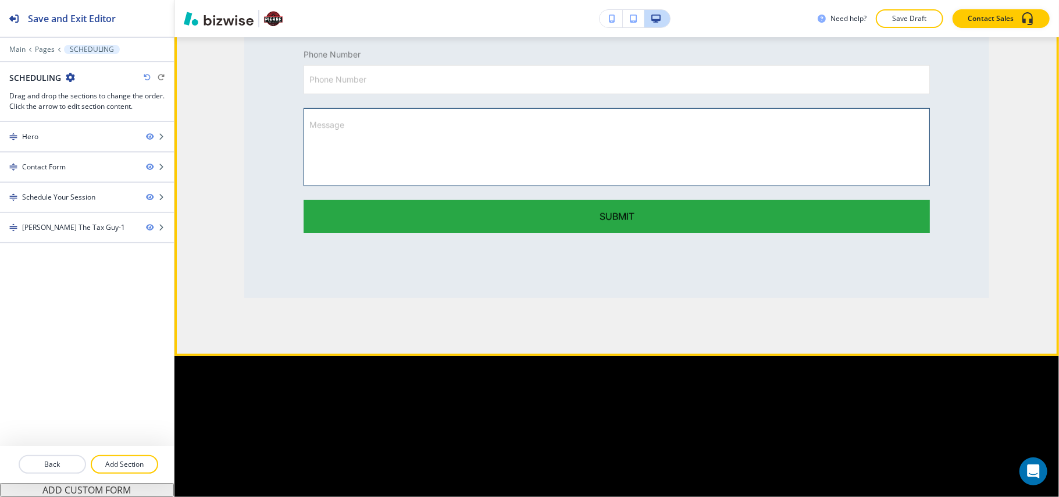
scroll to position [1164, 0]
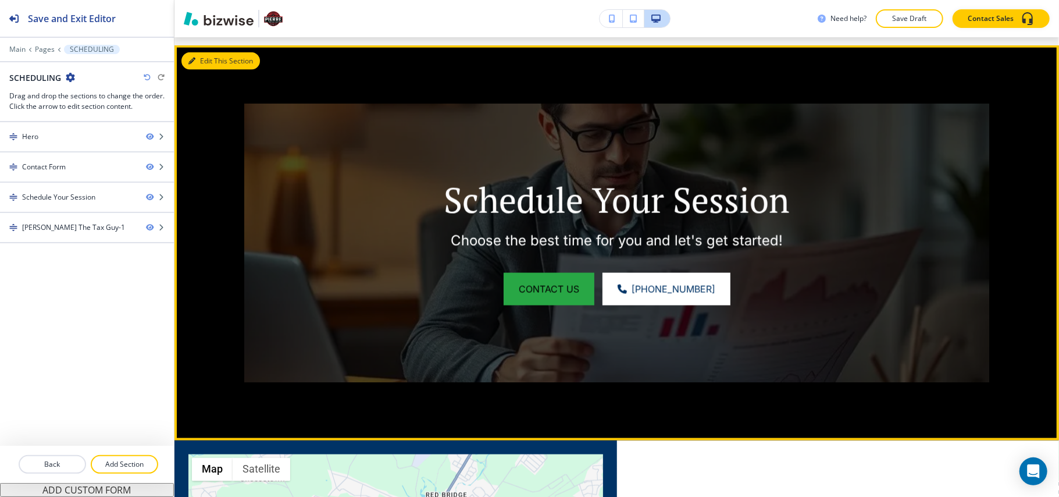
click at [191, 64] on icon "button" at bounding box center [191, 61] width 7 height 7
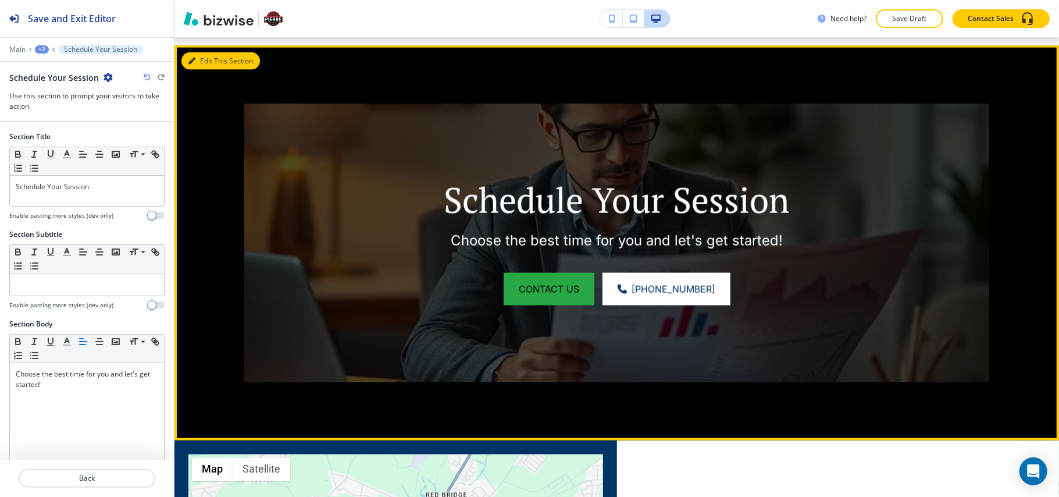
scroll to position [1173, 0]
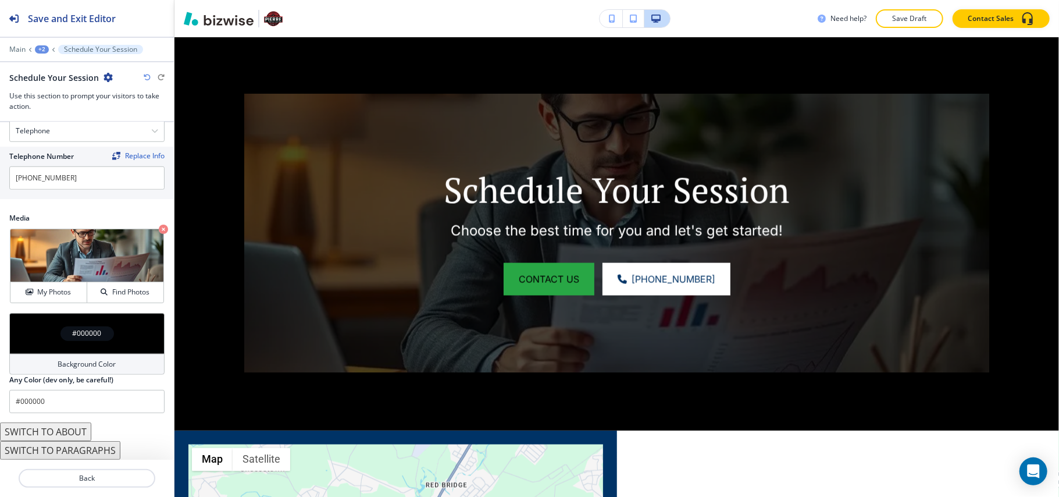
click at [29, 338] on div "#000000" at bounding box center [86, 333] width 155 height 41
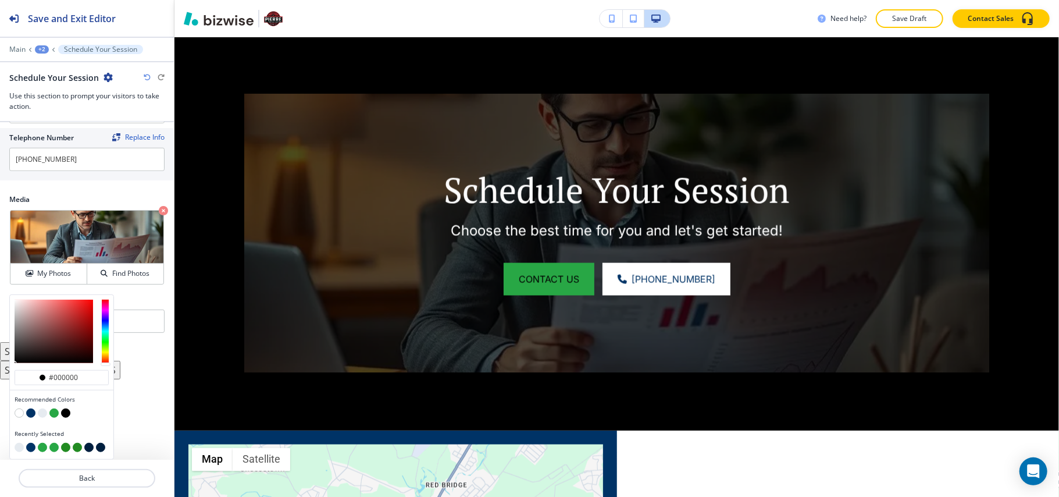
click at [31, 410] on button "button" at bounding box center [30, 412] width 9 height 9
type input "#003366"
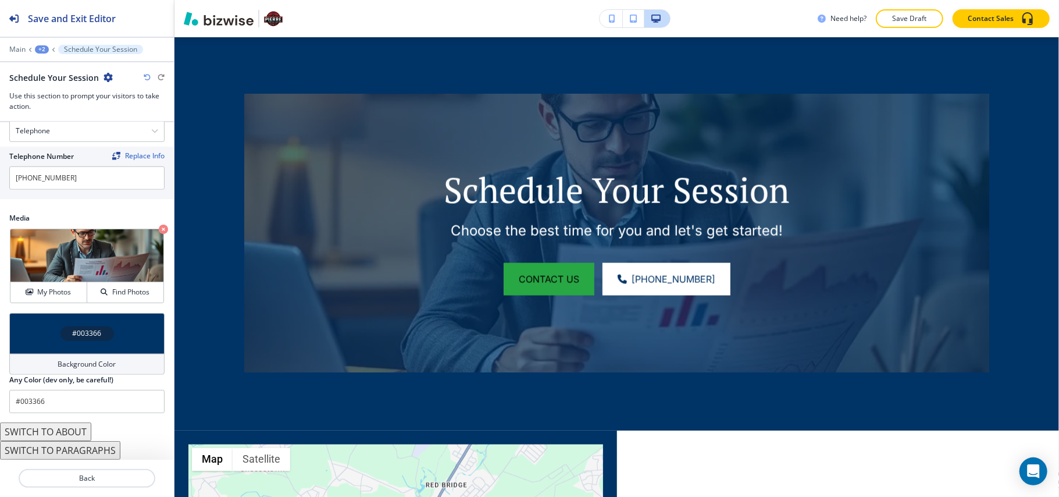
click at [40, 49] on div "+2" at bounding box center [42, 49] width 14 height 8
click at [49, 71] on p "Pages" at bounding box center [71, 68] width 59 height 10
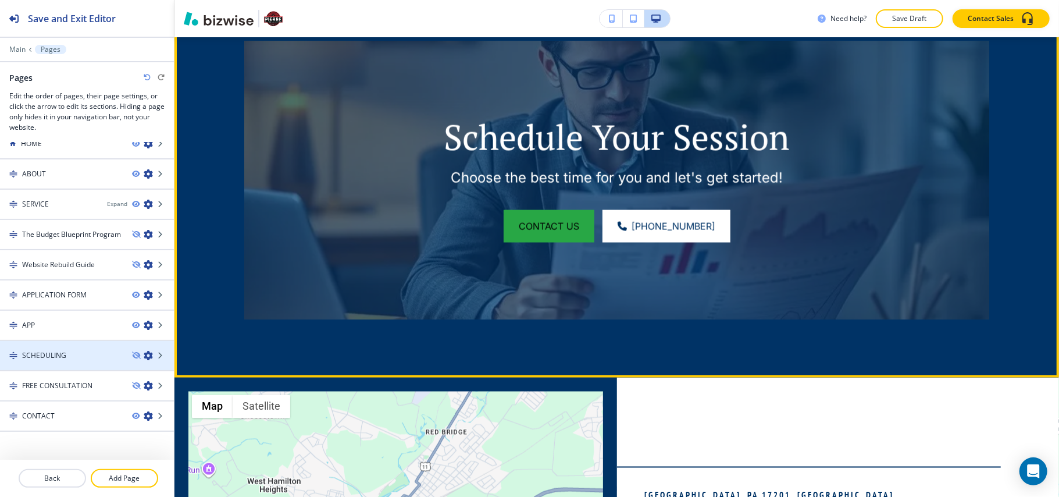
scroll to position [1251, 0]
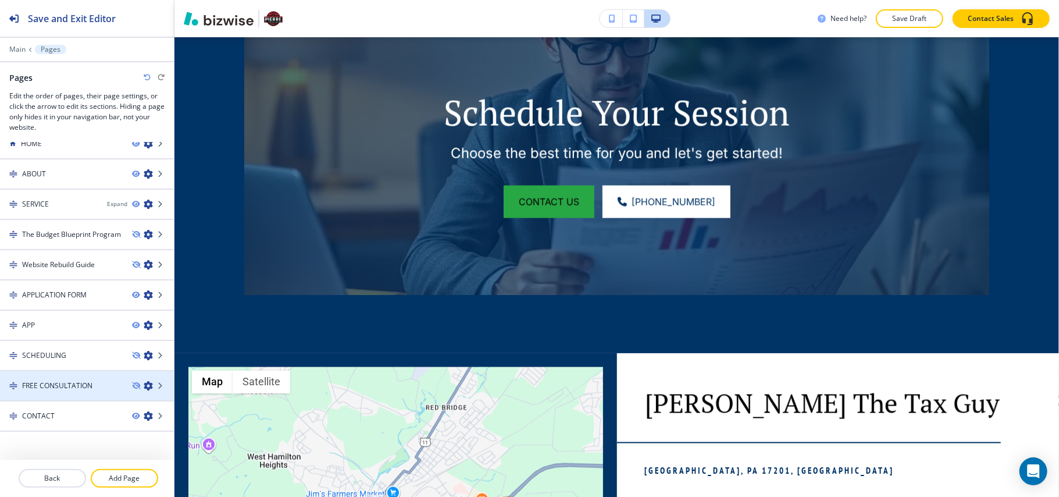
click at [49, 376] on div at bounding box center [87, 375] width 174 height 9
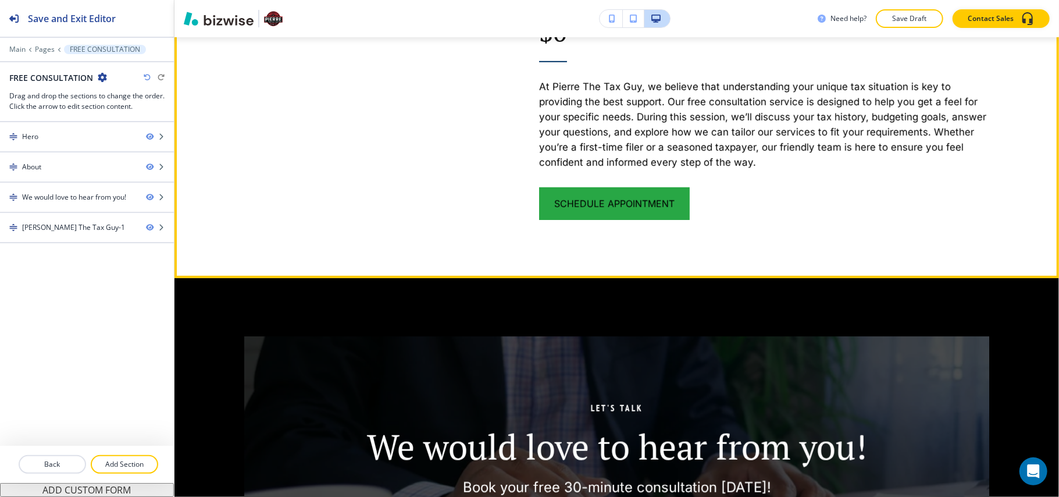
scroll to position [853, 0]
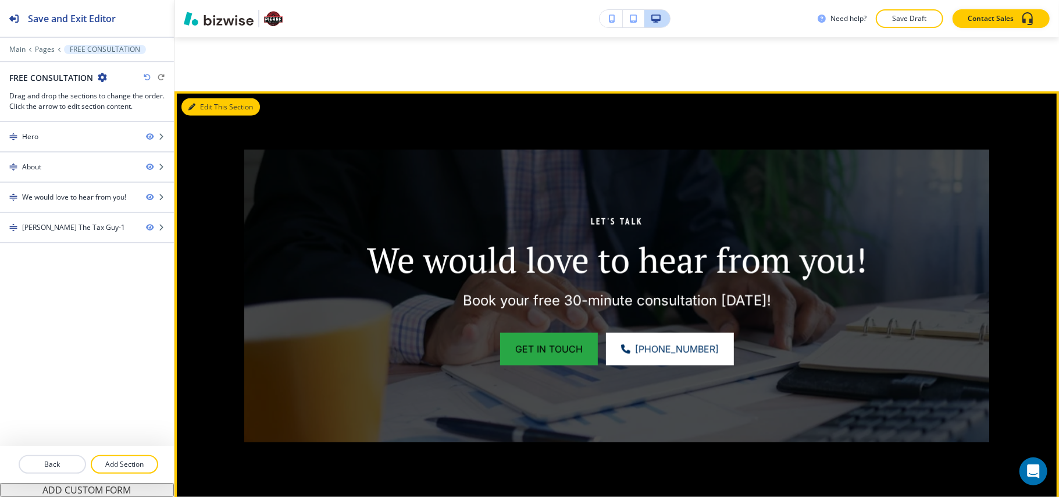
click at [200, 108] on button "Edit This Section" at bounding box center [221, 106] width 79 height 17
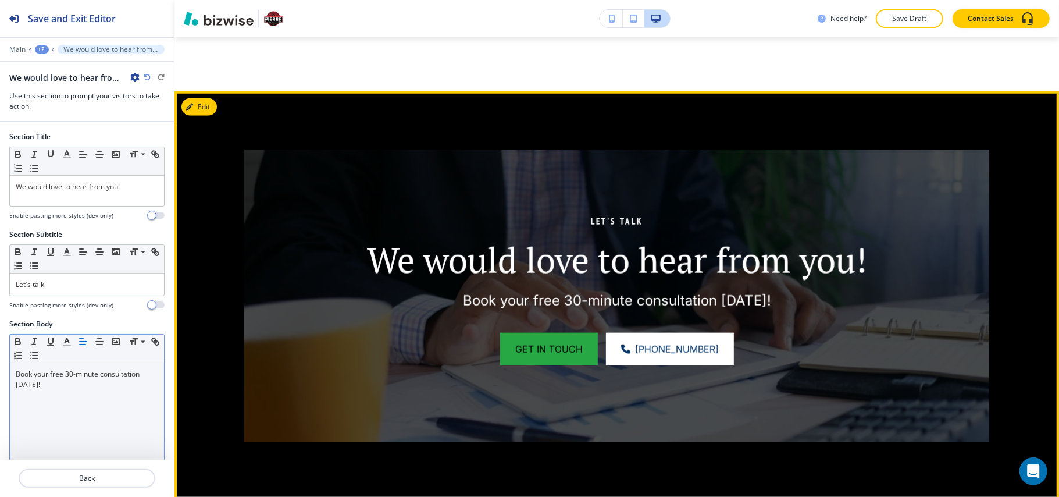
scroll to position [0, 0]
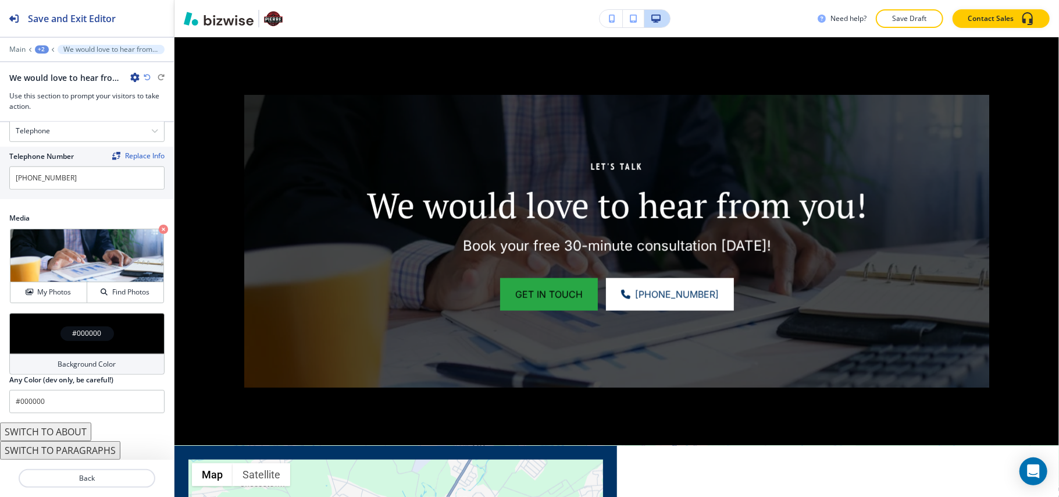
click at [23, 341] on div "#000000" at bounding box center [86, 333] width 155 height 41
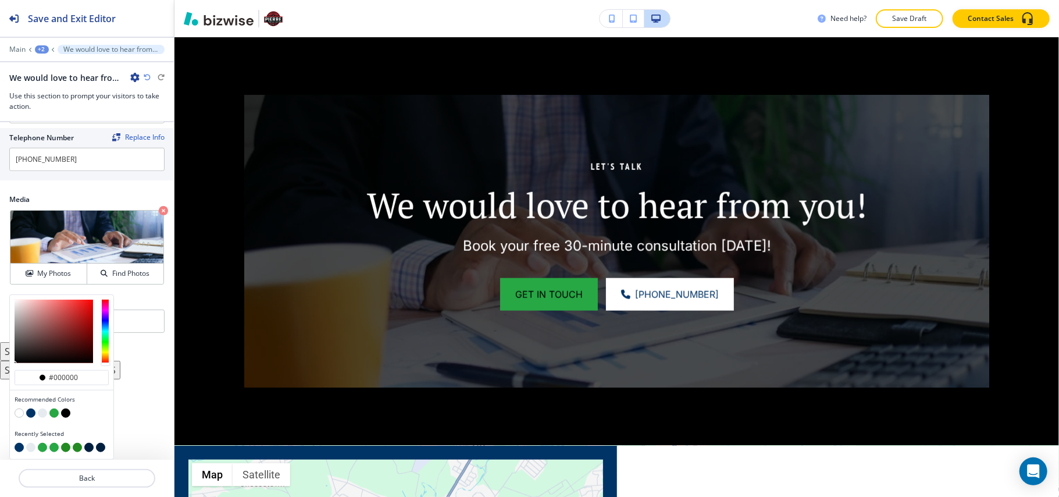
click at [33, 413] on button "button" at bounding box center [30, 412] width 9 height 9
type input "#003366"
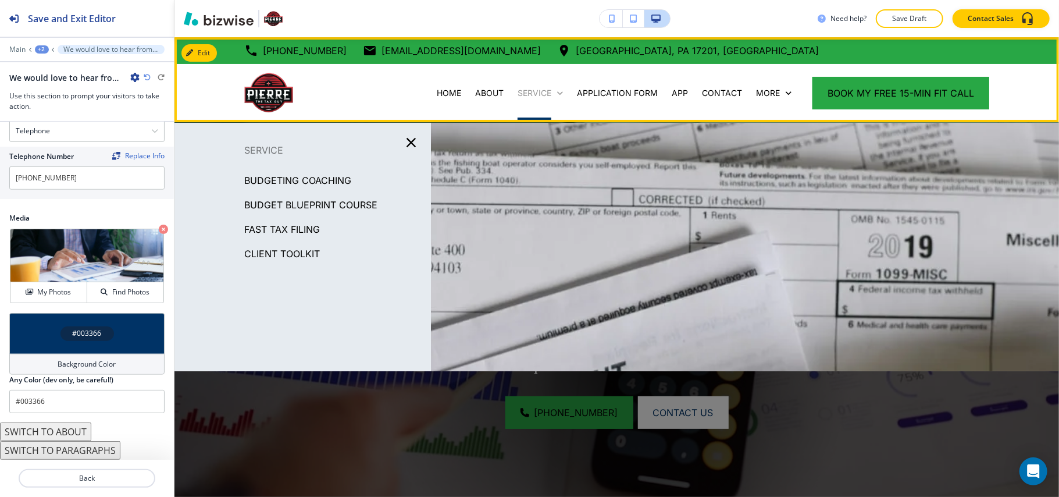
click at [527, 94] on p "SERVICE" at bounding box center [535, 93] width 34 height 12
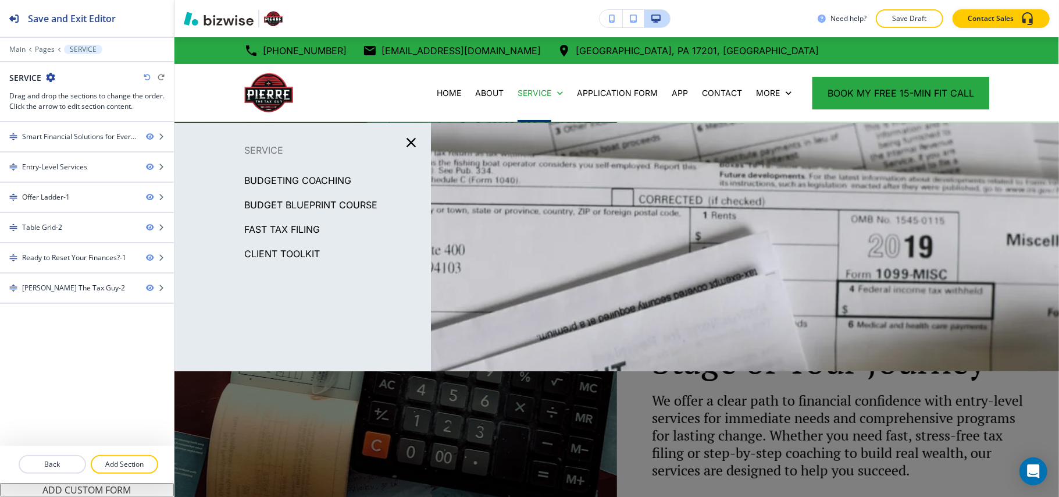
click at [294, 229] on p "FAST TAX FILING" at bounding box center [282, 228] width 76 height 17
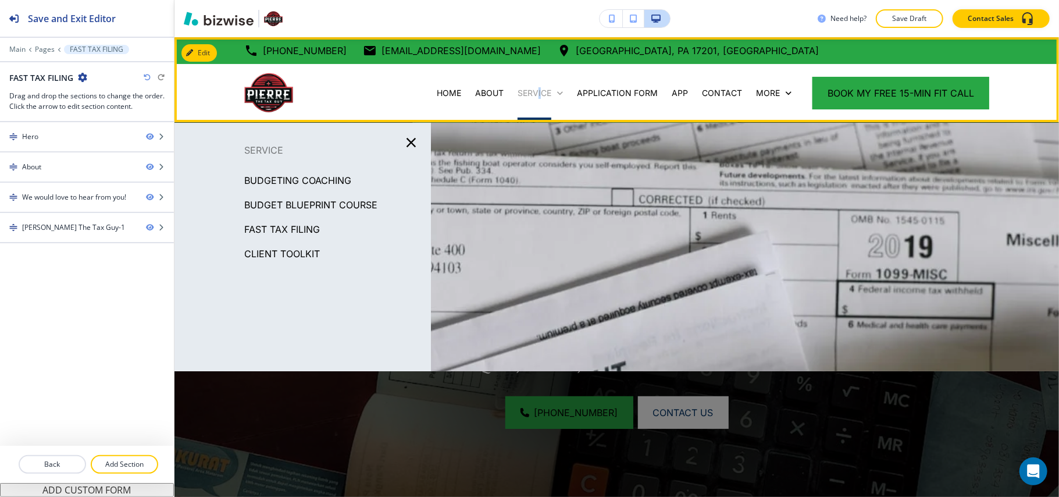
click at [531, 94] on p "SERVICE" at bounding box center [535, 93] width 34 height 12
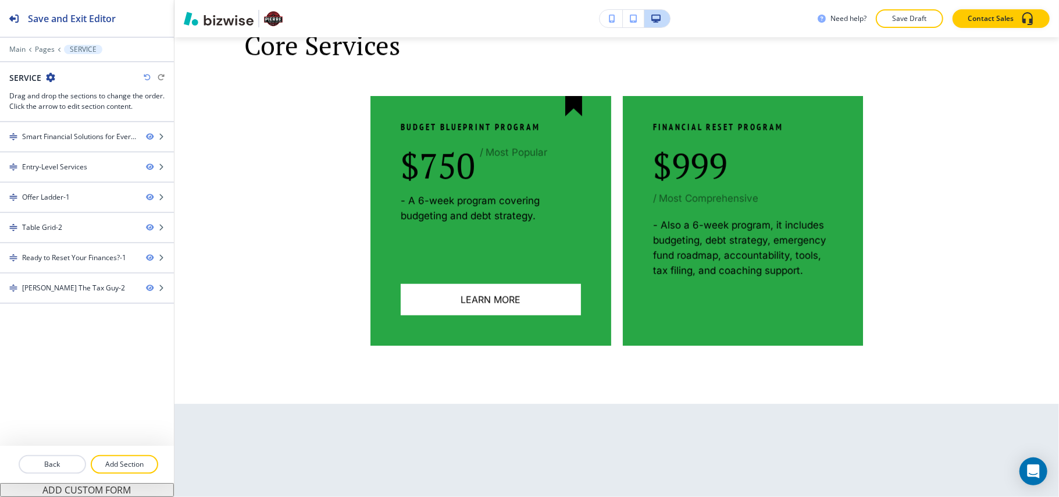
scroll to position [838, 0]
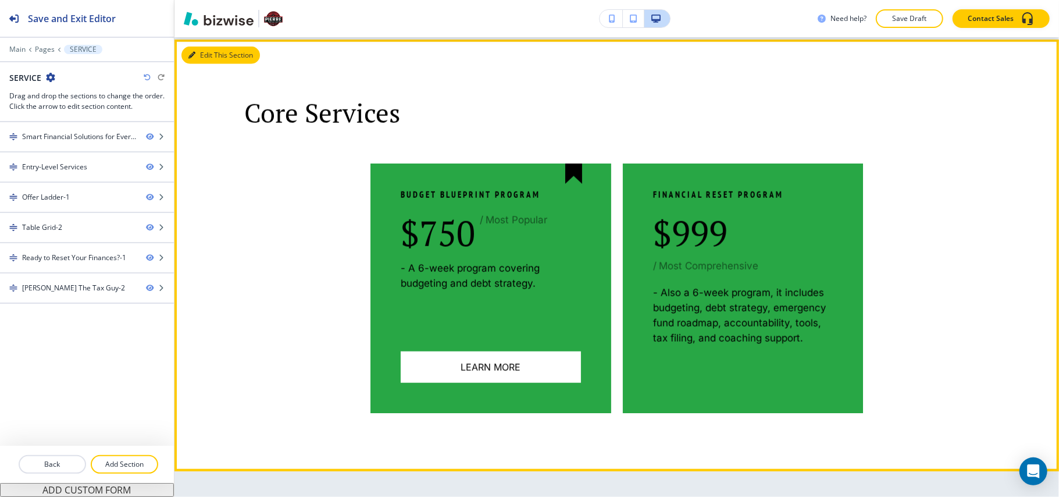
click at [191, 54] on icon "button" at bounding box center [191, 55] width 7 height 7
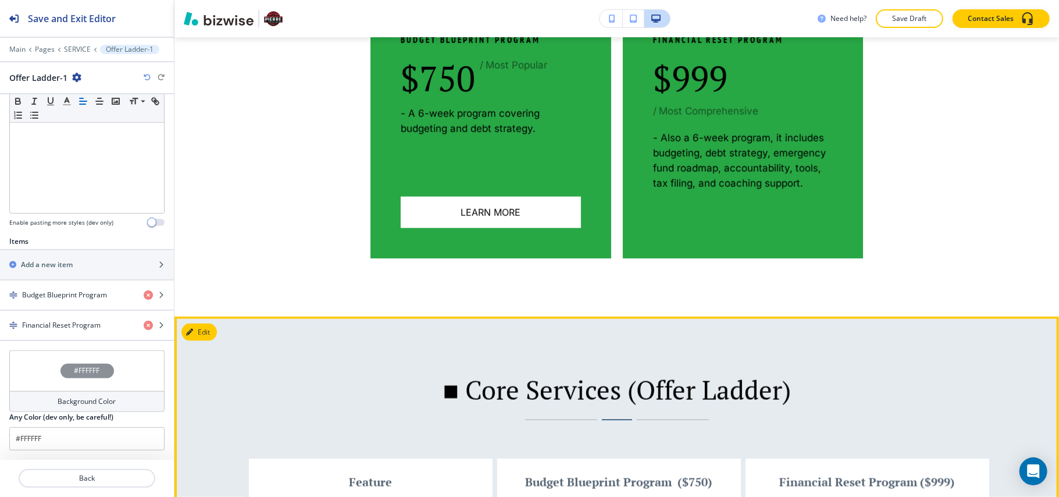
scroll to position [918, 0]
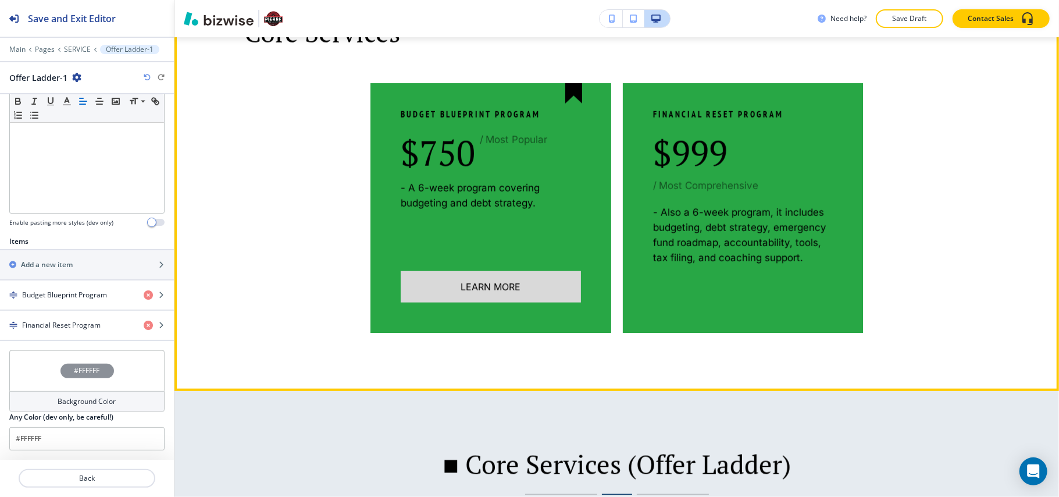
click at [473, 292] on button "Learn More" at bounding box center [491, 286] width 180 height 31
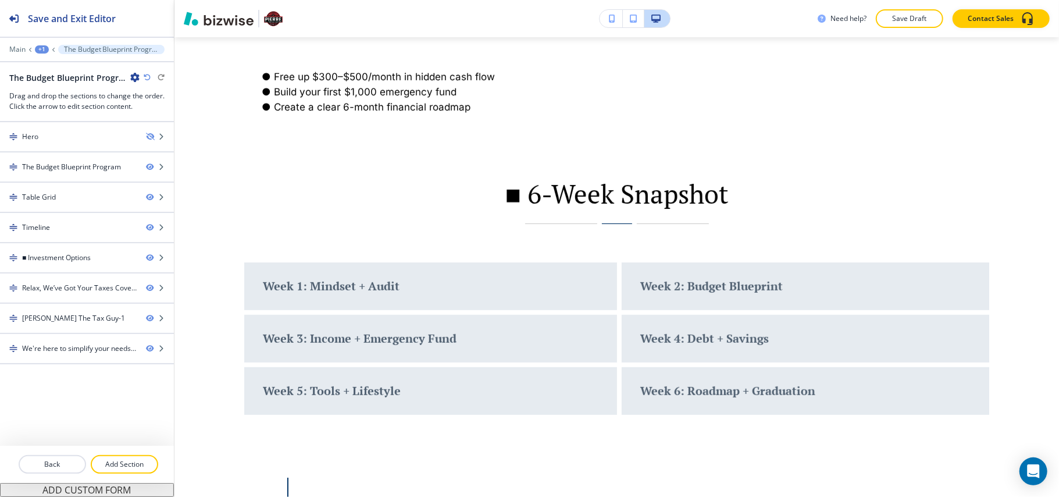
scroll to position [410, 0]
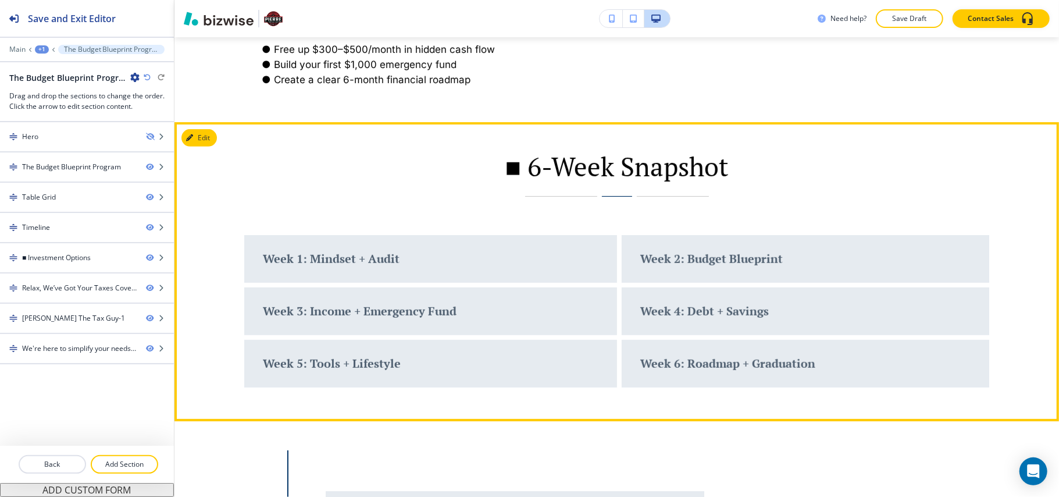
click at [205, 147] on button "Edit" at bounding box center [199, 137] width 35 height 17
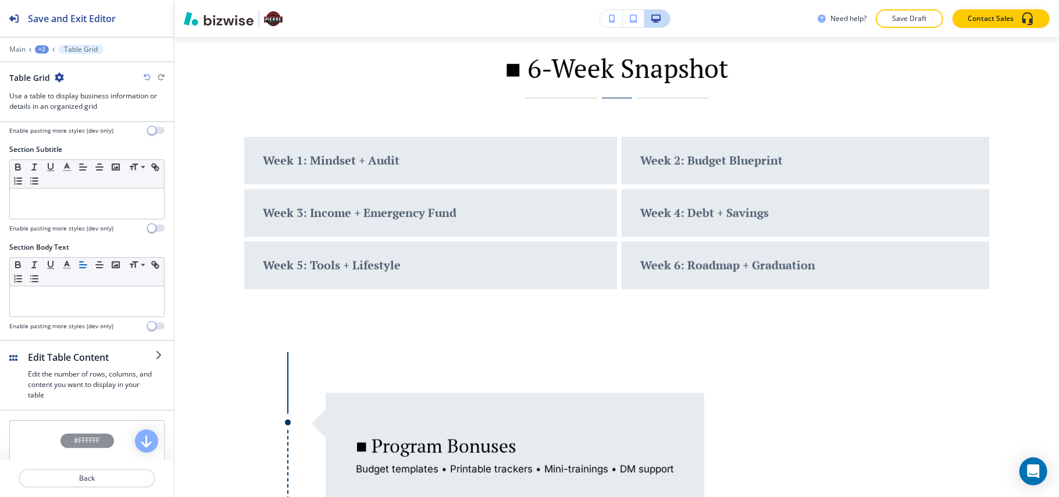
scroll to position [150, 0]
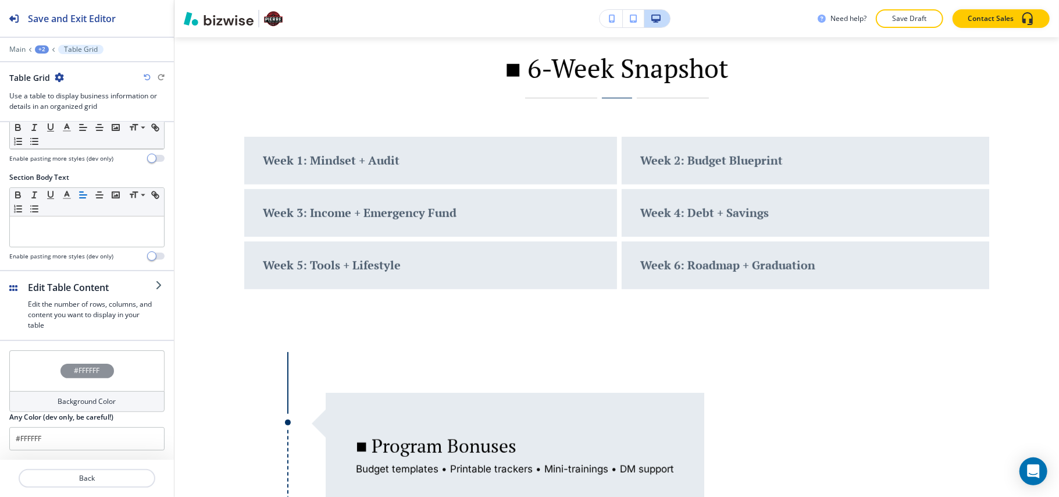
click at [38, 372] on div "#FFFFFF" at bounding box center [86, 370] width 155 height 41
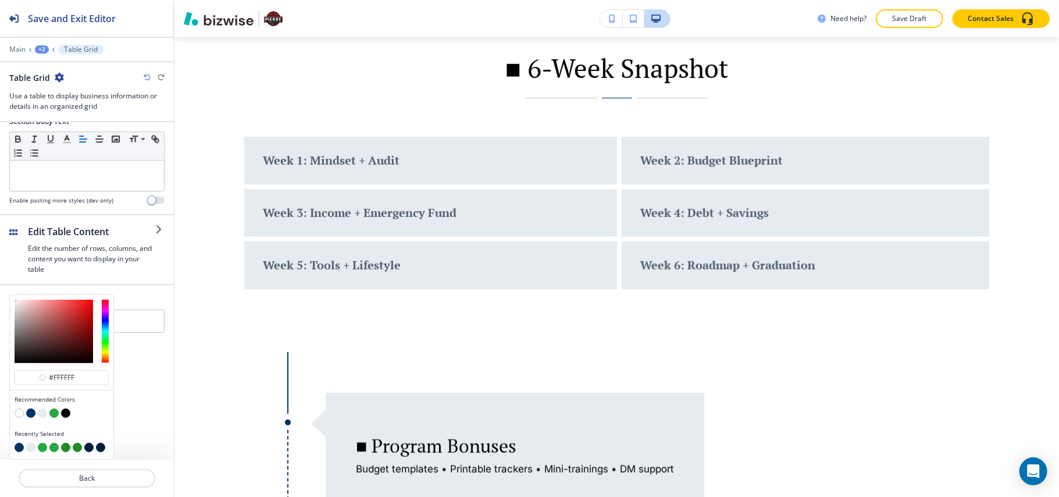
click at [31, 414] on button "button" at bounding box center [30, 412] width 9 height 9
type input "#003366"
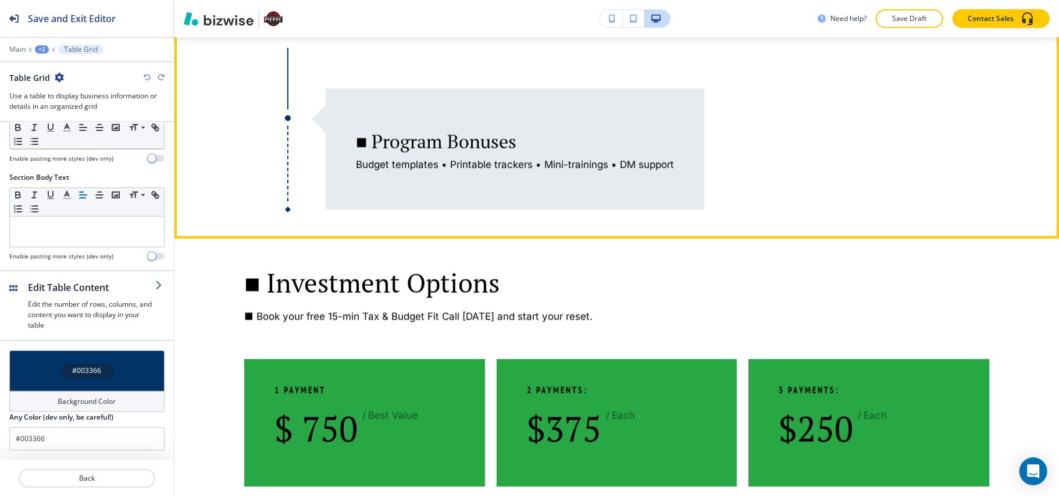
scroll to position [974, 0]
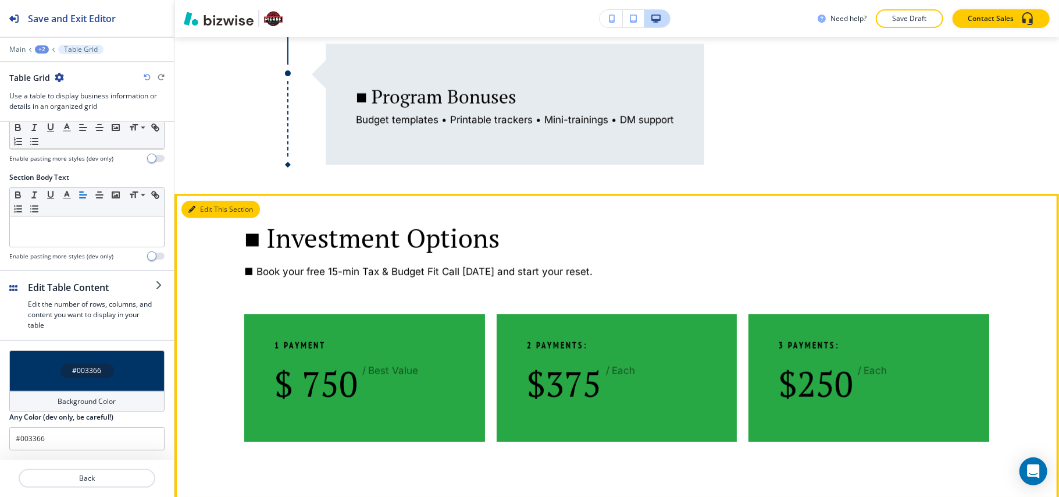
click at [205, 218] on button "Edit This Section" at bounding box center [221, 209] width 79 height 17
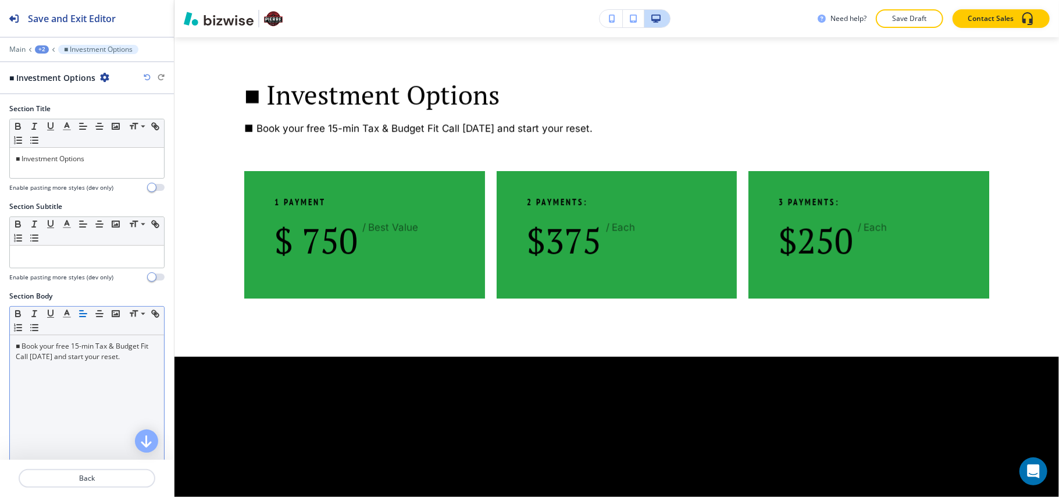
scroll to position [1144, 0]
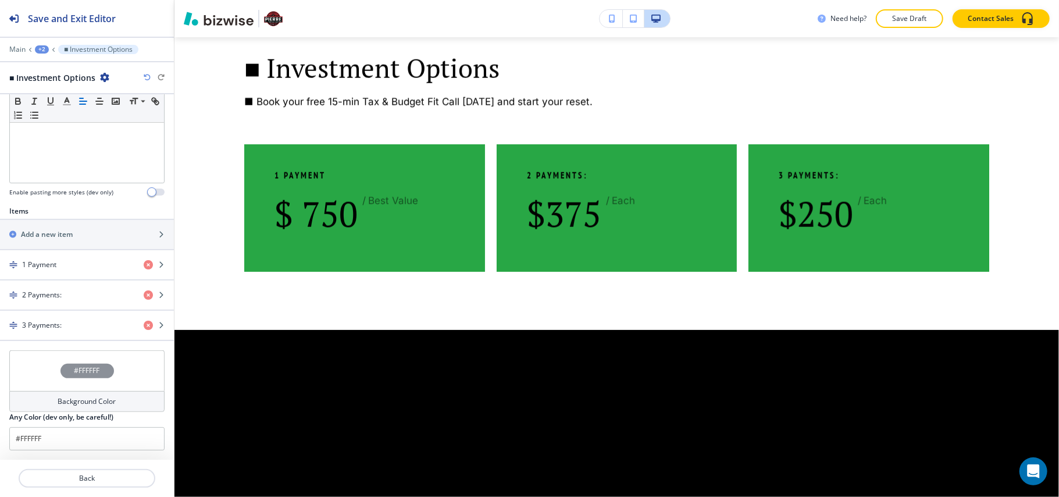
click at [38, 365] on div "#FFFFFF" at bounding box center [86, 370] width 155 height 41
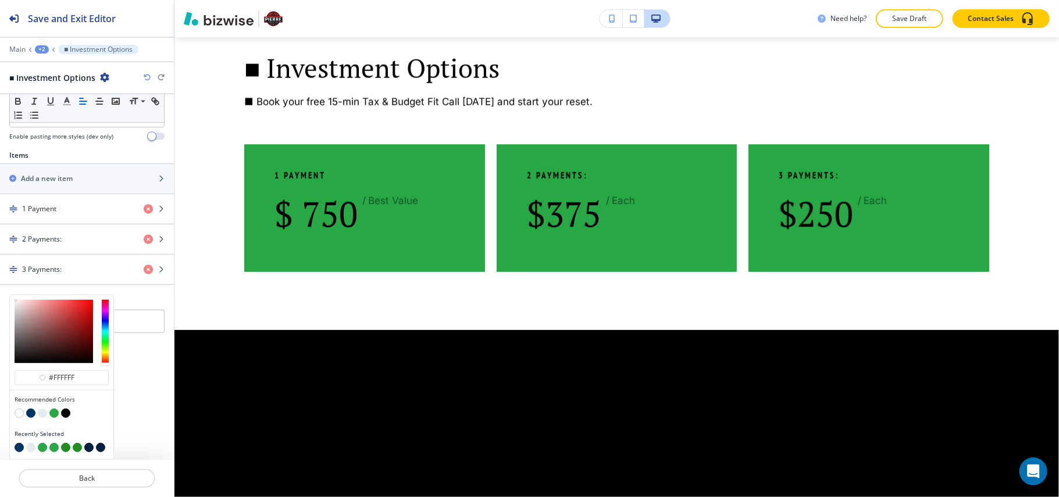
click at [45, 412] on button "button" at bounding box center [42, 412] width 9 height 9
type input "#e6ebf0"
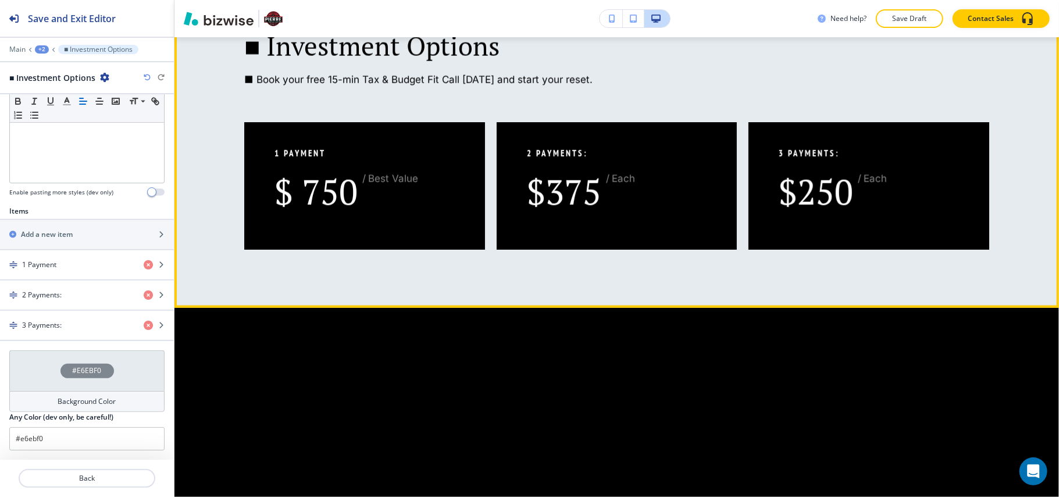
scroll to position [1299, 0]
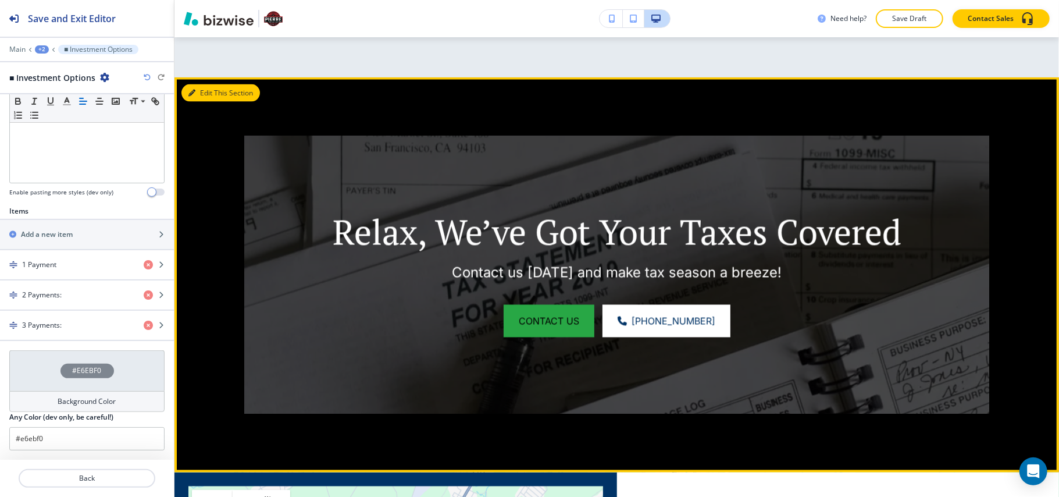
click at [199, 102] on button "Edit This Section" at bounding box center [221, 92] width 79 height 17
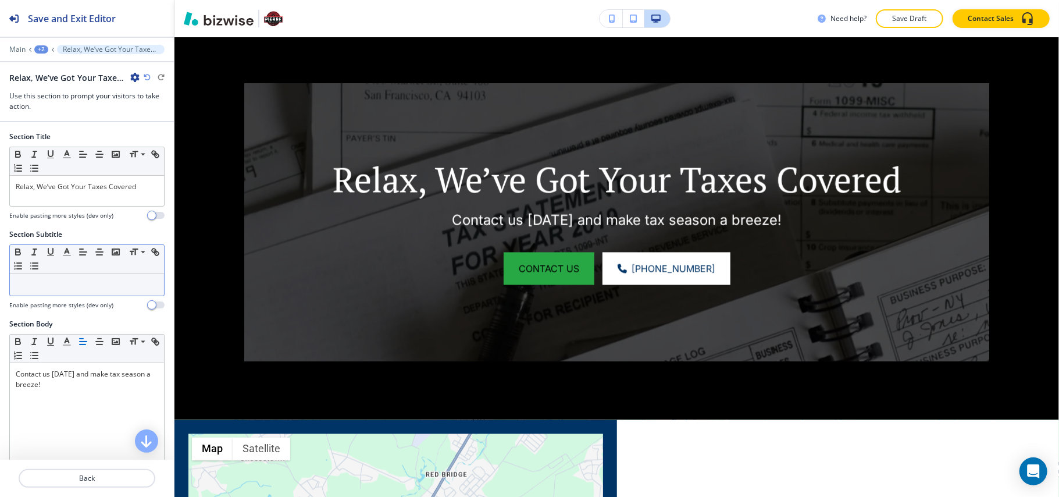
scroll to position [1509, 0]
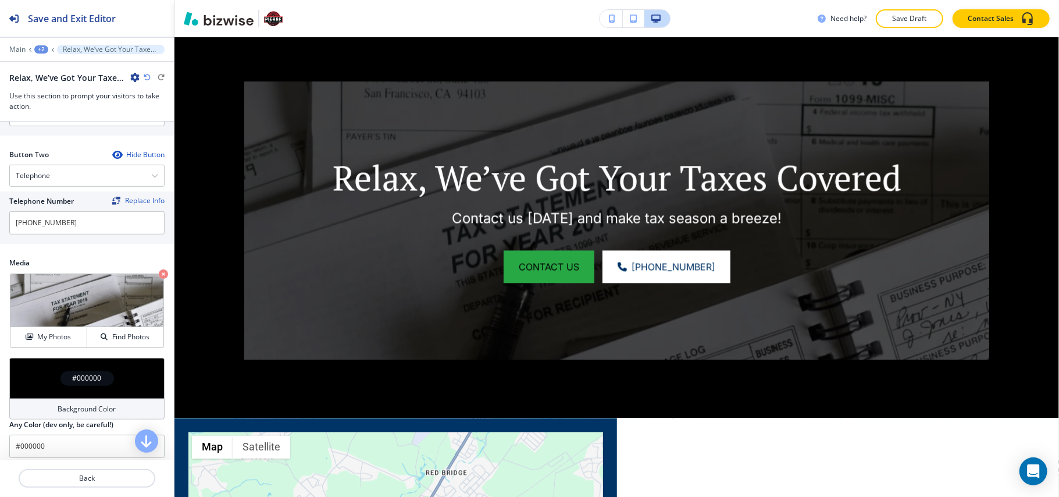
click at [27, 380] on div "#000000" at bounding box center [86, 378] width 155 height 41
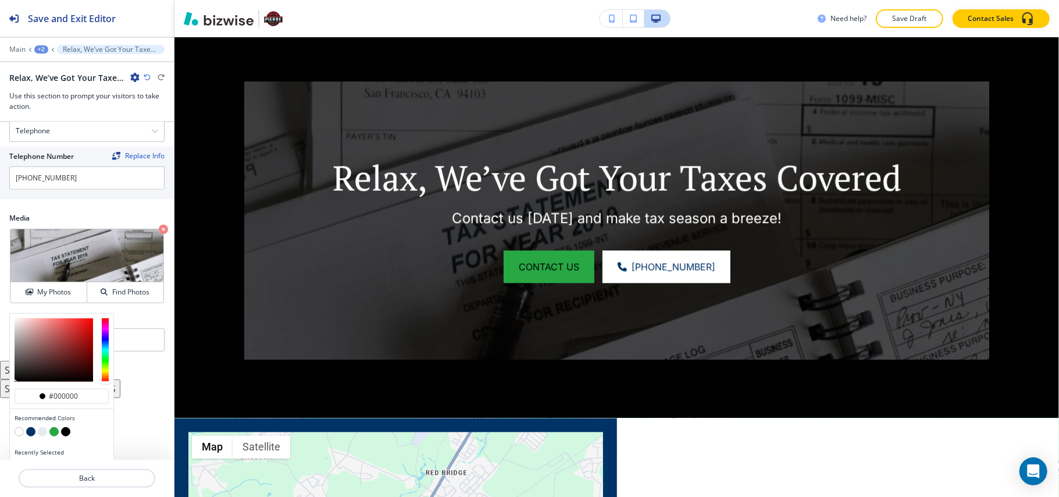
scroll to position [612, 0]
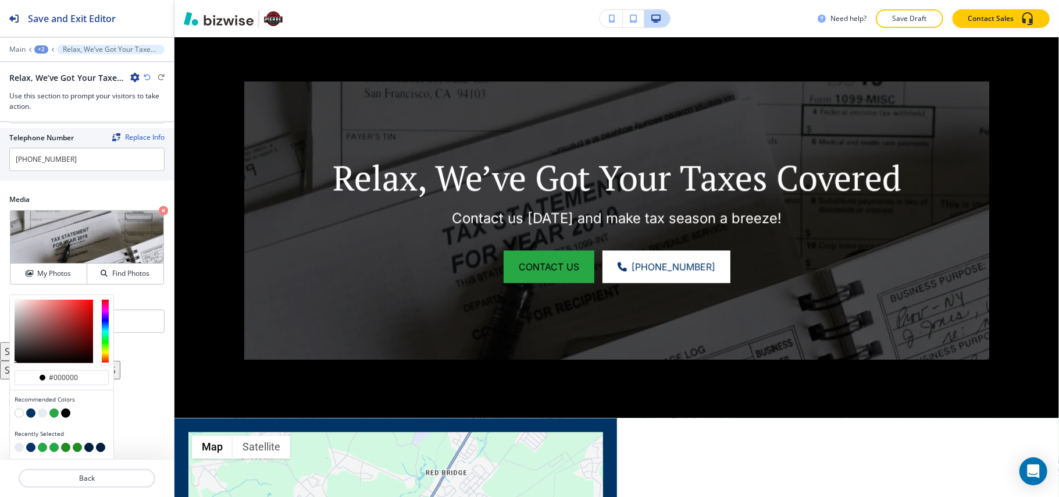
click at [28, 412] on button "button" at bounding box center [30, 412] width 9 height 9
type input "#003366"
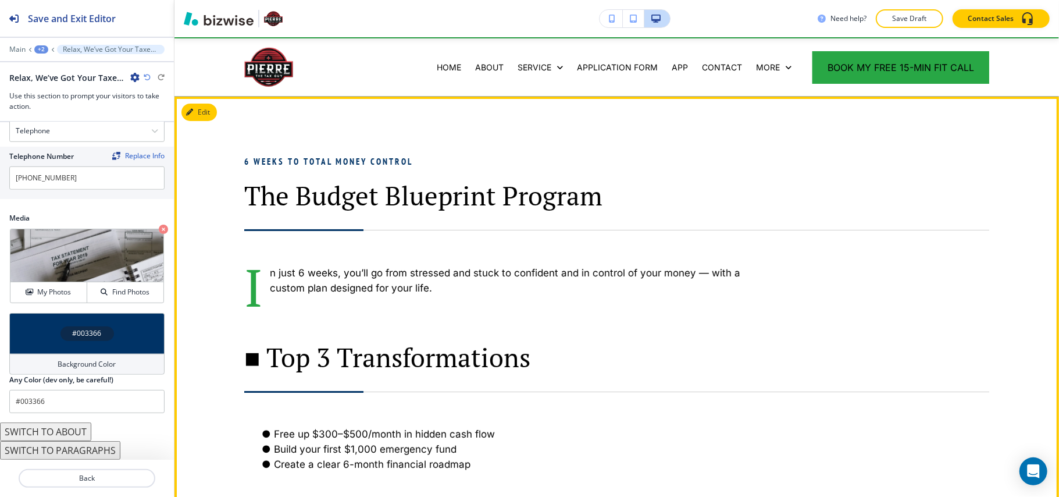
scroll to position [0, 0]
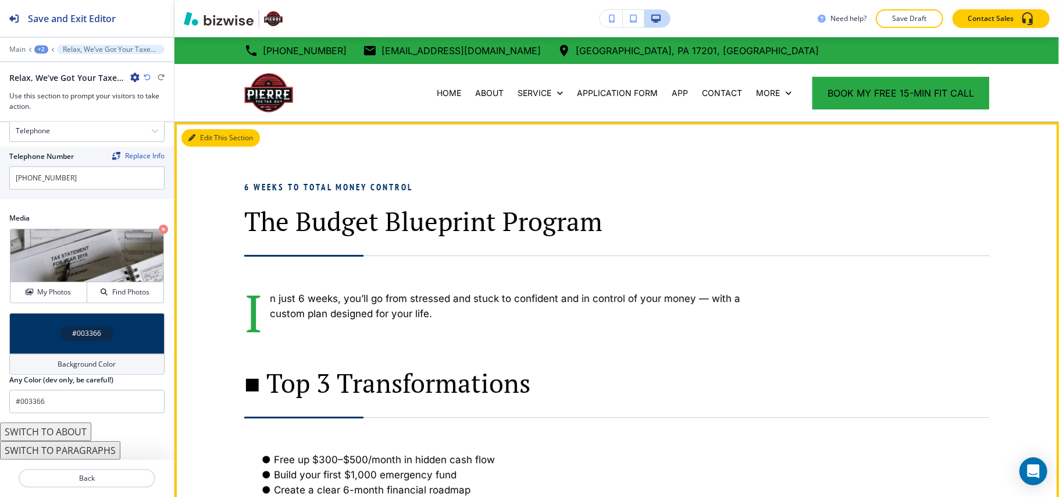
click at [194, 135] on icon "button" at bounding box center [191, 137] width 7 height 7
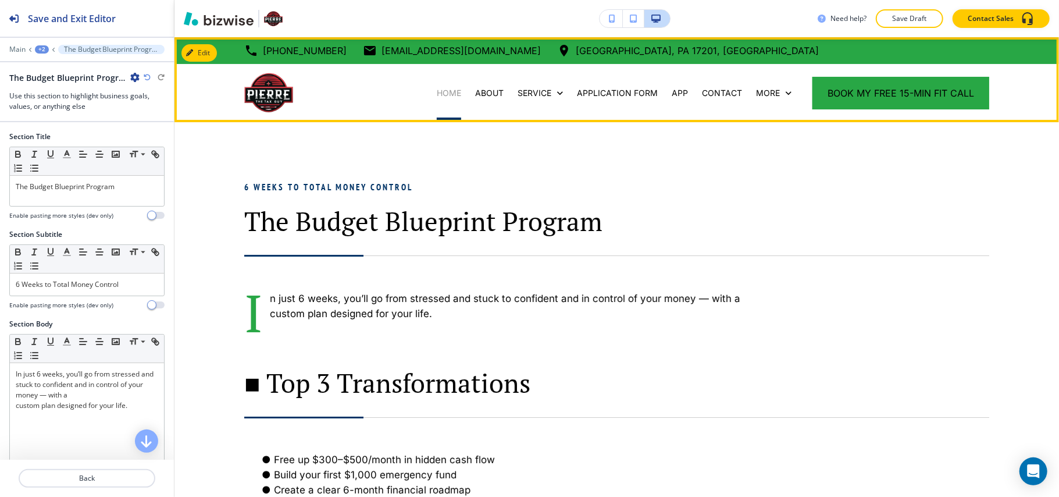
click at [437, 96] on p "HOME" at bounding box center [449, 93] width 24 height 12
